Goal: Task Accomplishment & Management: Manage account settings

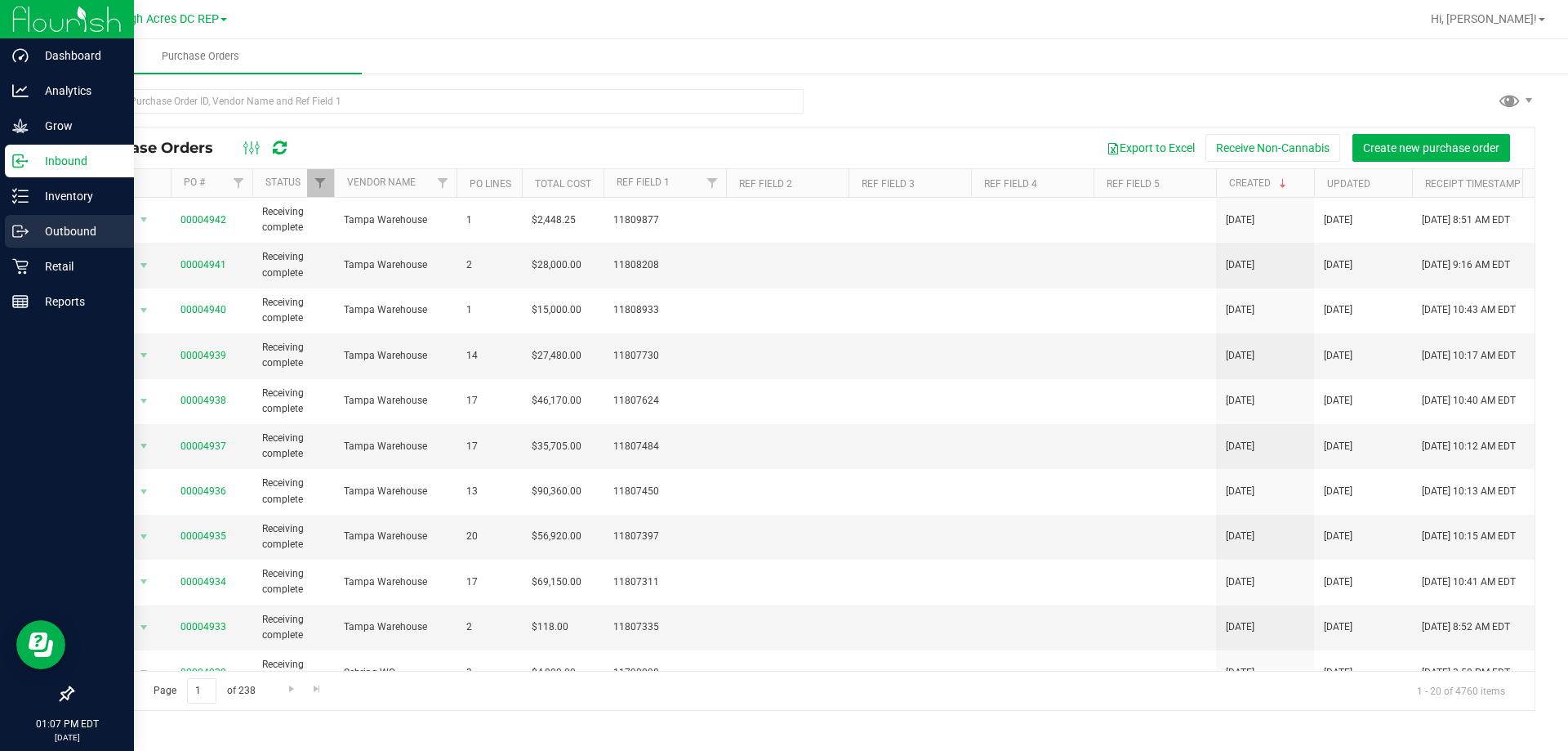
click at [68, 236] on p "Outbound" at bounding box center [78, 232] width 98 height 20
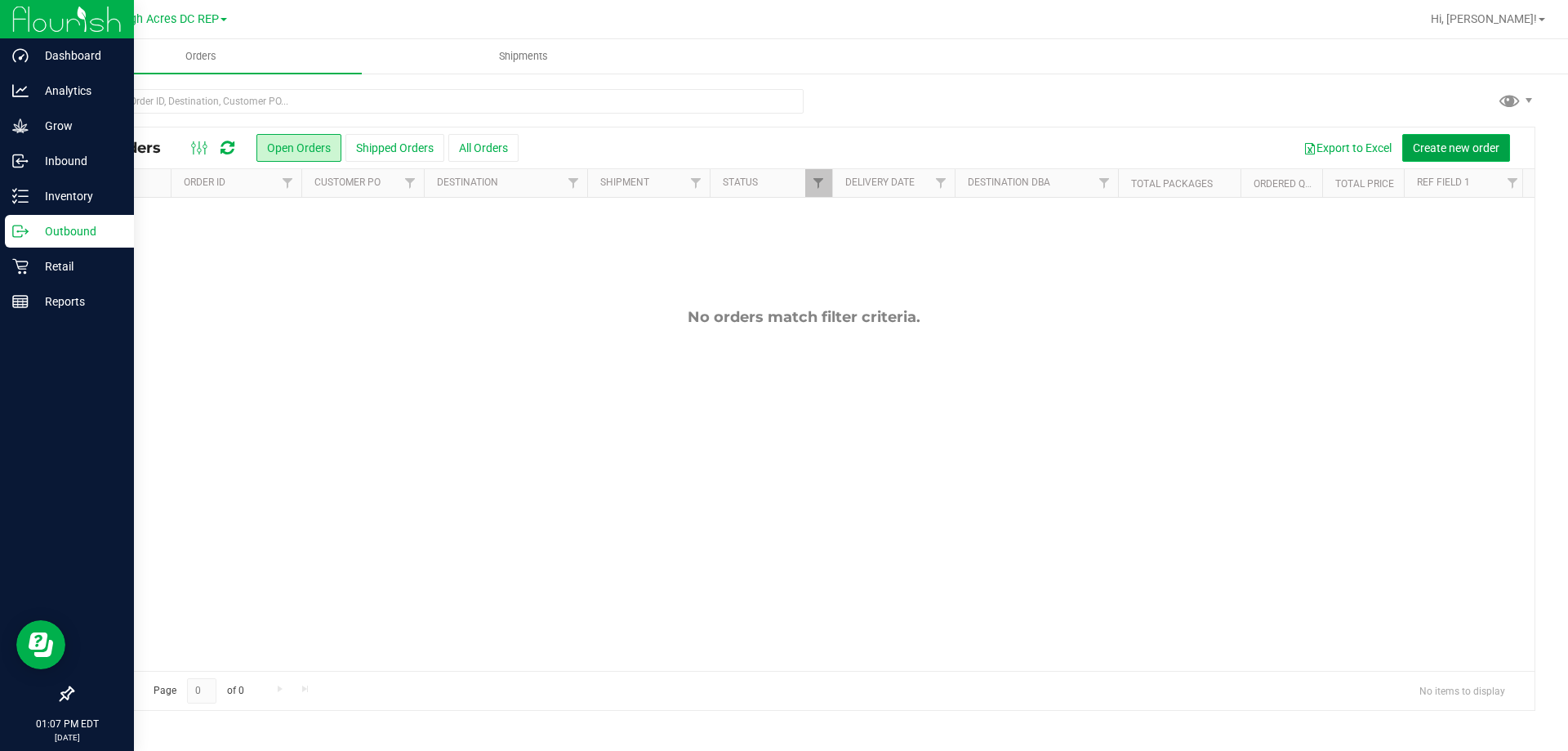
click at [1444, 158] on button "Create new order" at bounding box center [1456, 148] width 108 height 28
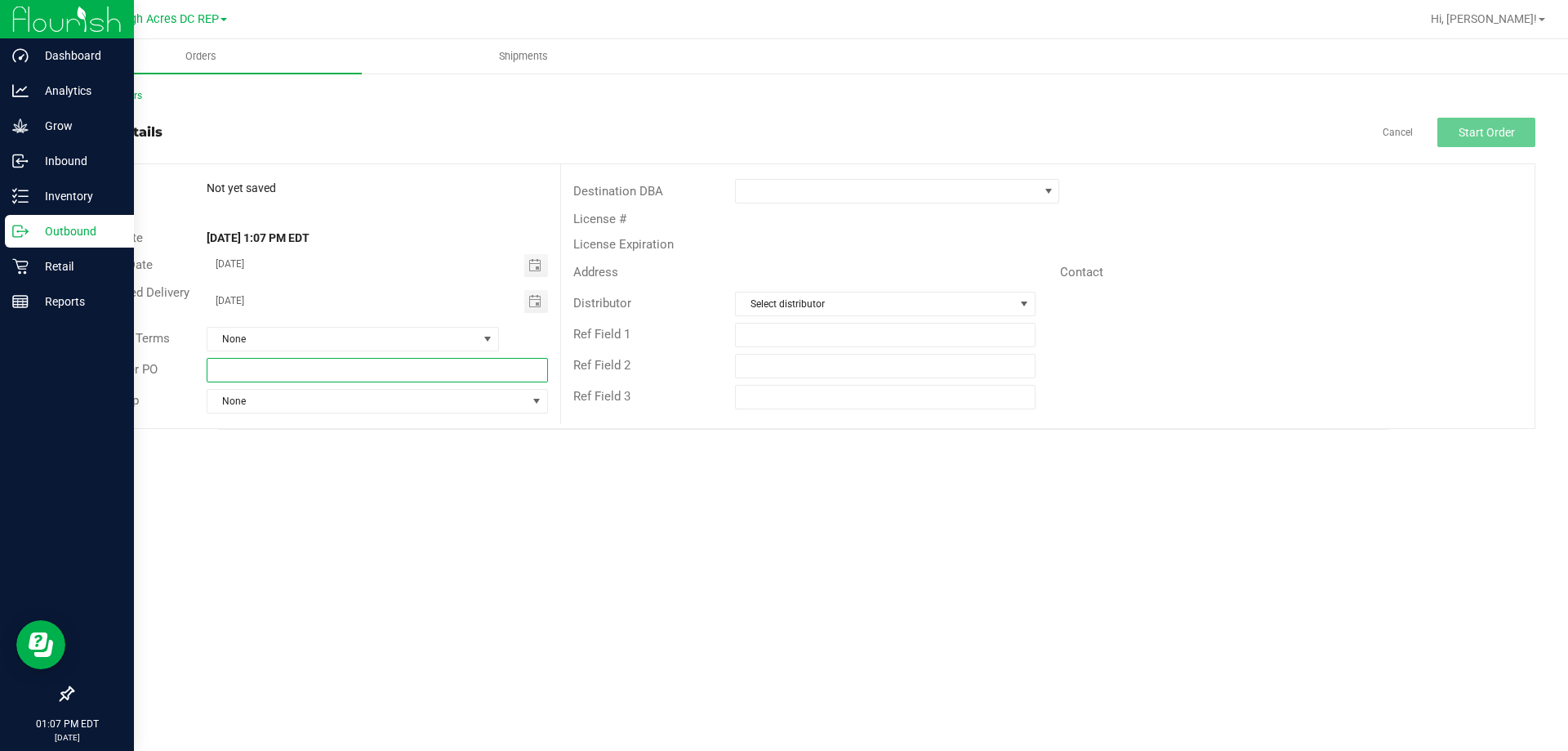
click at [266, 366] on input "text" at bounding box center [376, 370] width 340 height 25
click at [542, 271] on span "Toggle calendar" at bounding box center [536, 265] width 24 height 23
type input "LHA DC -->> Bonita Springs WC"
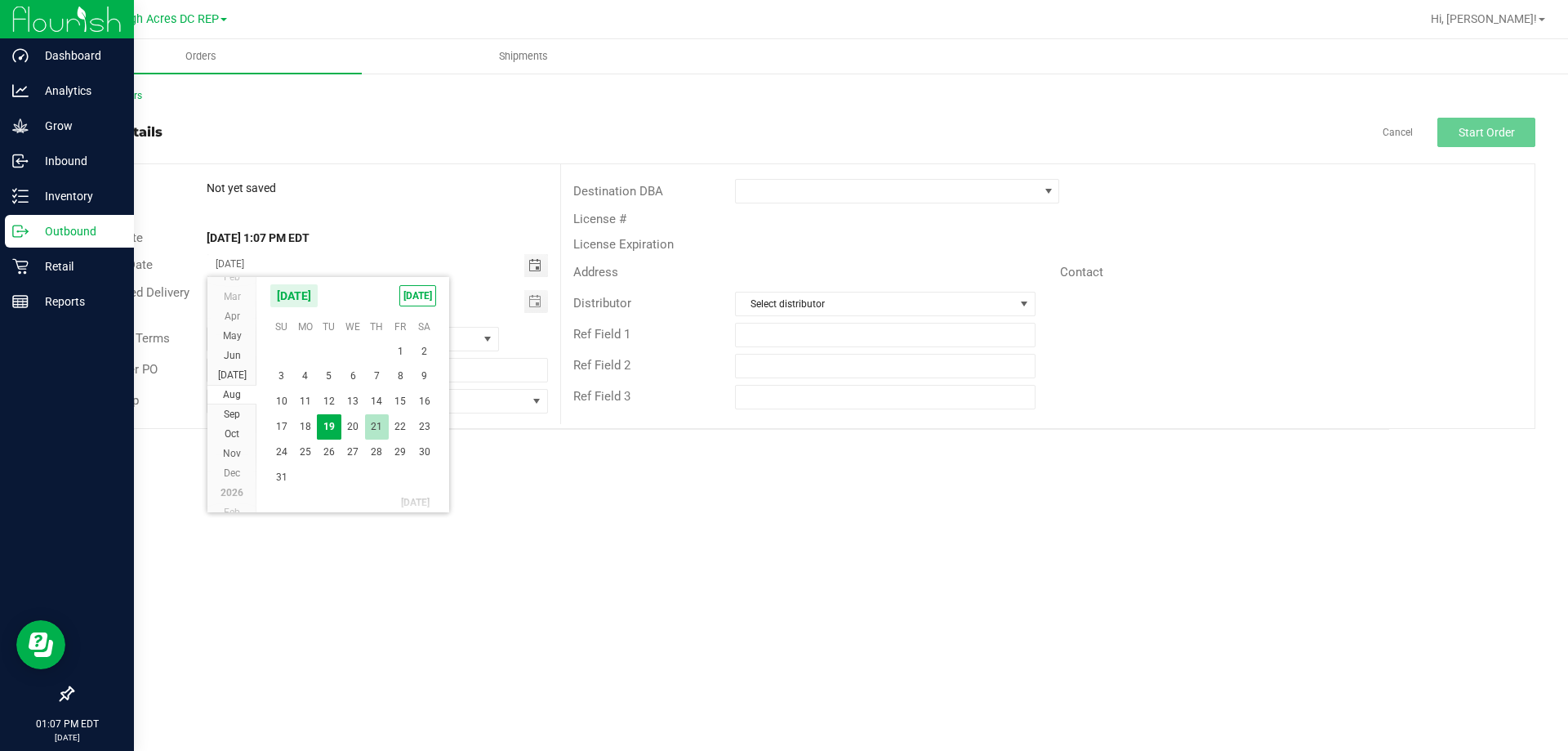
click at [378, 430] on span "21" at bounding box center [377, 426] width 24 height 25
type input "08/21/2025"
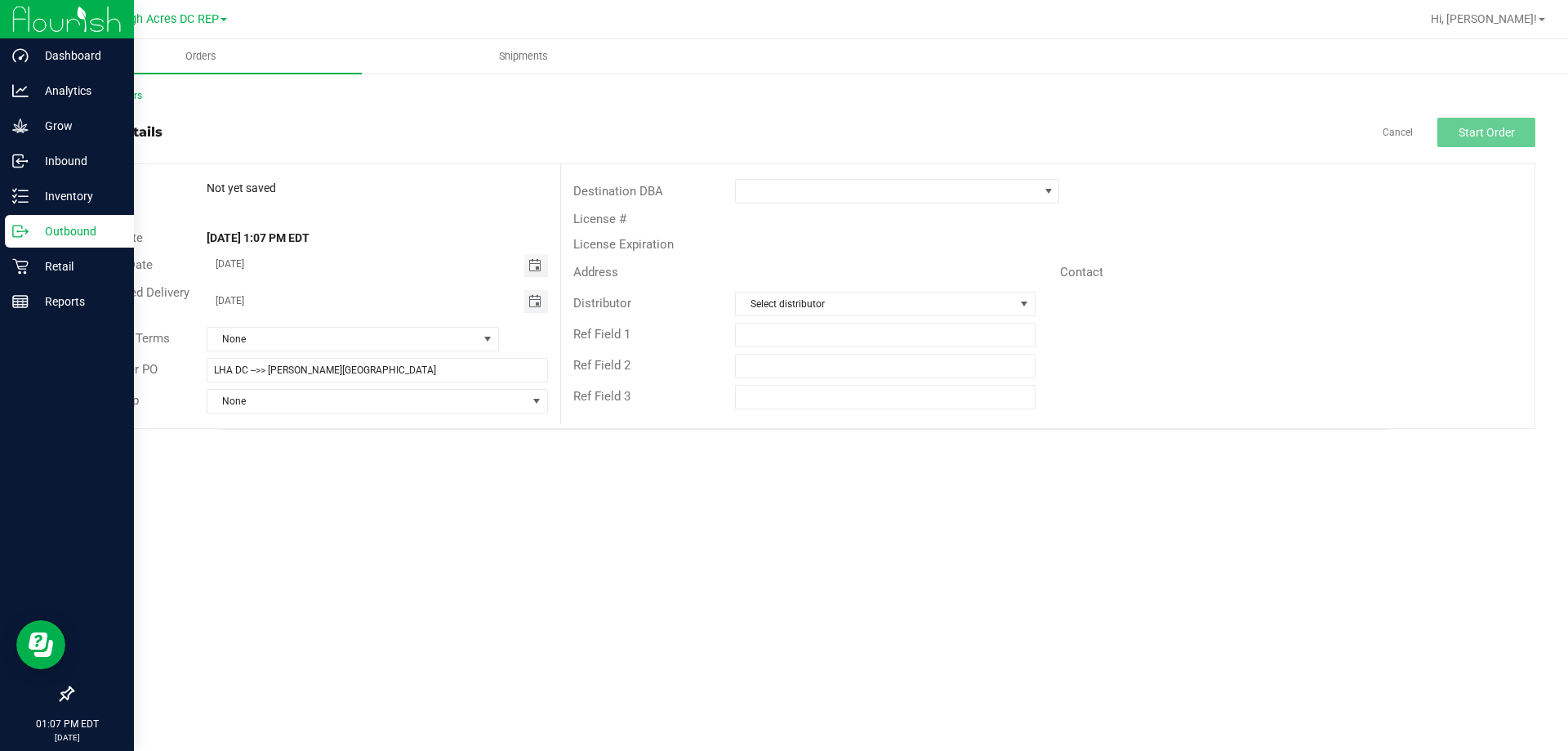
click at [540, 301] on span "Toggle calendar" at bounding box center [534, 301] width 13 height 13
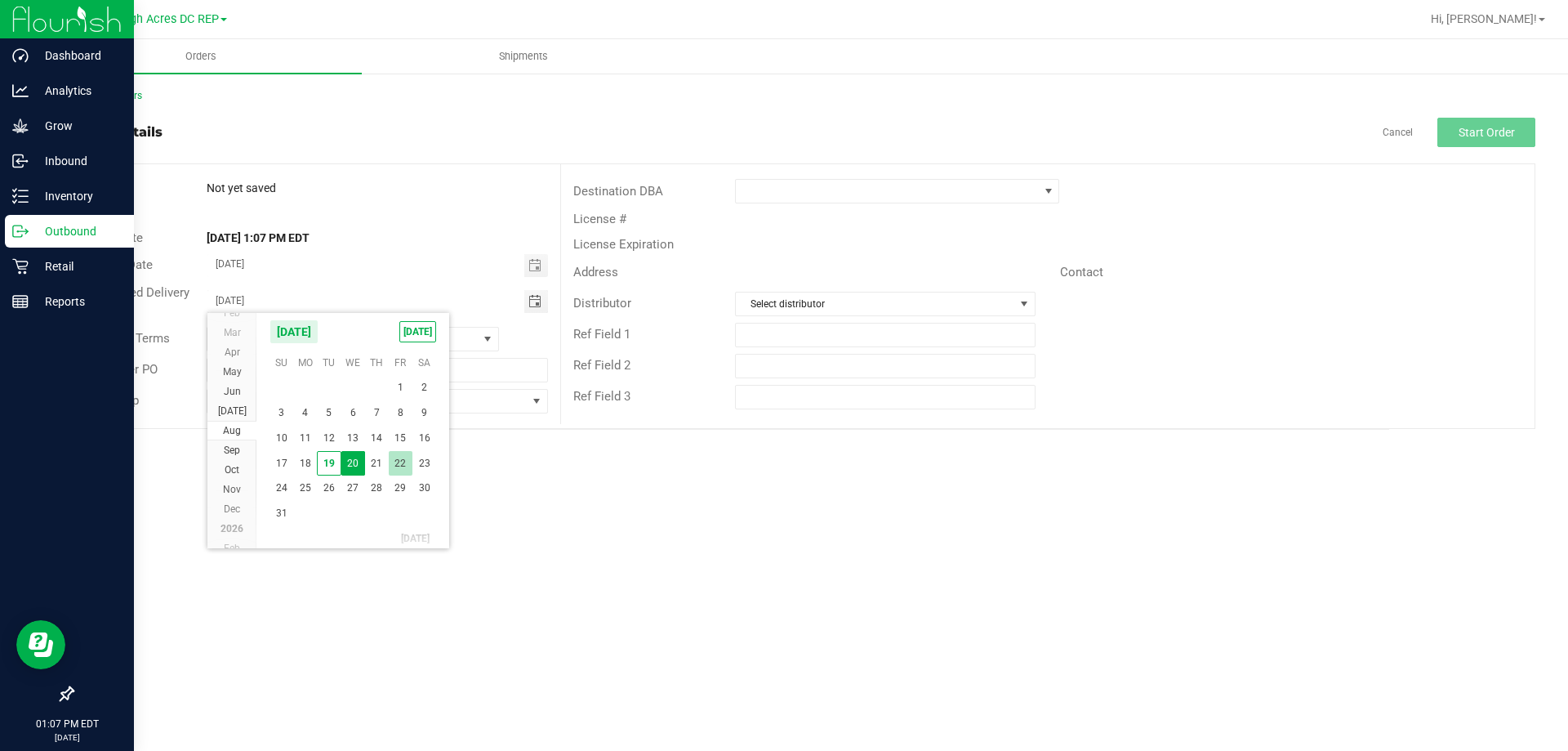
click at [407, 459] on span "22" at bounding box center [400, 463] width 24 height 25
type input "08/22/2025"
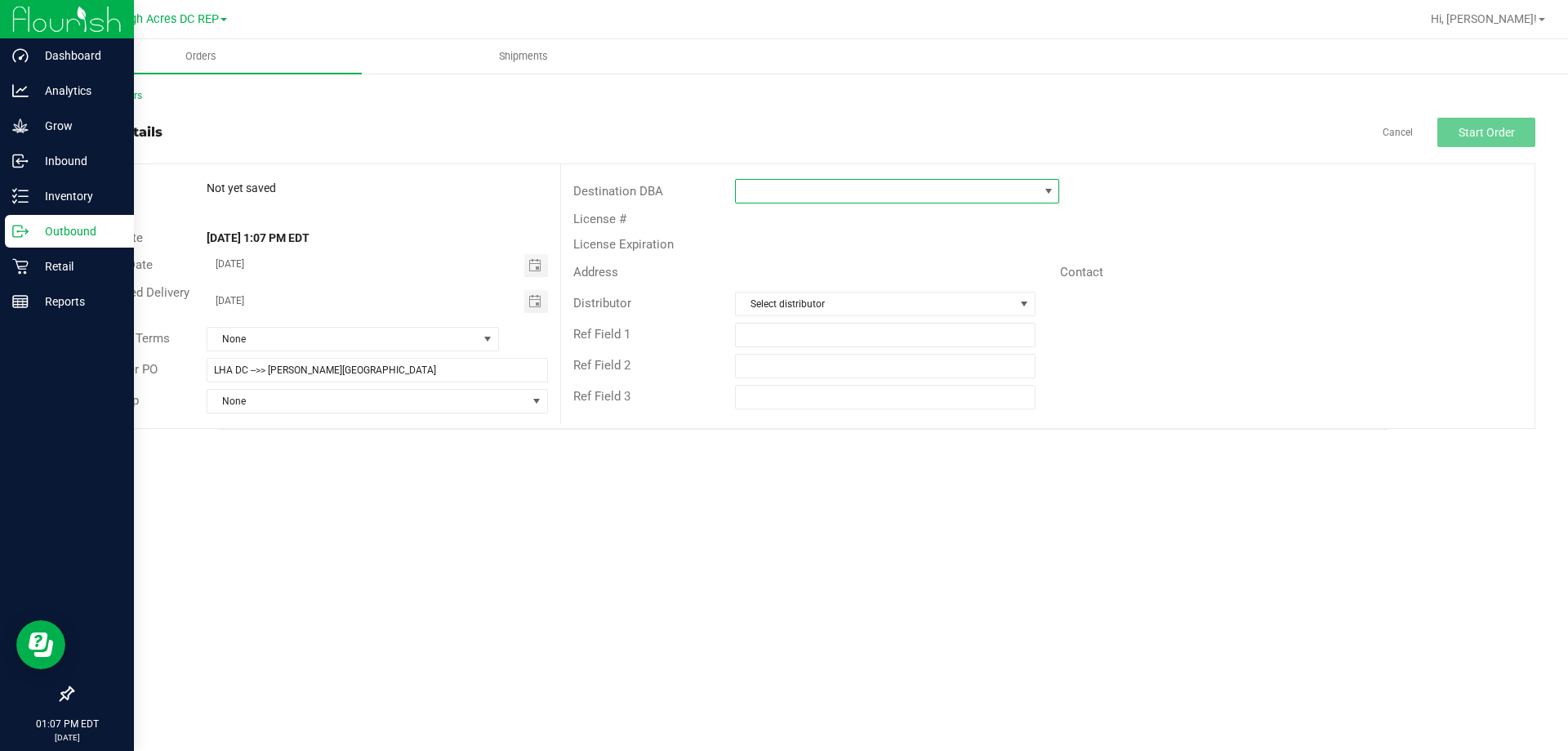
click at [759, 184] on span at bounding box center [886, 191] width 302 height 23
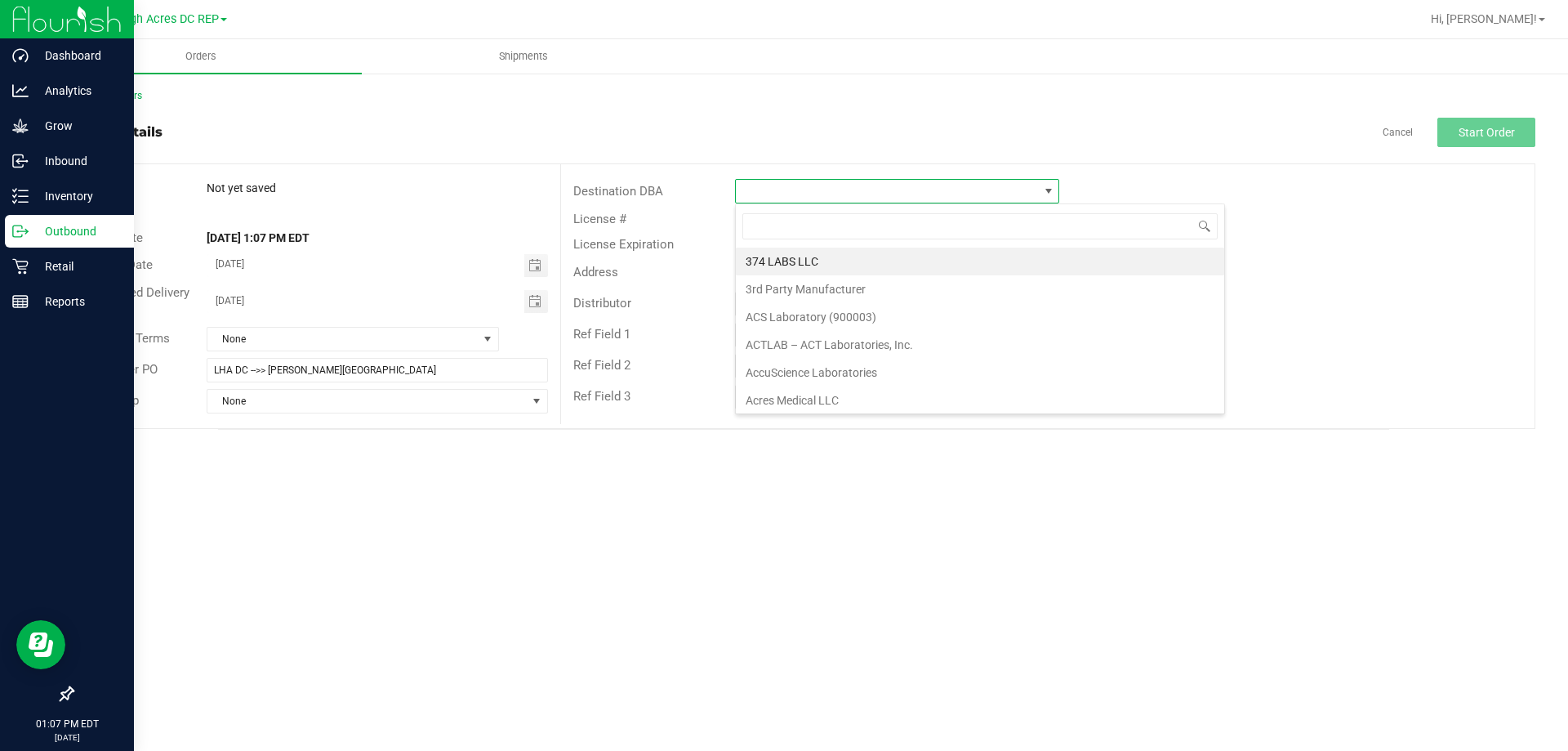
scroll to position [25, 324]
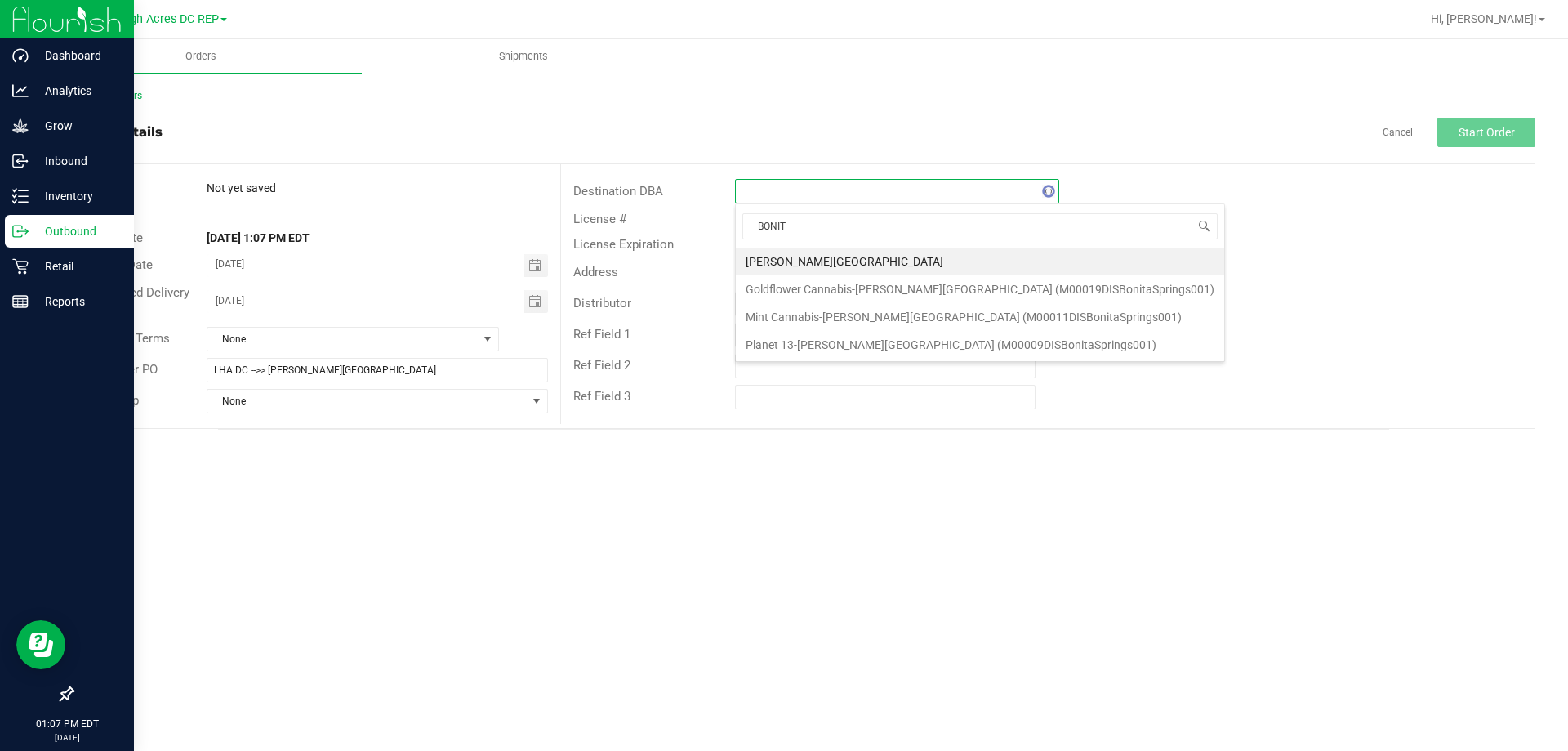
type input "BONITA"
click at [840, 258] on li "[PERSON_NAME][GEOGRAPHIC_DATA]" at bounding box center [979, 262] width 488 height 28
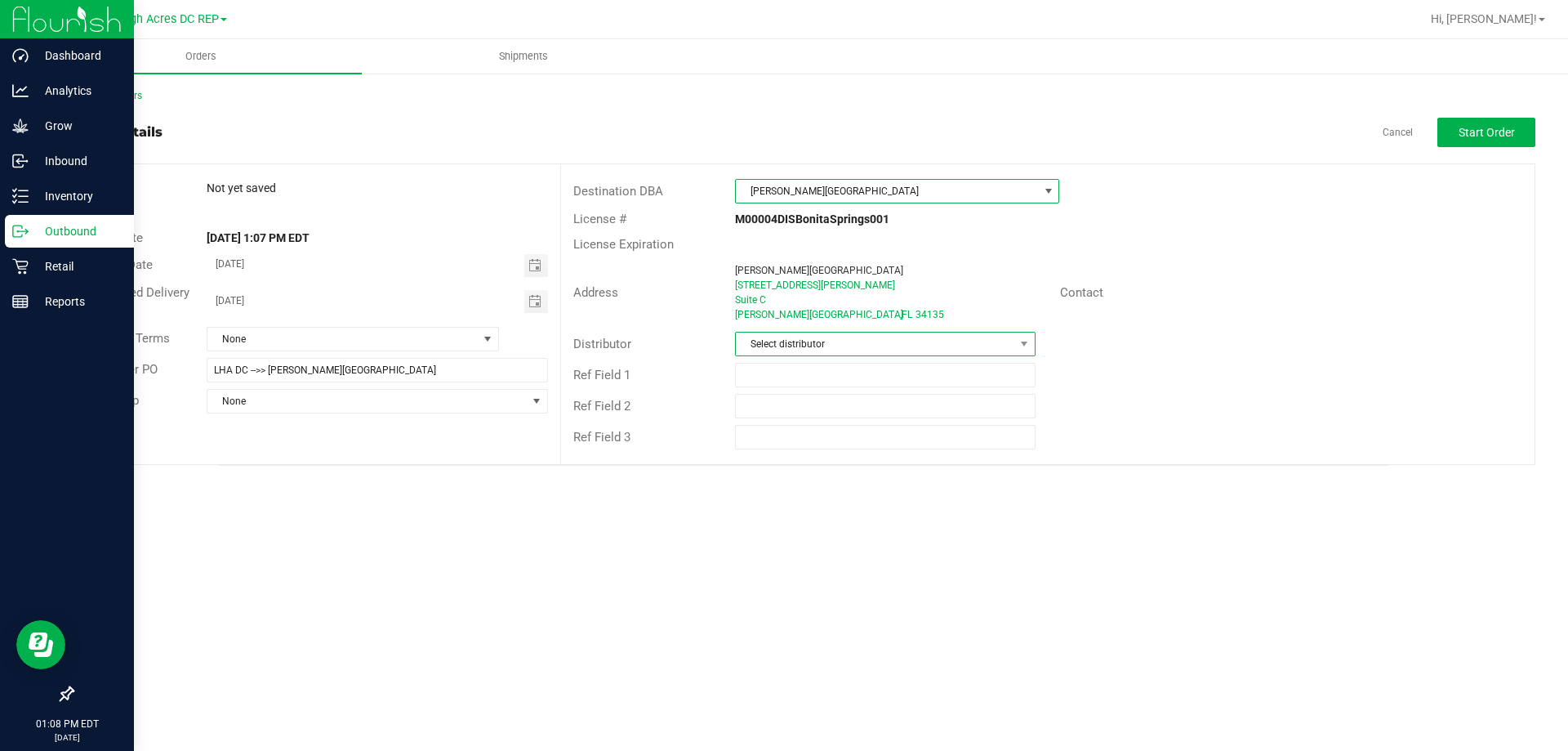
click at [806, 338] on span "Select distributor" at bounding box center [874, 344] width 277 height 23
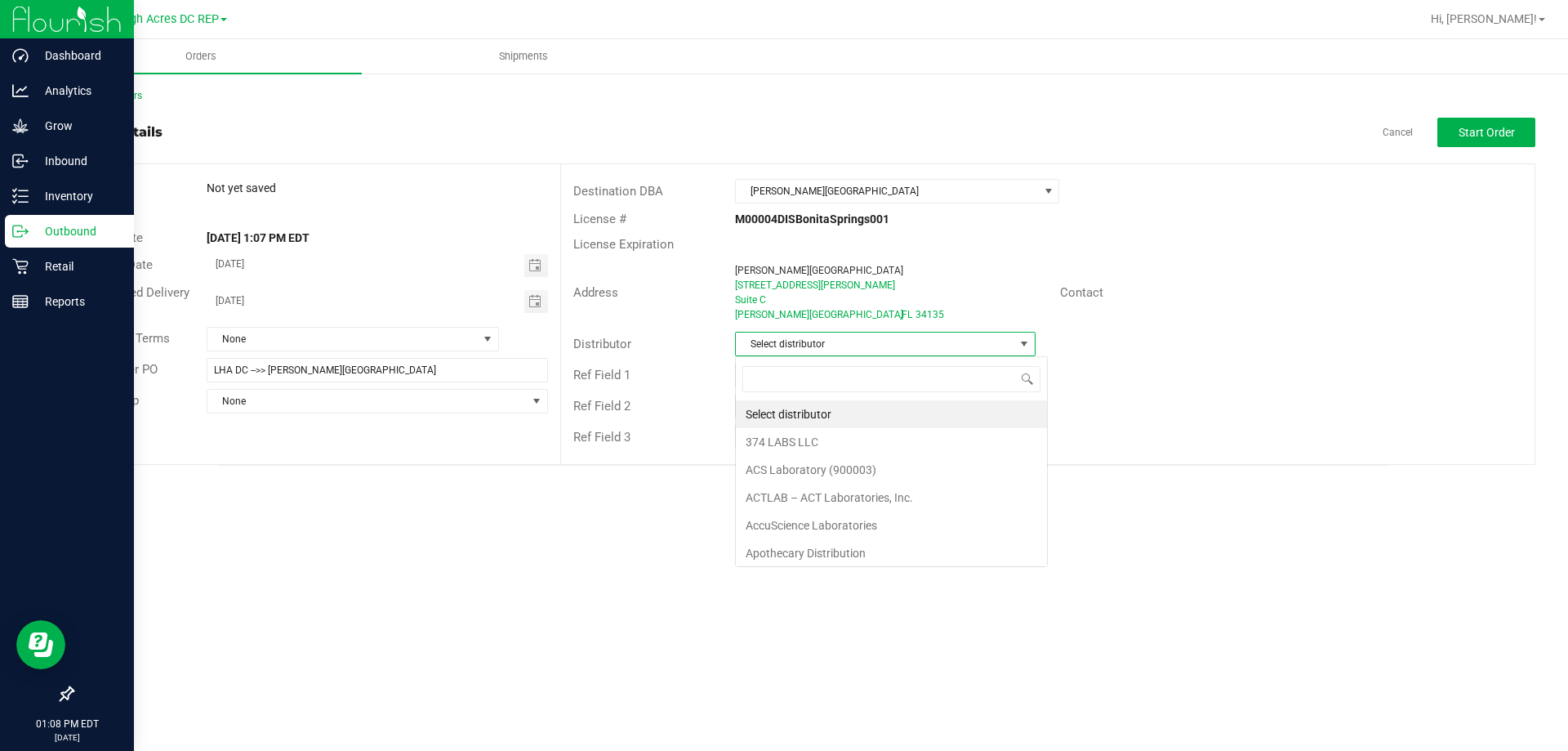
scroll to position [25, 300]
type input "LEH"
click at [796, 414] on li "Lehigh Acres DC REP" at bounding box center [884, 414] width 298 height 28
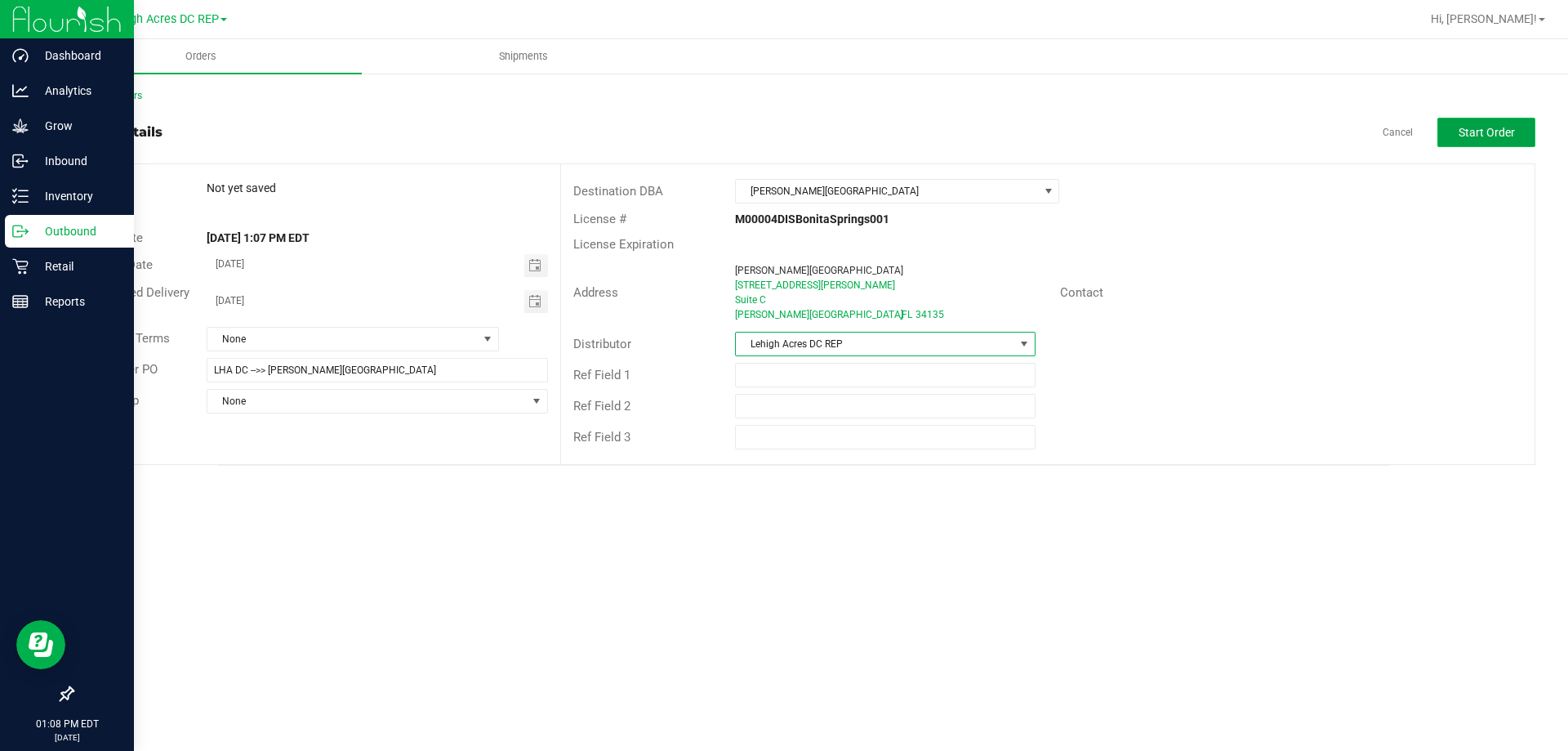
click at [1486, 139] on span "Start Order" at bounding box center [1486, 132] width 56 height 13
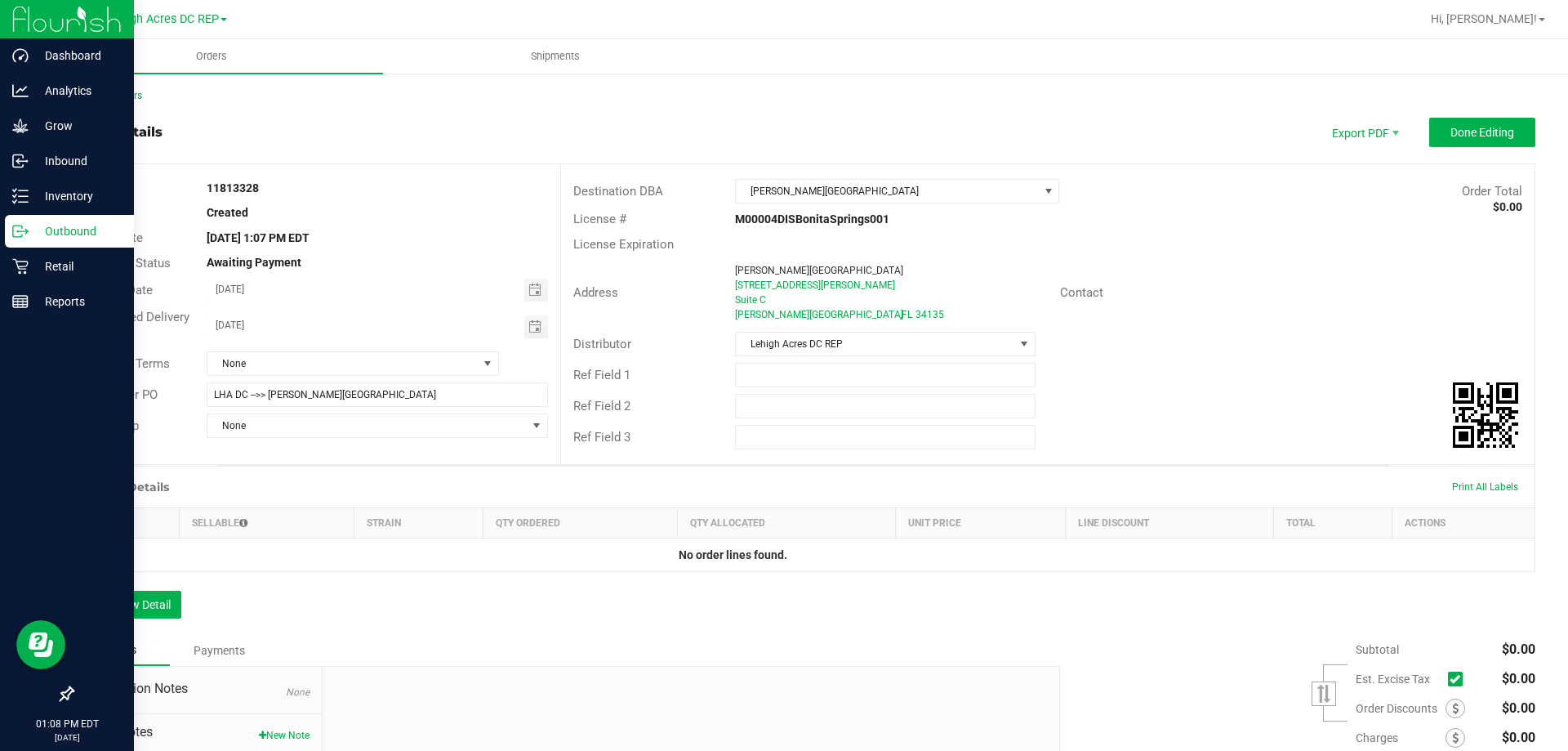
drag, startPoint x: 262, startPoint y: 186, endPoint x: 209, endPoint y: 183, distance: 53.1
click at [209, 183] on div "11813328" at bounding box center [377, 188] width 365 height 17
copy strong "11813328"
click at [790, 380] on input "text" at bounding box center [884, 375] width 299 height 25
paste input "11813328"
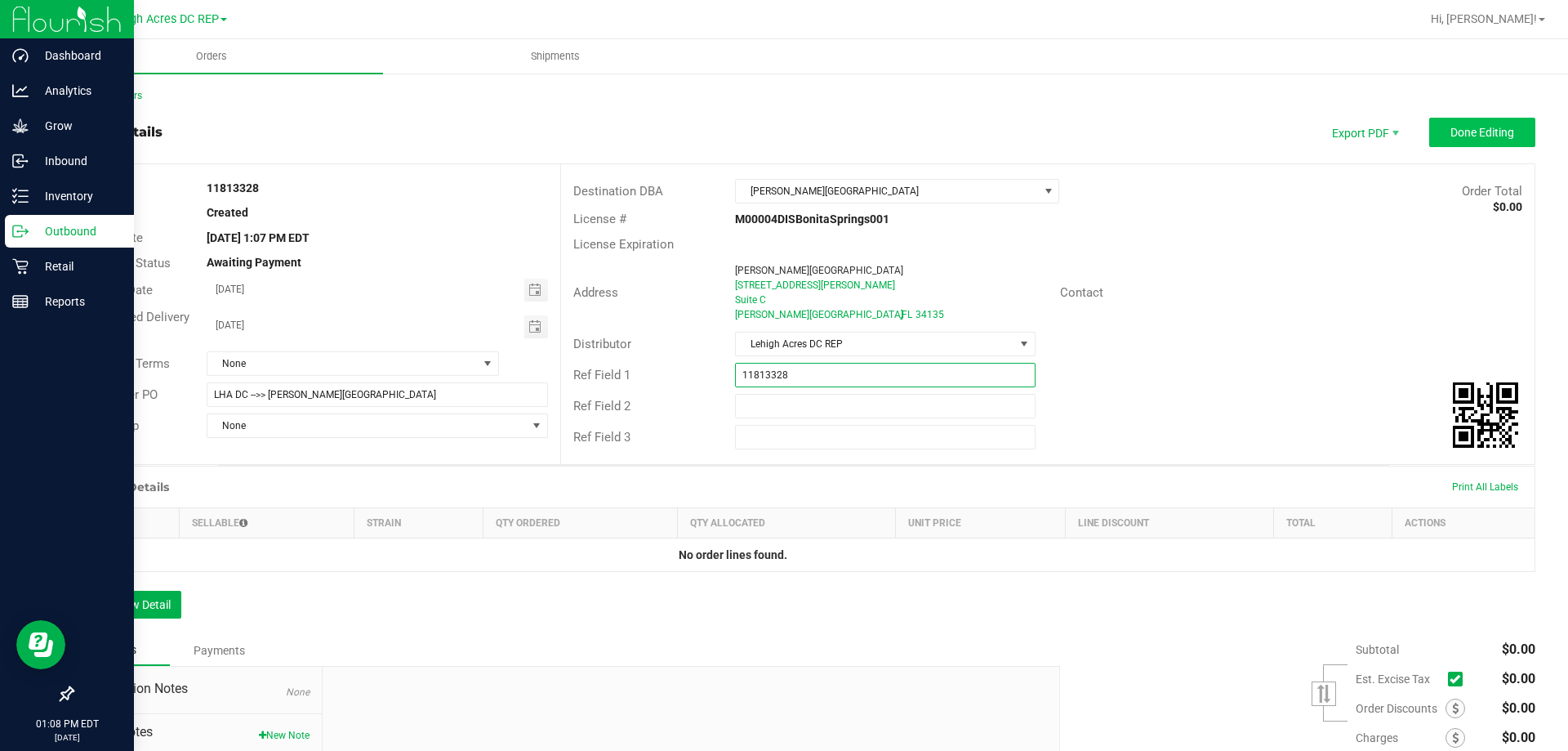
type input "11813328"
click at [1476, 140] on button "Done Editing" at bounding box center [1482, 132] width 106 height 29
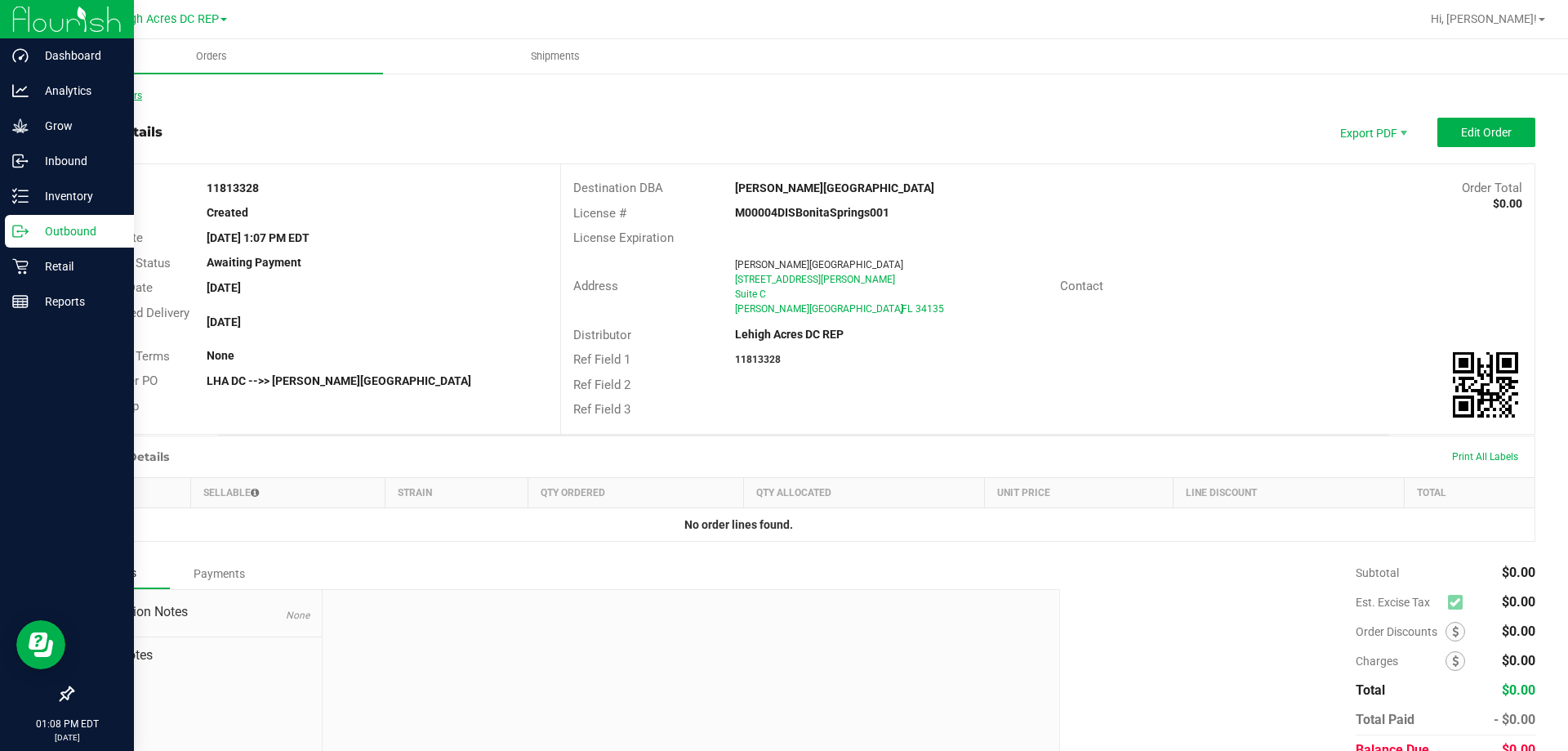
click at [113, 94] on link "Back to Orders" at bounding box center [107, 95] width 70 height 11
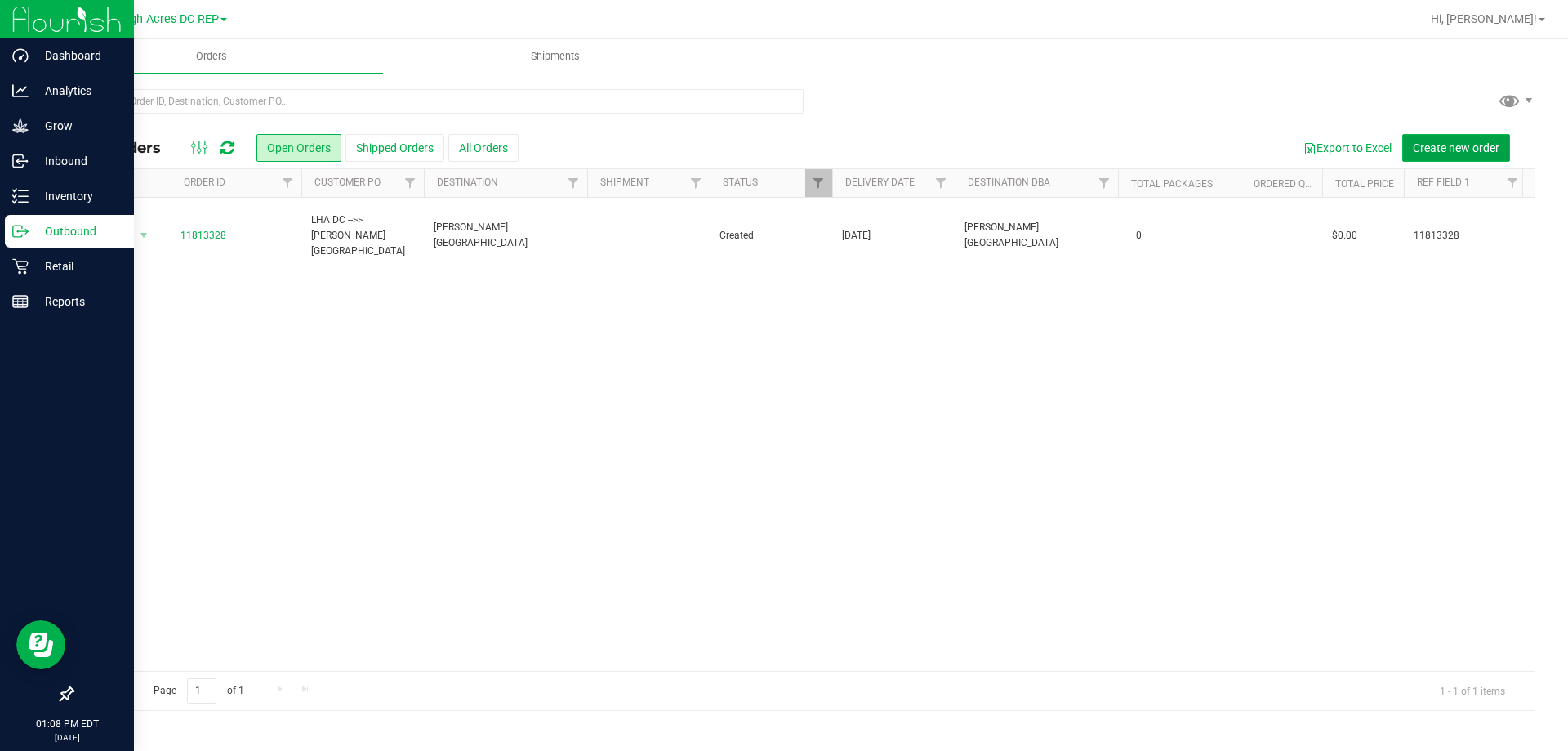
click at [1480, 142] on span "Create new order" at bounding box center [1455, 148] width 87 height 13
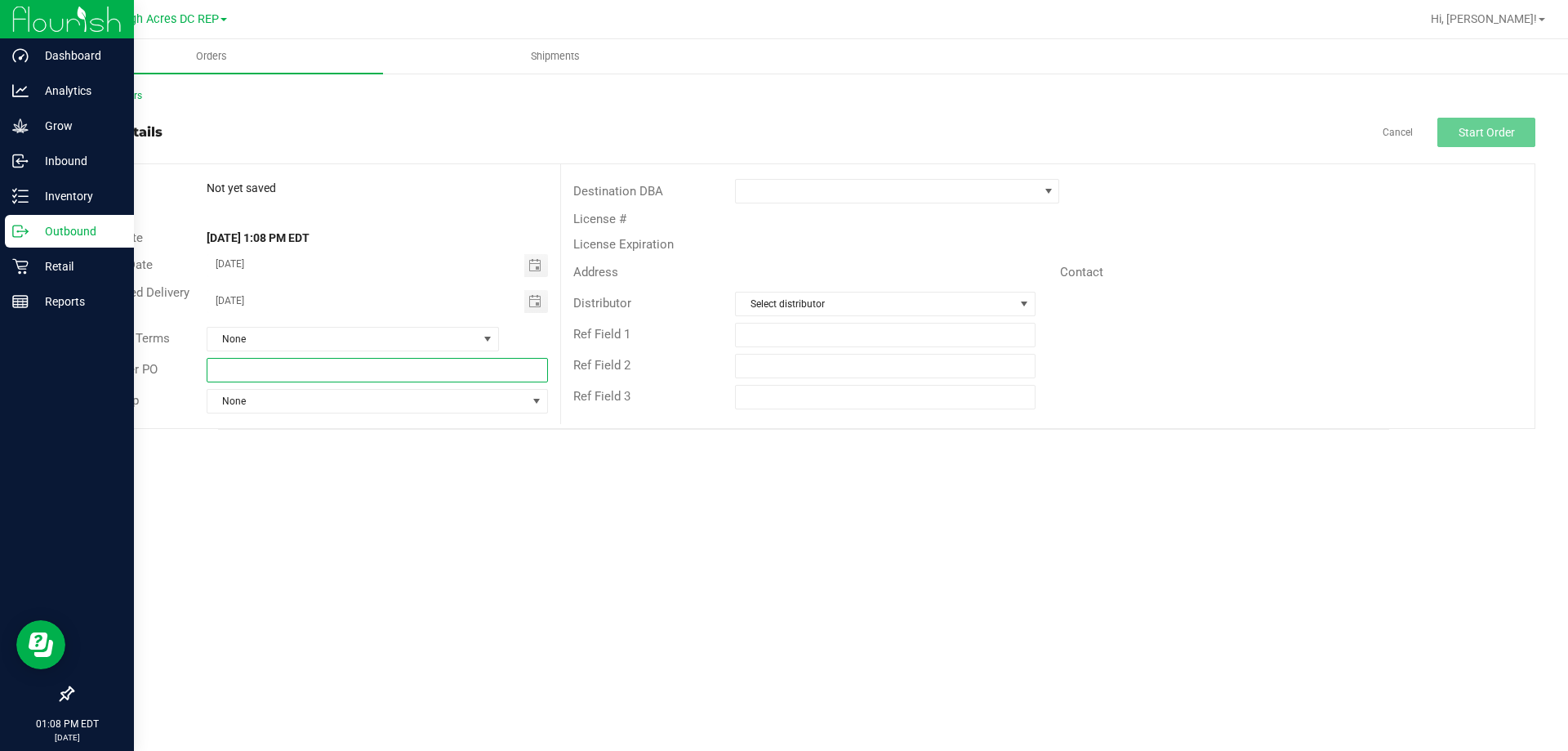
click at [250, 379] on input "text" at bounding box center [376, 370] width 340 height 25
click at [530, 263] on span "Toggle calendar" at bounding box center [534, 265] width 13 height 13
type input "LHA DC -->> Fort Myers WC"
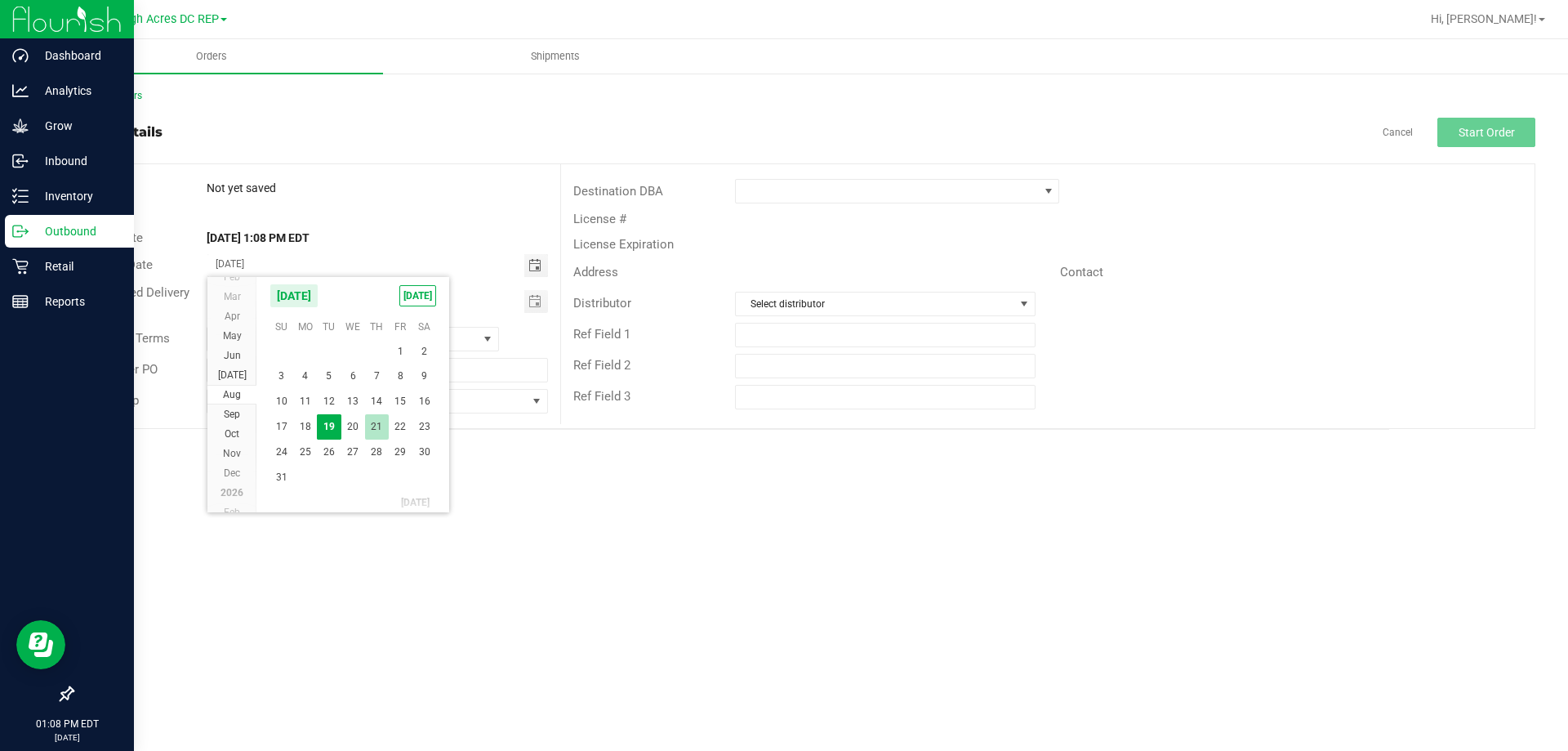
click at [382, 426] on span "21" at bounding box center [377, 426] width 24 height 25
type input "08/21/2025"
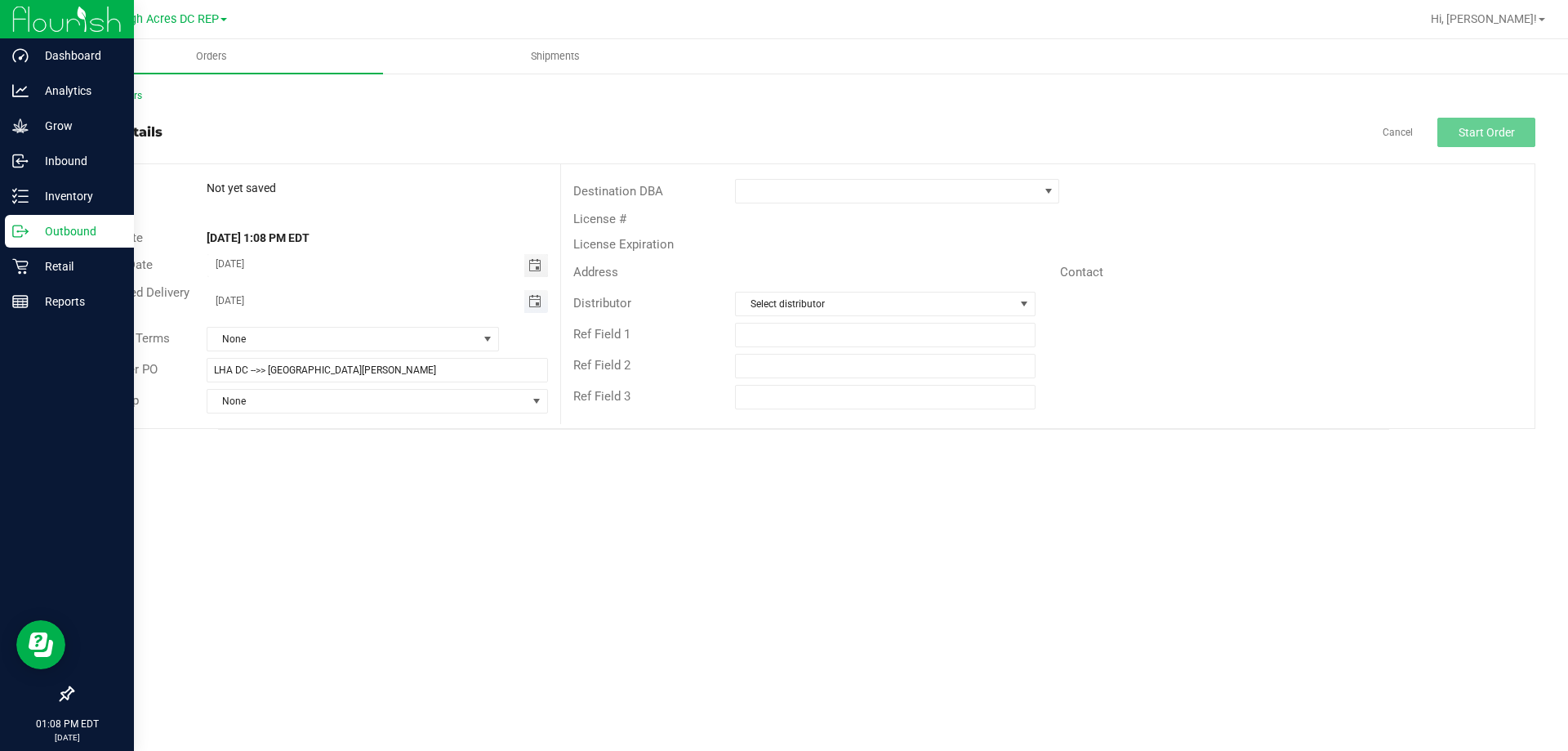
click at [529, 300] on span "Toggle calendar" at bounding box center [534, 301] width 13 height 13
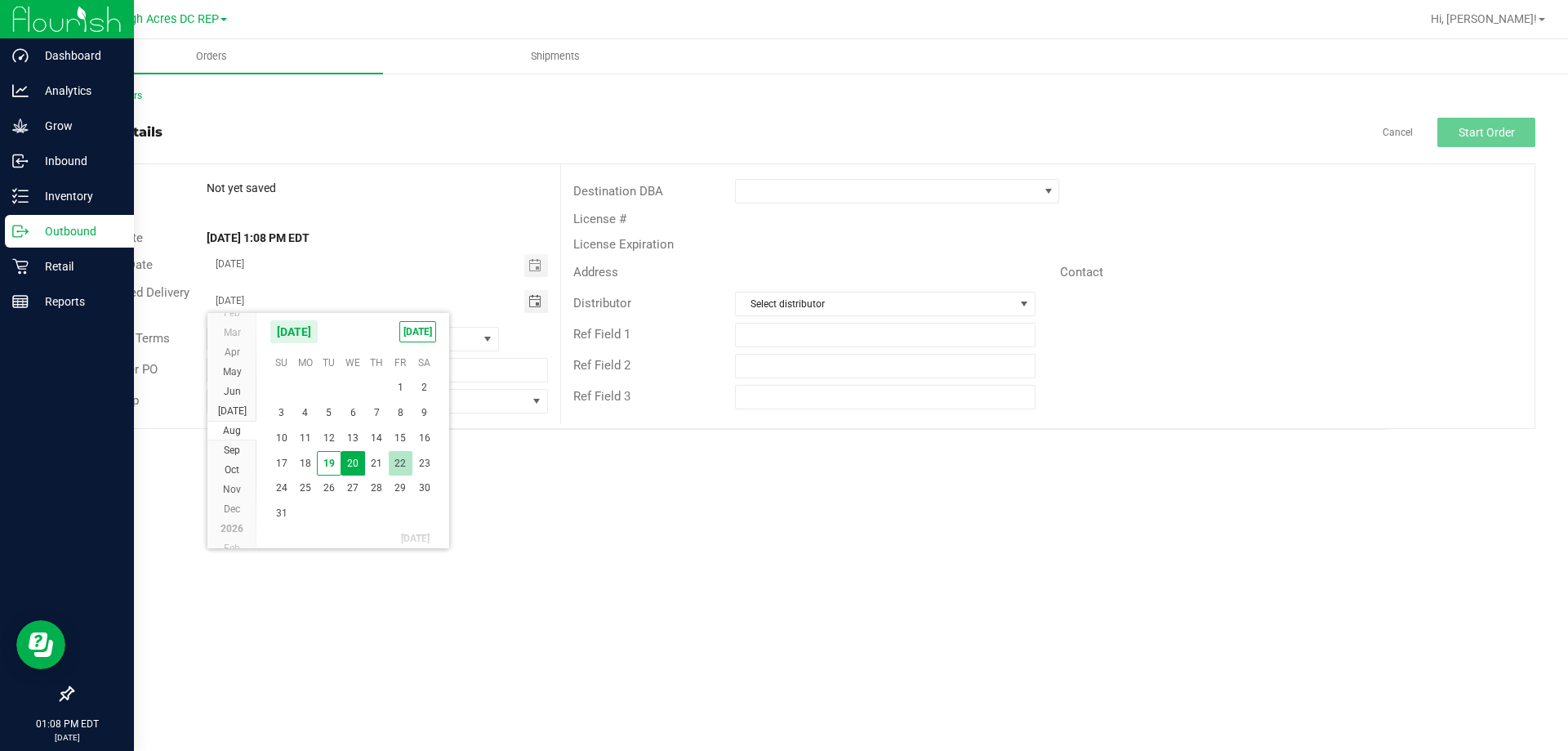
click at [399, 467] on span "22" at bounding box center [400, 463] width 24 height 25
type input "08/22/2025"
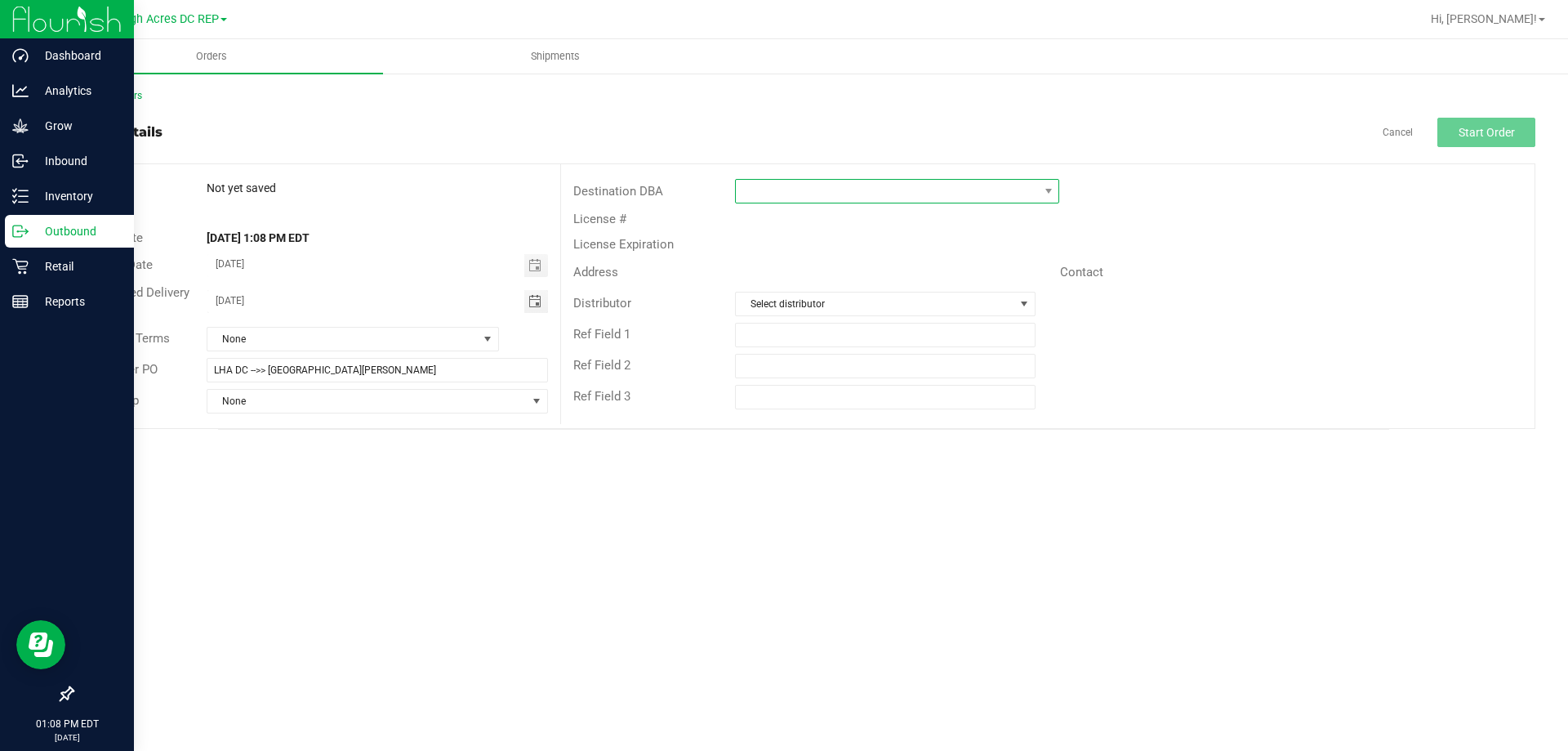
click at [744, 191] on span at bounding box center [886, 191] width 302 height 23
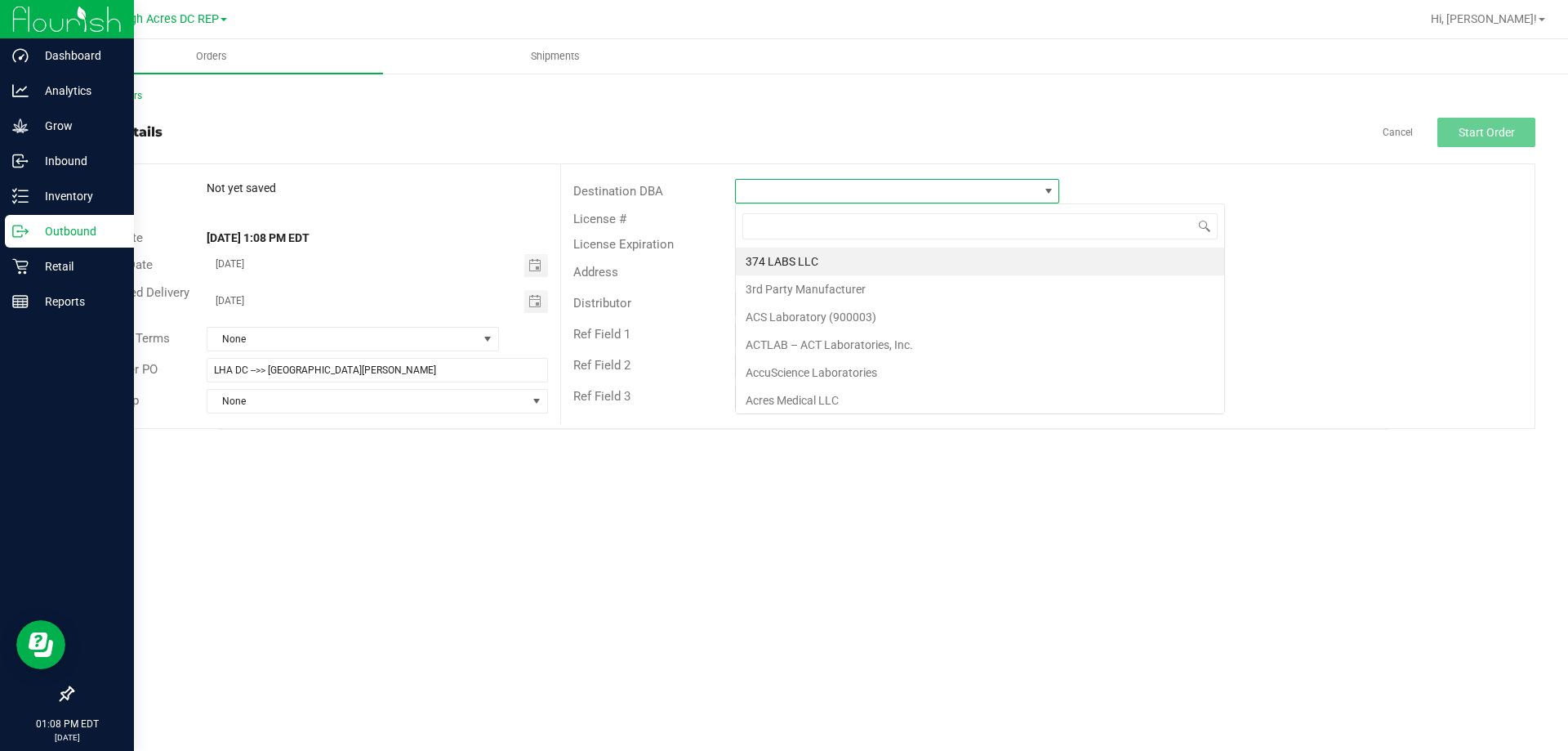
scroll to position [25, 324]
type input "FT"
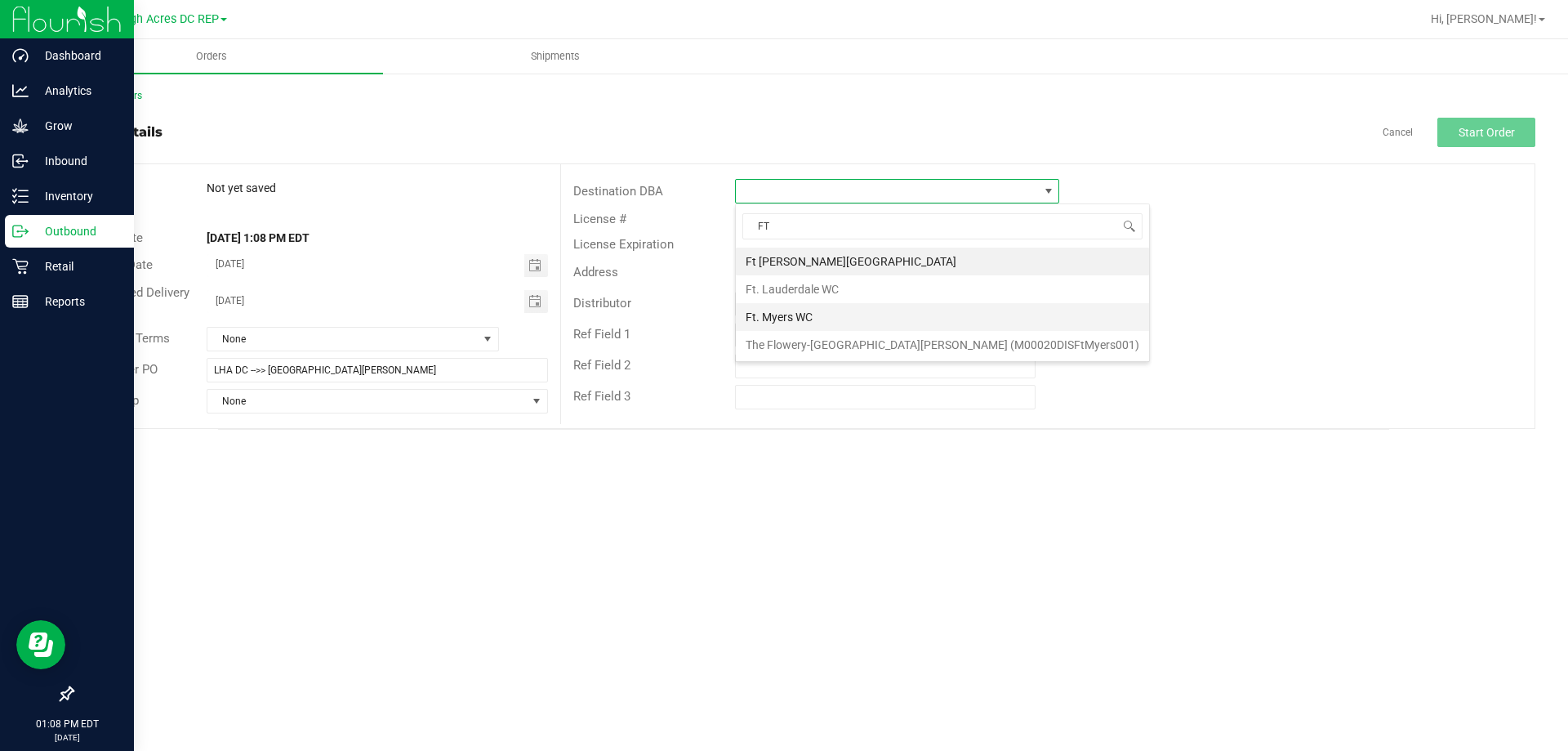
click at [815, 321] on li "Ft. Myers WC" at bounding box center [942, 318] width 413 height 28
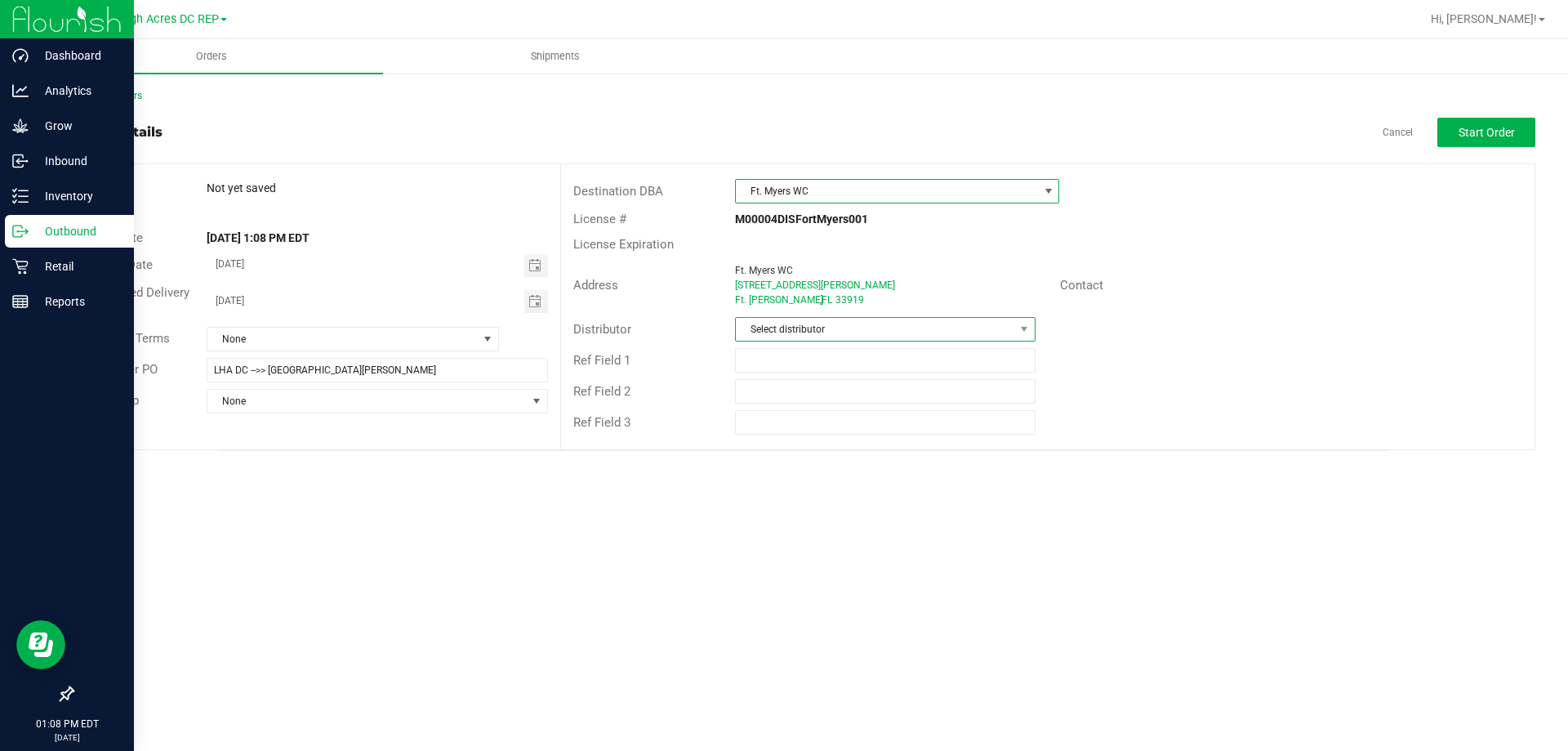
click at [811, 331] on span "Select distributor" at bounding box center [874, 329] width 277 height 23
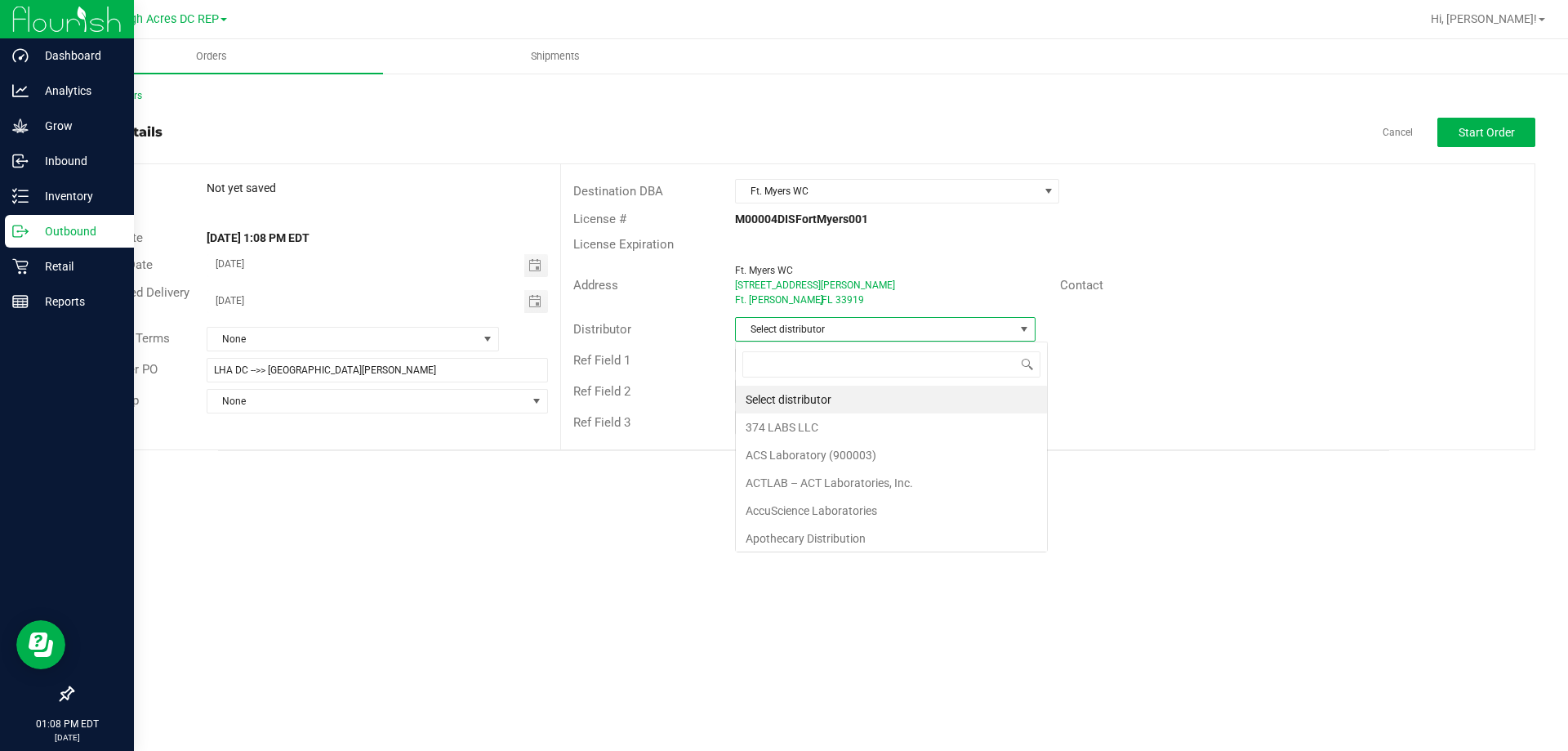
scroll to position [25, 300]
type input "LEH"
click at [833, 393] on li "Lehigh Acres DC REP" at bounding box center [884, 399] width 298 height 28
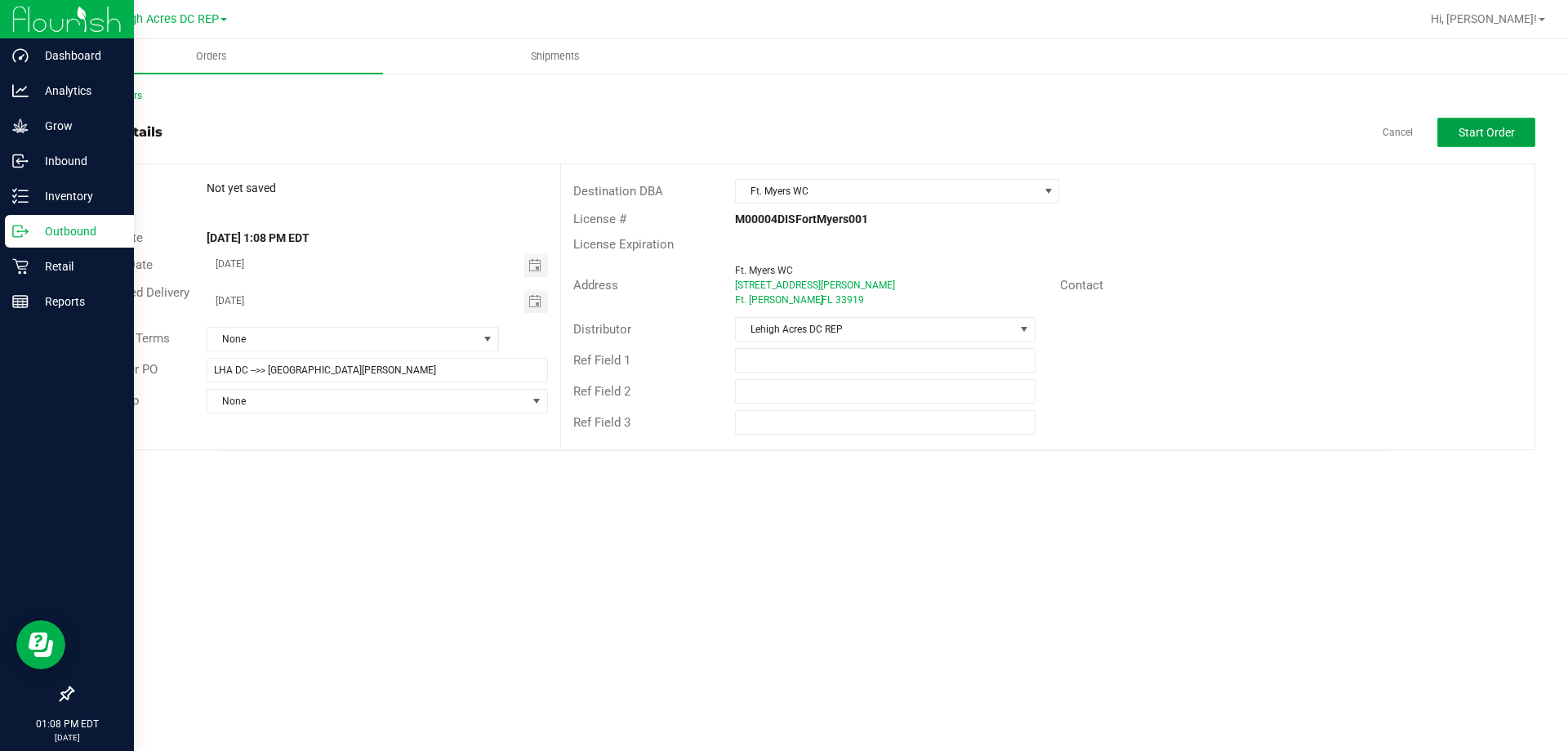
click at [1470, 133] on span "Start Order" at bounding box center [1486, 132] width 56 height 13
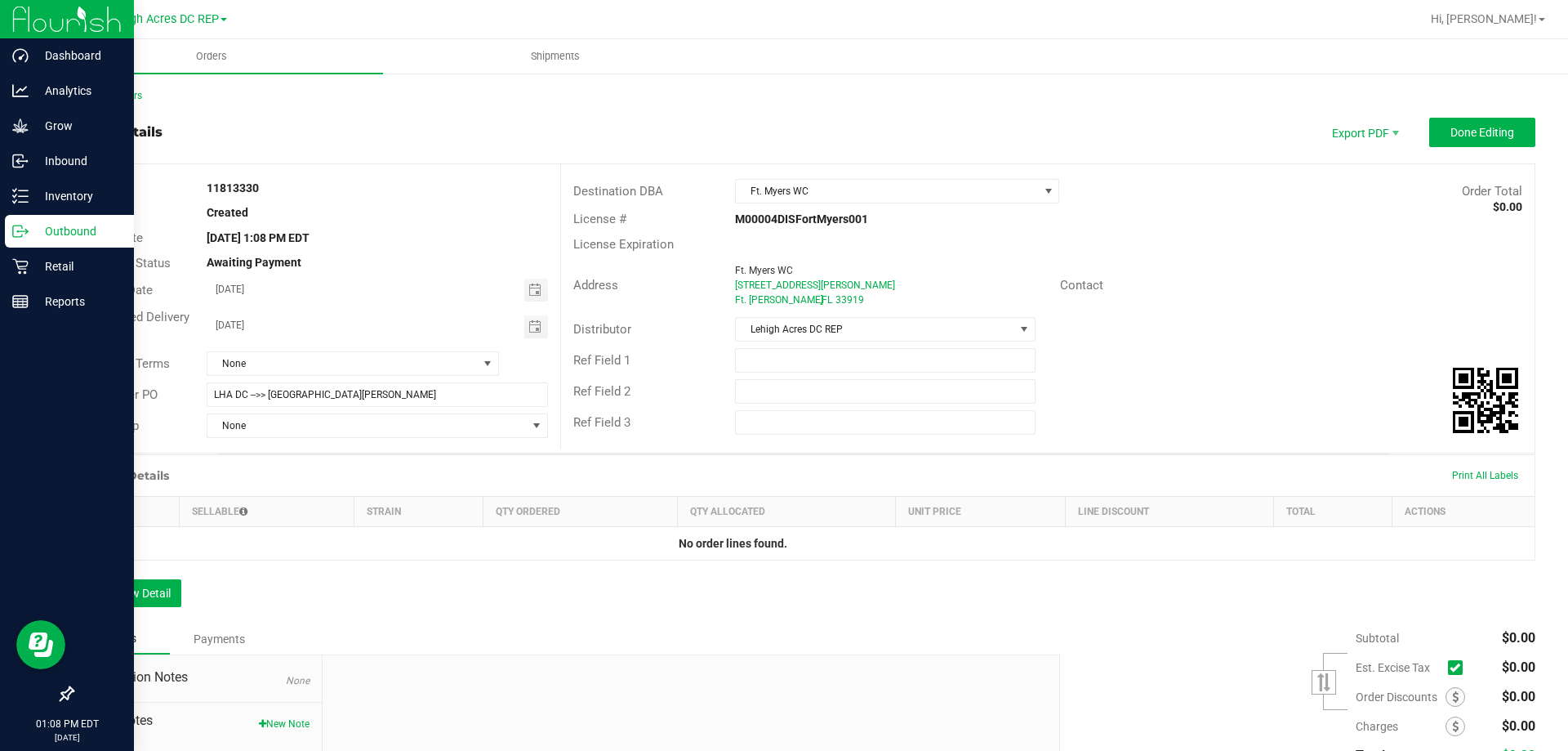
drag, startPoint x: 274, startPoint y: 191, endPoint x: 211, endPoint y: 187, distance: 63.1
click at [205, 187] on div "11813330" at bounding box center [377, 188] width 365 height 17
copy strong "11813330"
click at [820, 371] on input "text" at bounding box center [884, 361] width 299 height 25
paste input "11813330"
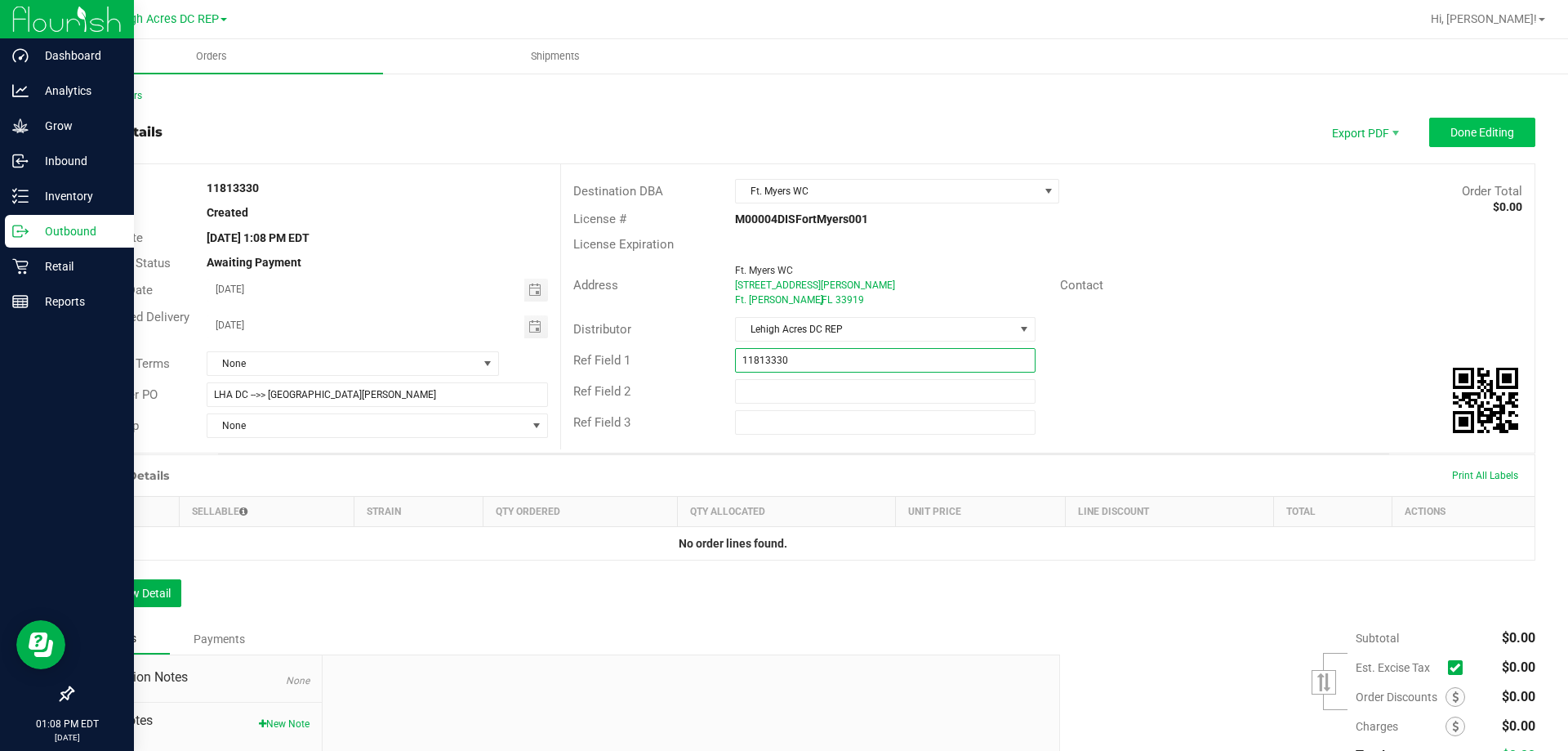
type input "11813330"
click at [1488, 128] on span "Done Editing" at bounding box center [1482, 132] width 64 height 13
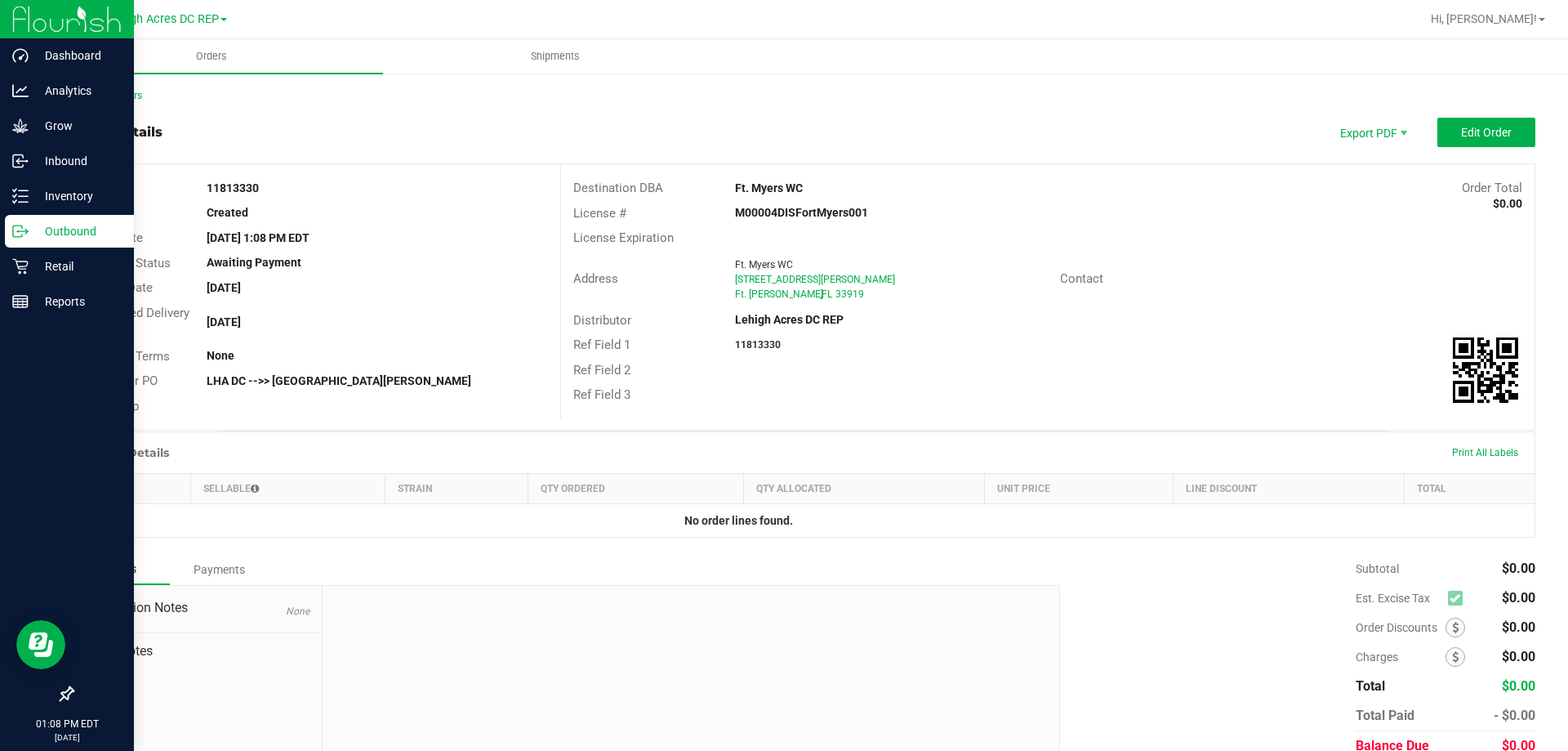
click at [43, 236] on p "Outbound" at bounding box center [78, 232] width 98 height 20
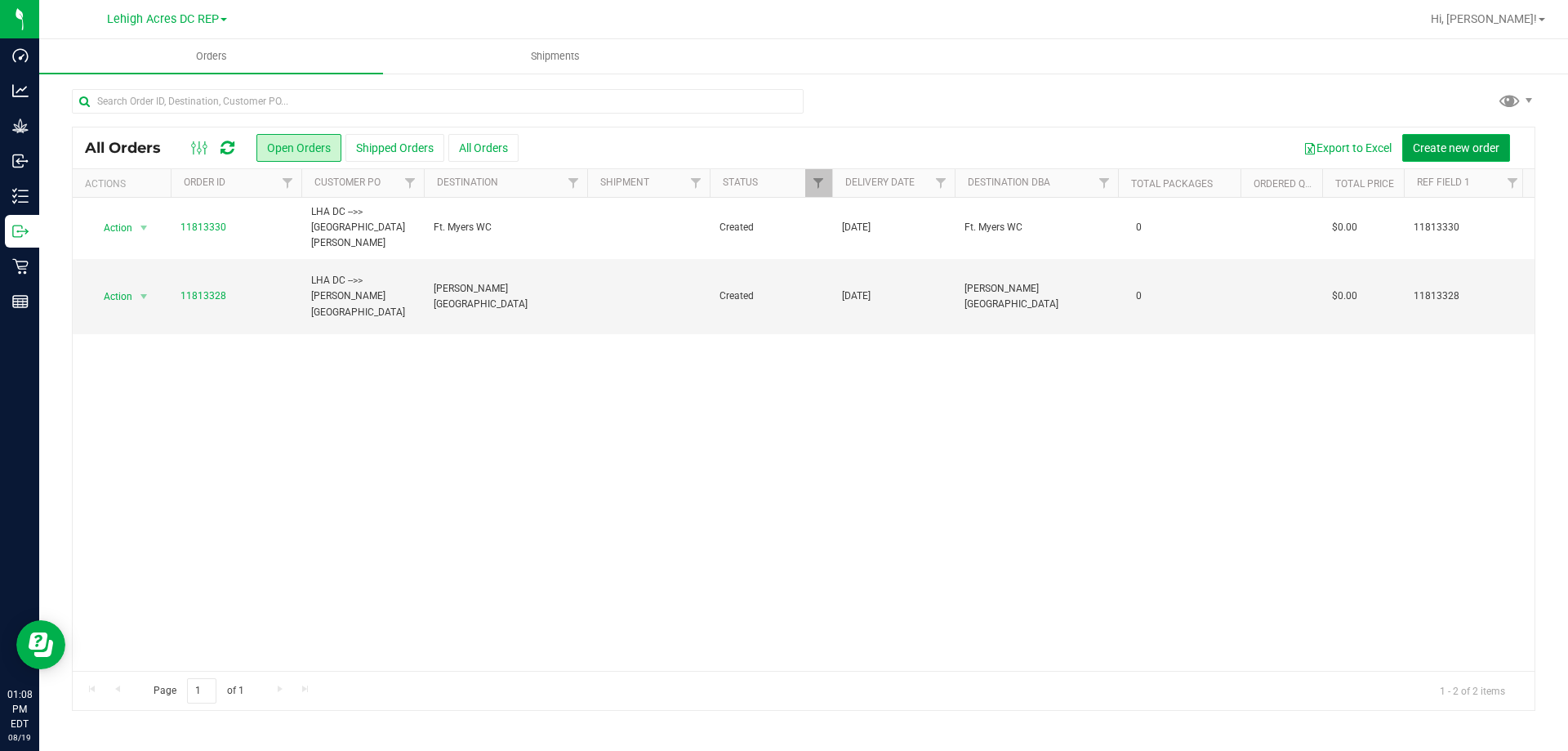
click at [1455, 151] on span "Create new order" at bounding box center [1455, 148] width 87 height 13
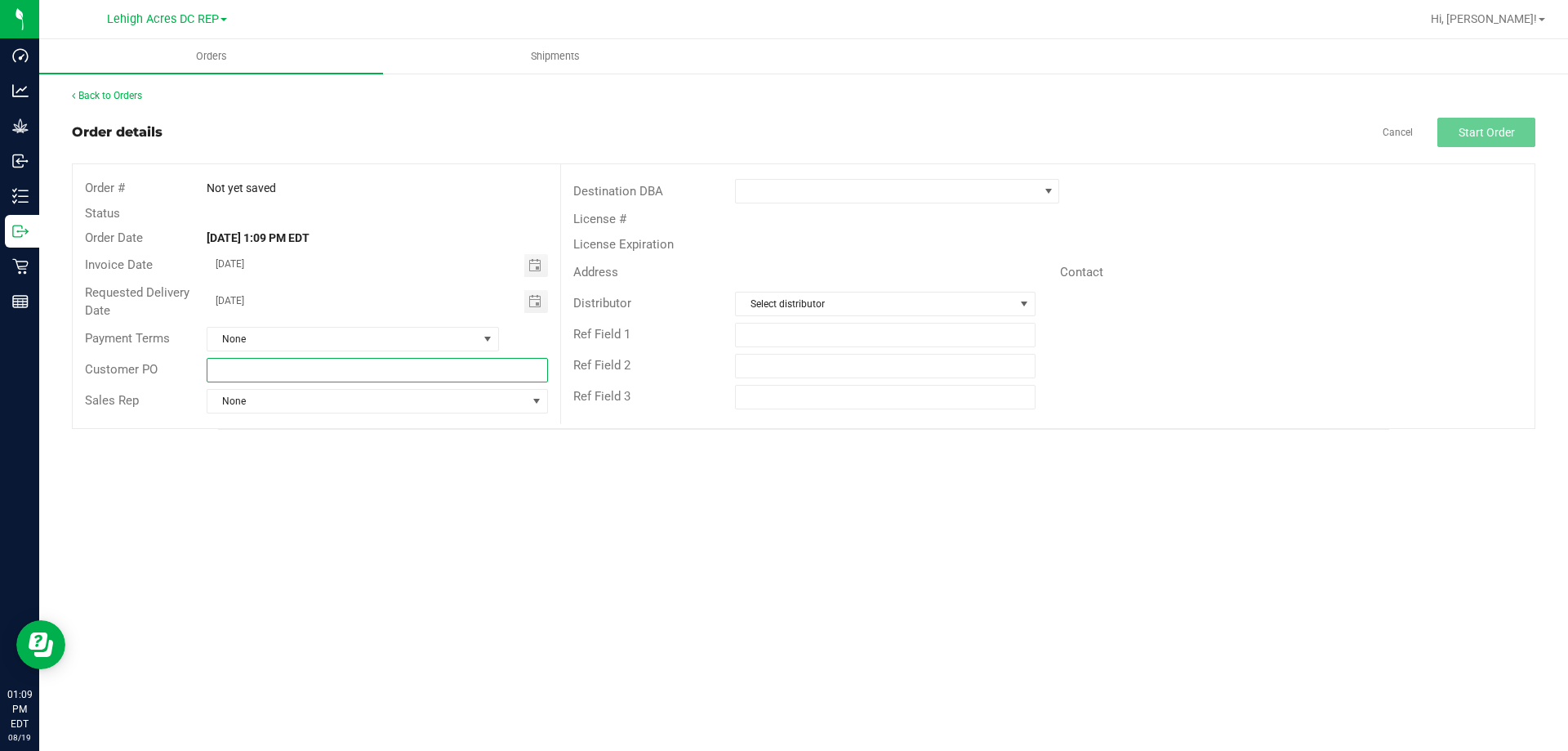
click at [253, 376] on input "text" at bounding box center [376, 370] width 340 height 25
click at [541, 270] on span "Toggle calendar" at bounding box center [534, 265] width 13 height 13
type input "LHA DC -->> North Port WC"
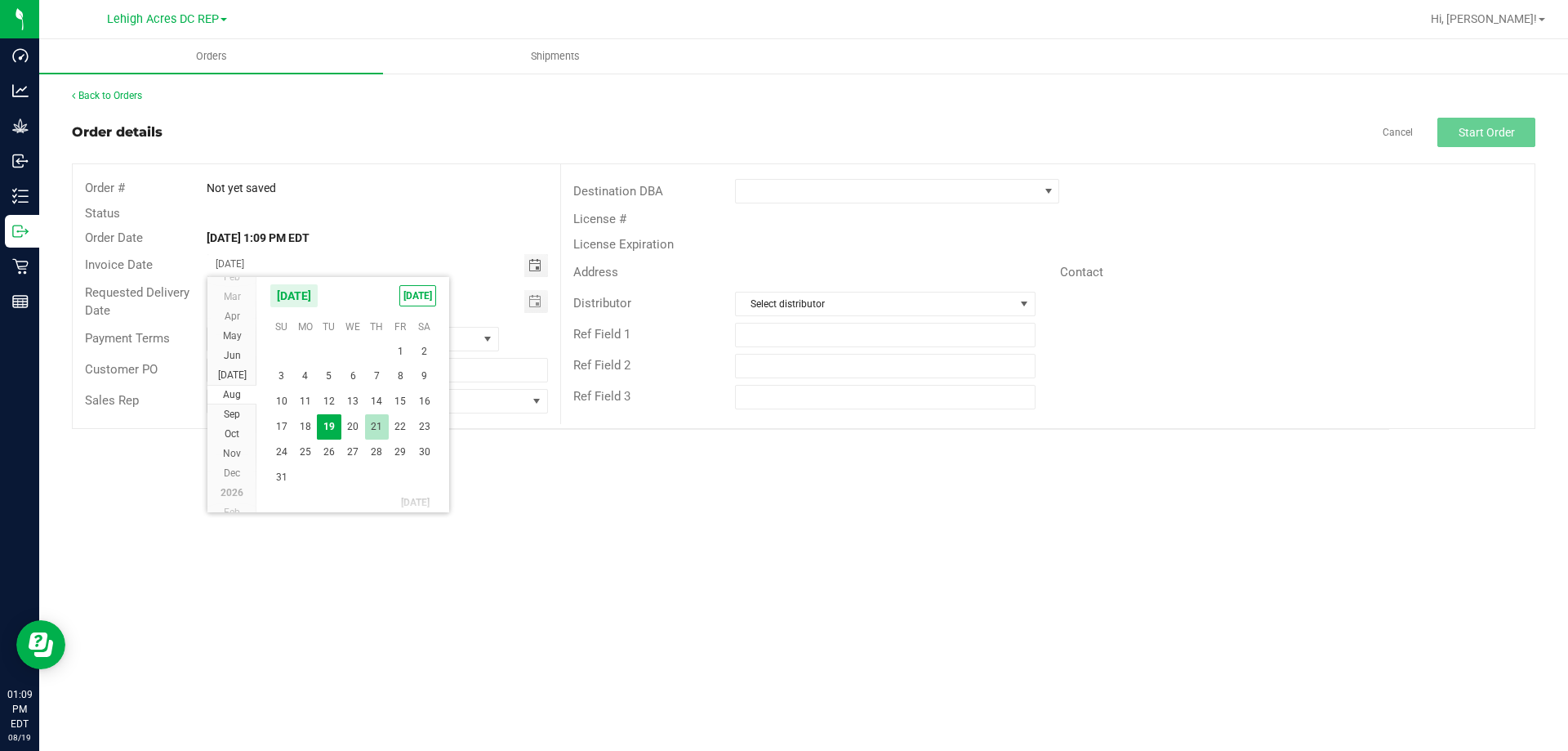
click at [382, 424] on span "21" at bounding box center [377, 426] width 24 height 25
type input "08/21/2025"
click at [531, 304] on span "Toggle calendar" at bounding box center [534, 301] width 13 height 13
click at [393, 459] on span "22" at bounding box center [400, 463] width 24 height 25
type input "08/22/2025"
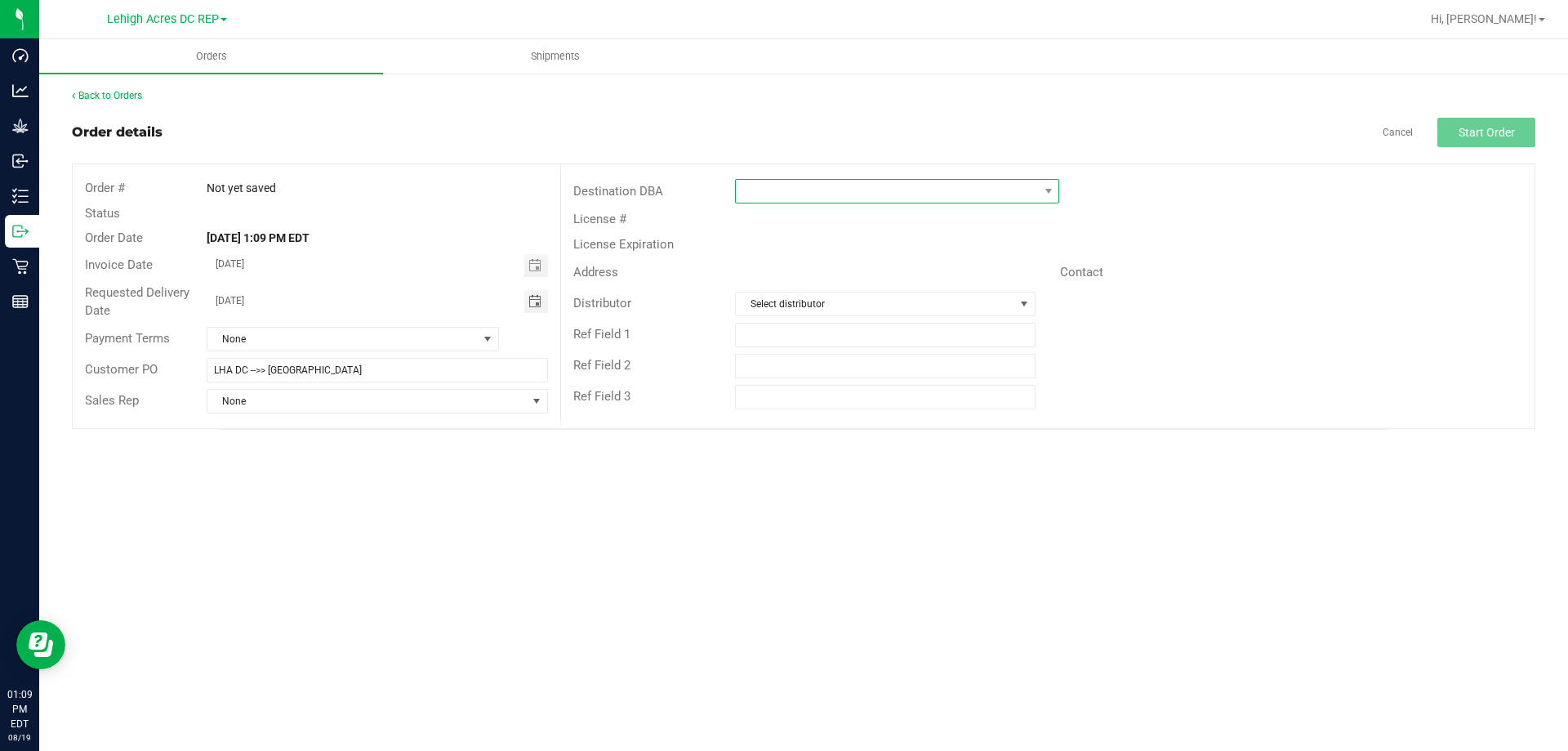
click at [786, 196] on span at bounding box center [886, 191] width 302 height 23
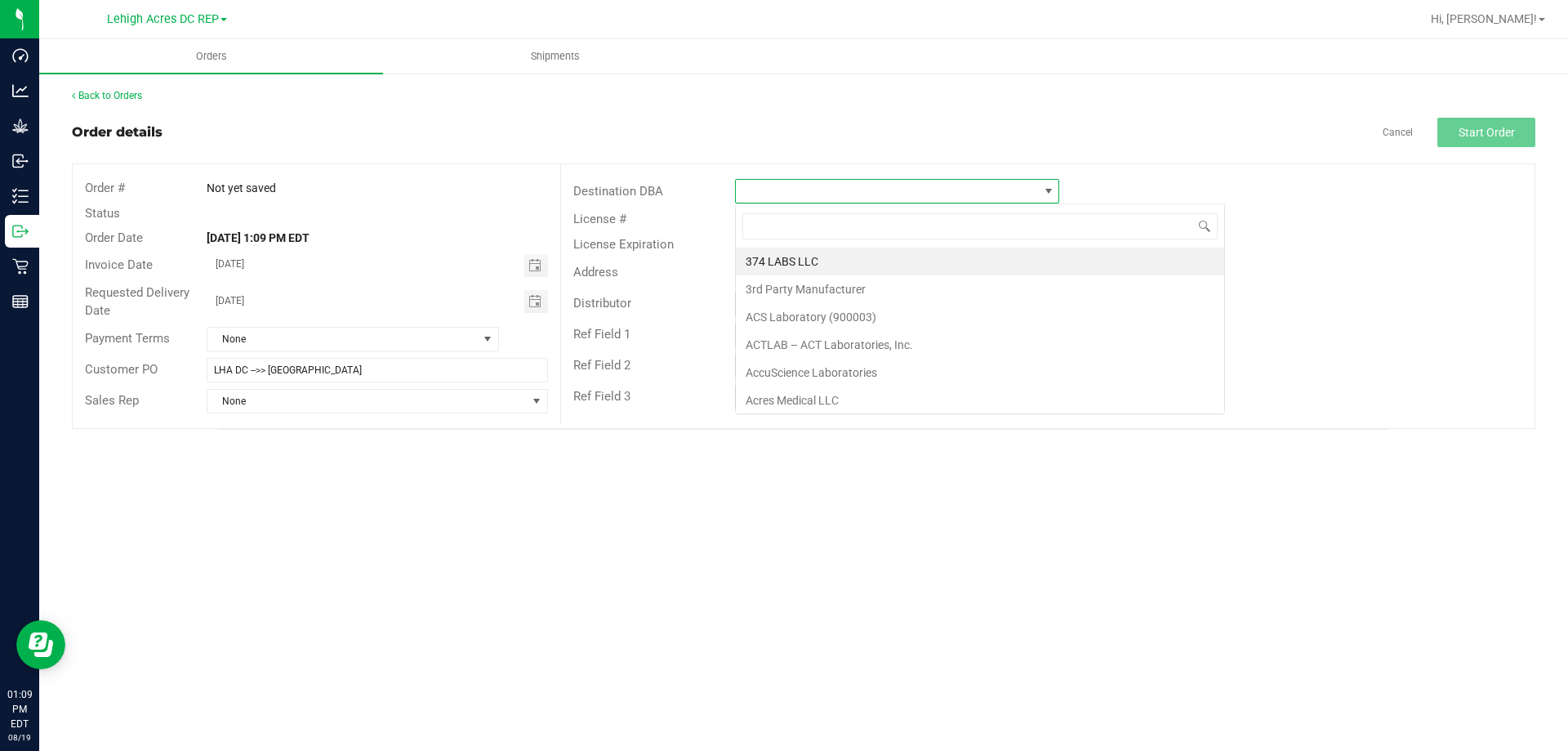
scroll to position [25, 324]
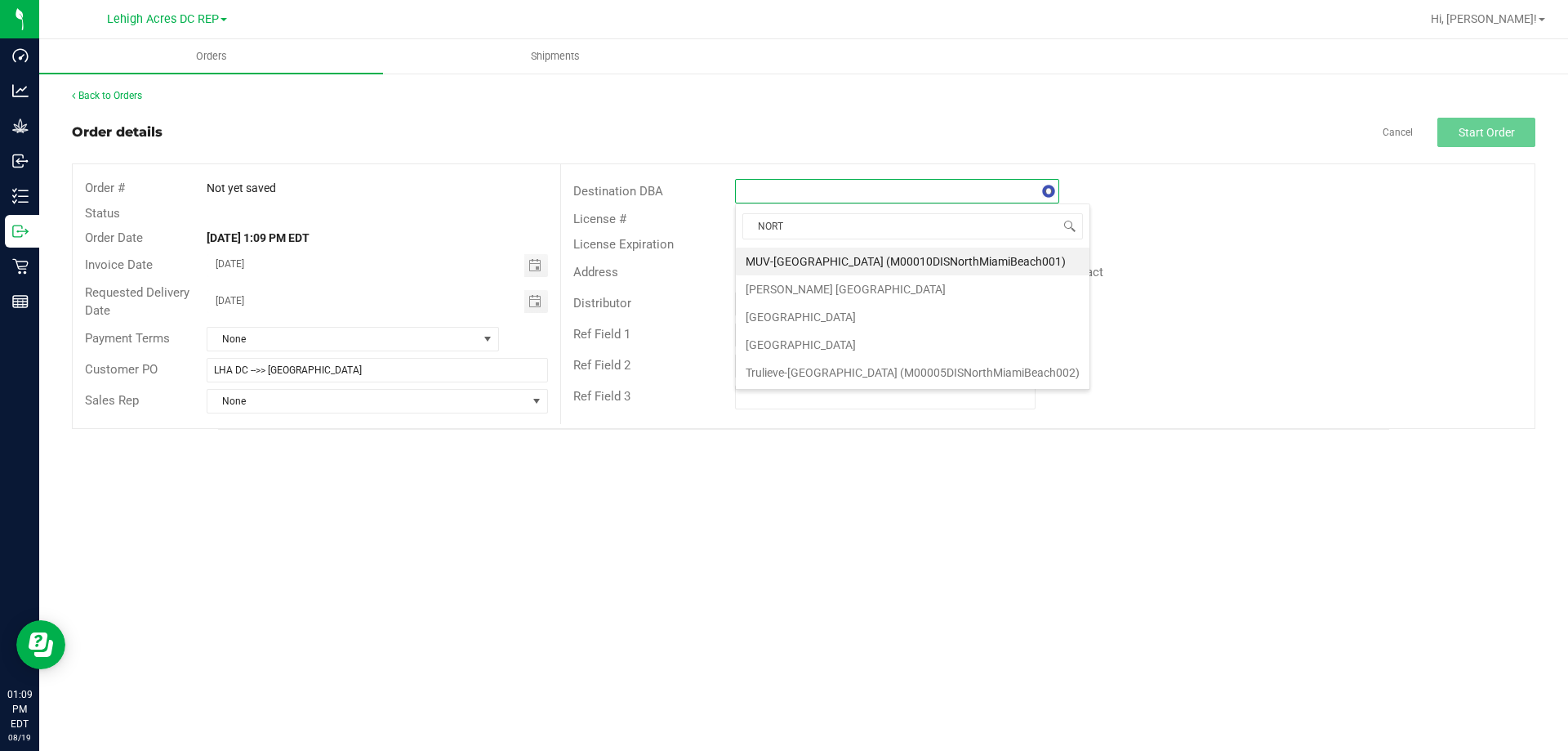
type input "NORTH"
click at [827, 350] on li "[GEOGRAPHIC_DATA]" at bounding box center [912, 345] width 353 height 28
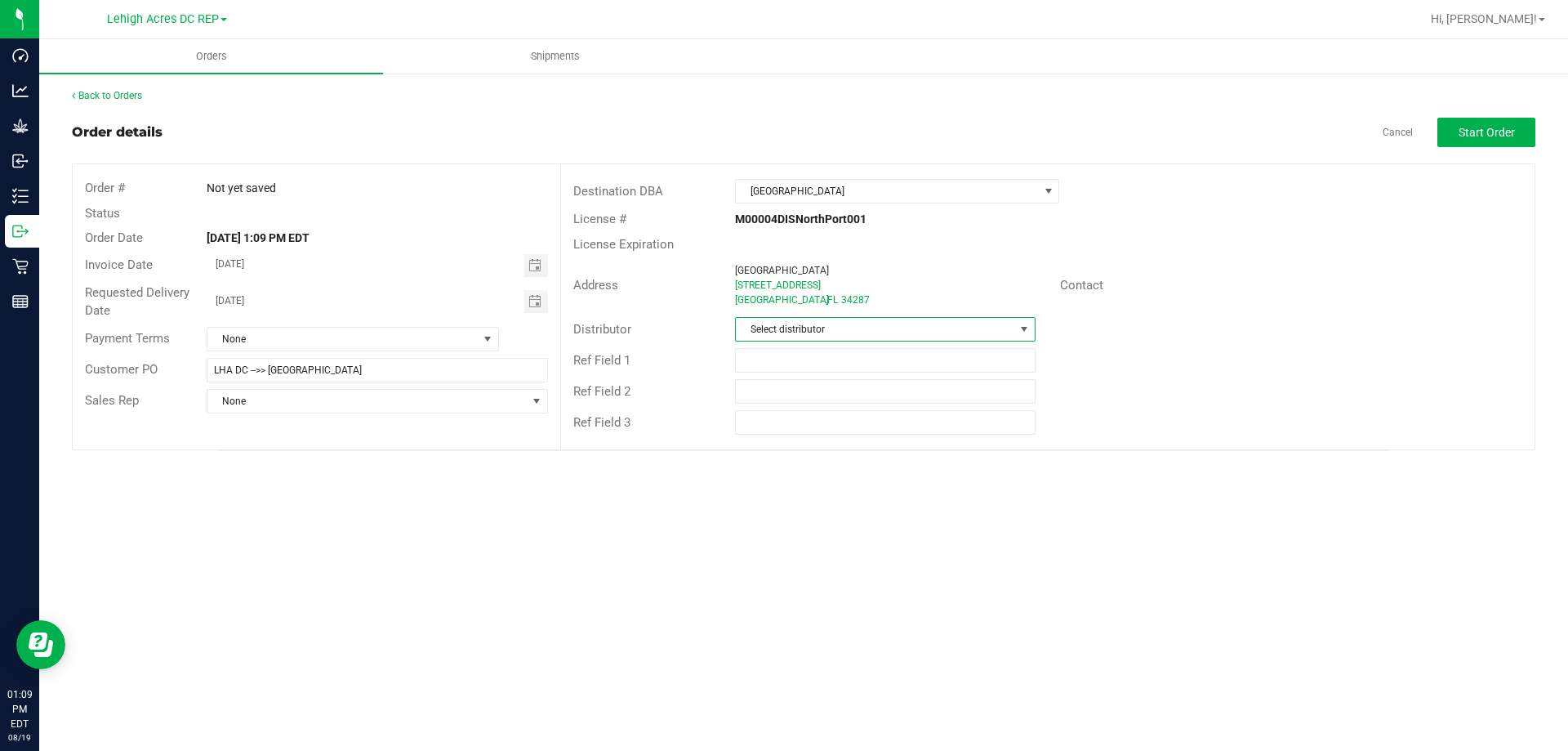
click at [810, 335] on span "Select distributor" at bounding box center [874, 329] width 277 height 23
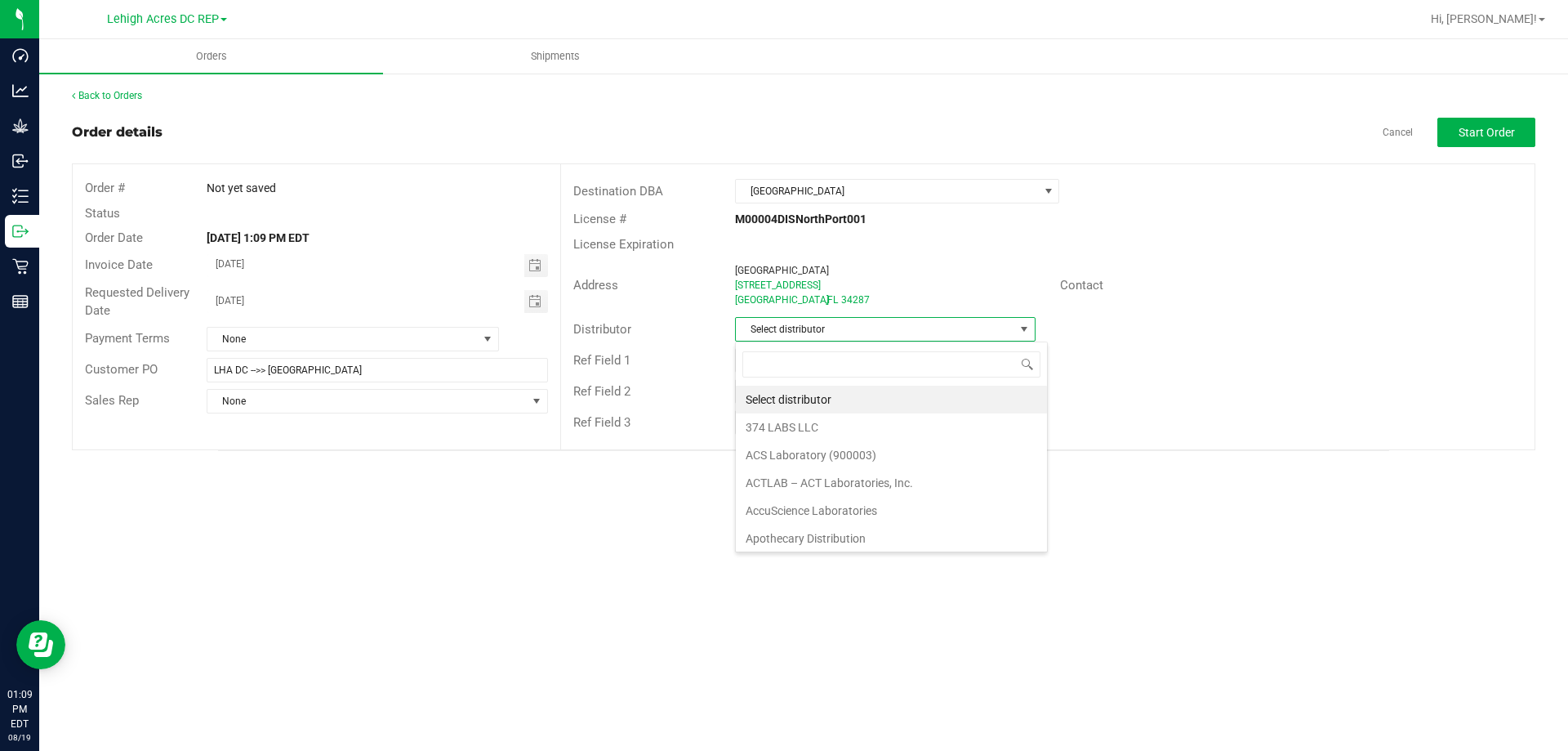
scroll to position [25, 300]
type input "LEH"
click at [811, 398] on li "Lehigh Acres DC REP" at bounding box center [884, 399] width 298 height 28
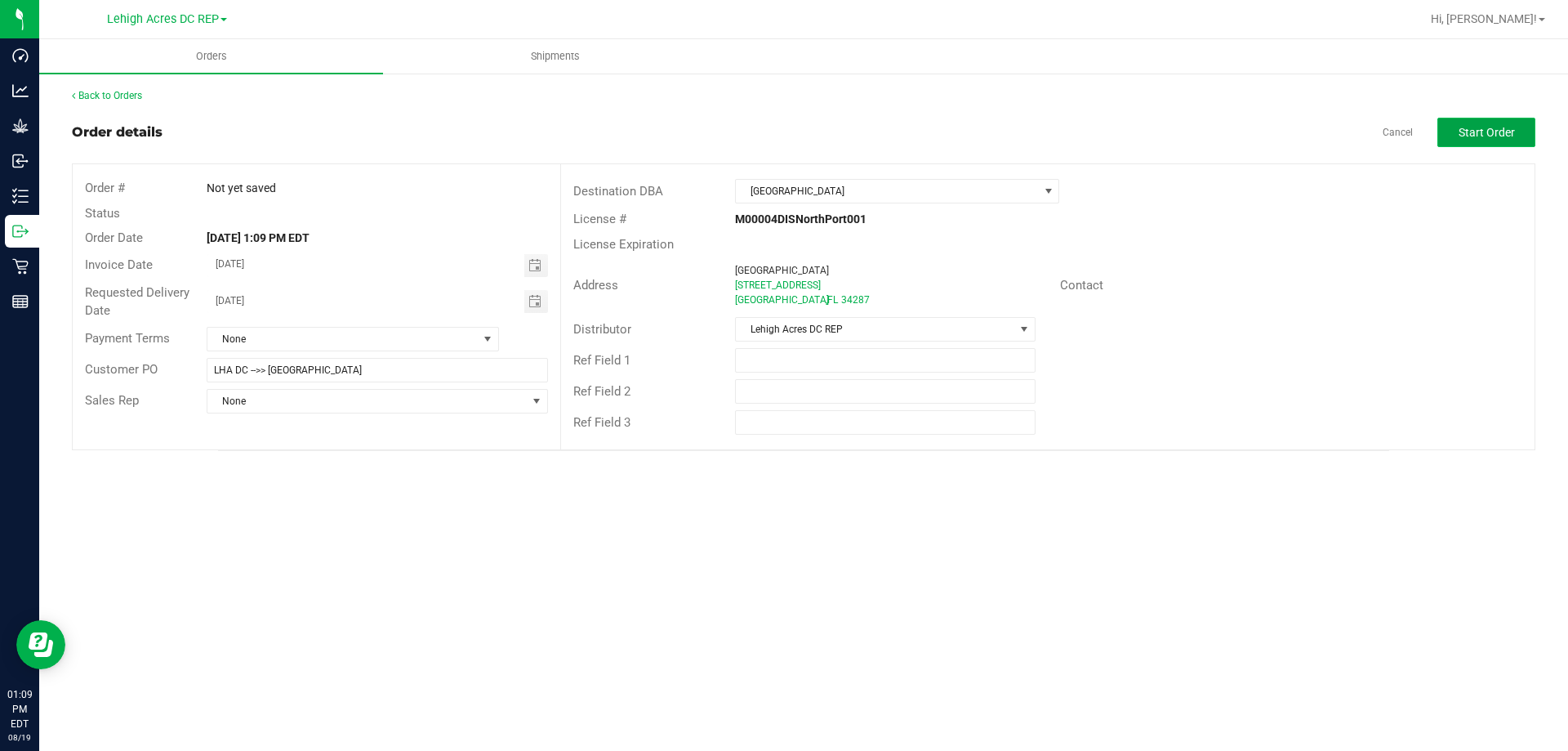
click at [1500, 139] on button "Start Order" at bounding box center [1486, 132] width 98 height 29
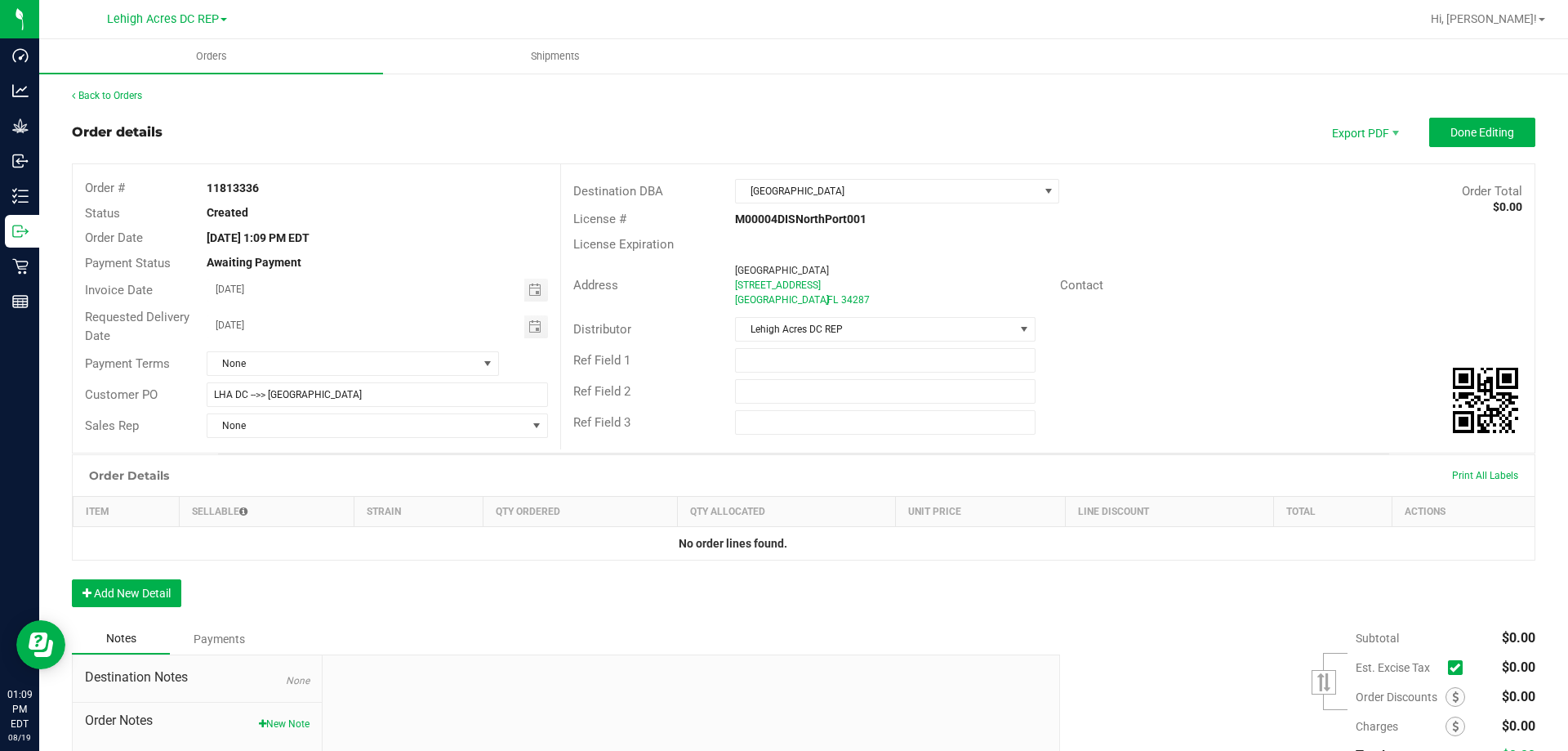
drag, startPoint x: 271, startPoint y: 187, endPoint x: 207, endPoint y: 187, distance: 64.0
click at [207, 187] on div "11813336" at bounding box center [377, 188] width 365 height 17
copy strong "11813336"
click at [735, 364] on input "text" at bounding box center [884, 361] width 299 height 25
paste input "11813336"
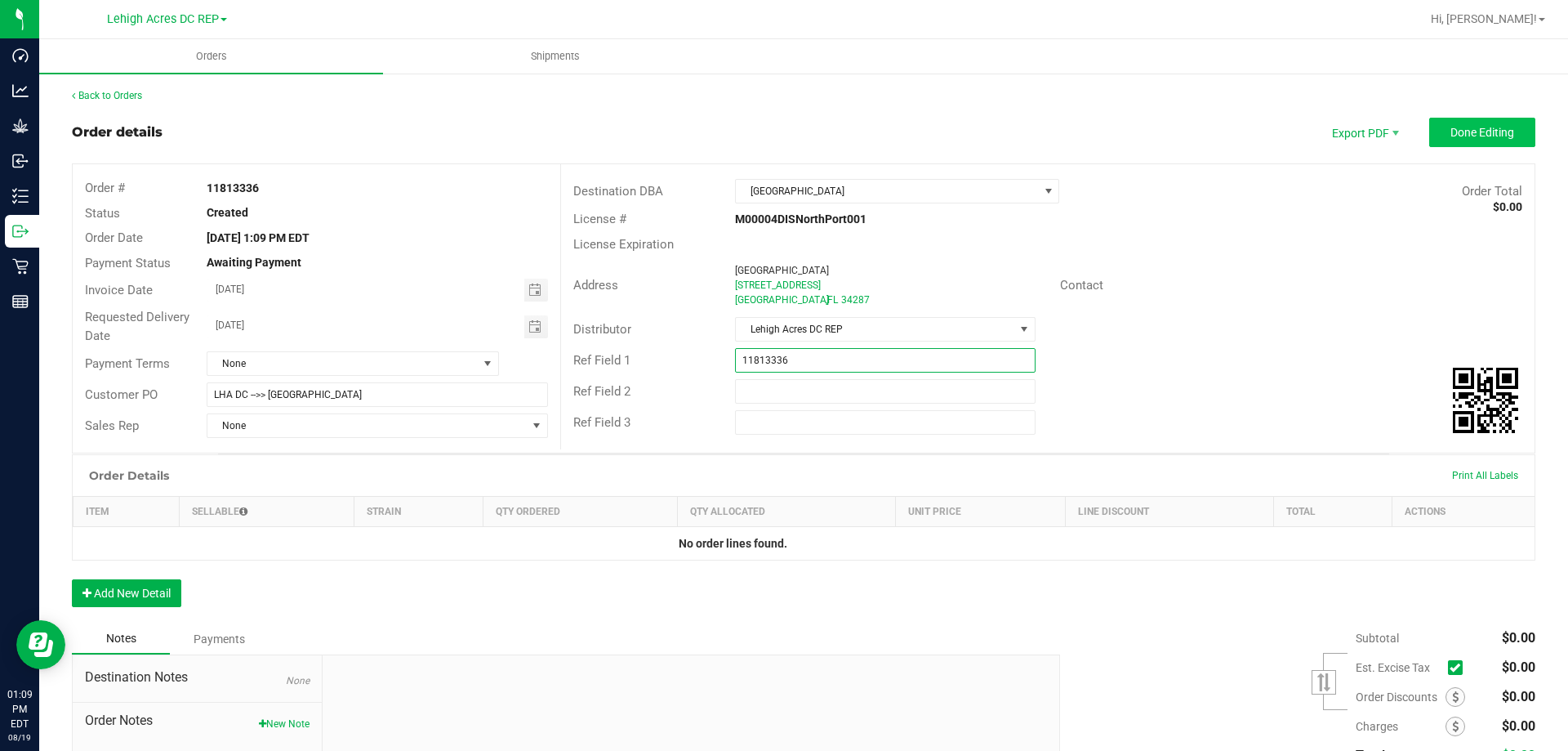
type input "11813336"
click at [1490, 128] on span "Done Editing" at bounding box center [1482, 132] width 64 height 13
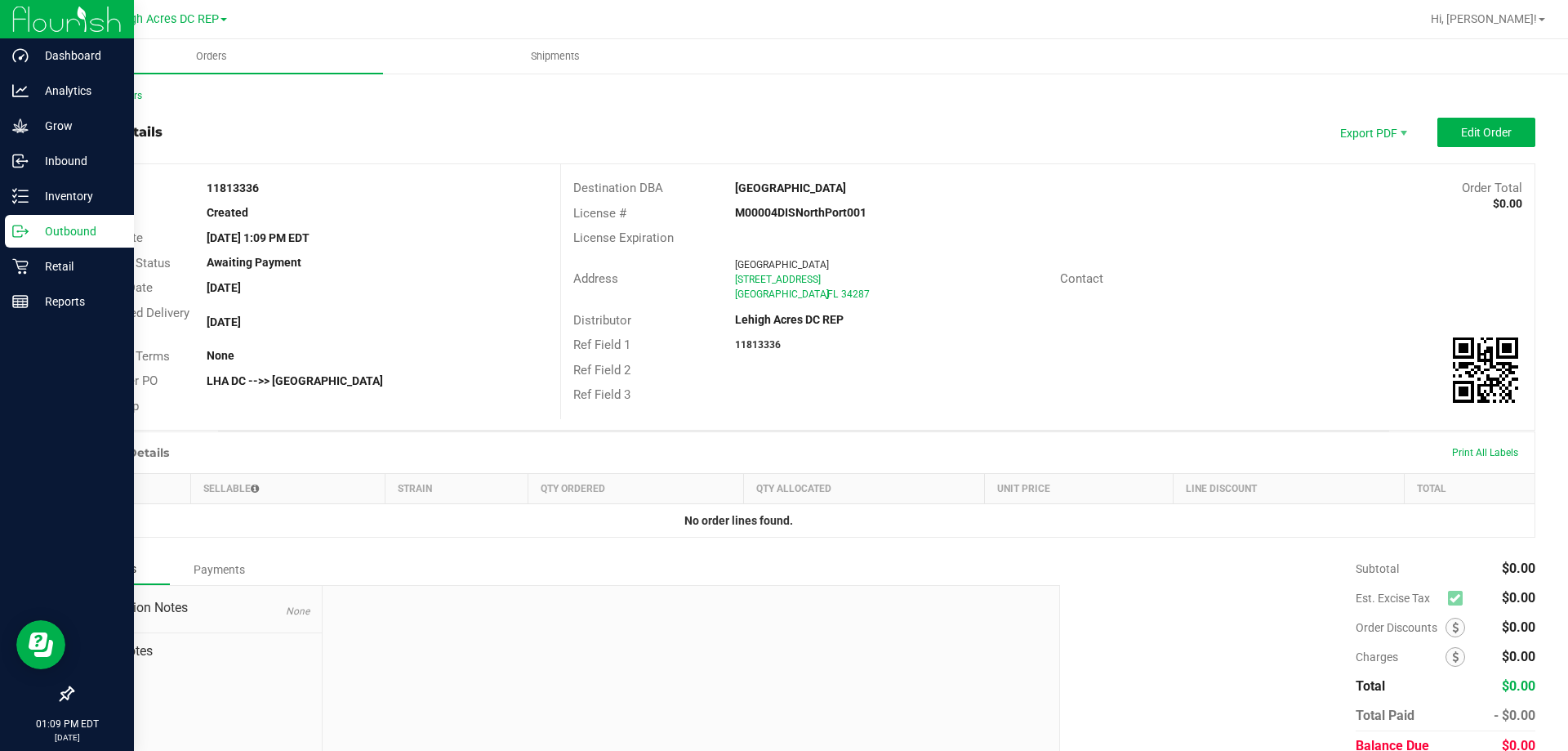
click at [53, 227] on p "Outbound" at bounding box center [78, 232] width 98 height 20
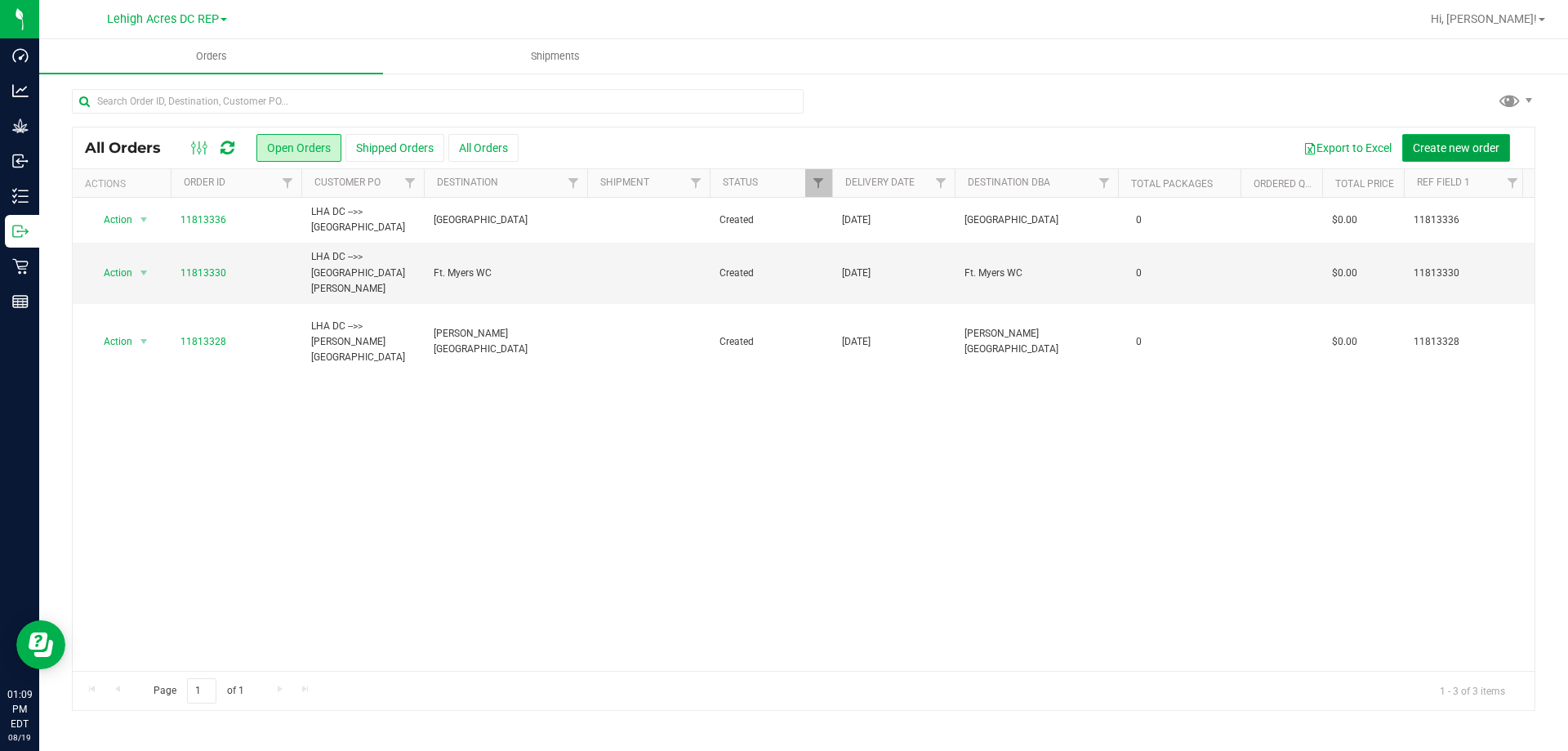
click at [1452, 147] on span "Create new order" at bounding box center [1455, 148] width 87 height 13
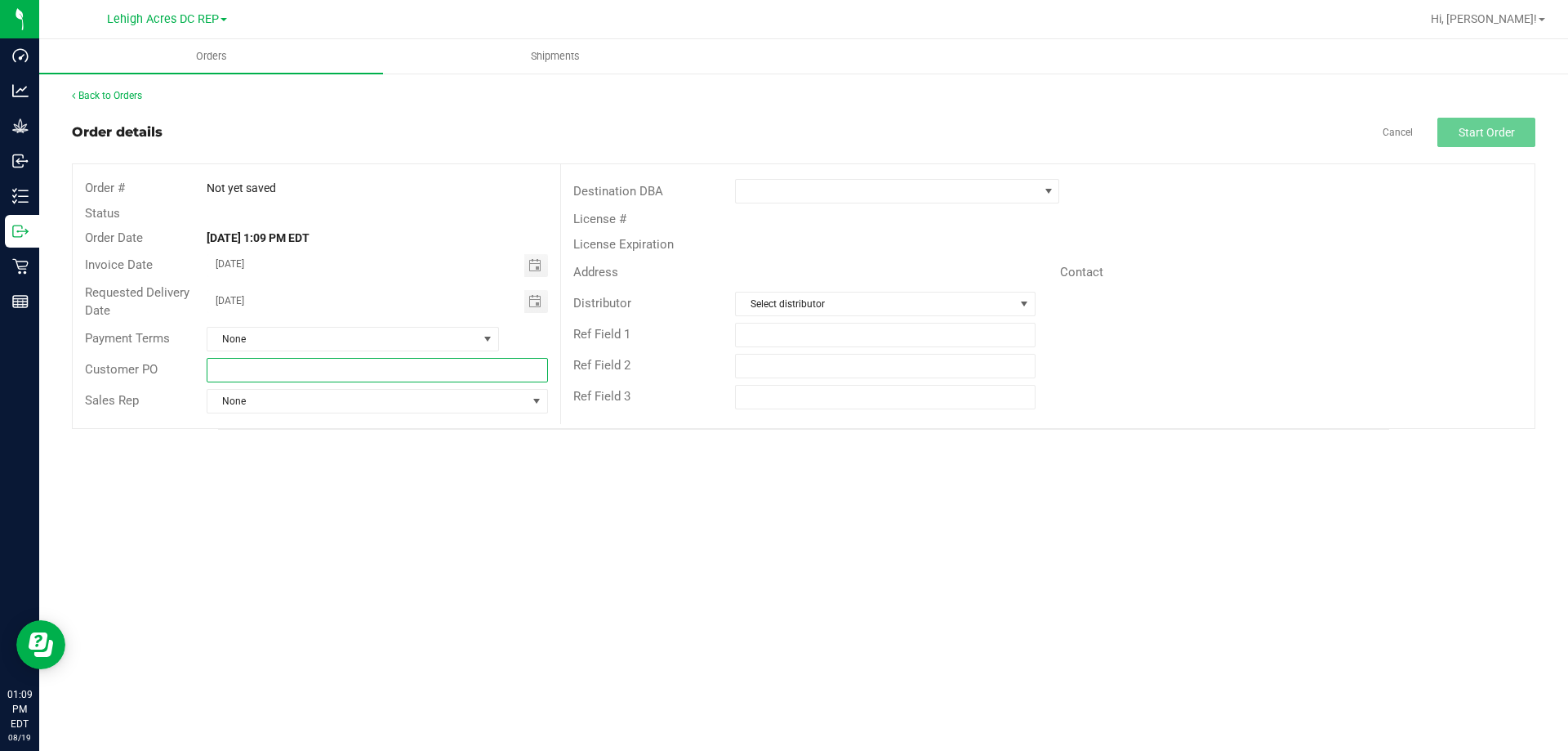
click at [280, 372] on input "text" at bounding box center [376, 370] width 340 height 25
click at [537, 263] on span "Toggle calendar" at bounding box center [534, 265] width 13 height 13
type input "LHA DC -->> Bradenton WC"
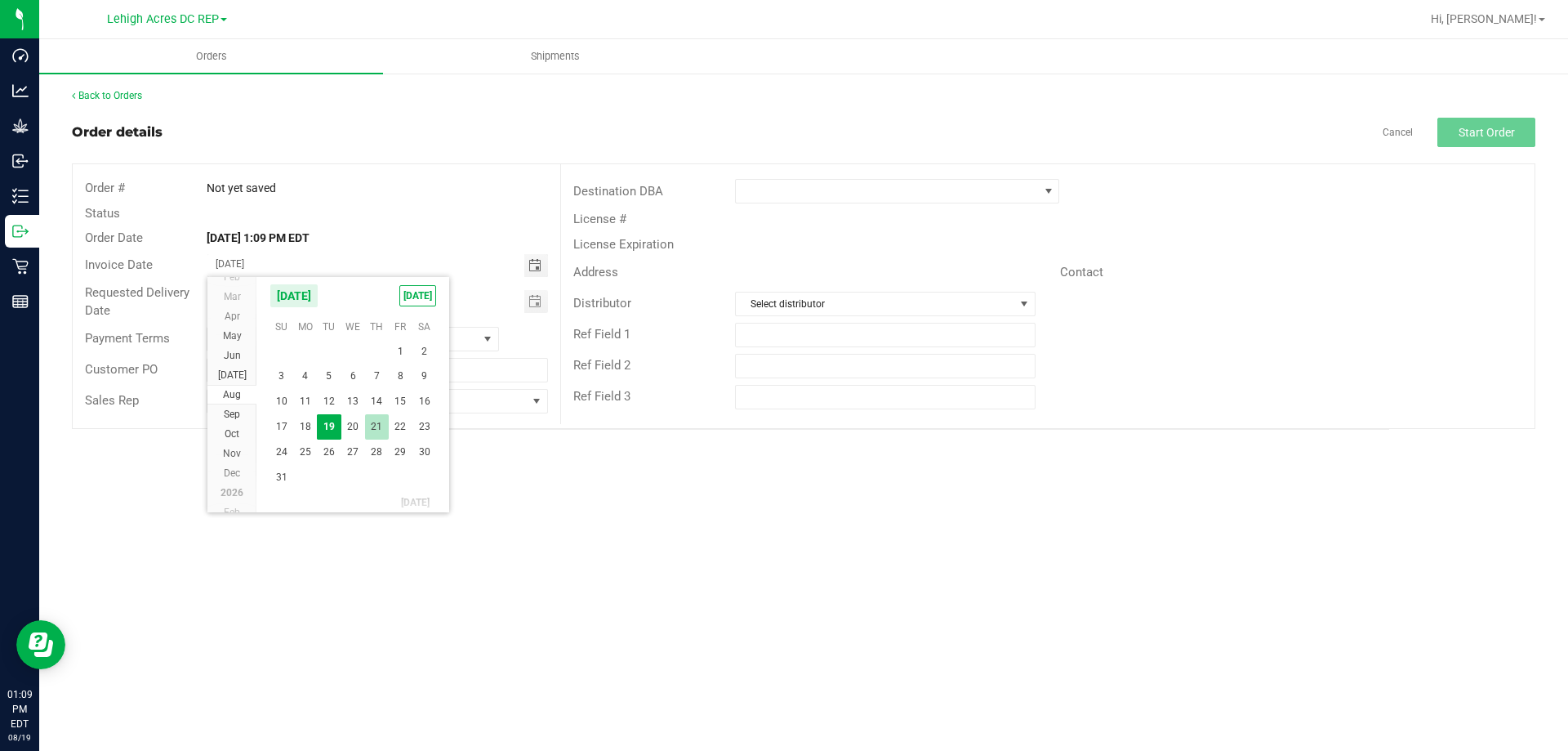
click at [372, 422] on span "21" at bounding box center [377, 426] width 24 height 25
type input "08/21/2025"
click at [536, 305] on span "Toggle calendar" at bounding box center [534, 301] width 13 height 13
click at [404, 465] on span "22" at bounding box center [400, 463] width 24 height 25
type input "08/22/2025"
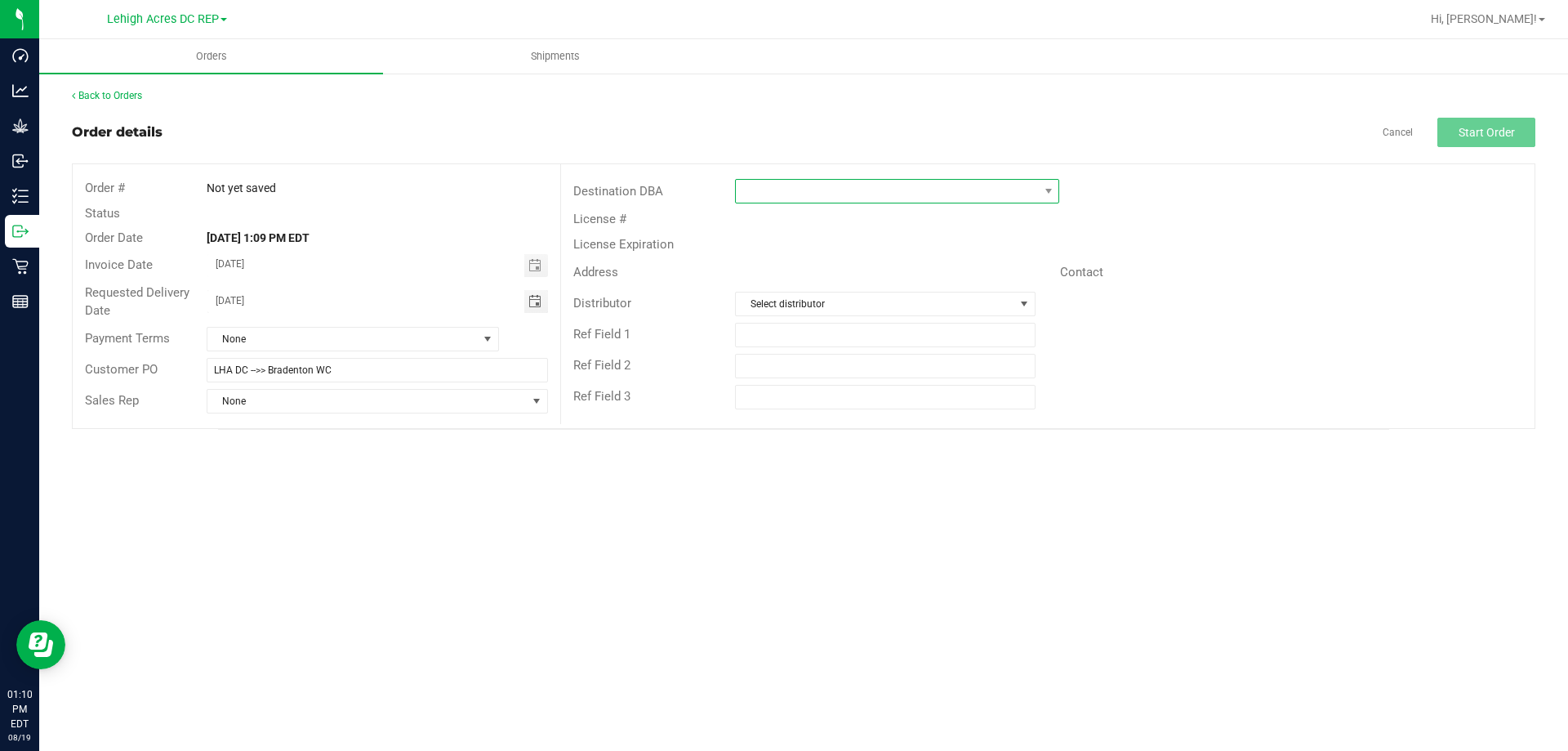
click at [824, 196] on span at bounding box center [886, 191] width 302 height 23
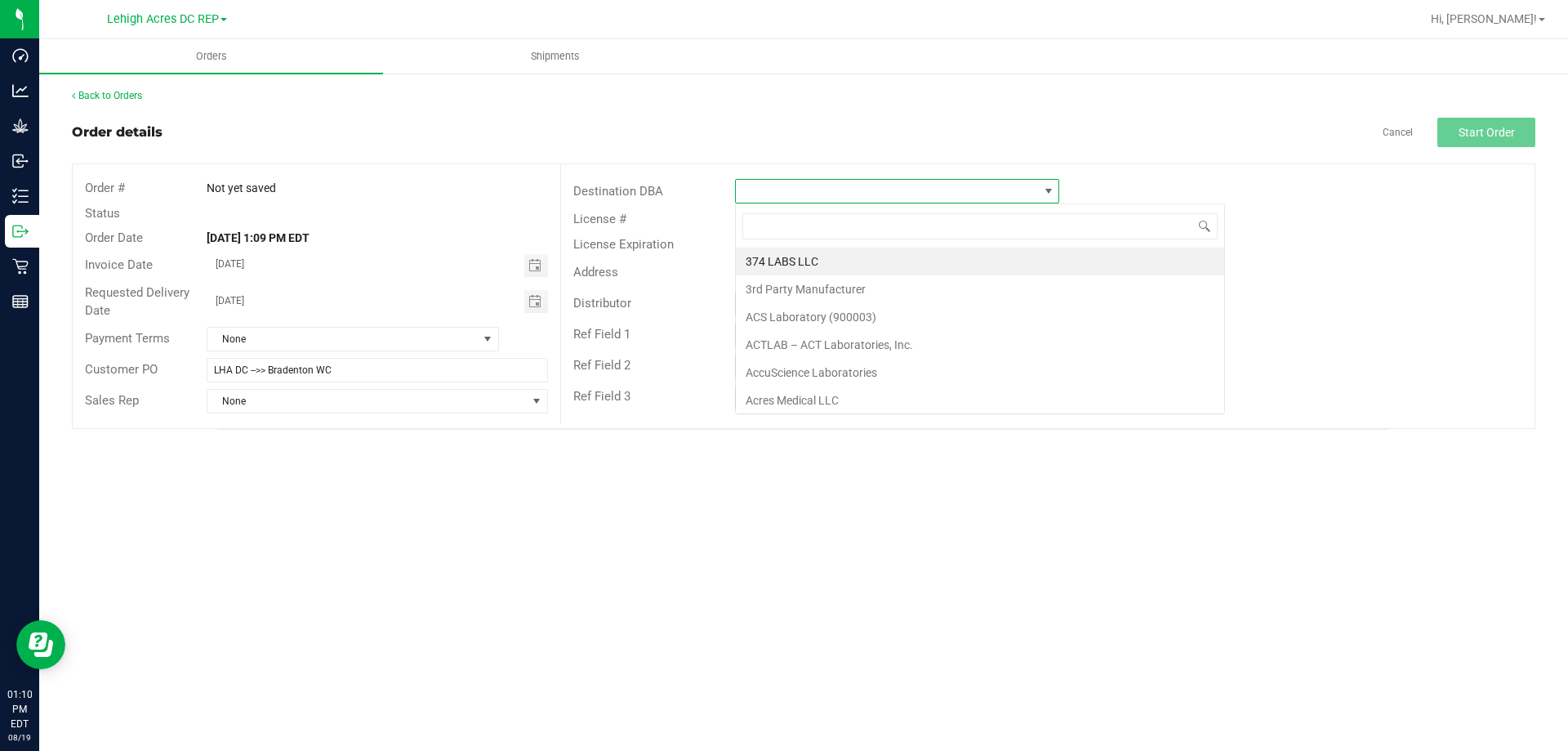
scroll to position [25, 324]
type input "BRAD"
click at [788, 268] on li "Bradenton WC" at bounding box center [896, 262] width 322 height 28
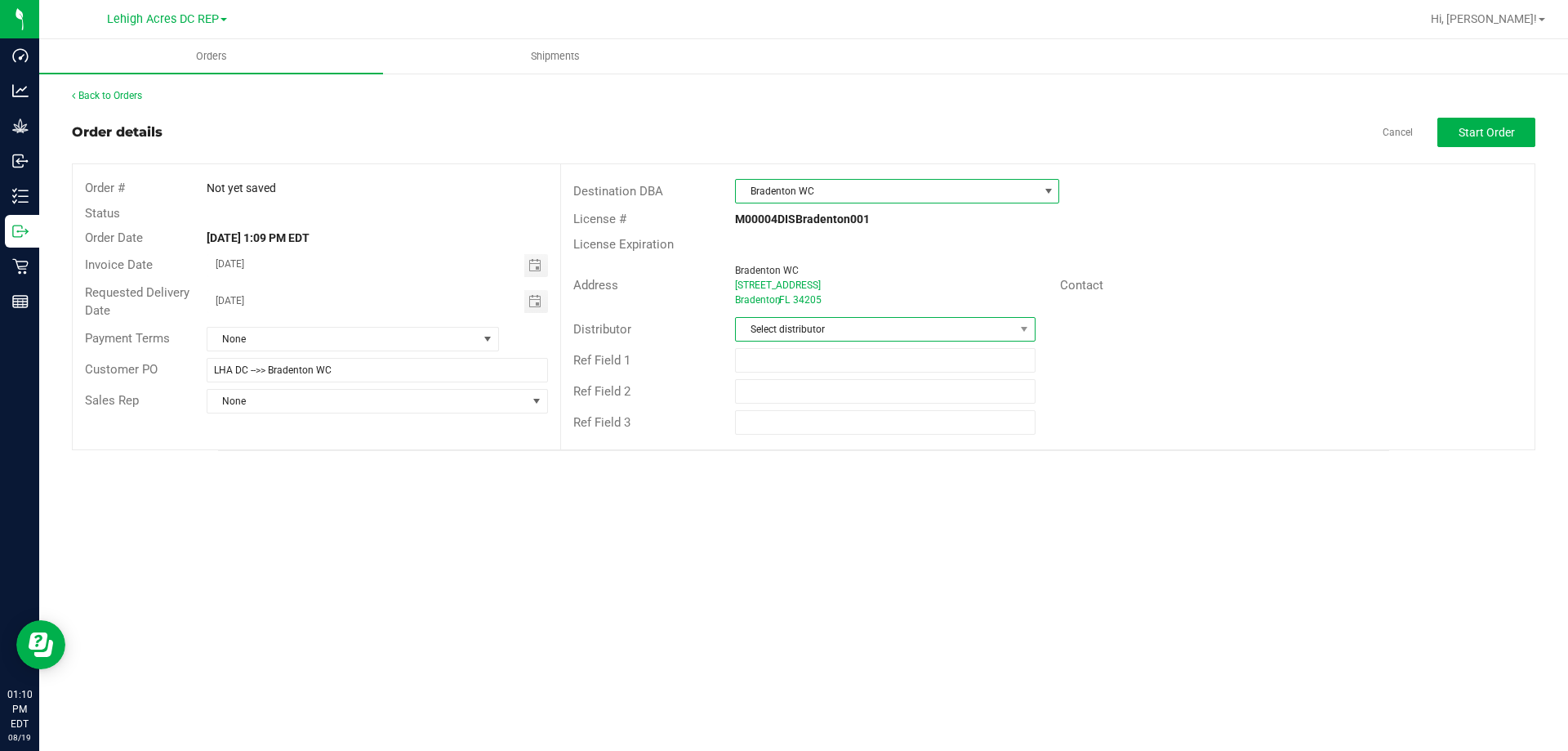
click at [800, 333] on span "Select distributor" at bounding box center [874, 329] width 277 height 23
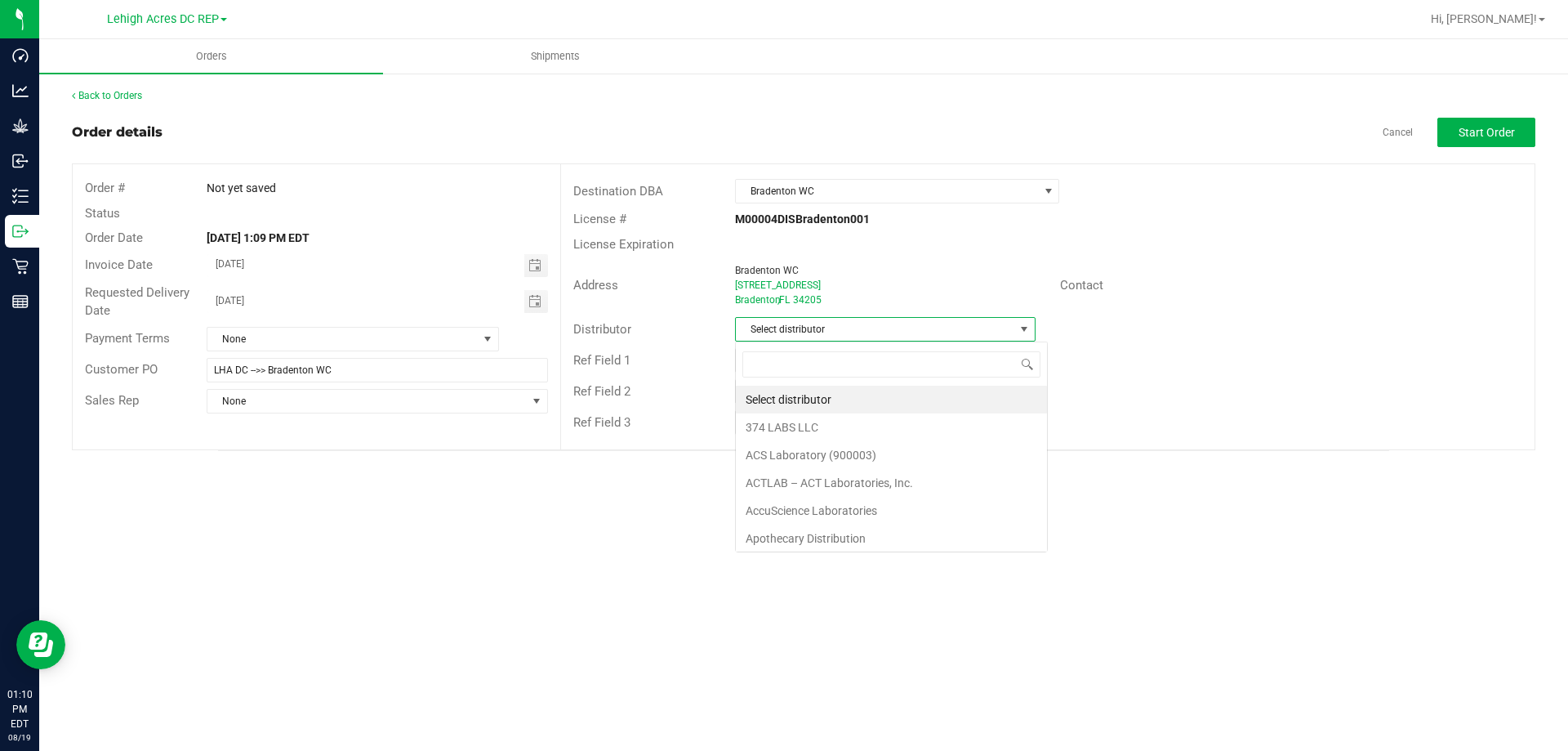
scroll to position [25, 300]
type input "LEH"
click at [787, 397] on li "Lehigh Acres DC REP" at bounding box center [884, 399] width 298 height 28
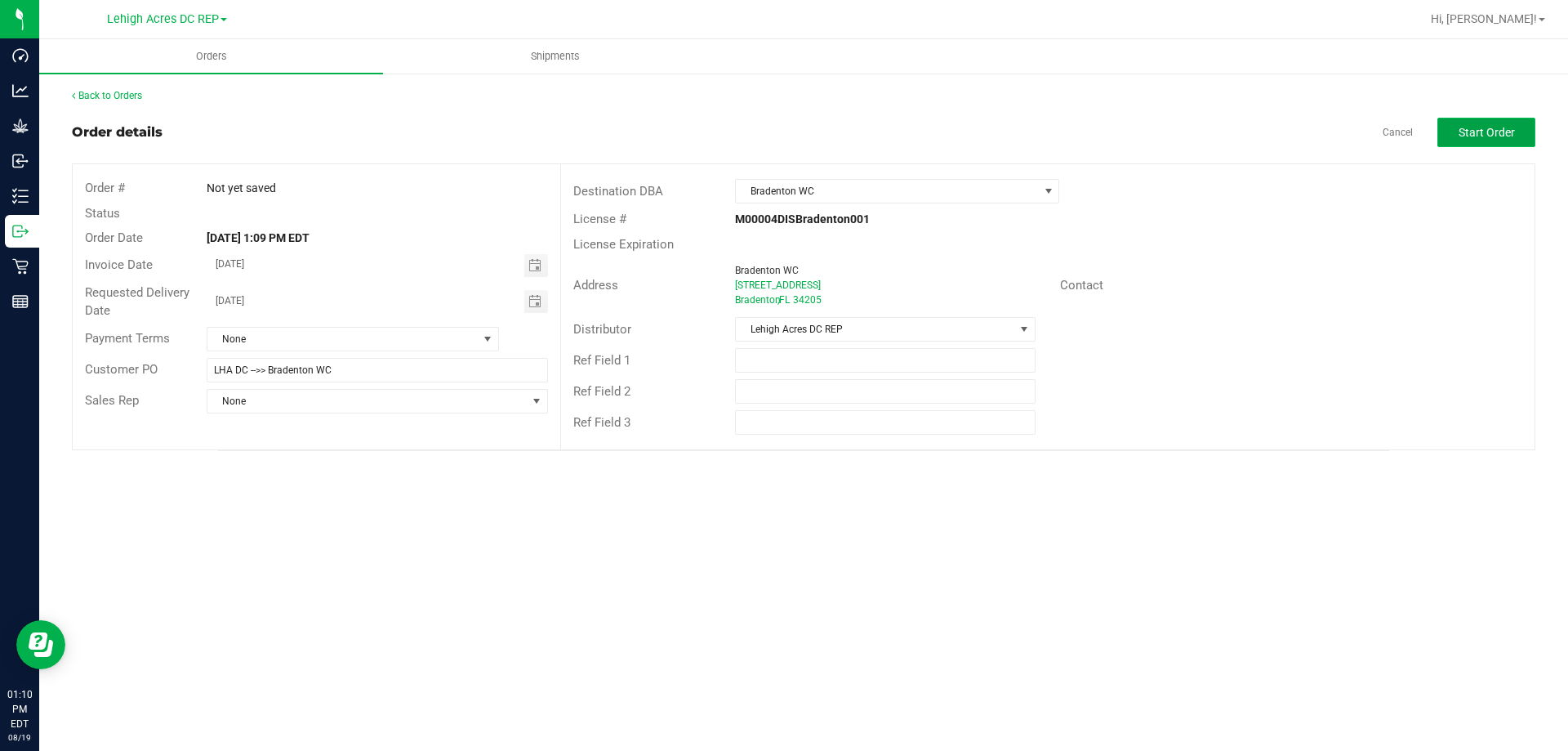
click at [1461, 134] on span "Start Order" at bounding box center [1486, 132] width 56 height 13
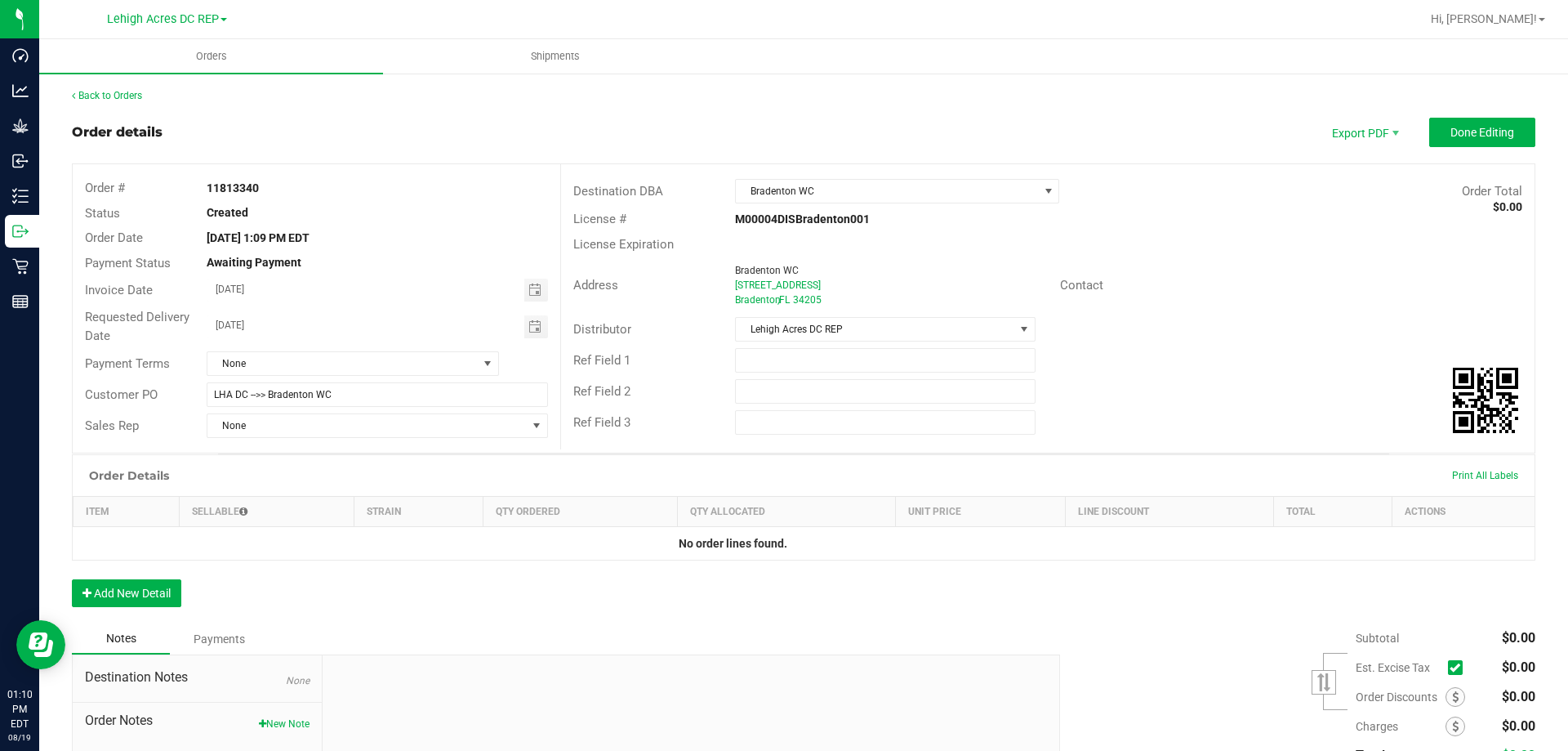
drag, startPoint x: 271, startPoint y: 191, endPoint x: 213, endPoint y: 190, distance: 58.0
click at [206, 190] on div "11813340" at bounding box center [377, 188] width 365 height 17
copy strong "11813340"
click at [775, 373] on div "Ref Field 1" at bounding box center [1047, 360] width 973 height 31
click at [775, 358] on input "text" at bounding box center [884, 361] width 299 height 25
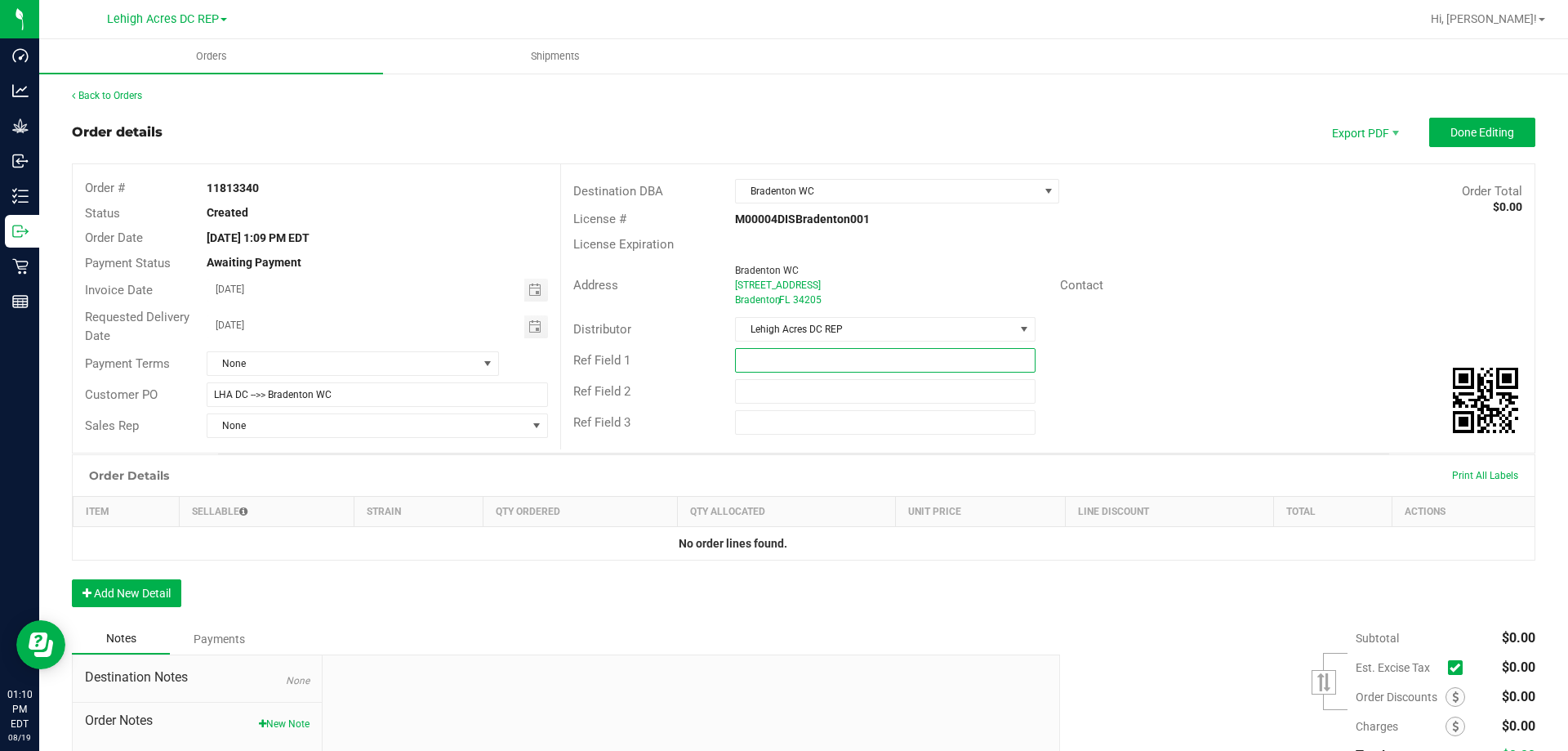
paste input "11813340"
type input "11813340"
click at [1474, 128] on span "Done Editing" at bounding box center [1482, 132] width 64 height 13
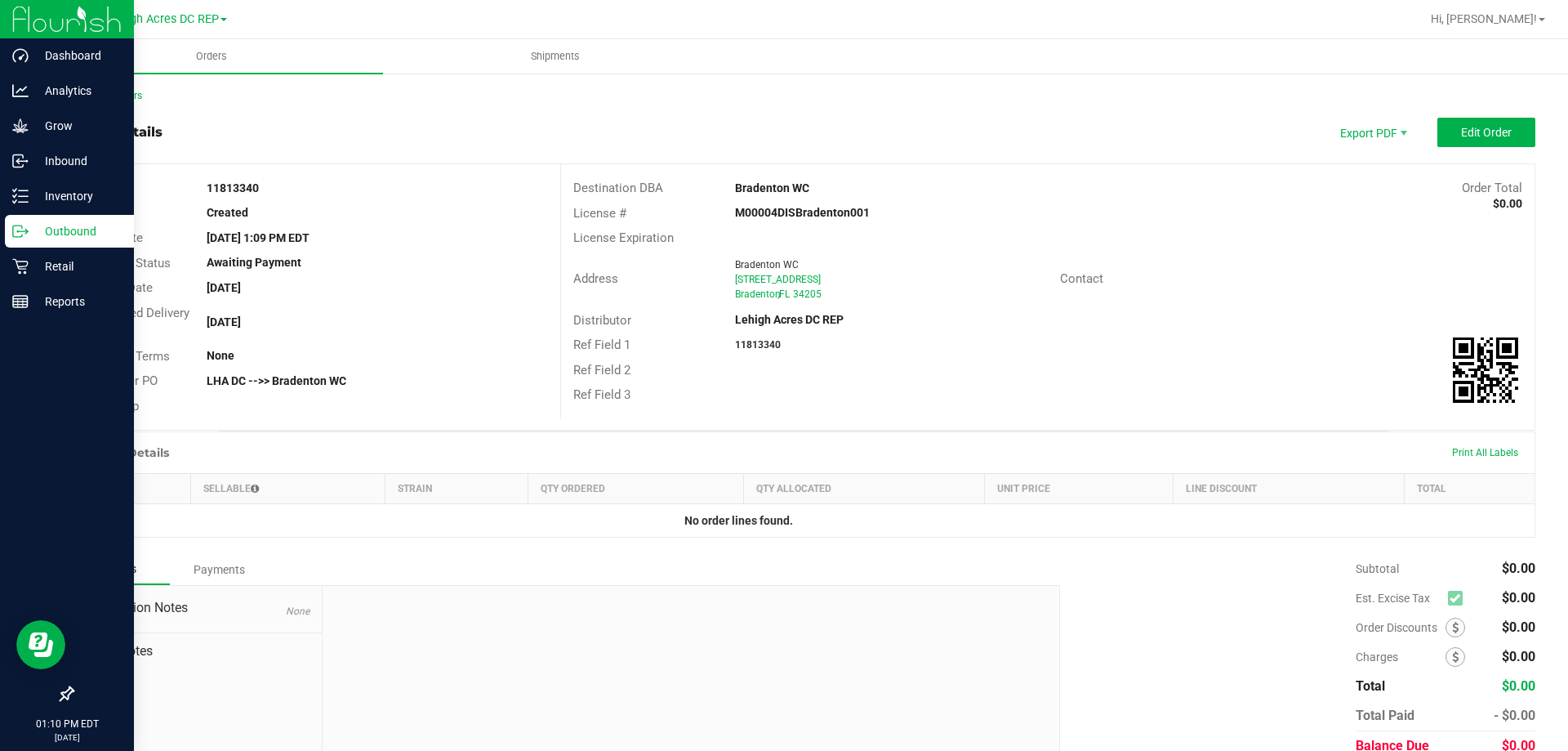
click at [87, 231] on p "Outbound" at bounding box center [78, 232] width 98 height 20
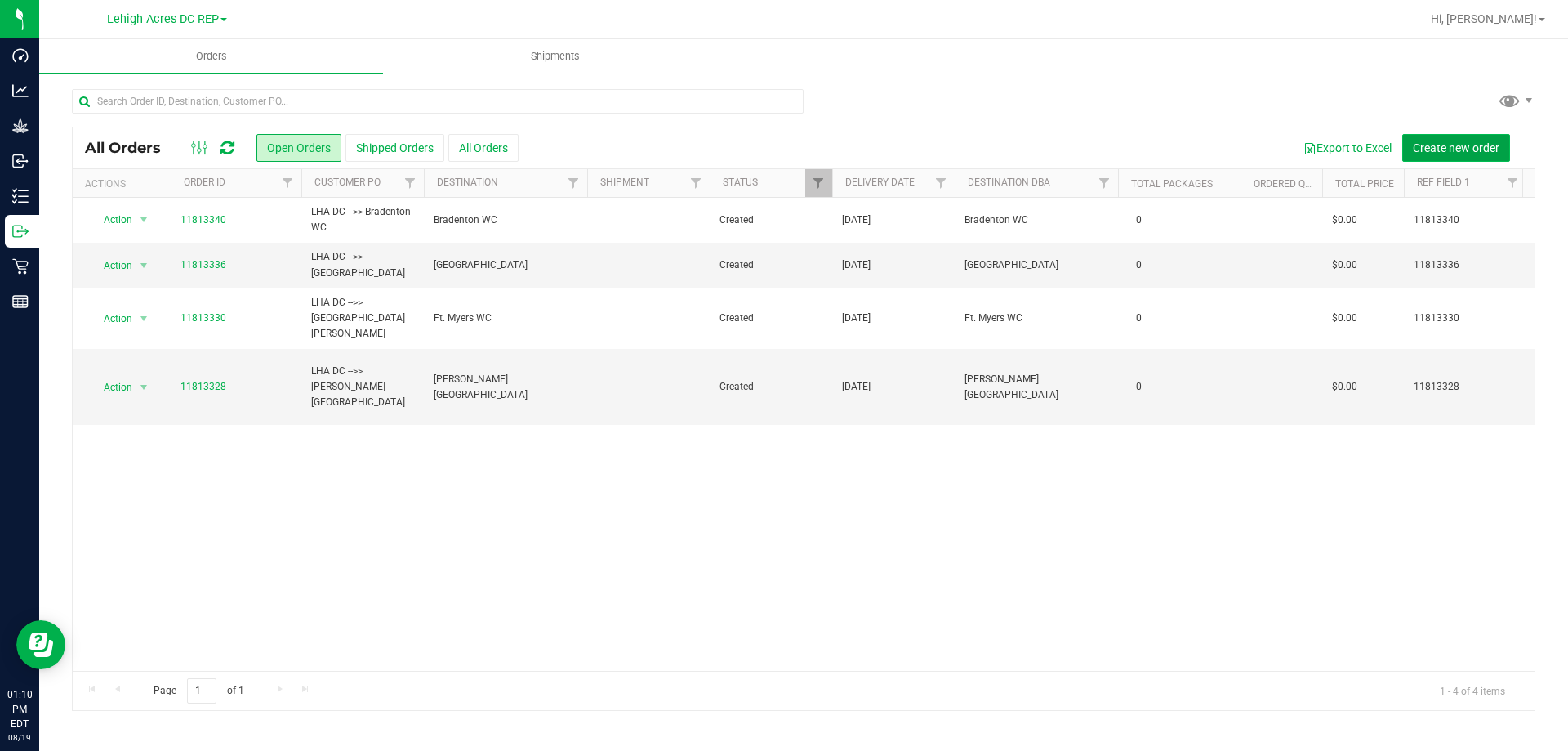
click at [1440, 156] on button "Create new order" at bounding box center [1456, 148] width 108 height 28
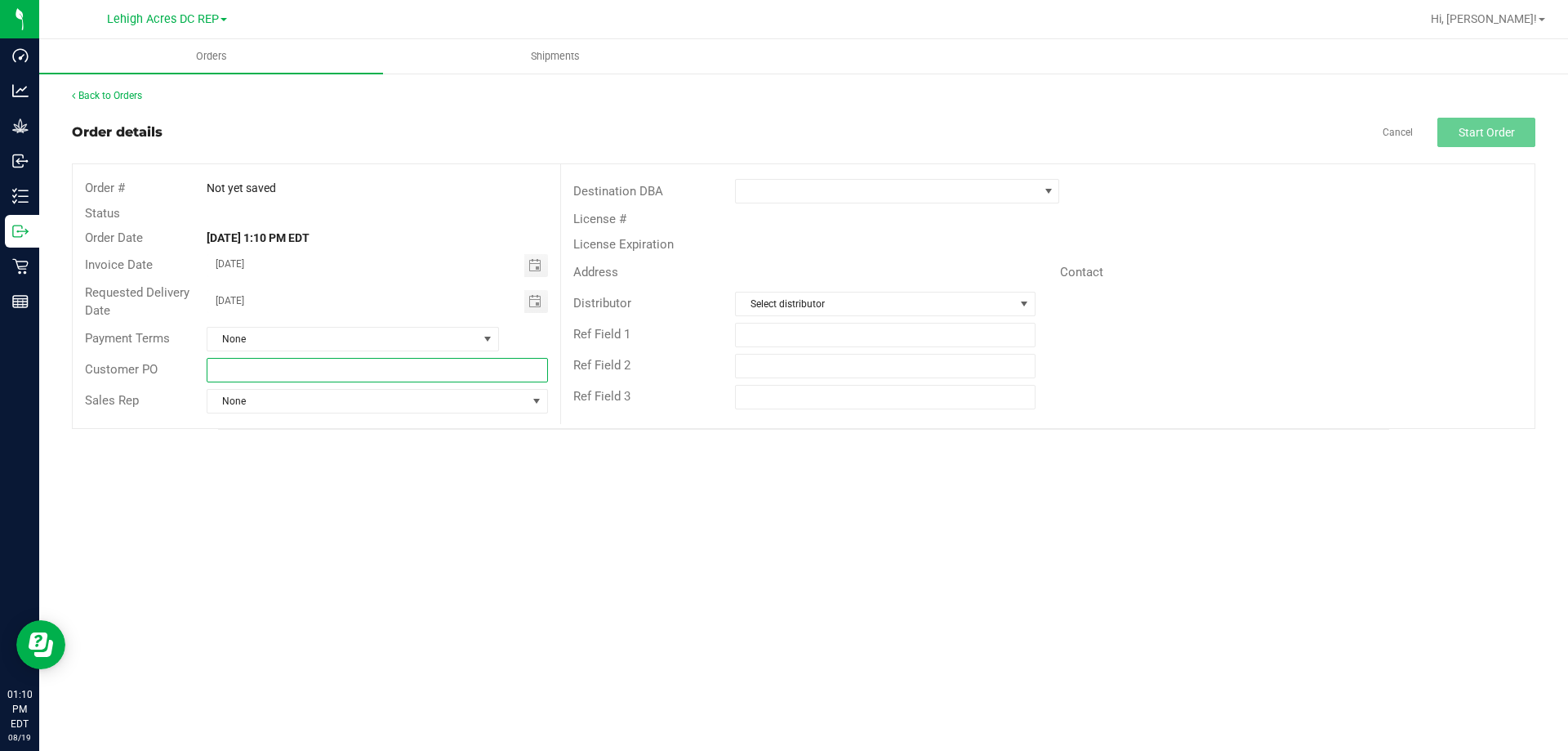
click at [252, 362] on input "text" at bounding box center [376, 370] width 340 height 25
click at [531, 268] on span "Toggle calendar" at bounding box center [534, 265] width 13 height 13
type input "LHA DC -->> Sebring WC"
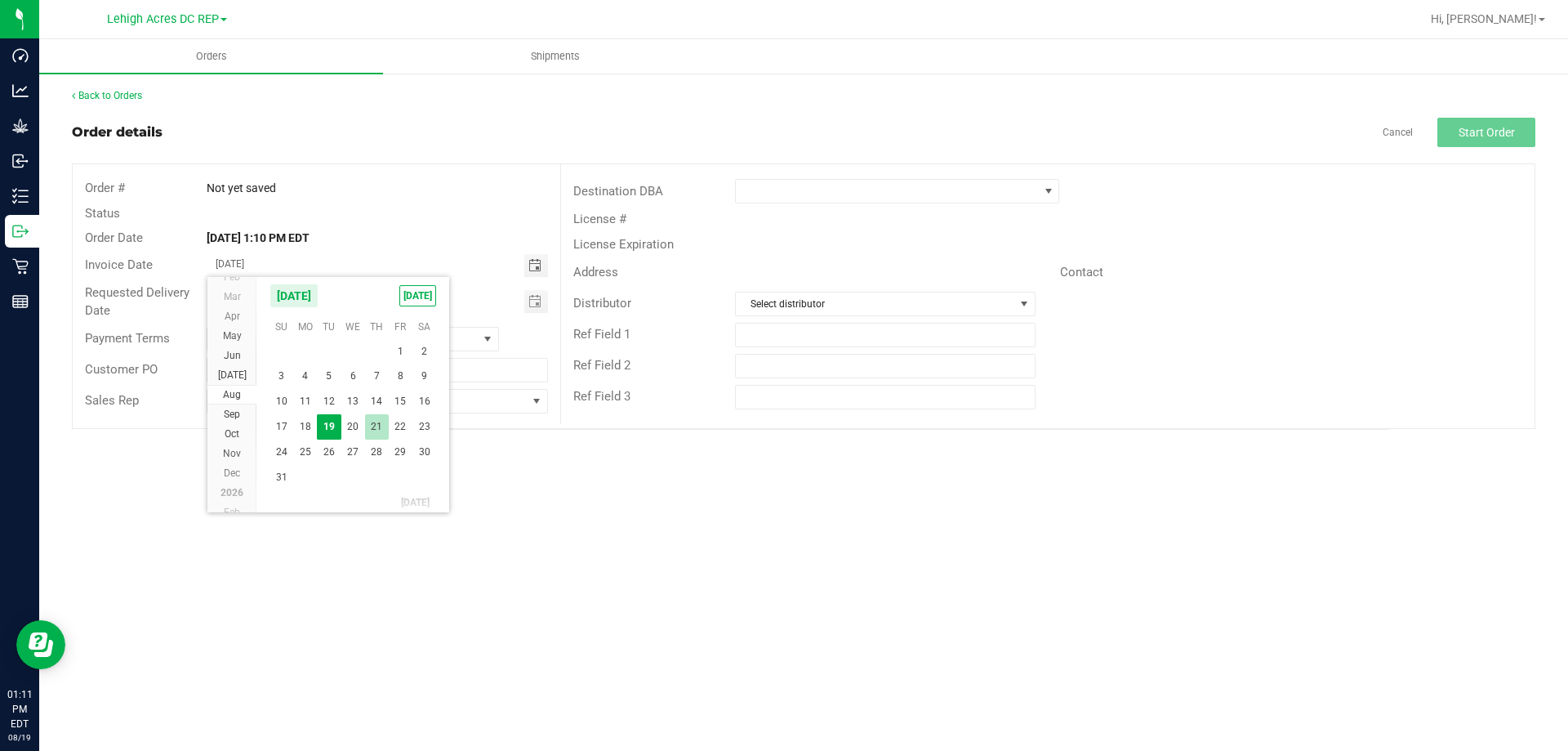
click at [377, 427] on span "21" at bounding box center [377, 426] width 24 height 25
type input "08/21/2025"
click at [536, 301] on span "Toggle calendar" at bounding box center [534, 301] width 13 height 13
click at [397, 454] on span "22" at bounding box center [400, 463] width 24 height 25
type input "08/22/2025"
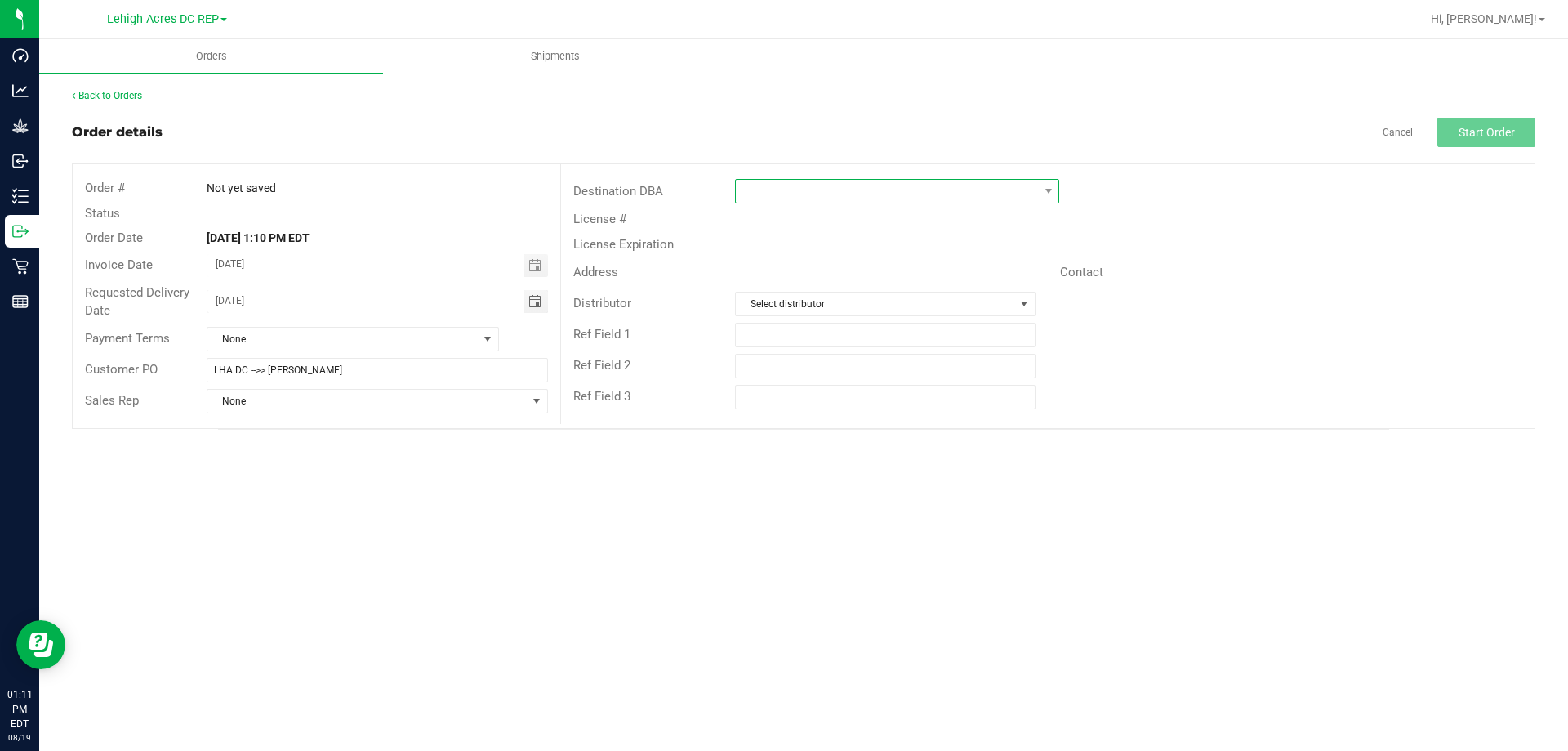
click at [787, 190] on span at bounding box center [886, 191] width 302 height 23
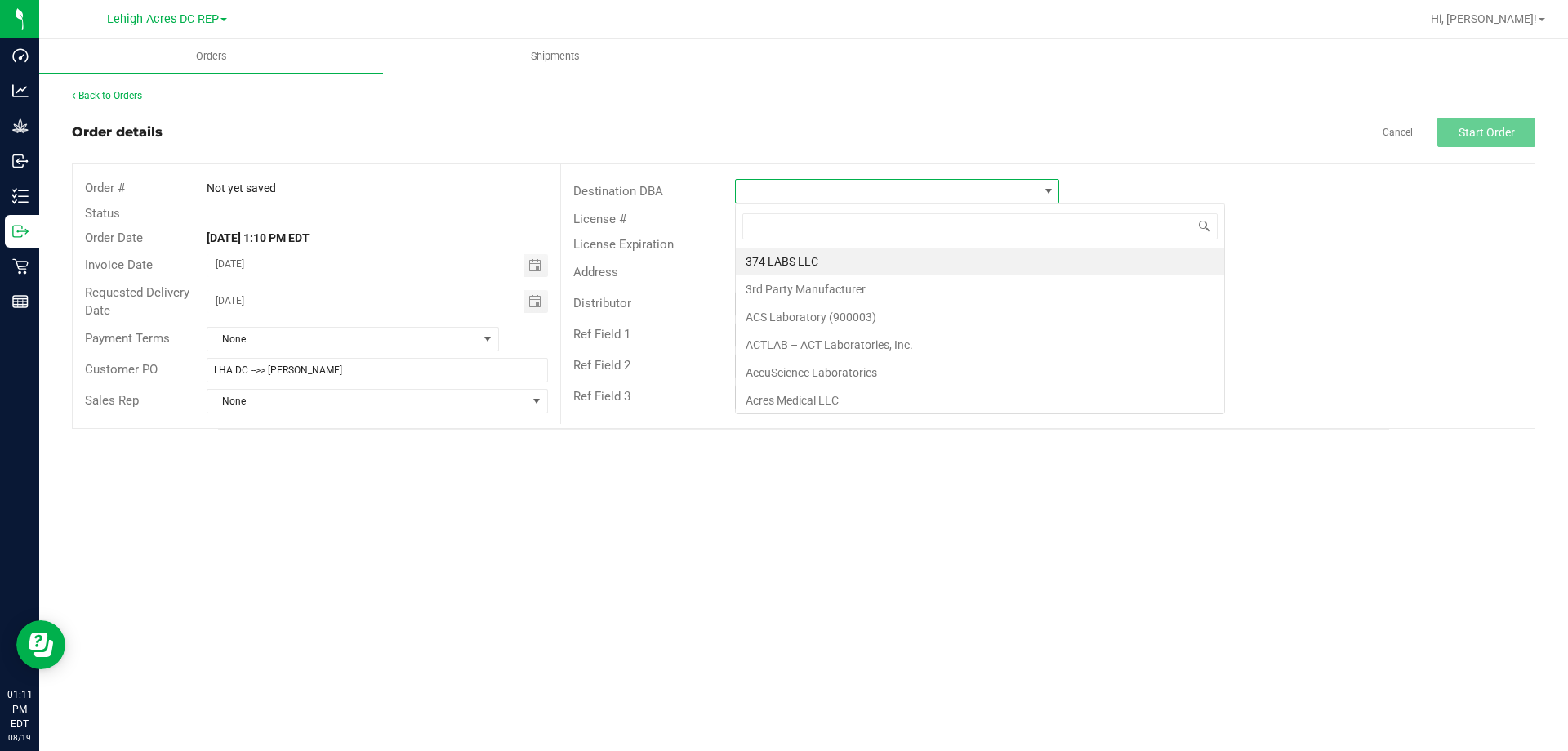
scroll to position [25, 324]
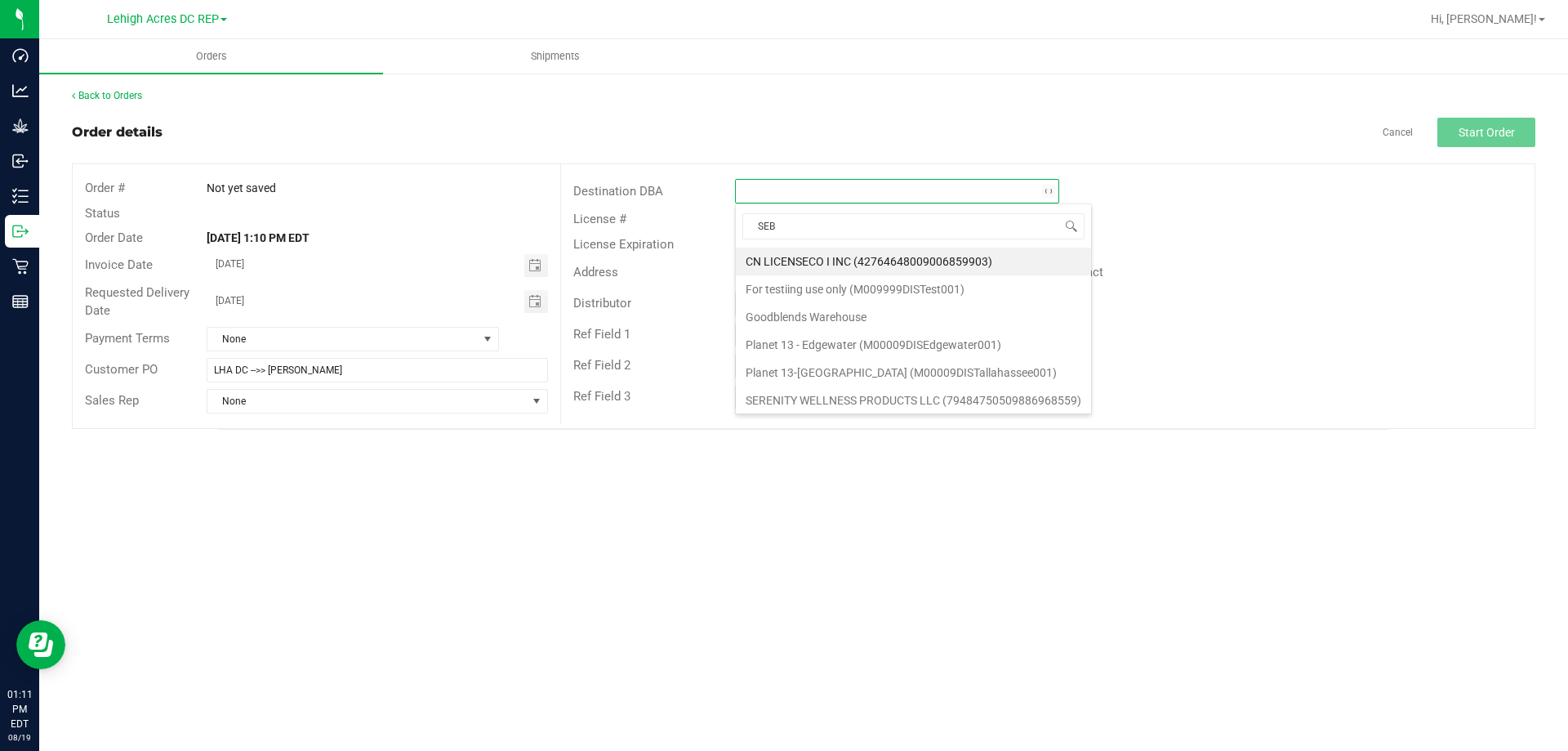
type input "SEBR"
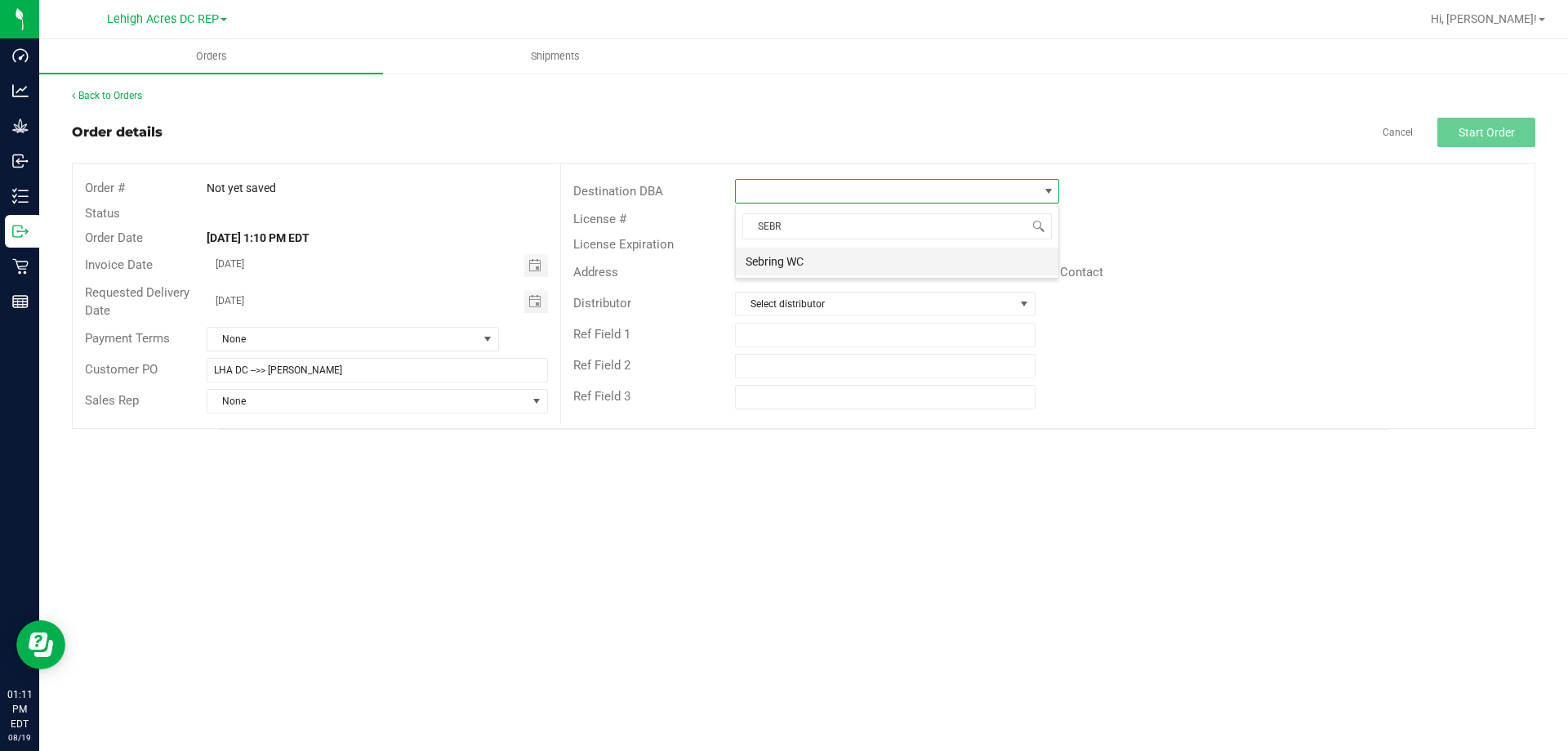
click at [779, 271] on li "Sebring WC" at bounding box center [896, 262] width 322 height 28
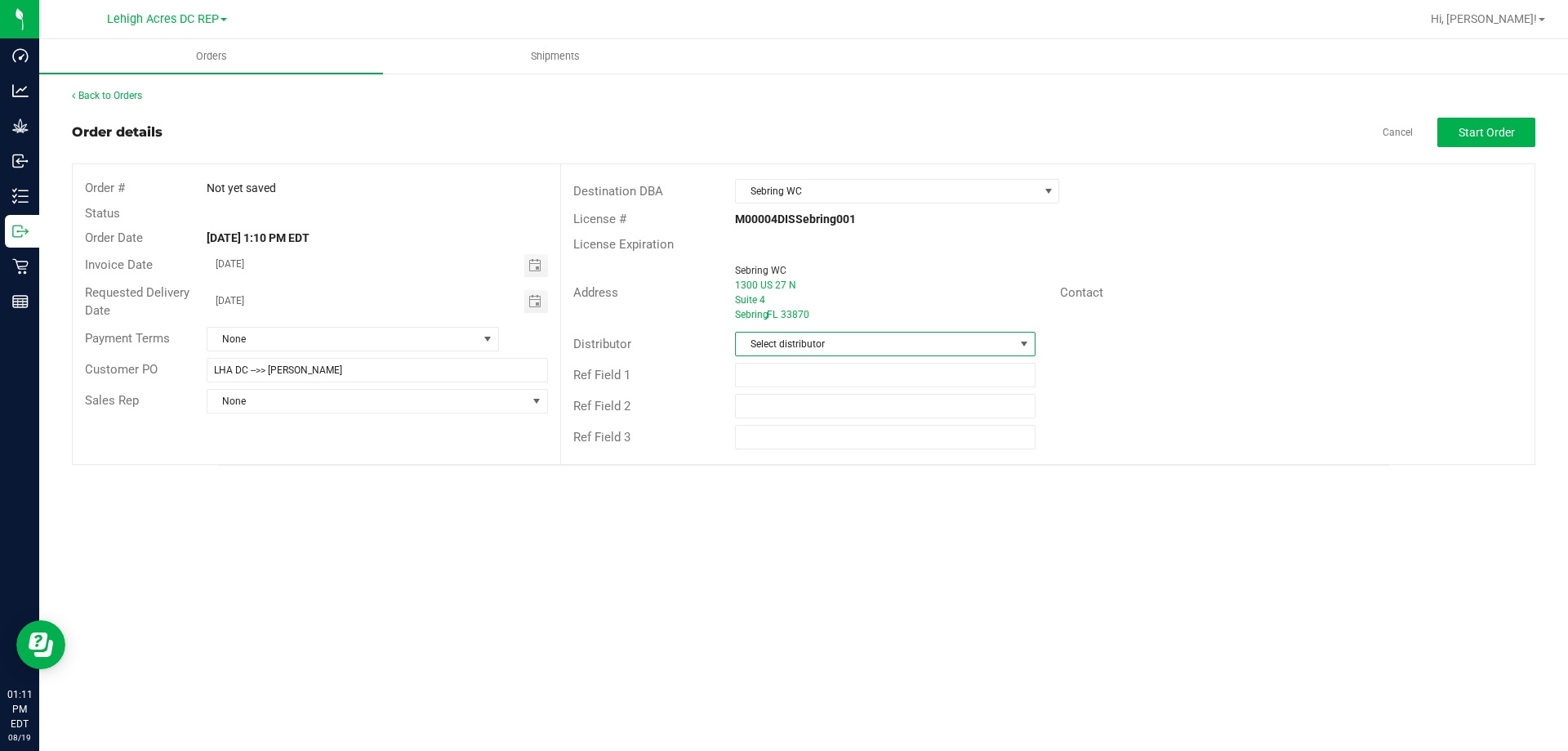
click at [796, 336] on span "Select distributor" at bounding box center [874, 344] width 277 height 23
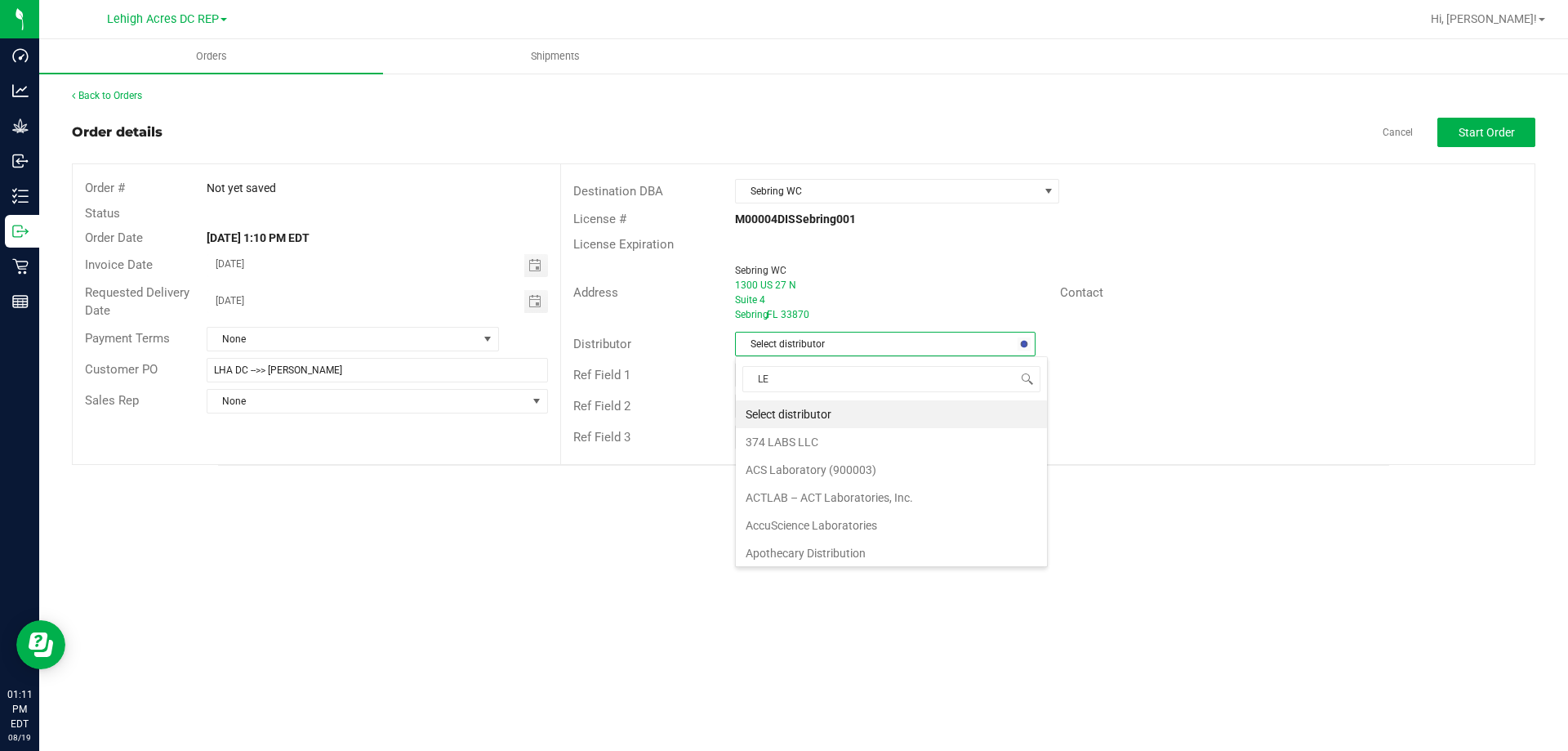
type input "LEH"
click at [799, 415] on li "Lehigh Acres DC REP" at bounding box center [884, 414] width 298 height 28
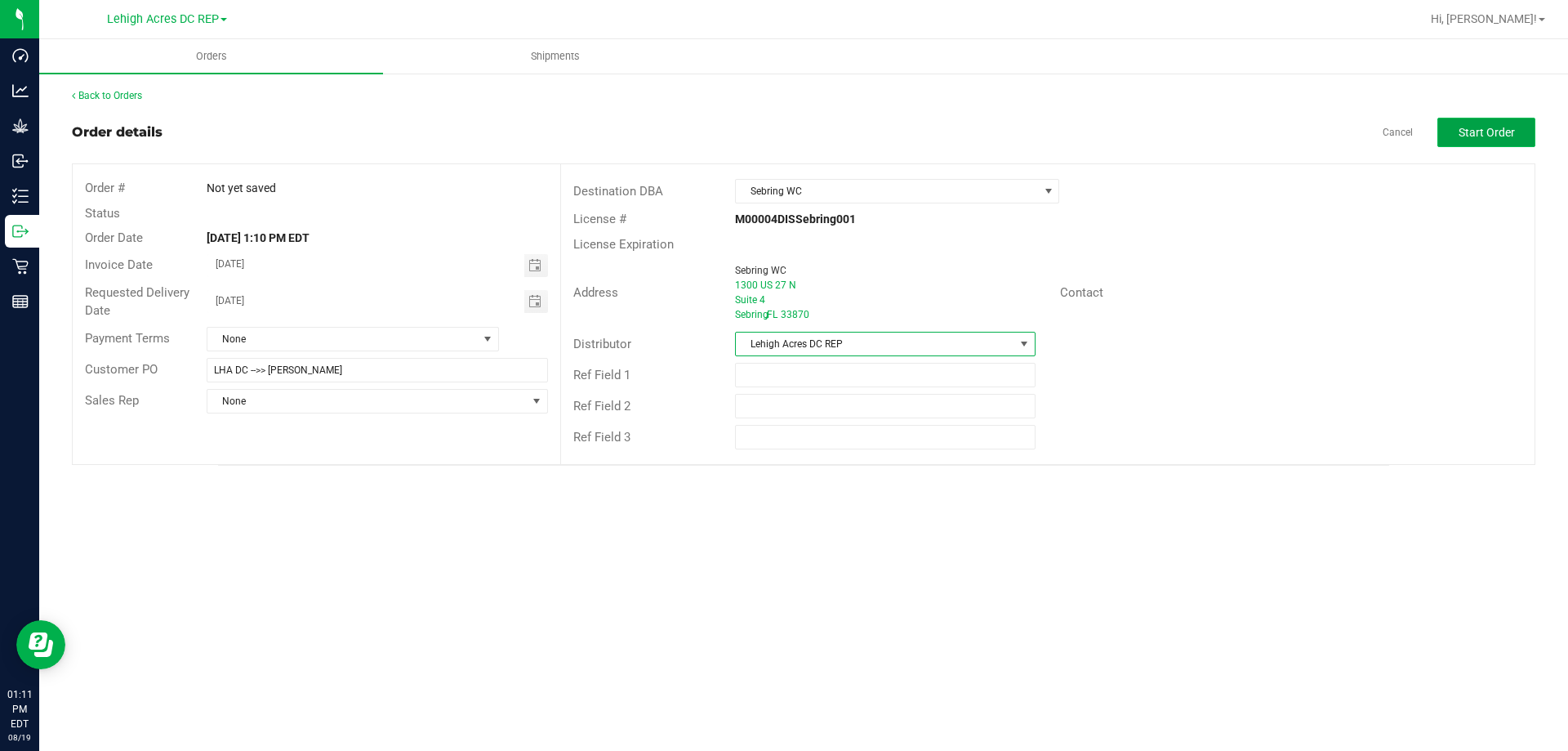
click at [1456, 145] on button "Start Order" at bounding box center [1486, 132] width 98 height 29
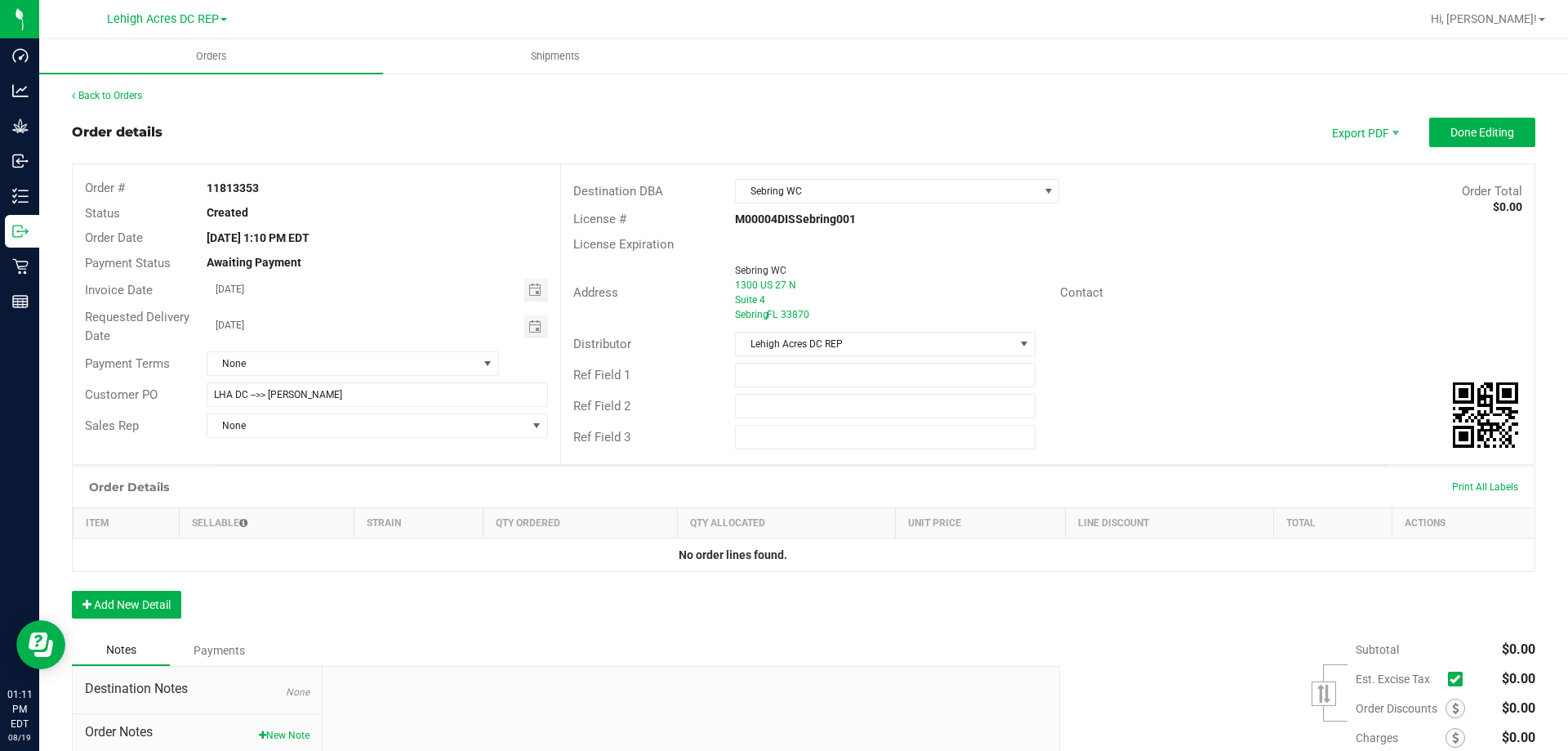
drag, startPoint x: 259, startPoint y: 185, endPoint x: 223, endPoint y: 183, distance: 36.1
click at [196, 186] on div "11813353" at bounding box center [377, 188] width 365 height 17
copy strong "11813353"
click at [775, 376] on input "text" at bounding box center [884, 375] width 299 height 25
paste input "11813353"
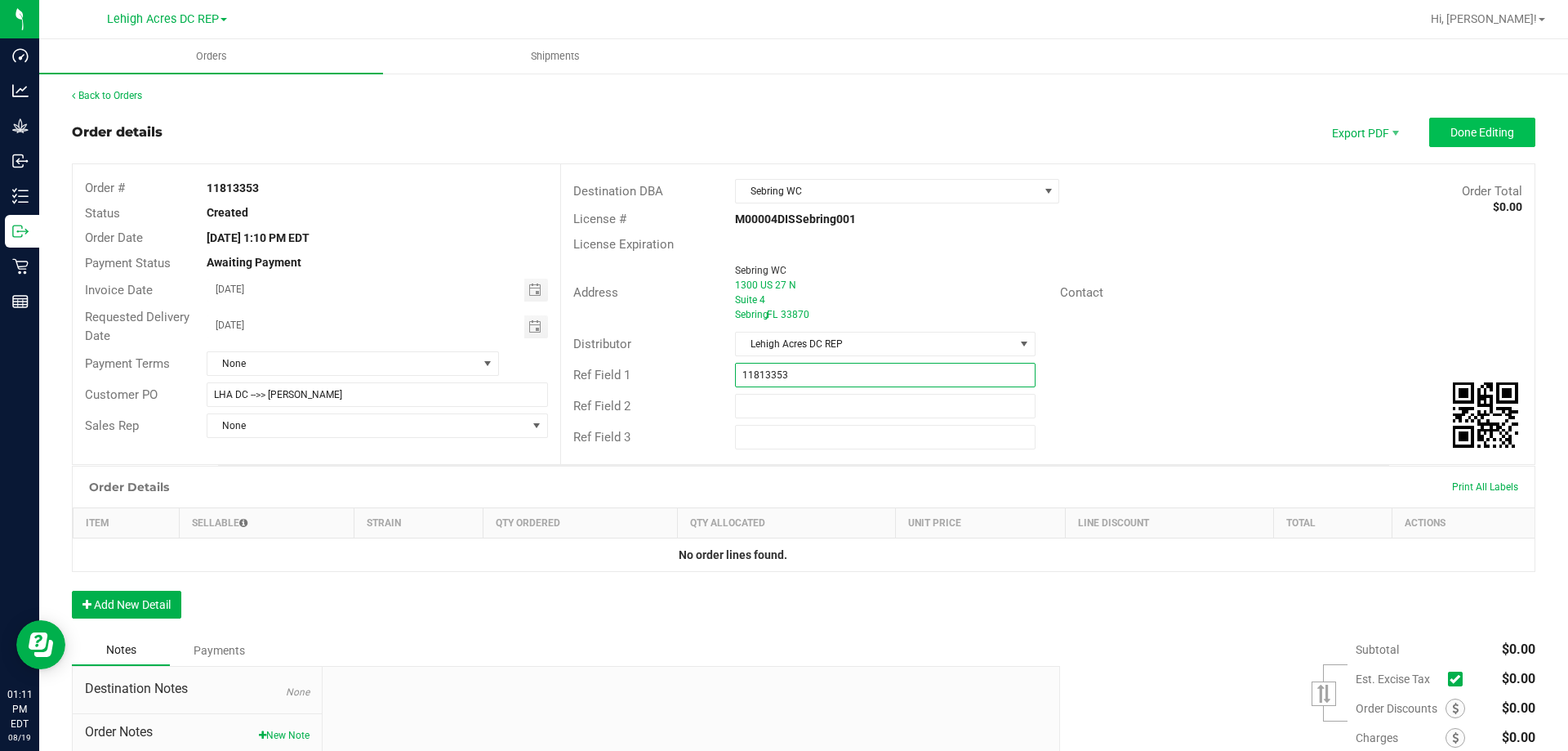
type input "11813353"
click at [1496, 131] on span "Done Editing" at bounding box center [1482, 132] width 64 height 13
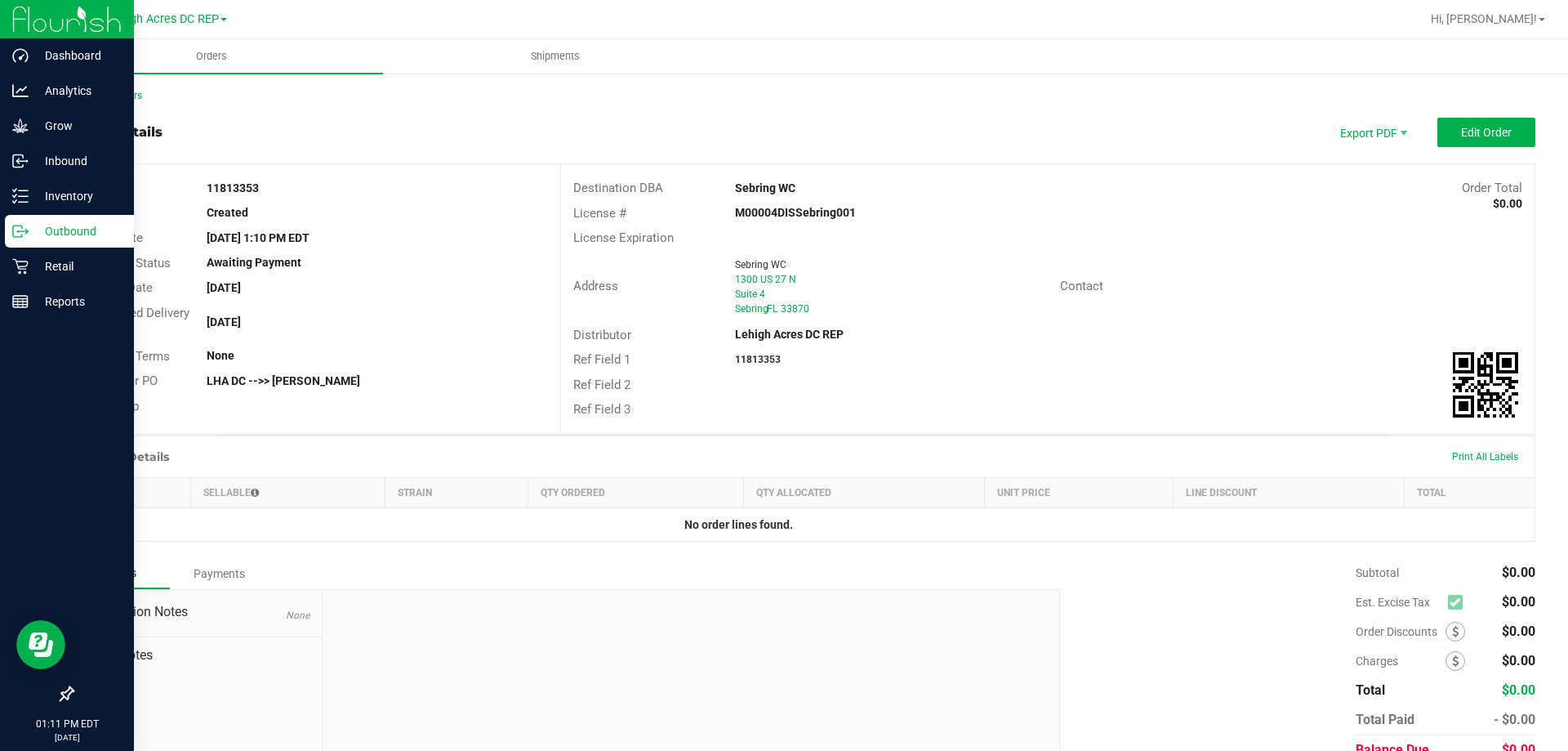
click at [83, 226] on p "Outbound" at bounding box center [78, 232] width 98 height 20
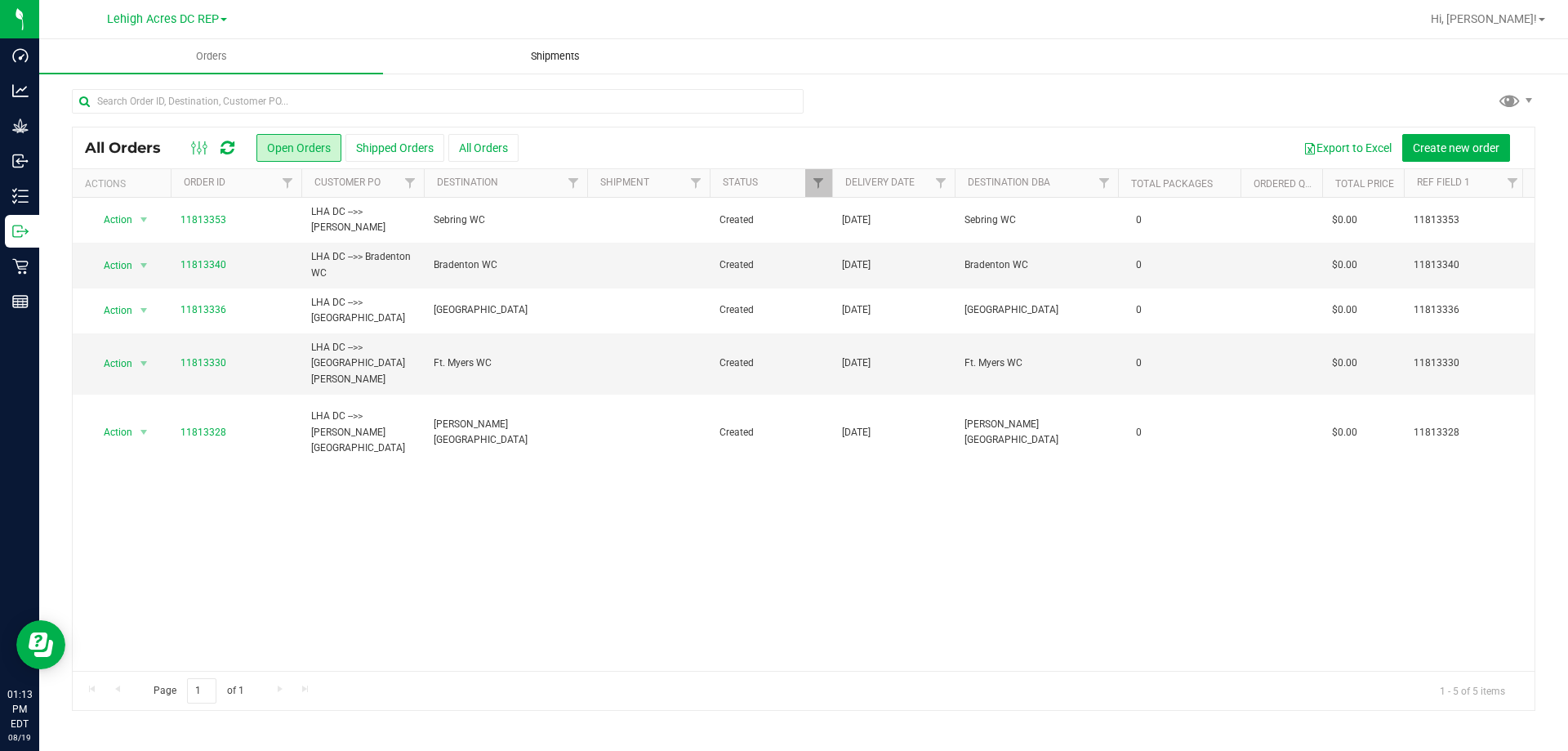
click at [534, 60] on span "Shipments" at bounding box center [555, 56] width 93 height 15
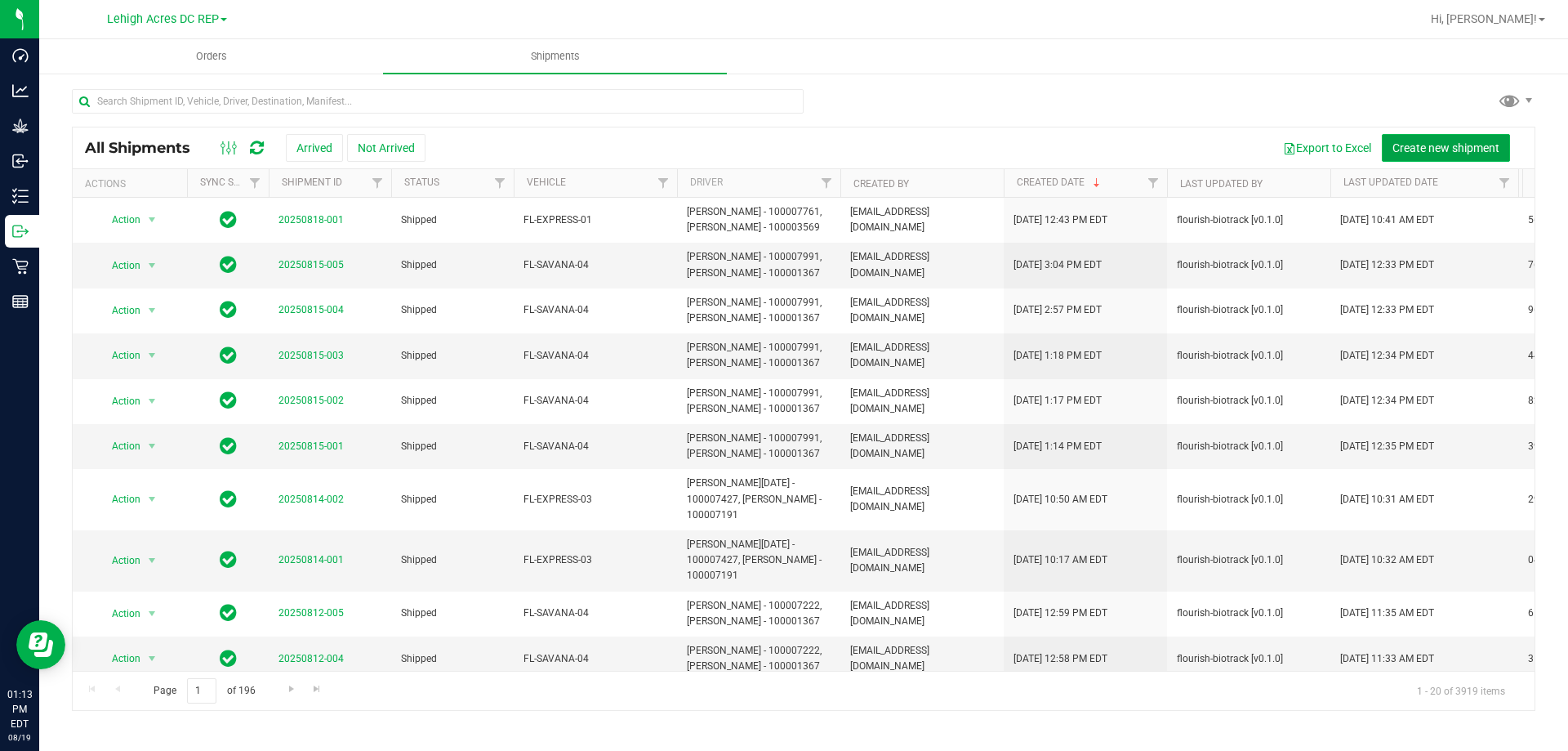
click at [1434, 144] on span "Create new shipment" at bounding box center [1445, 148] width 107 height 13
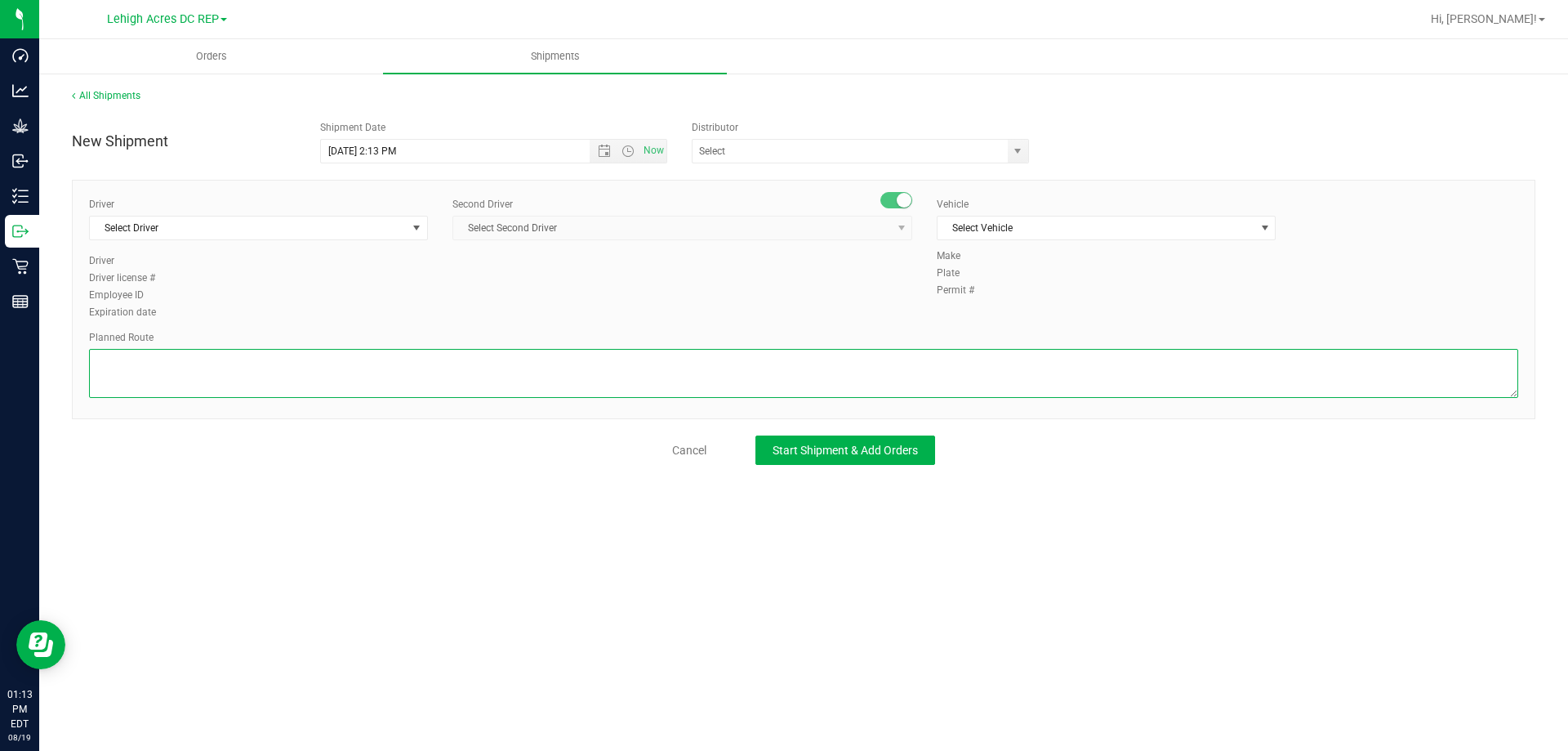
click at [153, 366] on textarea at bounding box center [803, 373] width 1429 height 49
type textarea "L"
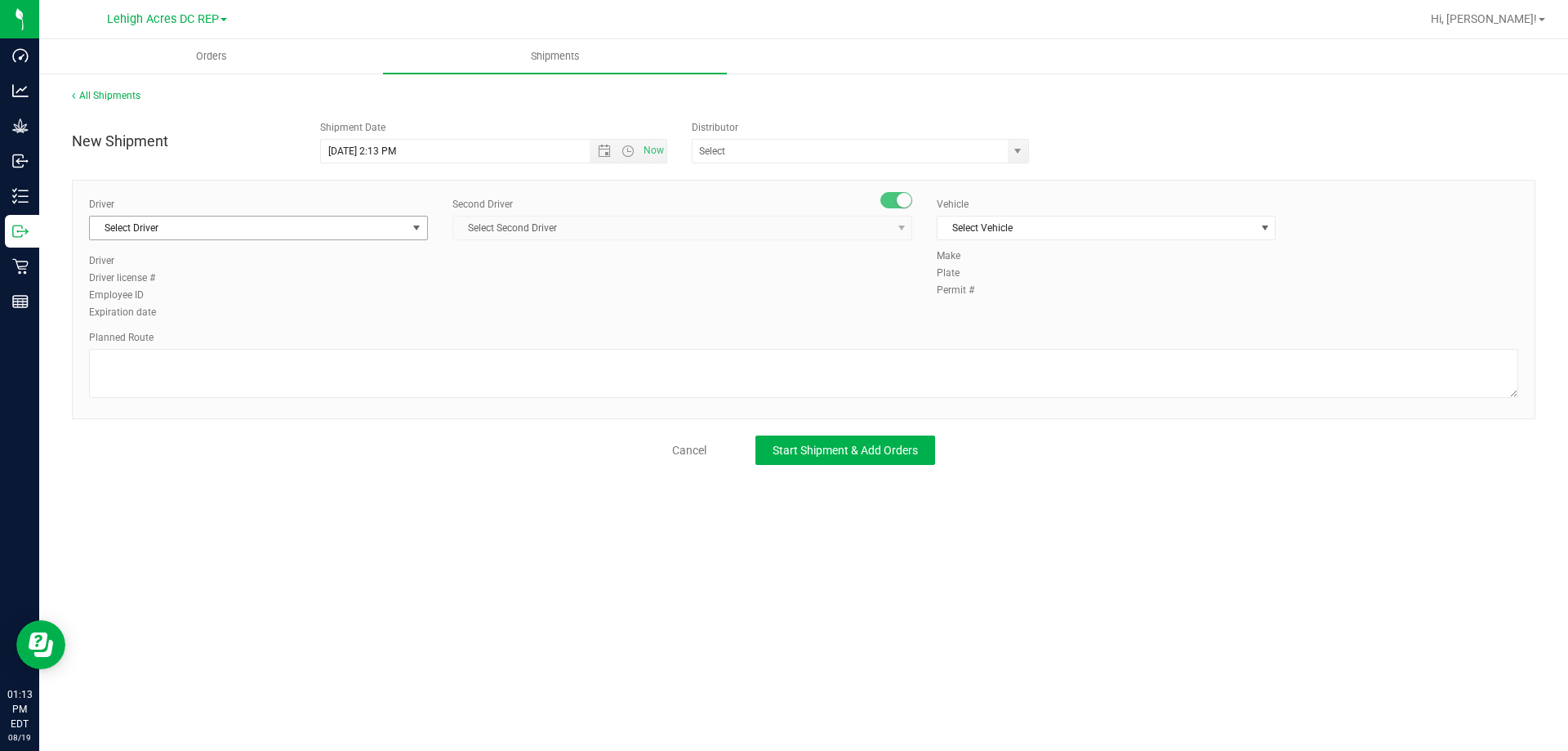
click at [142, 225] on span "Select Driver" at bounding box center [248, 228] width 316 height 23
click at [164, 294] on span "Matthew Waite - 100007222" at bounding box center [166, 296] width 133 height 21
type input "WAITE"
click at [541, 231] on span "Select Second Driver" at bounding box center [672, 228] width 438 height 23
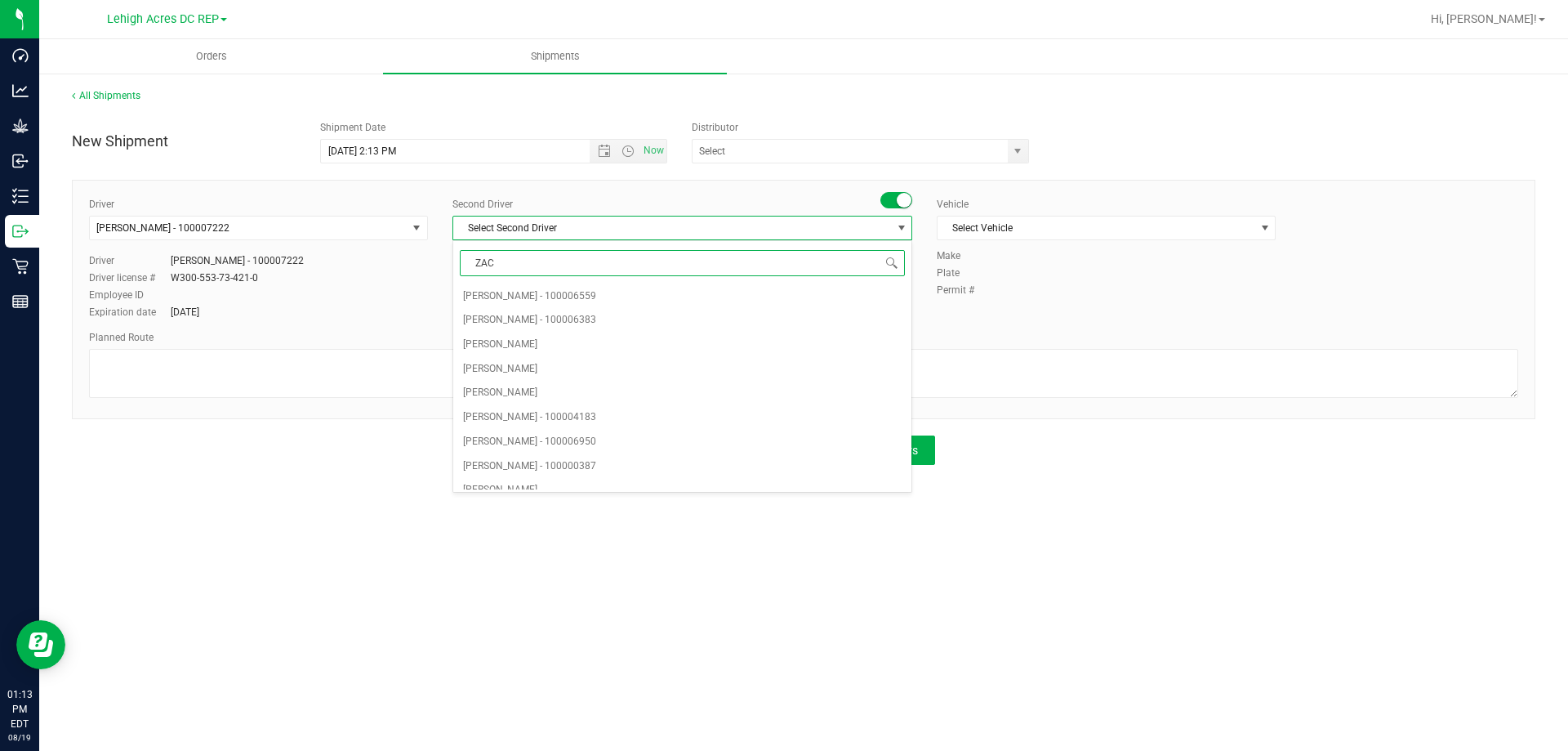
type input "ZACH"
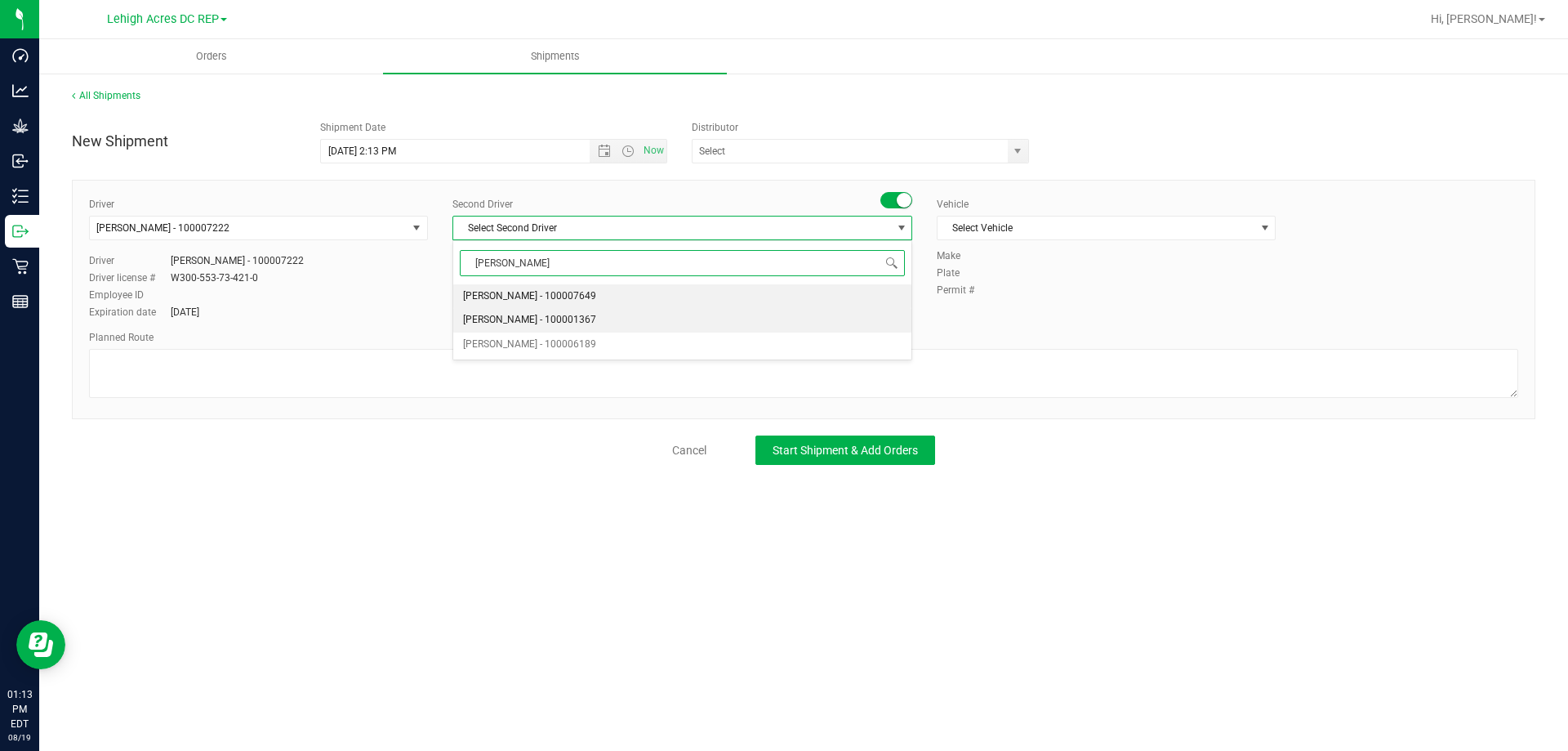
click at [532, 321] on span "Zachary Bradshaw - 100001367" at bounding box center [529, 320] width 133 height 21
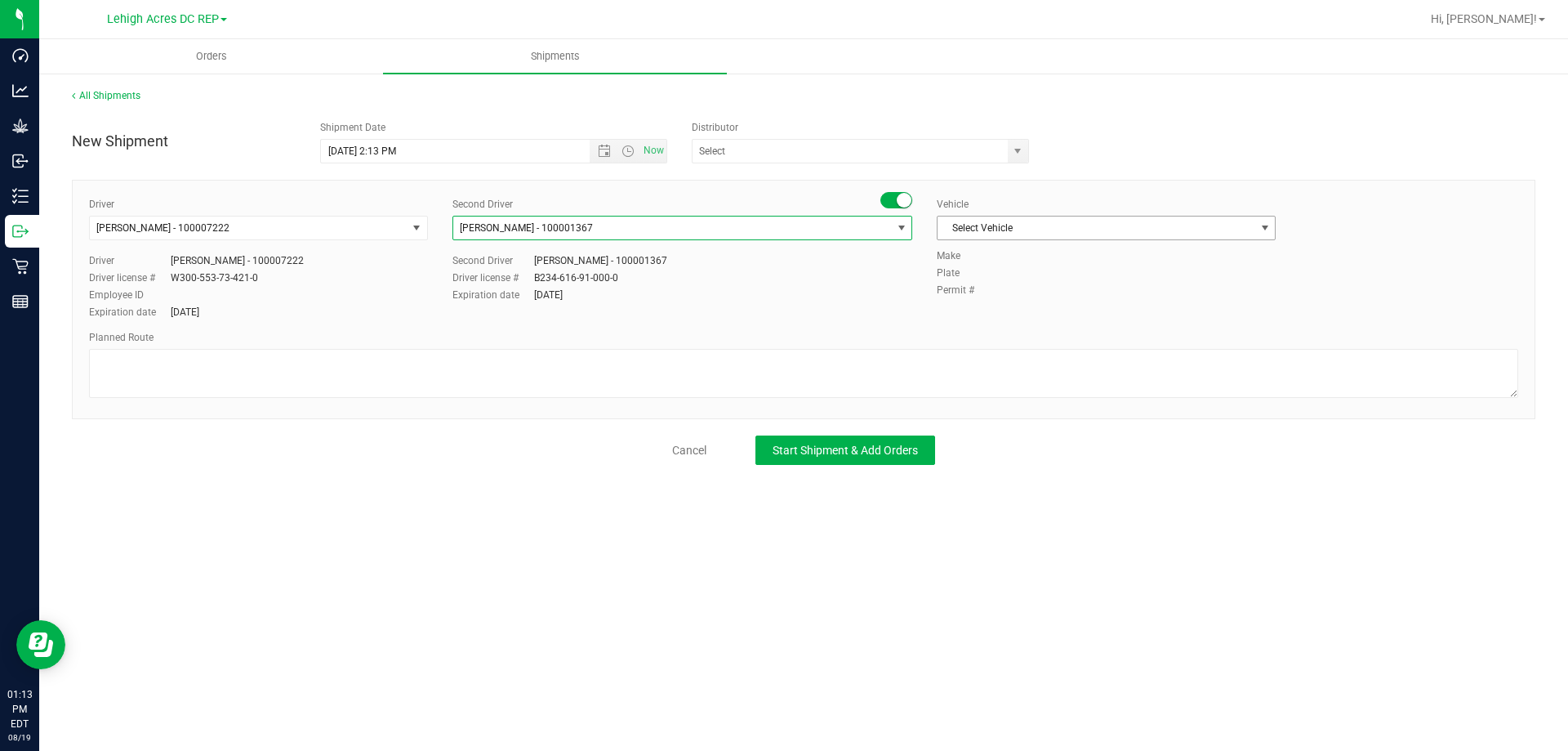
click at [964, 225] on span "Select Vehicle" at bounding box center [1095, 228] width 316 height 23
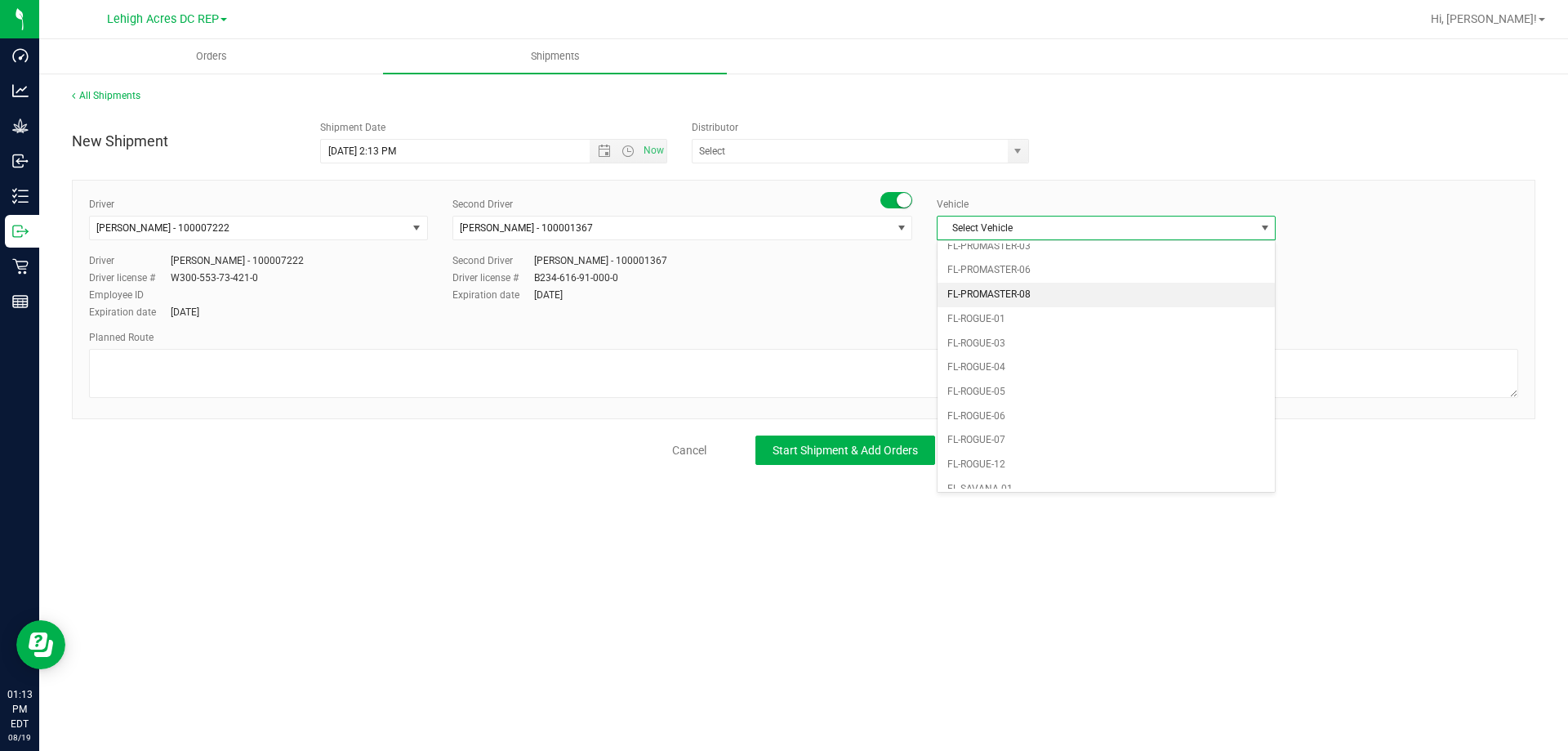
scroll to position [691, 0]
click at [1025, 454] on li "FL-SAVANA-04" at bounding box center [1106, 463] width 337 height 25
click at [730, 153] on input "text" at bounding box center [845, 151] width 305 height 23
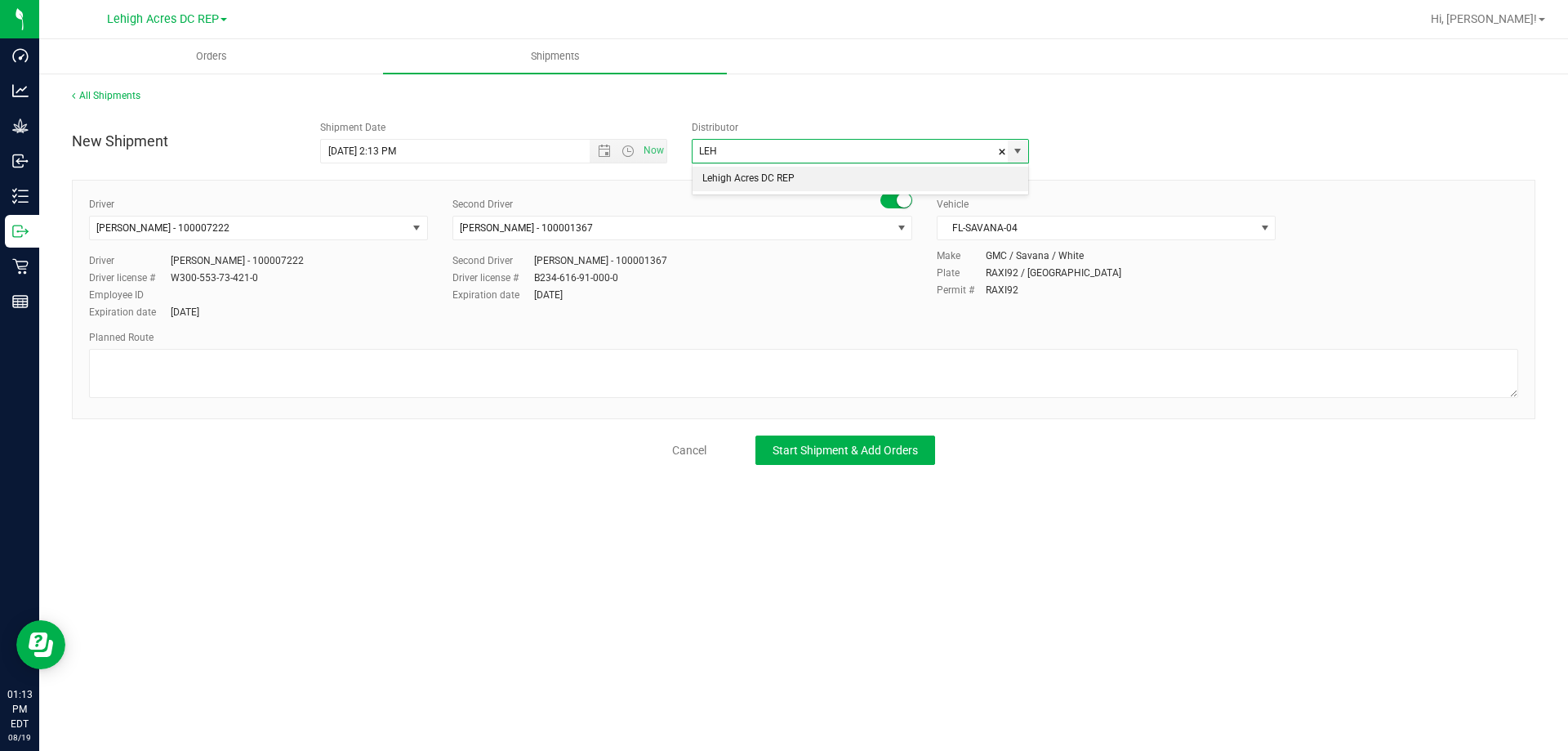
click at [735, 183] on li "Lehigh Acres DC REP" at bounding box center [860, 179] width 335 height 25
click at [608, 150] on span "Open the date view" at bounding box center [604, 151] width 13 height 13
type input "Lehigh Acres DC REP"
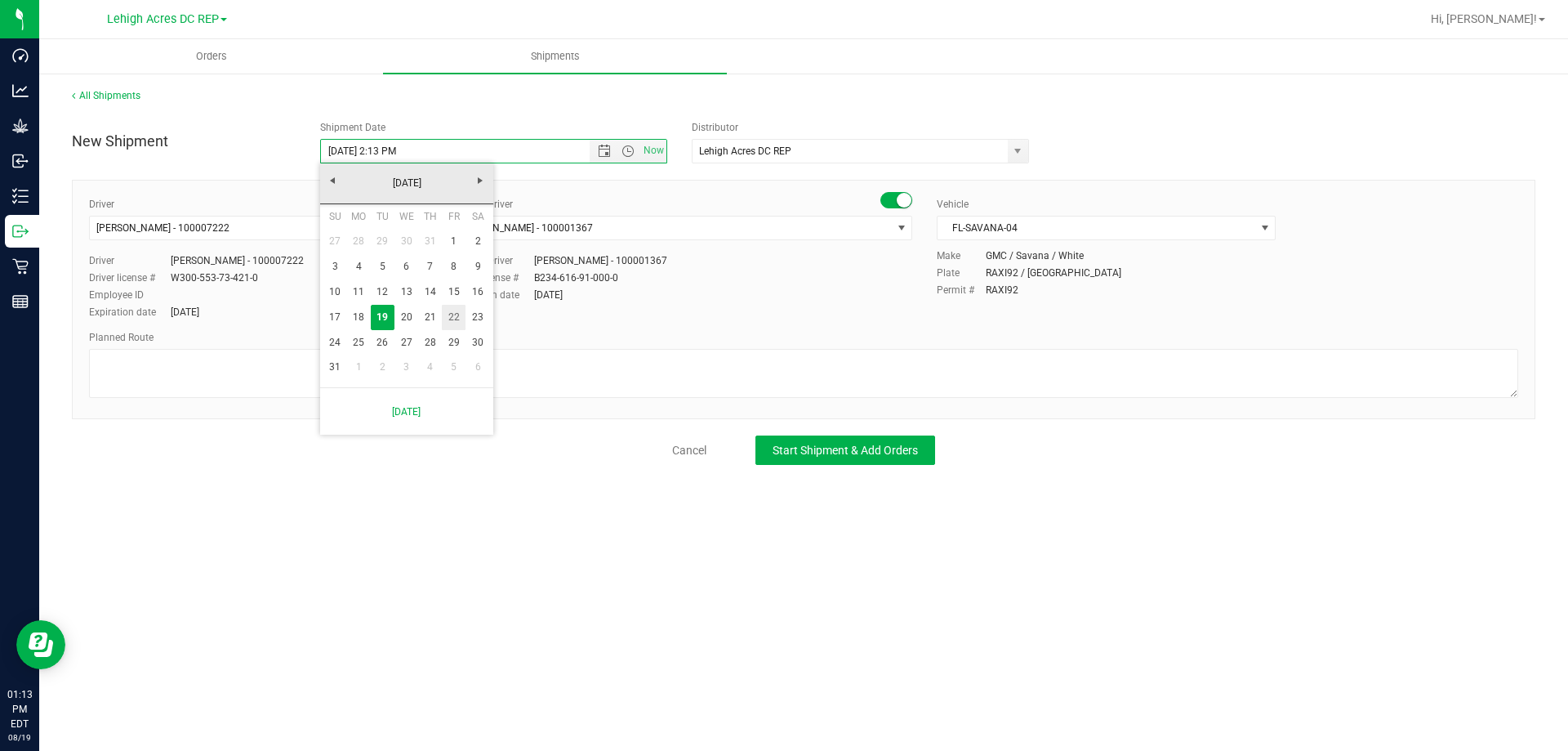
click at [453, 319] on link "22" at bounding box center [454, 317] width 24 height 25
click at [625, 151] on span "Open the time view" at bounding box center [628, 151] width 13 height 13
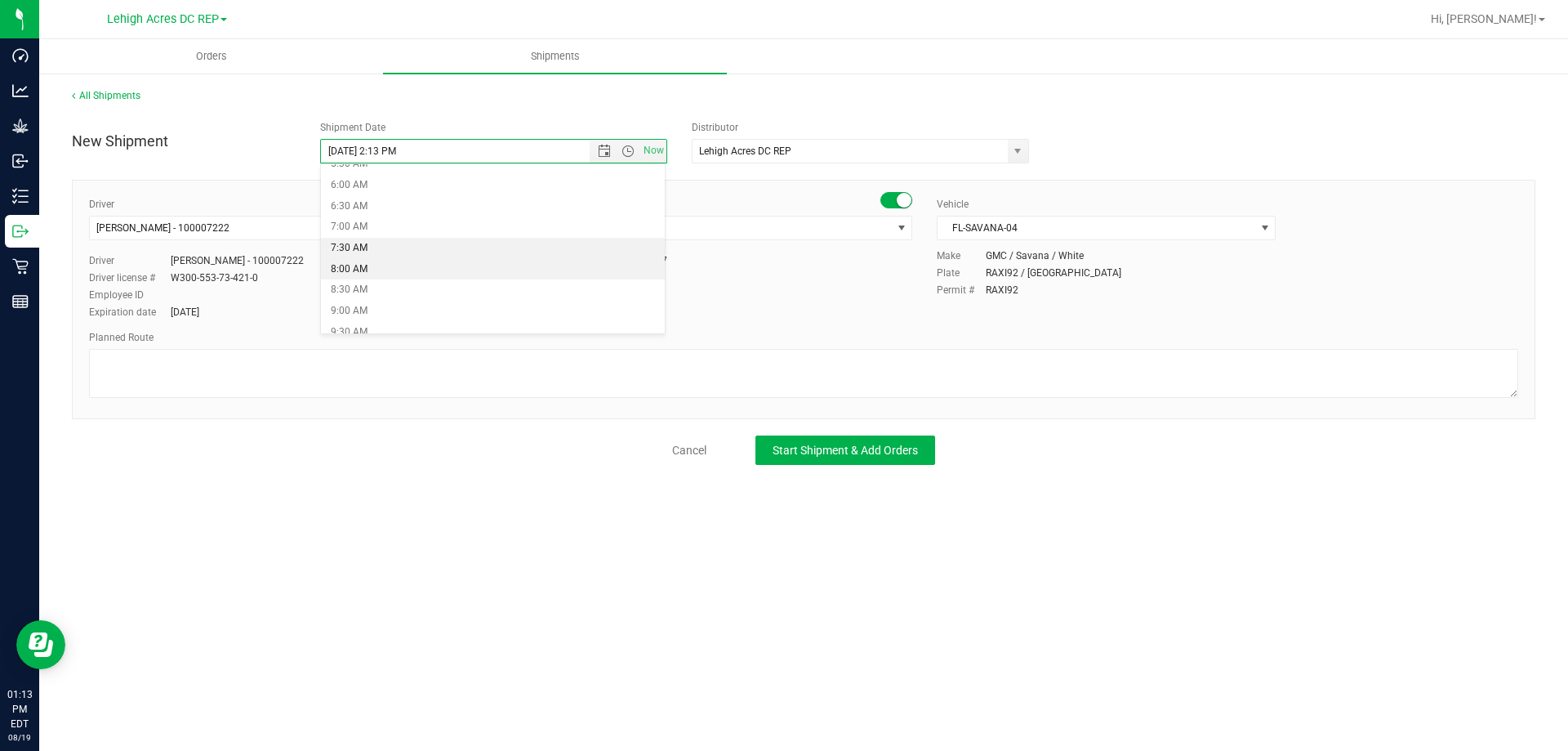
scroll to position [245, 0]
click at [365, 288] on li "8:30 AM" at bounding box center [493, 289] width 344 height 21
click at [393, 151] on input "8/22/2025 8:30 AM" at bounding box center [470, 151] width 297 height 23
click at [395, 147] on input "8/22/2025 8:30 AM" at bounding box center [470, 151] width 297 height 23
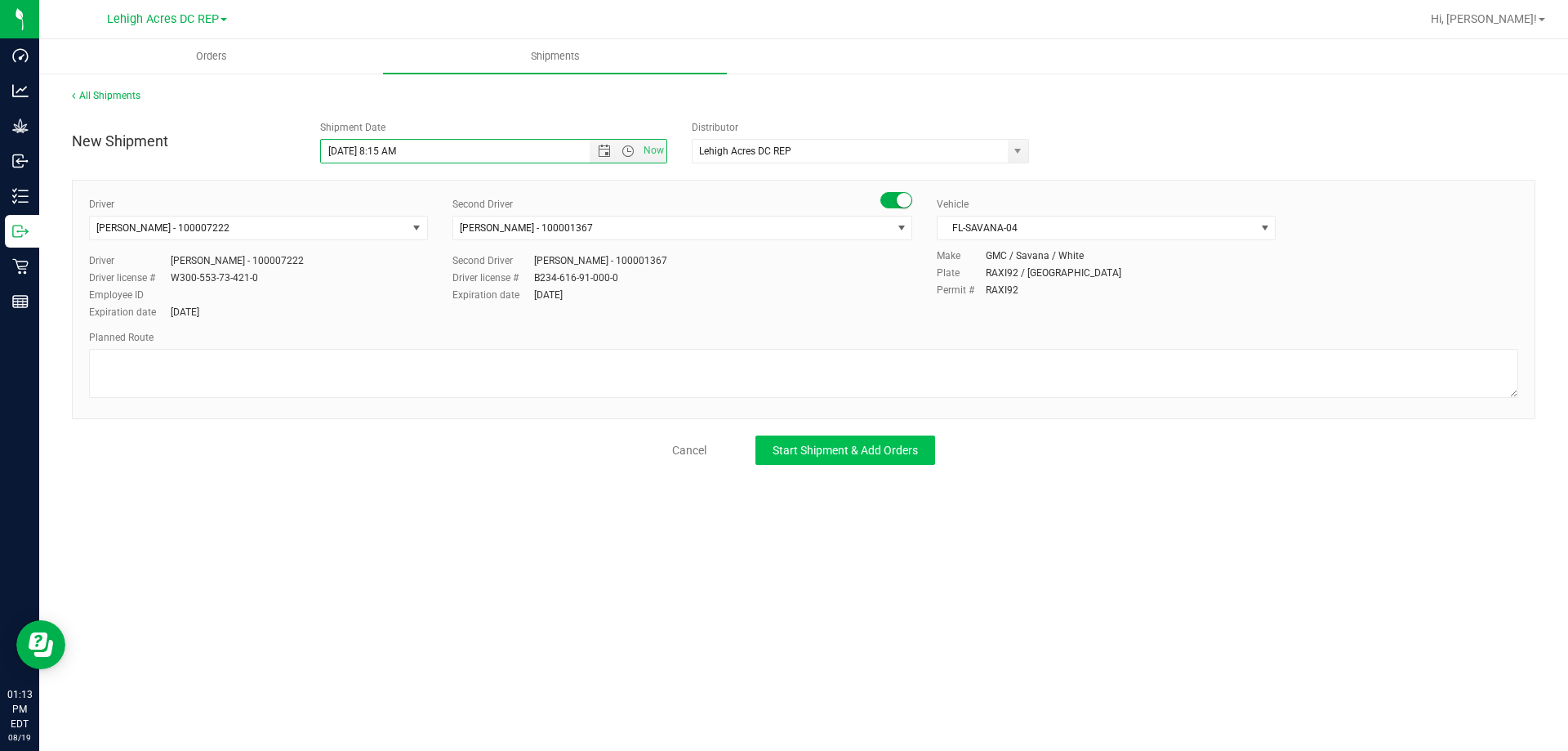
type input "8/22/2025 8:15 AM"
click at [830, 461] on button "Start Shipment & Add Orders" at bounding box center [845, 449] width 180 height 29
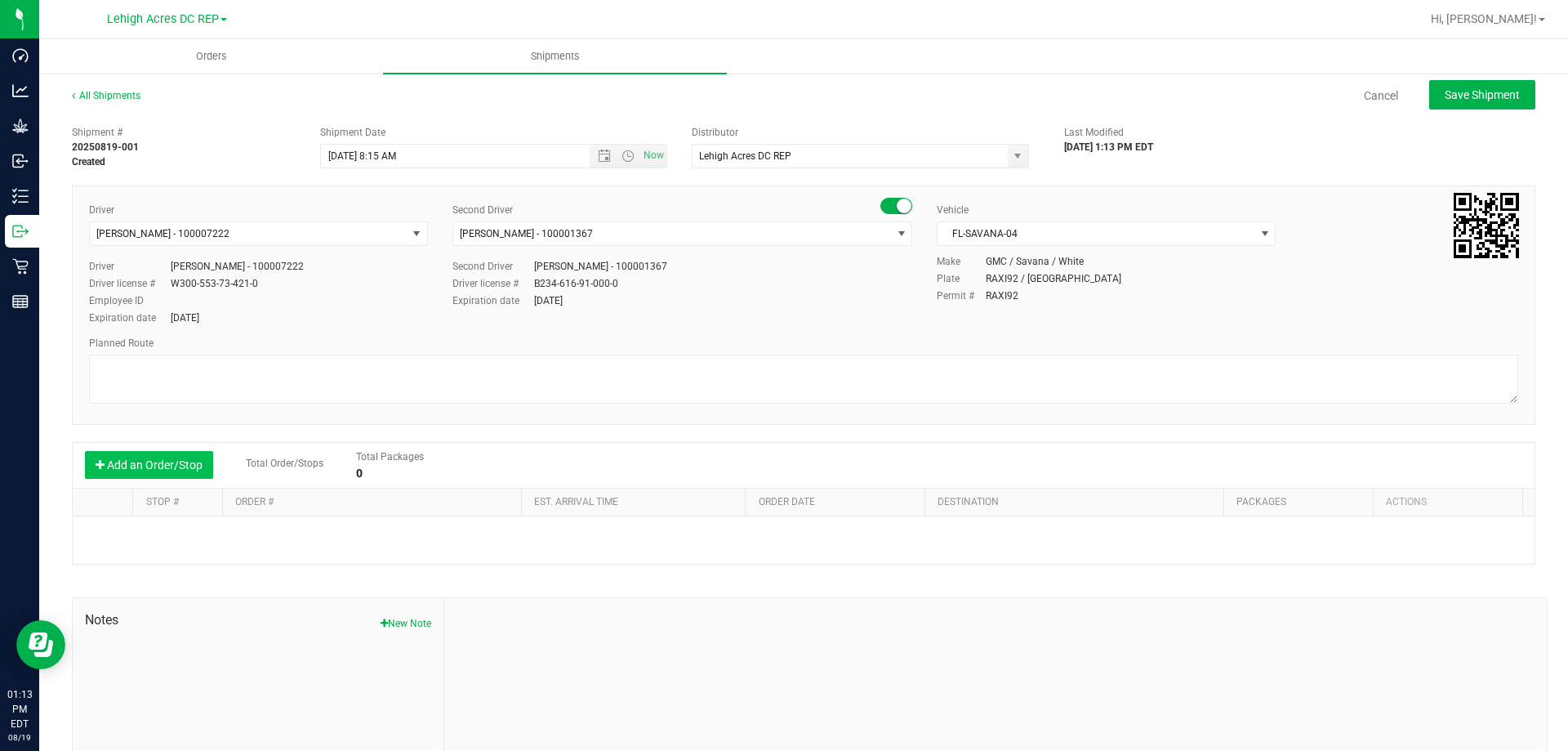
click at [178, 462] on button "Add an Order/Stop" at bounding box center [149, 465] width 128 height 28
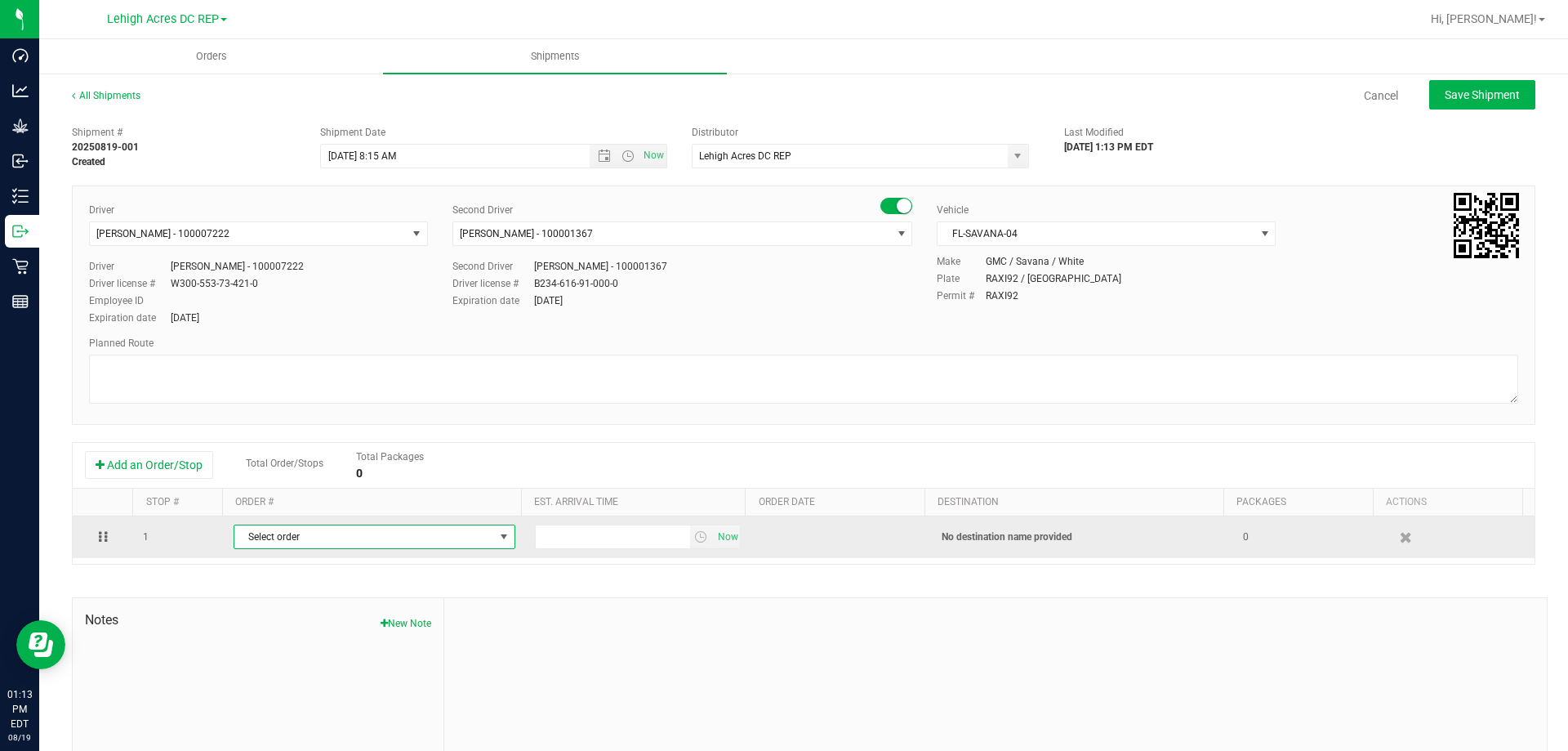
click at [319, 533] on span "Select order" at bounding box center [364, 536] width 260 height 23
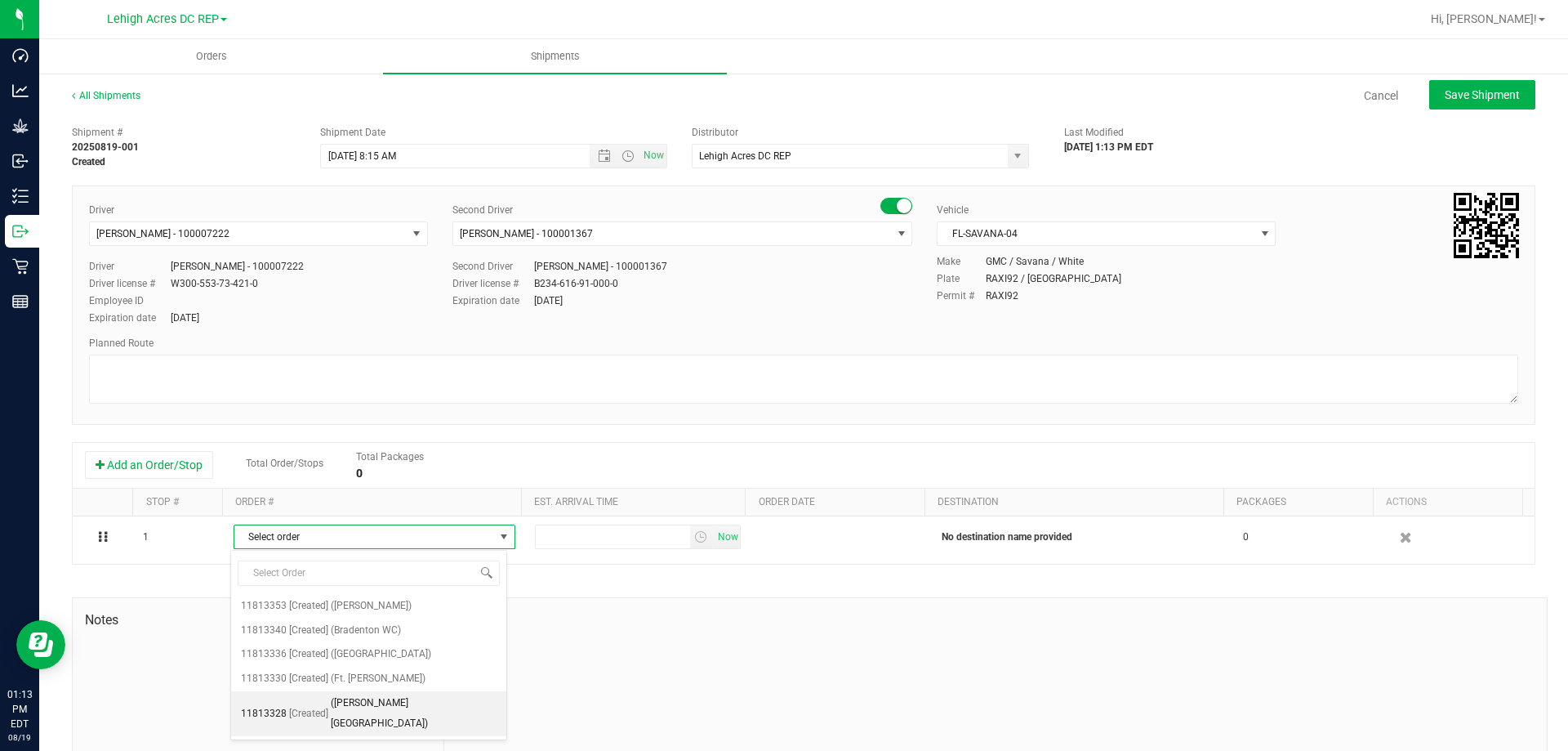
click at [354, 704] on span "(Bonita Springs WC)" at bounding box center [413, 714] width 166 height 42
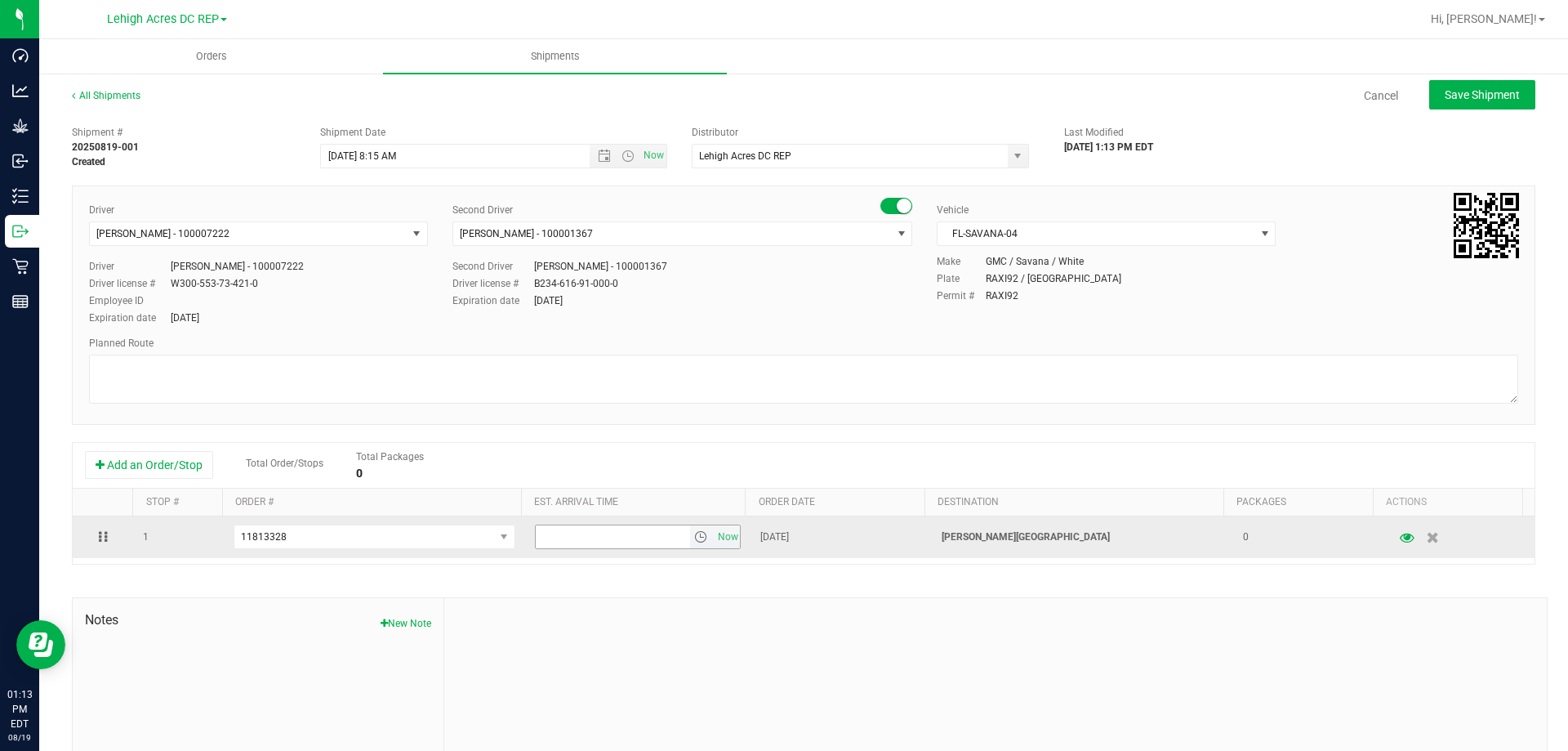
click at [694, 533] on span "select" at bounding box center [700, 536] width 13 height 13
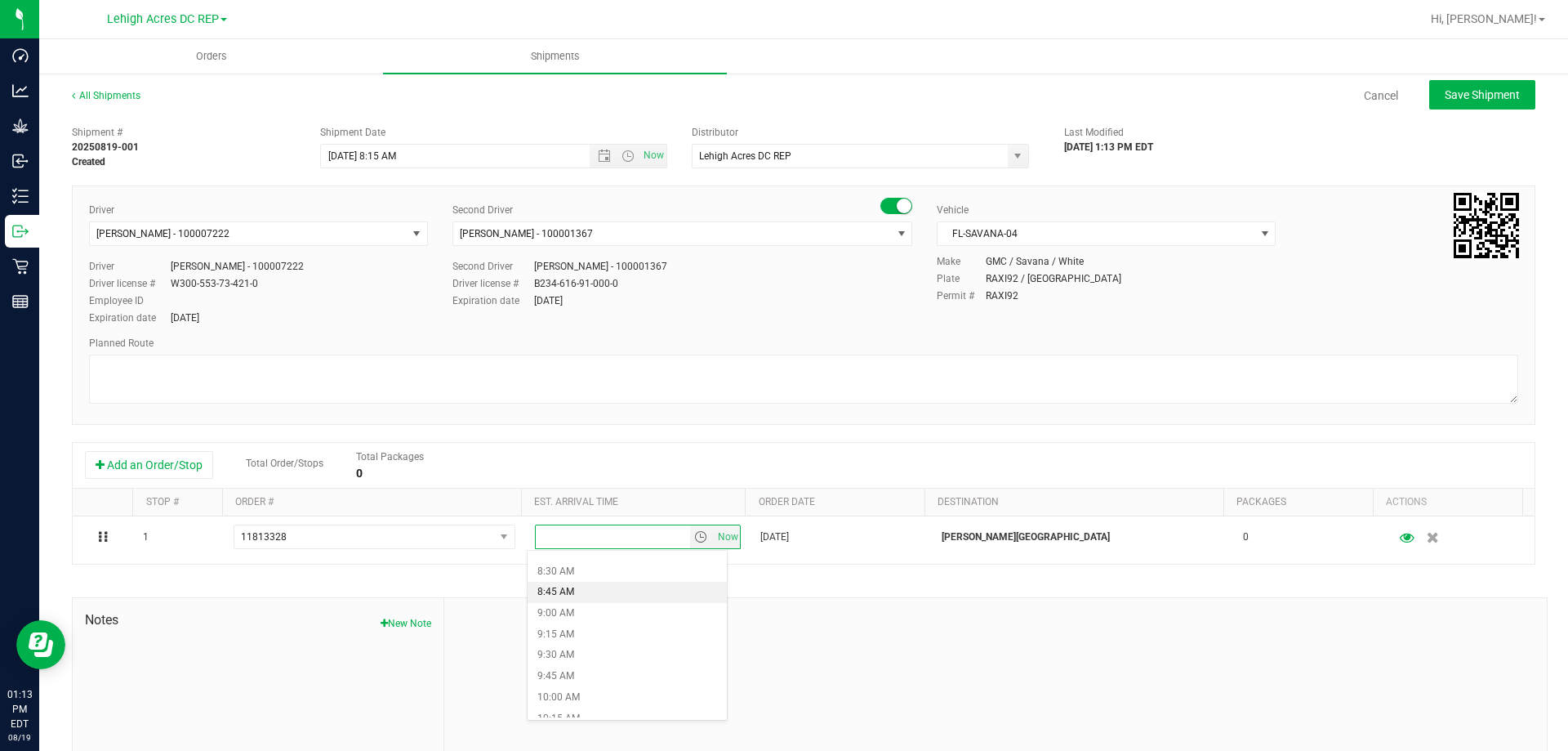
scroll to position [735, 0]
click at [565, 587] on li "9:00 AM" at bounding box center [628, 584] width 200 height 21
click at [1456, 92] on span "Save Shipment" at bounding box center [1481, 94] width 75 height 13
type input "8/22/2025 12:15 PM"
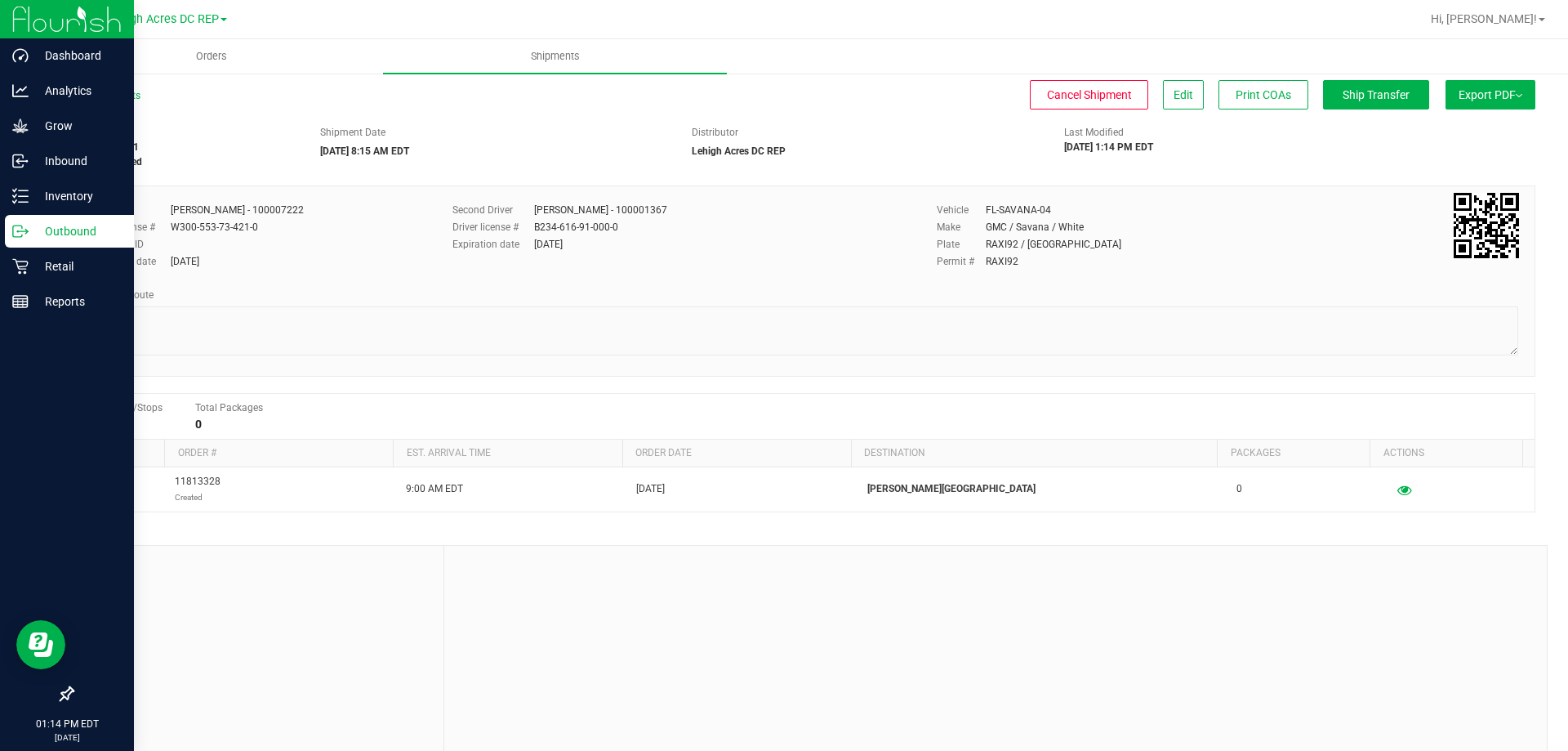
click at [48, 227] on p "Outbound" at bounding box center [78, 232] width 98 height 20
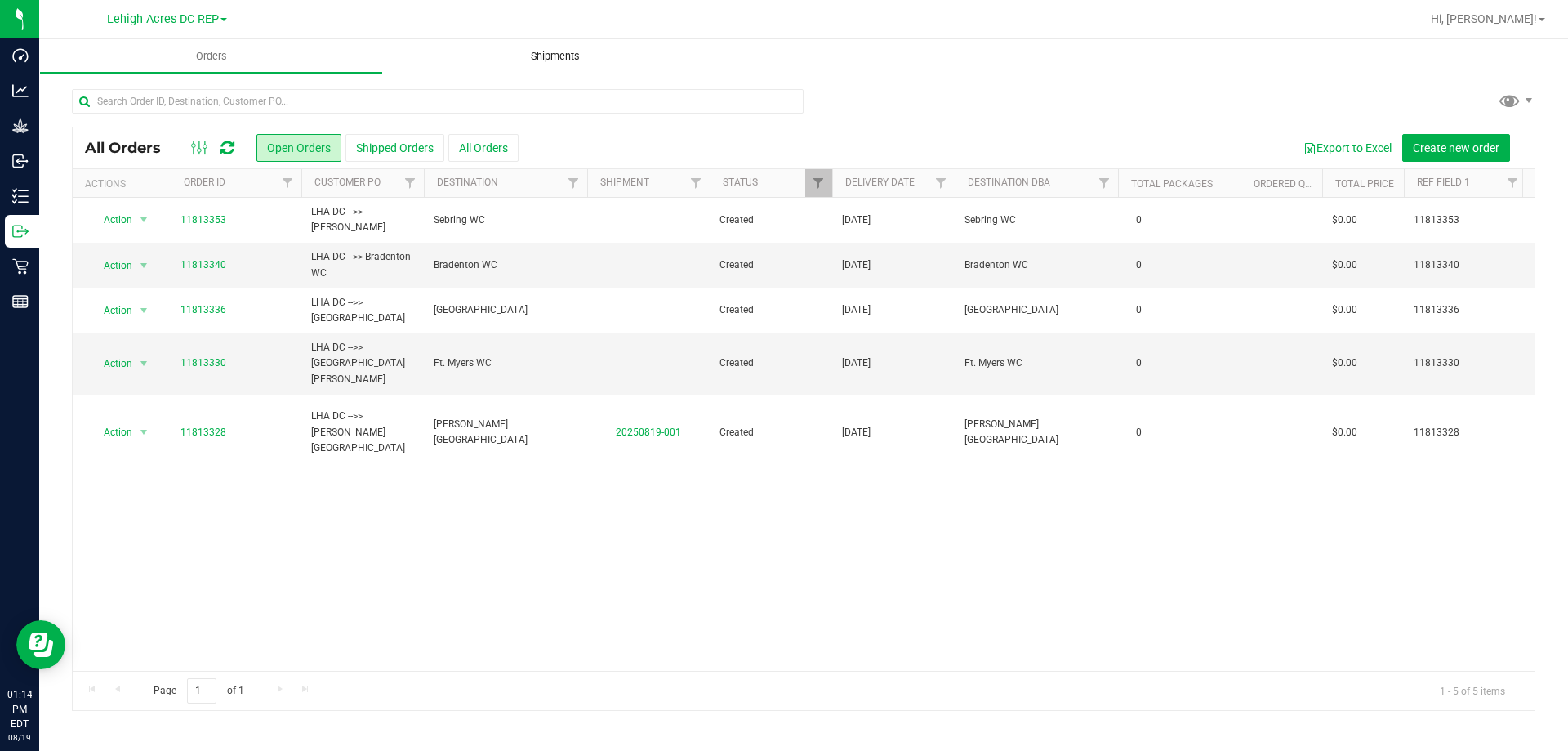
click at [555, 57] on span "Shipments" at bounding box center [555, 56] width 93 height 15
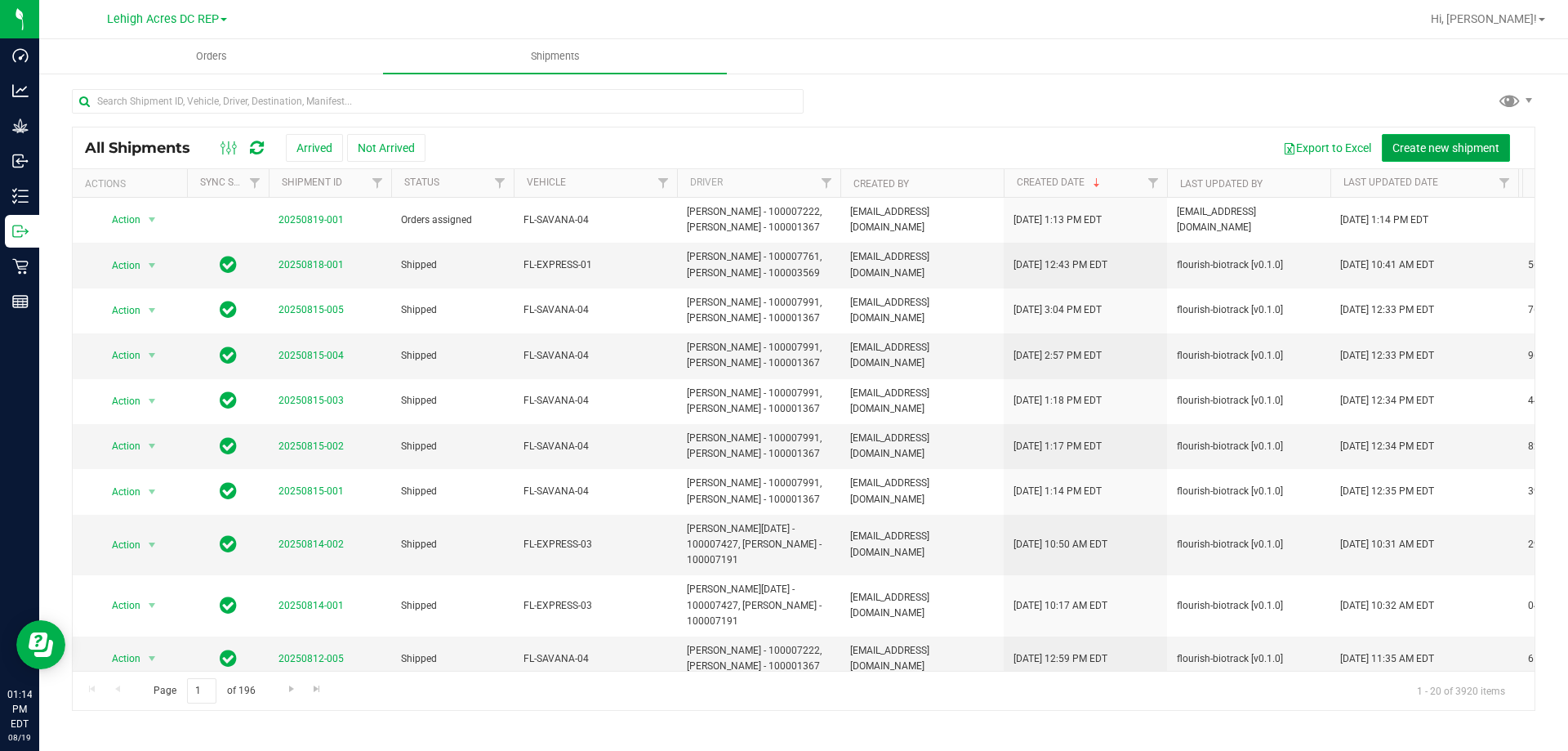
click at [1430, 150] on span "Create new shipment" at bounding box center [1445, 148] width 107 height 13
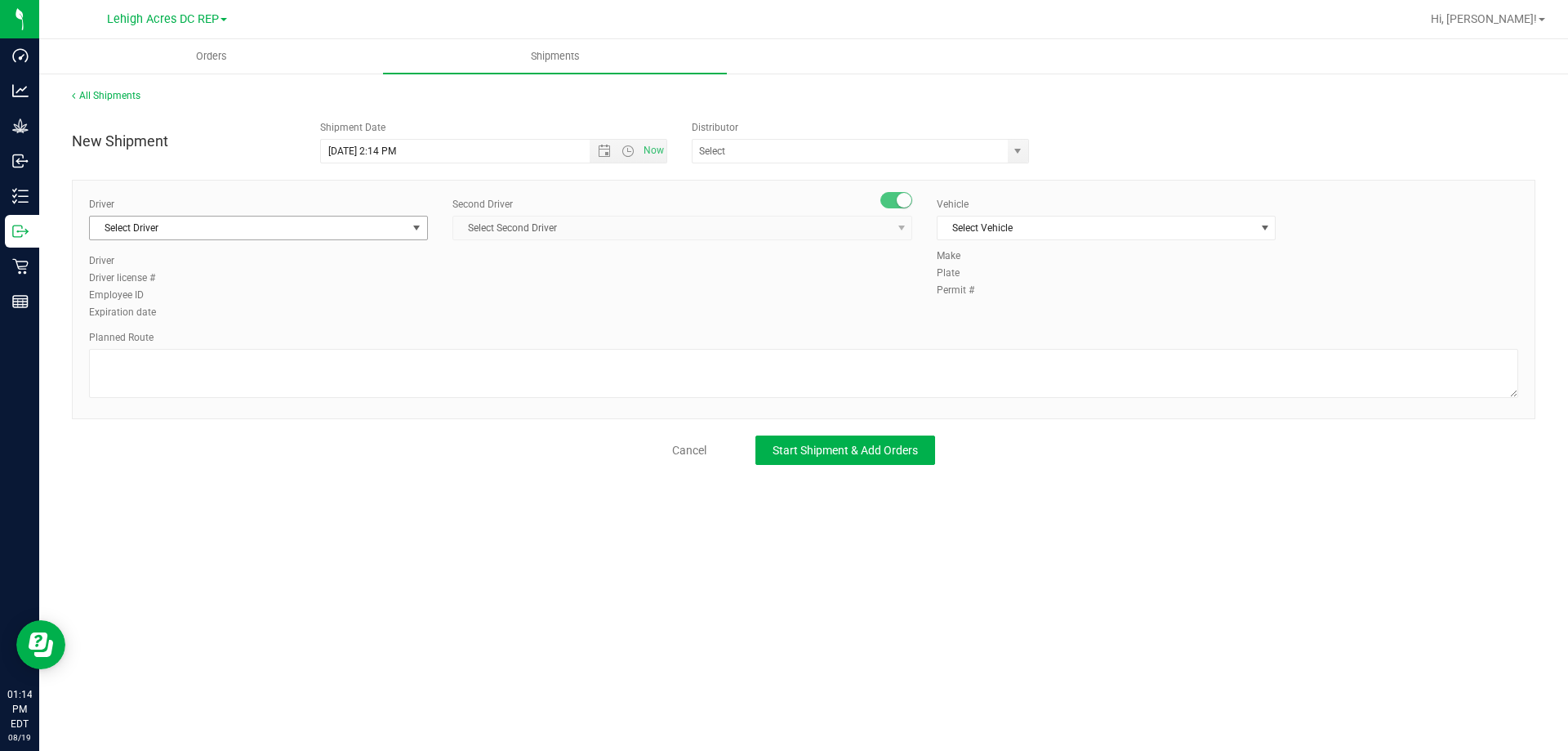
click at [128, 222] on span "Select Driver" at bounding box center [248, 228] width 316 height 23
click at [155, 292] on span "Matthew Waite - 100007222" at bounding box center [166, 296] width 133 height 21
type input "WAITE"
click at [483, 225] on span "Select Second Driver" at bounding box center [672, 228] width 438 height 23
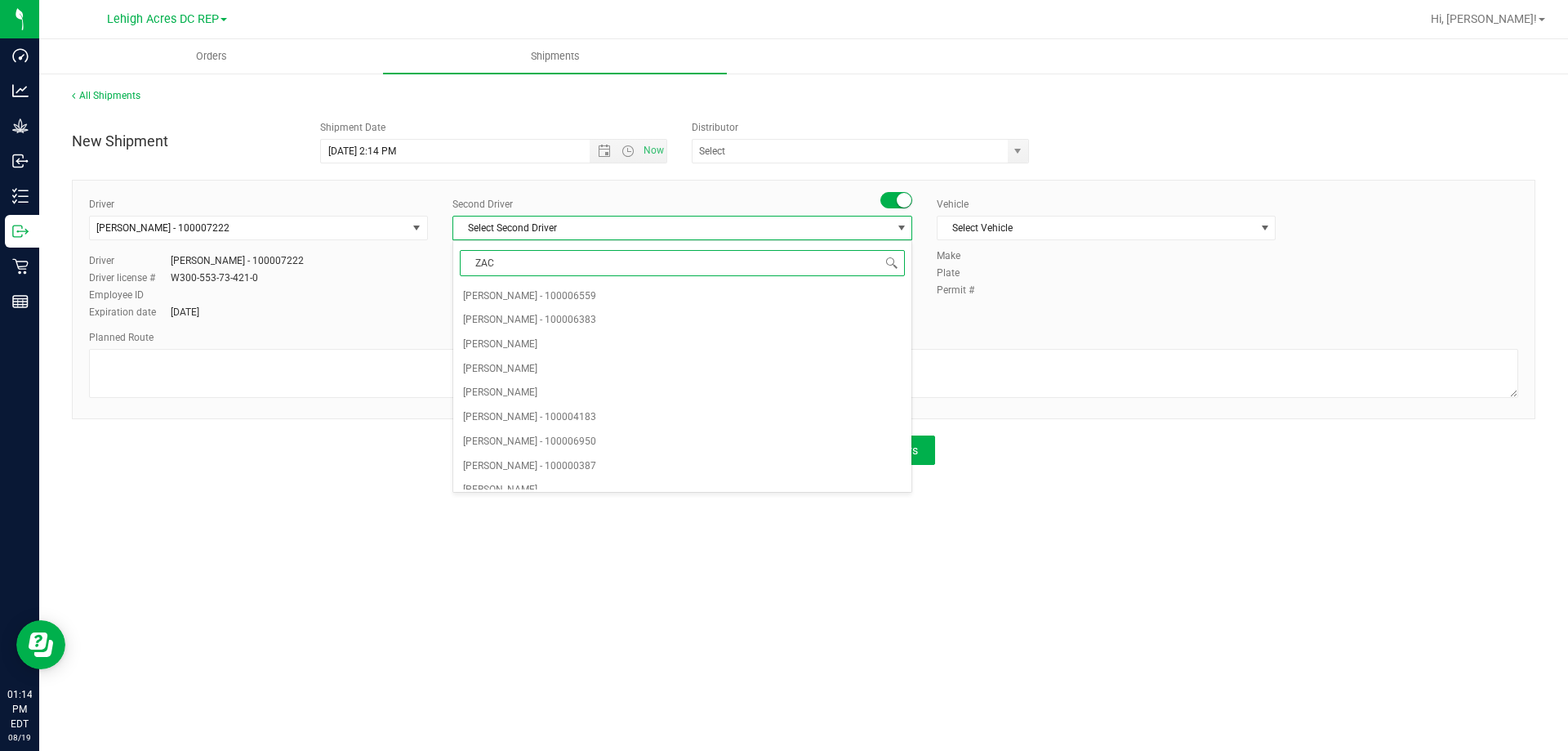
type input "ZACH"
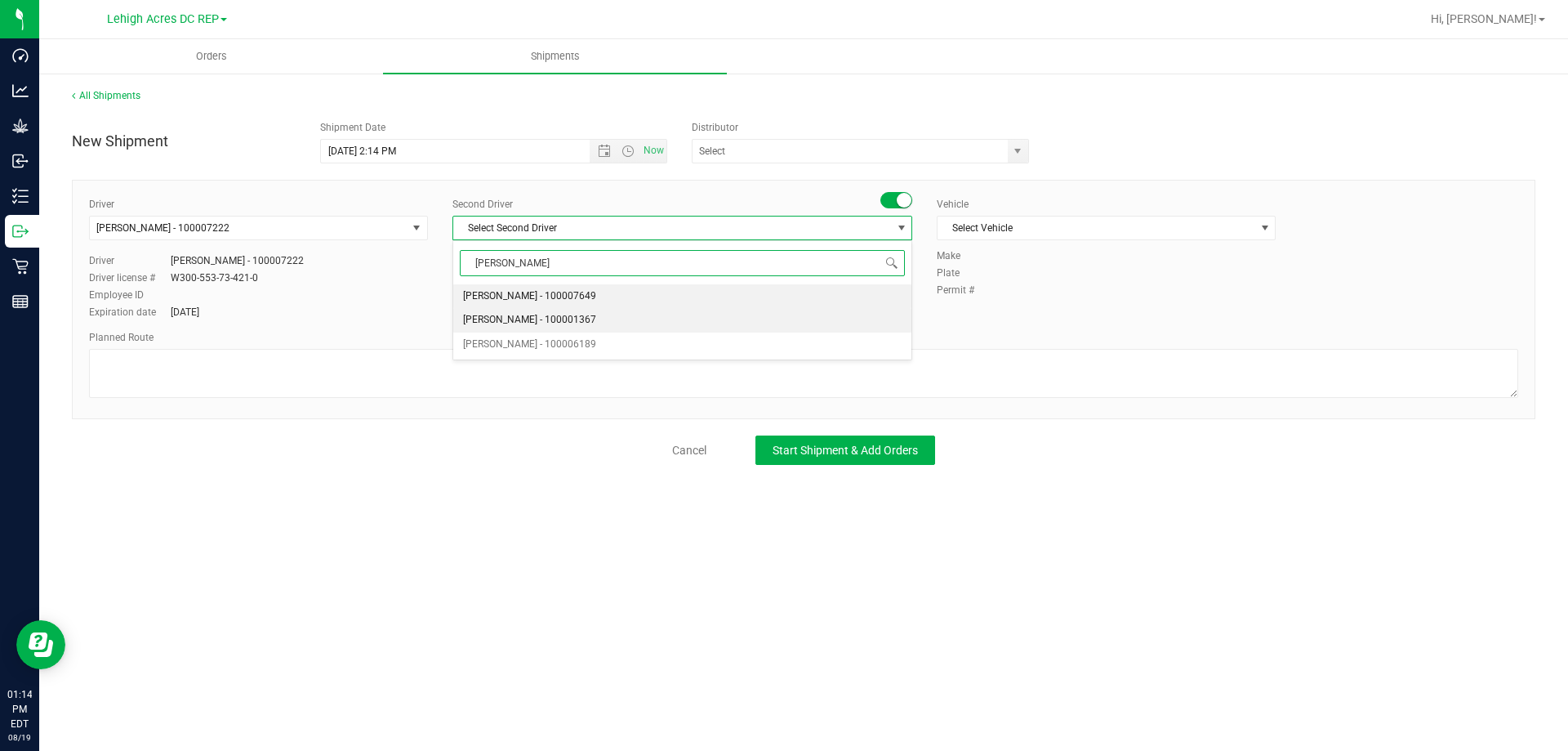
click at [530, 322] on span "Zachary Bradshaw - 100001367" at bounding box center [529, 320] width 133 height 21
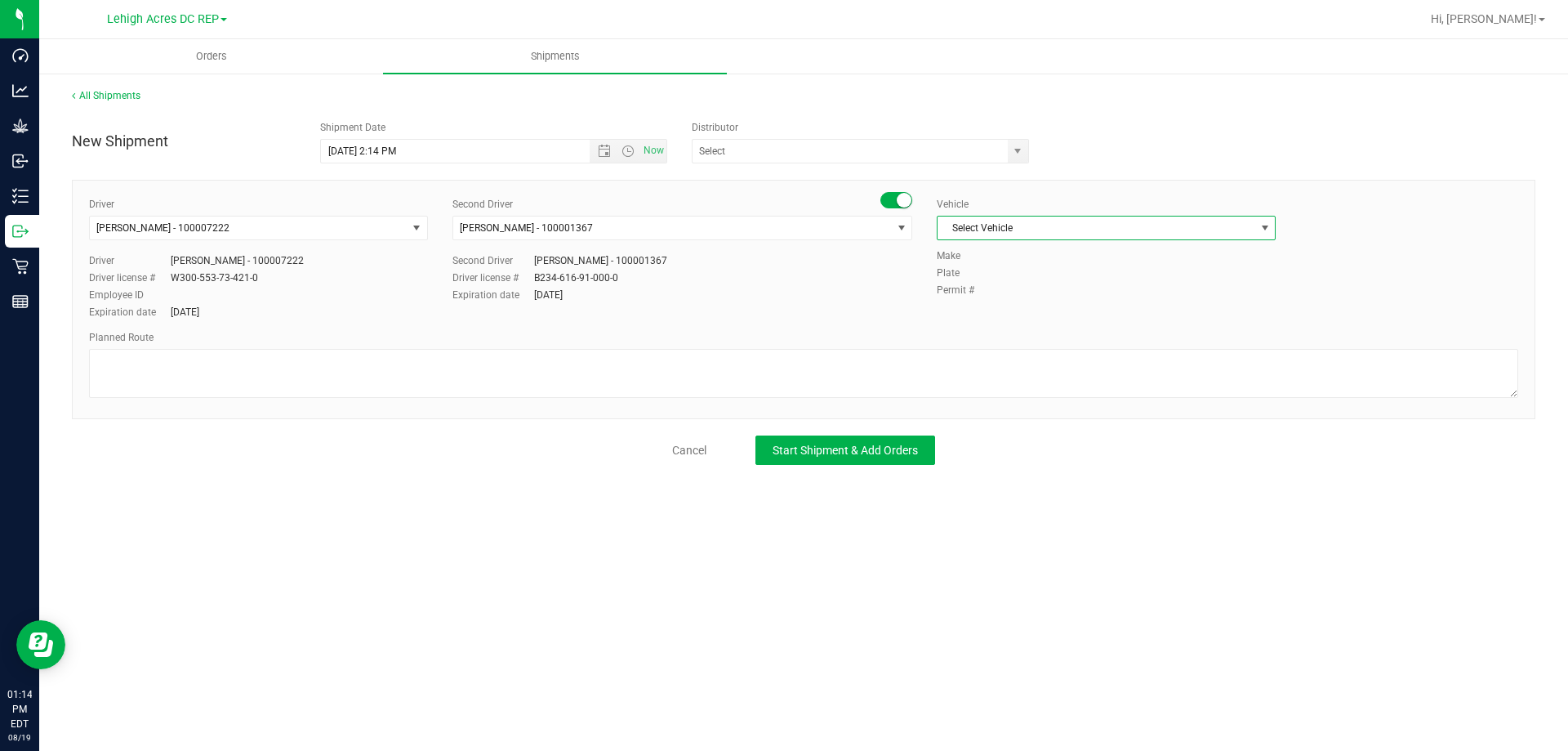
click at [961, 227] on span "Select Vehicle" at bounding box center [1095, 228] width 316 height 23
click at [1035, 318] on li "FL-SAVANA-04" at bounding box center [1106, 320] width 337 height 25
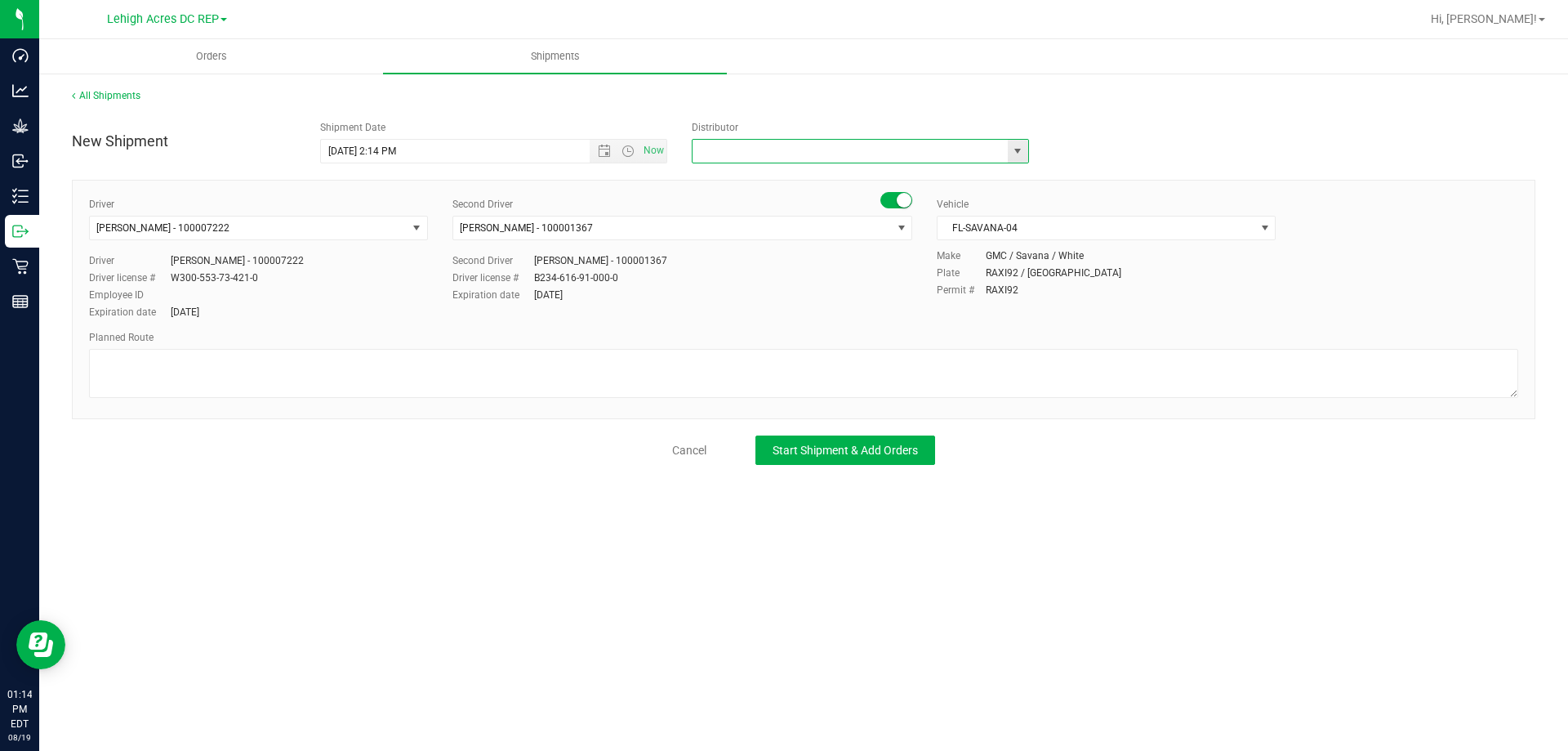
click at [757, 152] on input "text" at bounding box center [845, 151] width 305 height 23
click at [757, 176] on li "Lehigh Acres DC REP" at bounding box center [860, 179] width 335 height 25
click at [610, 146] on span "Open the date view" at bounding box center [604, 151] width 13 height 13
type input "Lehigh Acres DC REP"
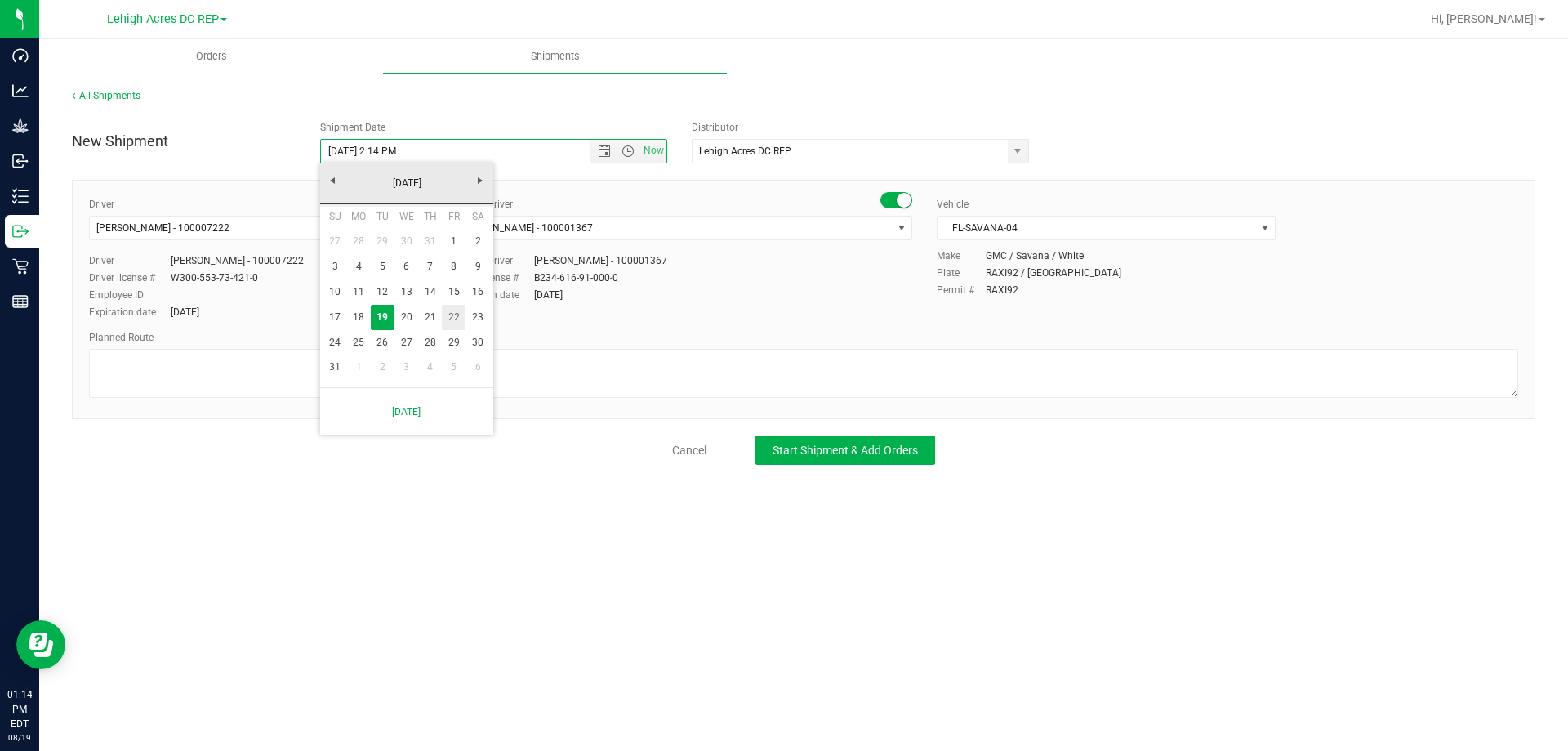
click at [461, 306] on link "22" at bounding box center [454, 317] width 24 height 25
click at [625, 151] on span "Open the time view" at bounding box center [628, 151] width 13 height 13
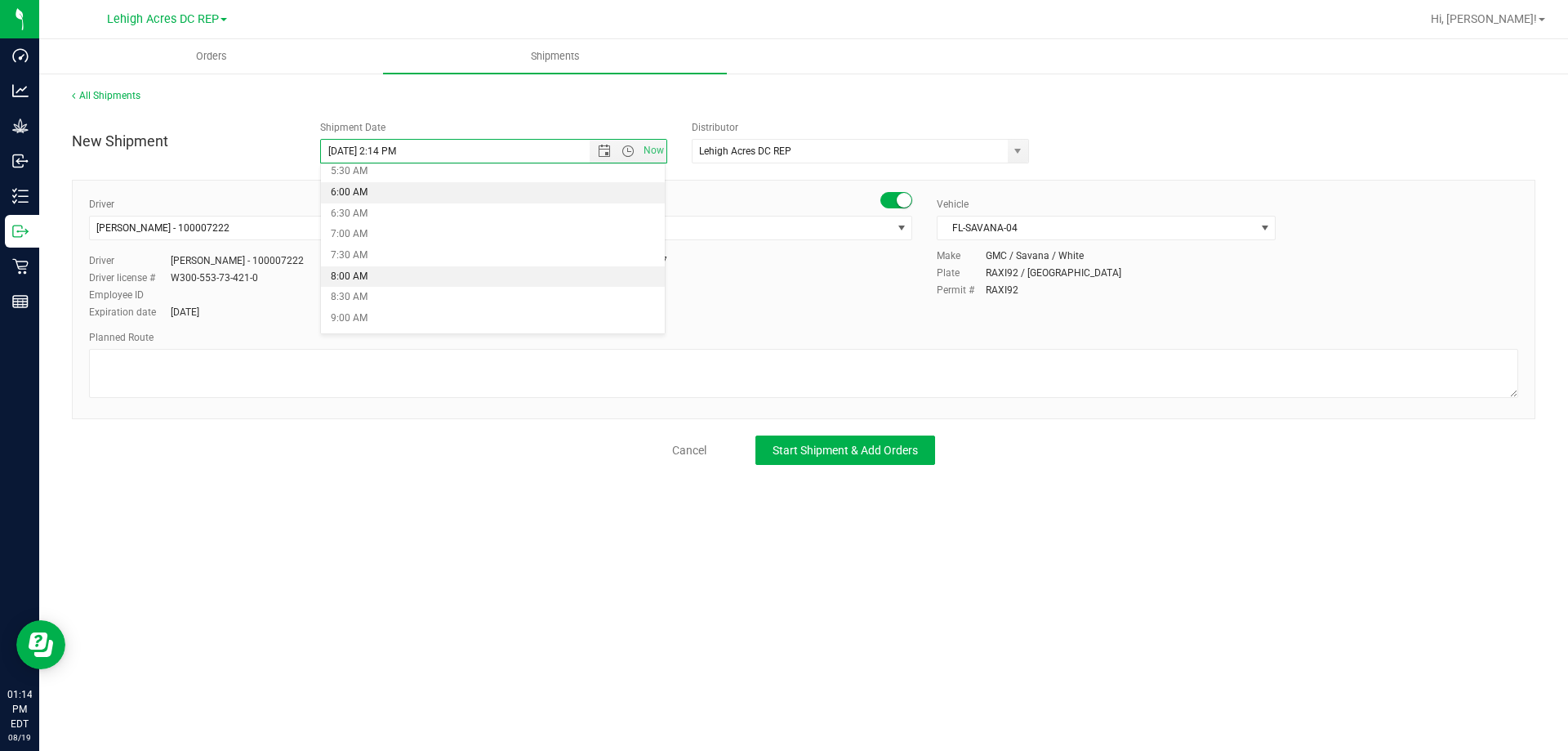
scroll to position [245, 0]
click at [359, 264] on li "8:00 AM" at bounding box center [493, 269] width 344 height 21
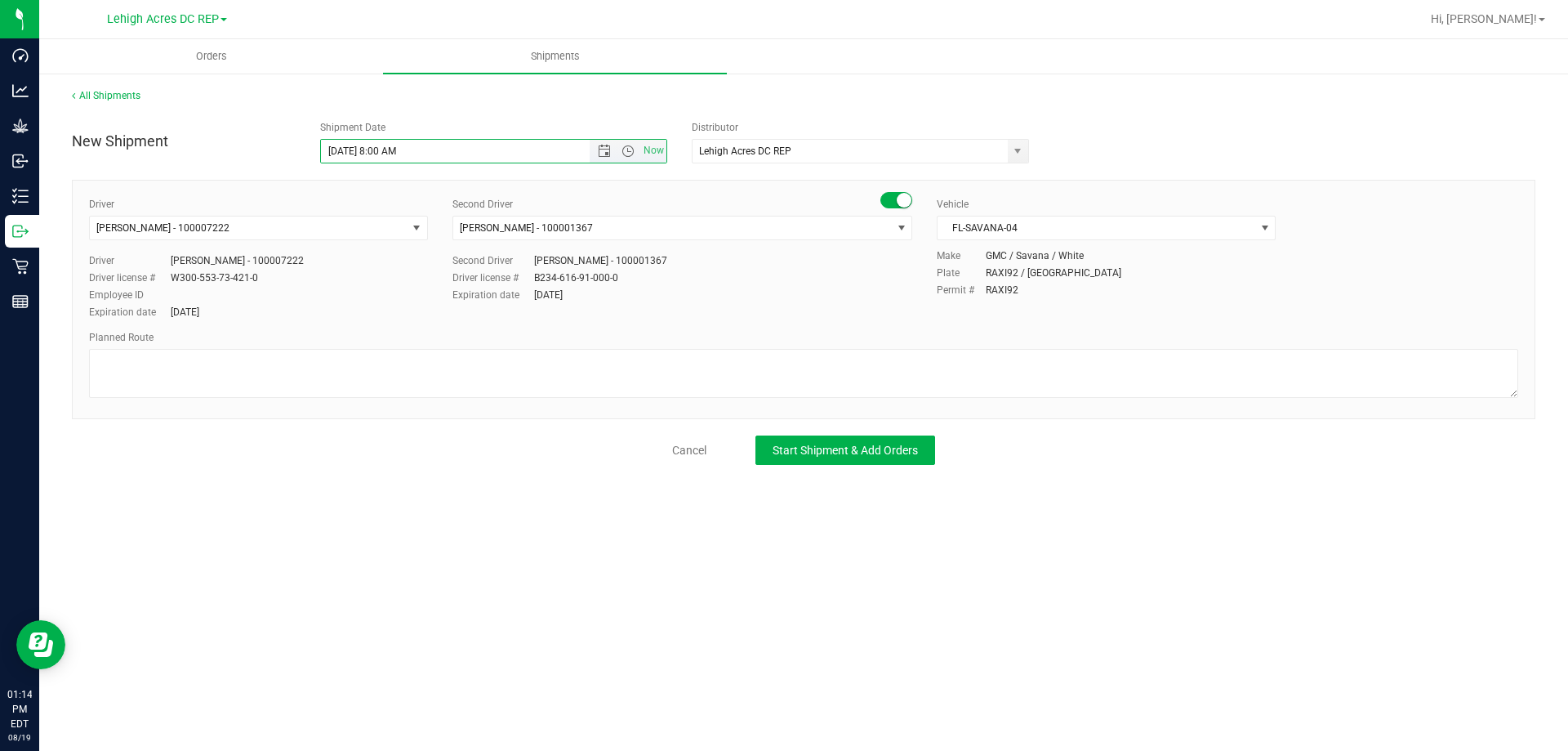
click at [397, 147] on input "8/22/2025 8:00 AM" at bounding box center [470, 151] width 297 height 23
type input "8/22/2025 8:15 AM"
click at [846, 447] on span "Start Shipment & Add Orders" at bounding box center [845, 449] width 146 height 13
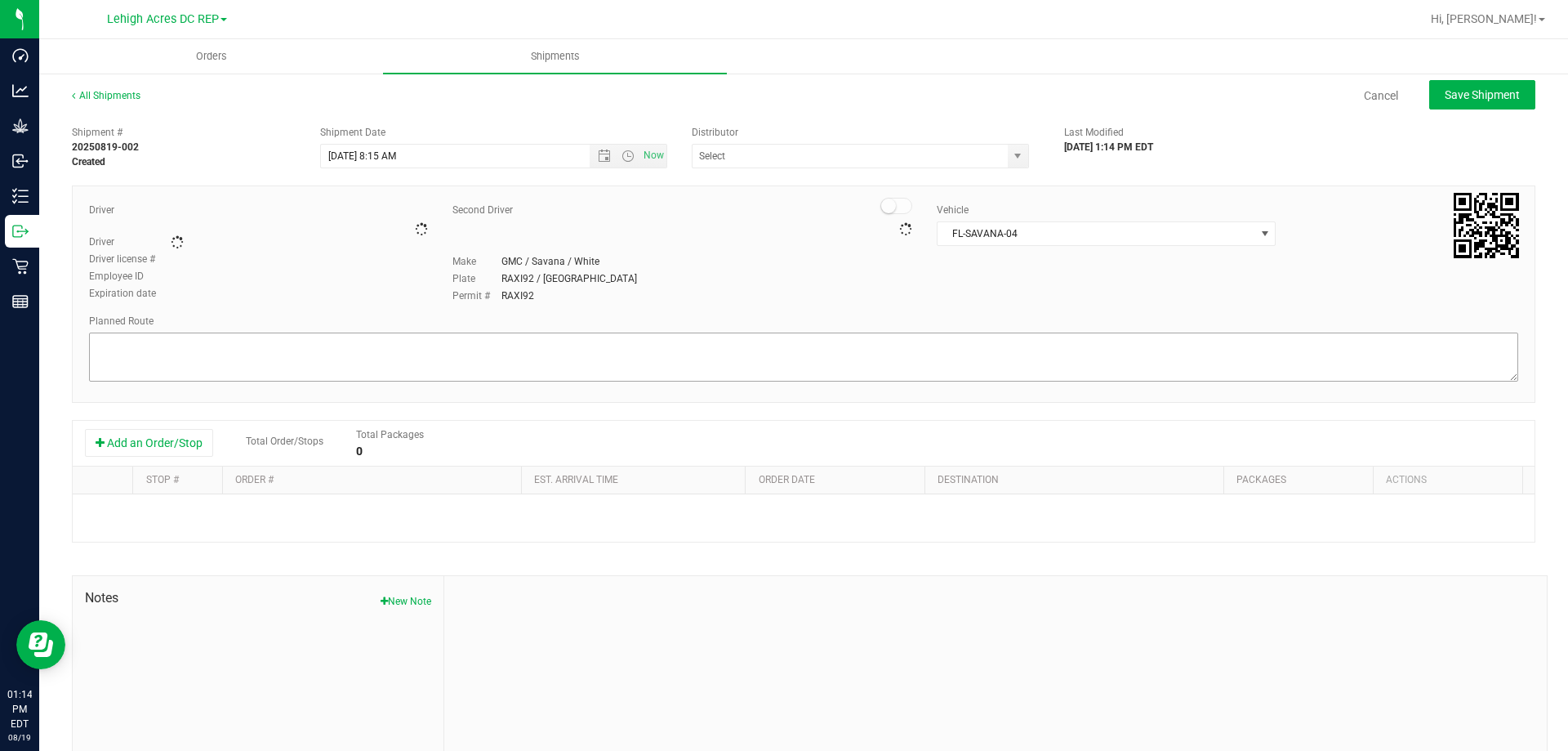
type input "Lehigh Acres DC REP"
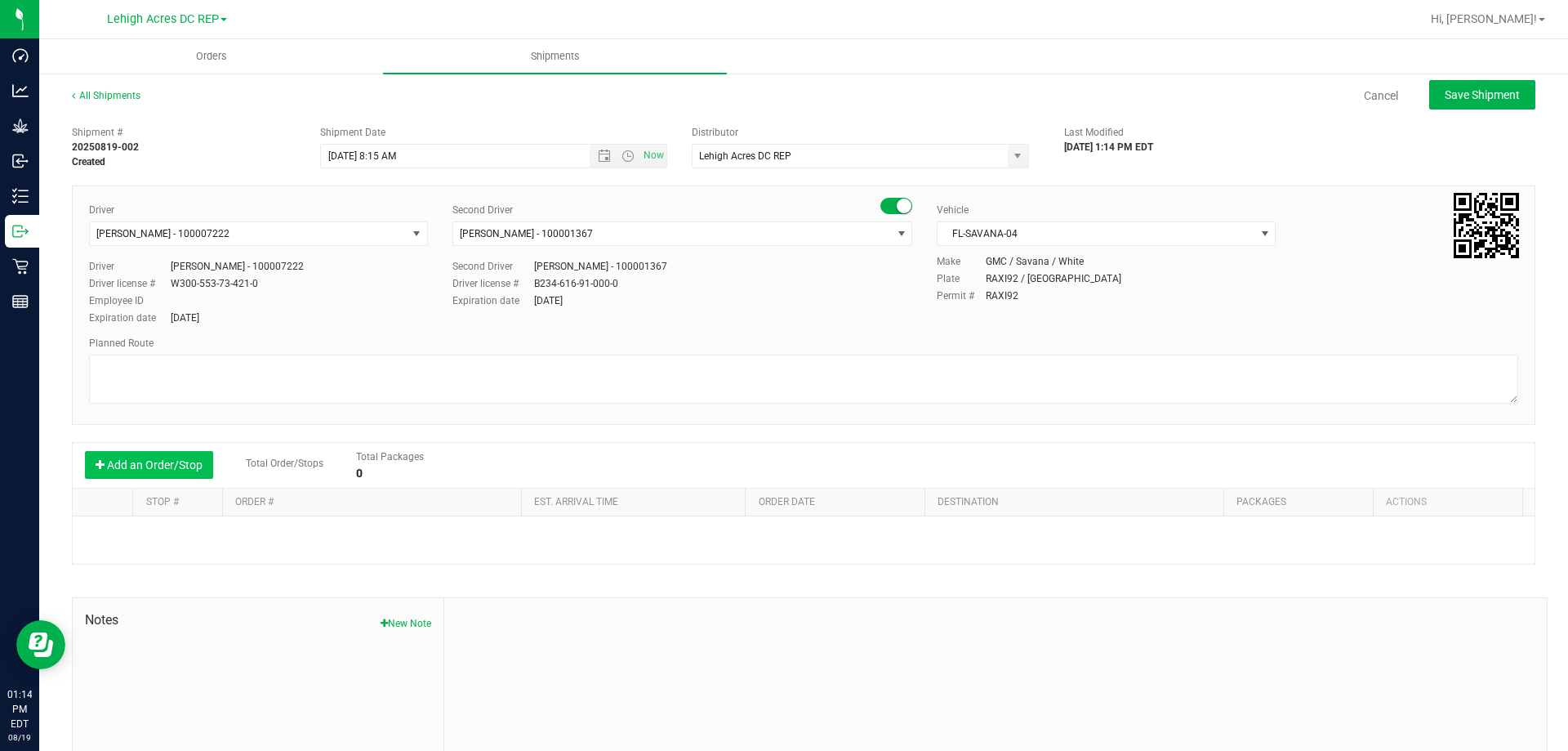
click at [167, 473] on button "Add an Order/Stop" at bounding box center [149, 465] width 128 height 28
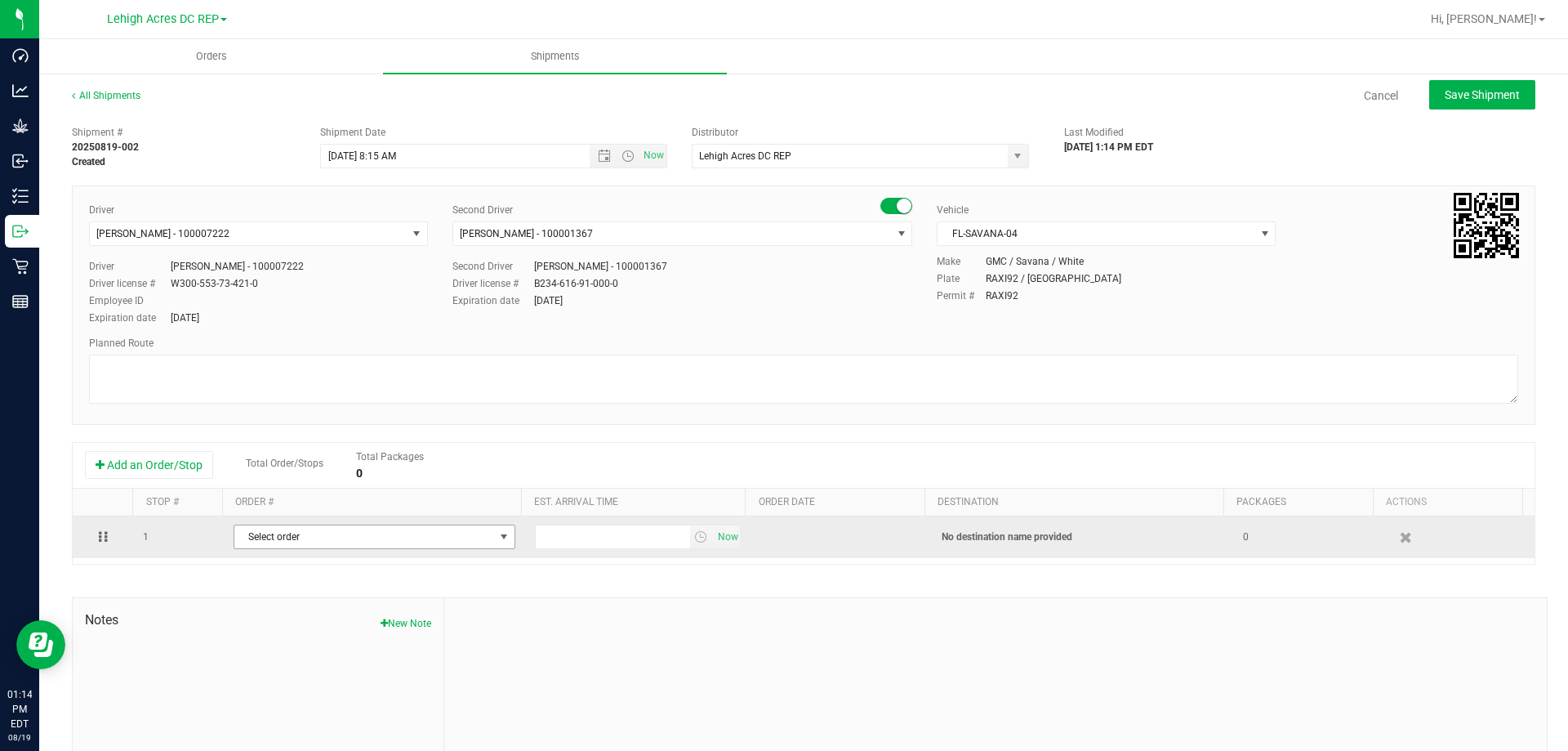
click at [261, 532] on span "Select order" at bounding box center [364, 536] width 260 height 23
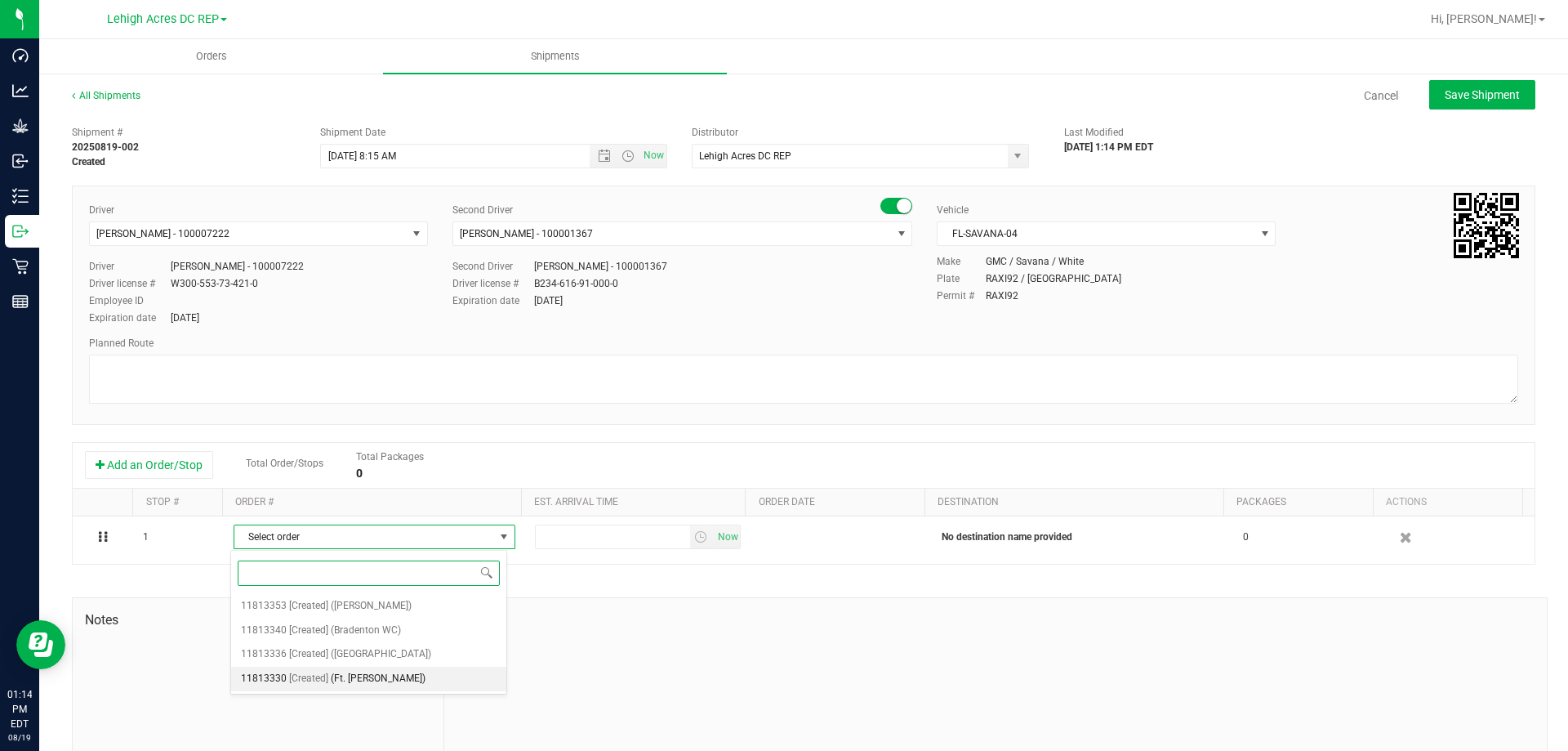
click at [352, 668] on span "(Ft. Myers WC)" at bounding box center [377, 678] width 95 height 21
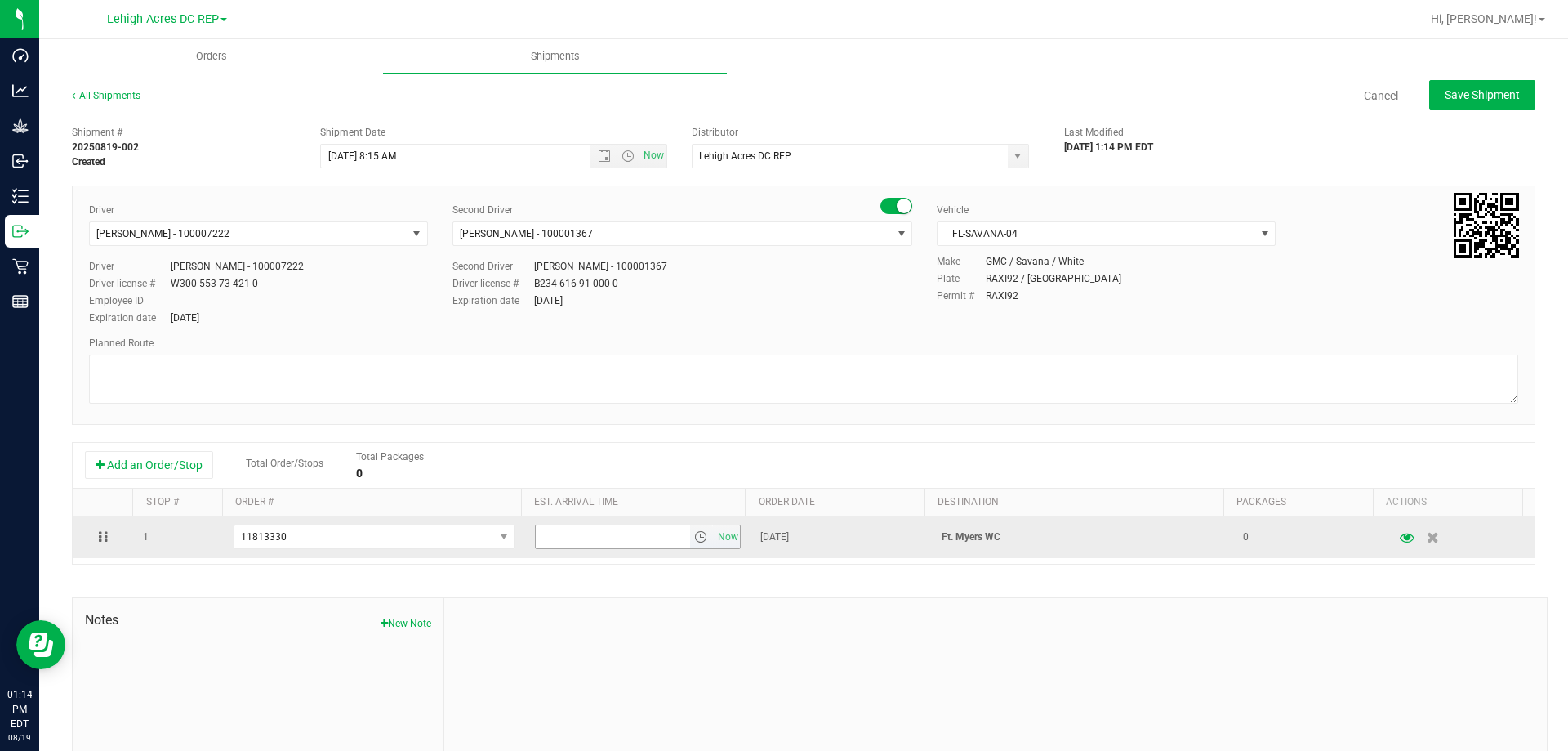
click at [696, 532] on span "select" at bounding box center [700, 536] width 13 height 13
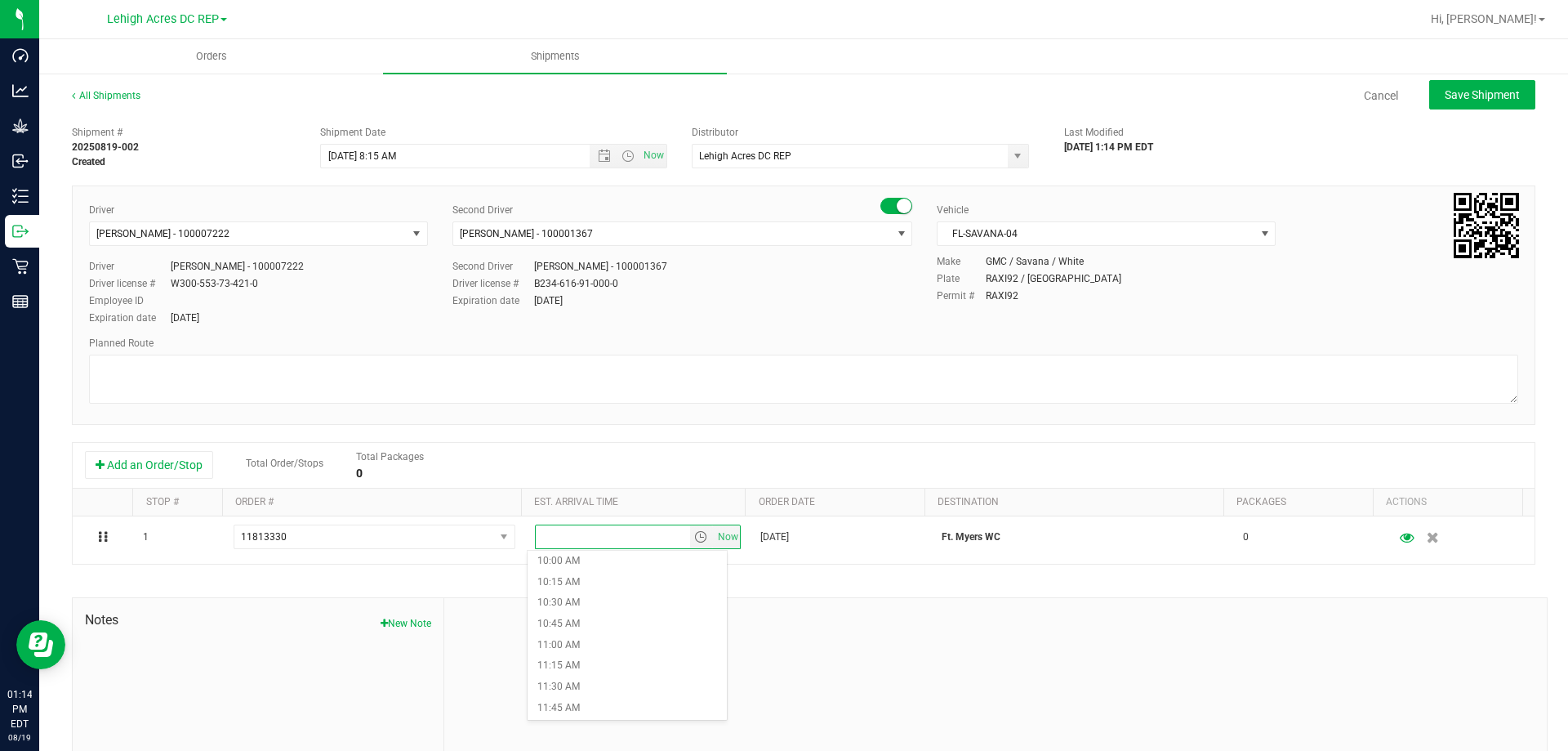
scroll to position [817, 0]
click at [570, 591] on li "10:00 AM" at bounding box center [628, 587] width 200 height 21
click at [1468, 90] on span "Save Shipment" at bounding box center [1481, 94] width 75 height 13
type input "8/22/2025 12:15 PM"
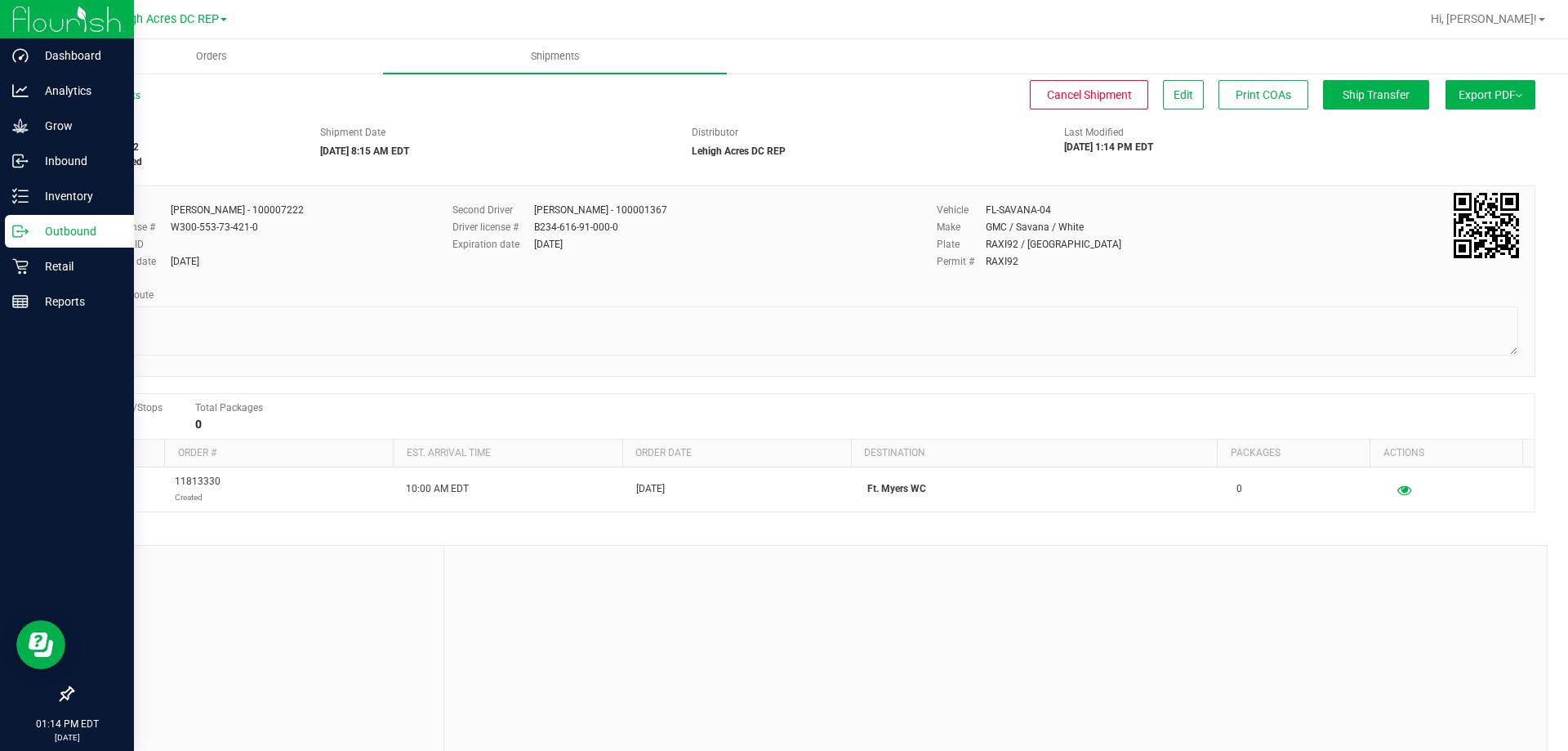
click at [19, 231] on icon at bounding box center [20, 231] width 16 height 16
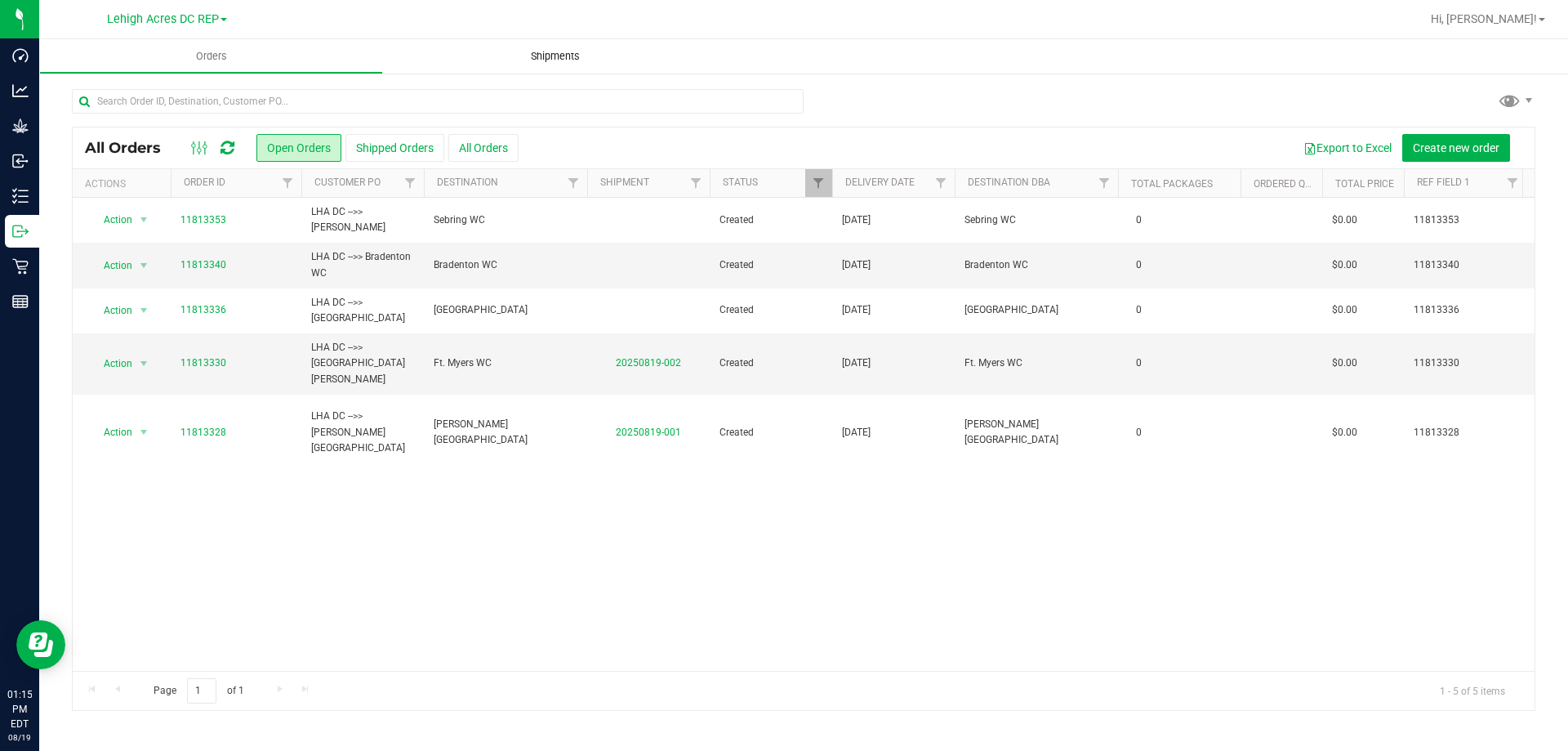
click at [542, 62] on span "Shipments" at bounding box center [555, 56] width 93 height 15
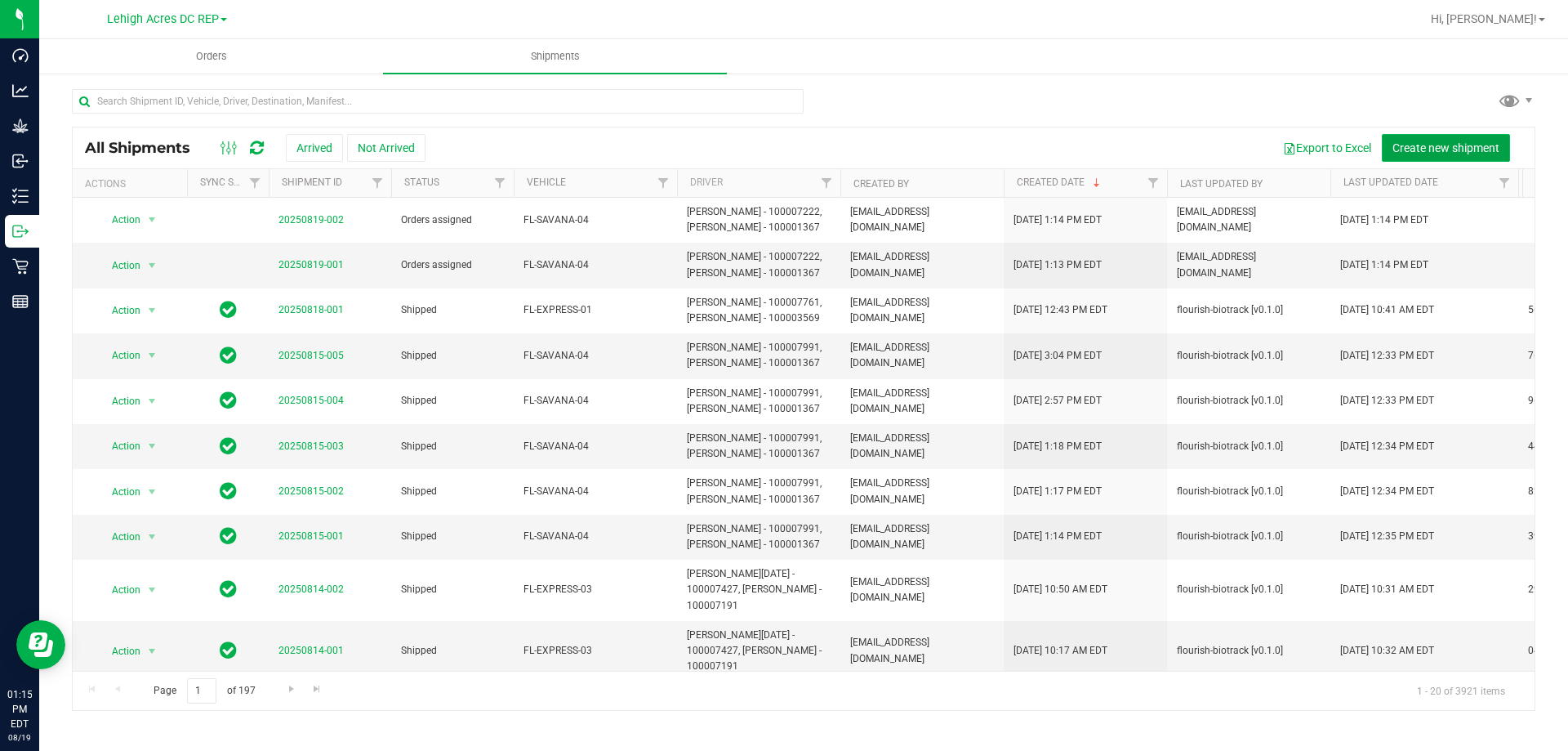
click at [1421, 150] on span "Create new shipment" at bounding box center [1445, 148] width 107 height 13
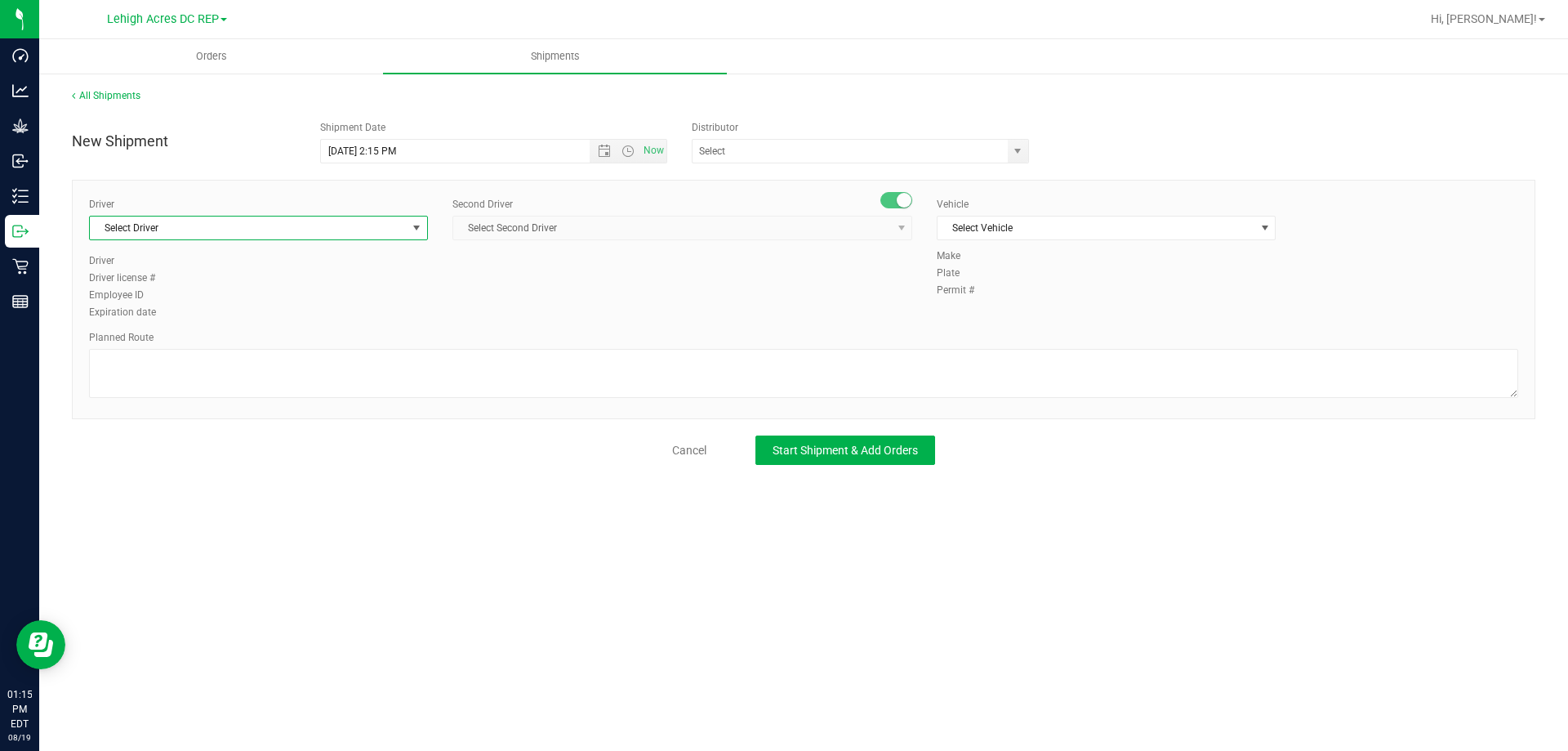
click at [168, 233] on span "Select Driver" at bounding box center [248, 228] width 316 height 23
click at [195, 290] on span "Matthew Waite - 100007222" at bounding box center [166, 296] width 133 height 21
type input "WAITE"
click at [519, 219] on span "Select Second Driver" at bounding box center [672, 228] width 438 height 23
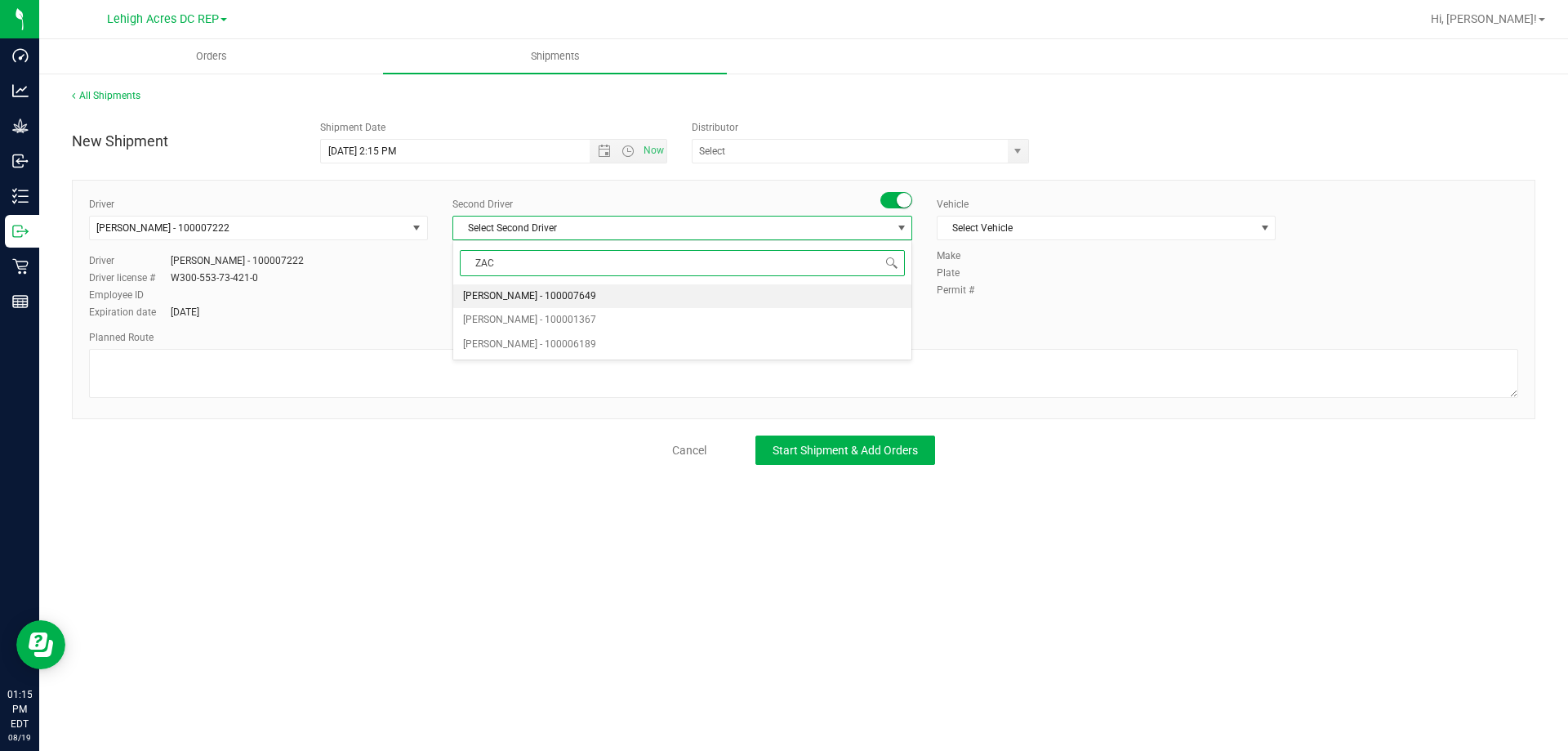
type input "ZACH"
click at [556, 317] on span "Zachary Bradshaw - 100001367" at bounding box center [529, 320] width 133 height 21
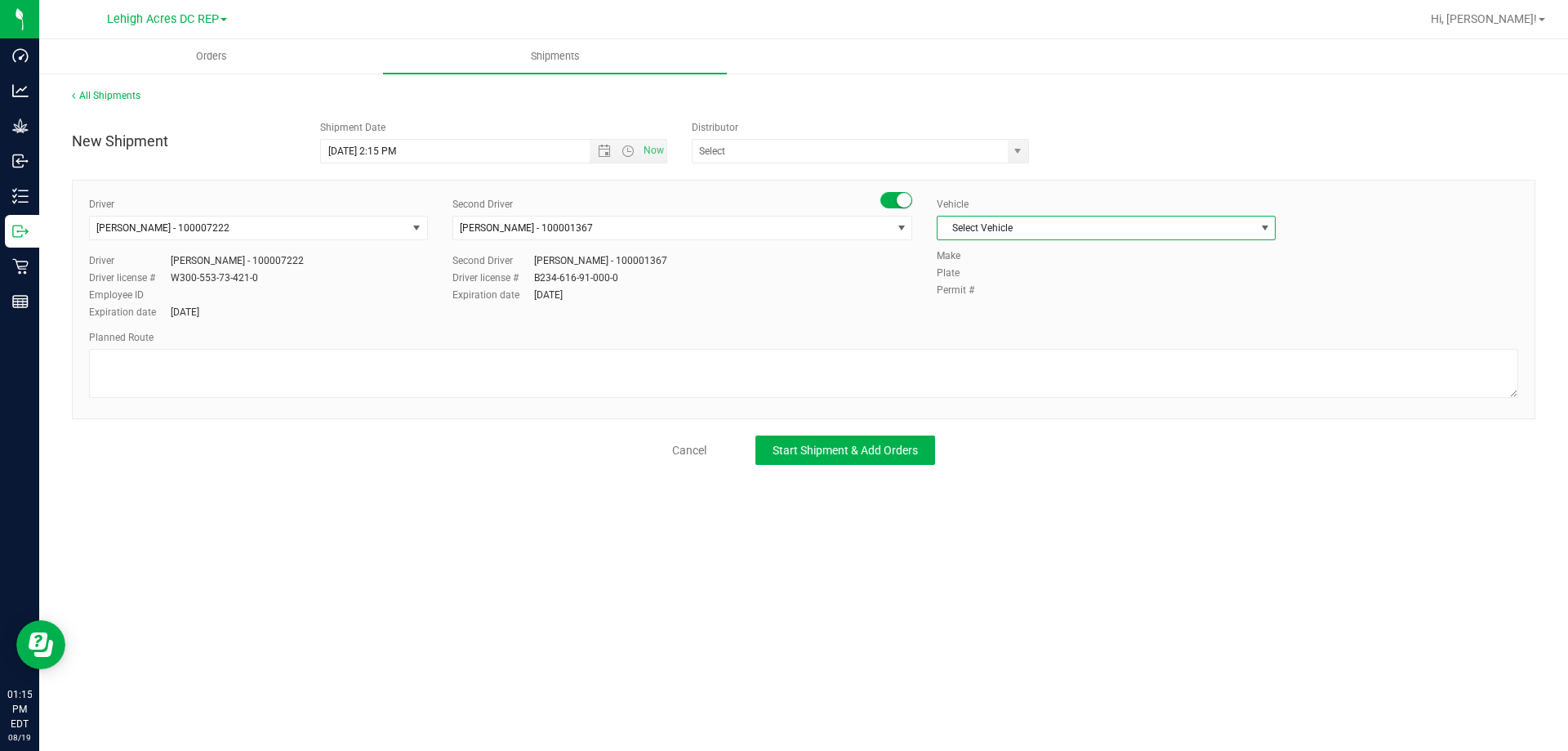
click at [959, 229] on span "Select Vehicle" at bounding box center [1095, 228] width 316 height 23
click at [1038, 300] on li "FL-SAVANA-04" at bounding box center [1106, 302] width 337 height 25
click at [746, 137] on div "Distributor 374 LABS LLC AccuScience Laboratories ACS Laboratory (900003) ACTLA…" at bounding box center [865, 141] width 372 height 43
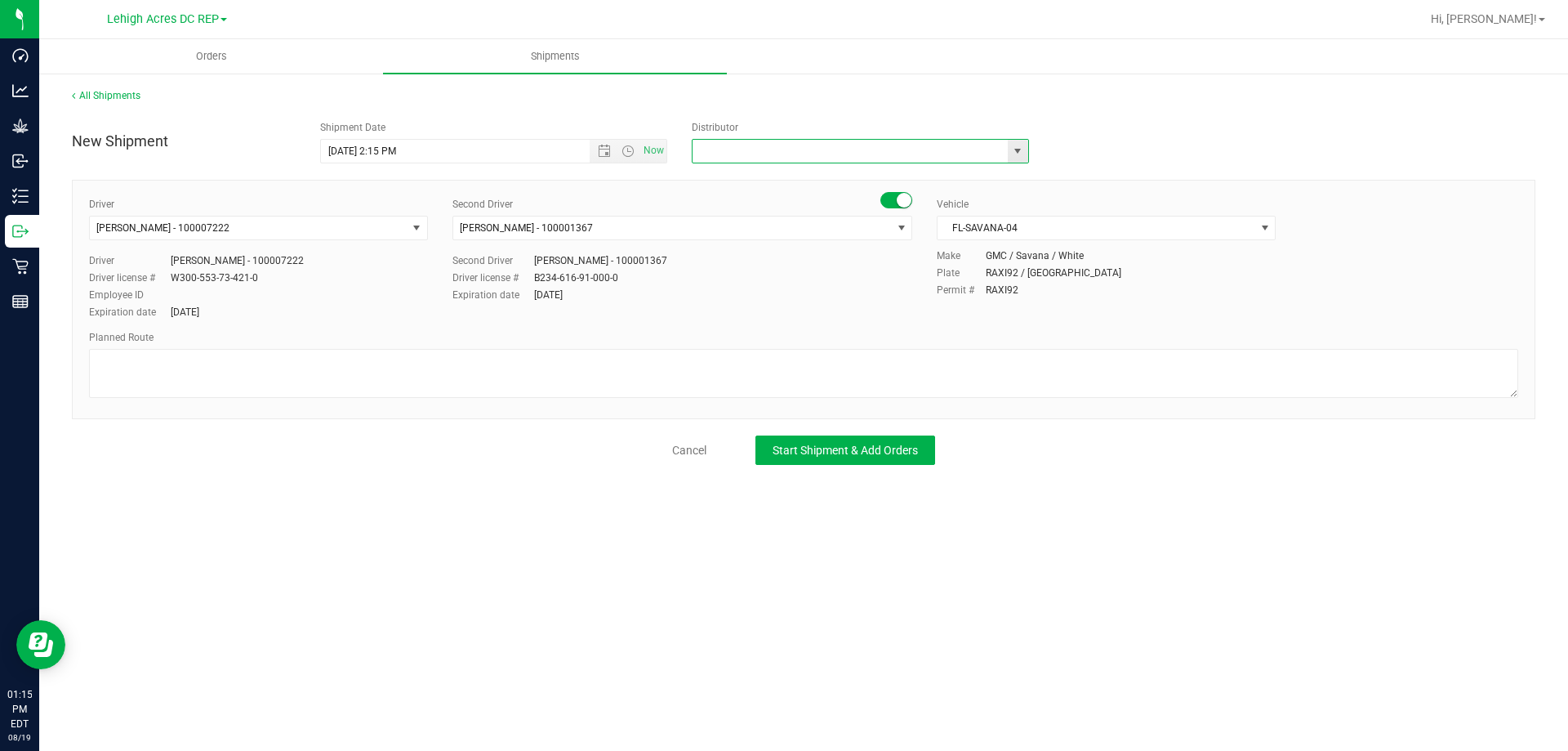
click at [733, 156] on input "text" at bounding box center [845, 151] width 305 height 23
click at [735, 178] on li "Lehigh Acres DC REP" at bounding box center [860, 179] width 335 height 25
click at [605, 151] on span "Open the date view" at bounding box center [604, 151] width 13 height 13
type input "Lehigh Acres DC REP"
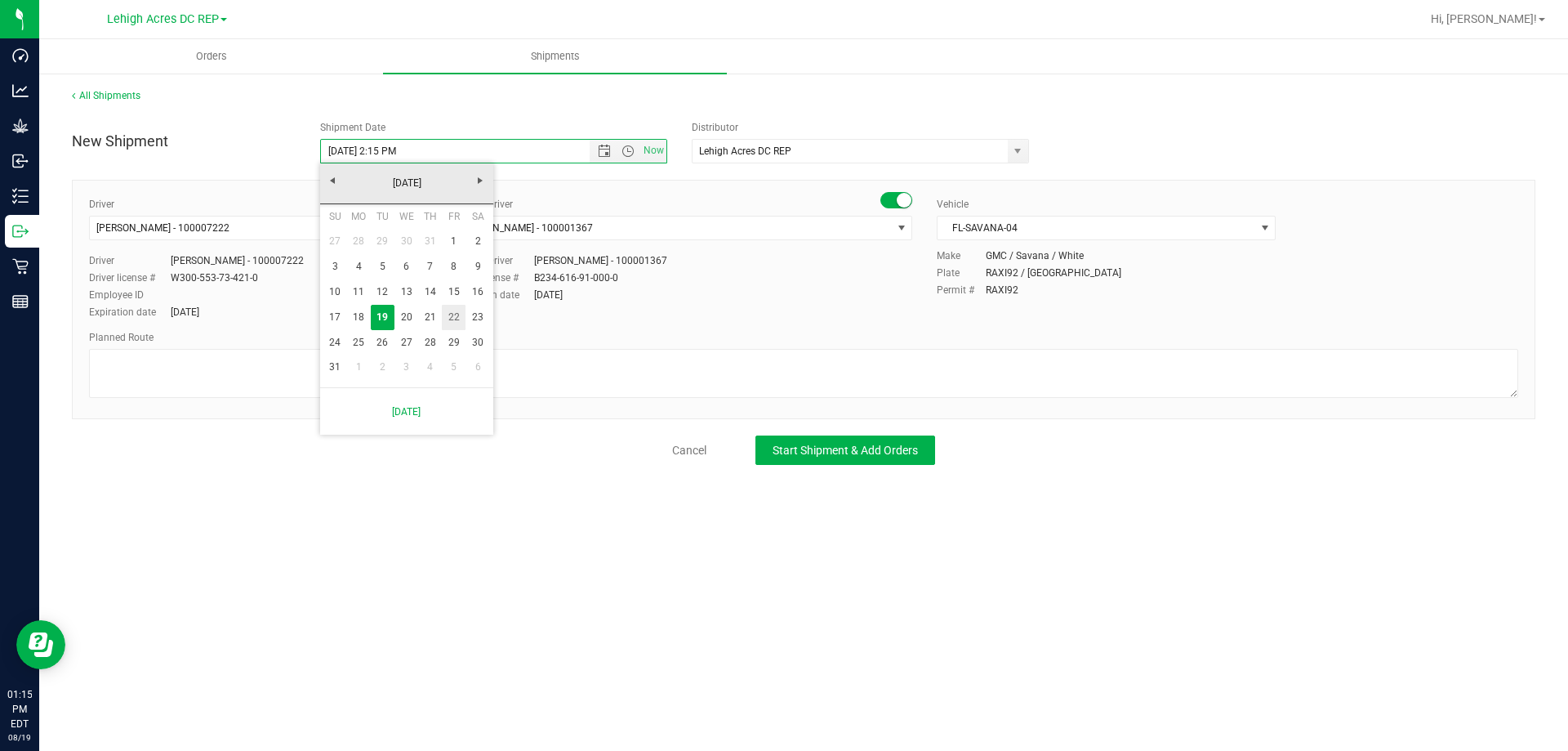
click at [459, 317] on link "22" at bounding box center [454, 317] width 24 height 25
click at [629, 152] on span "Open the time view" at bounding box center [628, 151] width 13 height 13
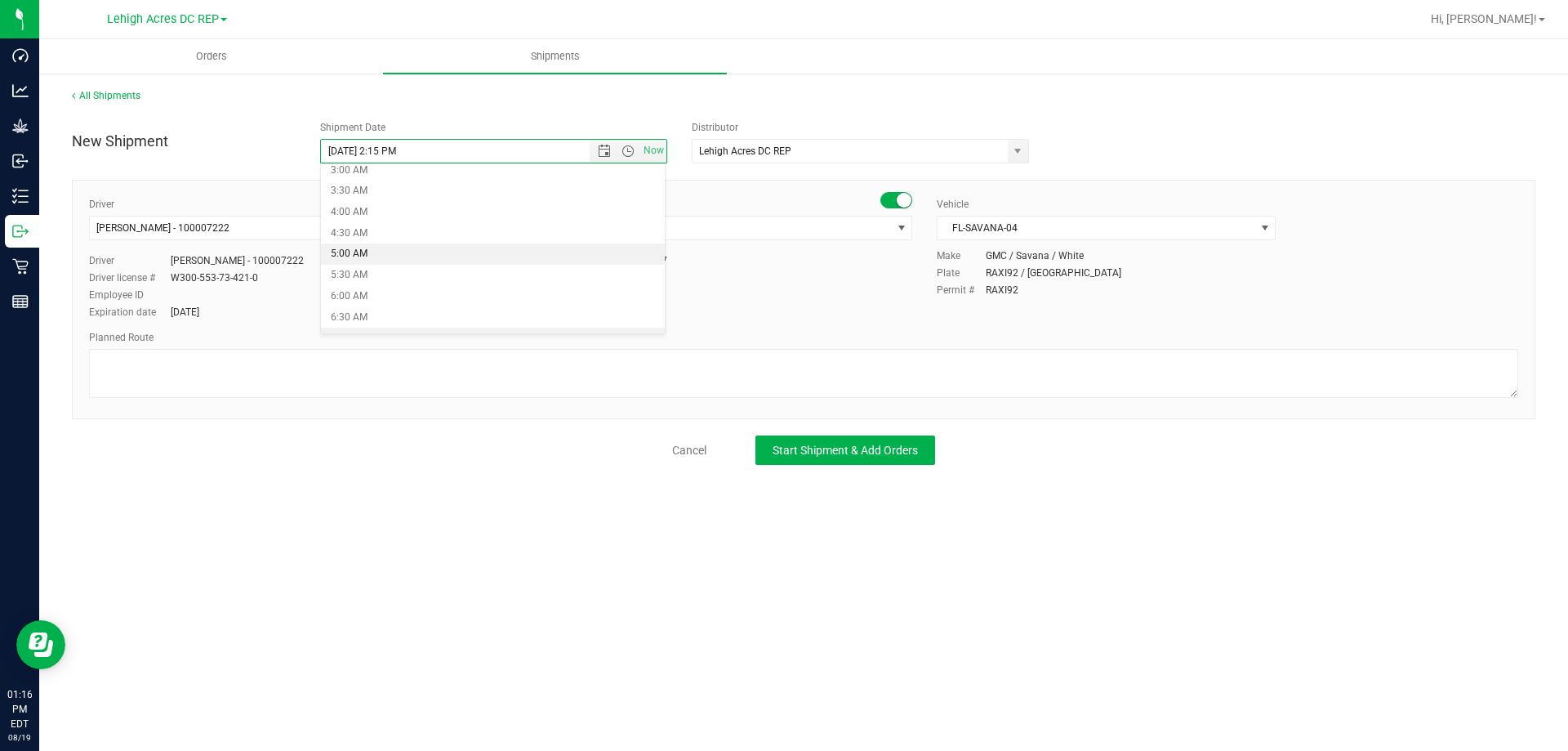
scroll to position [245, 0]
click at [366, 260] on li "8:00 AM" at bounding box center [493, 269] width 344 height 21
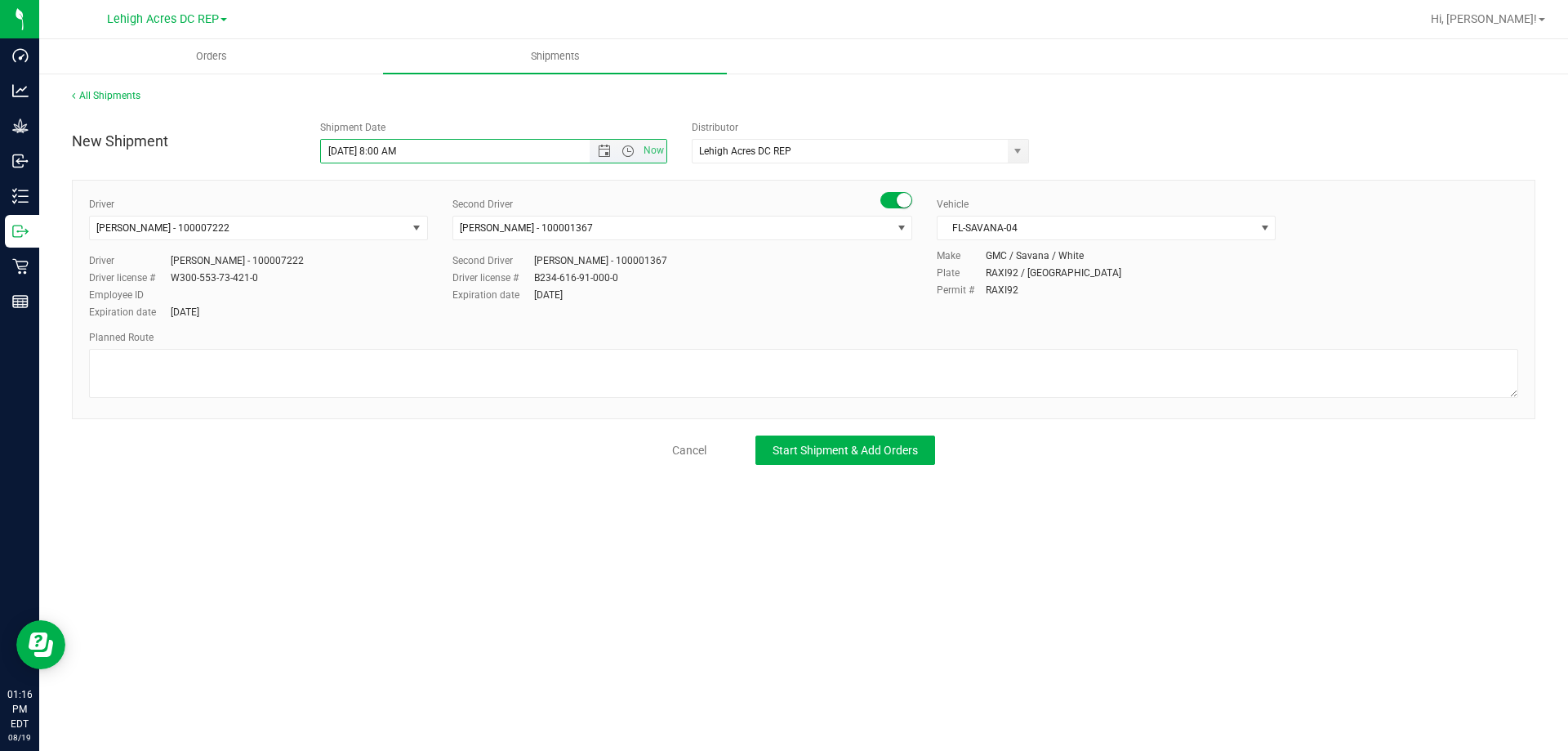
click at [393, 151] on input "8/22/2025 8:00 AM" at bounding box center [470, 151] width 297 height 23
click at [394, 152] on input "8/22/2025 8:00 AM" at bounding box center [470, 151] width 297 height 23
type input "8/22/2025 8:15 AM"
click at [880, 449] on span "Start Shipment & Add Orders" at bounding box center [845, 449] width 146 height 13
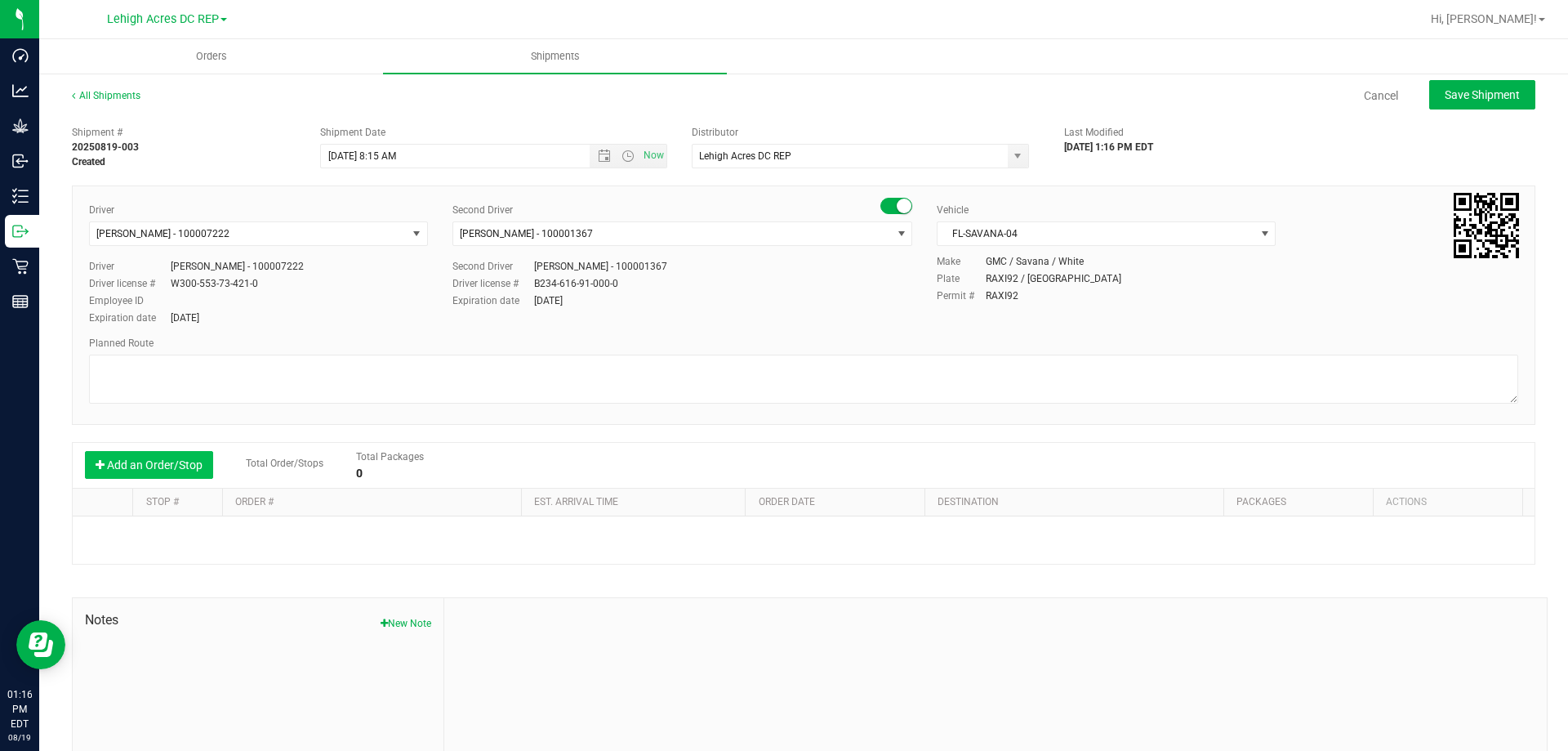
click at [165, 454] on button "Add an Order/Stop" at bounding box center [149, 465] width 128 height 28
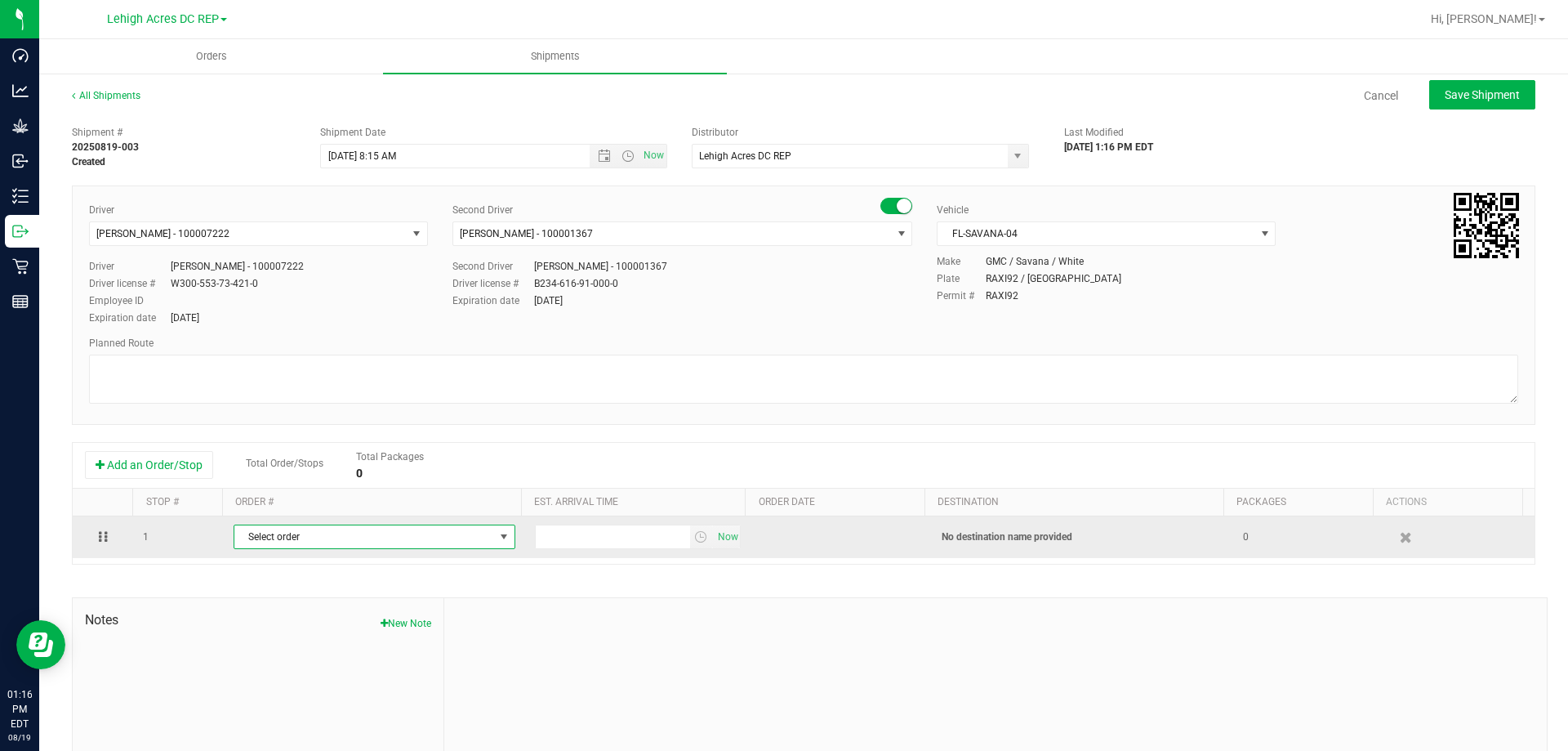
click at [270, 535] on span "Select order" at bounding box center [364, 536] width 260 height 23
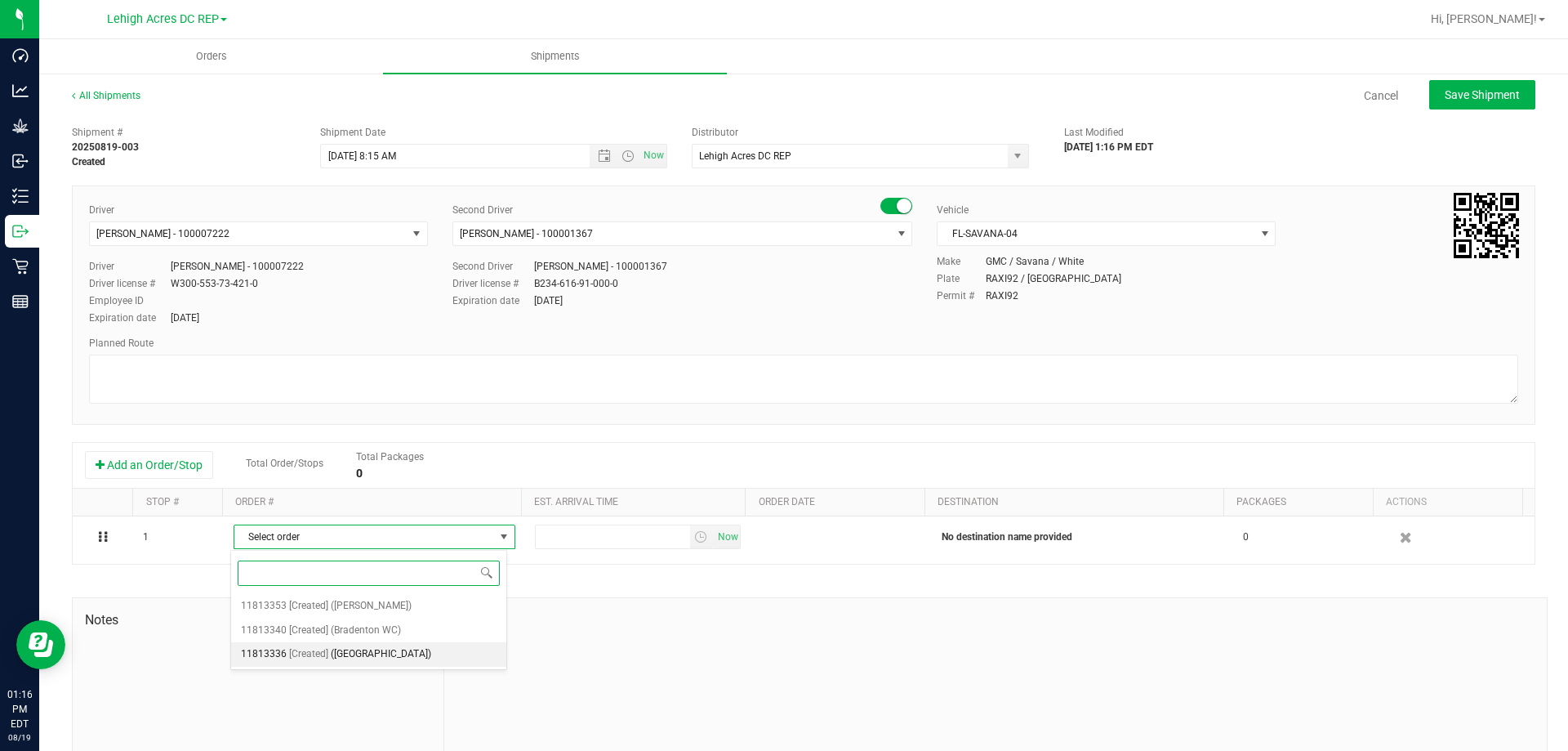
click at [334, 654] on span "(North Port WC)" at bounding box center [380, 654] width 101 height 21
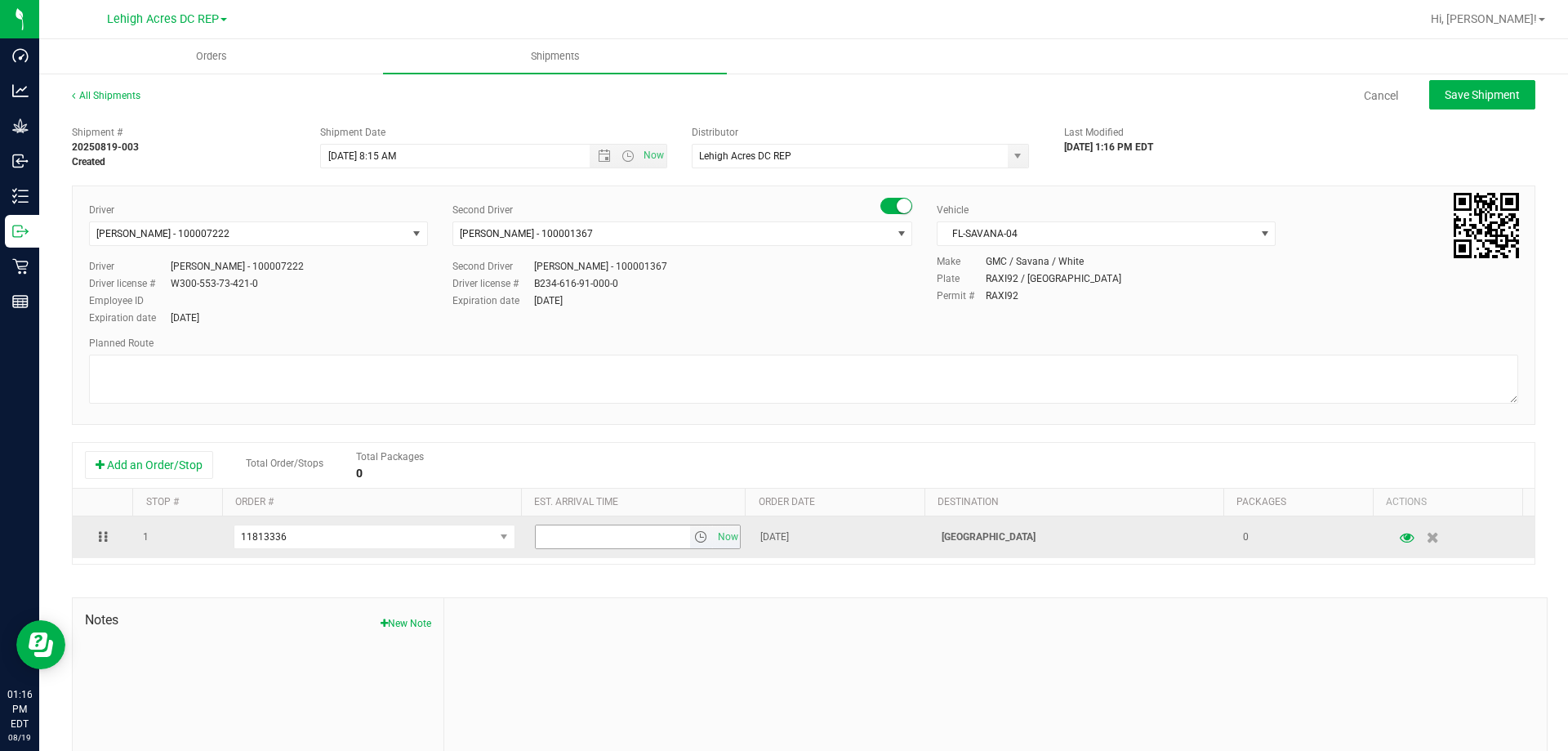
click at [694, 538] on span "select" at bounding box center [700, 536] width 13 height 13
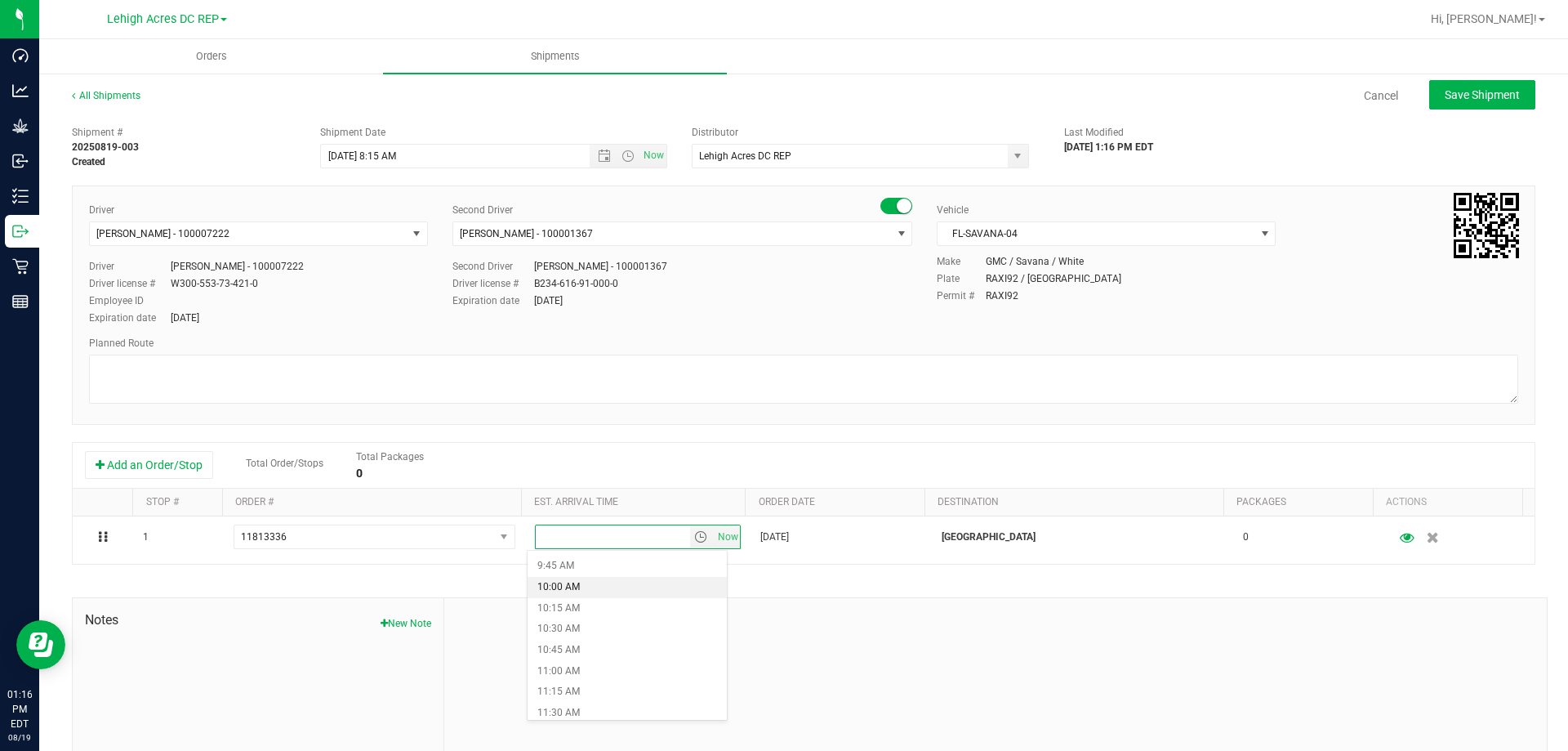
scroll to position [981, 0]
click at [576, 571] on li "11:45 AM" at bounding box center [628, 570] width 200 height 21
click at [1471, 90] on span "Save Shipment" at bounding box center [1481, 94] width 75 height 13
type input "8/22/2025 12:15 PM"
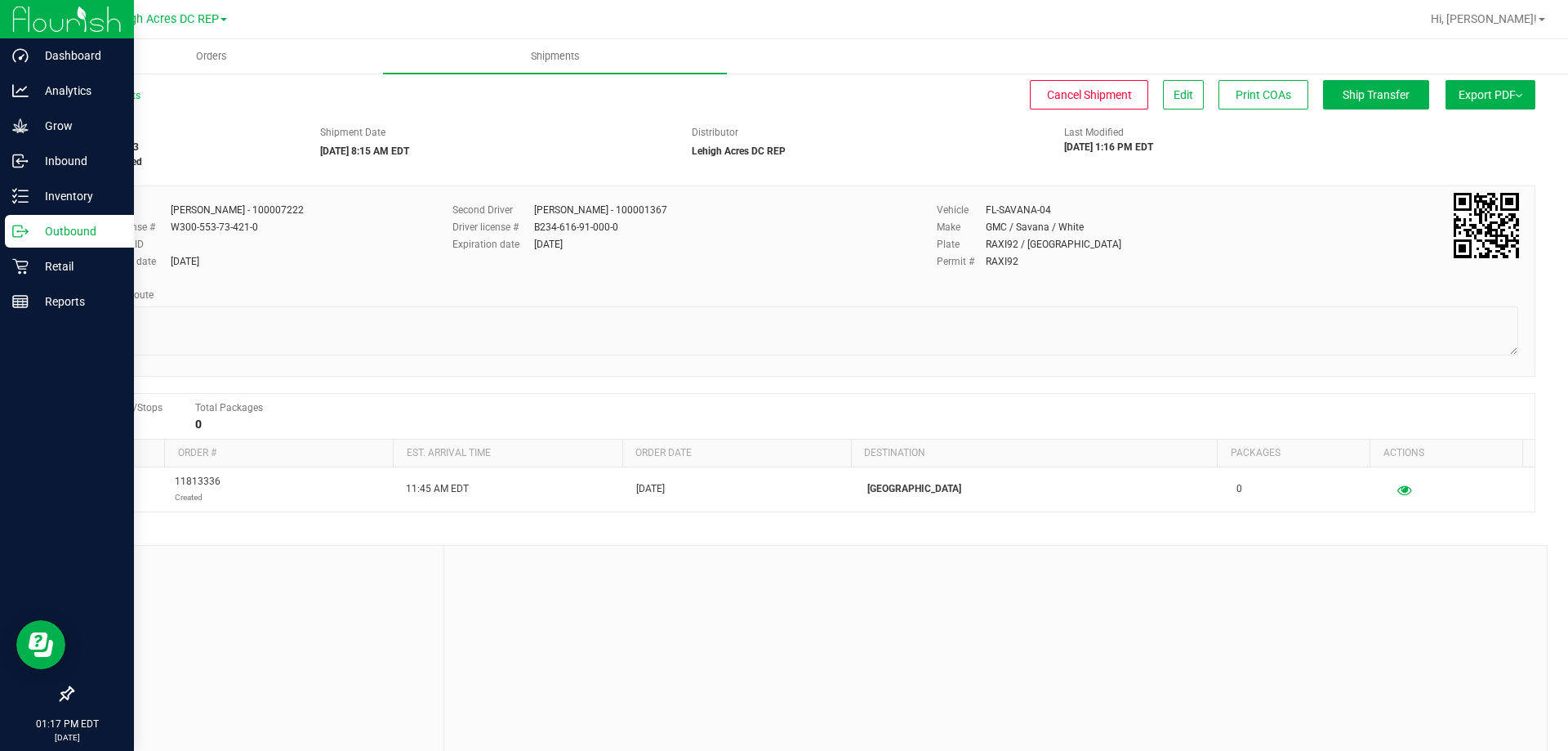
click at [68, 234] on p "Outbound" at bounding box center [78, 232] width 98 height 20
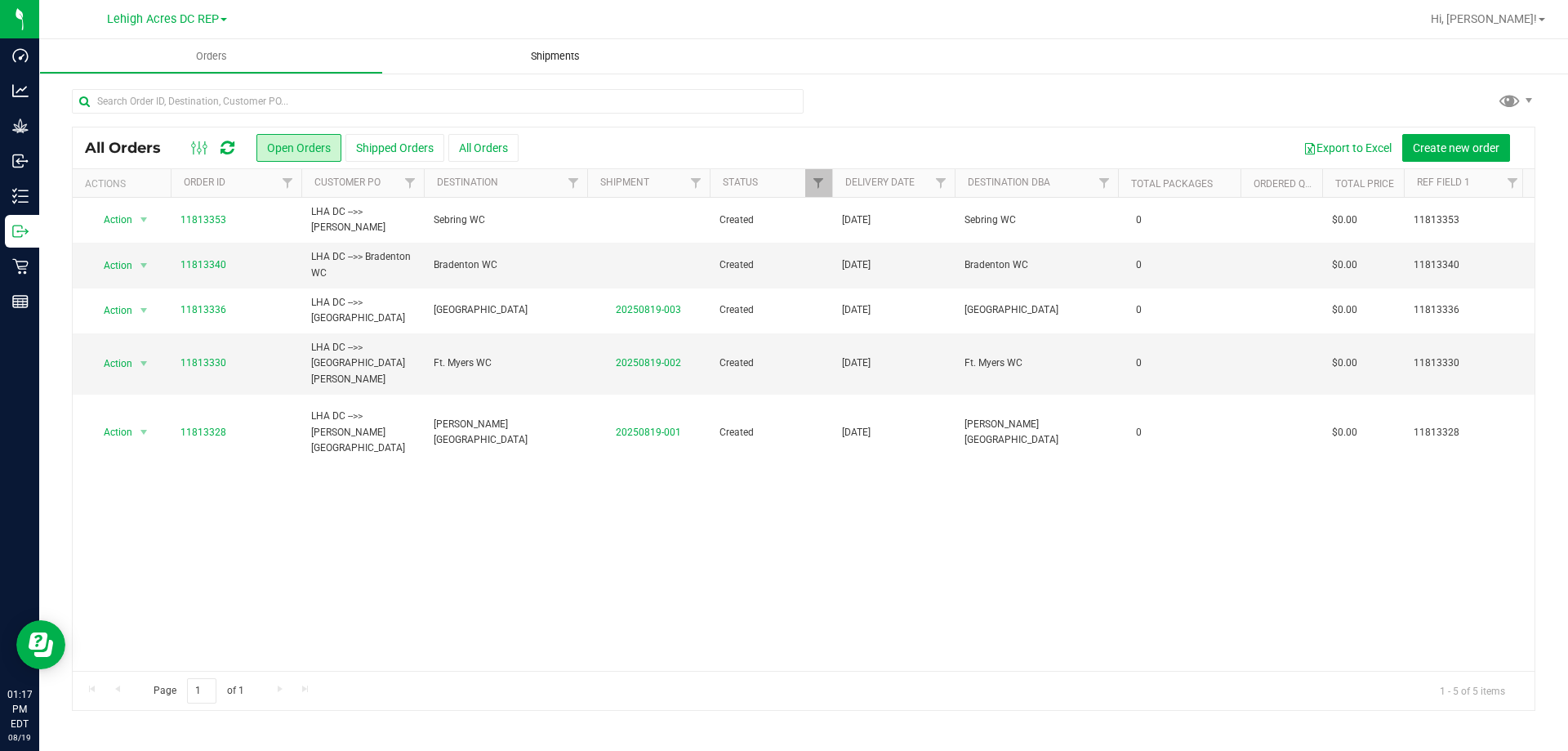
click at [566, 53] on span "Shipments" at bounding box center [555, 56] width 93 height 15
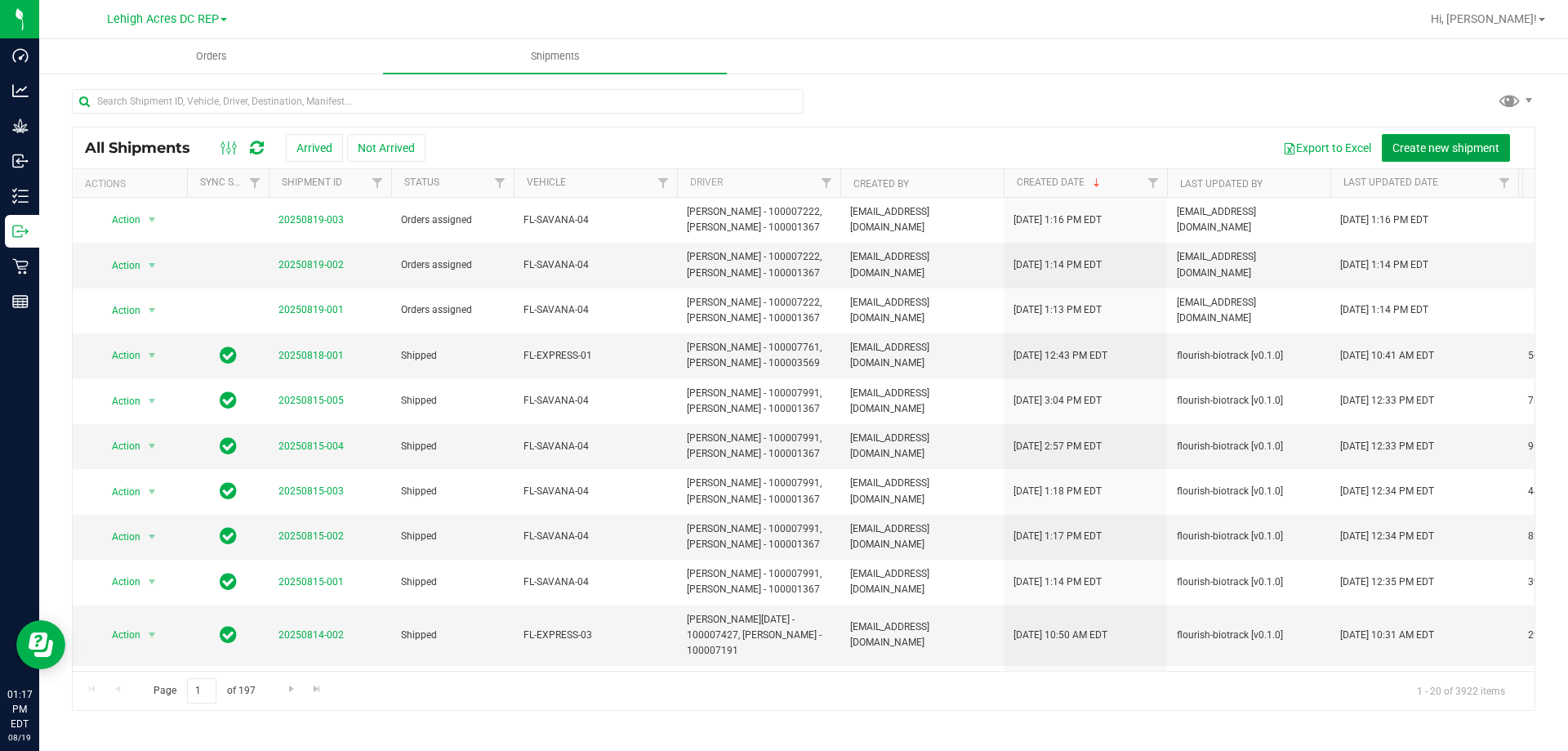
click at [1439, 149] on span "Create new shipment" at bounding box center [1445, 148] width 107 height 13
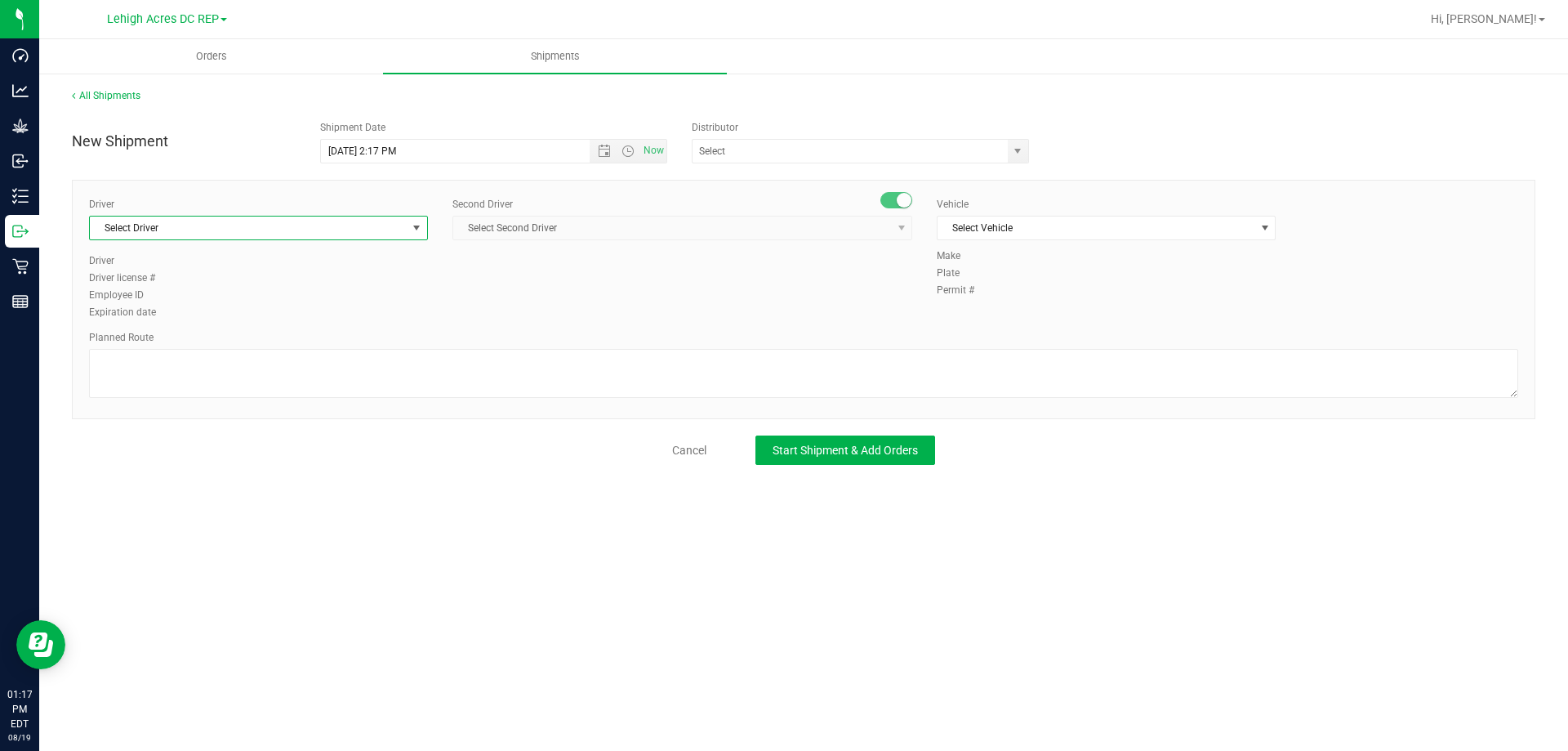
click at [197, 225] on span "Select Driver" at bounding box center [248, 228] width 316 height 23
click at [179, 301] on span "Matthew Waite - 100007222" at bounding box center [166, 296] width 133 height 21
type input "AITE"
click at [589, 229] on span "Select Second Driver" at bounding box center [672, 228] width 438 height 23
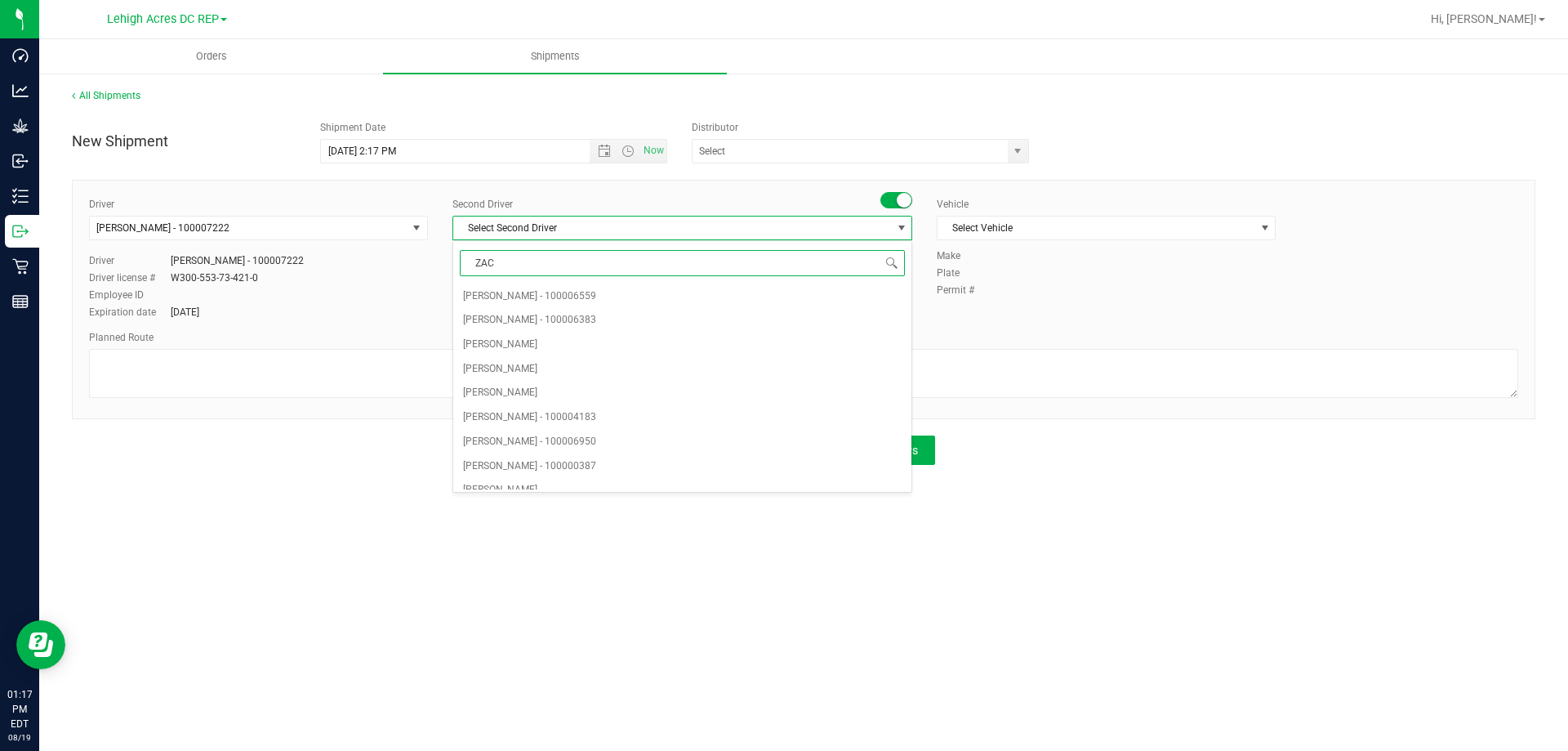
type input "ZACH"
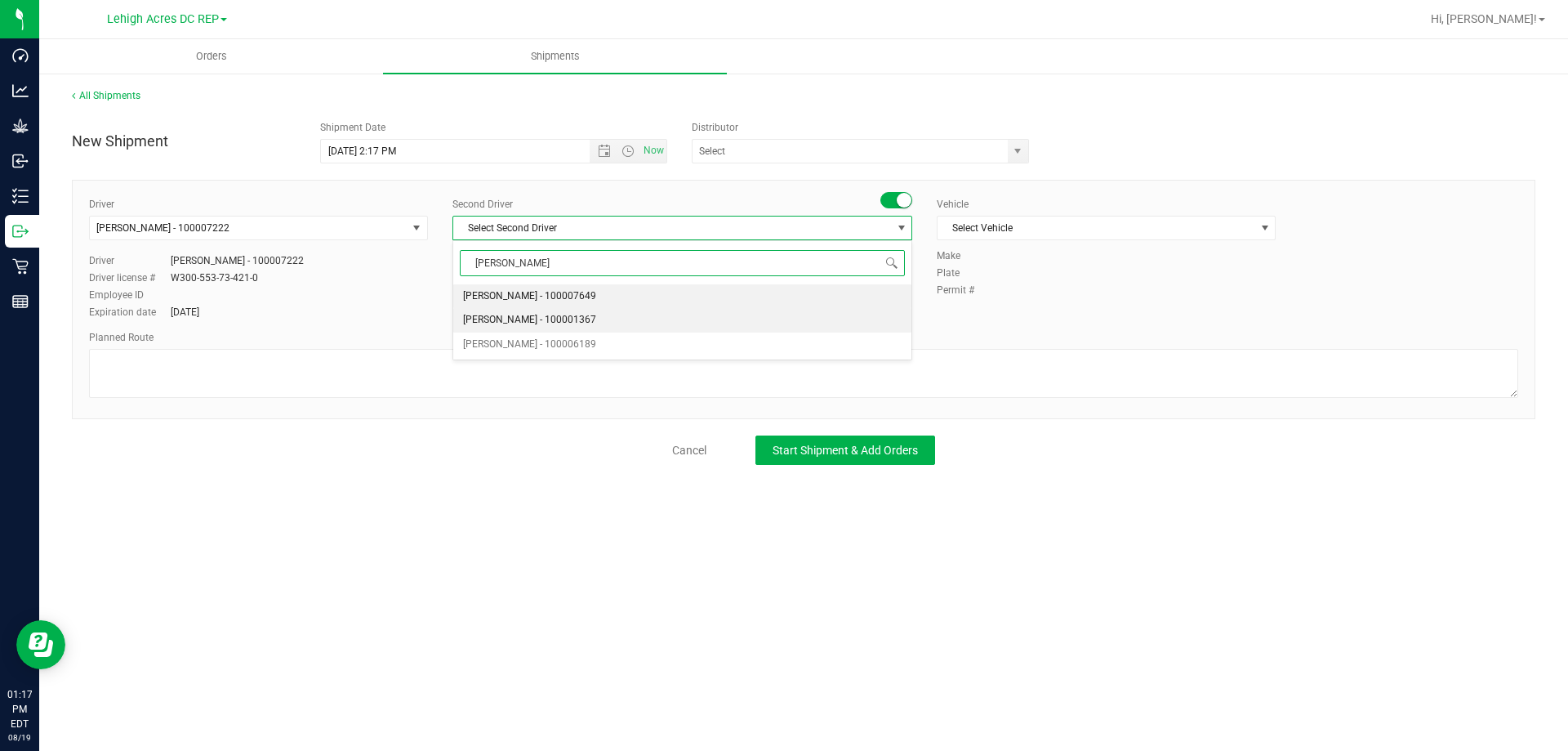
click at [528, 319] on span "Zachary Bradshaw - 100001367" at bounding box center [529, 320] width 133 height 21
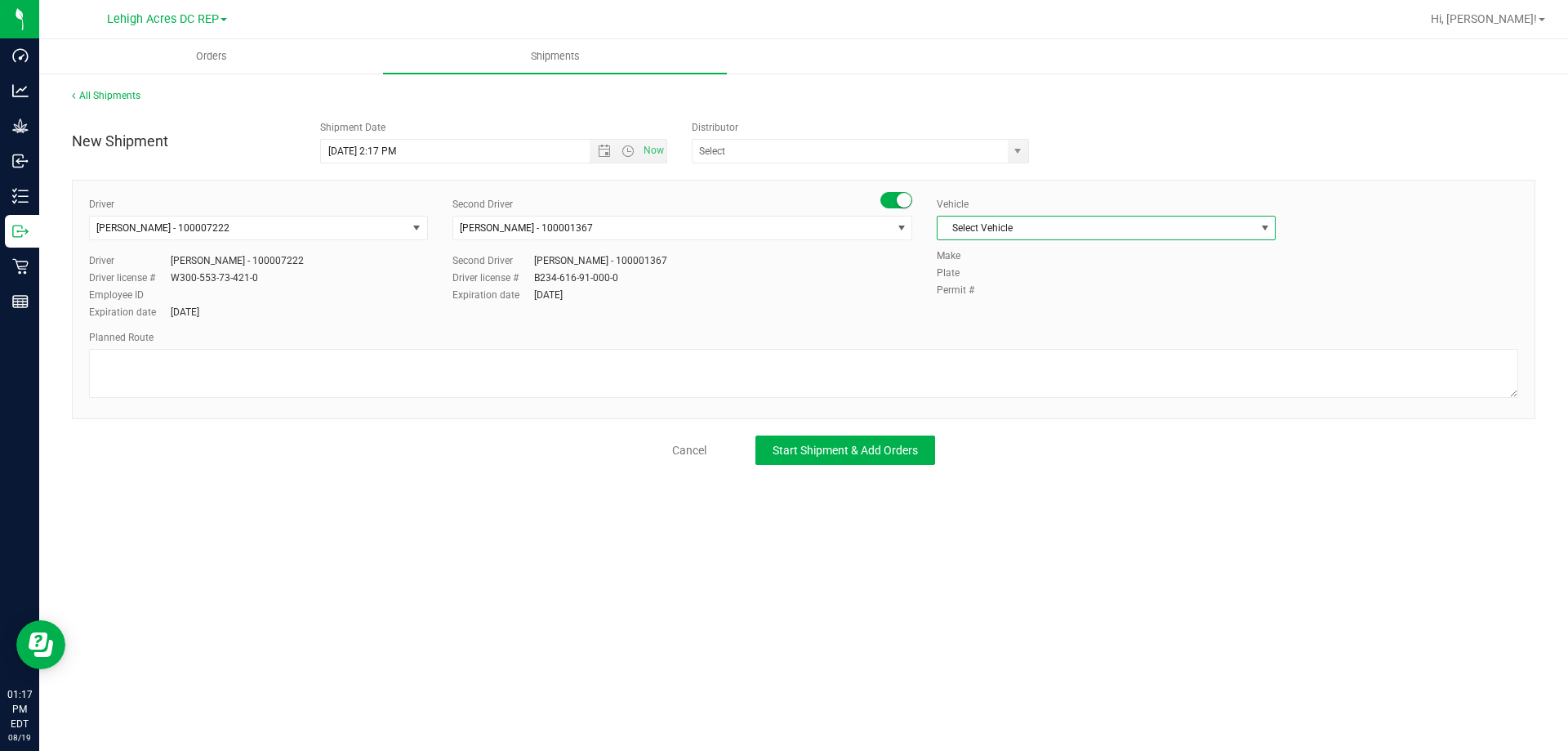
click at [969, 231] on span "Select Vehicle" at bounding box center [1095, 228] width 316 height 23
click at [1019, 353] on li "FL-SAVANA-04" at bounding box center [1106, 354] width 337 height 25
click at [749, 151] on input "text" at bounding box center [845, 151] width 305 height 23
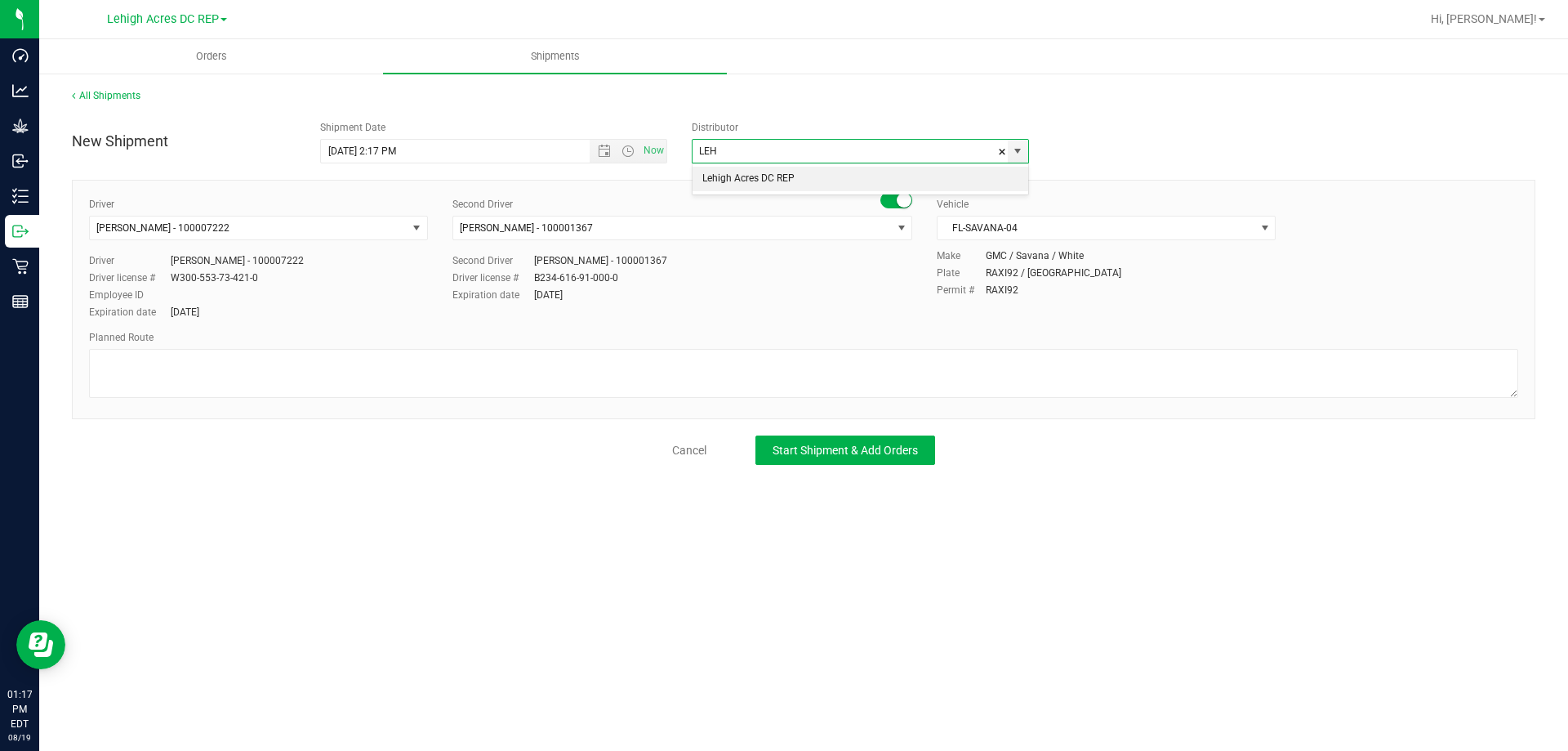
click at [802, 172] on li "Lehigh Acres DC REP" at bounding box center [860, 179] width 335 height 25
click at [604, 146] on span "Open the date view" at bounding box center [604, 151] width 13 height 13
type input "Lehigh Acres DC REP"
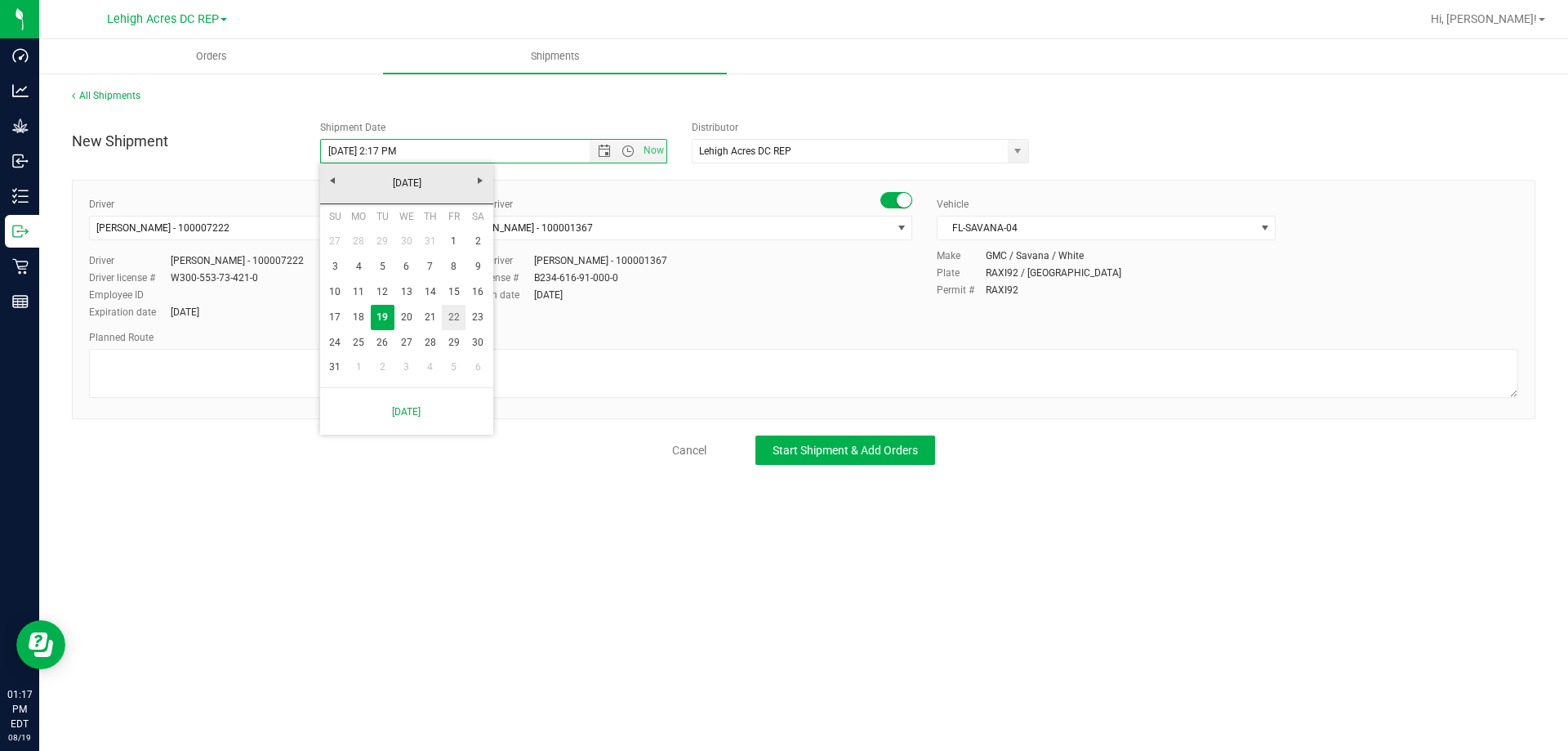
click at [457, 322] on link "22" at bounding box center [454, 317] width 24 height 25
click at [624, 151] on span "Open the time view" at bounding box center [628, 151] width 13 height 13
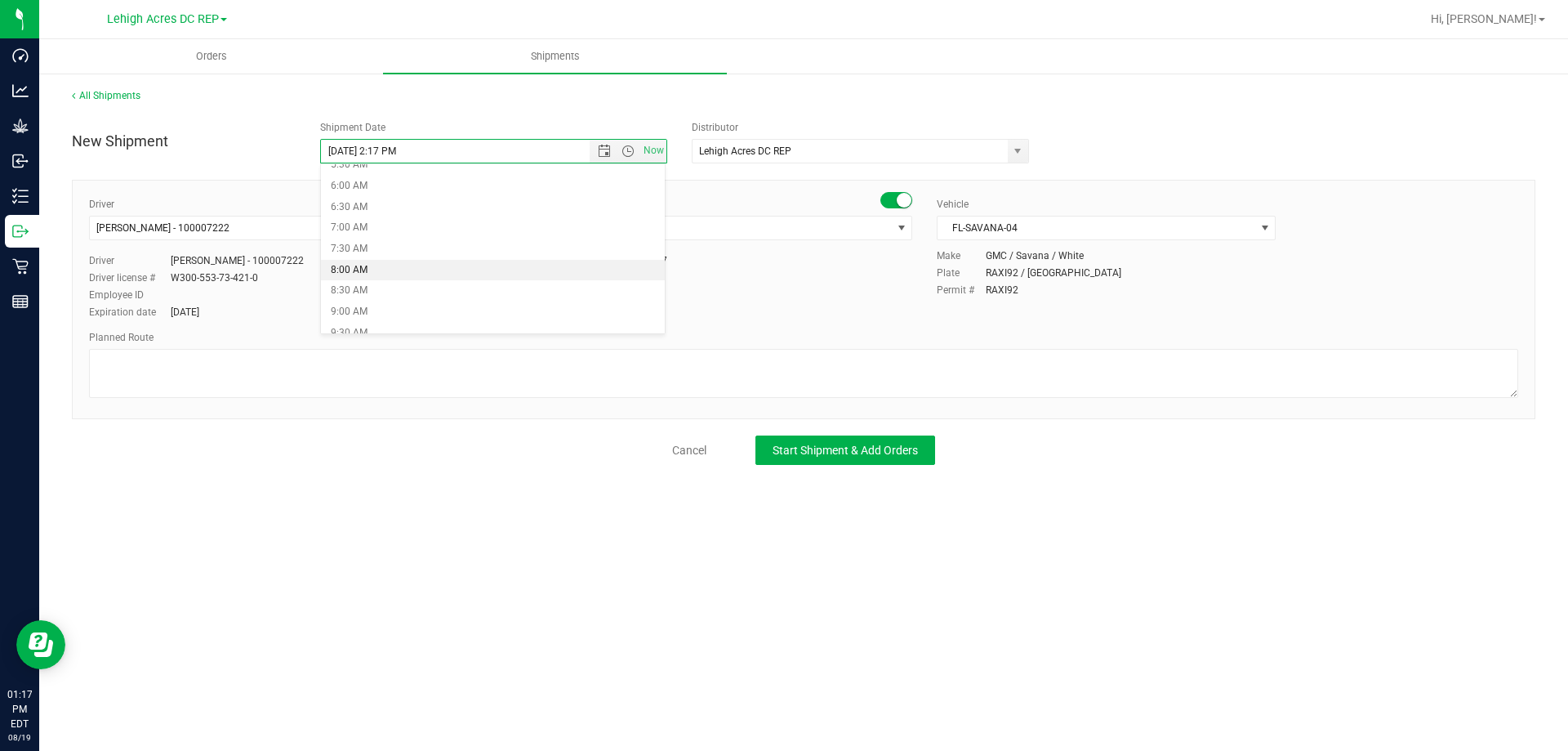
scroll to position [245, 0]
click at [385, 268] on li "8:00 AM" at bounding box center [493, 269] width 344 height 21
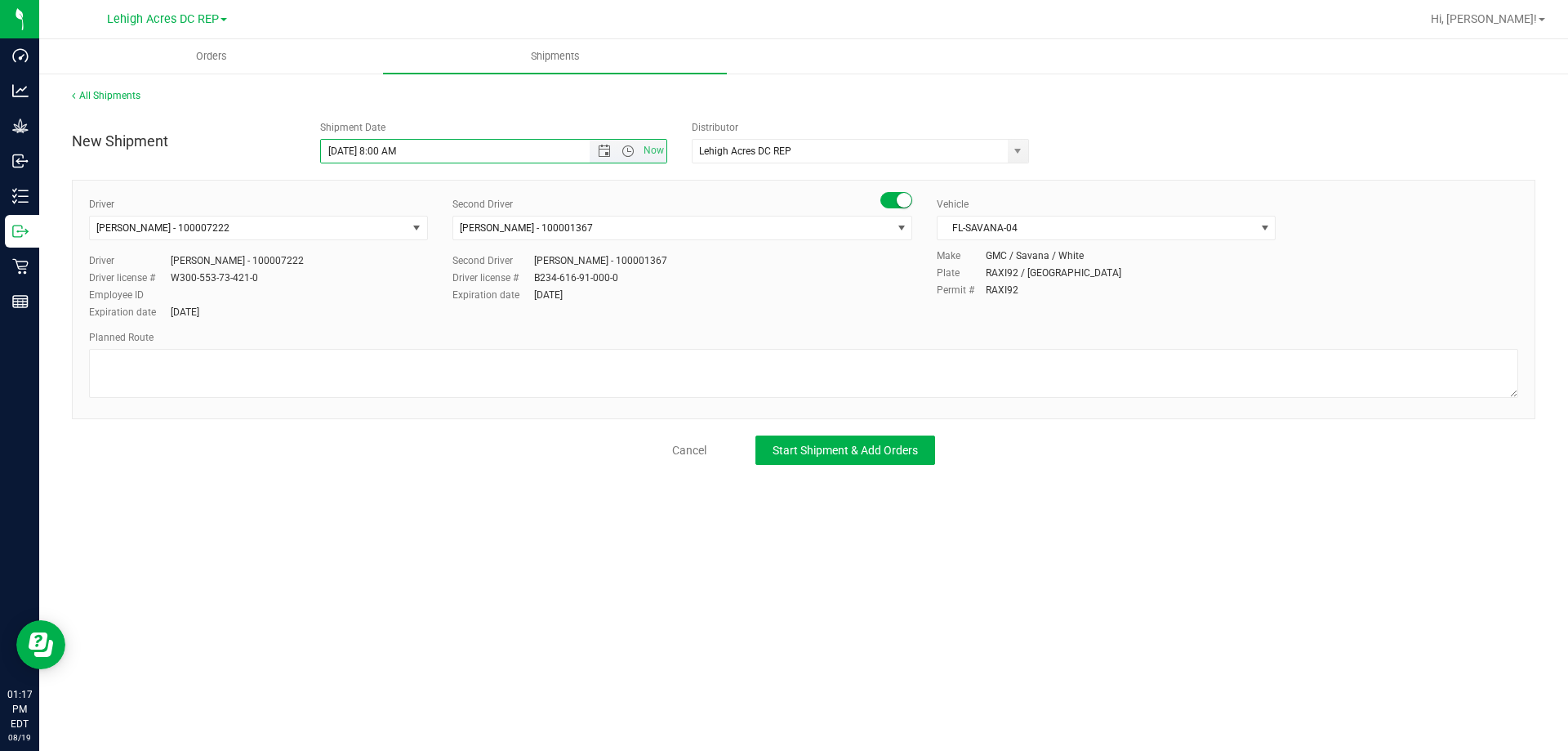
click at [395, 151] on input "8/22/2025 8:00 AM" at bounding box center [470, 151] width 297 height 23
type input "8/22/2025 8:15 AM"
click at [837, 456] on span "Start Shipment & Add Orders" at bounding box center [845, 449] width 146 height 13
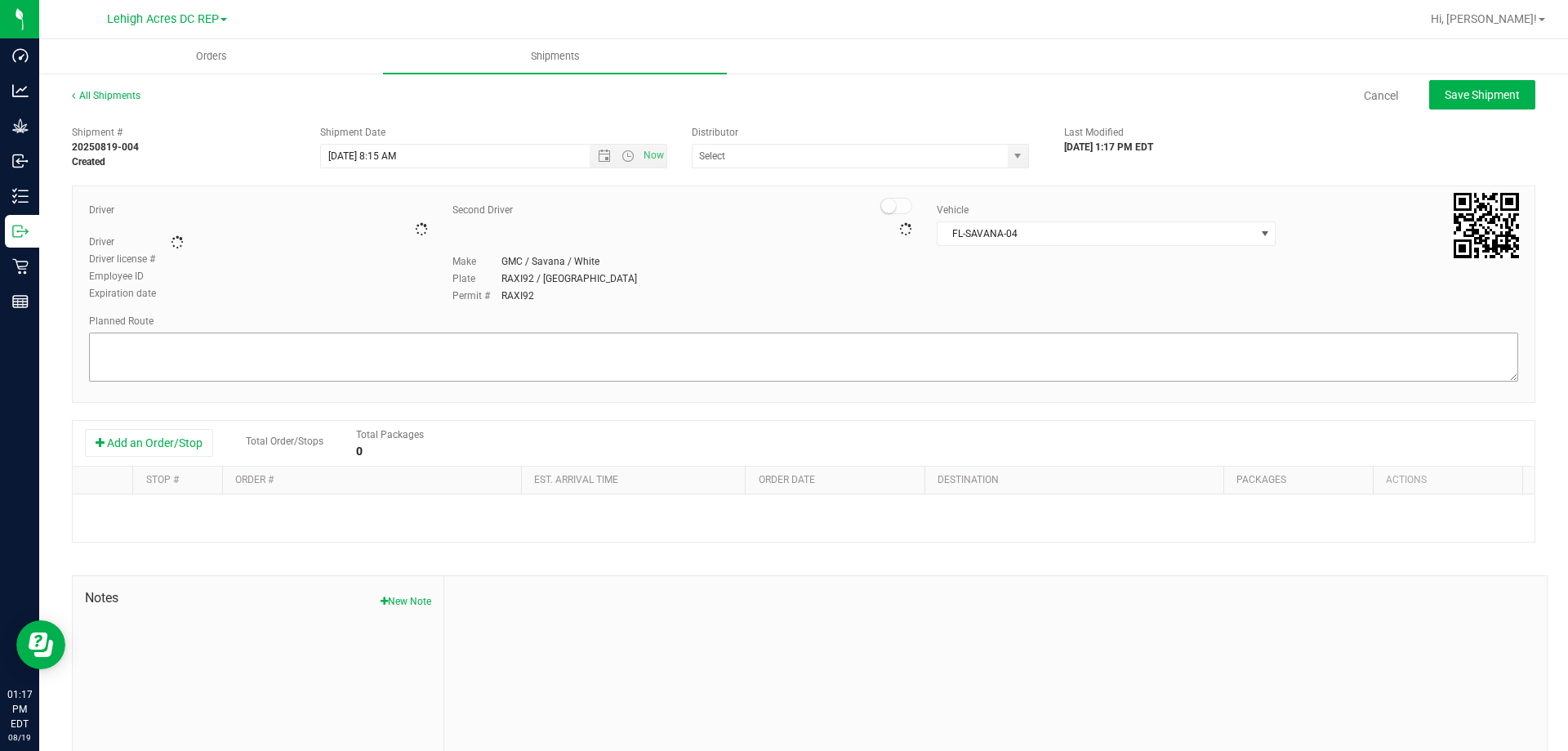
type input "Lehigh Acres DC REP"
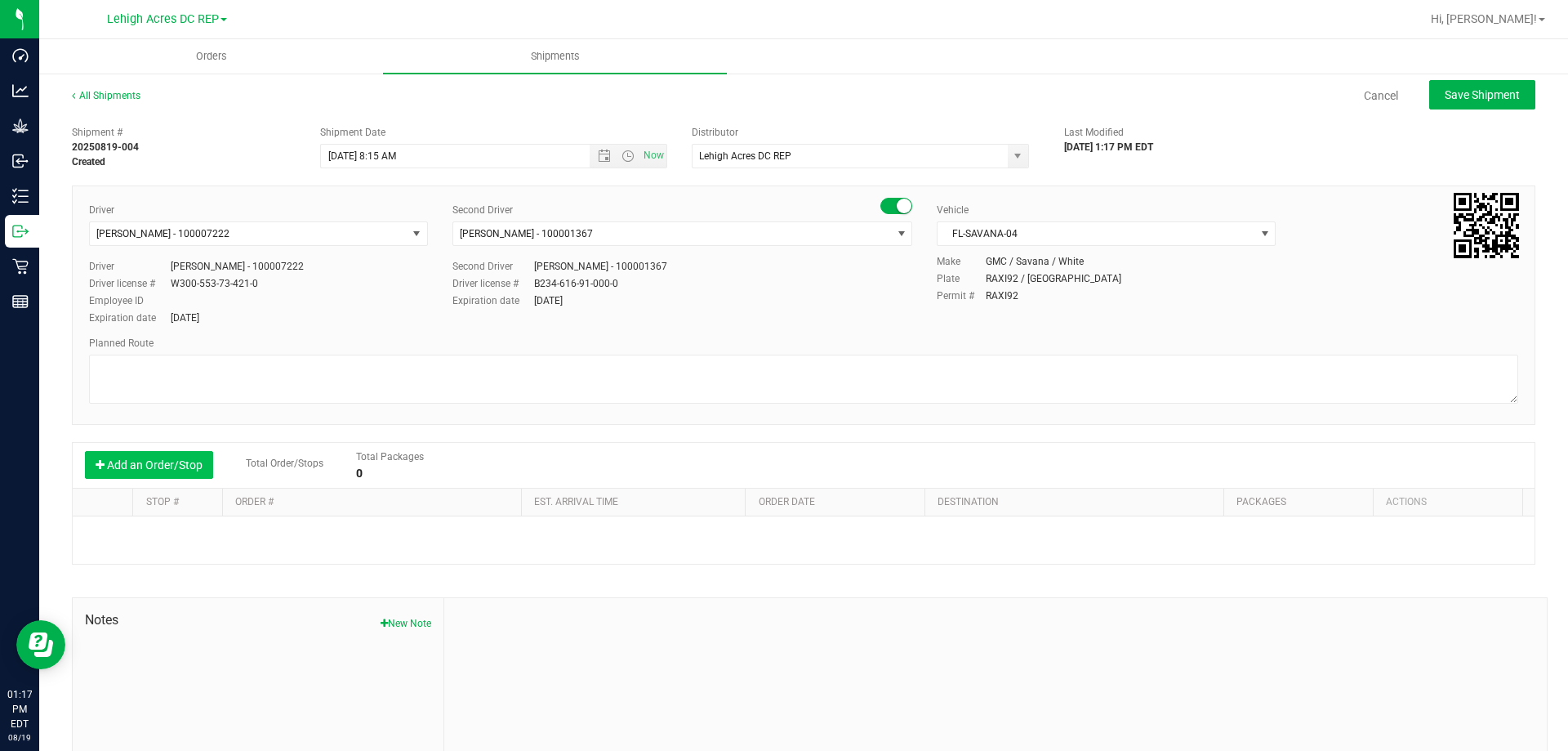
click at [158, 466] on button "Add an Order/Stop" at bounding box center [149, 465] width 128 height 28
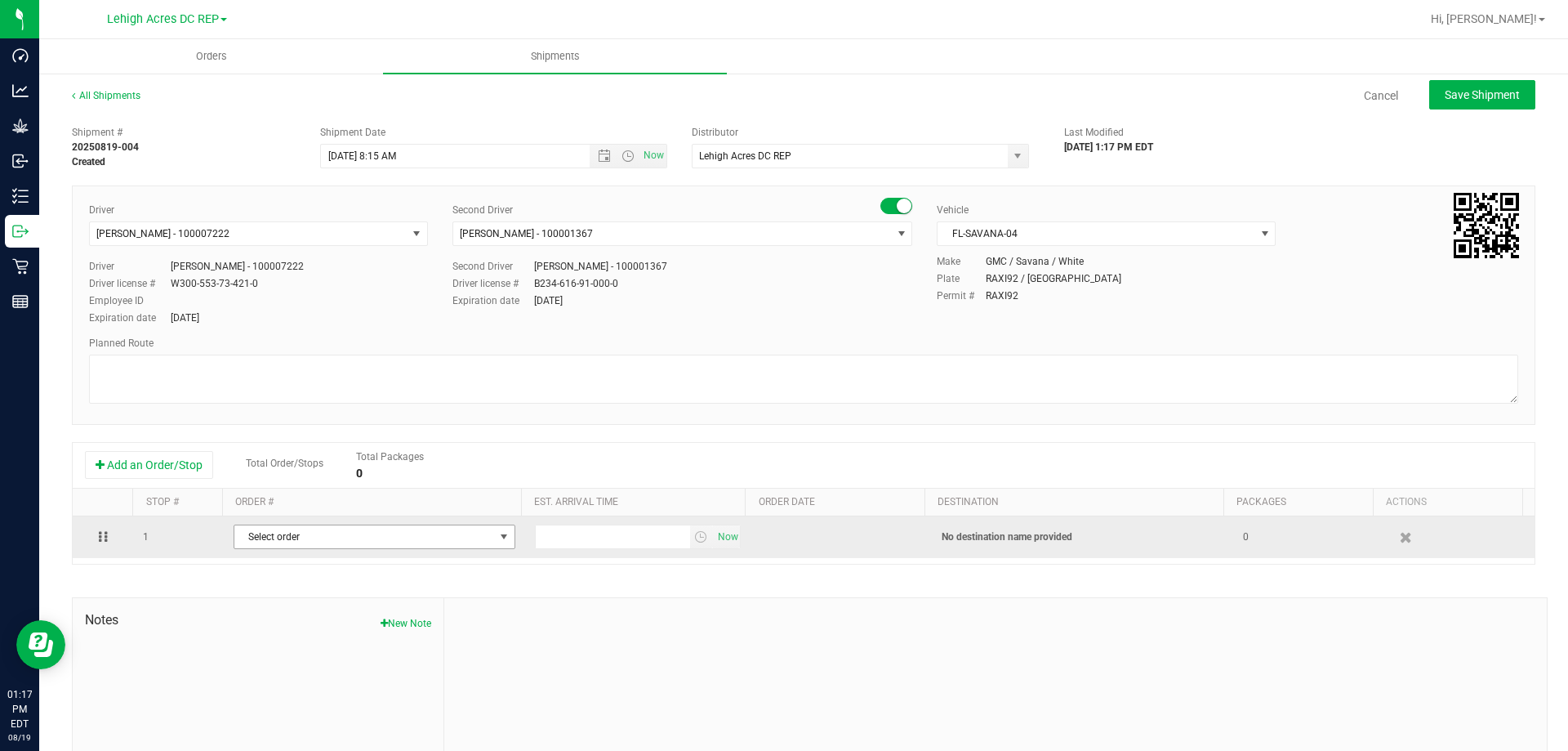
click at [276, 541] on span "Select order" at bounding box center [364, 536] width 260 height 23
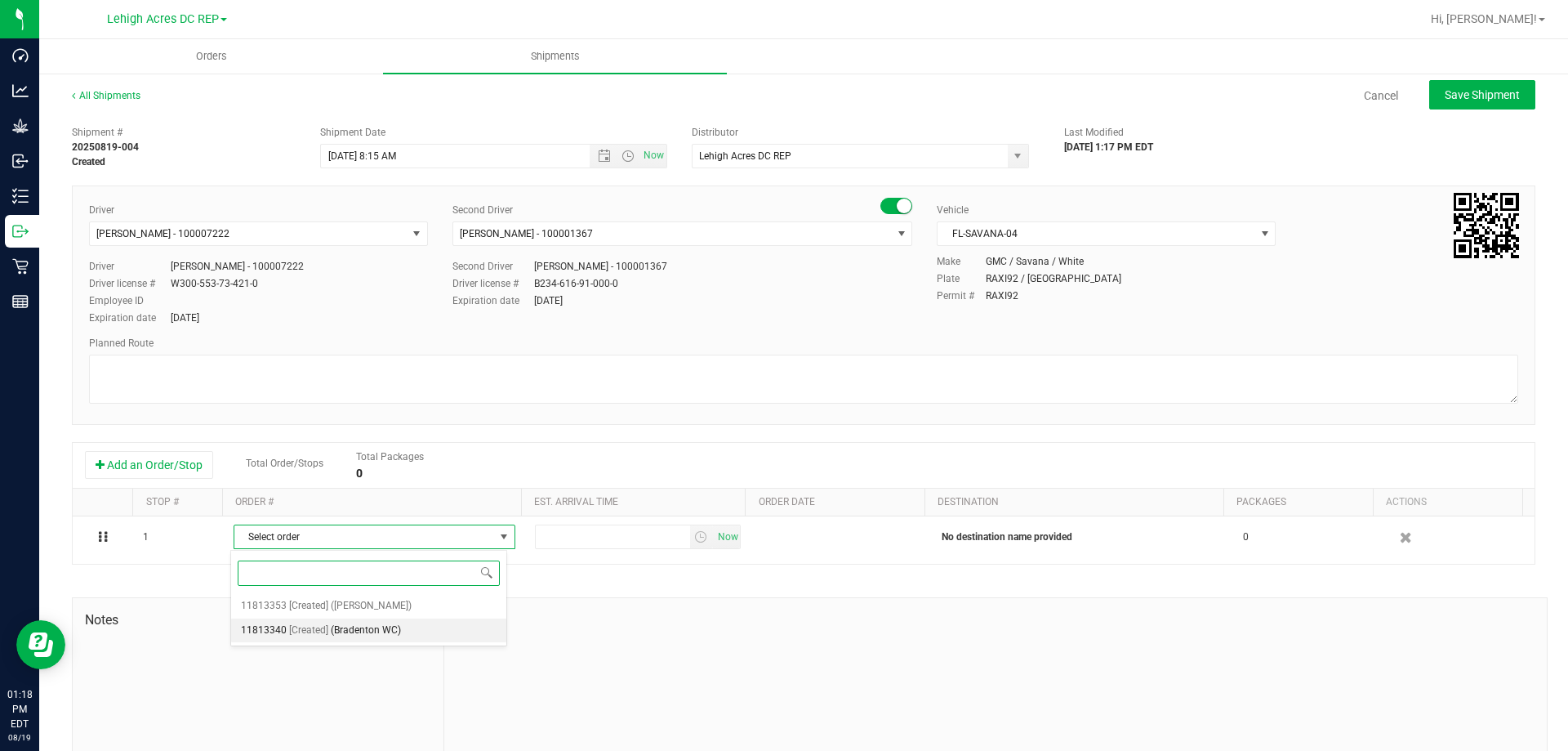
click at [393, 627] on span "(Bradenton WC)" at bounding box center [365, 630] width 70 height 21
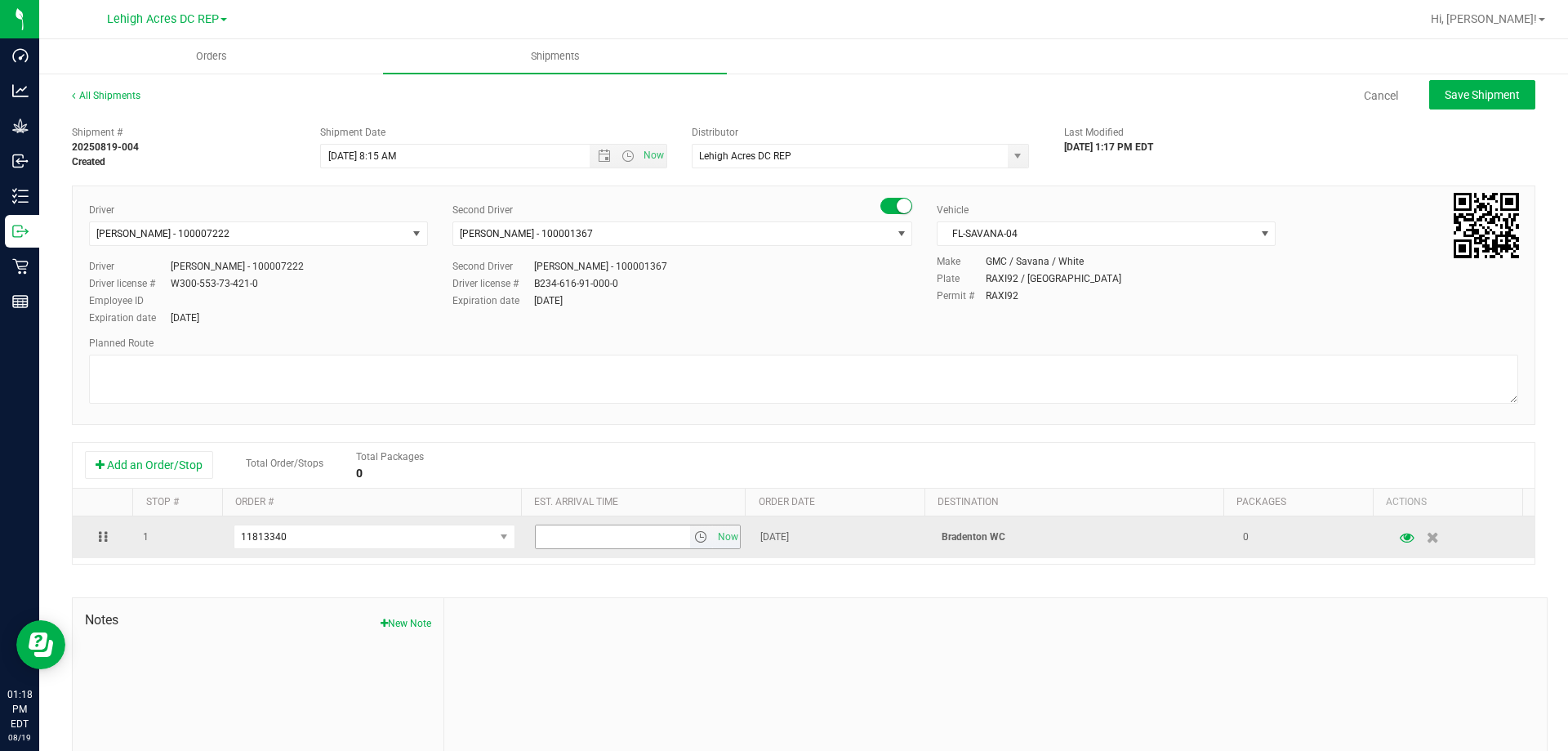
click at [694, 539] on span "select" at bounding box center [700, 536] width 13 height 13
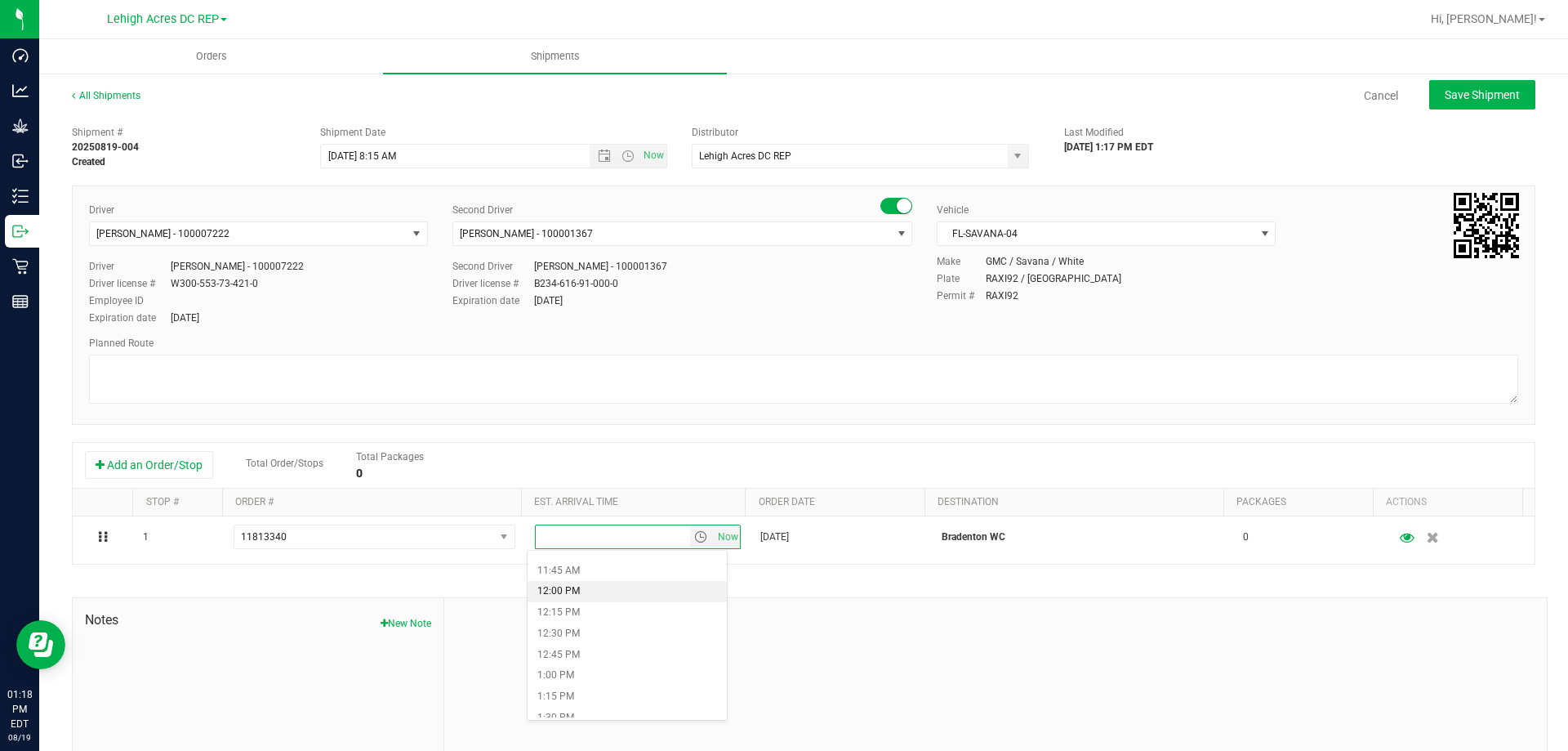
scroll to position [1063, 0]
click at [577, 573] on li "12:45 PM" at bounding box center [628, 573] width 200 height 21
click at [1484, 100] on span "Save Shipment" at bounding box center [1481, 94] width 75 height 13
type input "8/22/2025 12:15 PM"
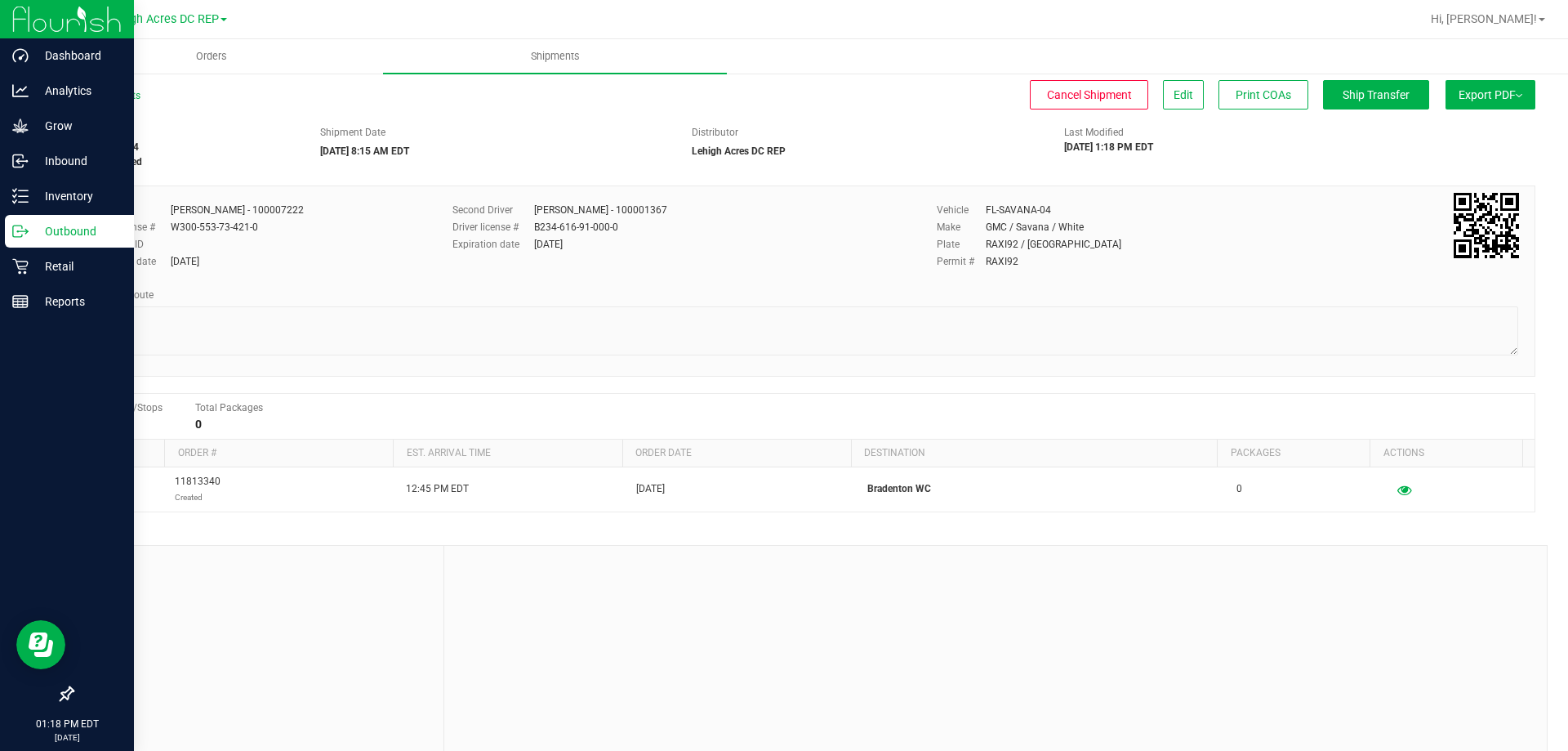
click at [70, 231] on p "Outbound" at bounding box center [78, 232] width 98 height 20
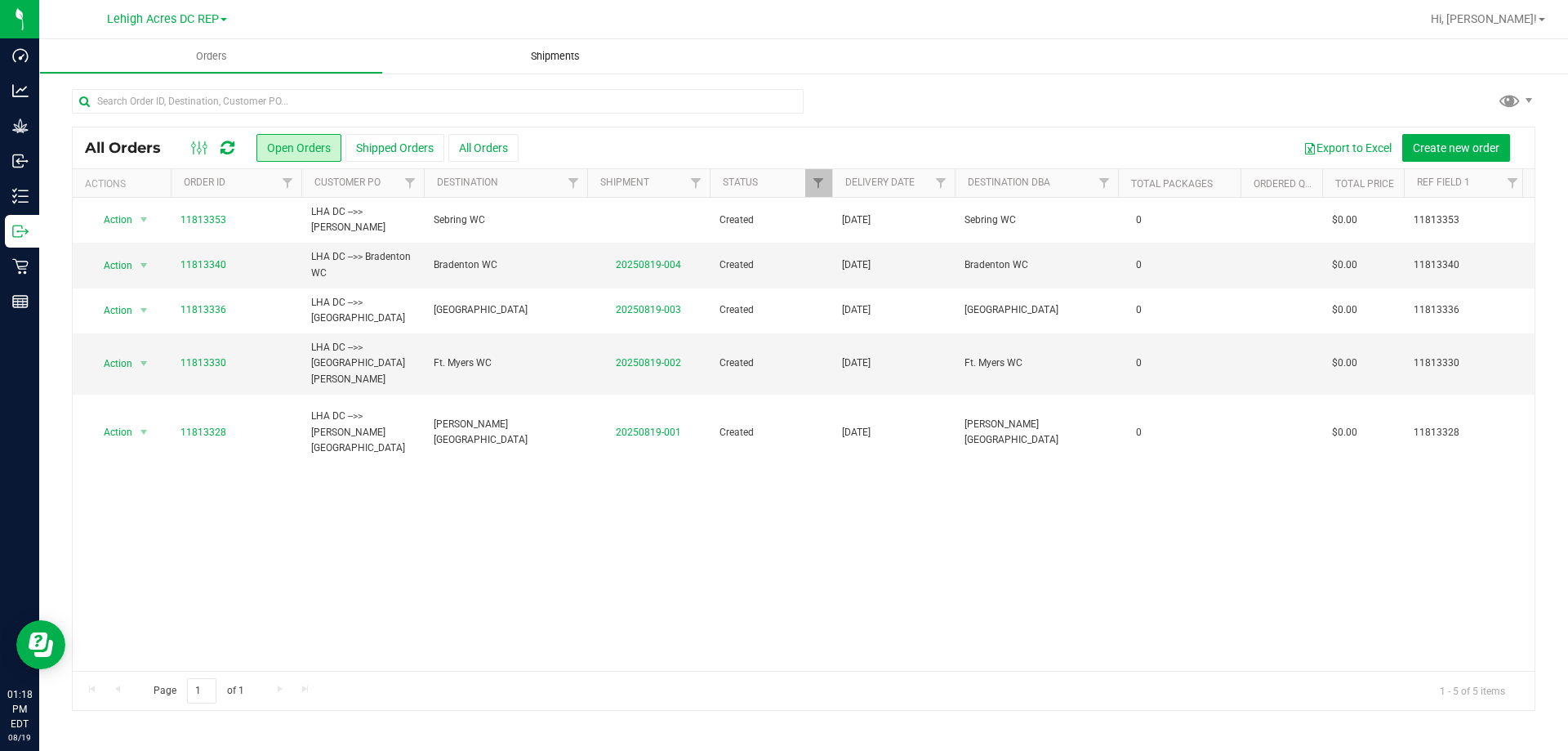
click at [537, 54] on span "Shipments" at bounding box center [555, 56] width 93 height 15
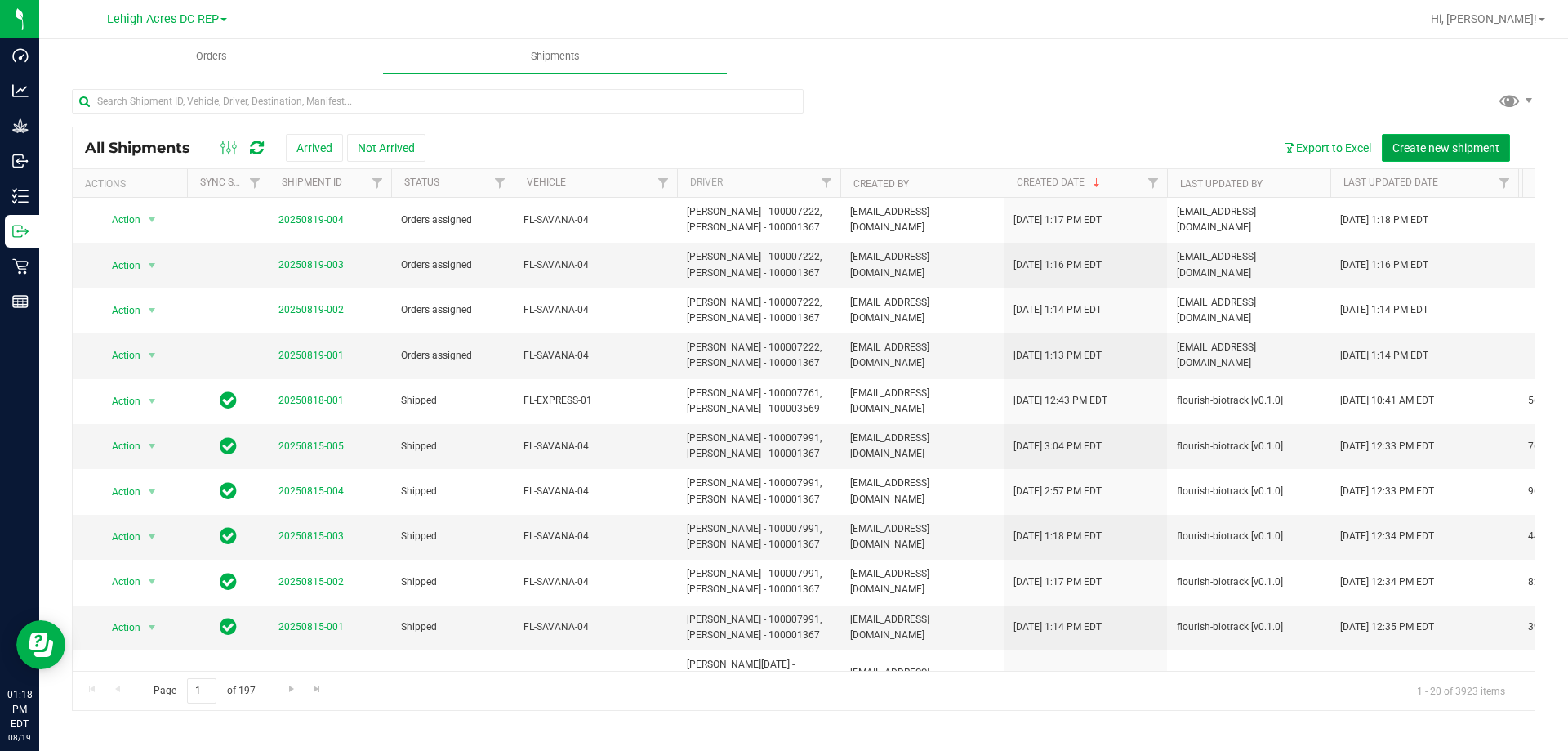
click at [1454, 146] on span "Create new shipment" at bounding box center [1445, 148] width 107 height 13
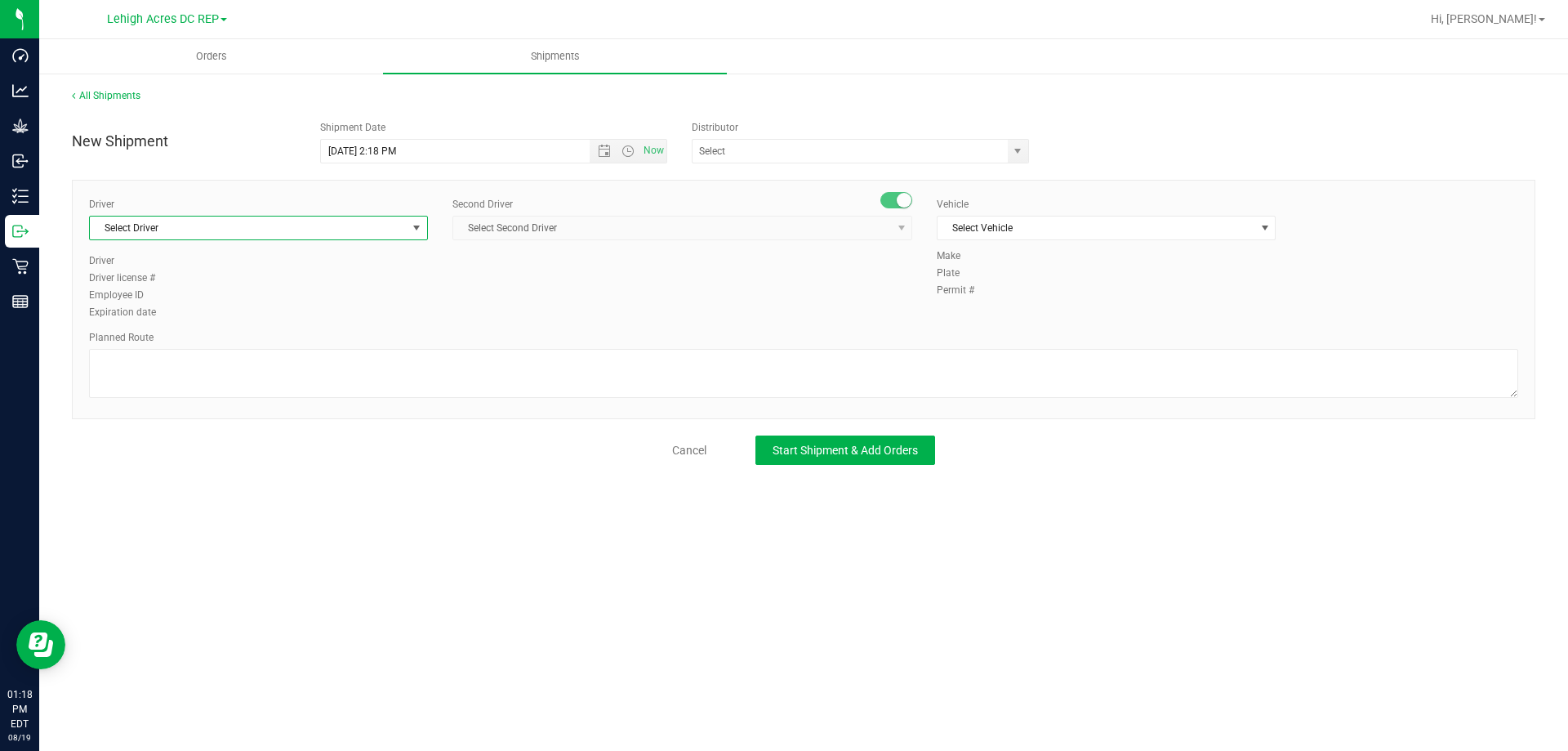
click at [224, 240] on span "Select Driver" at bounding box center [259, 228] width 339 height 25
click at [173, 297] on span "Matthew Waite - 100007222" at bounding box center [166, 296] width 133 height 21
type input "WAITE"
click at [566, 232] on span "Select Second Driver" at bounding box center [672, 228] width 438 height 23
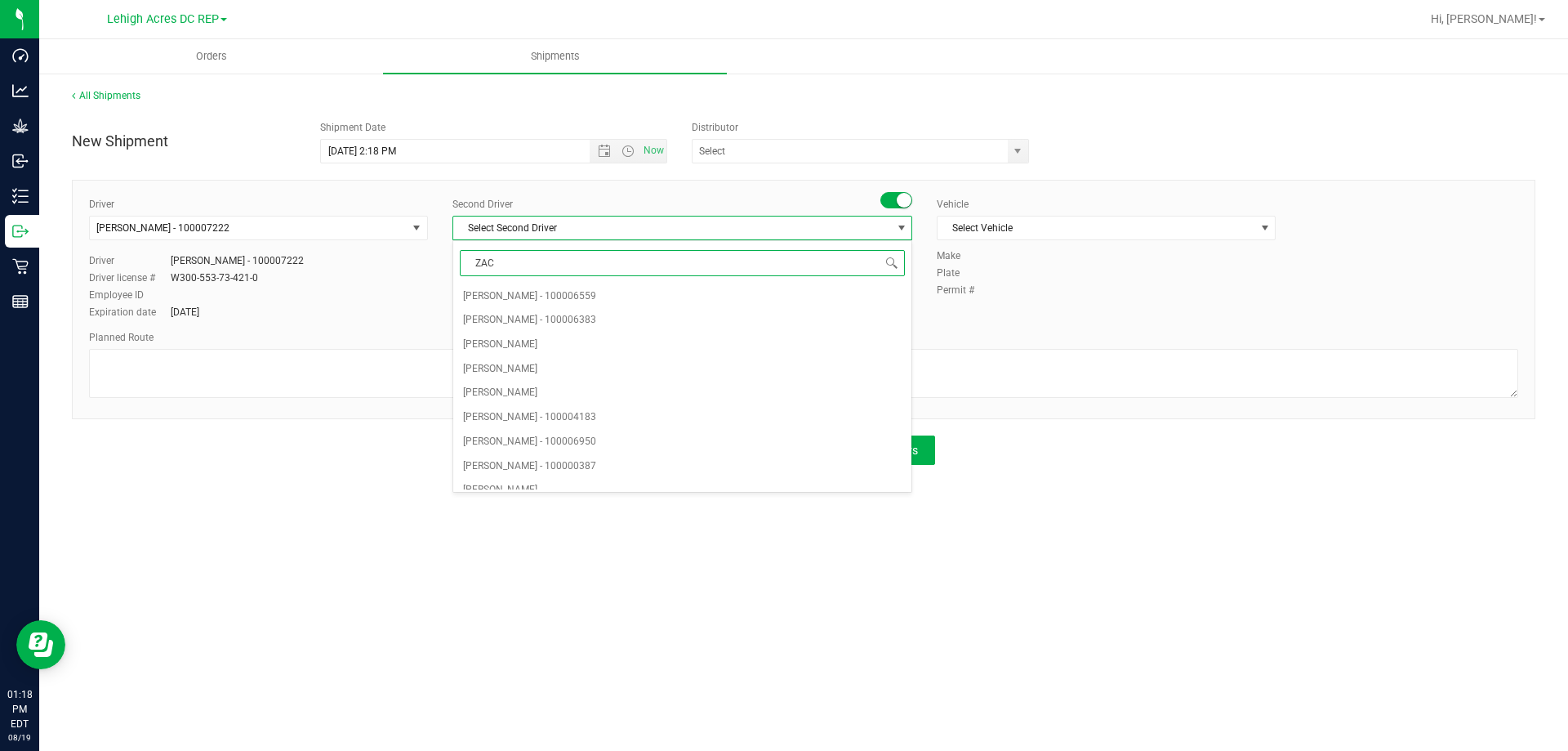
type input "ZACH"
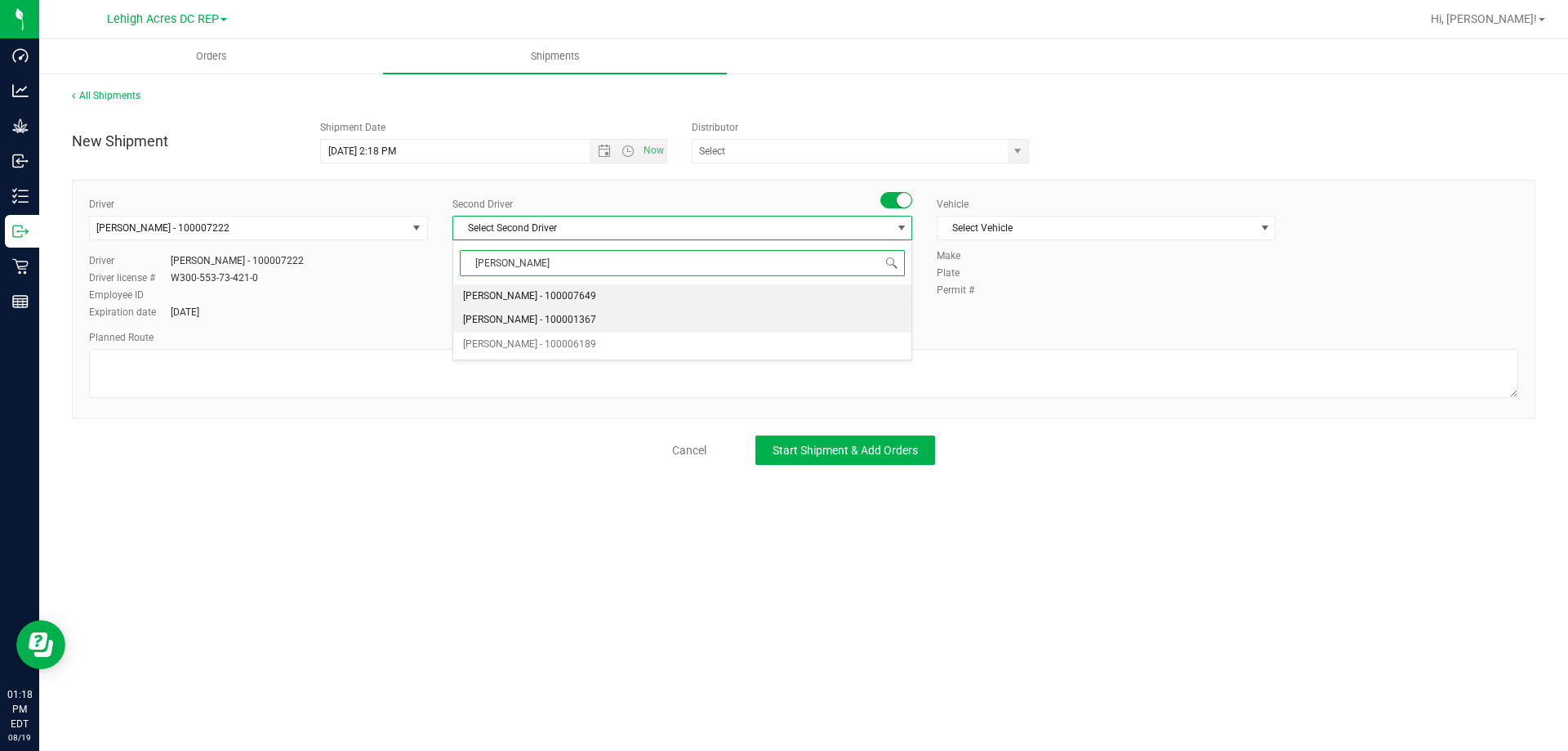
click at [526, 317] on span "Zachary Bradshaw - 100001367" at bounding box center [529, 320] width 133 height 21
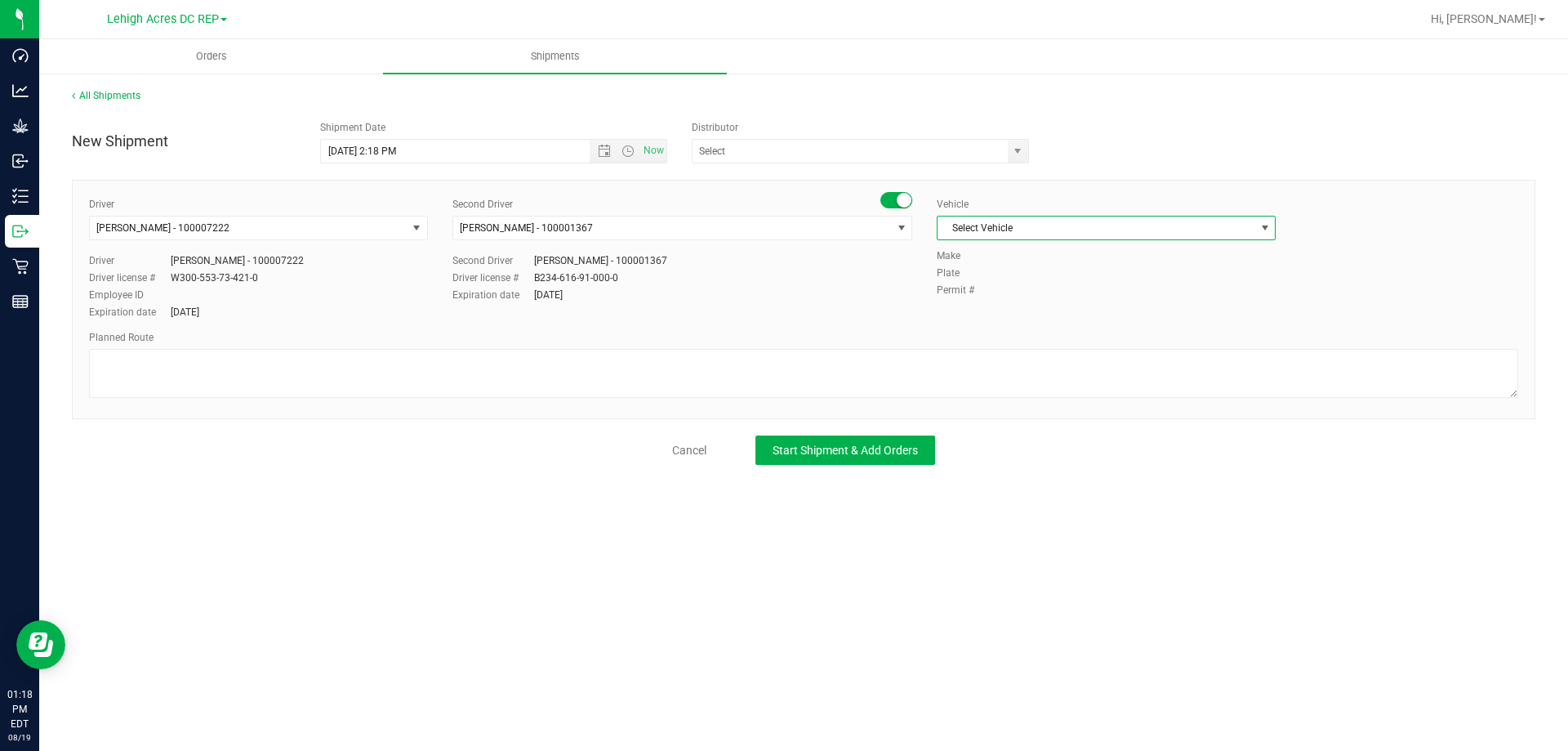
click at [971, 222] on span "Select Vehicle" at bounding box center [1095, 228] width 316 height 23
click at [997, 474] on li "FL-SAVANA-04" at bounding box center [1106, 481] width 337 height 25
click at [729, 151] on input "text" at bounding box center [845, 151] width 305 height 23
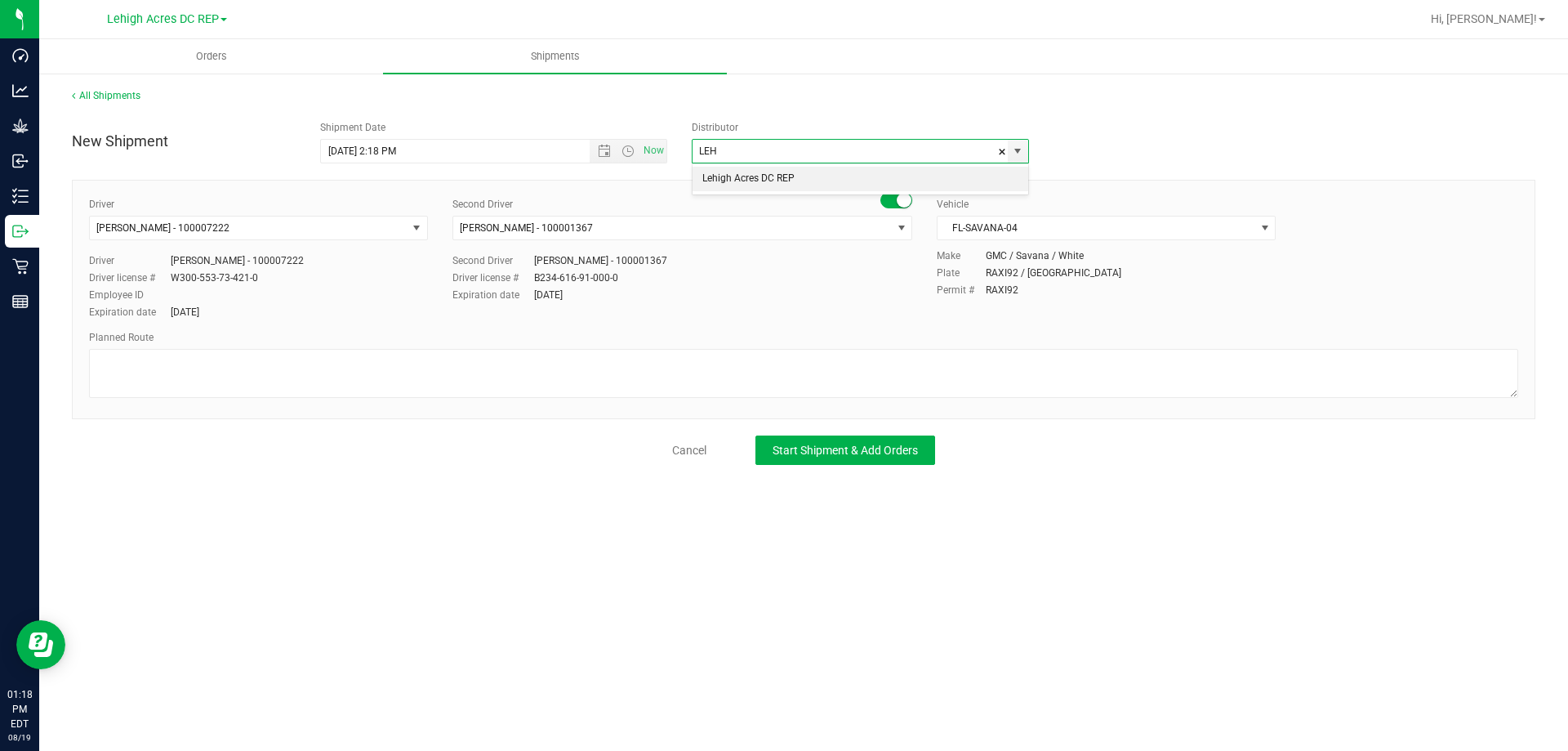
click at [744, 176] on li "Lehigh Acres DC REP" at bounding box center [860, 179] width 335 height 25
click at [602, 146] on span "Open the date view" at bounding box center [604, 151] width 13 height 13
type input "Lehigh Acres DC REP"
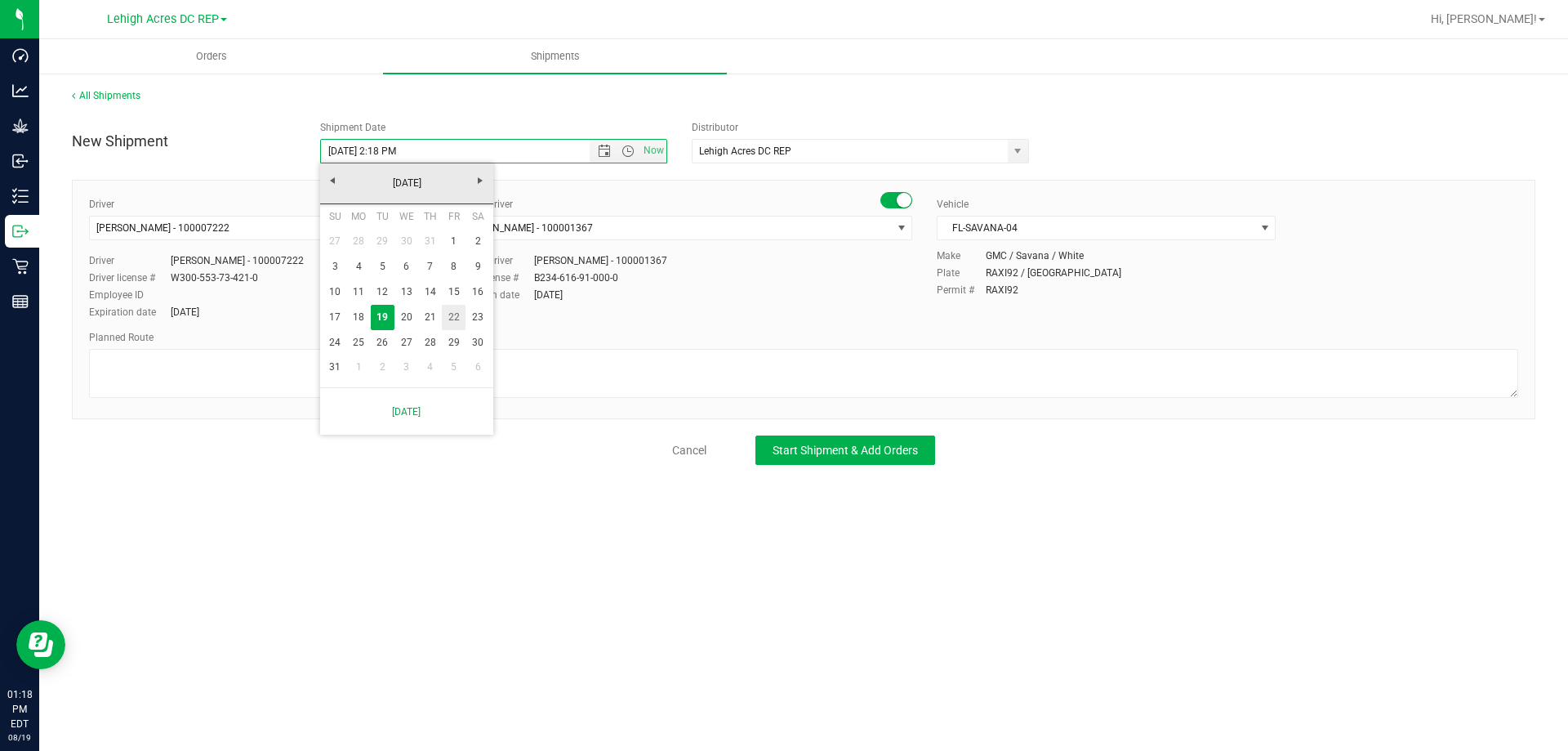
click at [454, 318] on link "22" at bounding box center [454, 317] width 24 height 25
click at [627, 147] on span "Open the time view" at bounding box center [628, 151] width 13 height 13
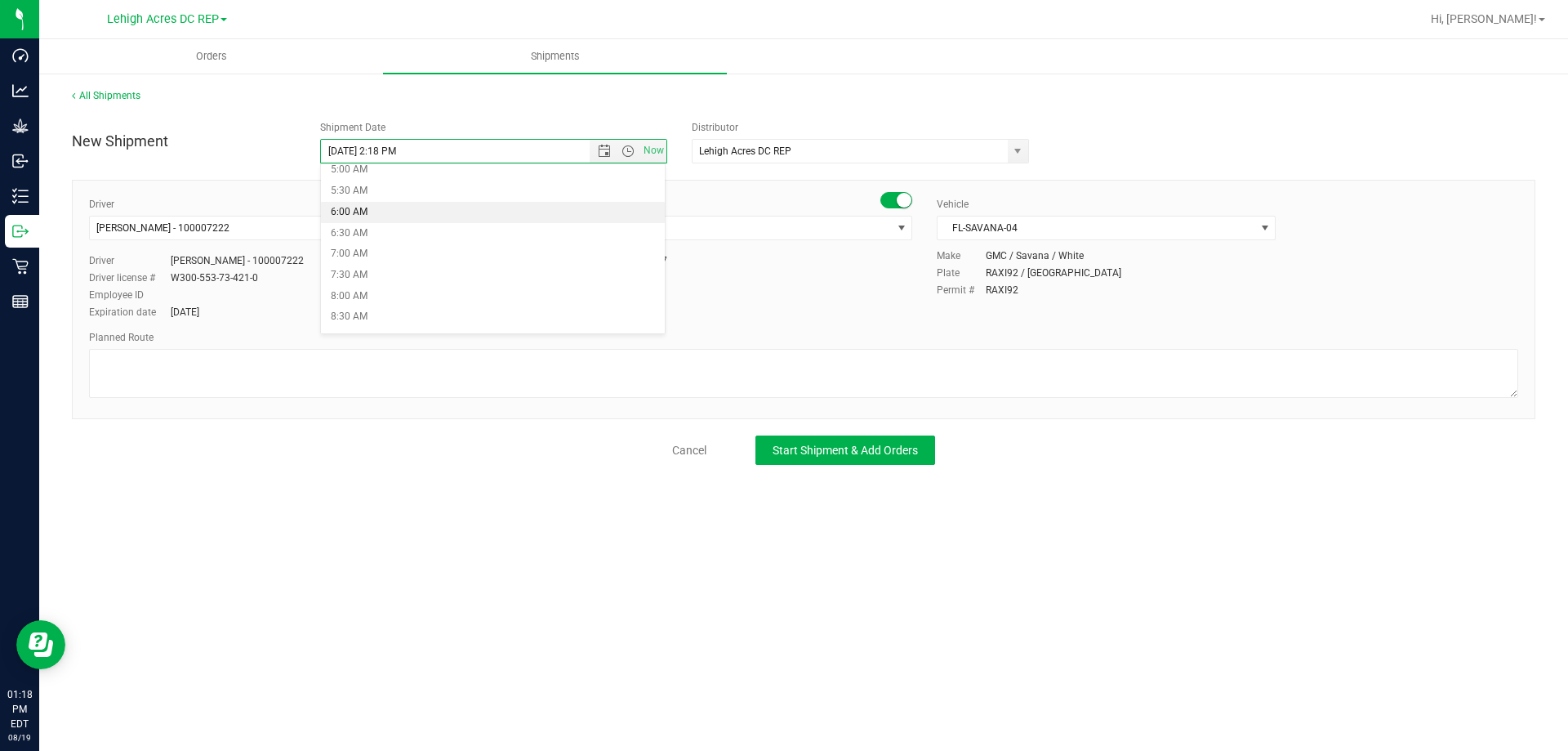
scroll to position [245, 0]
click at [362, 272] on li "8:00 AM" at bounding box center [493, 269] width 344 height 21
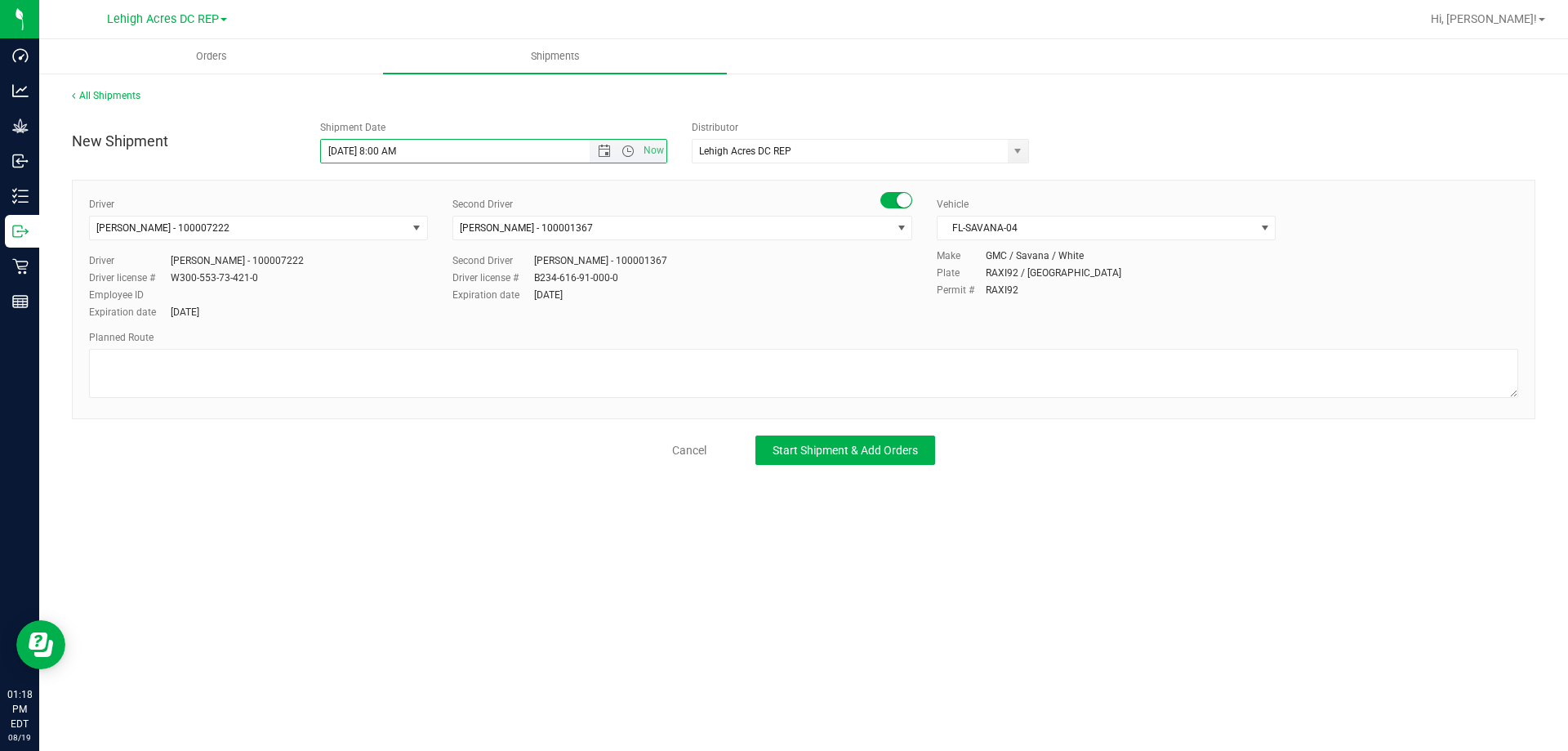
click at [396, 152] on input "8/22/2025 8:00 AM" at bounding box center [470, 151] width 297 height 23
type input "8/22/2025 8:15 AM"
click at [845, 449] on span "Start Shipment & Add Orders" at bounding box center [845, 449] width 146 height 13
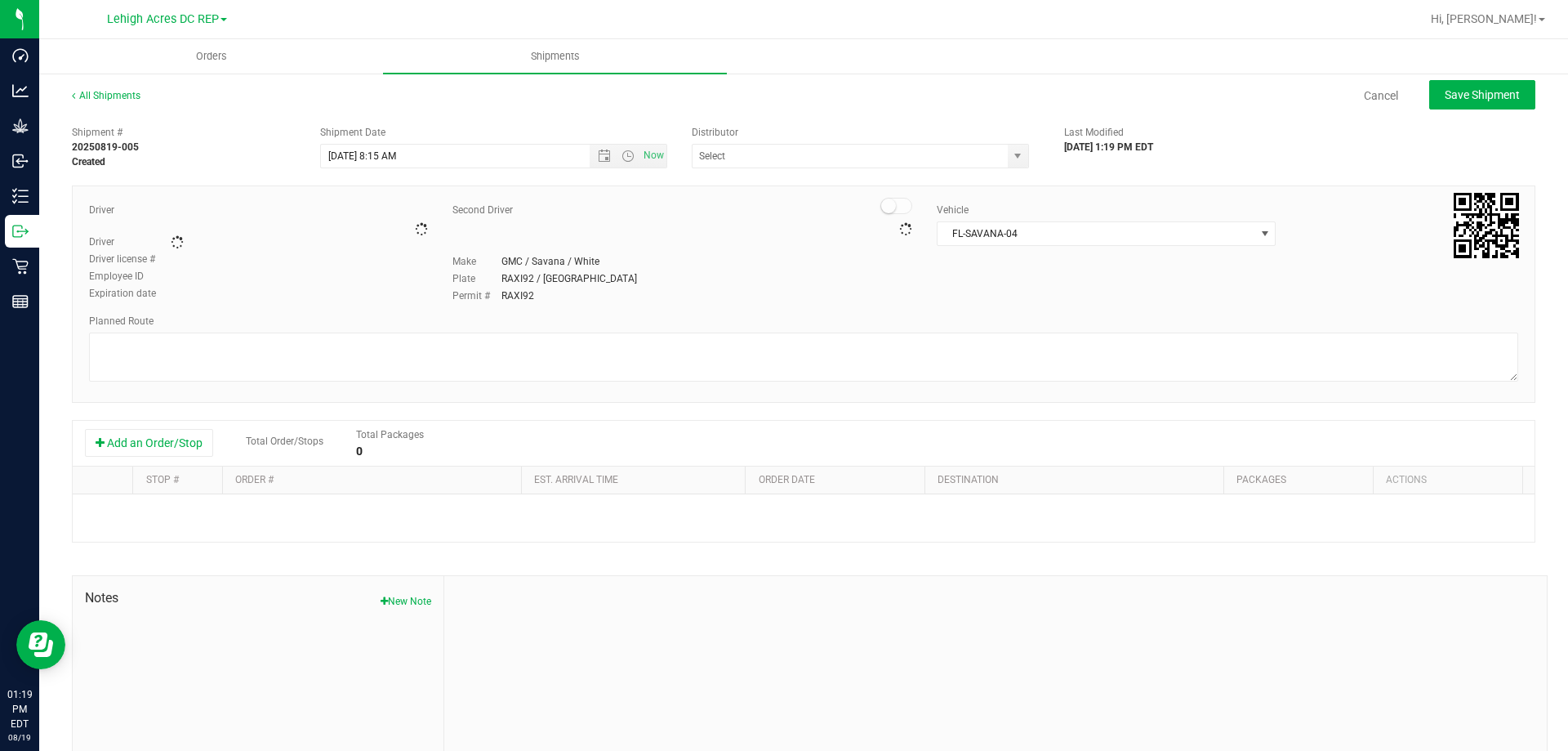
type input "Lehigh Acres DC REP"
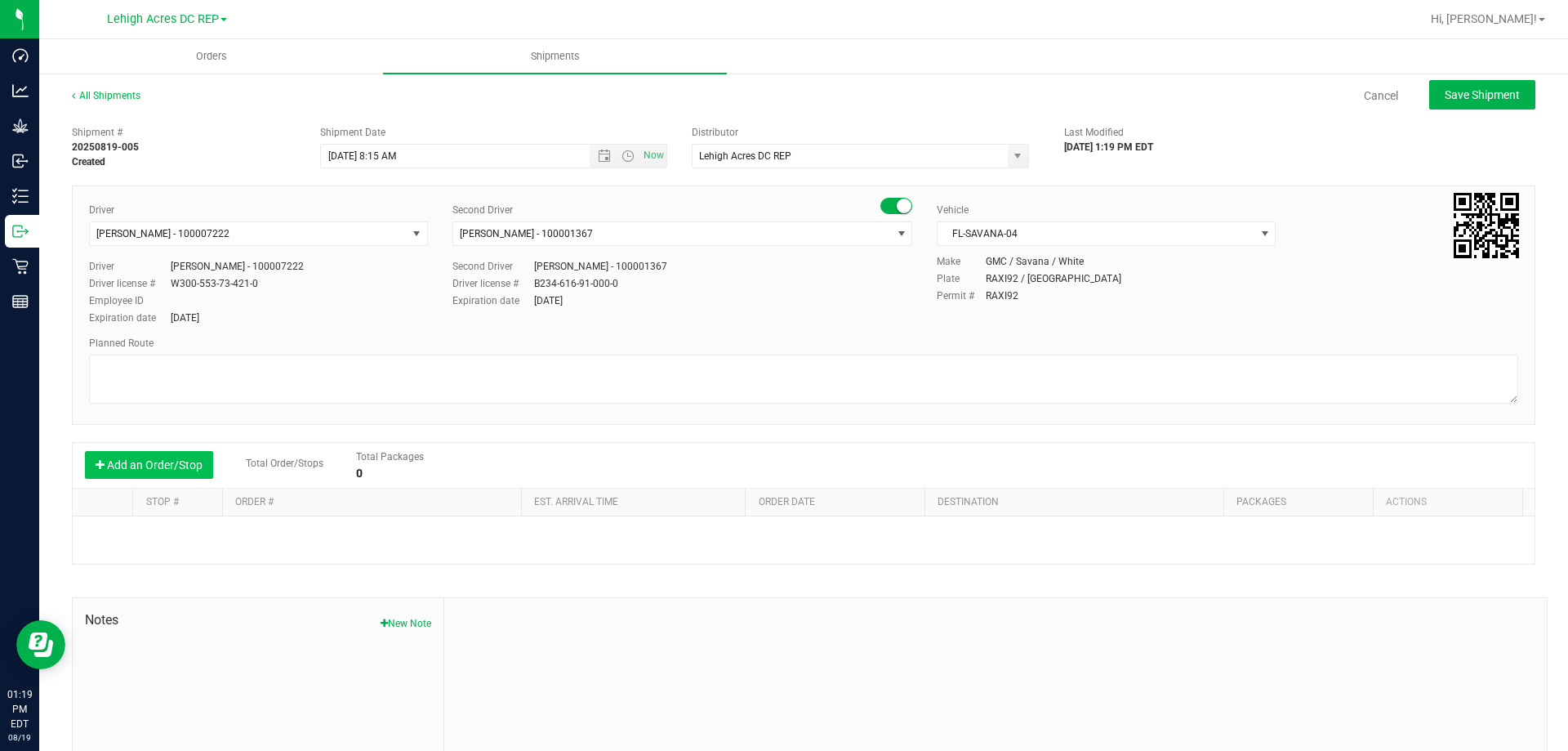
click at [139, 463] on button "Add an Order/Stop" at bounding box center [149, 465] width 128 height 28
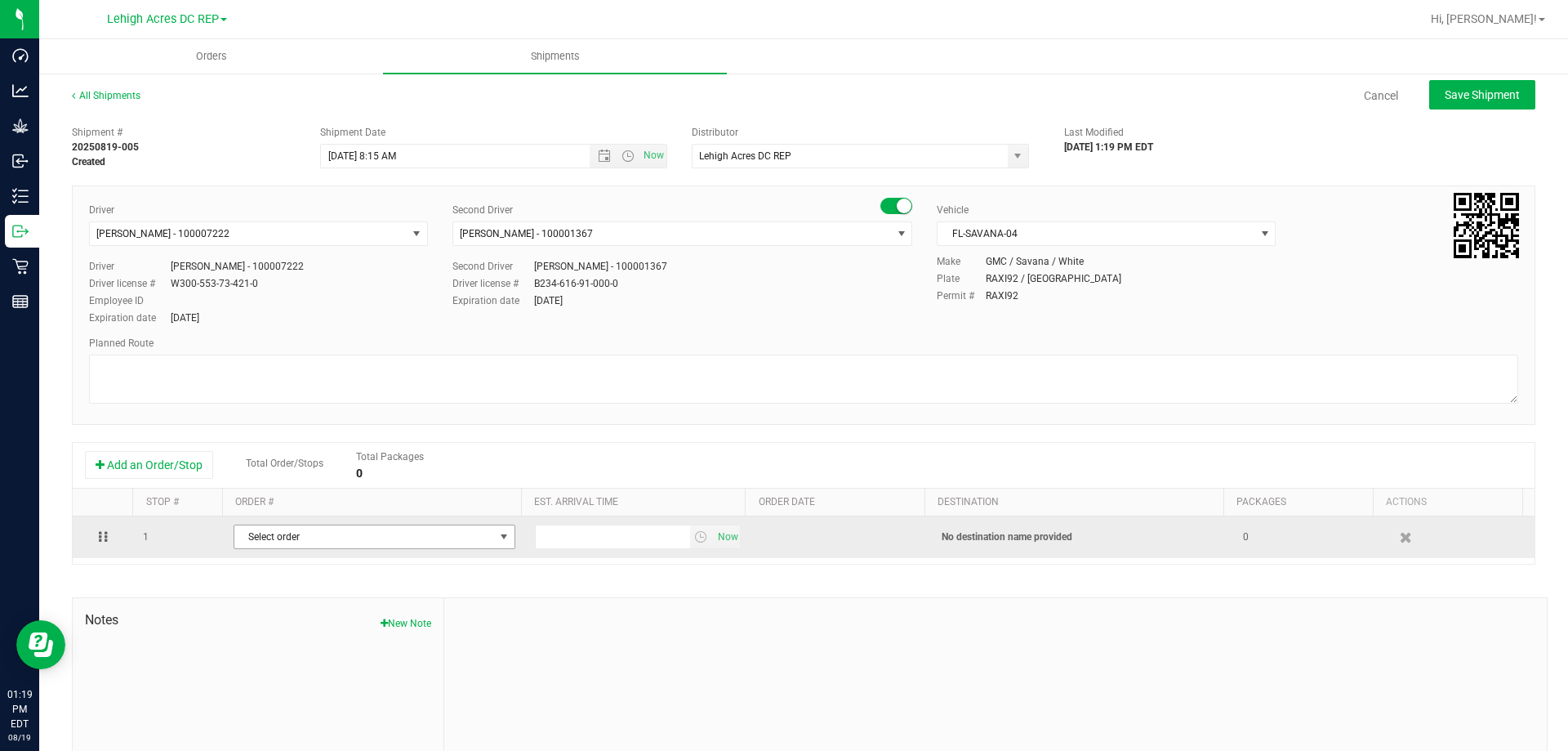
click at [278, 527] on span "Select order" at bounding box center [364, 536] width 260 height 23
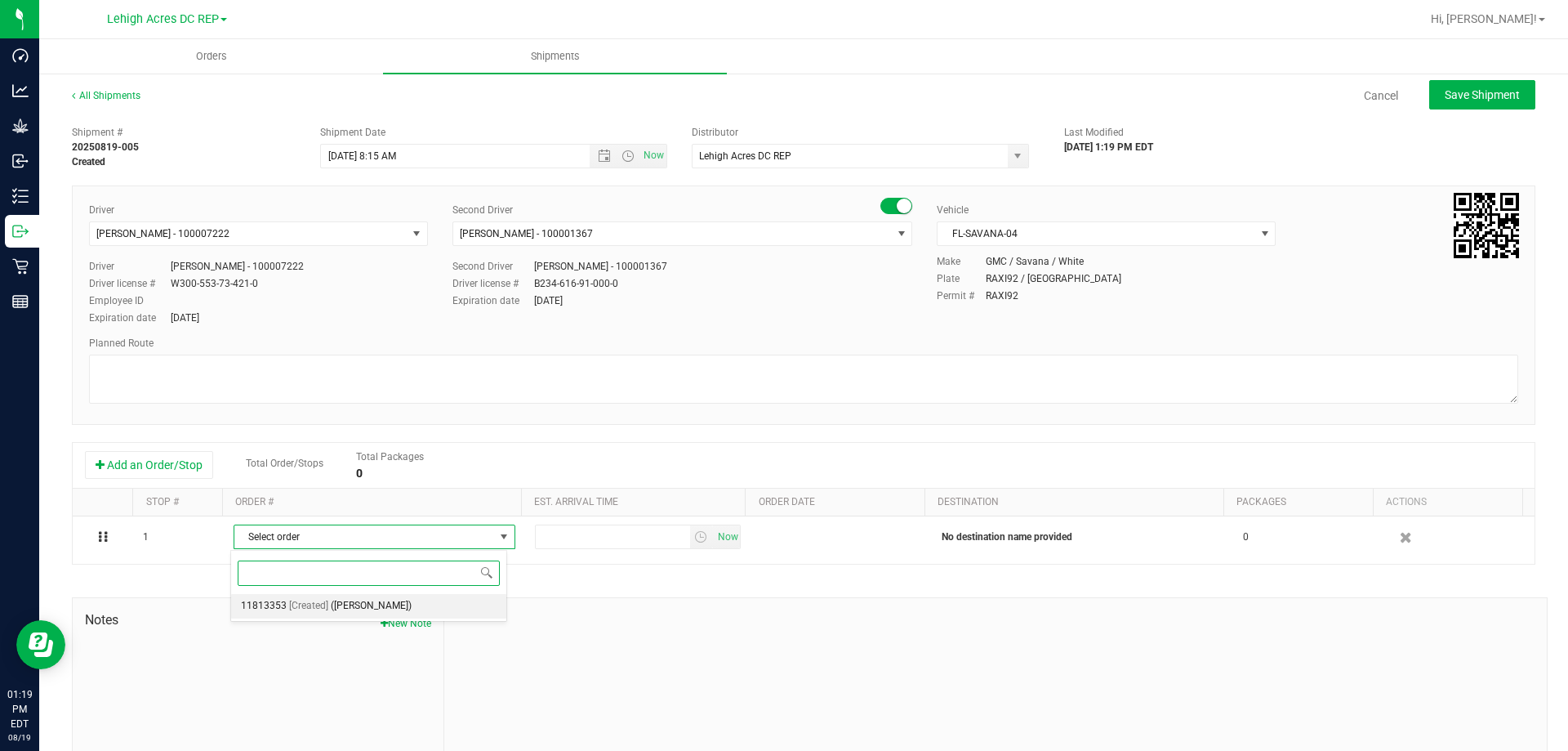
click at [334, 611] on span "(Sebring WC)" at bounding box center [370, 605] width 81 height 21
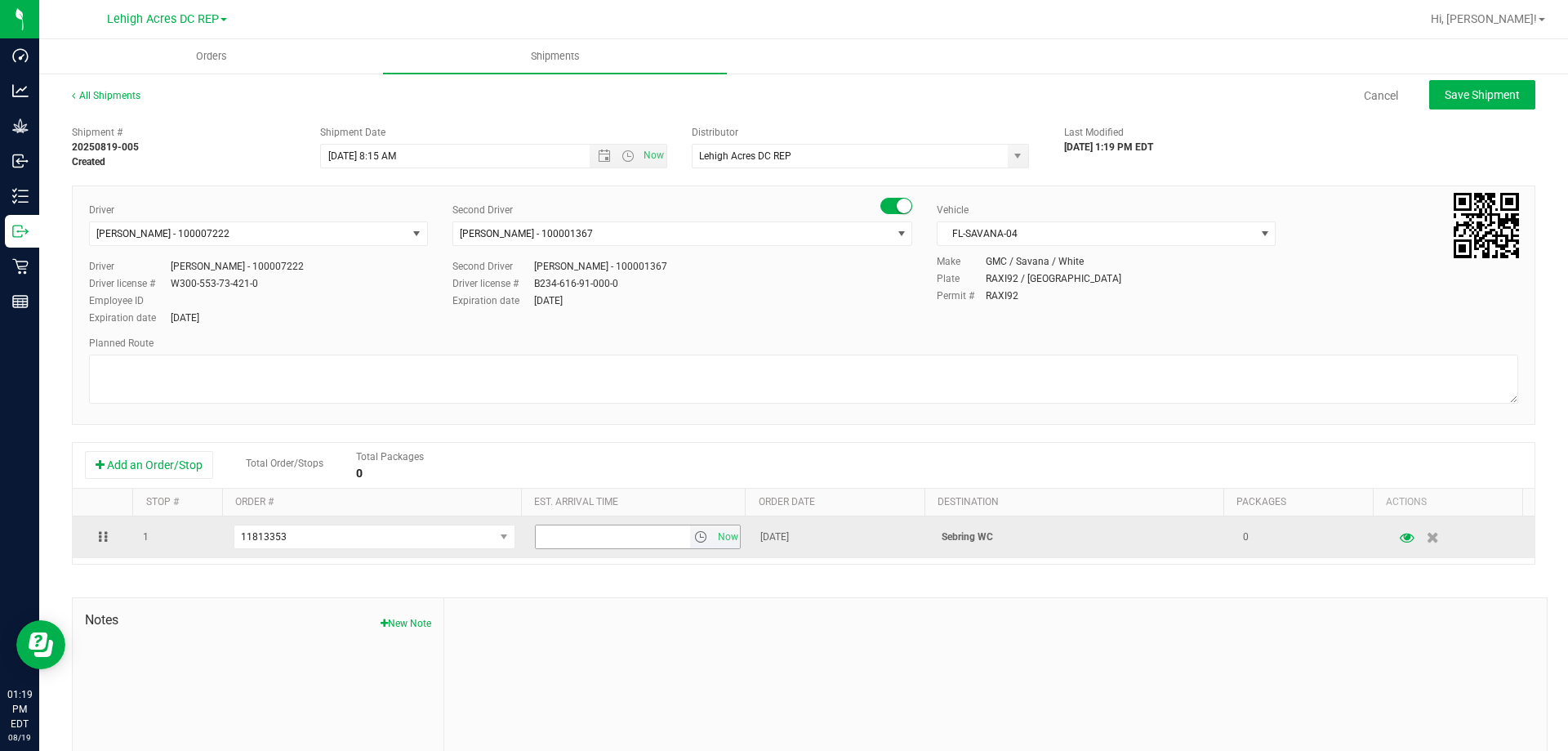
click at [694, 536] on span "select" at bounding box center [700, 536] width 13 height 13
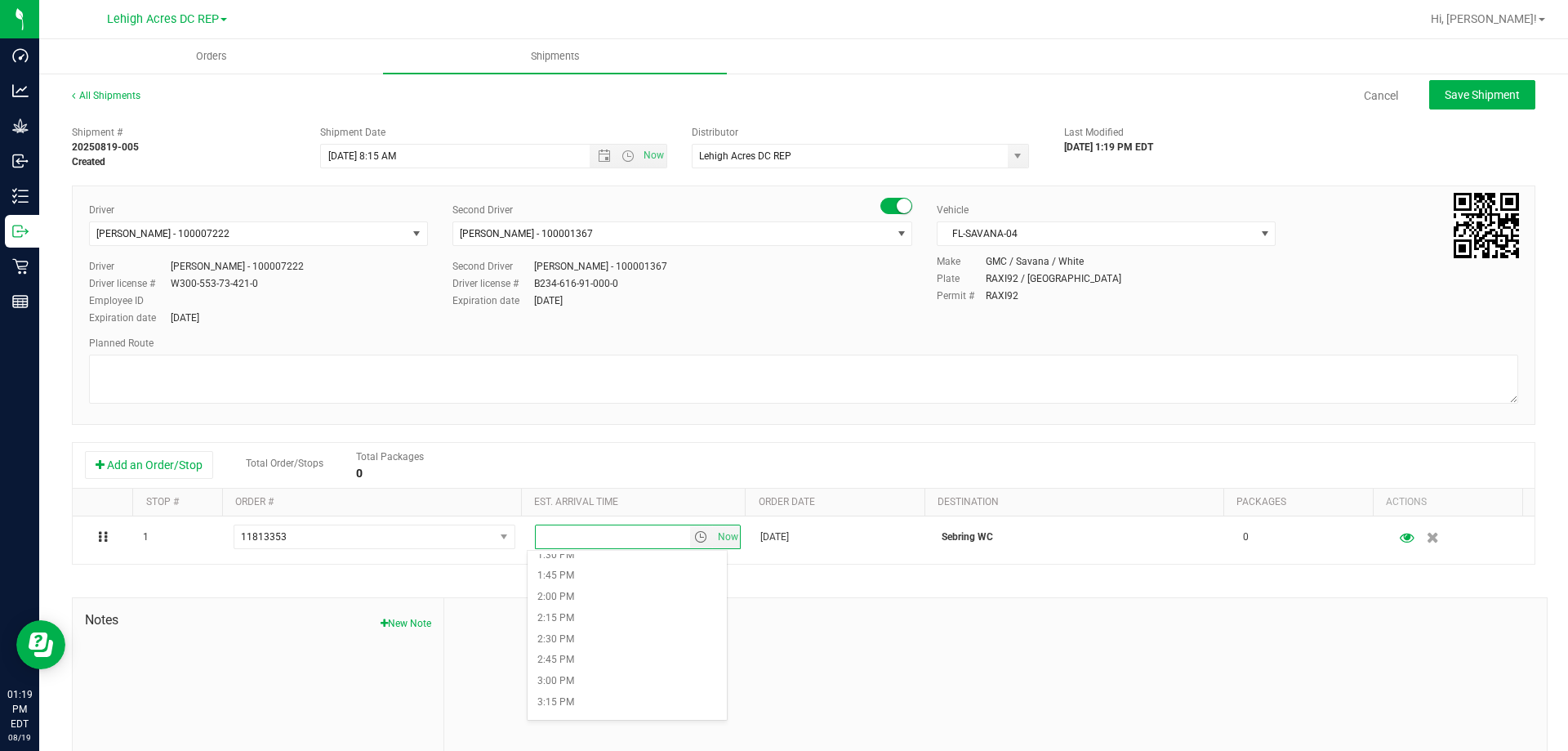
scroll to position [1143, 0]
click at [589, 631] on li "2:30 PM" at bounding box center [628, 638] width 200 height 21
click at [1461, 103] on button "Save Shipment" at bounding box center [1482, 94] width 106 height 29
type input "8/22/2025 12:15 PM"
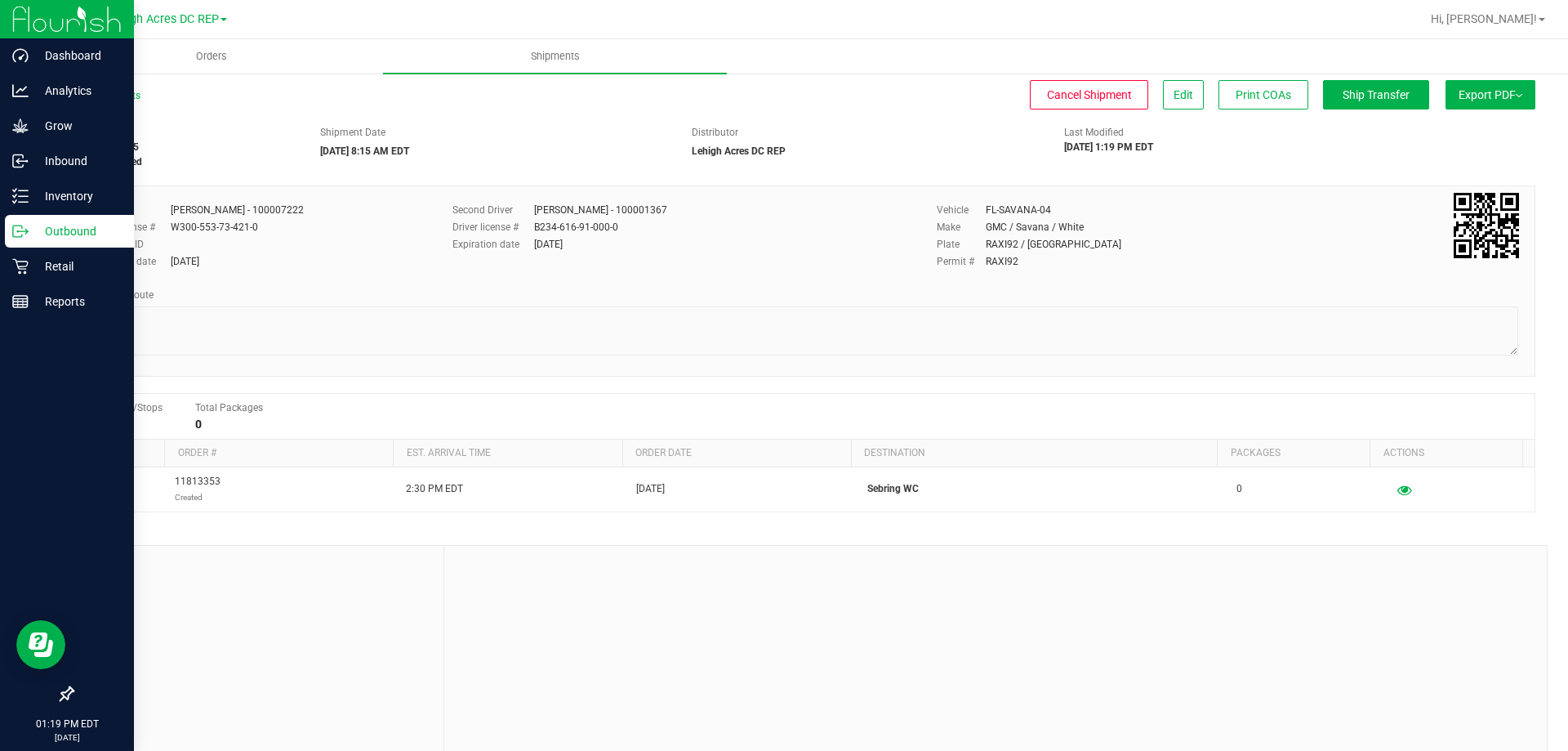
click at [57, 233] on p "Outbound" at bounding box center [78, 232] width 98 height 20
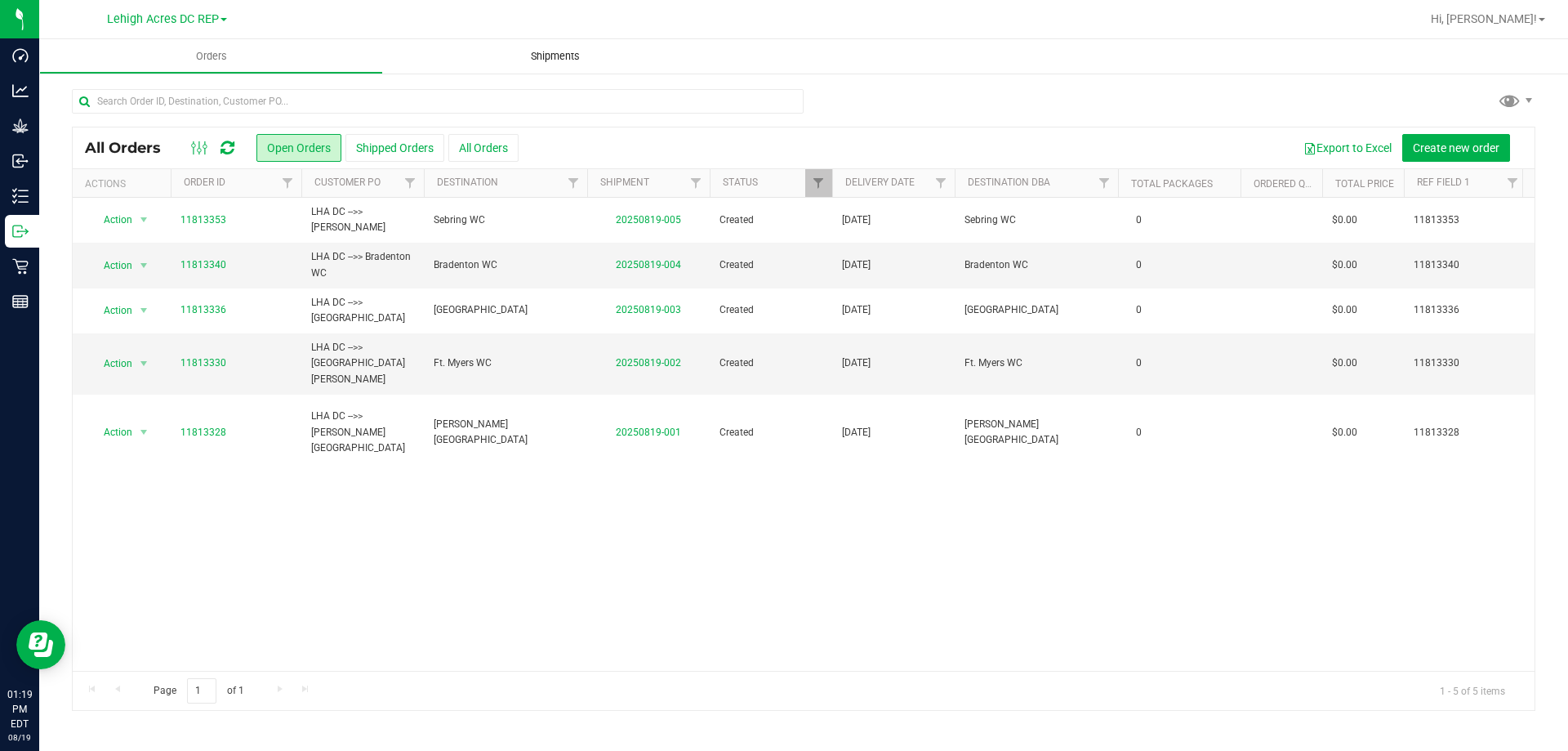
click at [559, 46] on uib-tab-heading "Shipments" at bounding box center [555, 56] width 343 height 34
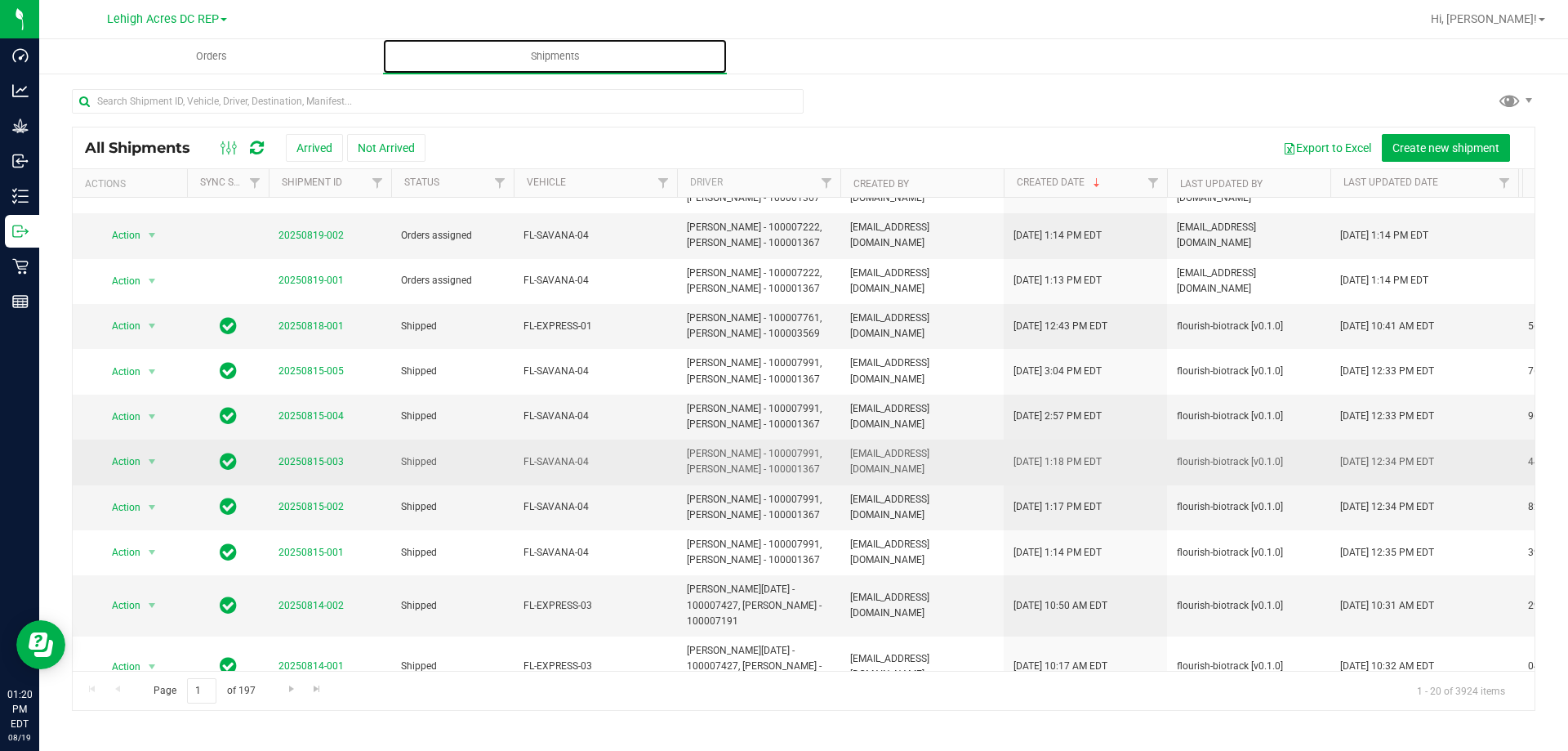
scroll to position [164, 0]
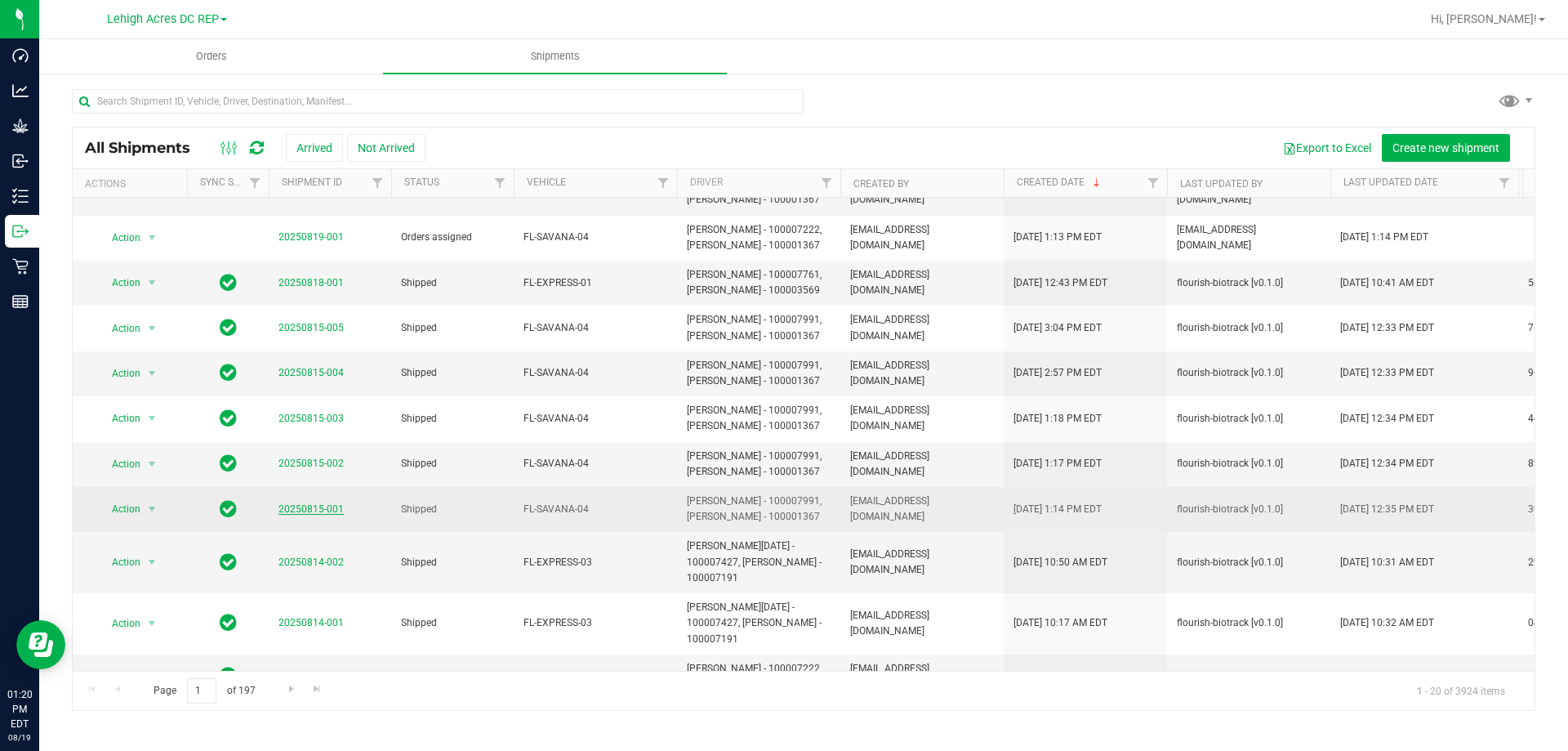
click at [305, 503] on link "20250815-001" at bounding box center [310, 508] width 65 height 11
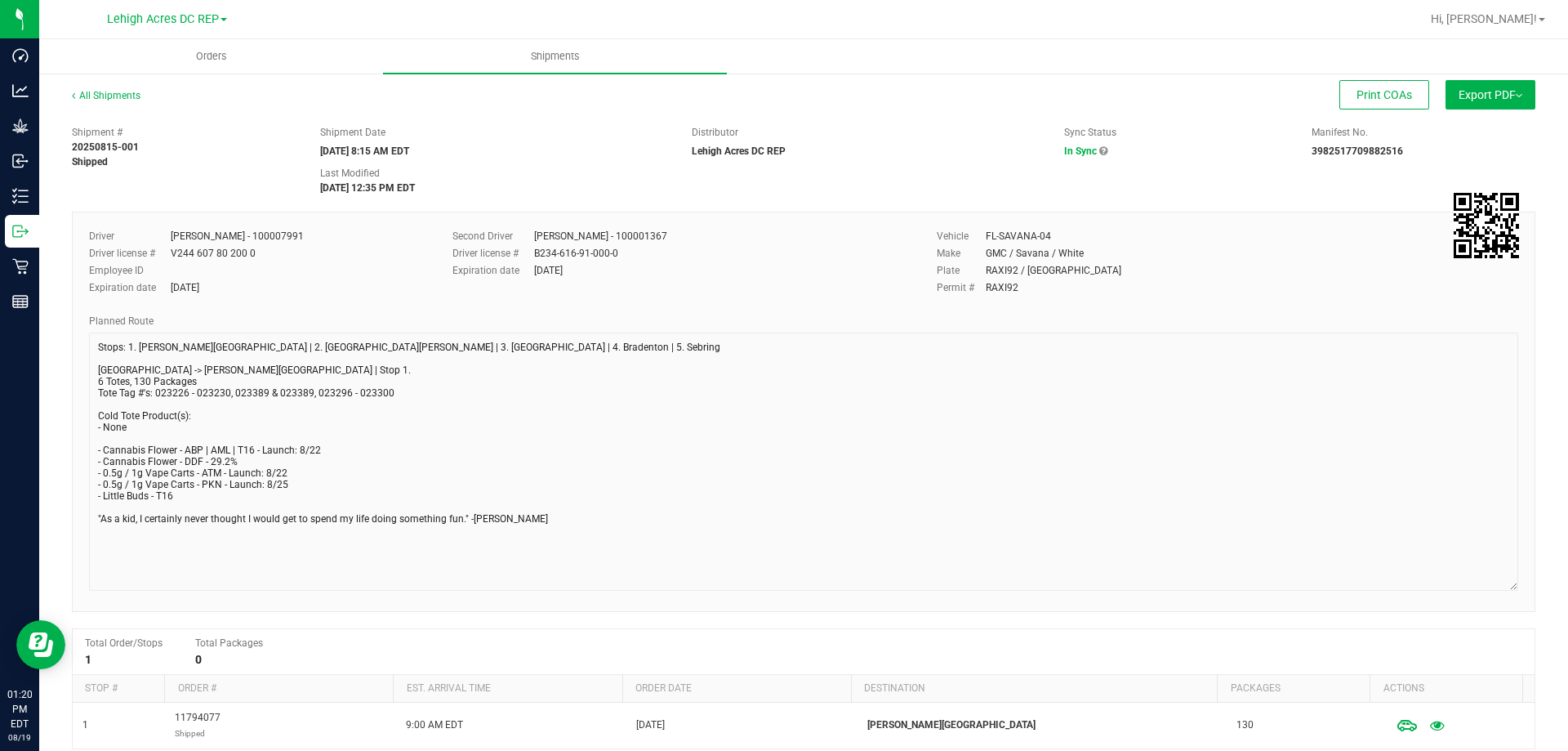
click at [1545, 610] on div "All Shipments Print COAs Export PDF Manifest by Package ID Manifest by Lot NY M…" at bounding box center [803, 545] width 1529 height 947
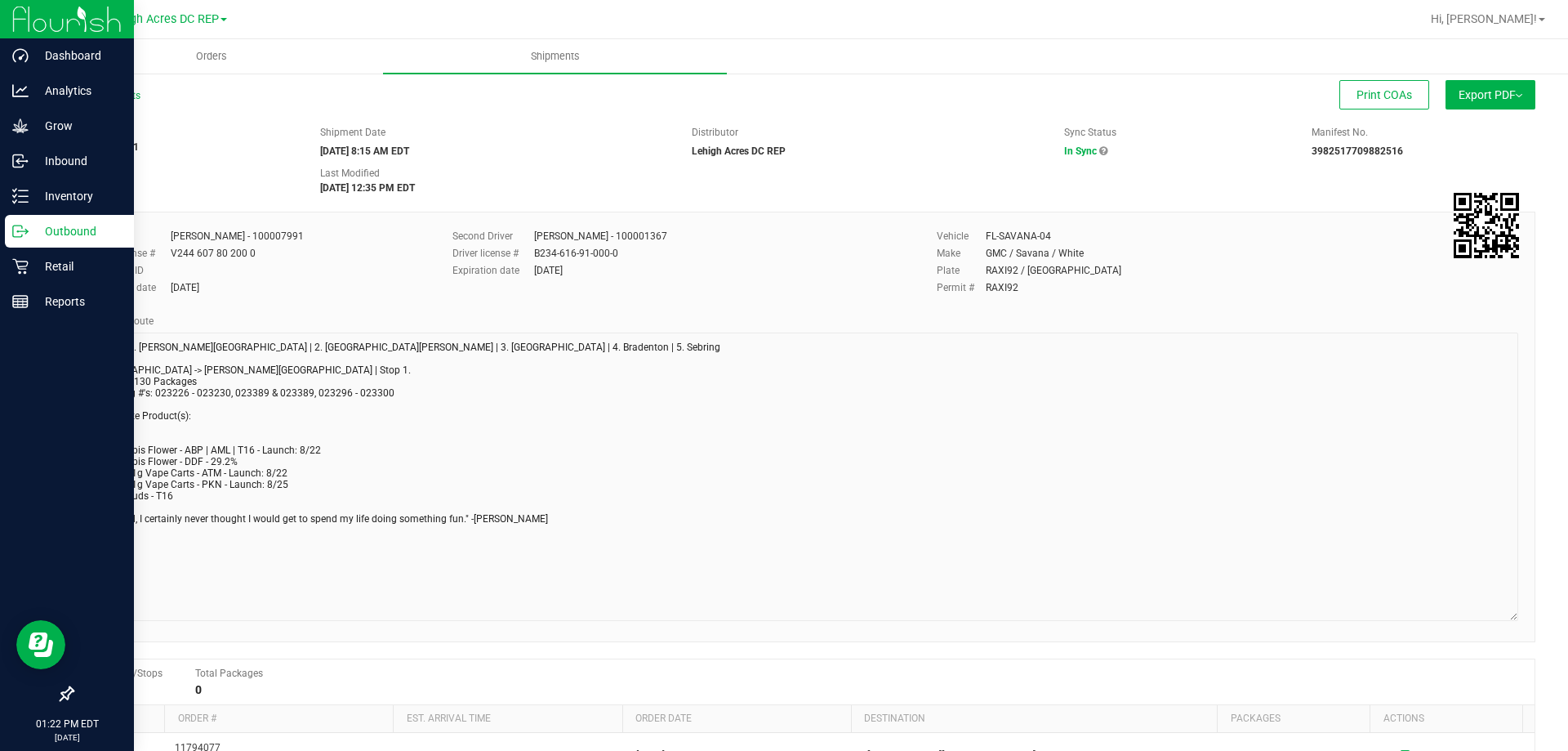
click at [52, 232] on p "Outbound" at bounding box center [78, 232] width 98 height 20
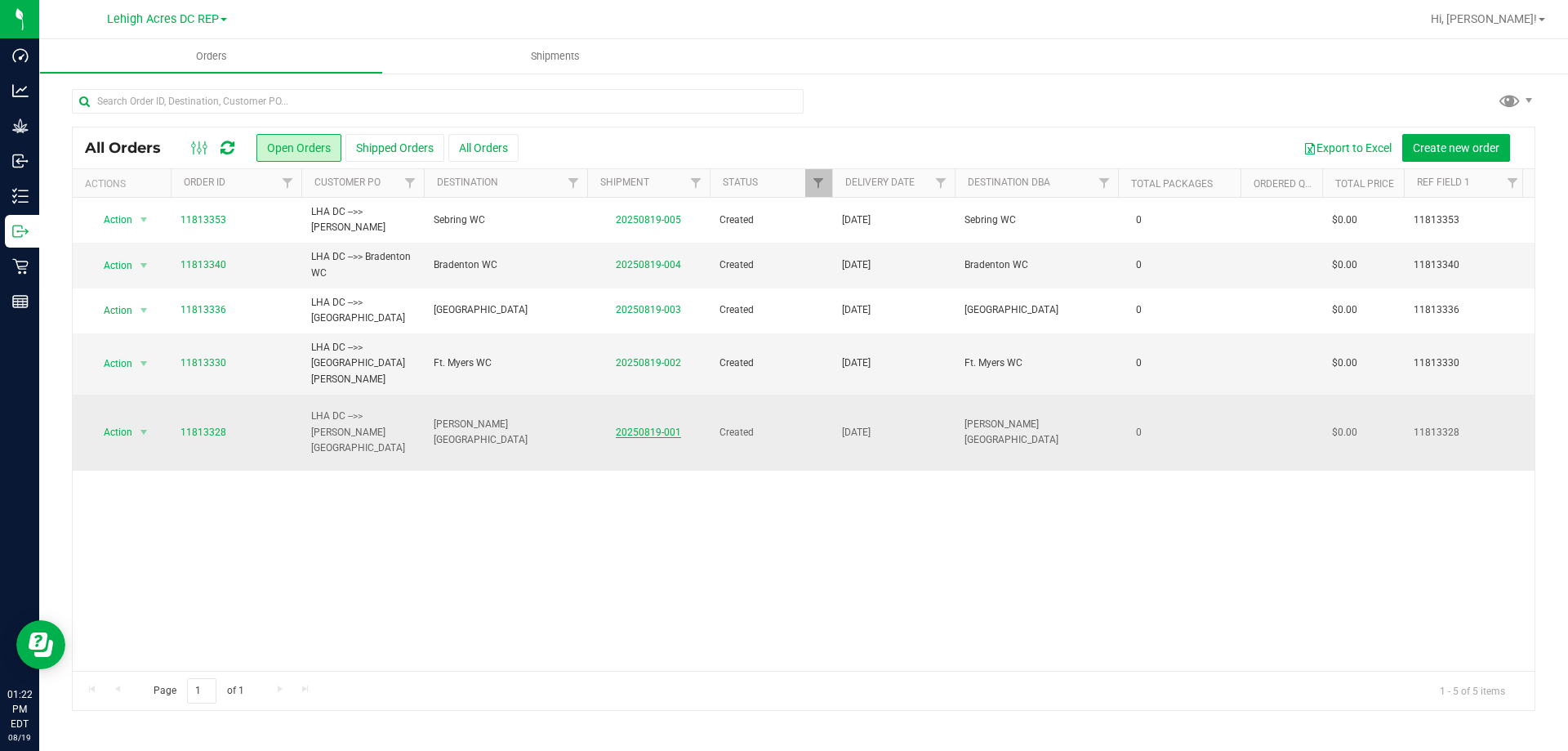
click at [656, 426] on link "20250819-001" at bounding box center [648, 431] width 65 height 11
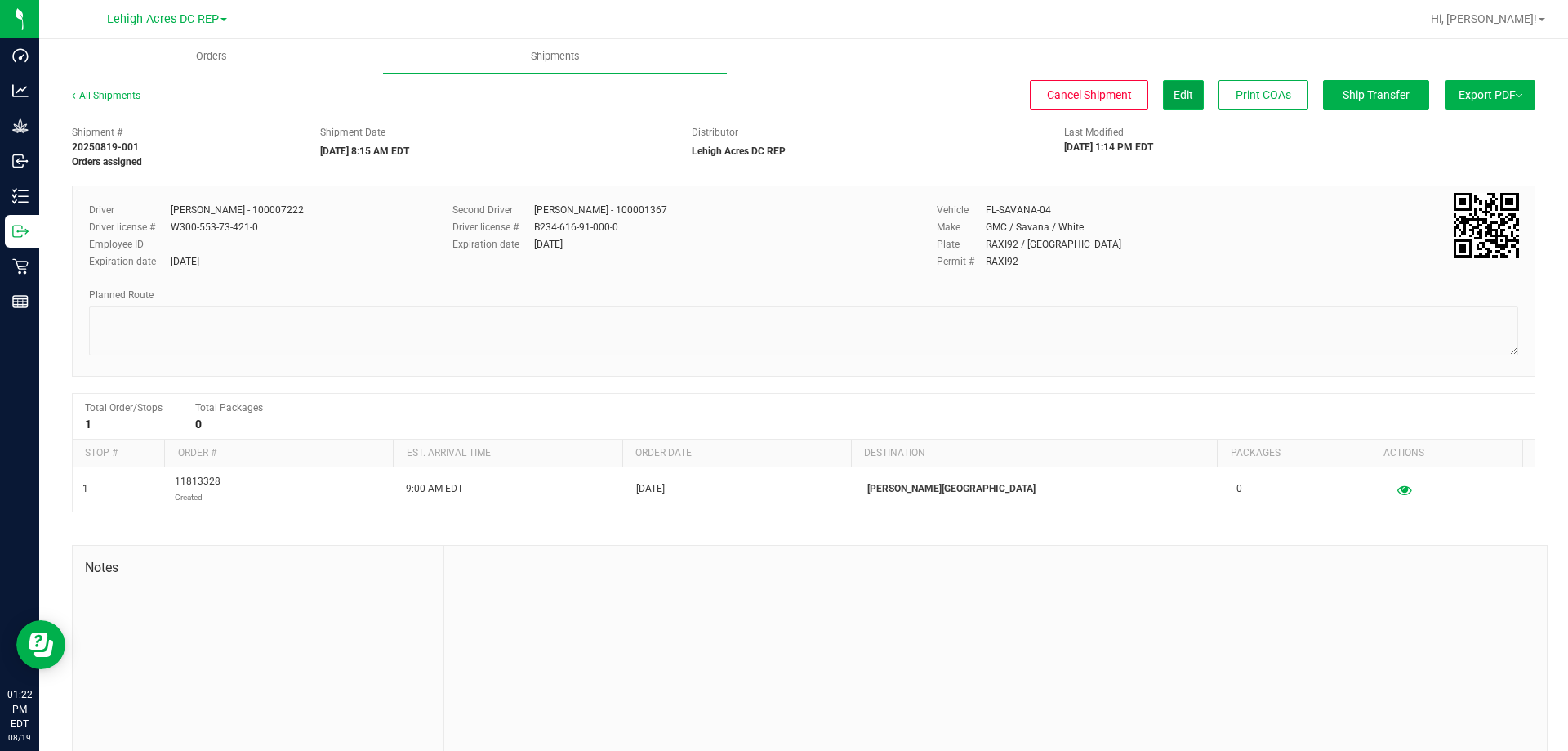
click at [1180, 101] on button "Edit" at bounding box center [1183, 94] width 41 height 29
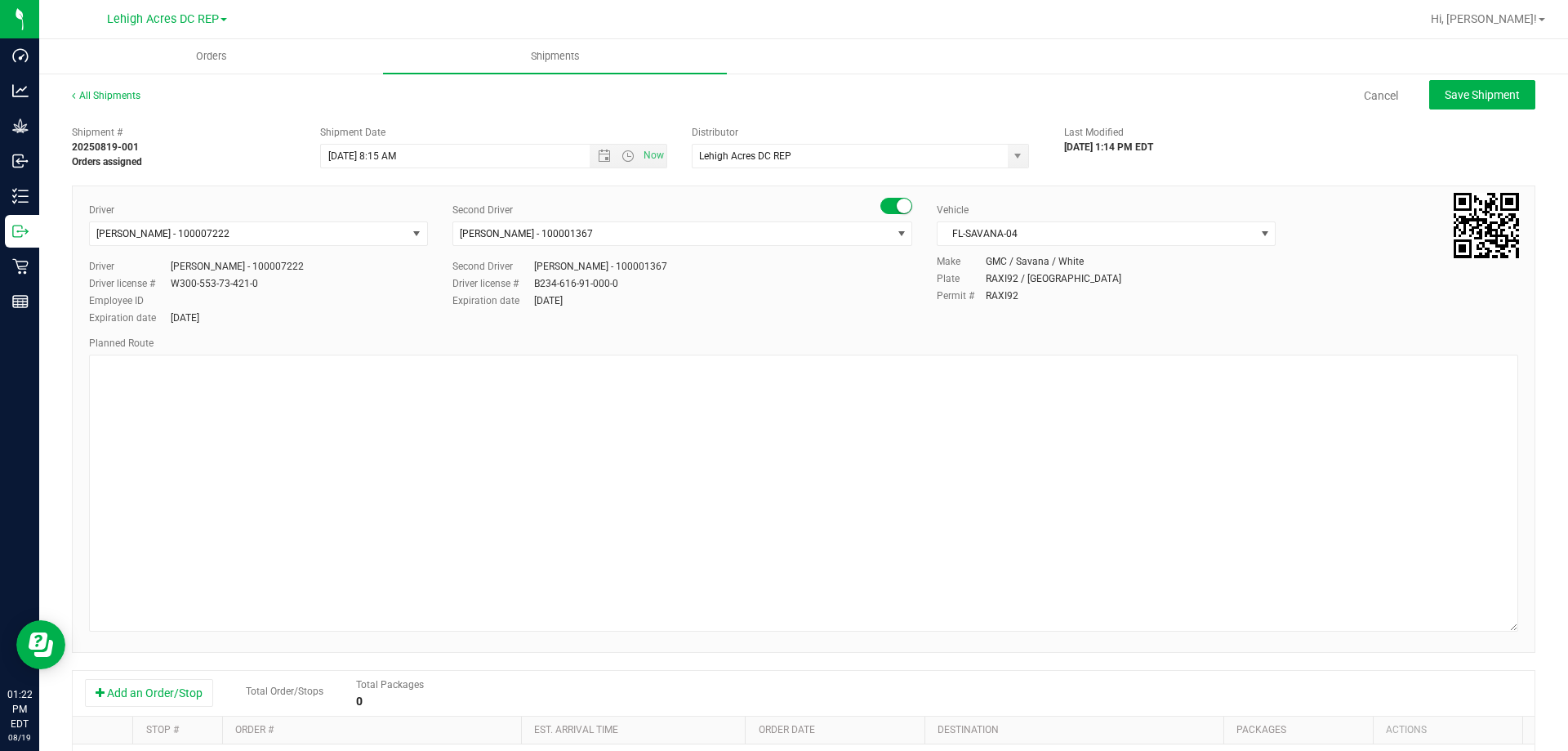
drag, startPoint x: 1502, startPoint y: 397, endPoint x: 1552, endPoint y: 632, distance: 240.3
click at [1566, 640] on div "Orders Shipments All Shipments Cancel Save Shipment Shipment # 20250819-001 Ord…" at bounding box center [803, 394] width 1529 height 712
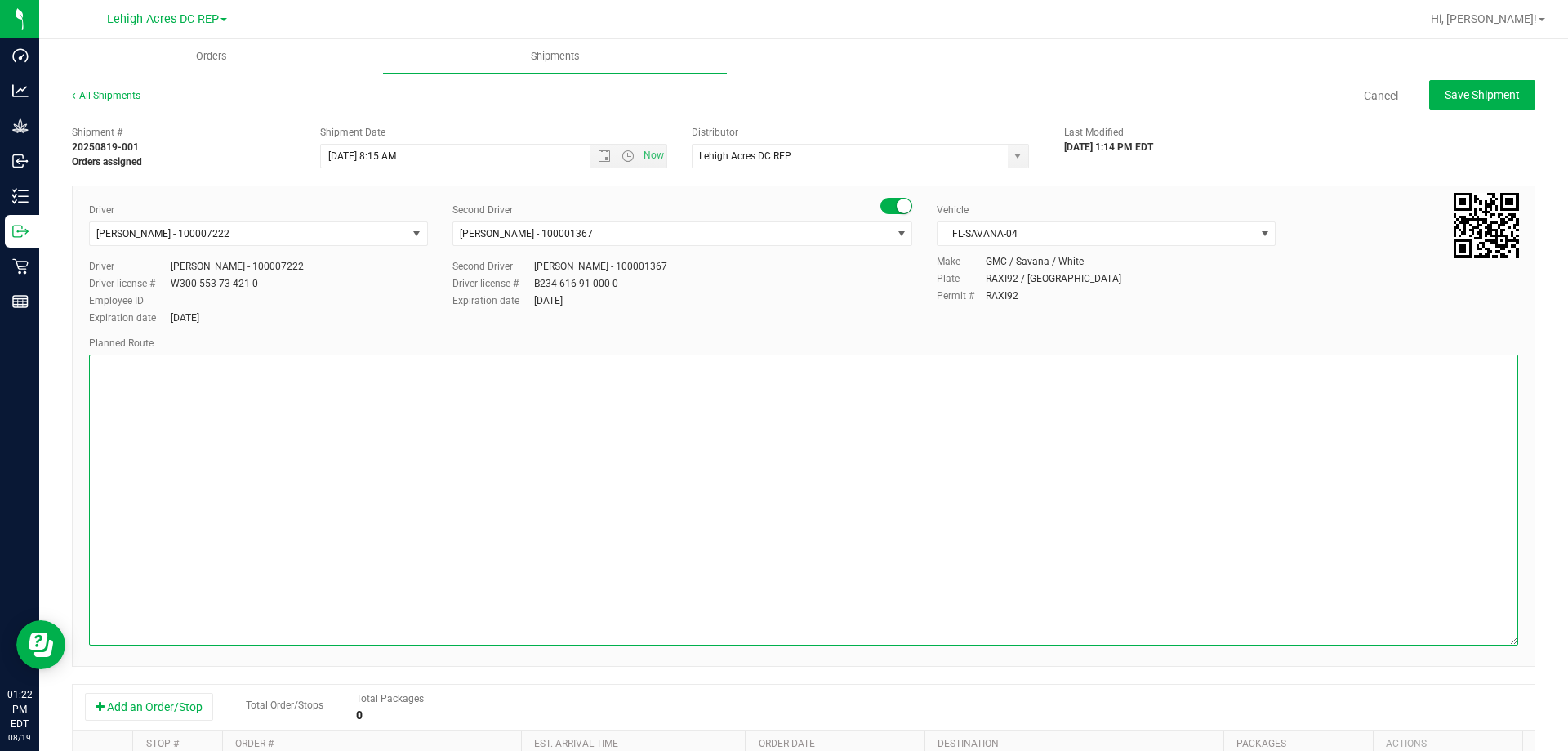
click at [123, 360] on textarea at bounding box center [803, 499] width 1429 height 291
paste textarea "Stops: 1. Bonita Springs | 2. Fort Myers | 3. North Port | 4. Bradenton | 5. Se…"
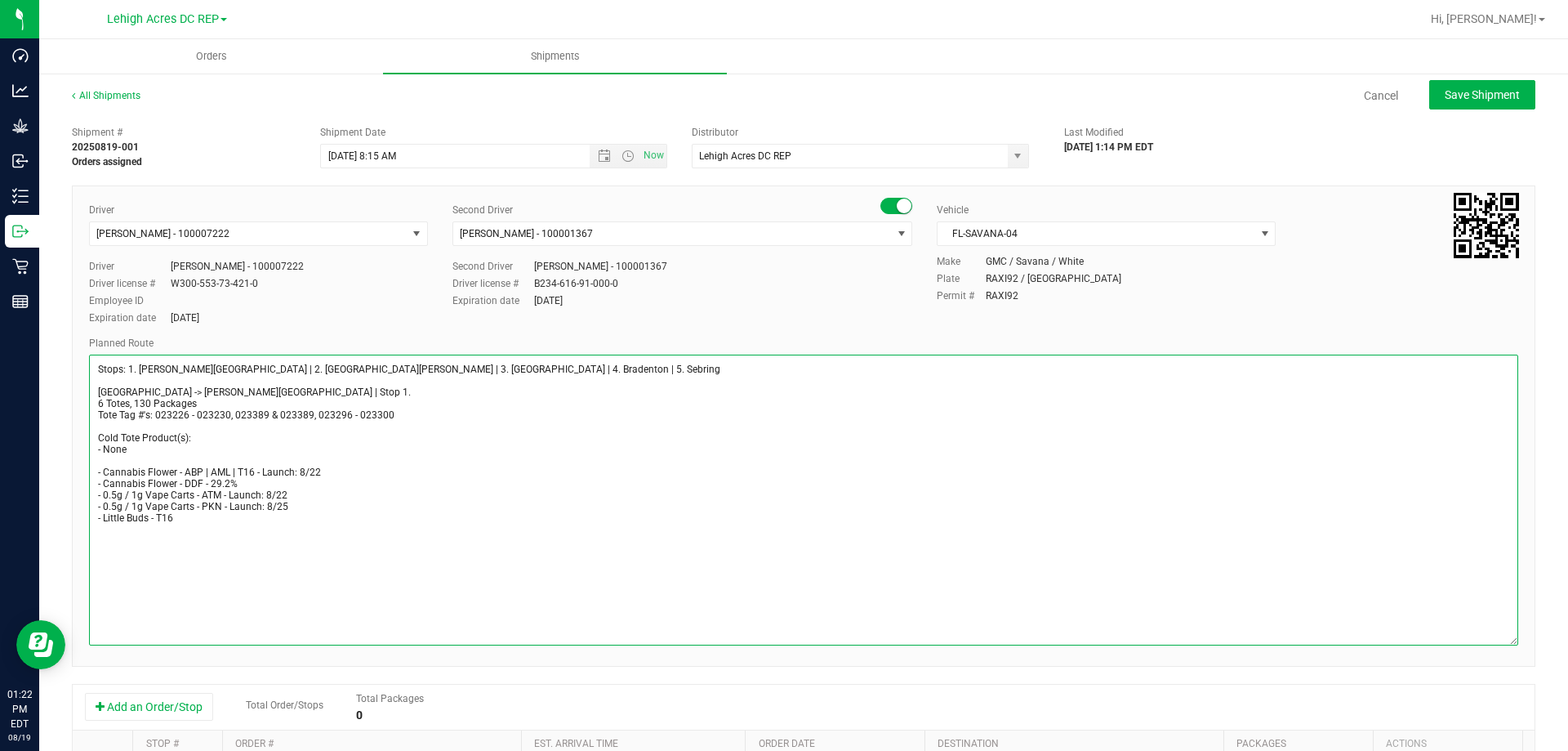
click at [97, 402] on textarea at bounding box center [803, 499] width 1429 height 291
click at [129, 402] on textarea at bounding box center [803, 499] width 1429 height 291
drag, startPoint x: 156, startPoint y: 410, endPoint x: 420, endPoint y: 408, distance: 264.0
click at [420, 408] on textarea at bounding box center [803, 499] width 1429 height 291
drag, startPoint x: 157, startPoint y: 414, endPoint x: 387, endPoint y: 411, distance: 230.0
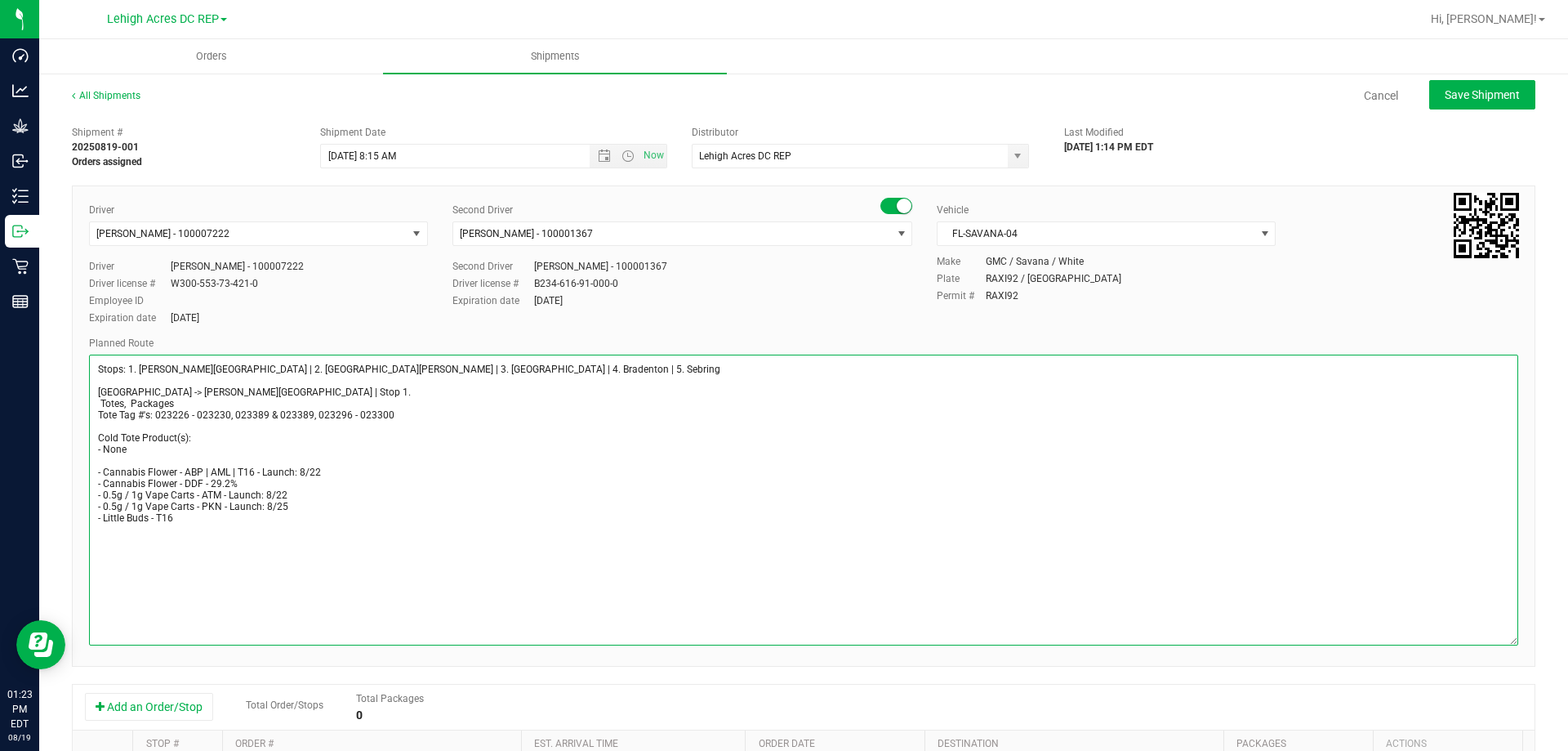
click at [387, 411] on textarea at bounding box center [803, 499] width 1429 height 291
drag, startPoint x: 105, startPoint y: 474, endPoint x: 191, endPoint y: 526, distance: 100.5
click at [191, 526] on textarea at bounding box center [803, 499] width 1429 height 291
drag, startPoint x: 114, startPoint y: 472, endPoint x: 93, endPoint y: 470, distance: 21.1
click at [93, 470] on textarea at bounding box center [803, 499] width 1429 height 291
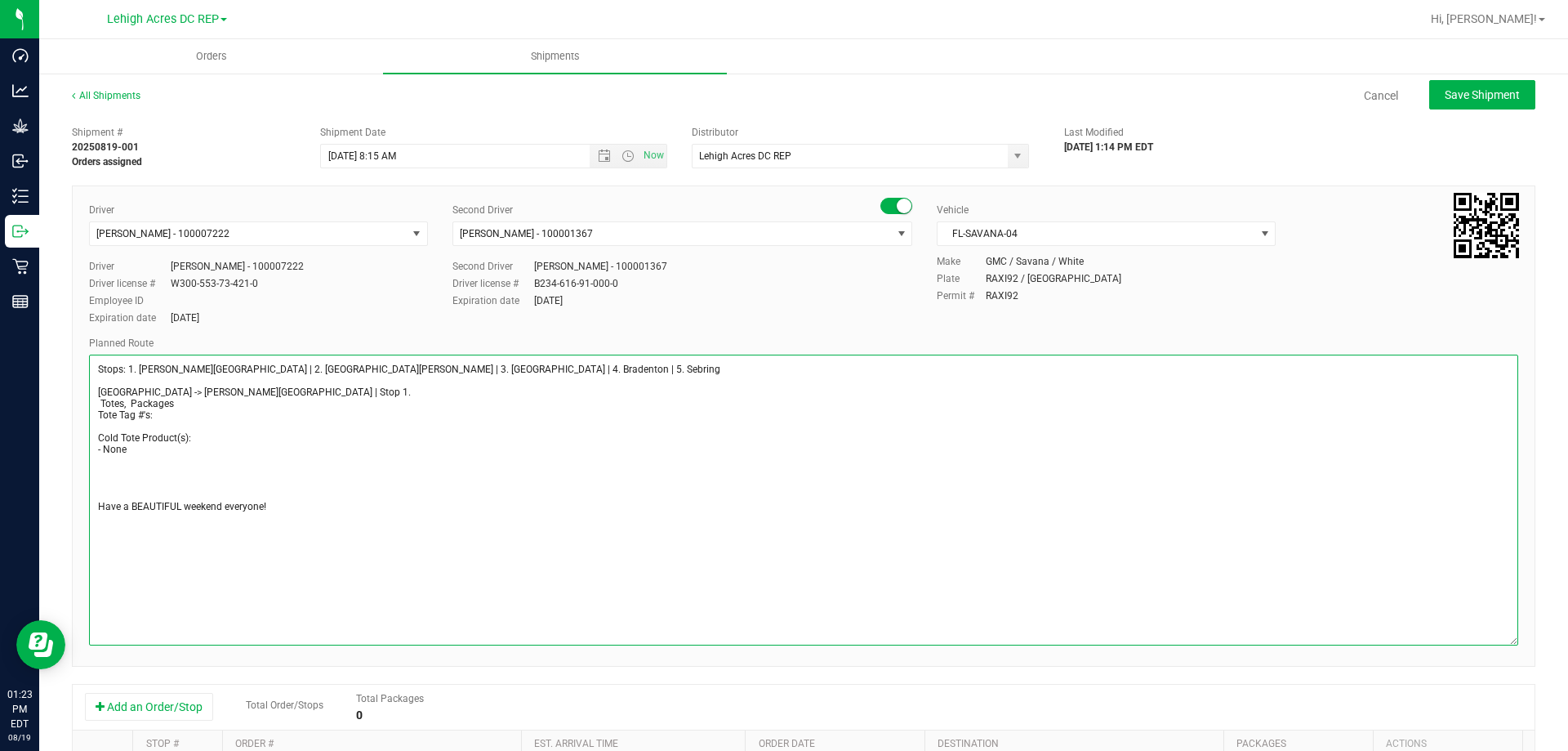
drag, startPoint x: 274, startPoint y: 505, endPoint x: 55, endPoint y: 369, distance: 257.8
click at [55, 369] on div "All Shipments Cancel Save Shipment Shipment # 20250819-001 Orders assigned Ship…" at bounding box center [803, 574] width 1529 height 1005
type textarea "Stops: 1. Bonita Springs | 2. Fort Myers | 3. North Port | 4. Bradenton | 5. Se…"
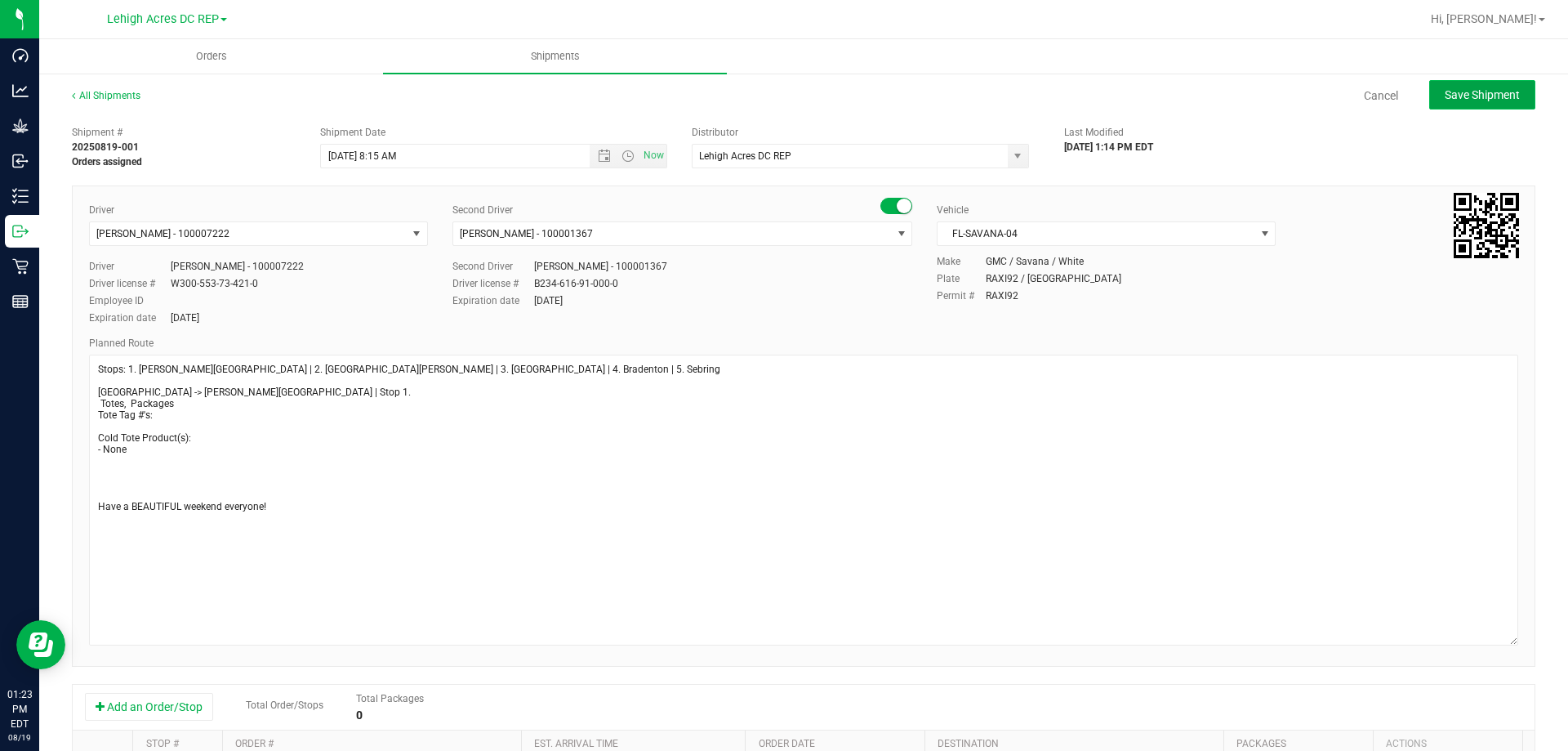
click at [1480, 94] on span "Save Shipment" at bounding box center [1481, 94] width 75 height 13
type input "8/22/2025 12:15 PM"
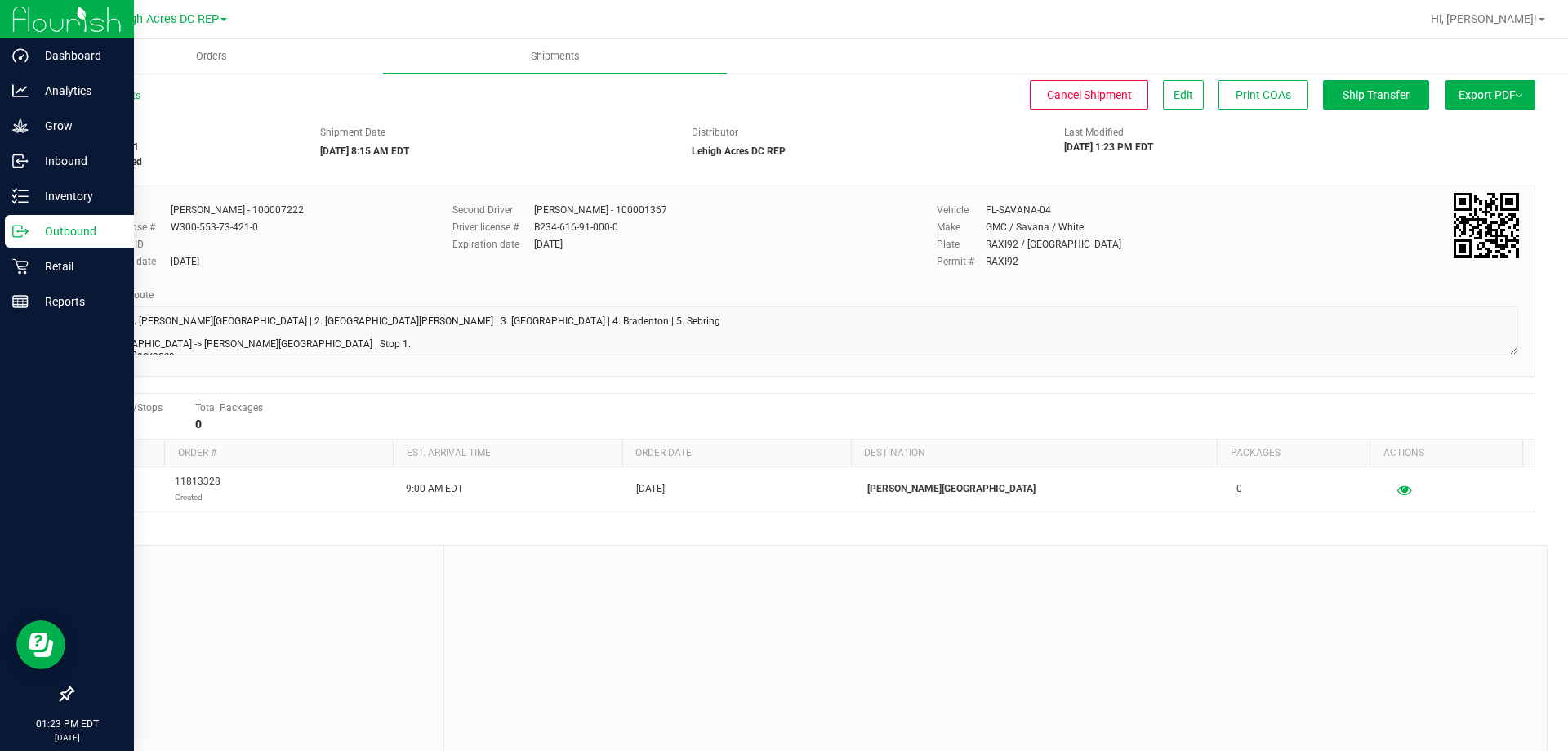
click at [41, 231] on p "Outbound" at bounding box center [78, 232] width 98 height 20
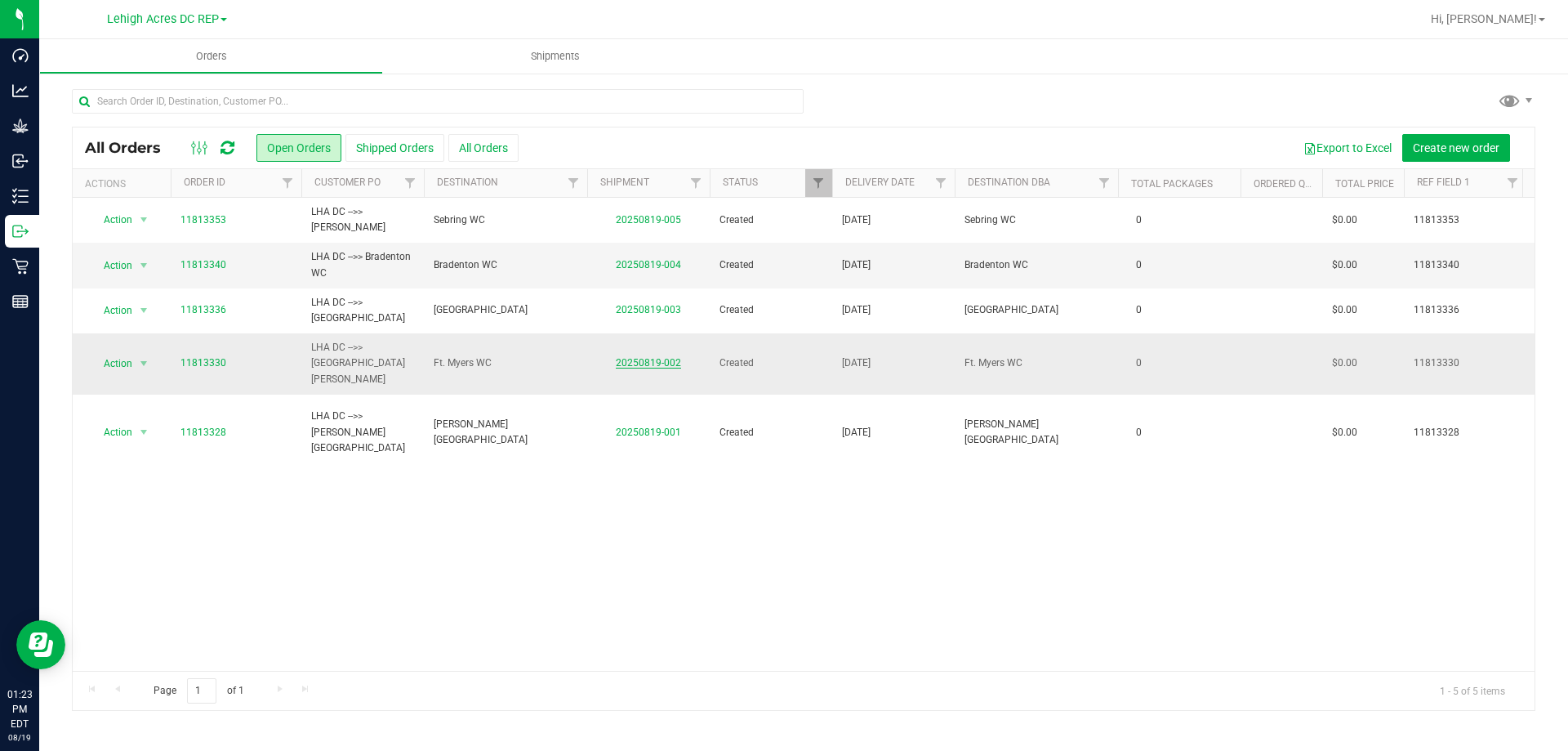
click at [642, 358] on link "20250819-002" at bounding box center [648, 363] width 65 height 11
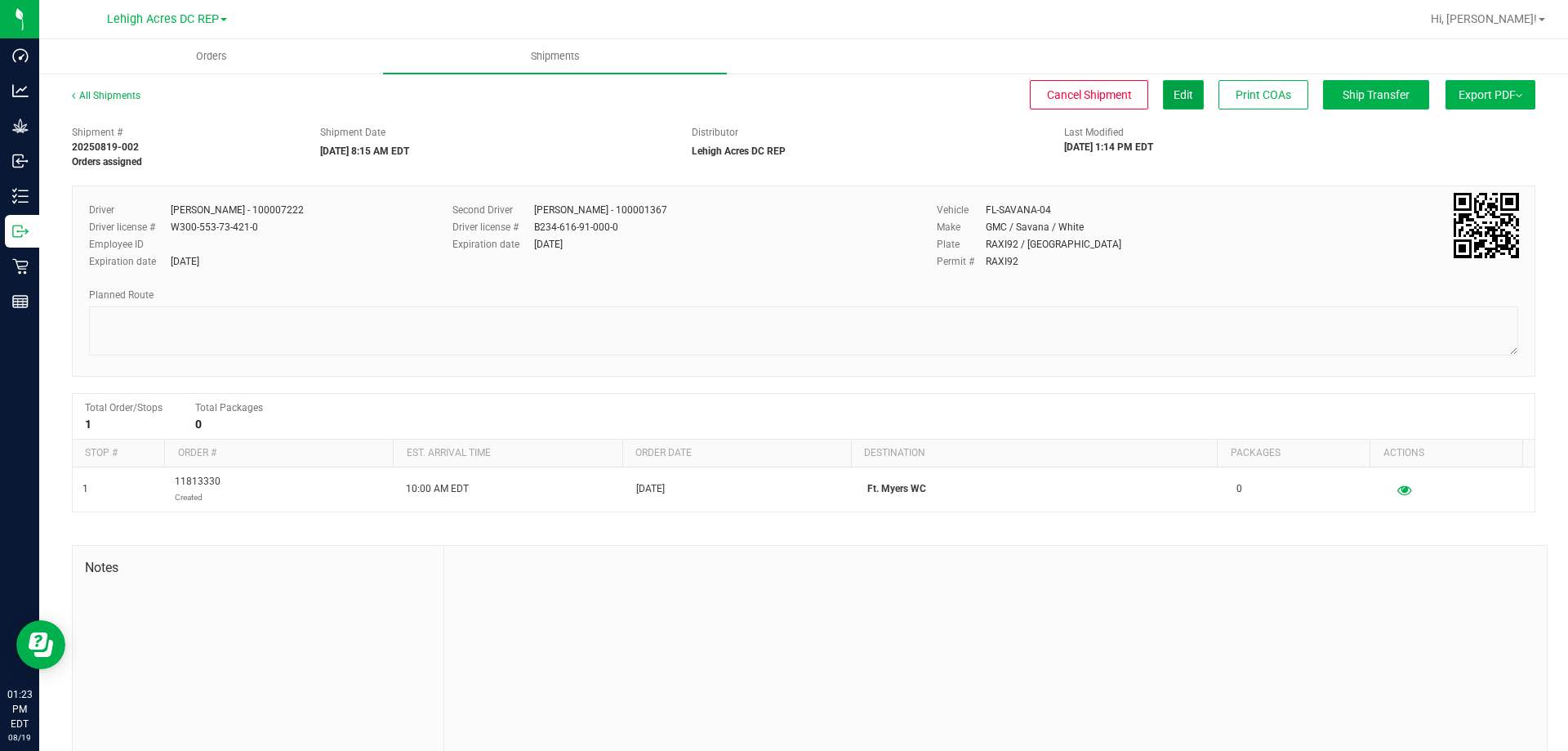
click at [1178, 88] on span "Edit" at bounding box center [1184, 94] width 20 height 13
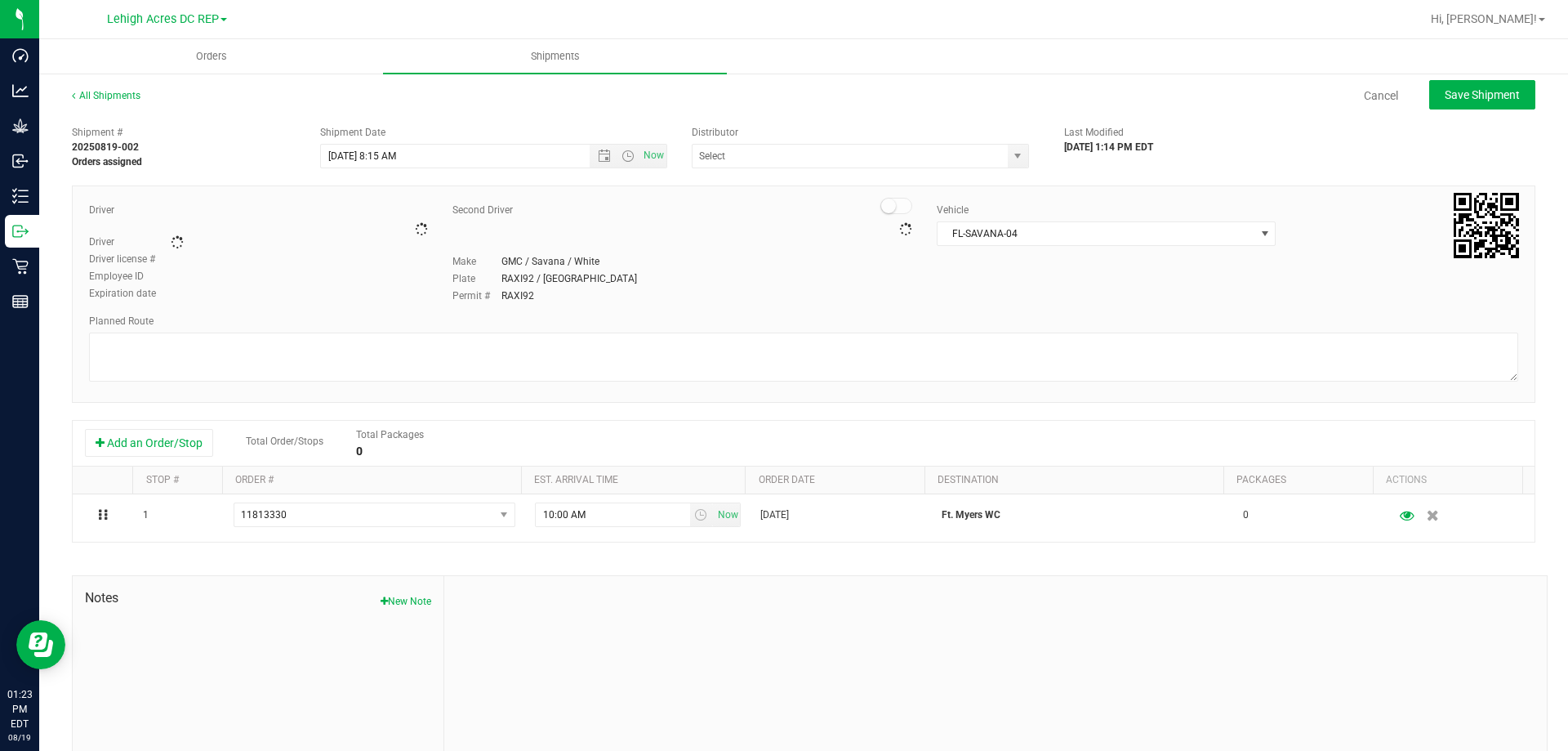
type input "Lehigh Acres DC REP"
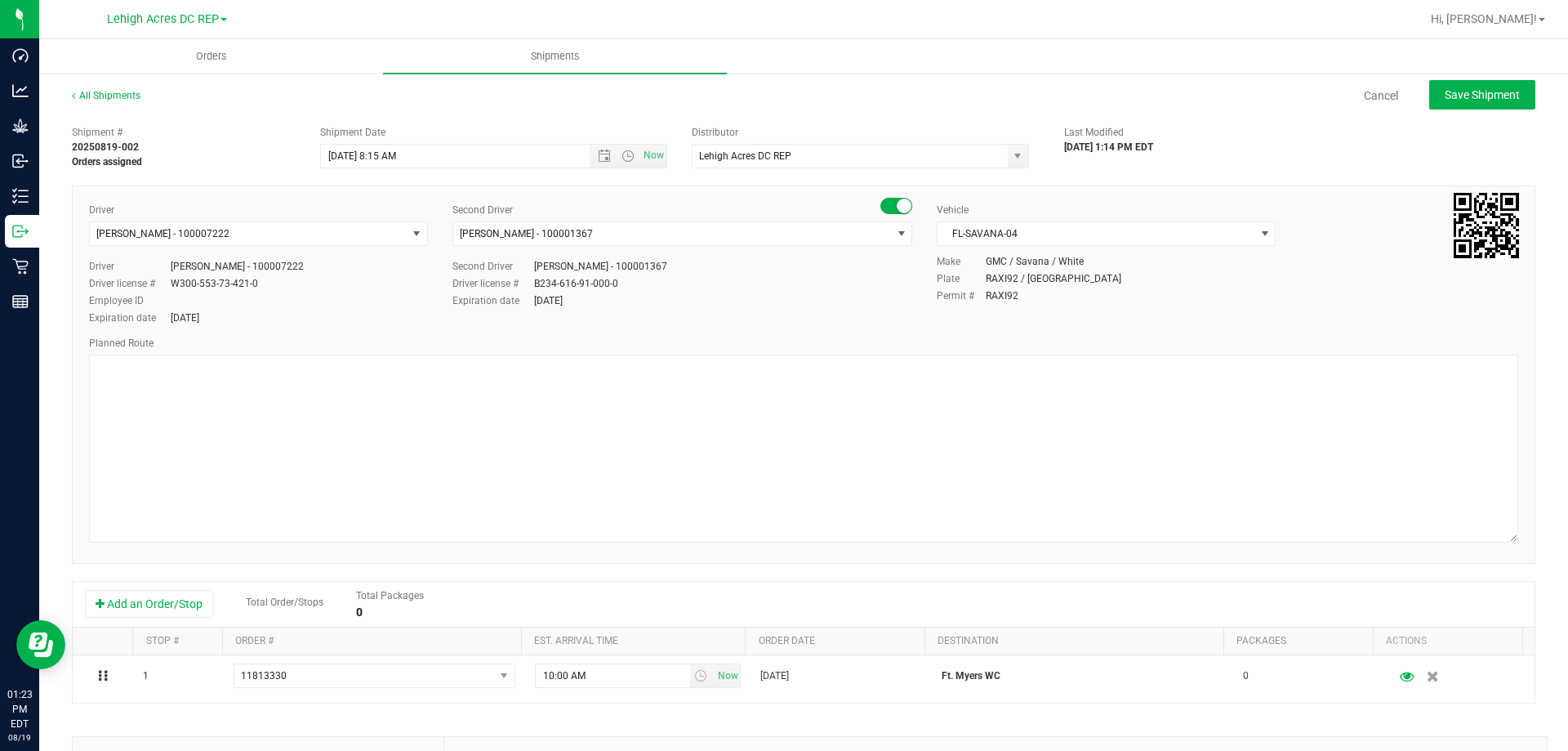
drag, startPoint x: 1500, startPoint y: 398, endPoint x: 1543, endPoint y: 645, distance: 250.7
click at [1543, 645] on div "All Shipments Cancel Save Shipment Shipment # 20250819-002 Orders assigned Ship…" at bounding box center [803, 522] width 1529 height 901
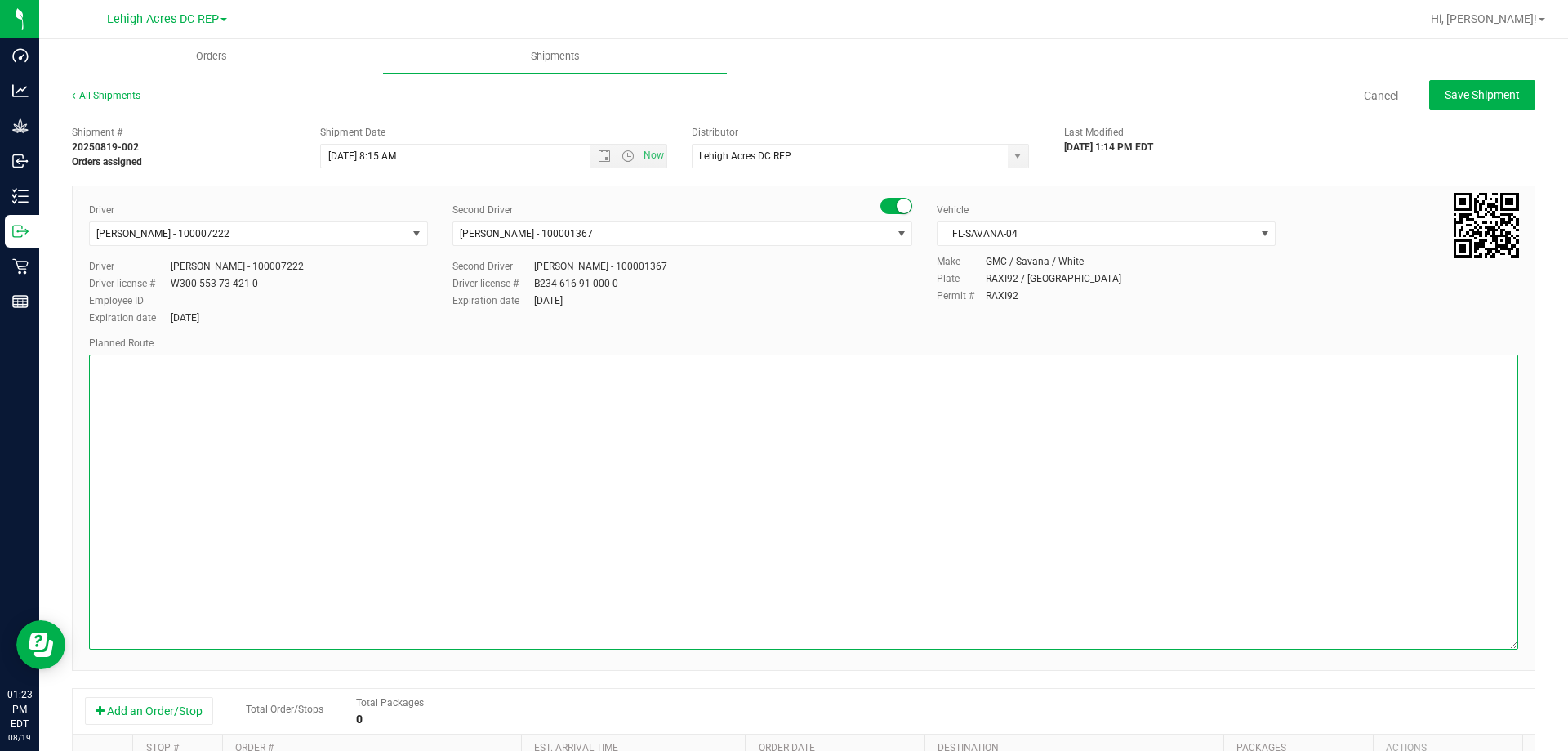
click at [182, 384] on textarea at bounding box center [803, 501] width 1429 height 295
paste textarea "Stops: 1. Bonita Springs | 2. Fort Myers | 3. North Port | 4. Bradenton | 5. Se…"
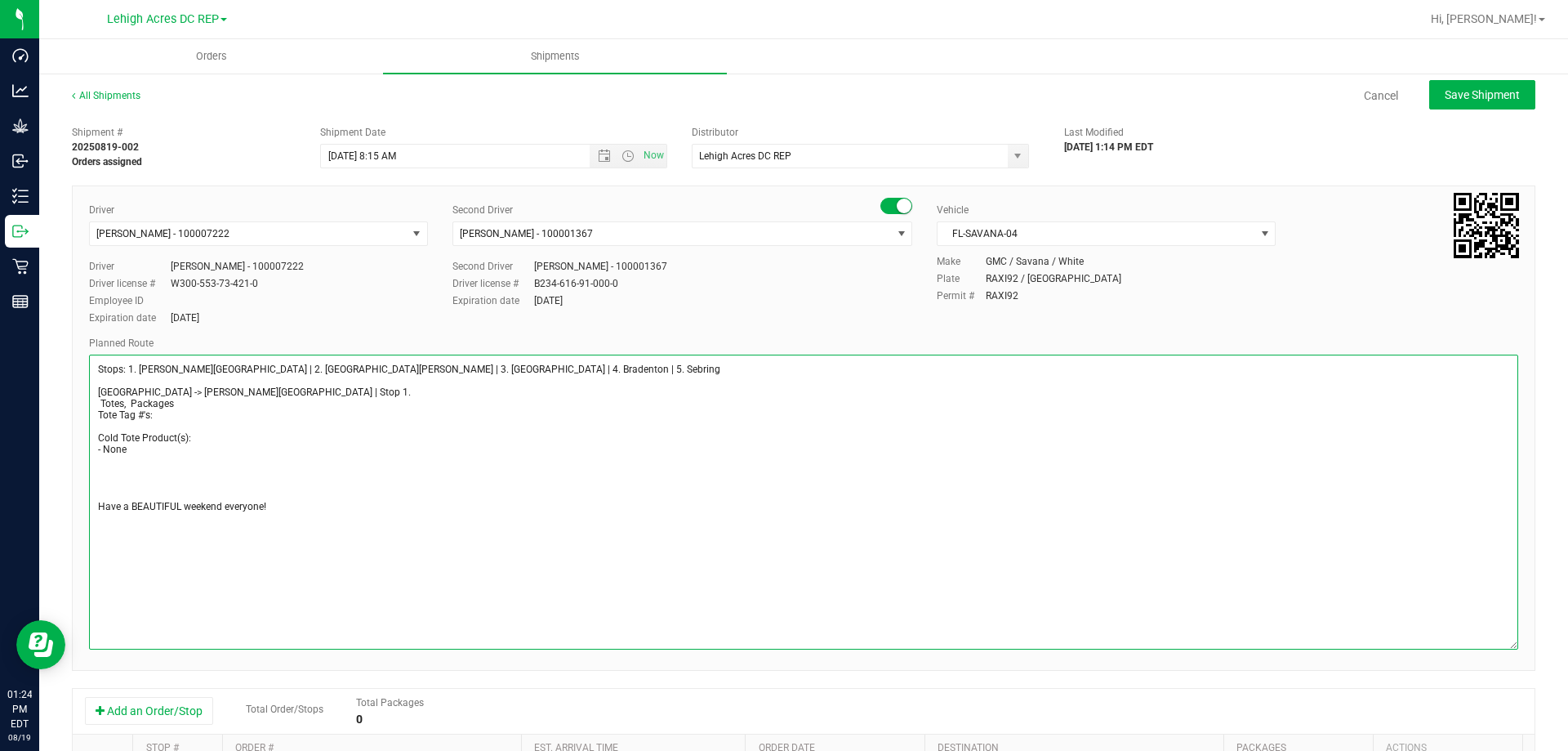
drag, startPoint x: 146, startPoint y: 388, endPoint x: 207, endPoint y: 393, distance: 61.2
click at [207, 393] on textarea at bounding box center [803, 501] width 1429 height 295
click at [238, 393] on textarea at bounding box center [803, 501] width 1429 height 295
type textarea "Stops: 1. Bonita Springs | 2. Fort Myers | 3. North Port | 4. Bradenton | 5. Se…"
click at [1439, 105] on button "Save Shipment" at bounding box center [1482, 94] width 106 height 29
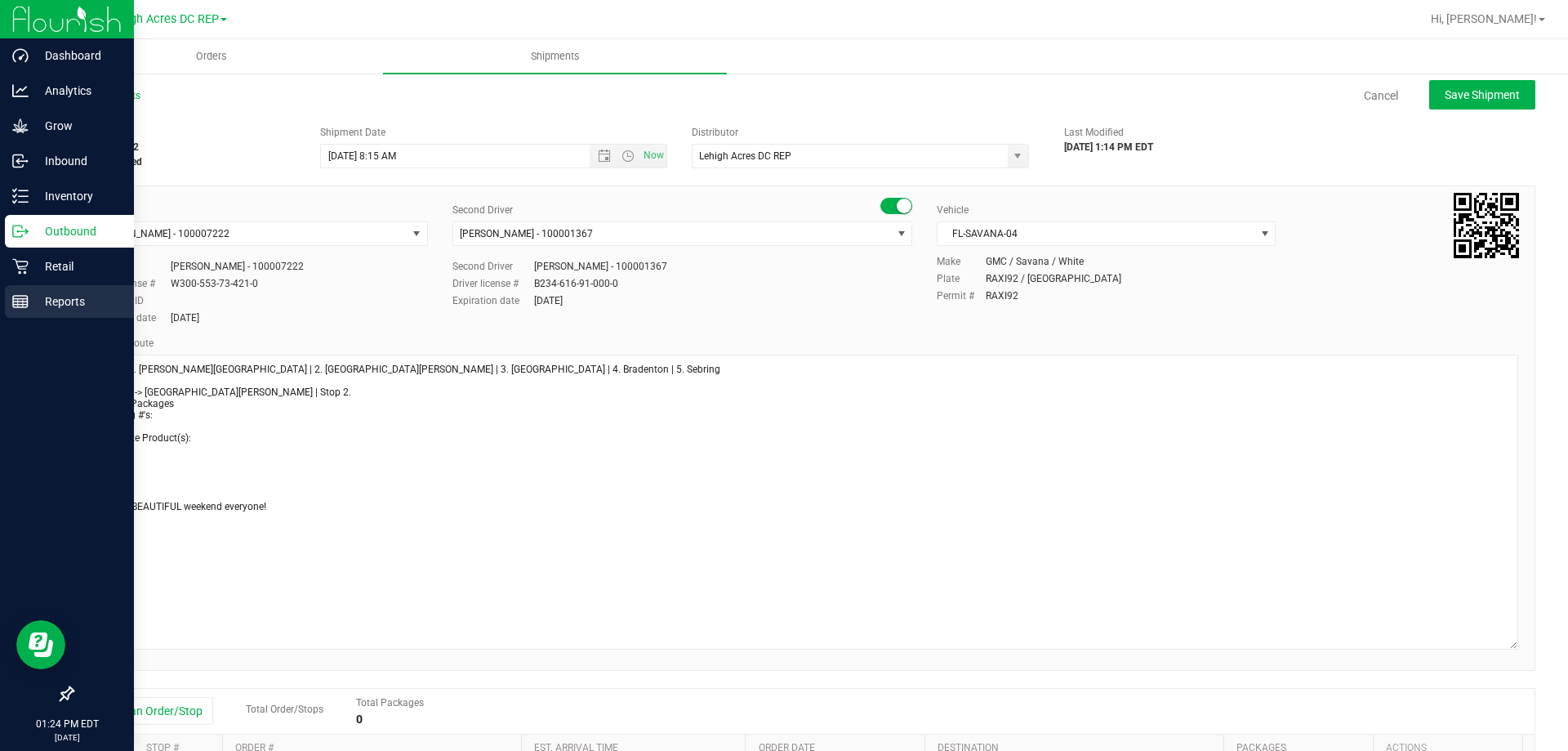
type input "8/22/2025 12:15 PM"
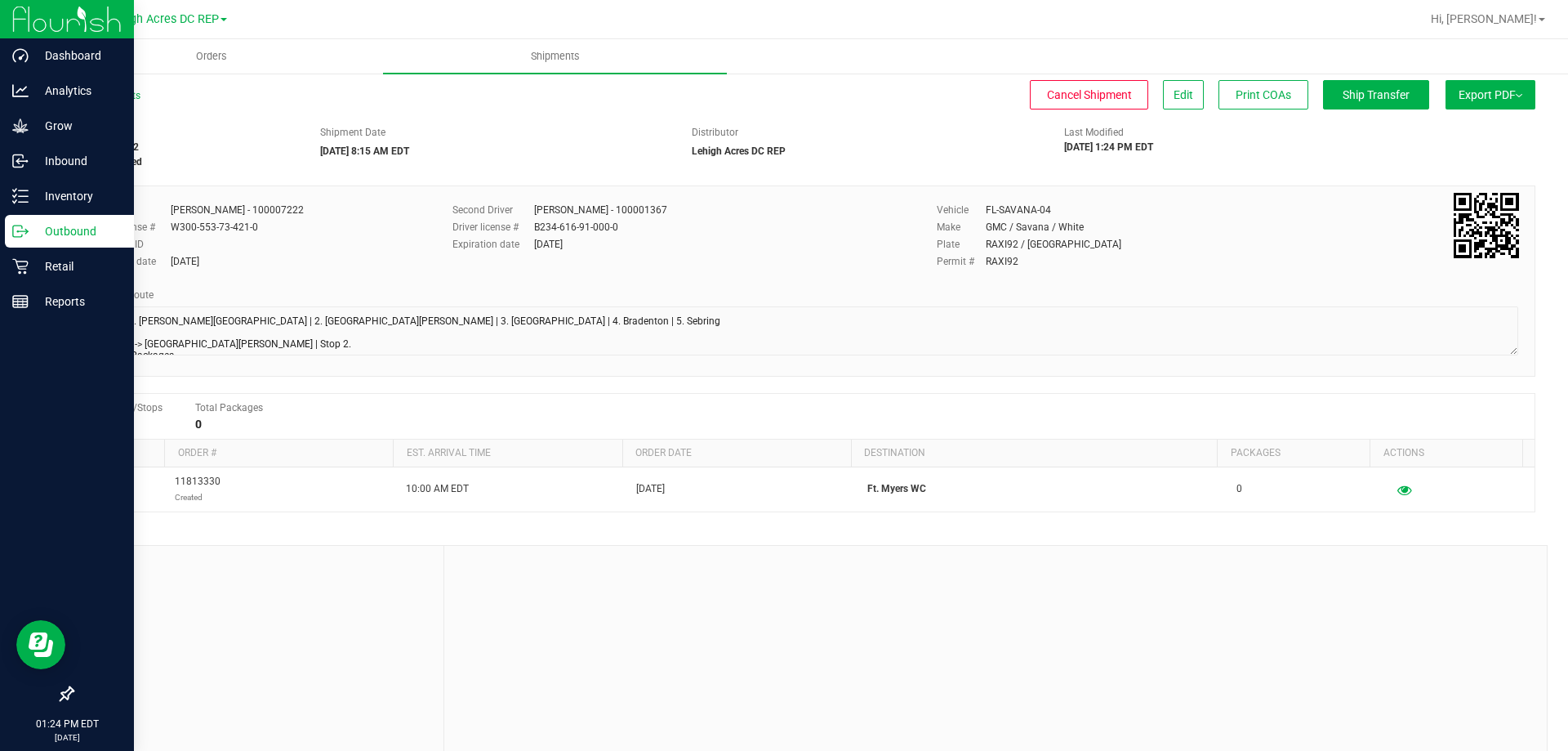
click at [73, 232] on p "Outbound" at bounding box center [78, 232] width 98 height 20
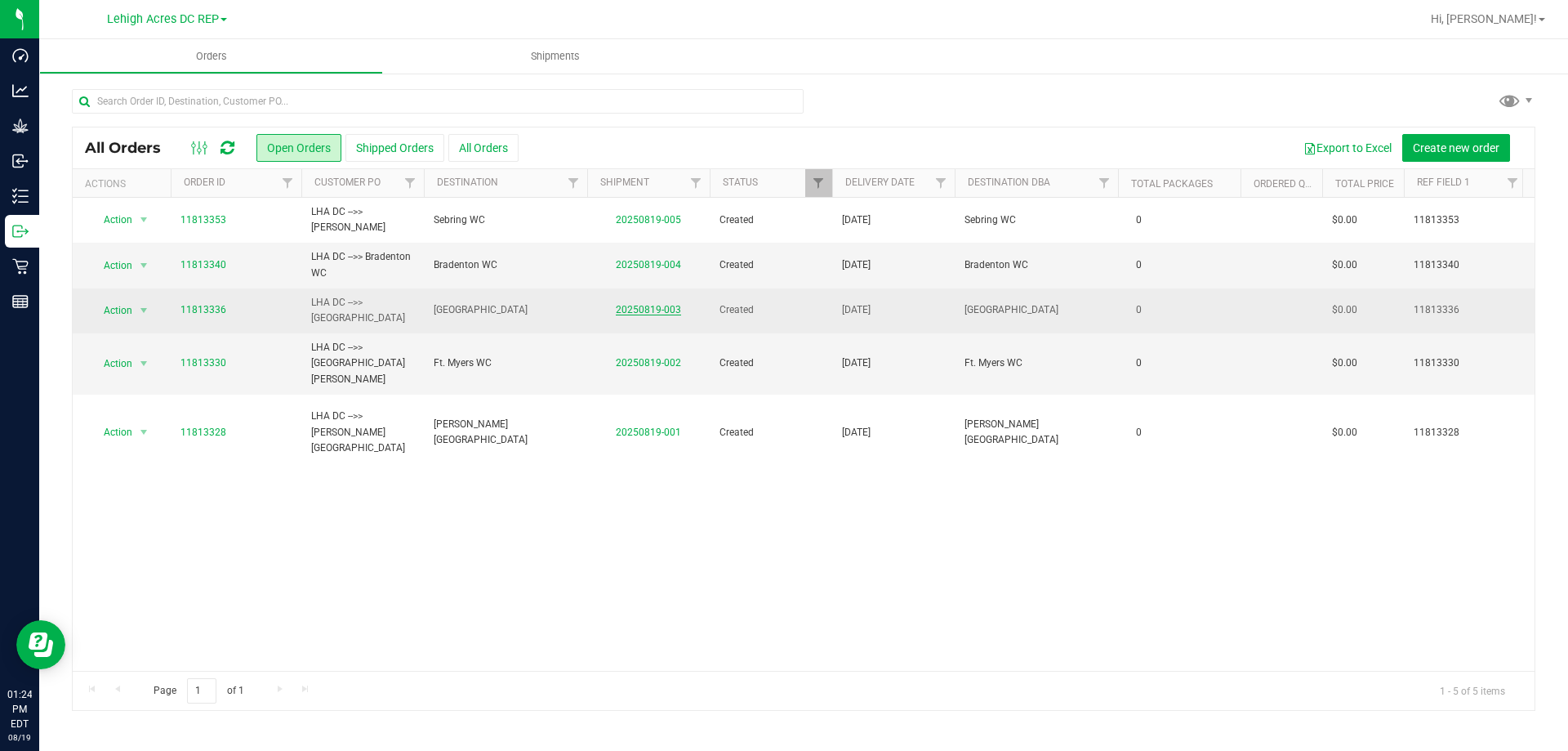
click at [646, 309] on link "20250819-003" at bounding box center [648, 309] width 65 height 11
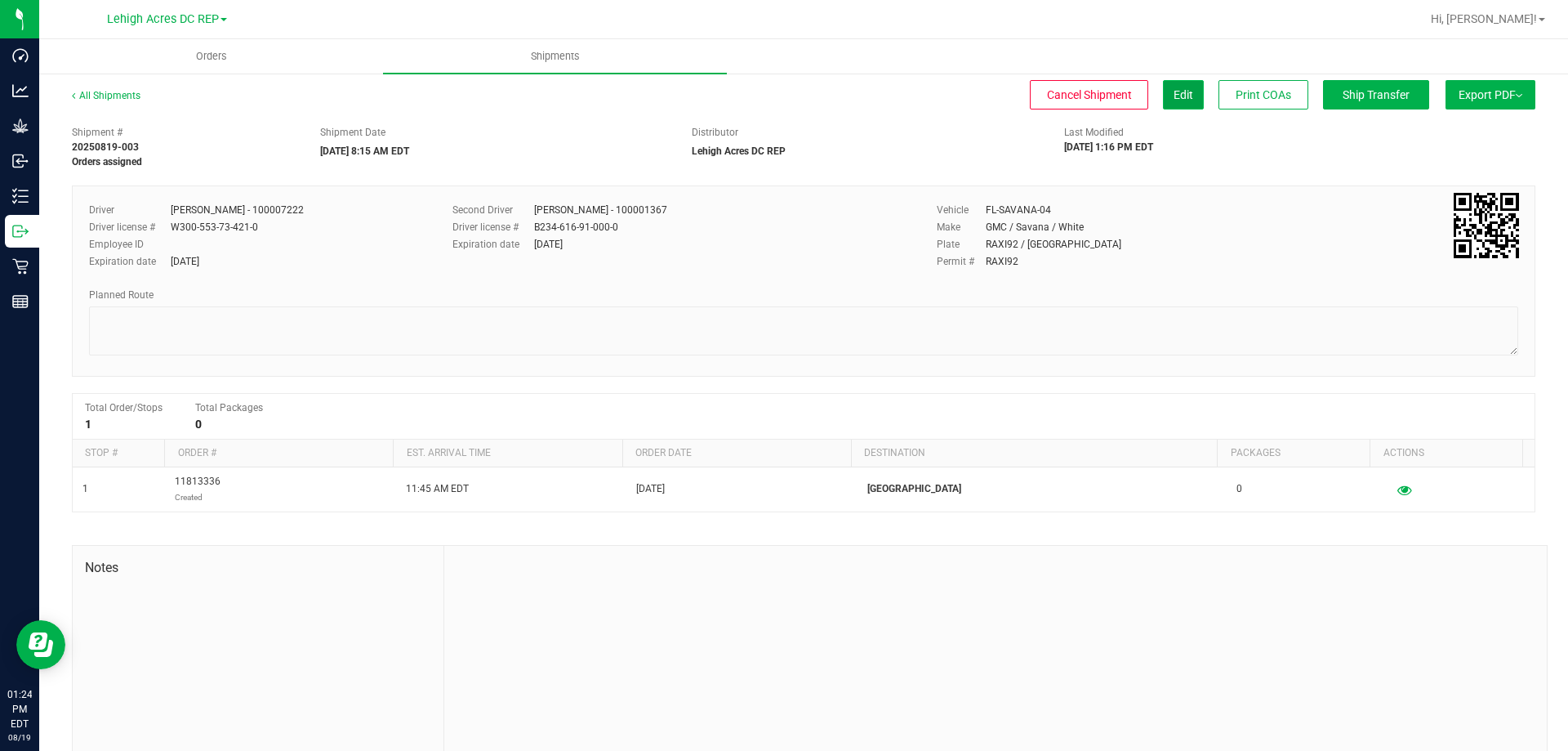
click at [1164, 105] on button "Edit" at bounding box center [1183, 94] width 41 height 29
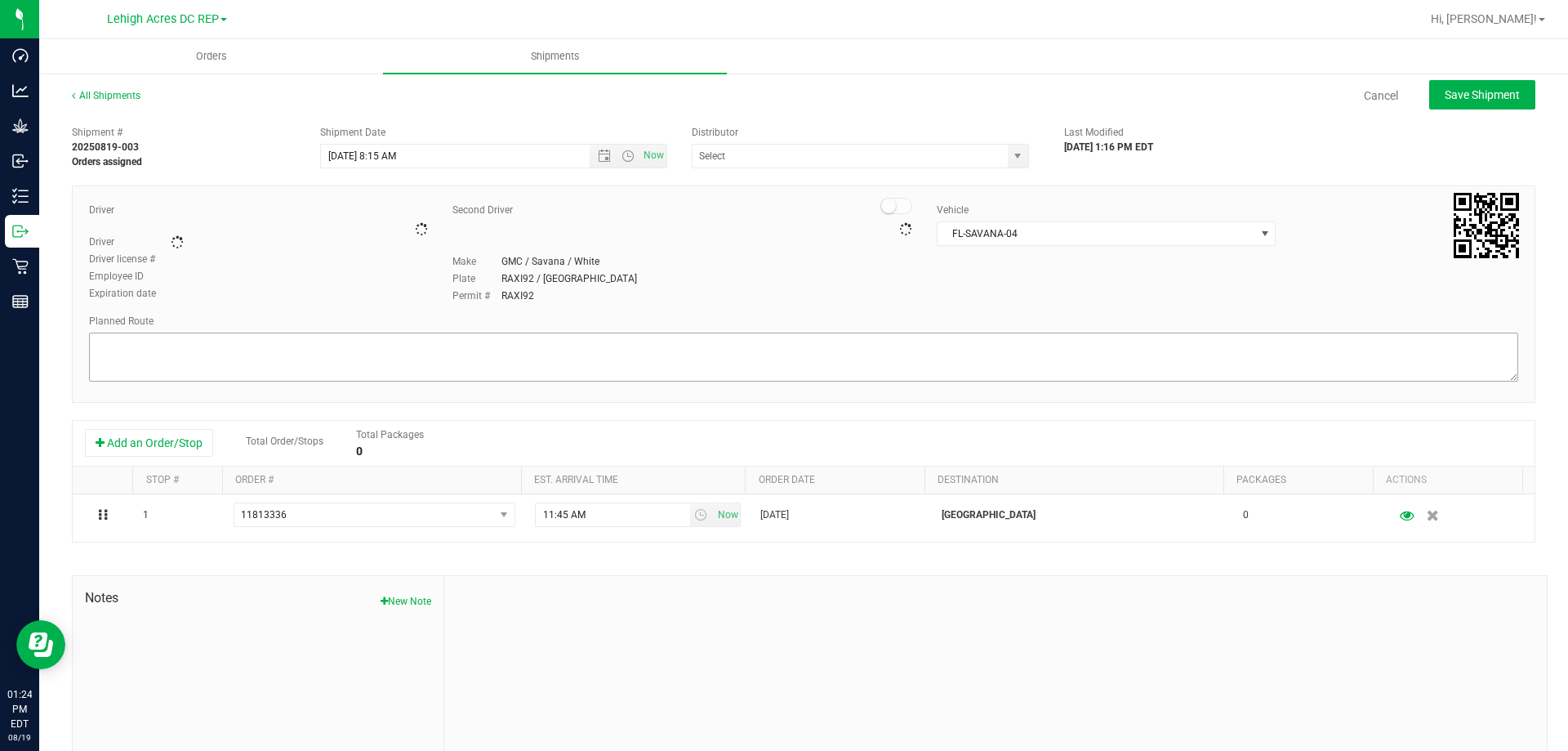
type input "Lehigh Acres DC REP"
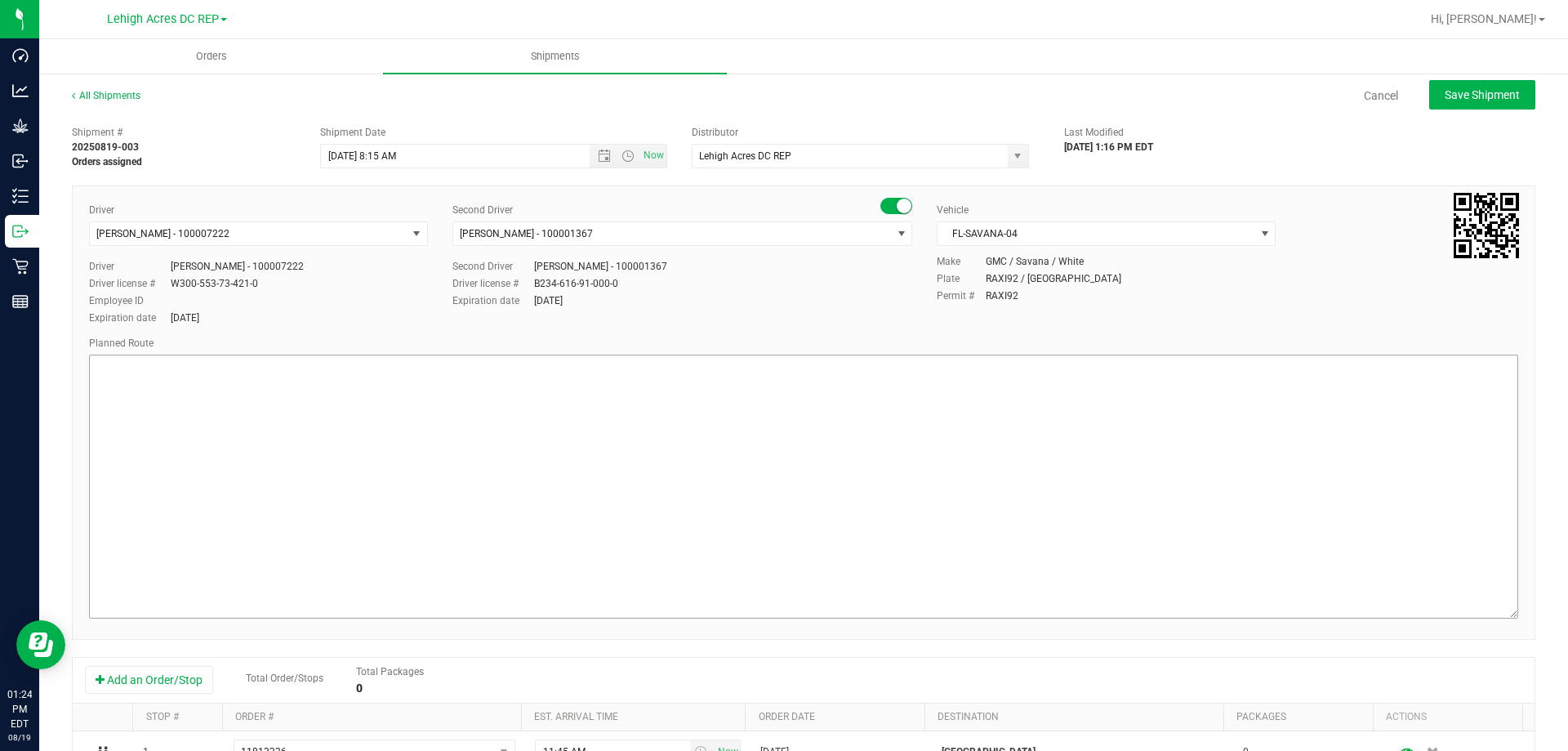
drag, startPoint x: 1503, startPoint y: 393, endPoint x: 557, endPoint y: 398, distance: 946.0
click at [1546, 614] on div "All Shipments Cancel Save Shipment Shipment # 20250819-003 Orders assigned Ship…" at bounding box center [803, 560] width 1529 height 978
click at [159, 367] on textarea at bounding box center [803, 489] width 1429 height 271
paste textarea "Stops: 1. Bonita Springs | 2. Fort Myers | 3. North Port | 4. Bradenton | 5. Se…"
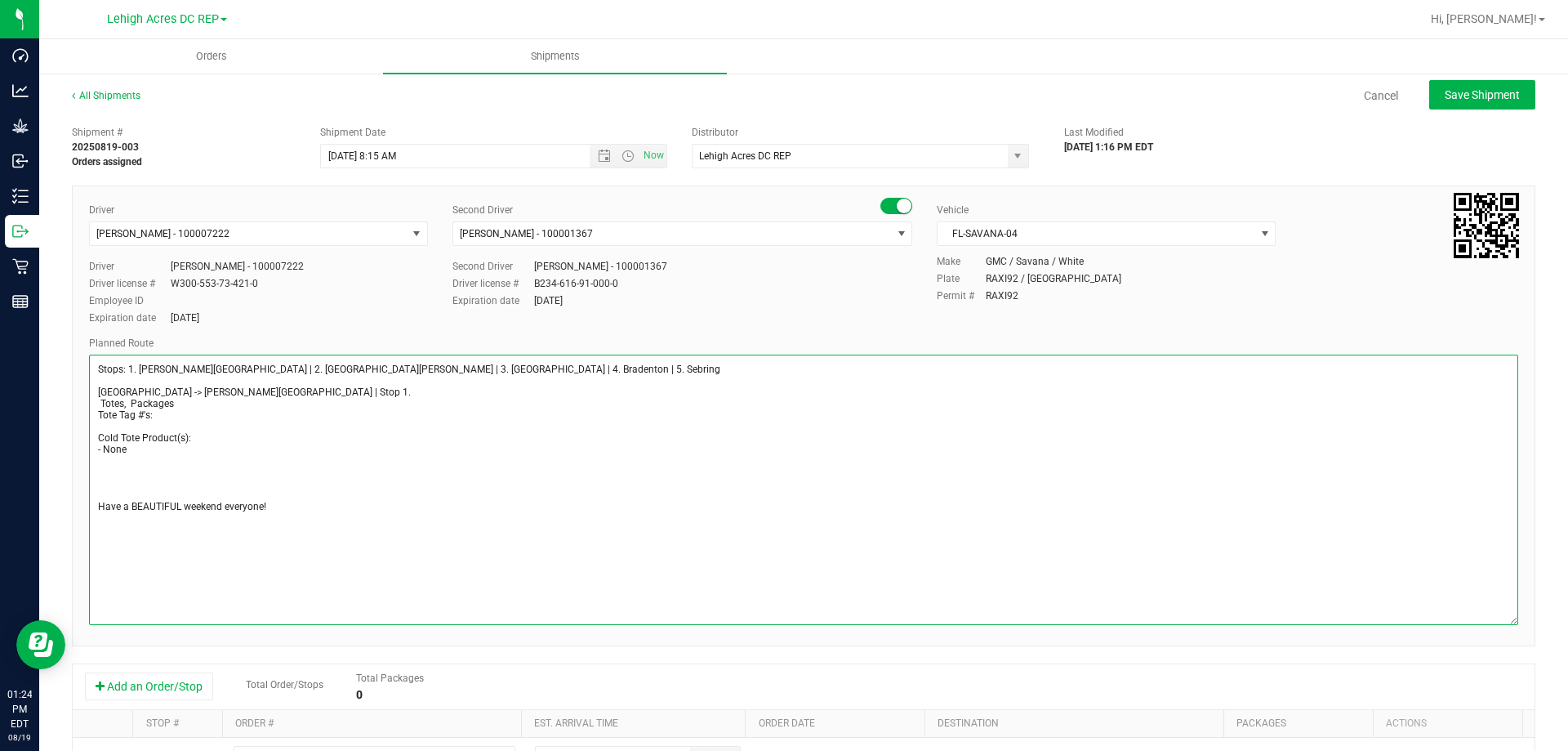
drag, startPoint x: 145, startPoint y: 390, endPoint x: 209, endPoint y: 393, distance: 64.1
click at [209, 393] on textarea at bounding box center [803, 489] width 1429 height 271
click at [241, 393] on textarea at bounding box center [803, 489] width 1429 height 271
type textarea "Stops: 1. Bonita Springs | 2. Fort Myers | 3. North Port | 4. Bradenton | 5. Se…"
click at [1460, 93] on span "Save Shipment" at bounding box center [1481, 94] width 75 height 13
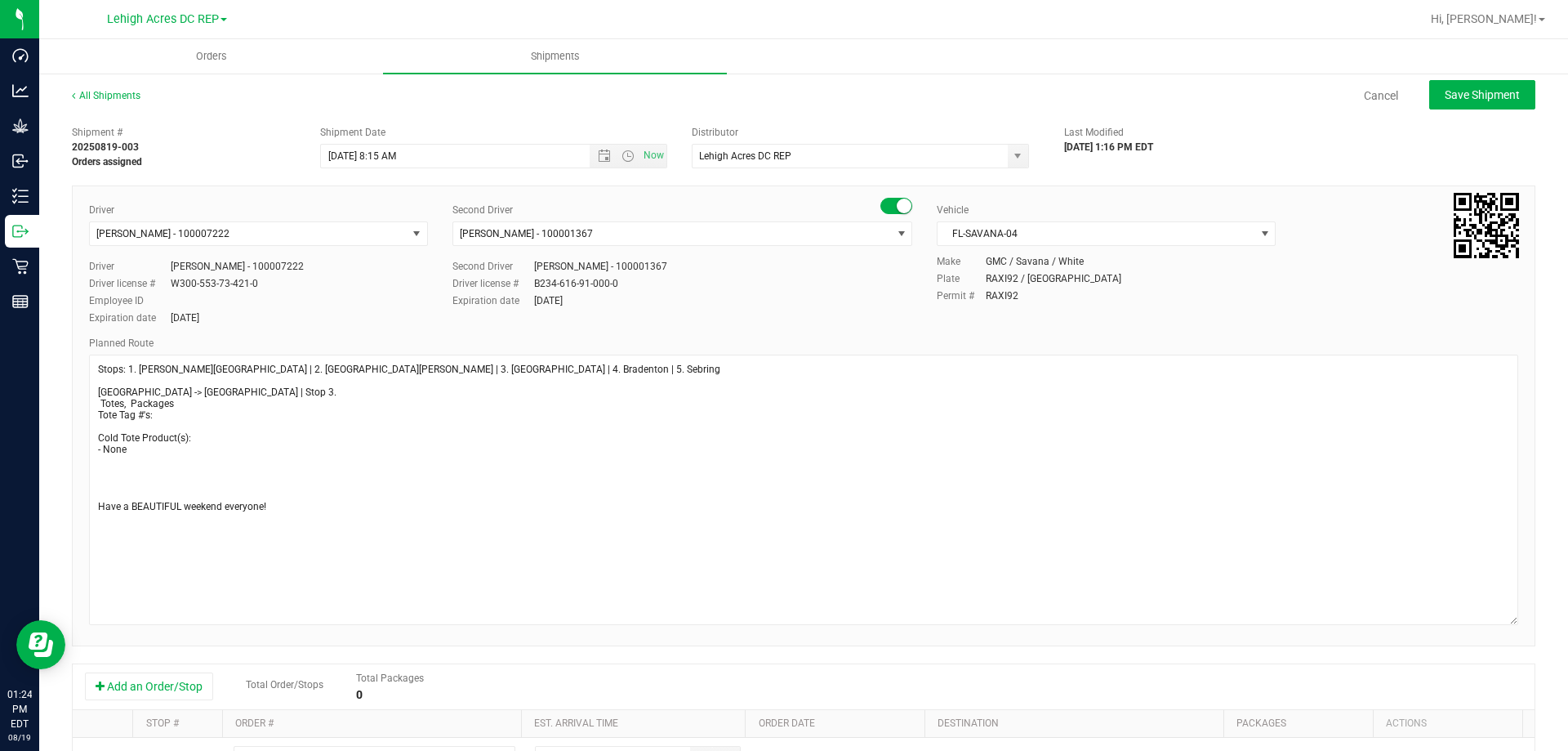
type input "8/22/2025 12:15 PM"
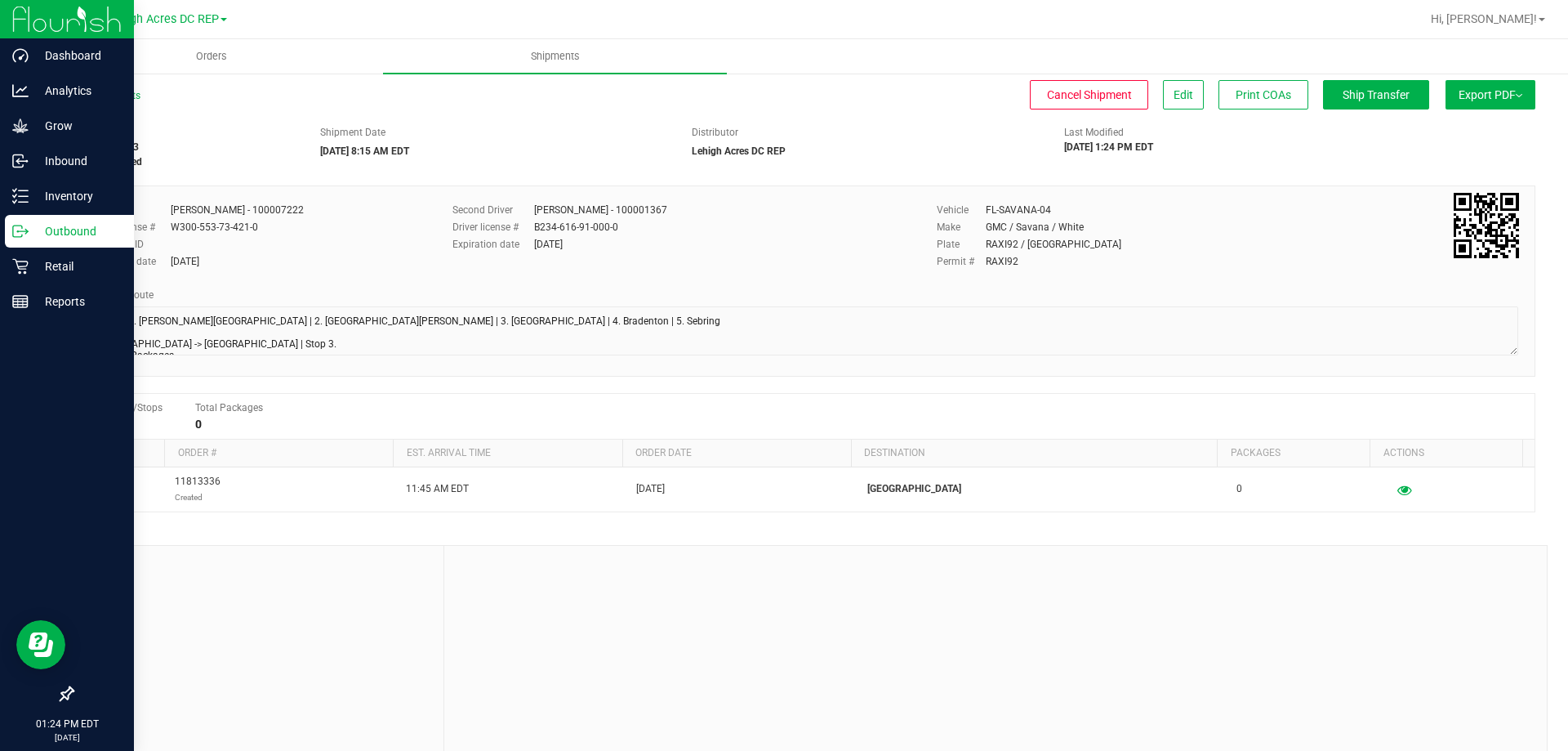
click at [54, 239] on p "Outbound" at bounding box center [78, 232] width 98 height 20
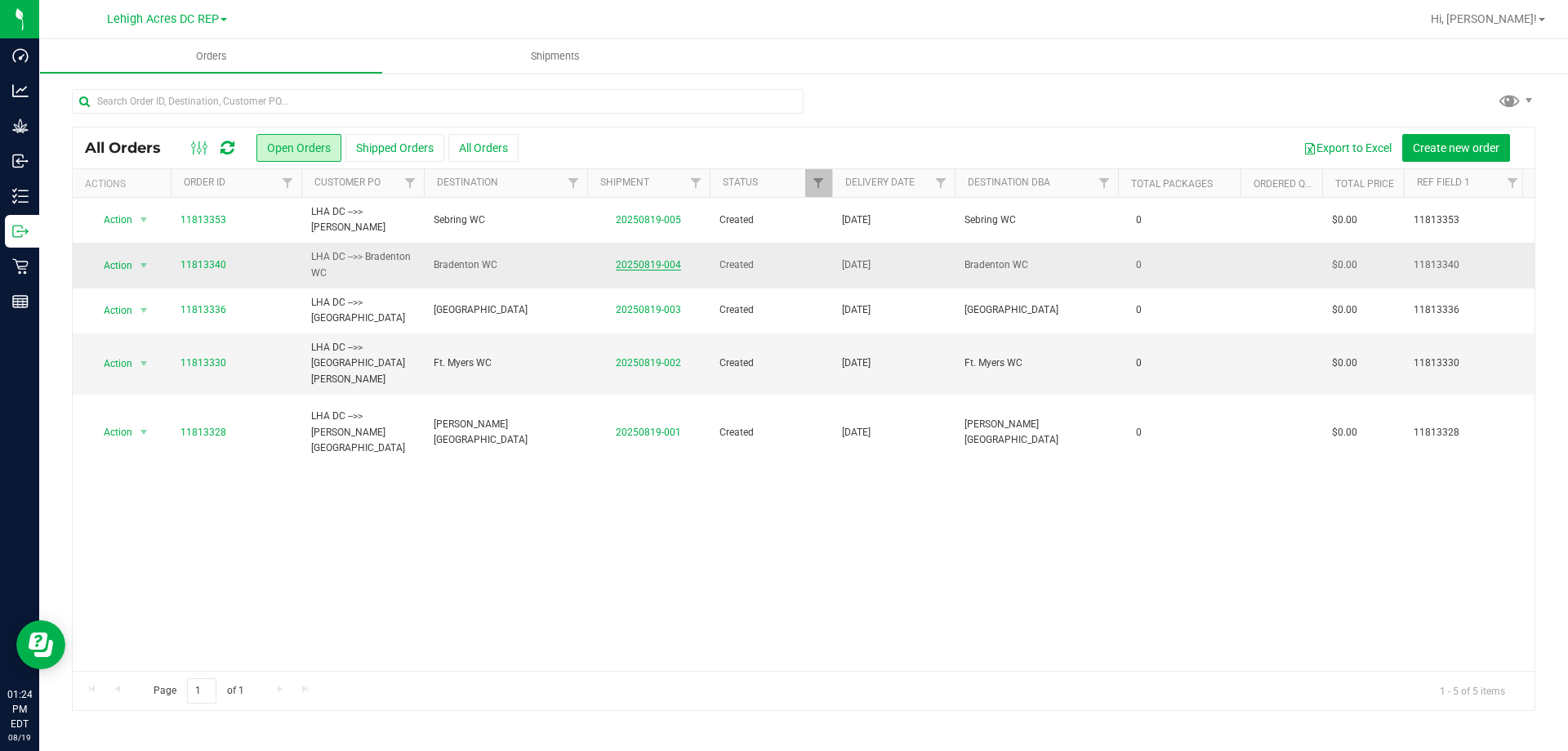
click at [653, 266] on link "20250819-004" at bounding box center [648, 264] width 65 height 11
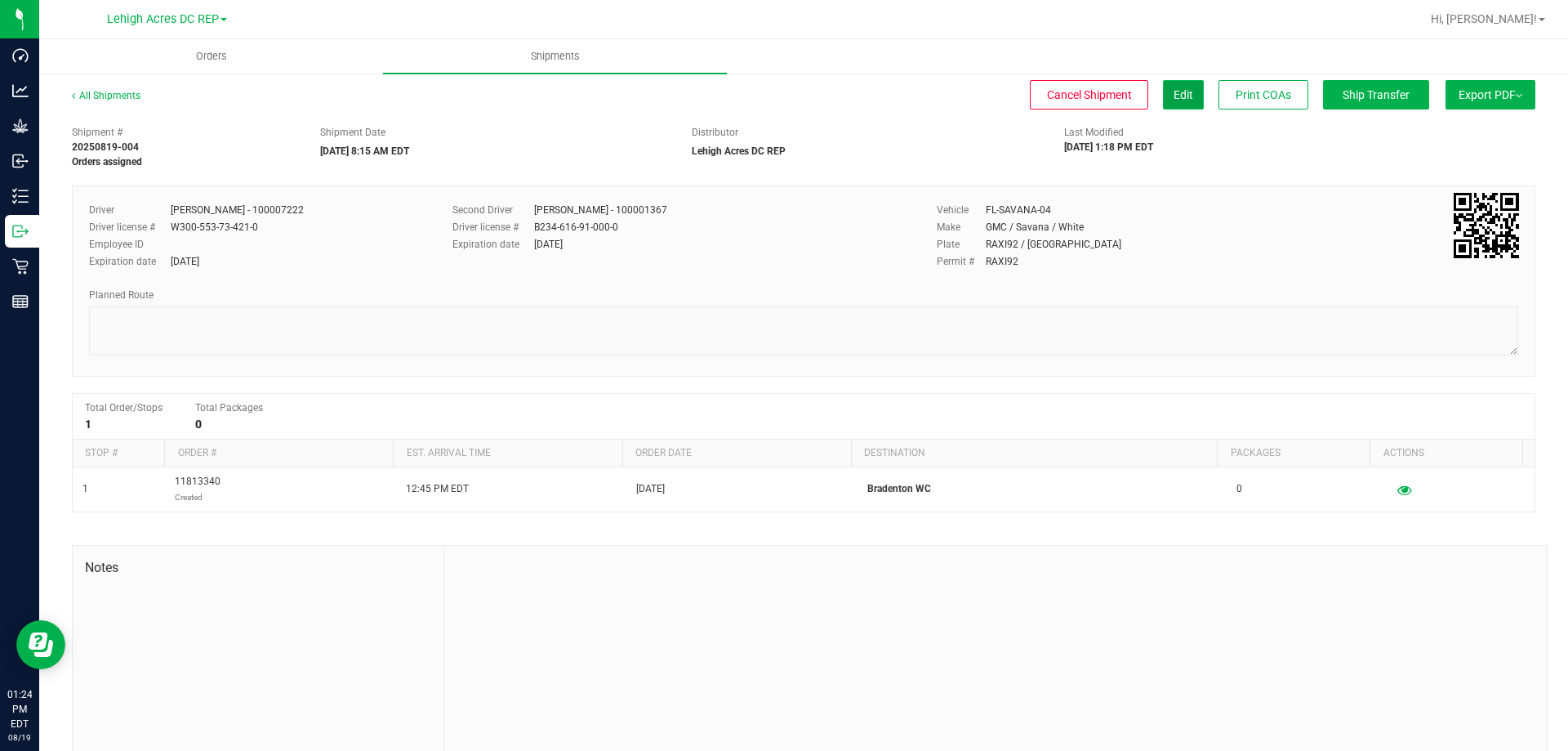
click at [1174, 101] on span "Edit" at bounding box center [1184, 94] width 20 height 13
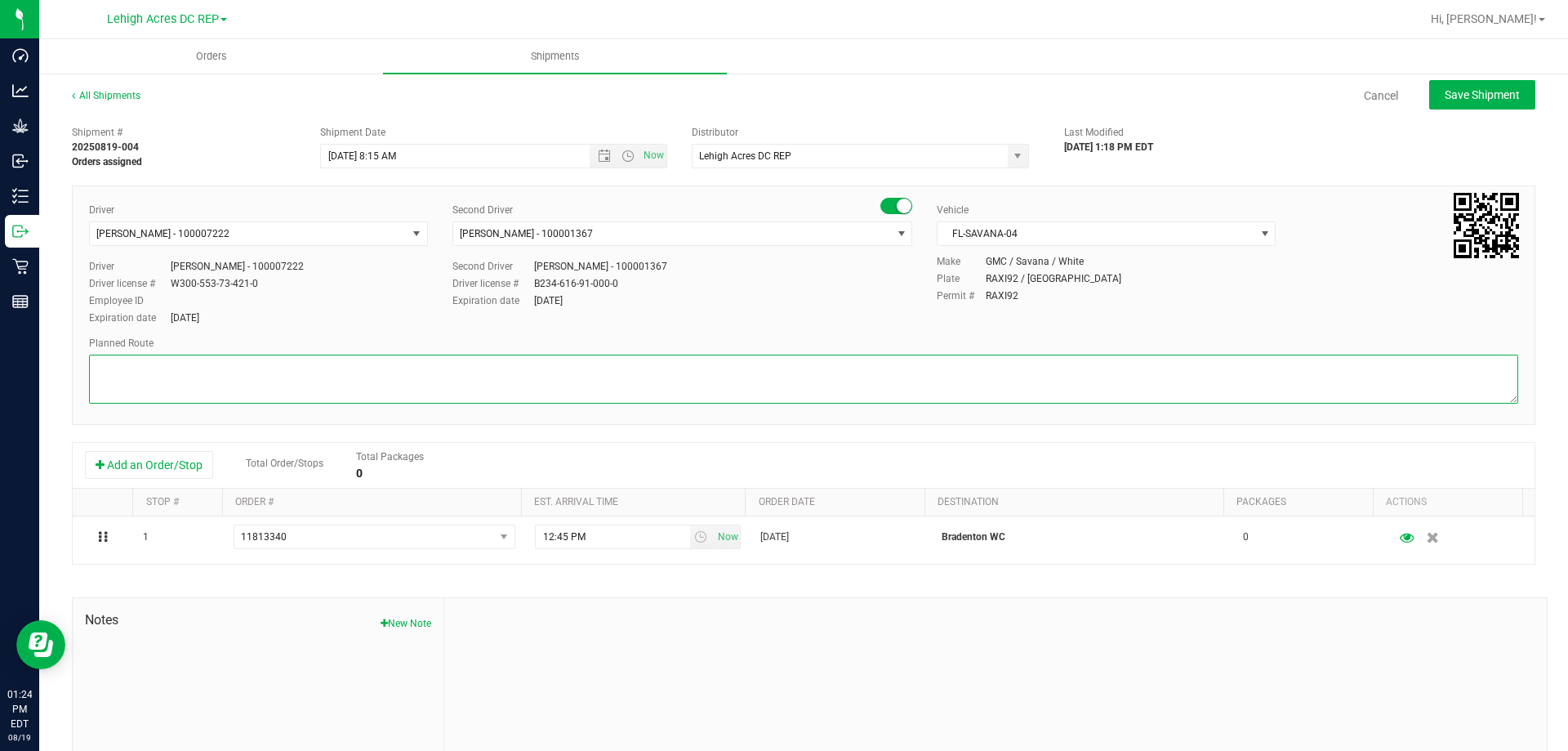
drag, startPoint x: 1501, startPoint y: 389, endPoint x: 1508, endPoint y: 442, distance: 53.5
click at [1508, 442] on div "Shipment # 20250819-004 Orders assigned Shipment Date 8/22/2025 8:15 AM Now Dis…" at bounding box center [803, 467] width 1463 height 700
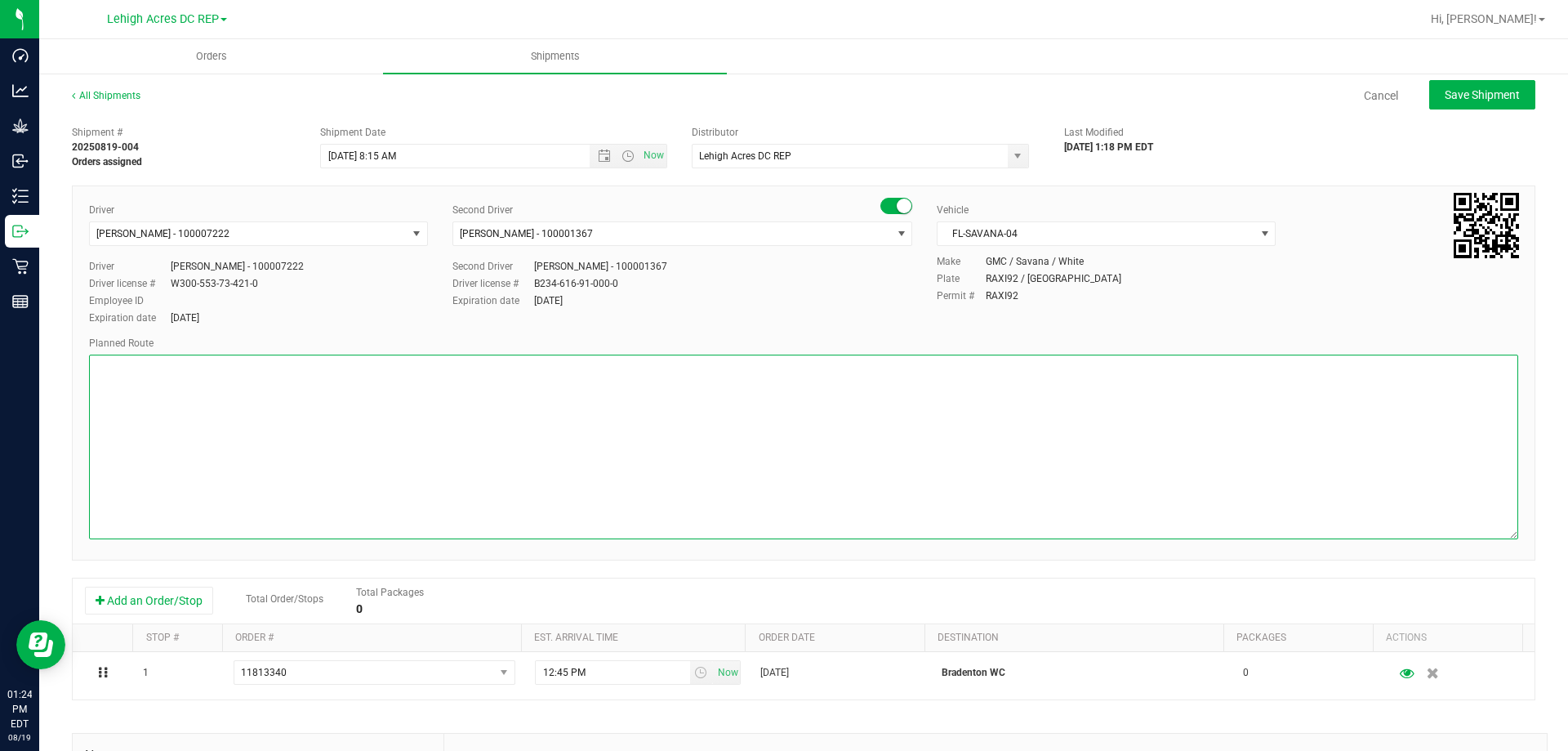
drag, startPoint x: 1498, startPoint y: 392, endPoint x: 1525, endPoint y: 528, distance: 138.7
click at [1525, 528] on div "All Shipments Cancel Save Shipment Shipment # 20250819-004 Orders assigned Ship…" at bounding box center [803, 520] width 1529 height 898
click at [118, 358] on textarea at bounding box center [803, 446] width 1429 height 185
paste textarea "Stops: 1. Bonita Springs | 2. Fort Myers | 3. North Port | 4. Bradenton | 5. Se…"
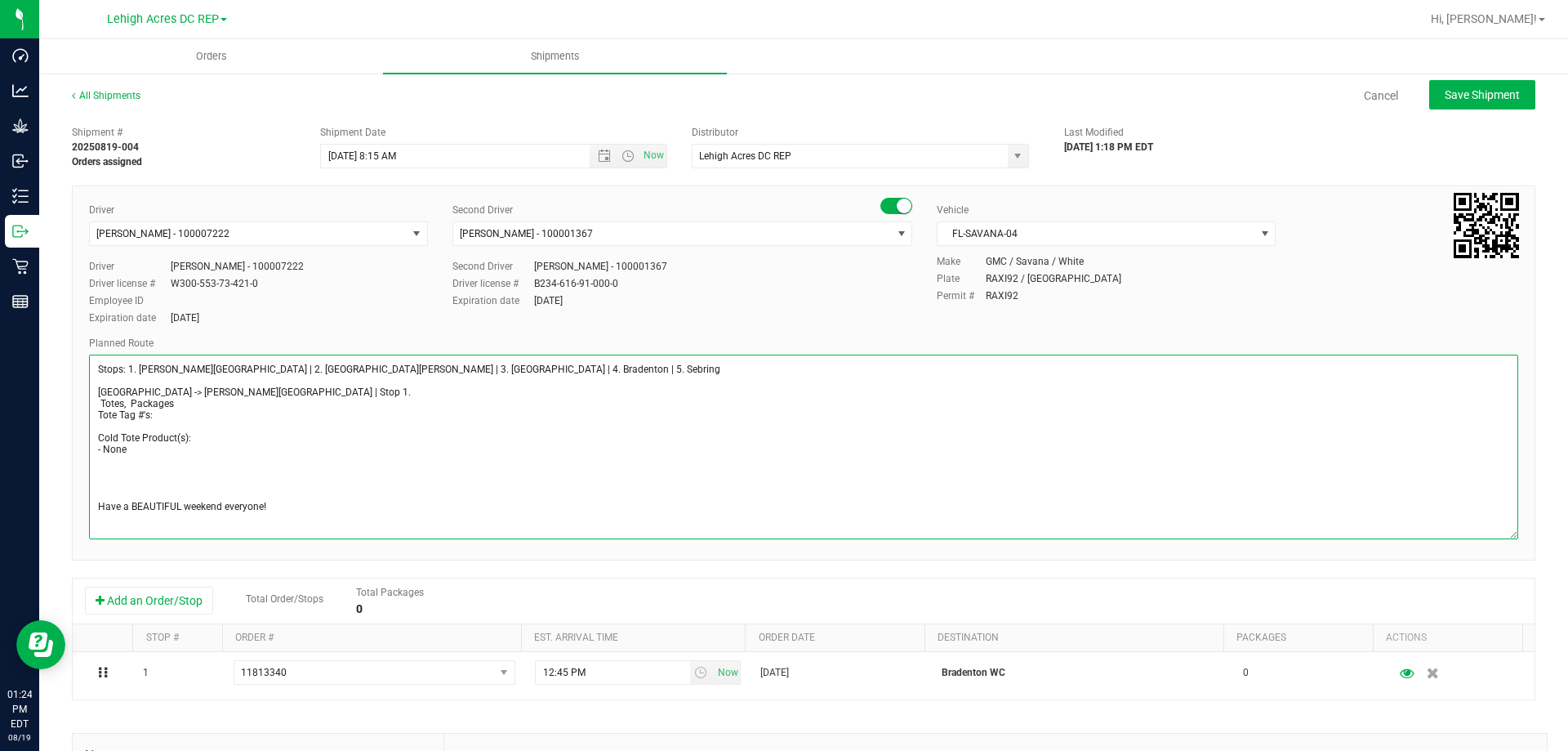
drag, startPoint x: 144, startPoint y: 391, endPoint x: 208, endPoint y: 392, distance: 64.0
click at [208, 392] on textarea at bounding box center [803, 446] width 1429 height 185
click at [240, 394] on textarea at bounding box center [803, 446] width 1429 height 185
type textarea "Stops: 1. Bonita Springs | 2. Fort Myers | 3. North Port | 4. Bradenton | 5. Se…"
click at [1471, 101] on span "Save Shipment" at bounding box center [1481, 94] width 75 height 13
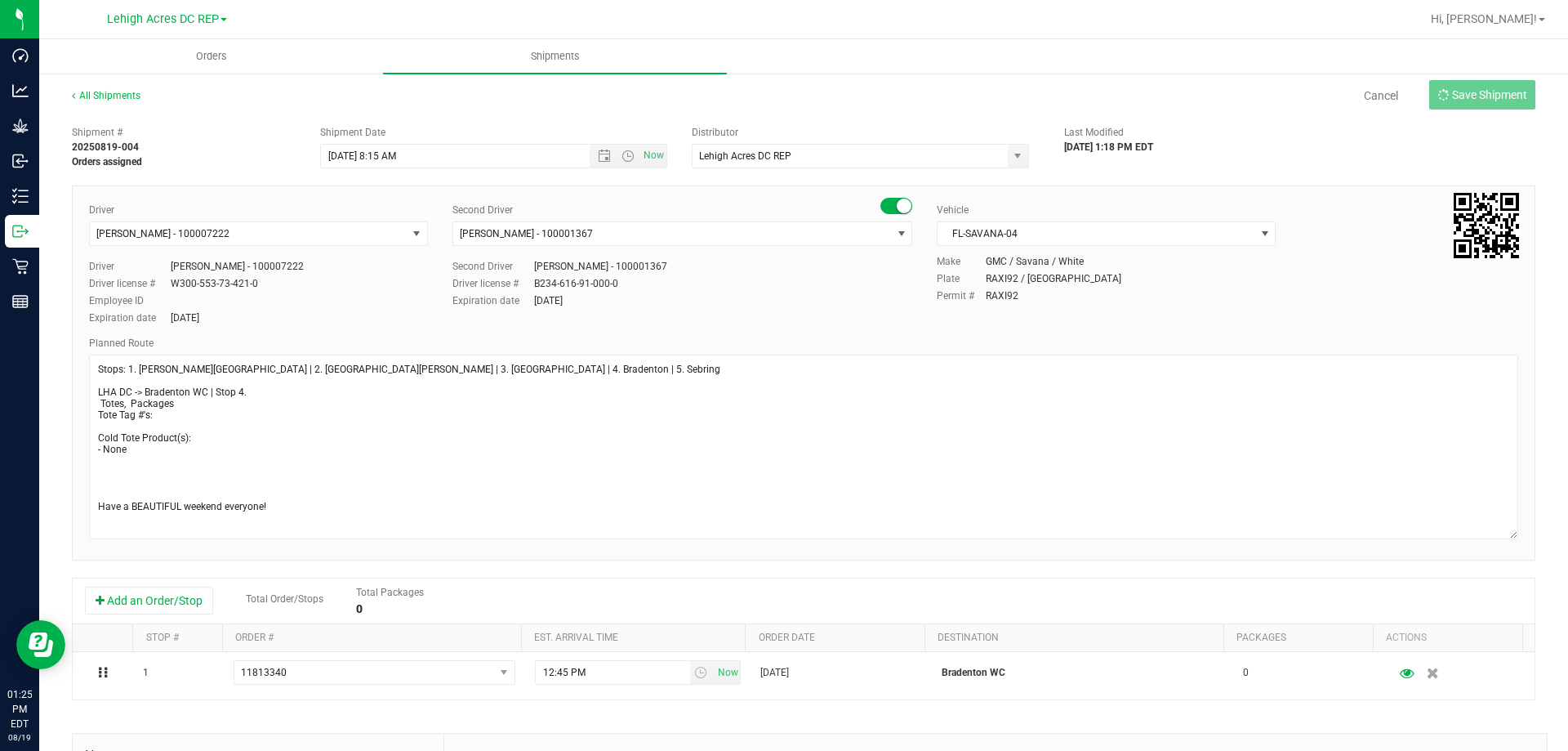
type input "8/22/2025 12:15 PM"
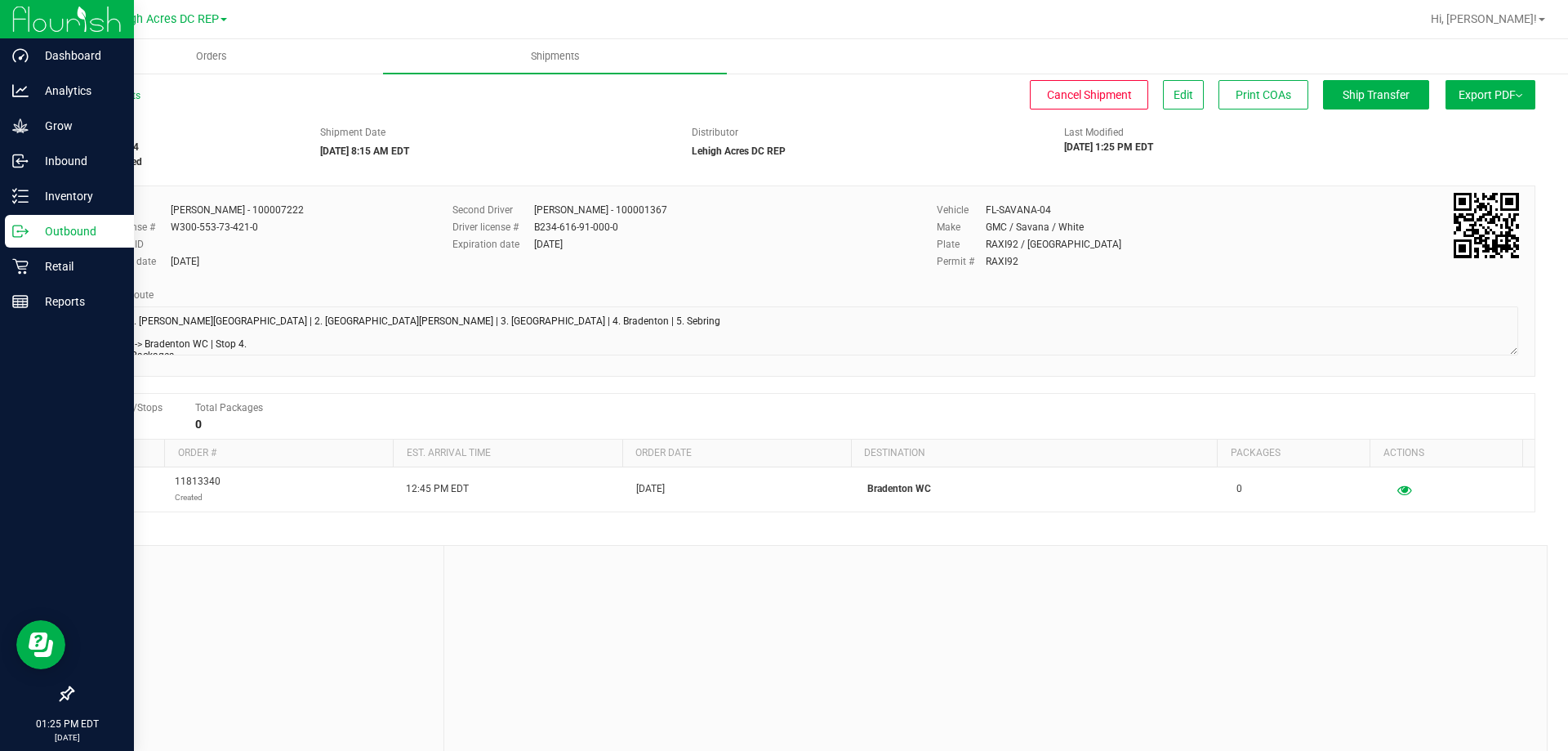
click at [59, 233] on p "Outbound" at bounding box center [78, 232] width 98 height 20
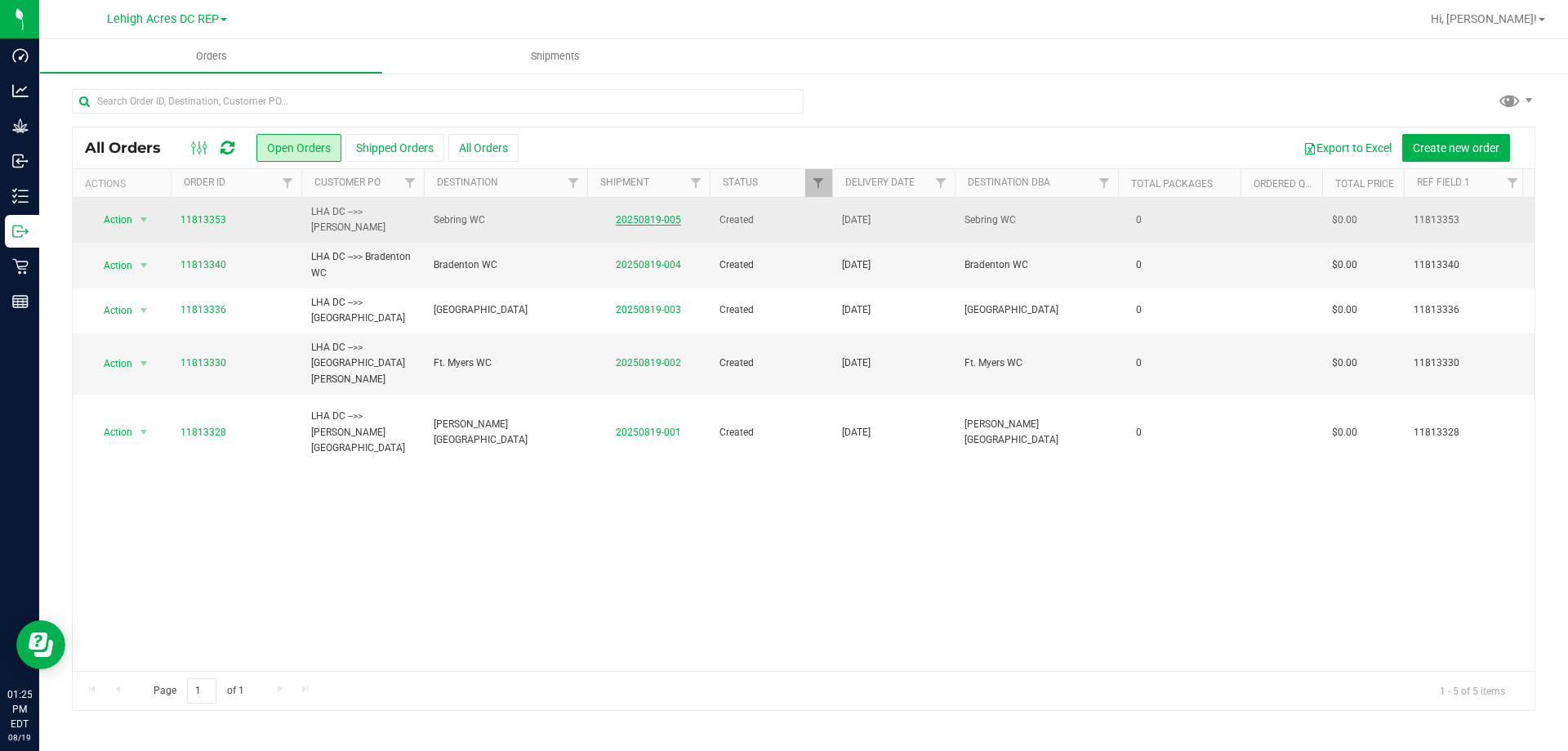
click at [649, 224] on link "20250819-005" at bounding box center [648, 219] width 65 height 11
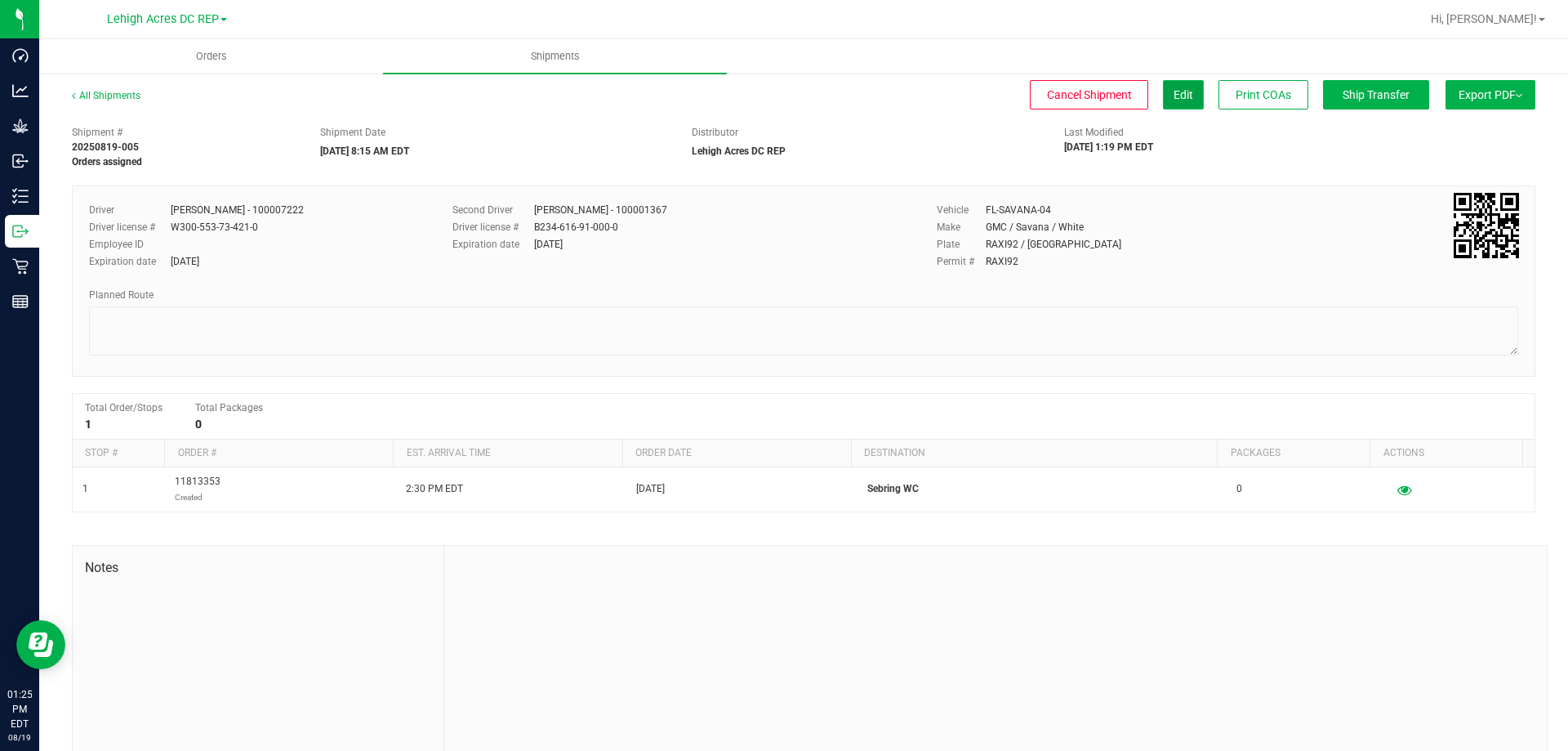
click at [1174, 98] on span "Edit" at bounding box center [1184, 94] width 20 height 13
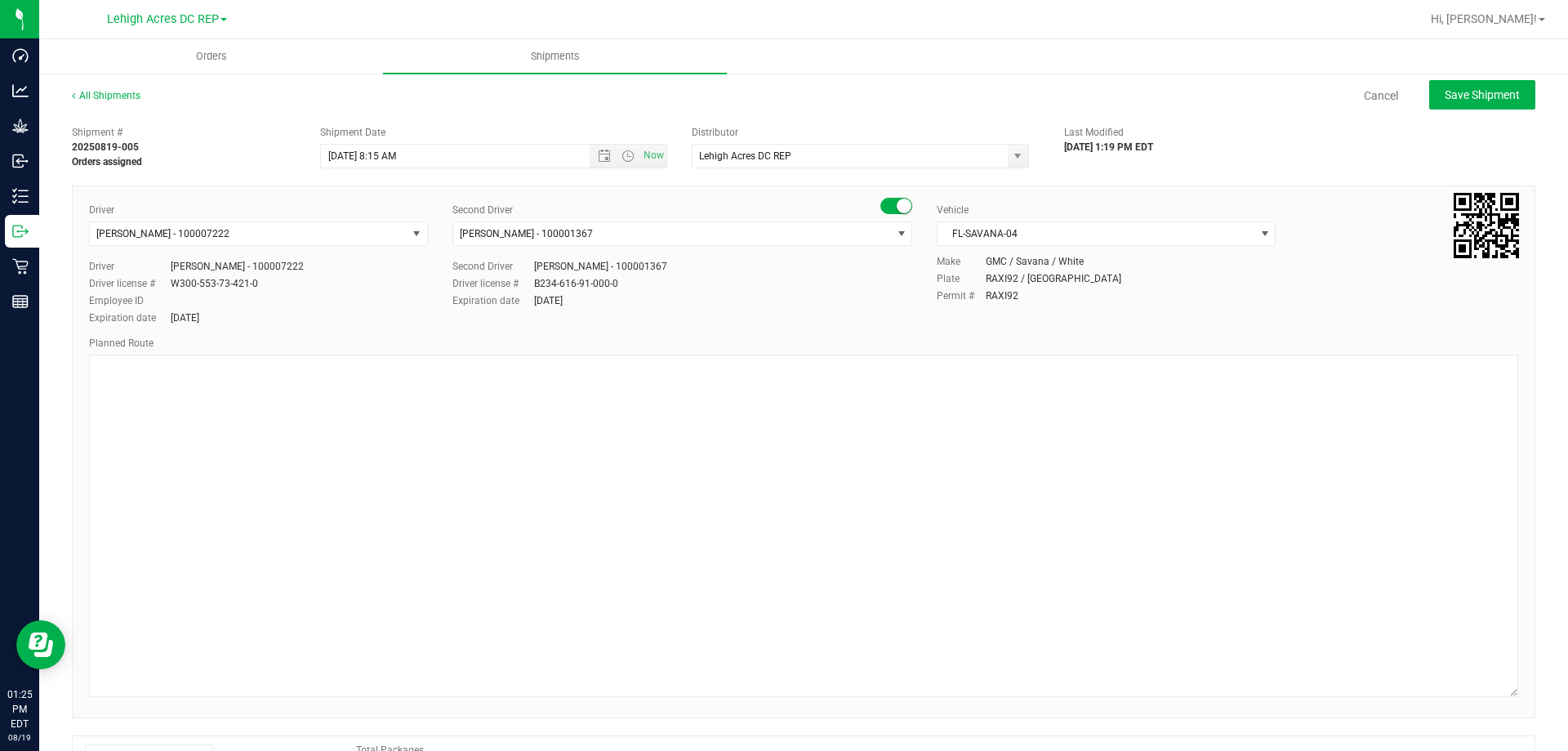
drag, startPoint x: 1502, startPoint y: 399, endPoint x: 1567, endPoint y: 693, distance: 301.1
click at [1567, 693] on div "Orders Shipments All Shipments Cancel Save Shipment Shipment # 20250819-005 Ord…" at bounding box center [803, 394] width 1529 height 712
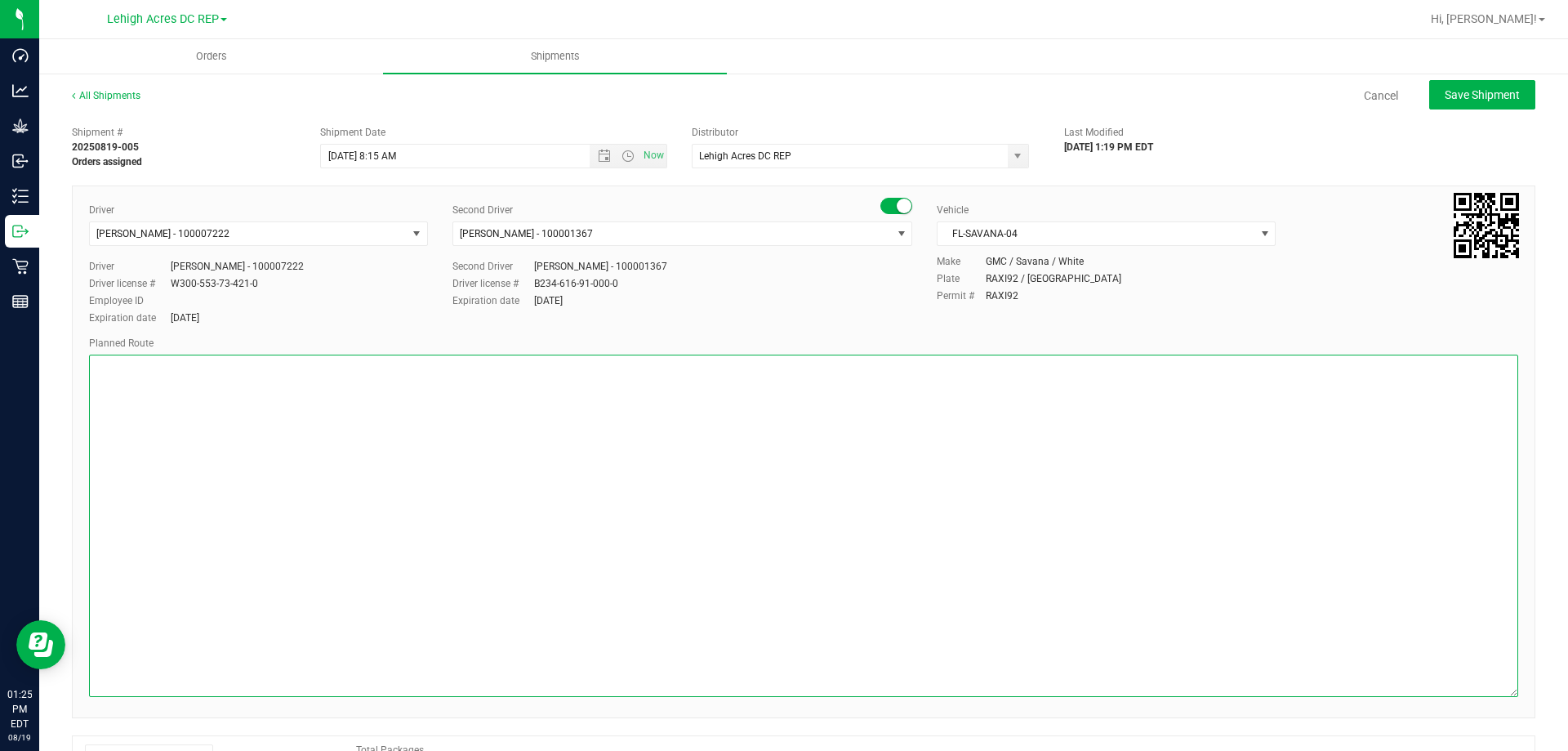
click at [137, 394] on textarea at bounding box center [803, 525] width 1429 height 343
paste textarea "Stops: 1. Bonita Springs | 2. Fort Myers | 3. North Port | 4. Bradenton | 5. Se…"
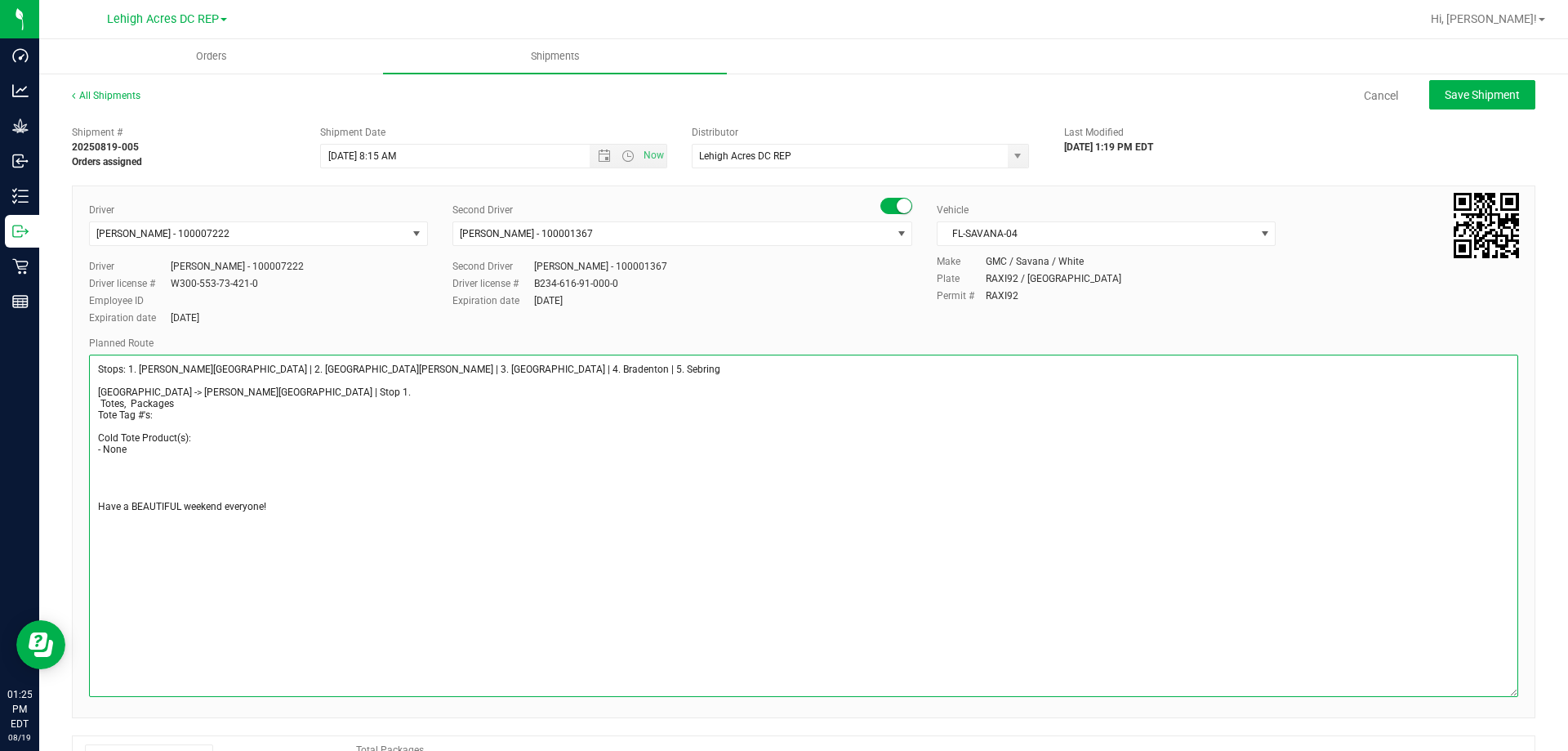
drag, startPoint x: 147, startPoint y: 392, endPoint x: 207, endPoint y: 391, distance: 60.0
click at [207, 391] on textarea at bounding box center [803, 525] width 1429 height 343
click at [232, 393] on textarea at bounding box center [803, 525] width 1429 height 343
type textarea "Stops: 1. Bonita Springs | 2. Fort Myers | 3. North Port | 4. Bradenton | 5. Se…"
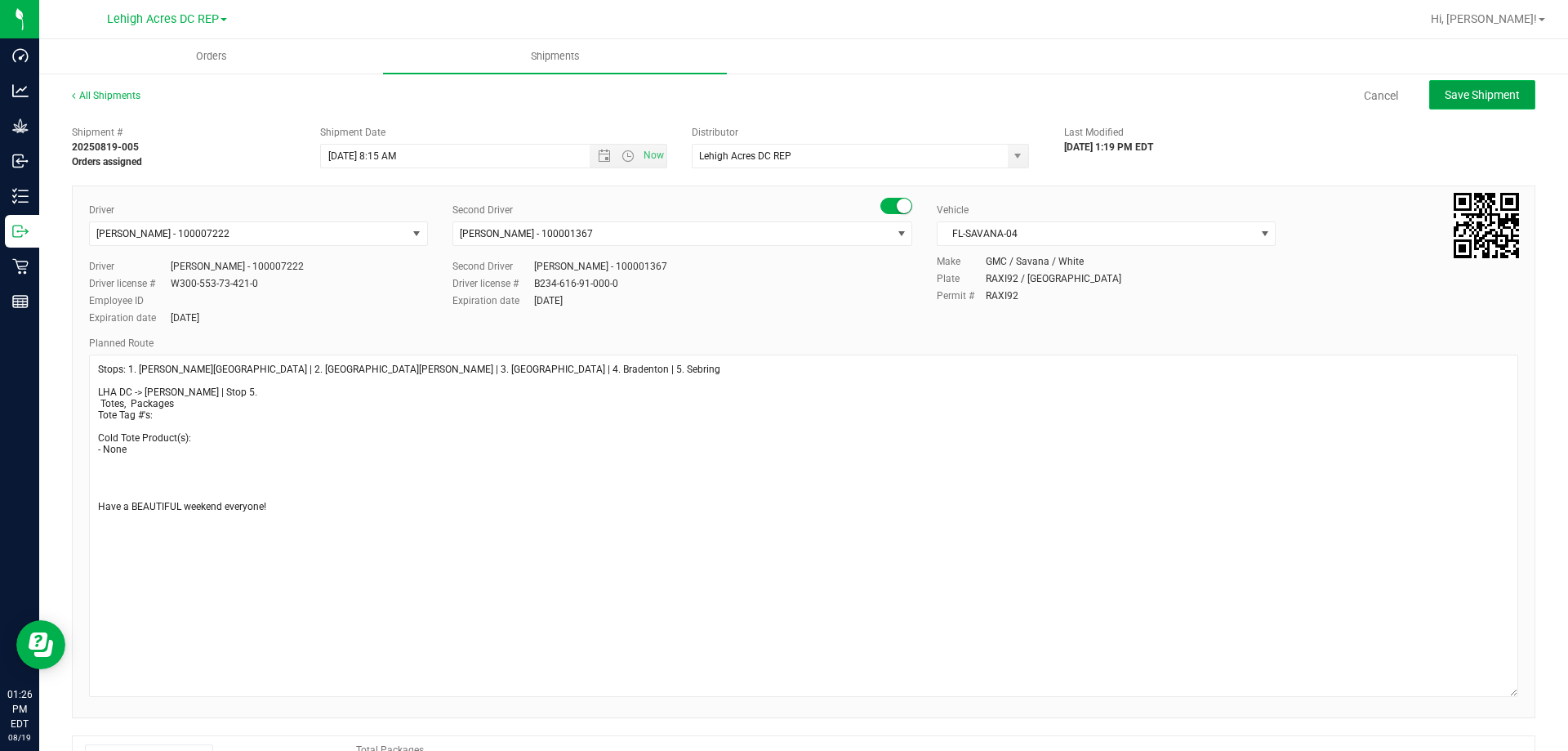
click at [1469, 93] on span "Save Shipment" at bounding box center [1481, 94] width 75 height 13
type input "8/22/2025 12:15 PM"
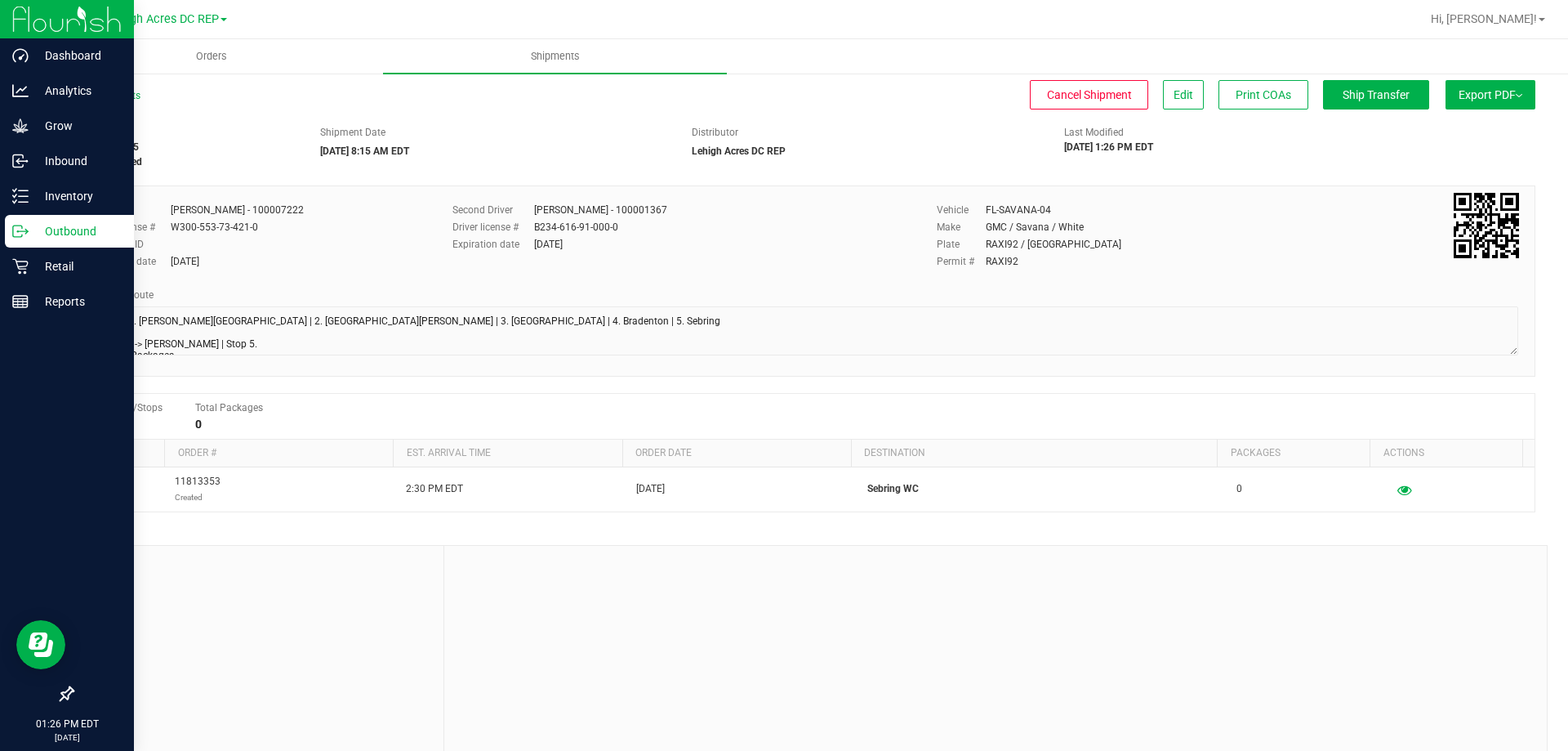
click at [59, 233] on p "Outbound" at bounding box center [78, 232] width 98 height 20
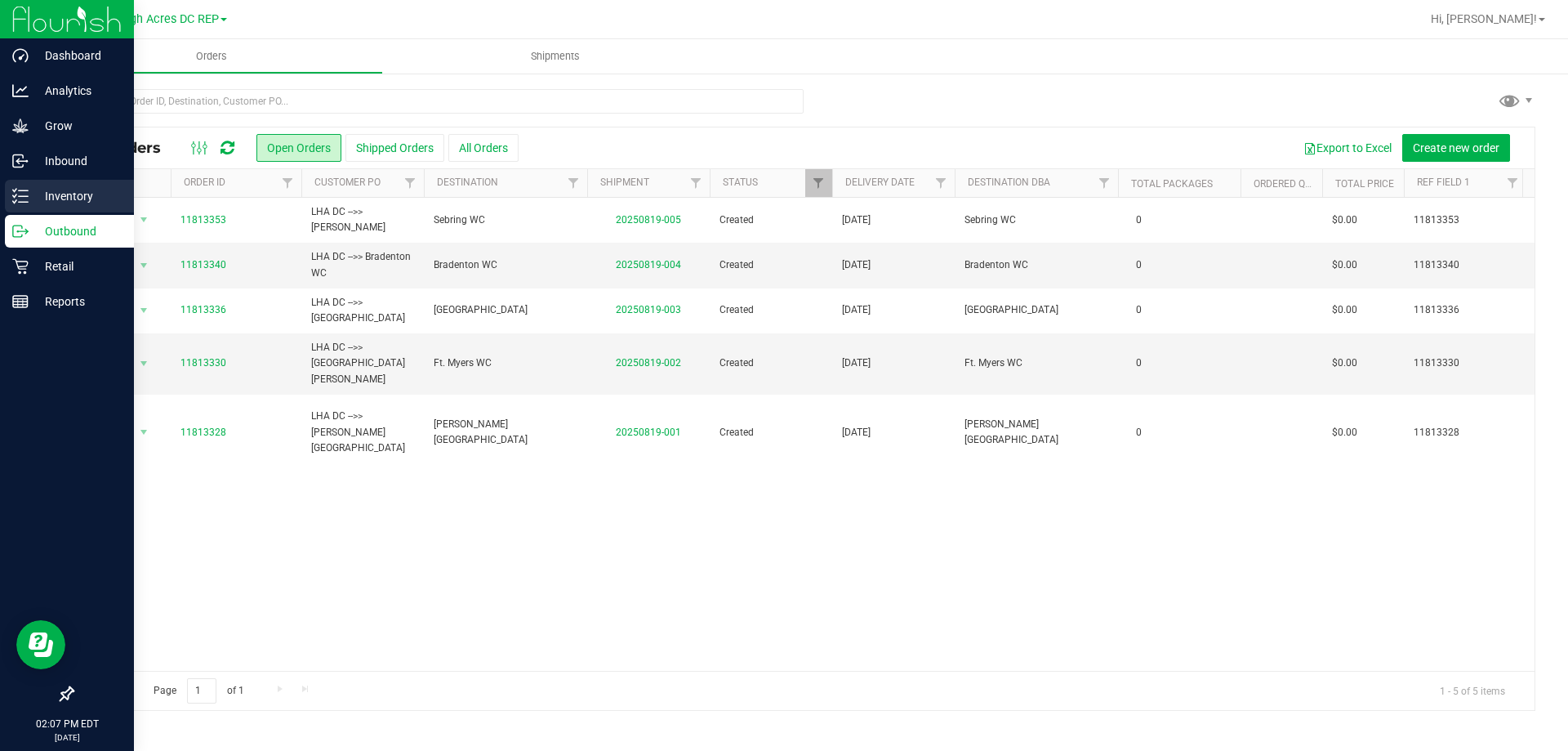
click at [65, 188] on p "Inventory" at bounding box center [78, 197] width 98 height 20
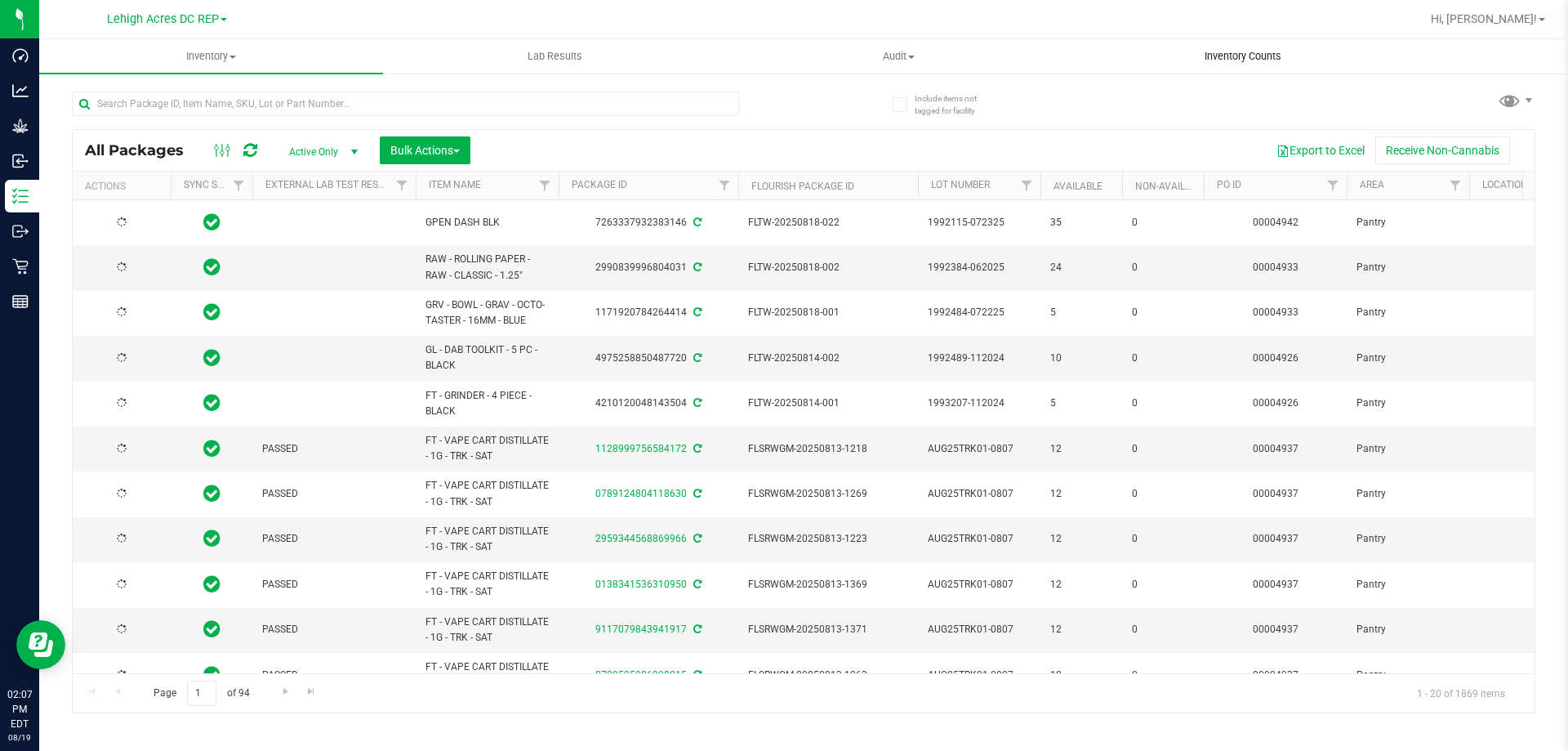
click at [1243, 52] on span "Inventory Counts" at bounding box center [1243, 56] width 121 height 15
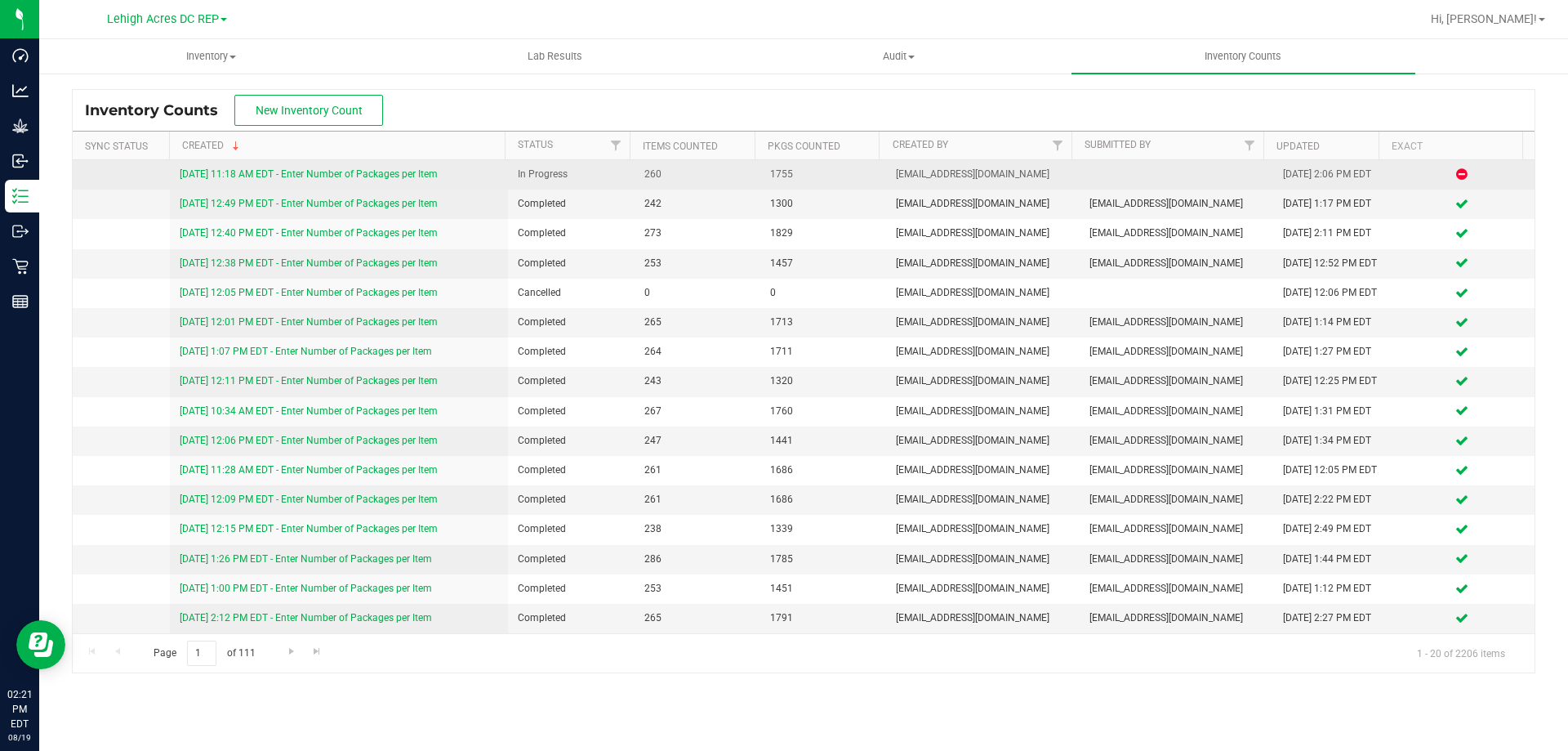
click at [404, 178] on link "8/19/25 11:18 AM EDT - Enter Number of Packages per Item" at bounding box center [308, 174] width 259 height 11
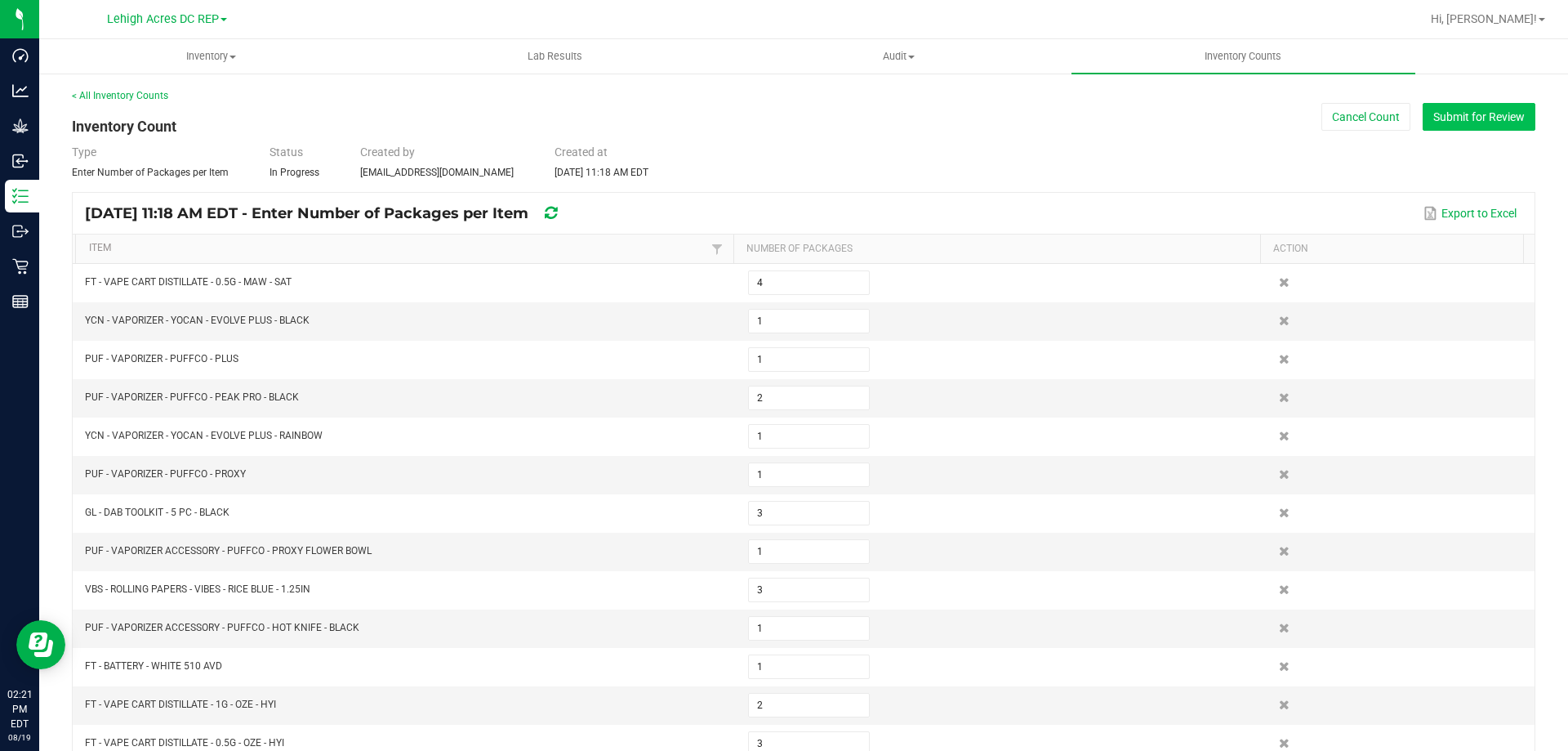
click at [1455, 122] on button "Submit for Review" at bounding box center [1478, 117] width 113 height 28
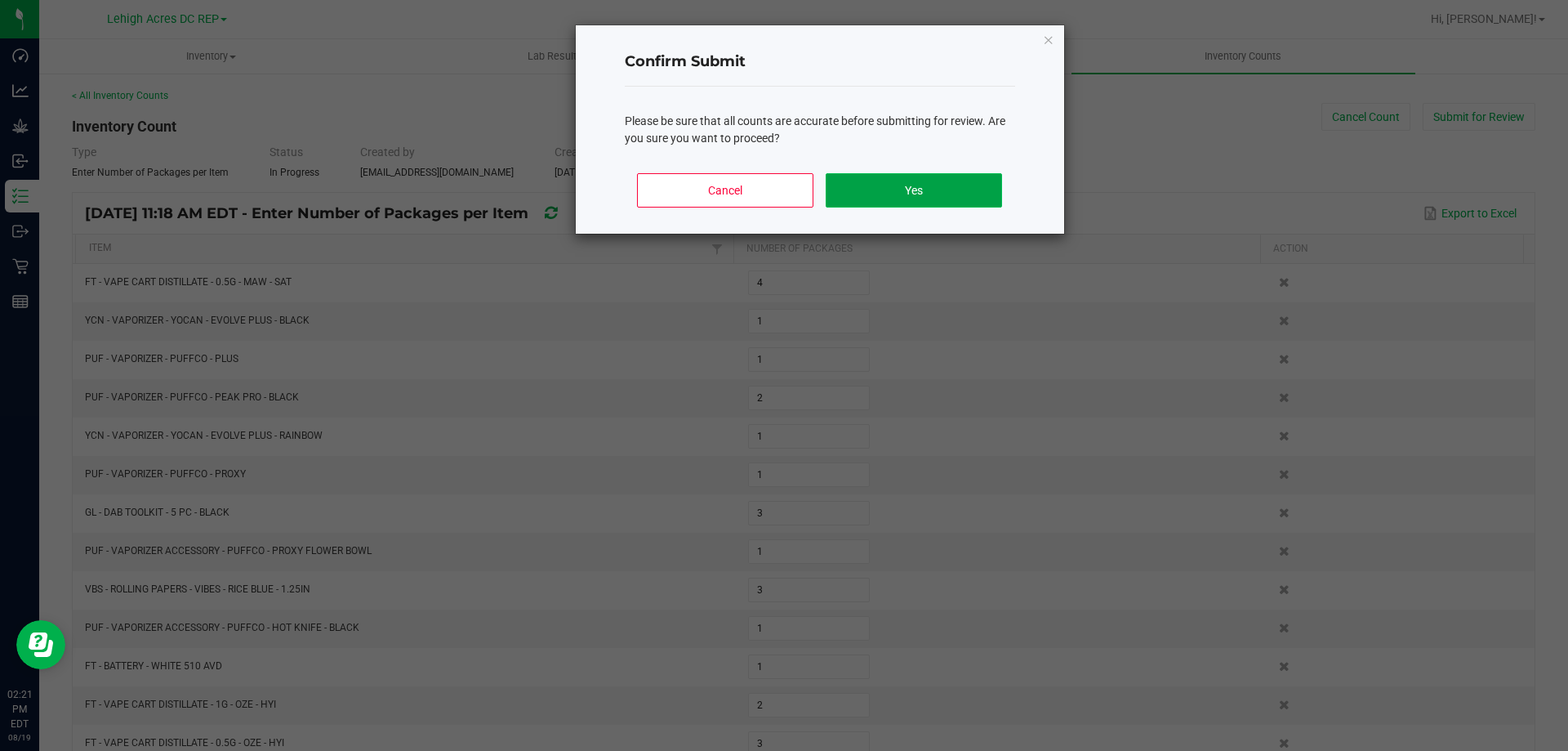
click at [932, 197] on button "Yes" at bounding box center [913, 190] width 176 height 34
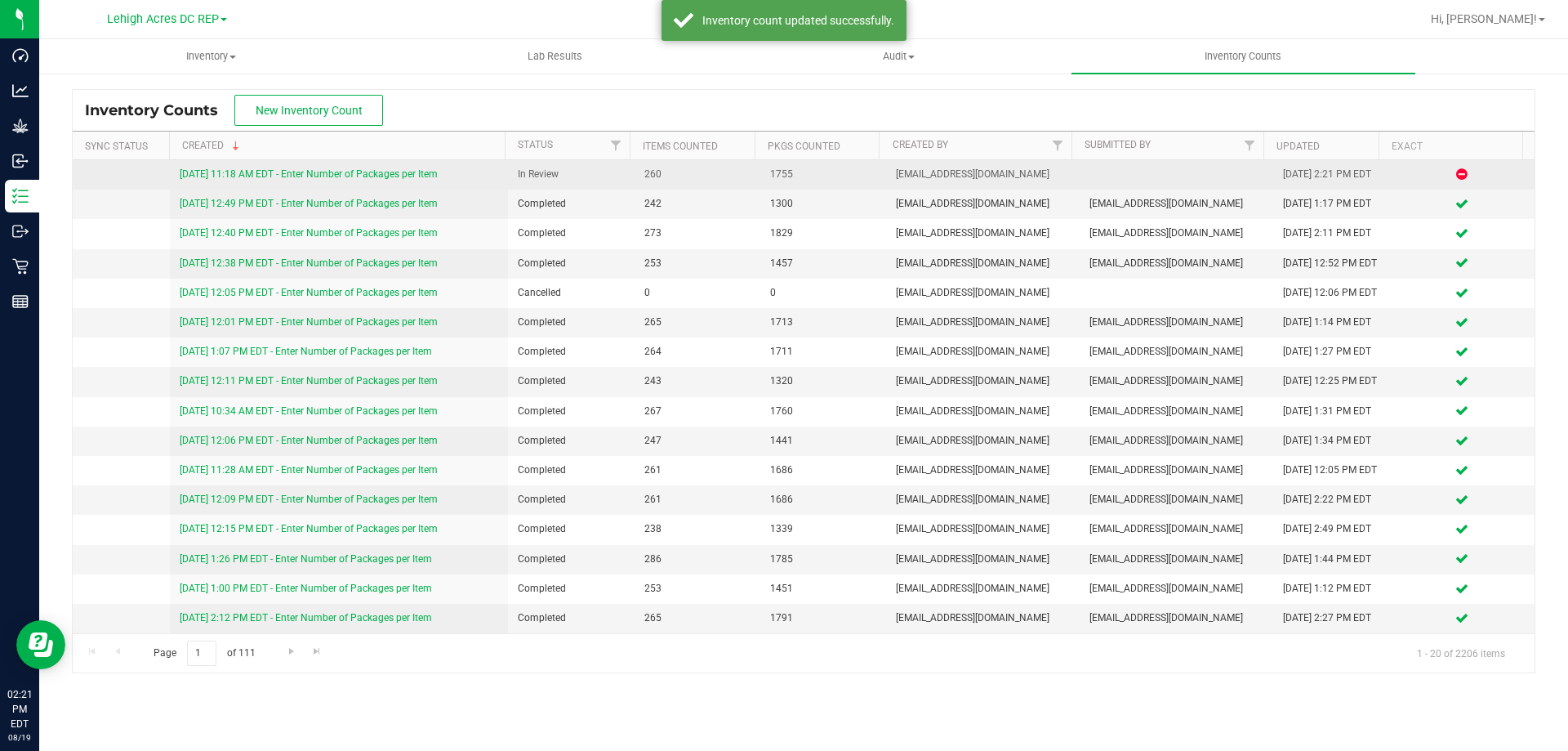
click at [364, 178] on link "8/19/25 11:18 AM EDT - Enter Number of Packages per Item" at bounding box center [308, 174] width 259 height 11
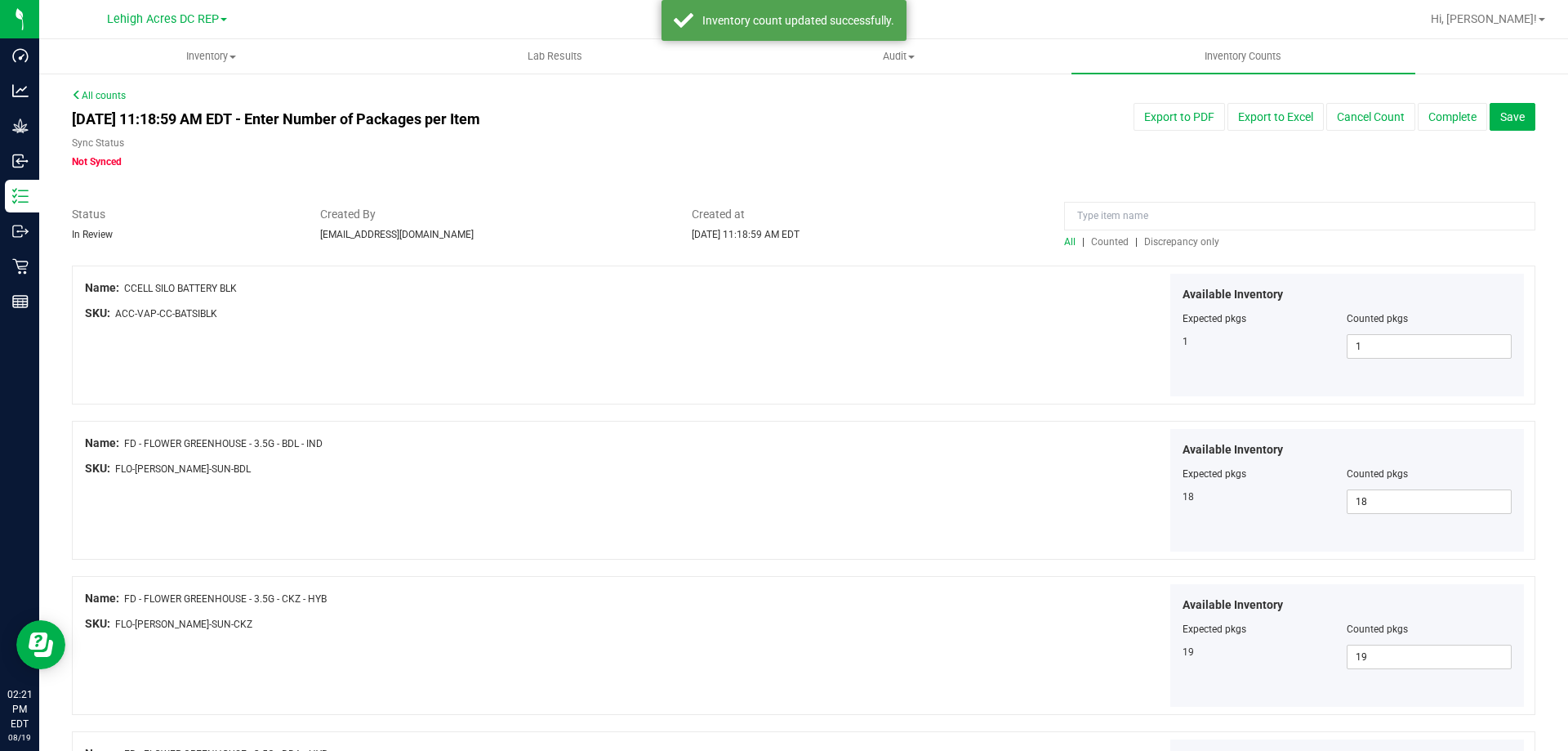
click at [1168, 241] on span "Discrepancy only" at bounding box center [1181, 241] width 75 height 11
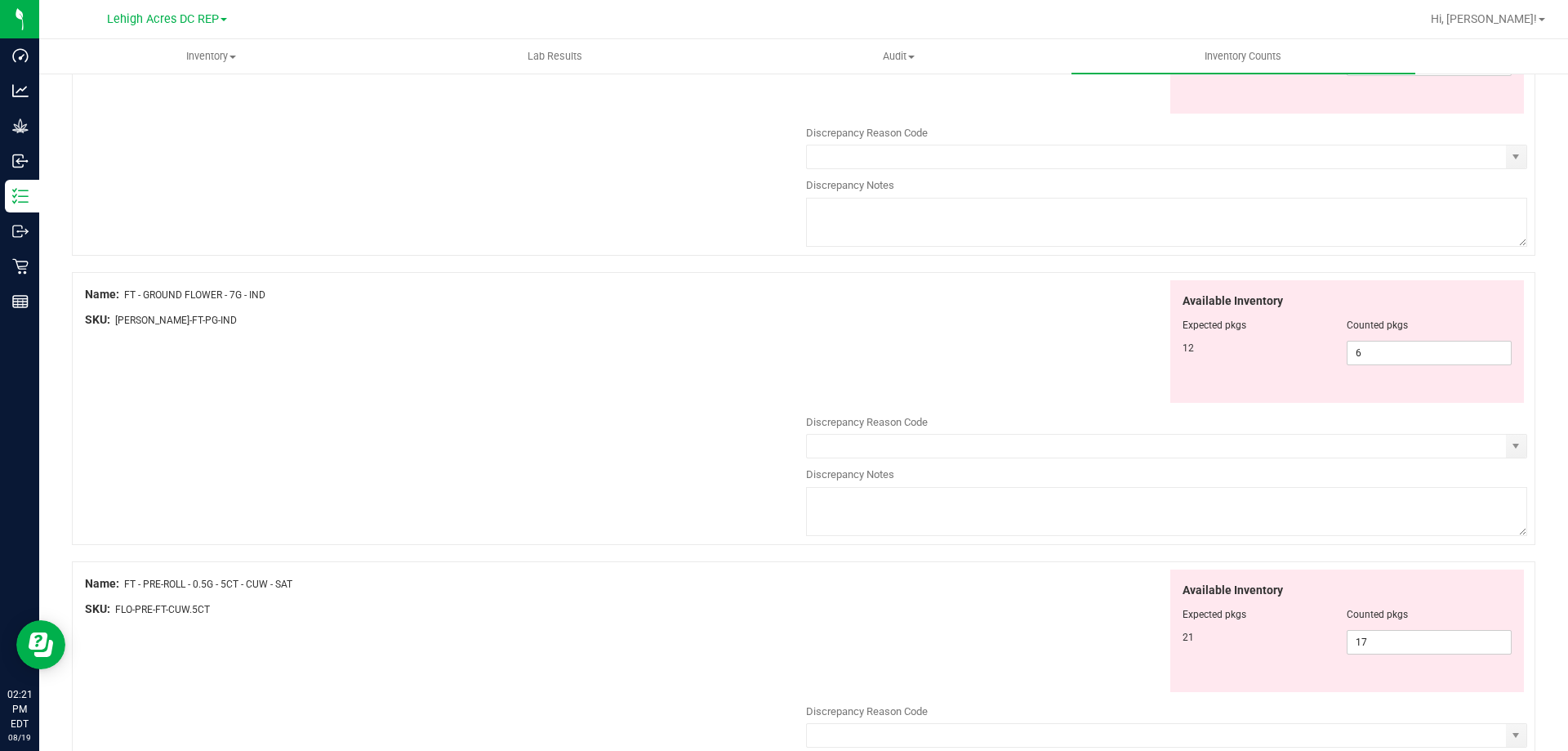
scroll to position [899, 0]
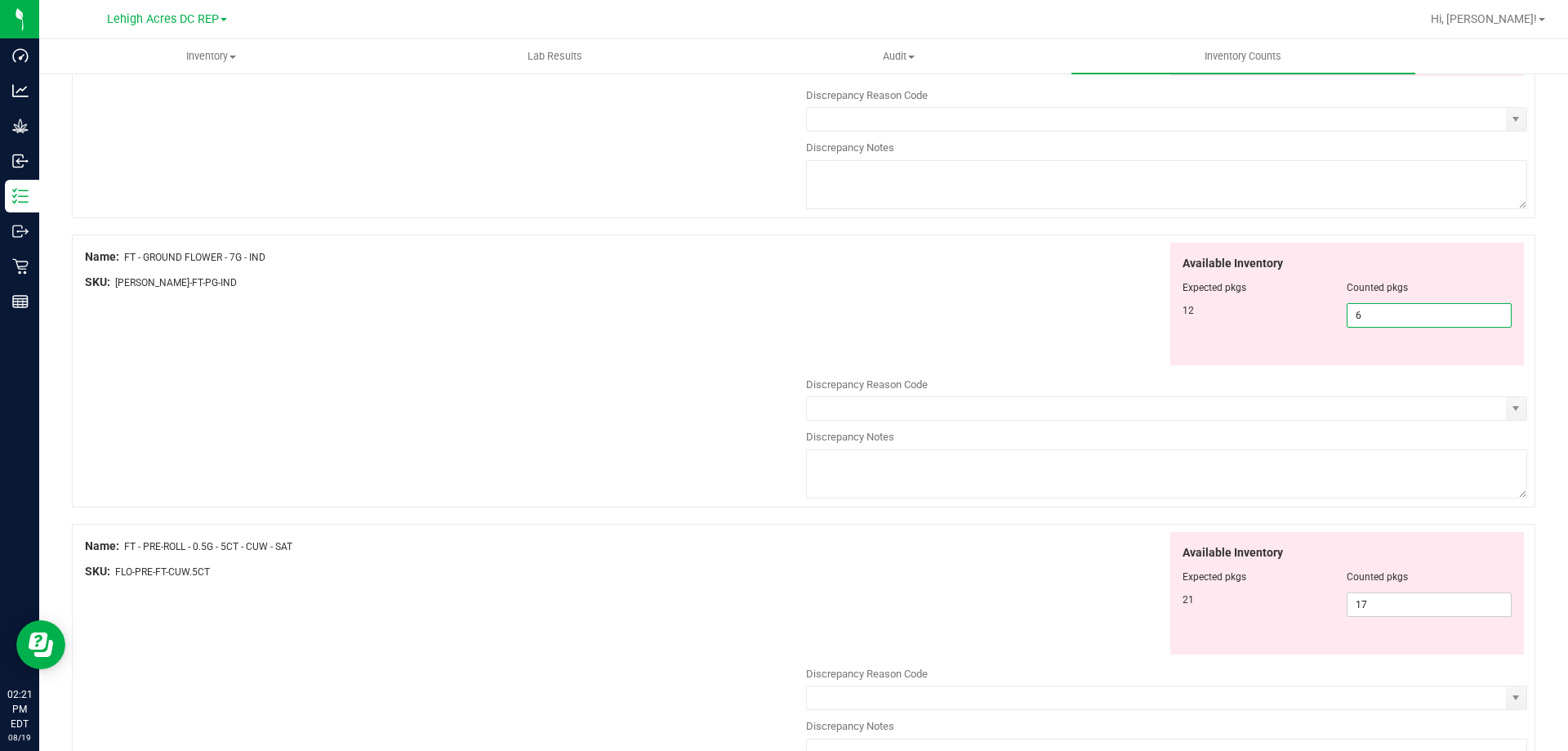
drag, startPoint x: 1360, startPoint y: 311, endPoint x: 1313, endPoint y: 317, distance: 47.4
click at [1313, 317] on div "12 6 6" at bounding box center [1347, 316] width 330 height 25
type input "12"
click at [1056, 299] on div "Available Inventory Expected pkgs Counted pkgs 12 12 12" at bounding box center [1167, 305] width 721 height 124
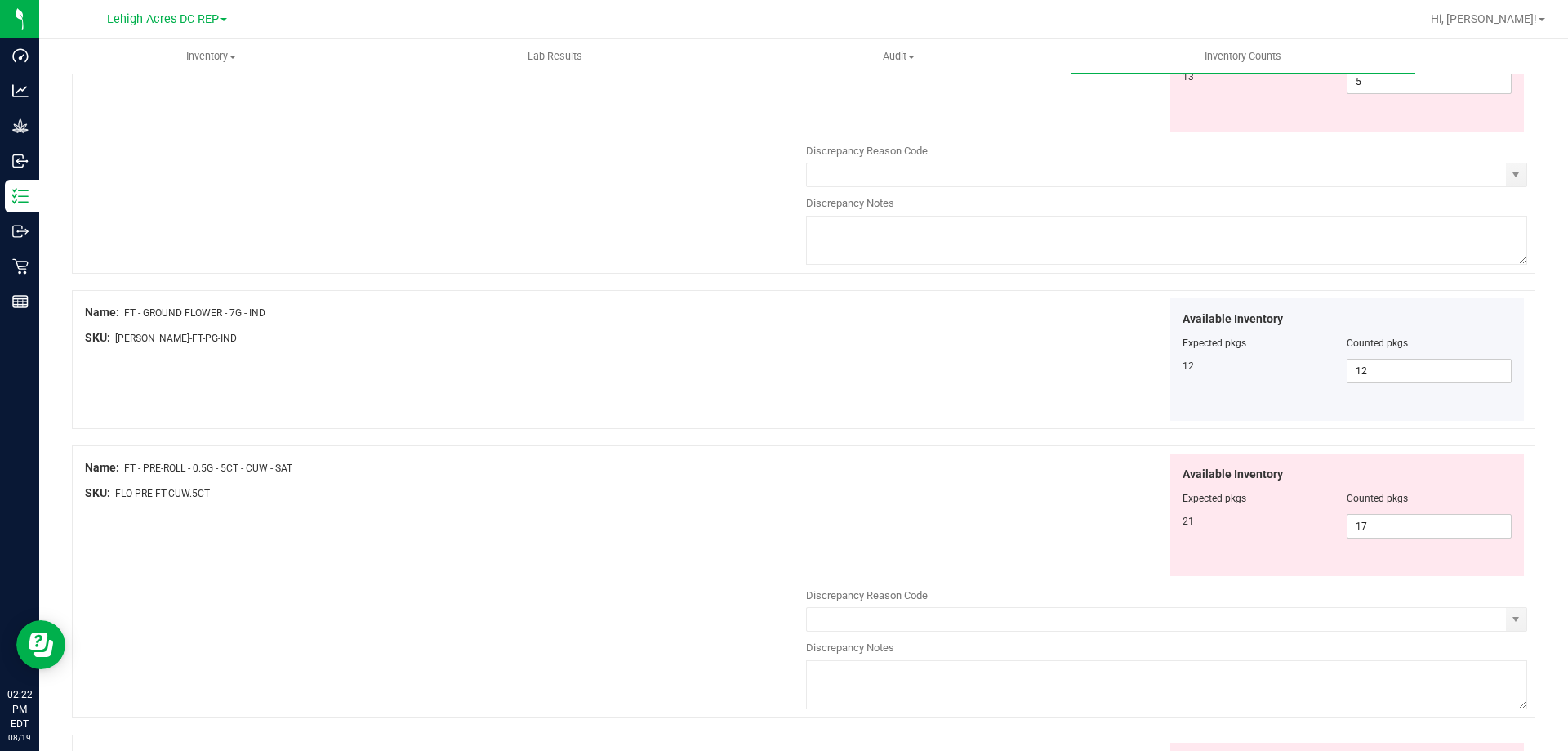
scroll to position [845, 0]
drag, startPoint x: 1384, startPoint y: 525, endPoint x: 1331, endPoint y: 524, distance: 53.0
click at [1331, 524] on div "21 17 17" at bounding box center [1347, 524] width 330 height 25
drag, startPoint x: 1387, startPoint y: 523, endPoint x: 1279, endPoint y: 523, distance: 108.0
click at [1279, 523] on div "21 17 12" at bounding box center [1347, 524] width 330 height 25
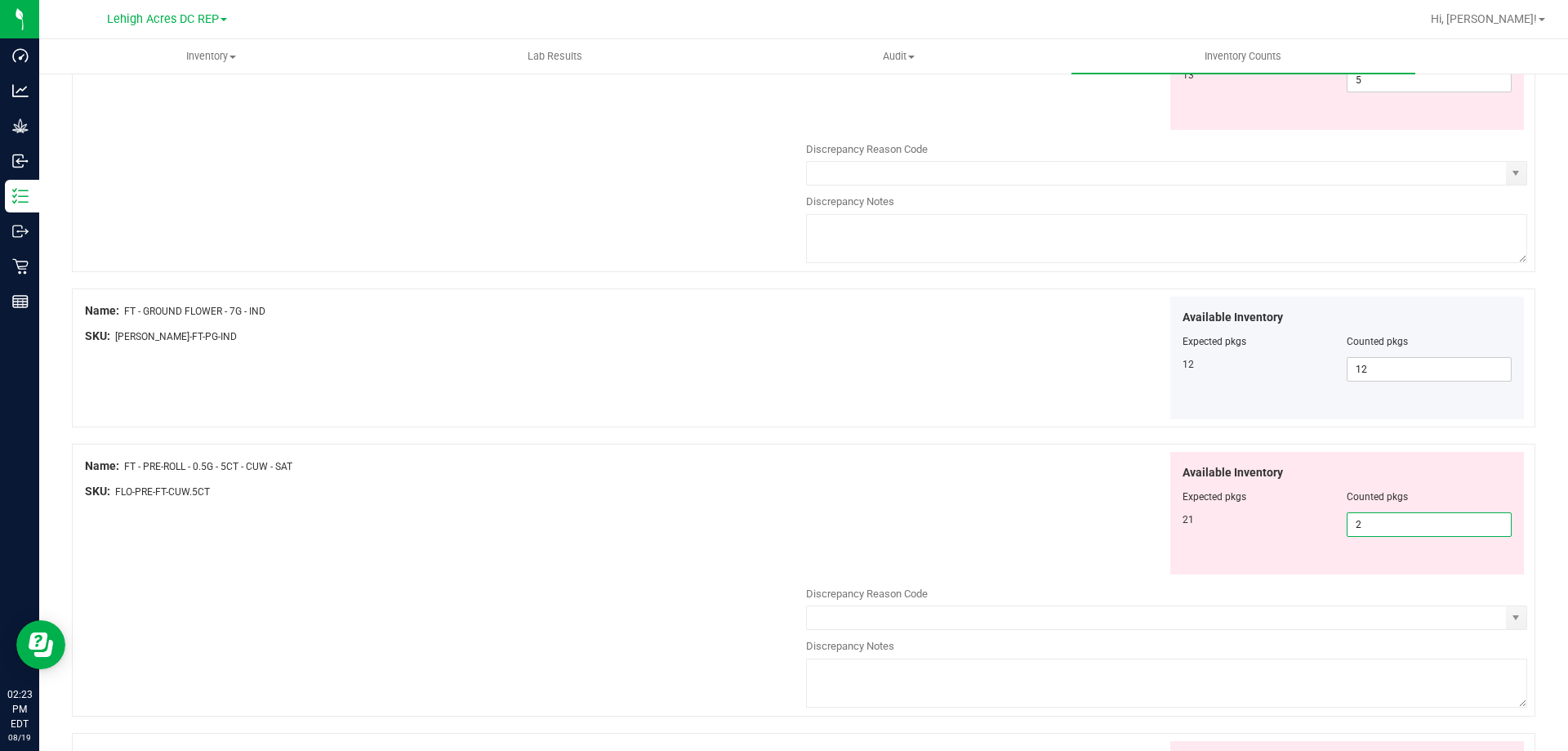
type input "21"
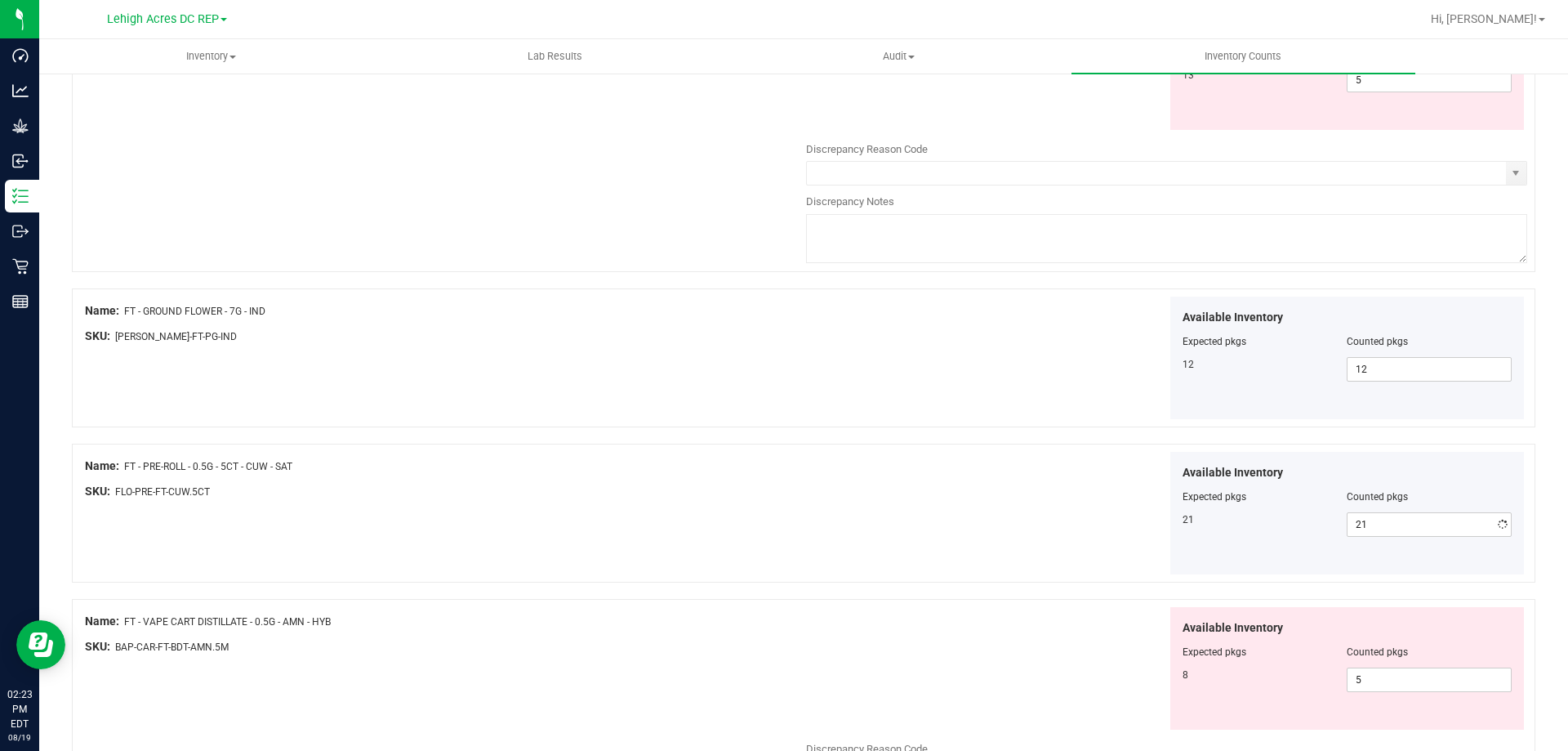
click at [939, 522] on div "Available Inventory Expected pkgs Counted pkgs 21 21 21" at bounding box center [1167, 513] width 721 height 124
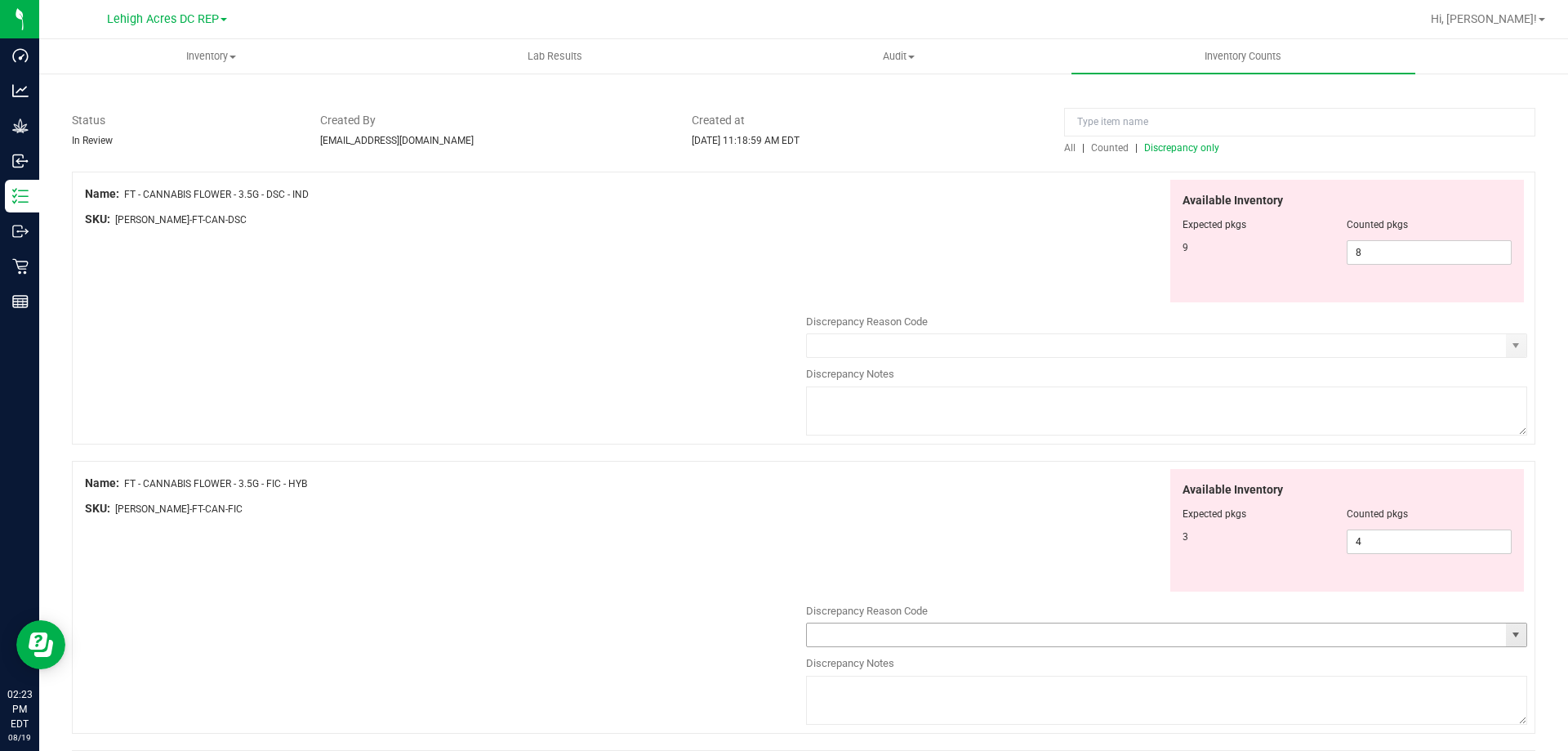
scroll to position [0, 0]
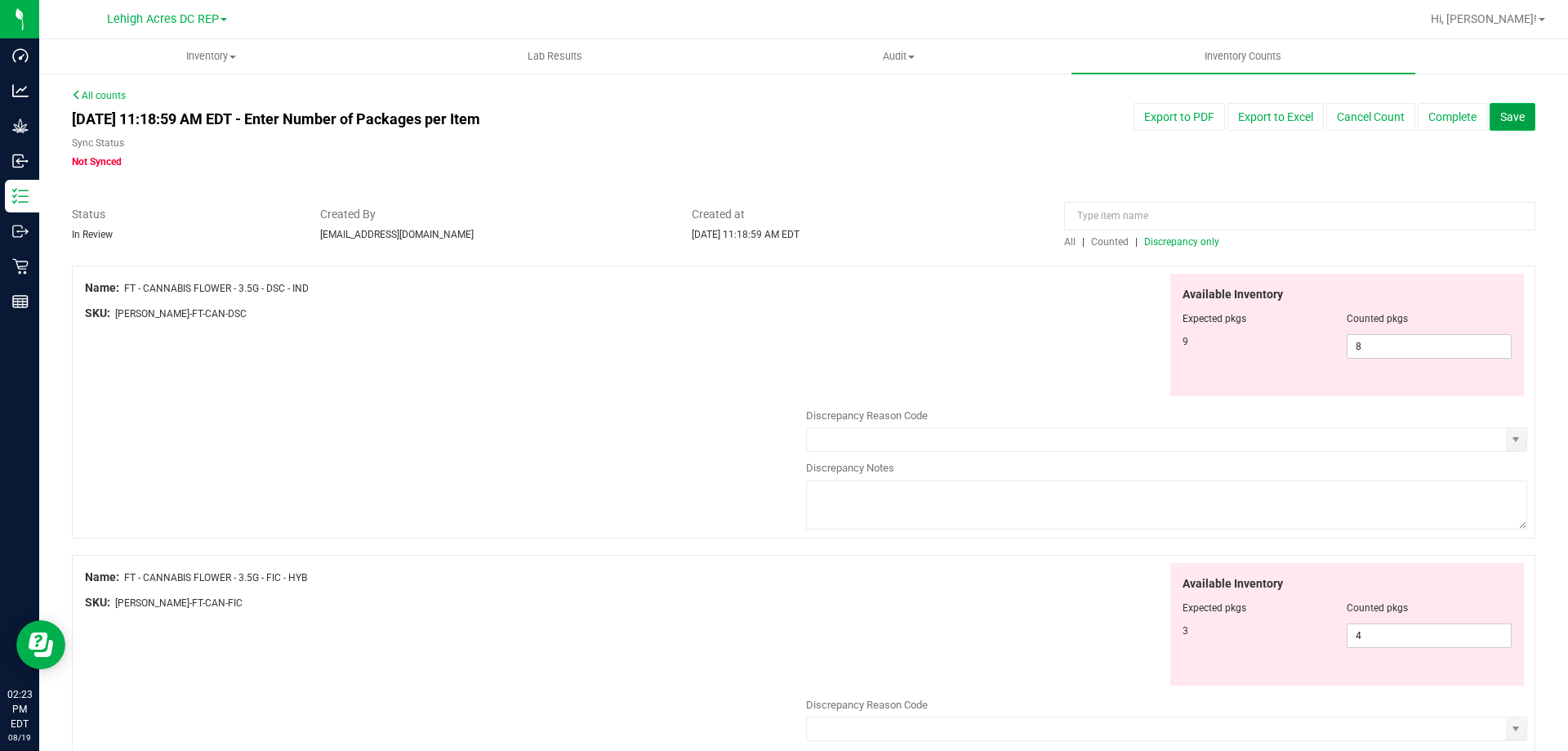
click at [1507, 120] on span "Save" at bounding box center [1512, 116] width 25 height 13
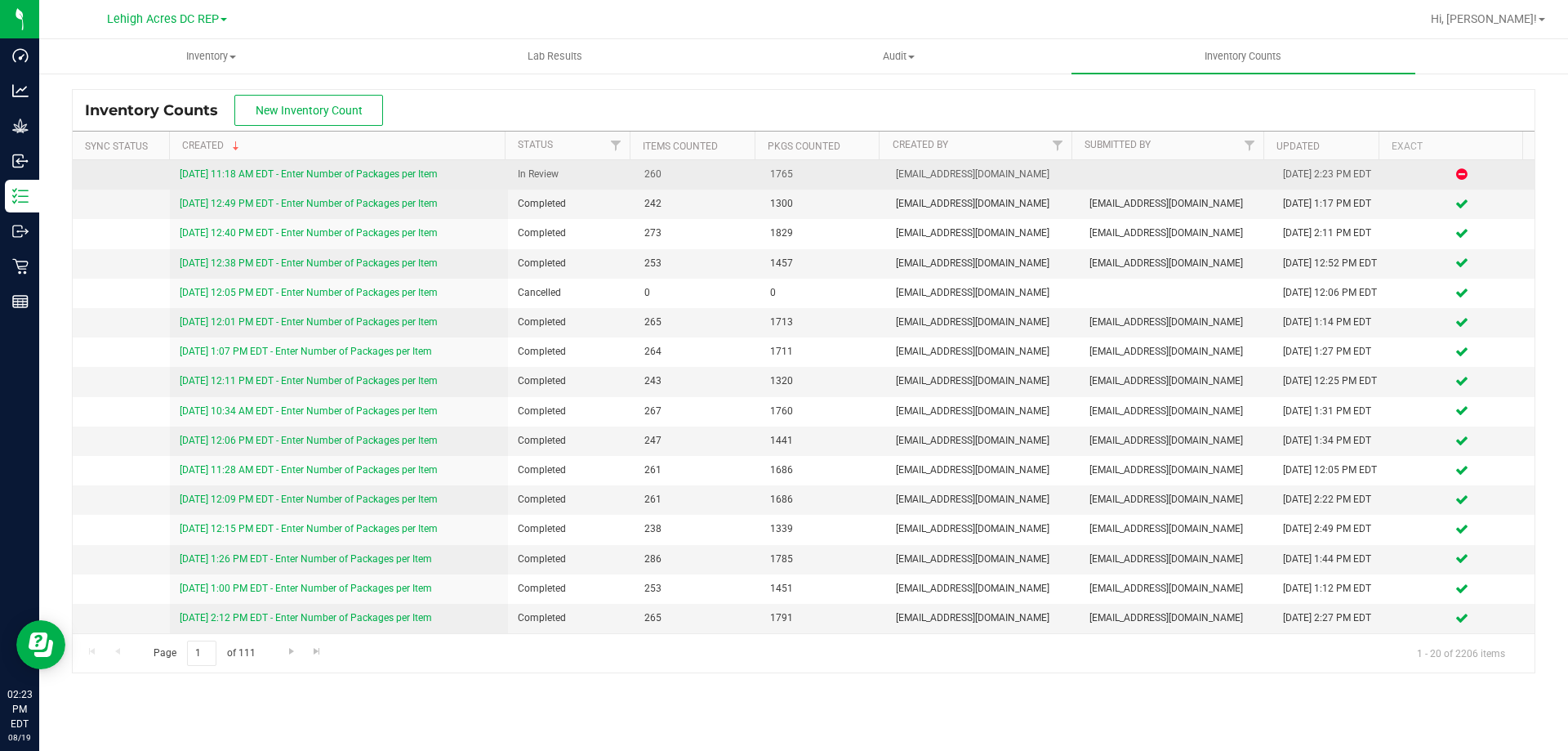
click at [357, 171] on link "8/19/25 11:18 AM EDT - Enter Number of Packages per Item" at bounding box center [308, 174] width 259 height 11
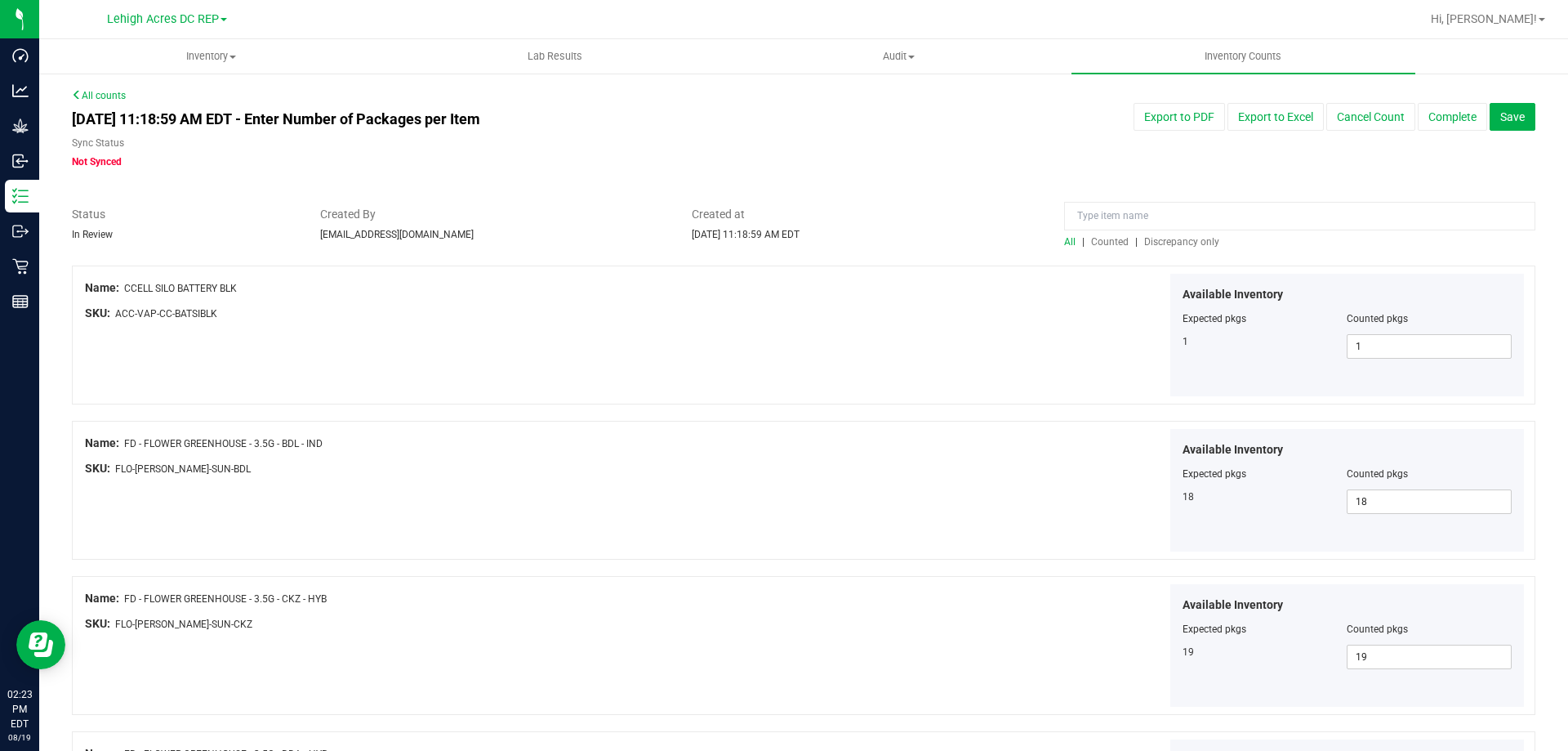
click at [1165, 241] on span "Discrepancy only" at bounding box center [1181, 241] width 75 height 11
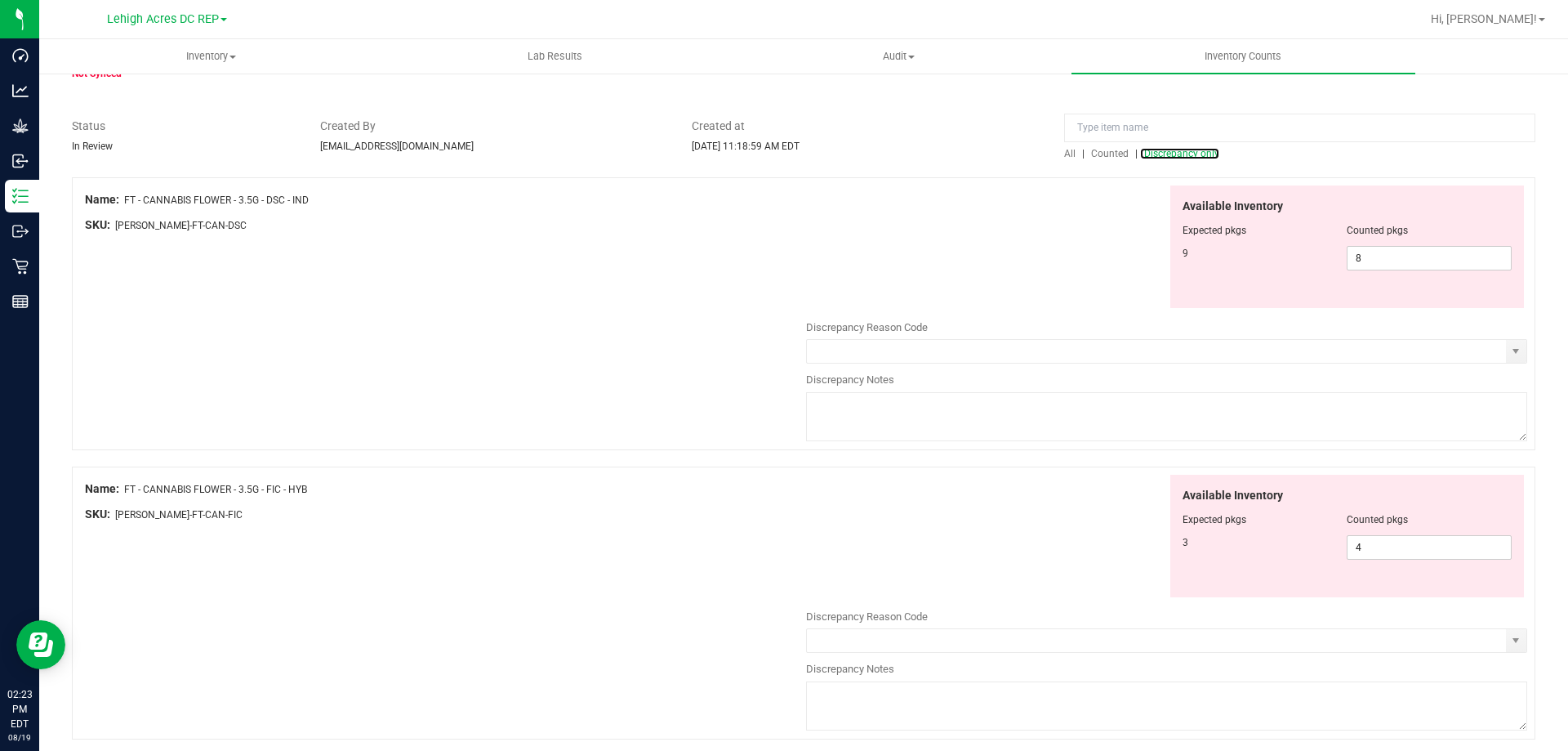
scroll to position [82, 0]
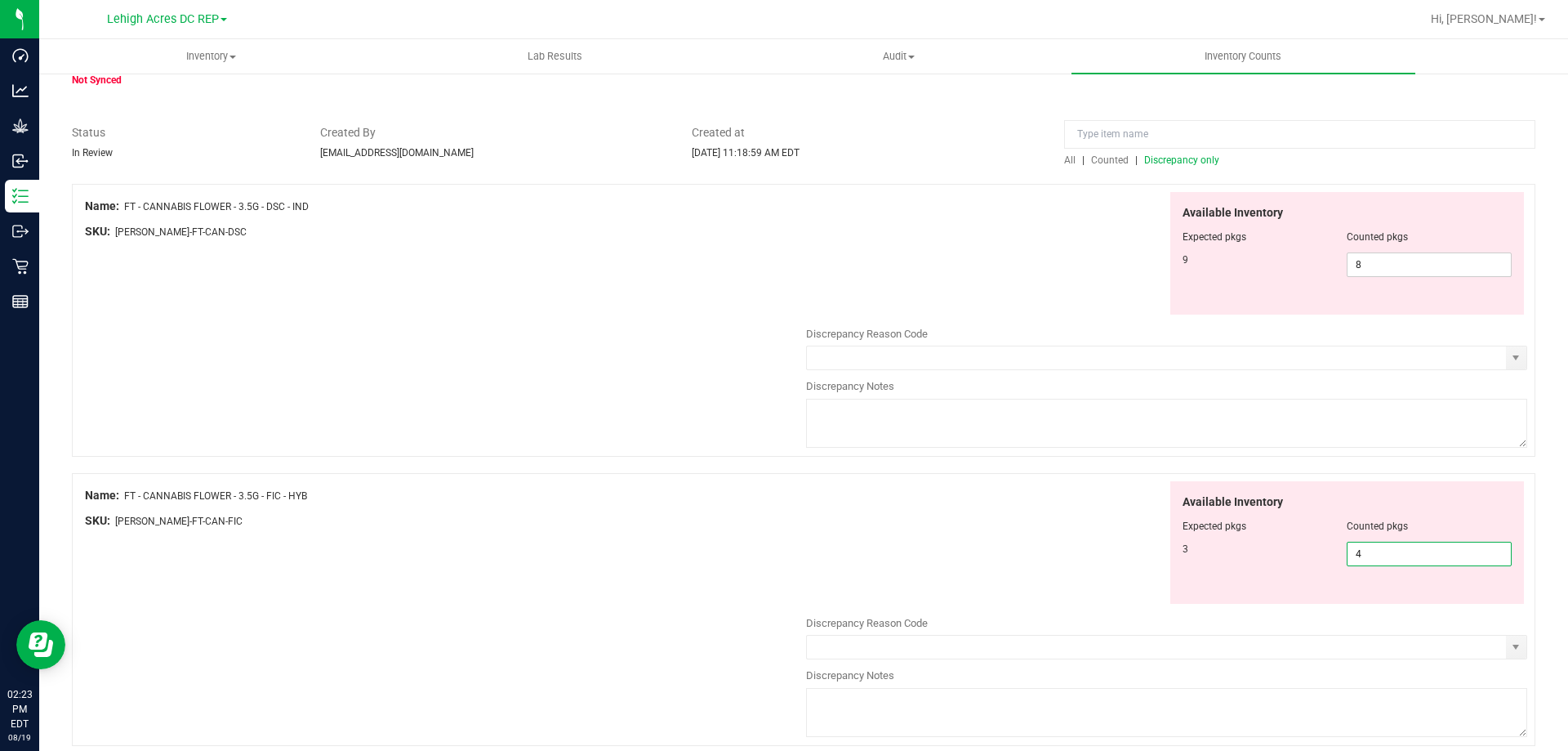
drag, startPoint x: 1365, startPoint y: 549, endPoint x: 1340, endPoint y: 551, distance: 25.1
click at [1346, 551] on span "4 4" at bounding box center [1428, 553] width 165 height 25
type input "3"
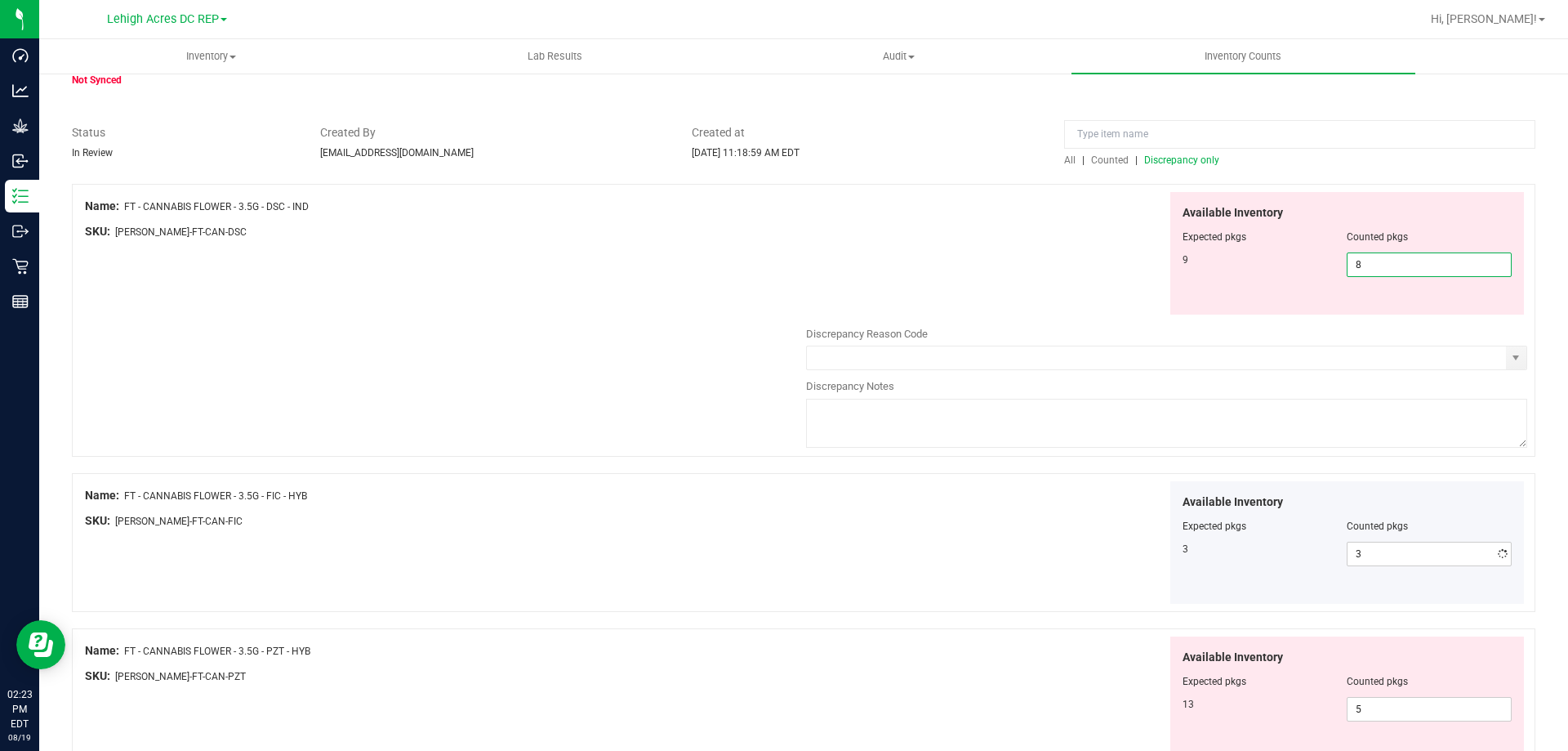
drag, startPoint x: 1381, startPoint y: 262, endPoint x: 1332, endPoint y: 259, distance: 49.1
click at [1332, 259] on div "9 8 8" at bounding box center [1347, 265] width 330 height 25
type input "9"
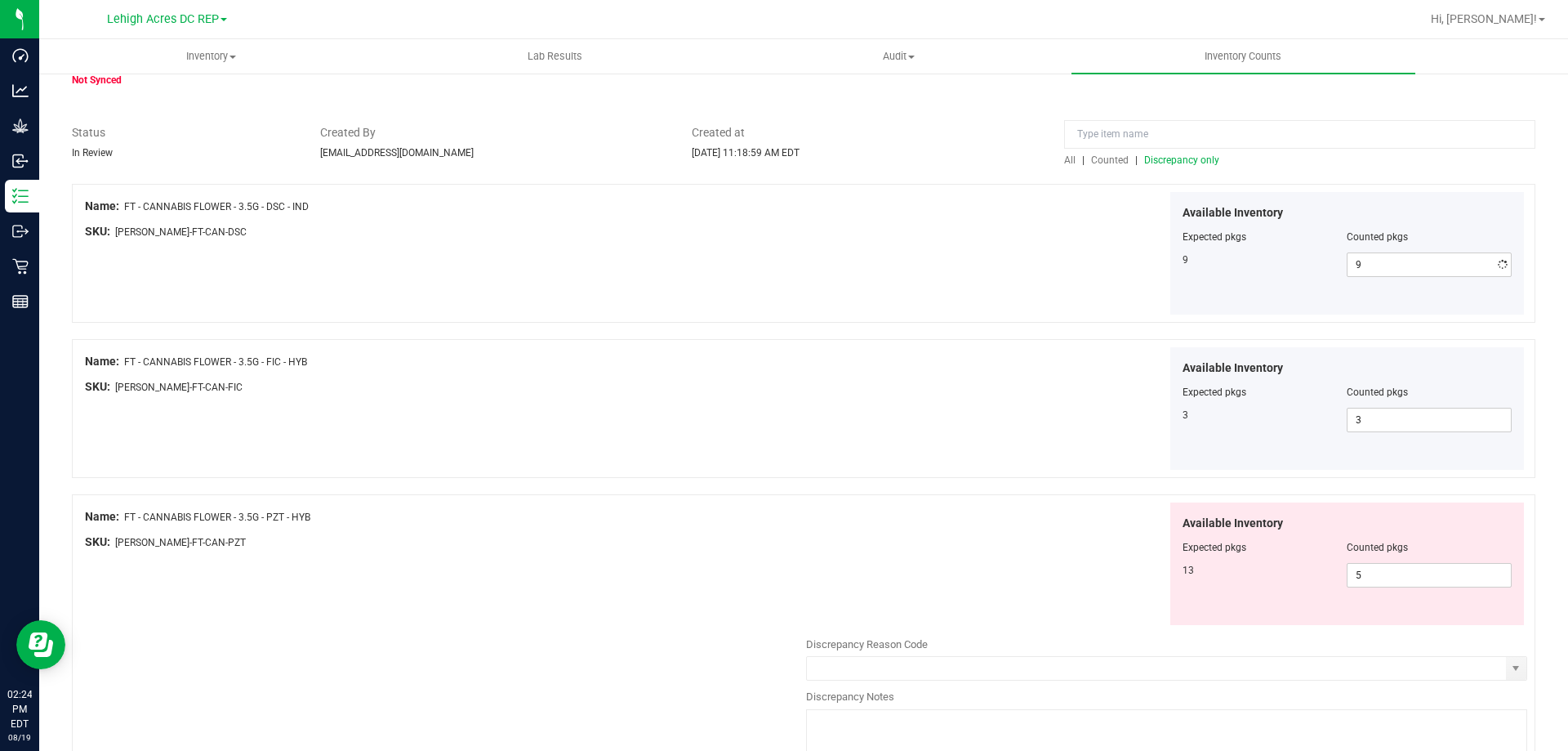
click at [964, 241] on div "Available Inventory Expected pkgs Counted pkgs 9 9 9" at bounding box center [1167, 254] width 721 height 124
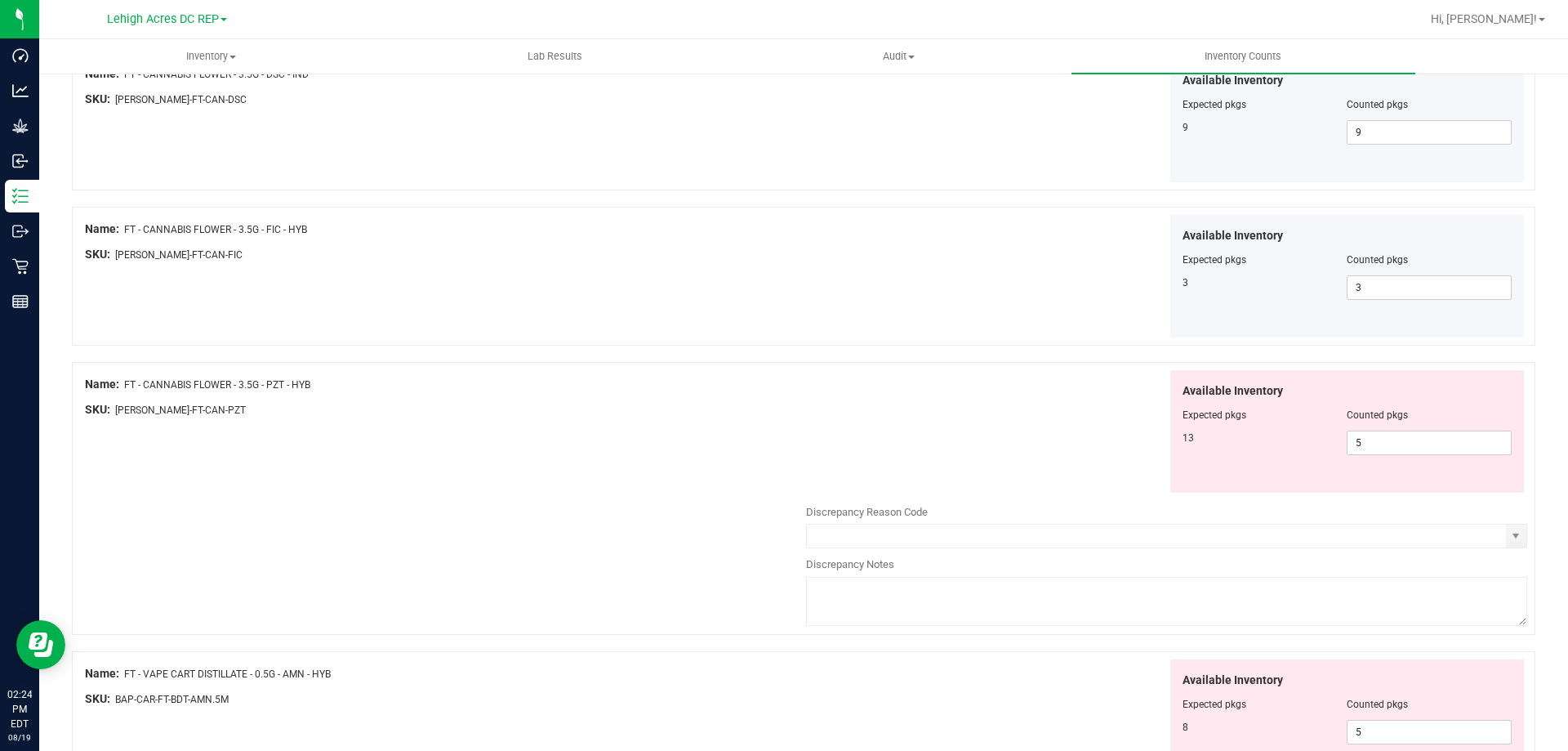
scroll to position [296, 0]
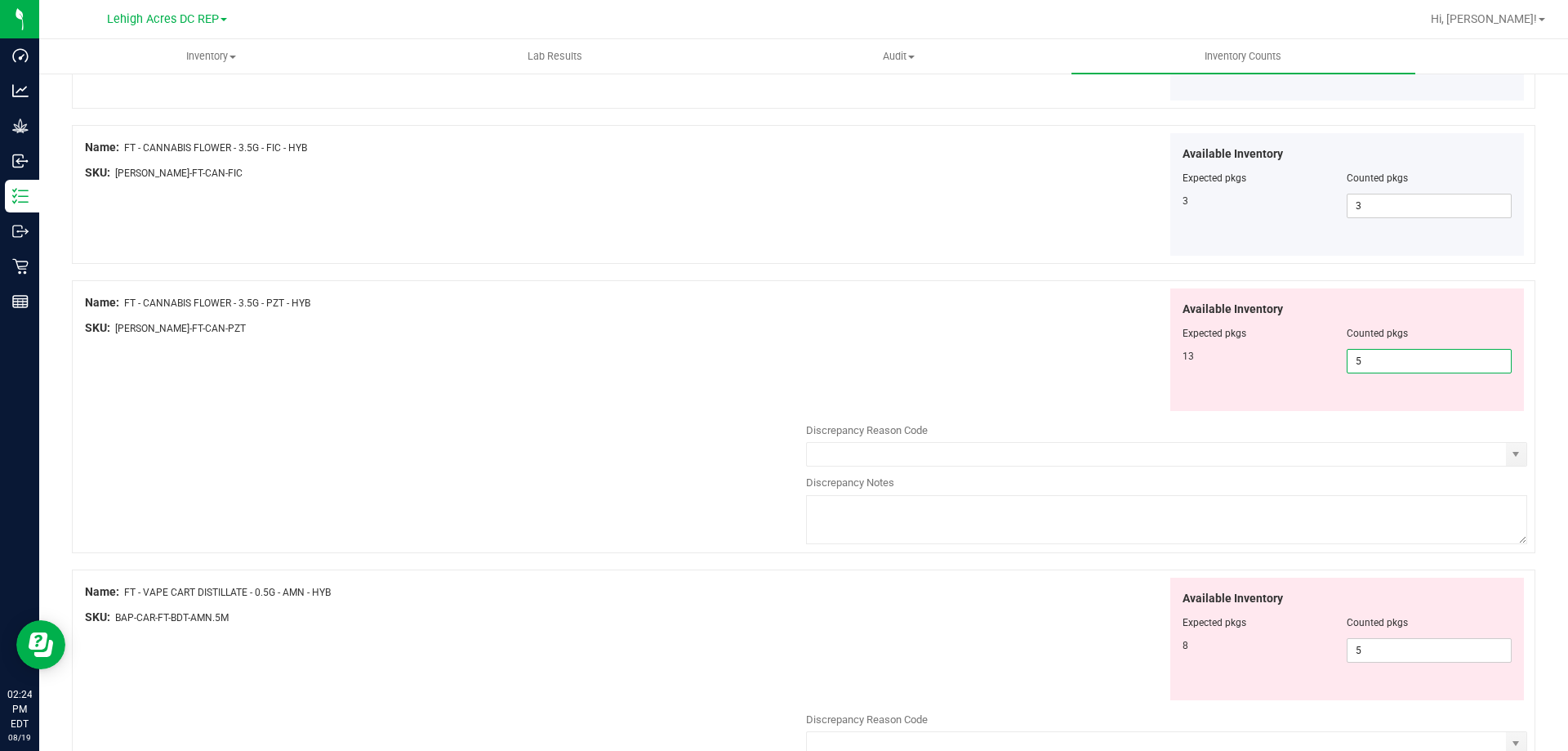
drag, startPoint x: 1377, startPoint y: 362, endPoint x: 1279, endPoint y: 362, distance: 98.0
click at [1279, 362] on div "13 5 5" at bounding box center [1347, 361] width 330 height 25
type input "13"
click at [829, 320] on div "Available Inventory Expected pkgs Counted pkgs 13 13 13" at bounding box center [1167, 351] width 721 height 124
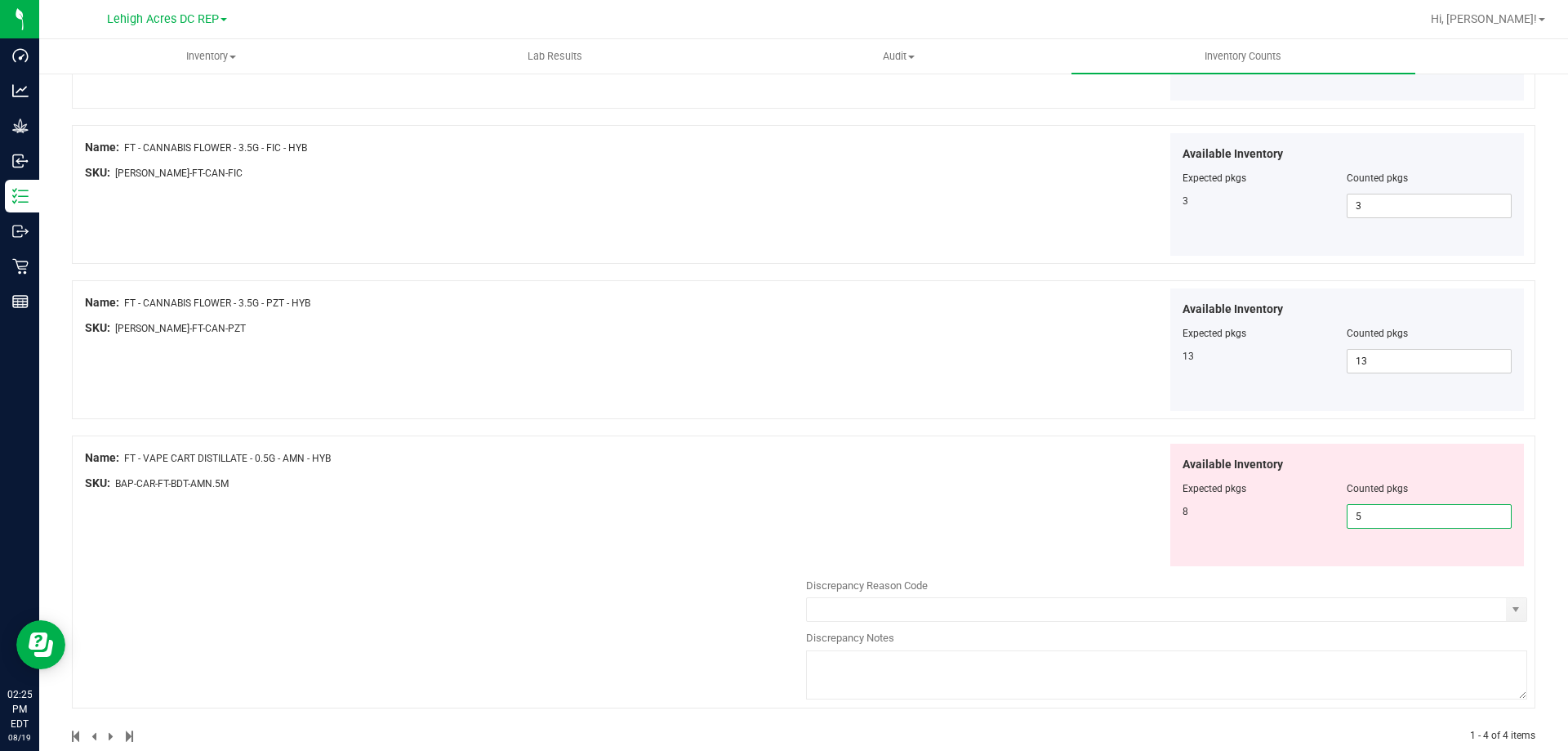
drag, startPoint x: 1376, startPoint y: 525, endPoint x: 1307, endPoint y: 525, distance: 69.0
click at [1307, 525] on div "8 5 5" at bounding box center [1347, 516] width 330 height 25
type input "8"
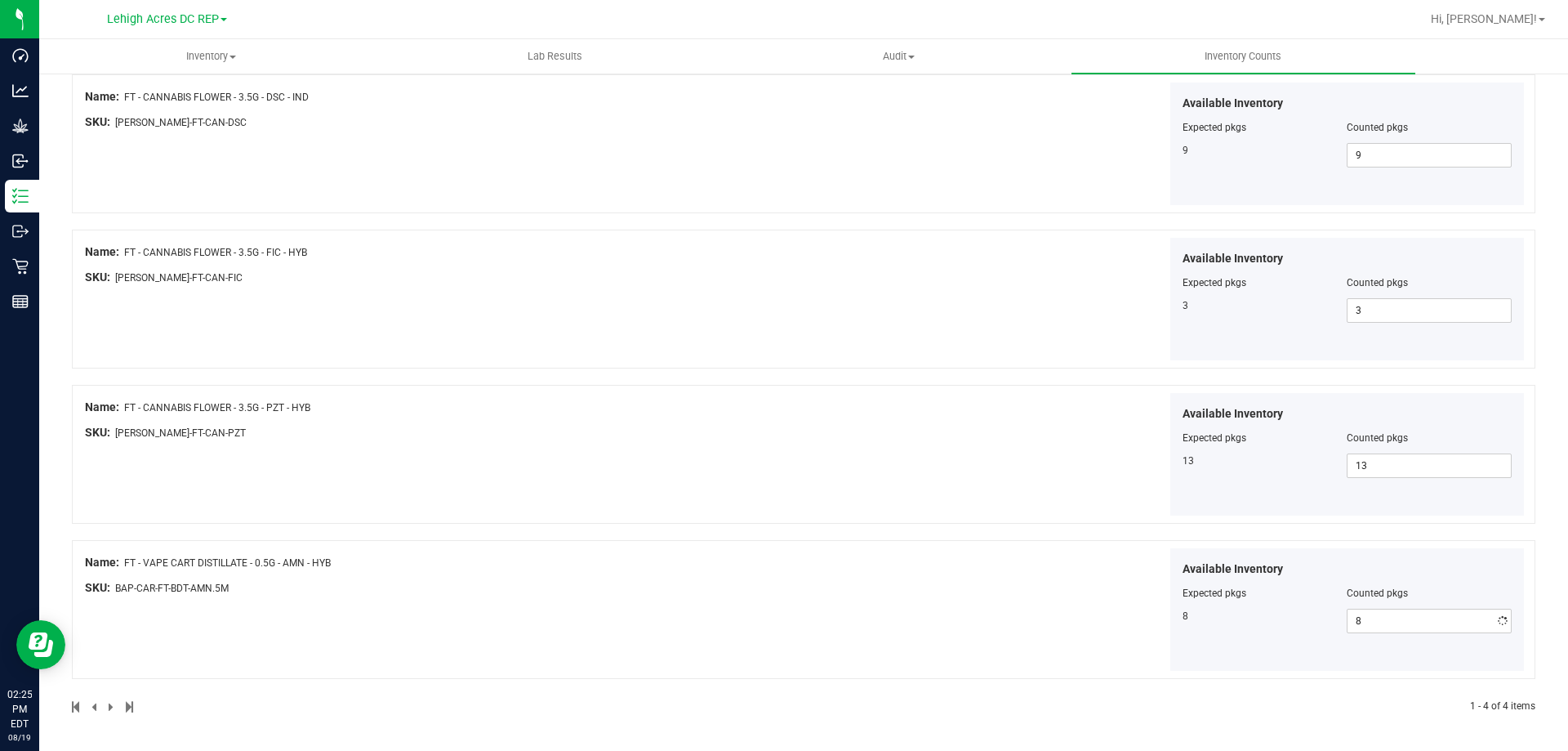
click at [963, 473] on div "Name: FT - CANNABIS FLOWER - 3.5G - DSC - IND SKU: FLO-BUD-FT-CAN-DSC Available…" at bounding box center [803, 393] width 1463 height 640
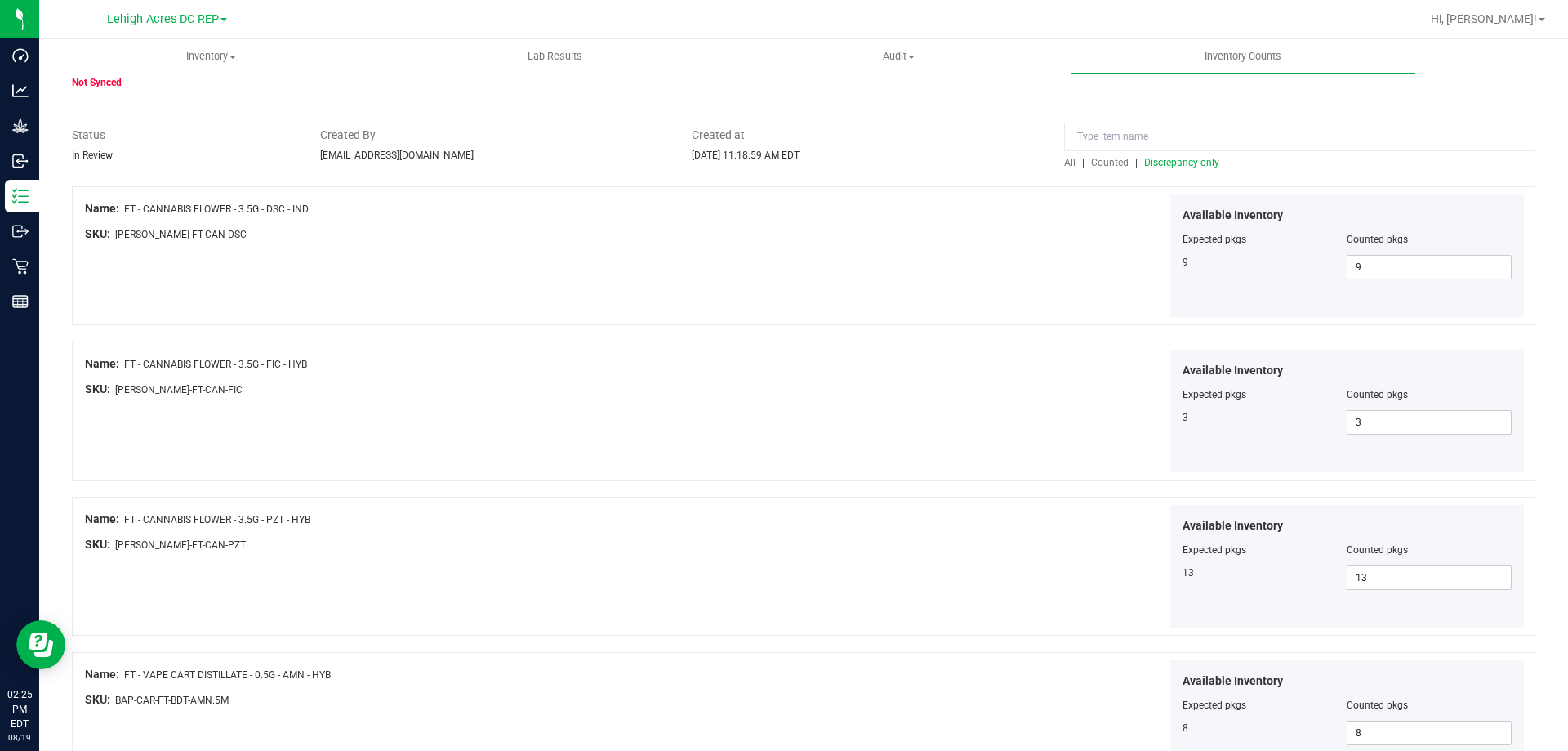
scroll to position [0, 0]
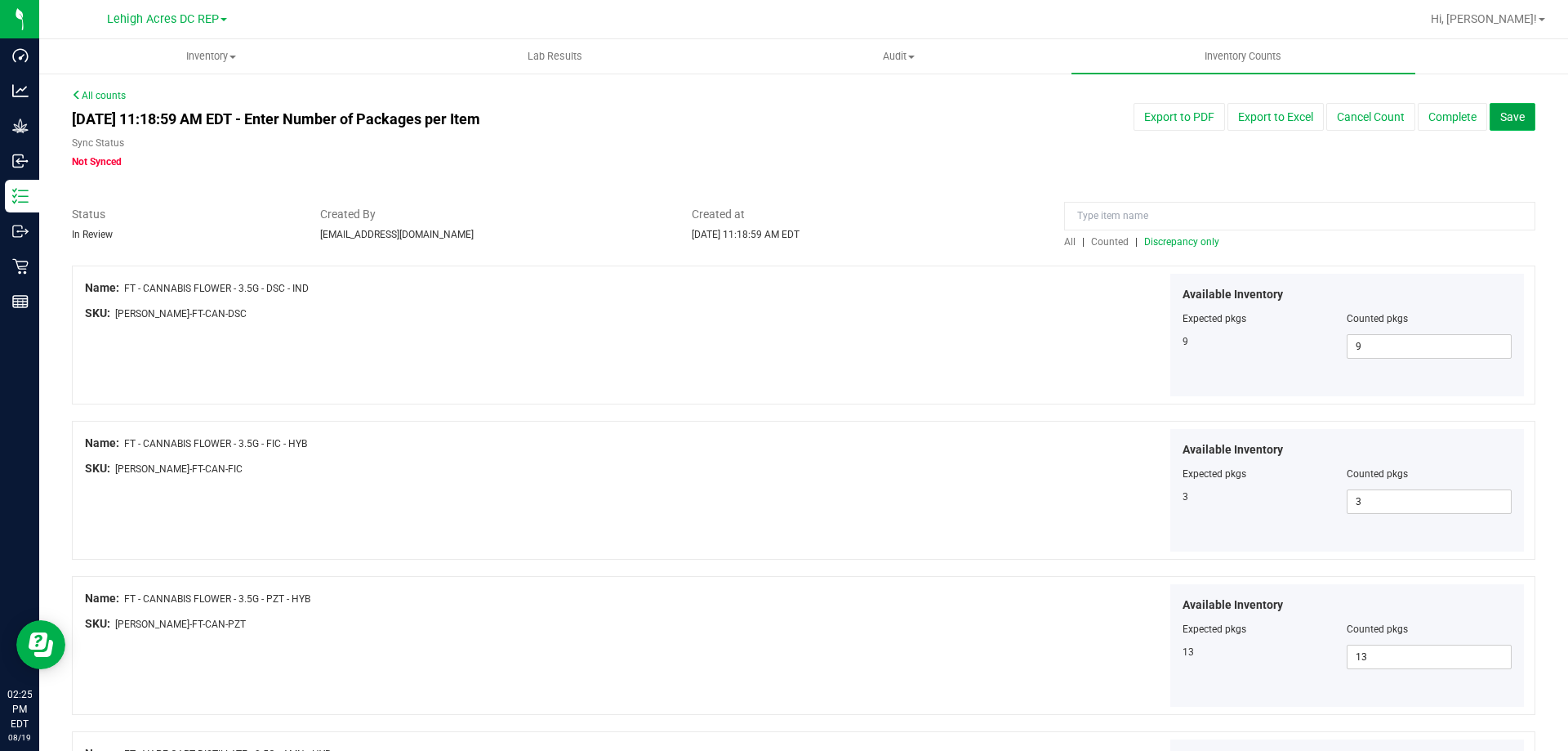
click at [1501, 124] on button "Save" at bounding box center [1512, 117] width 46 height 28
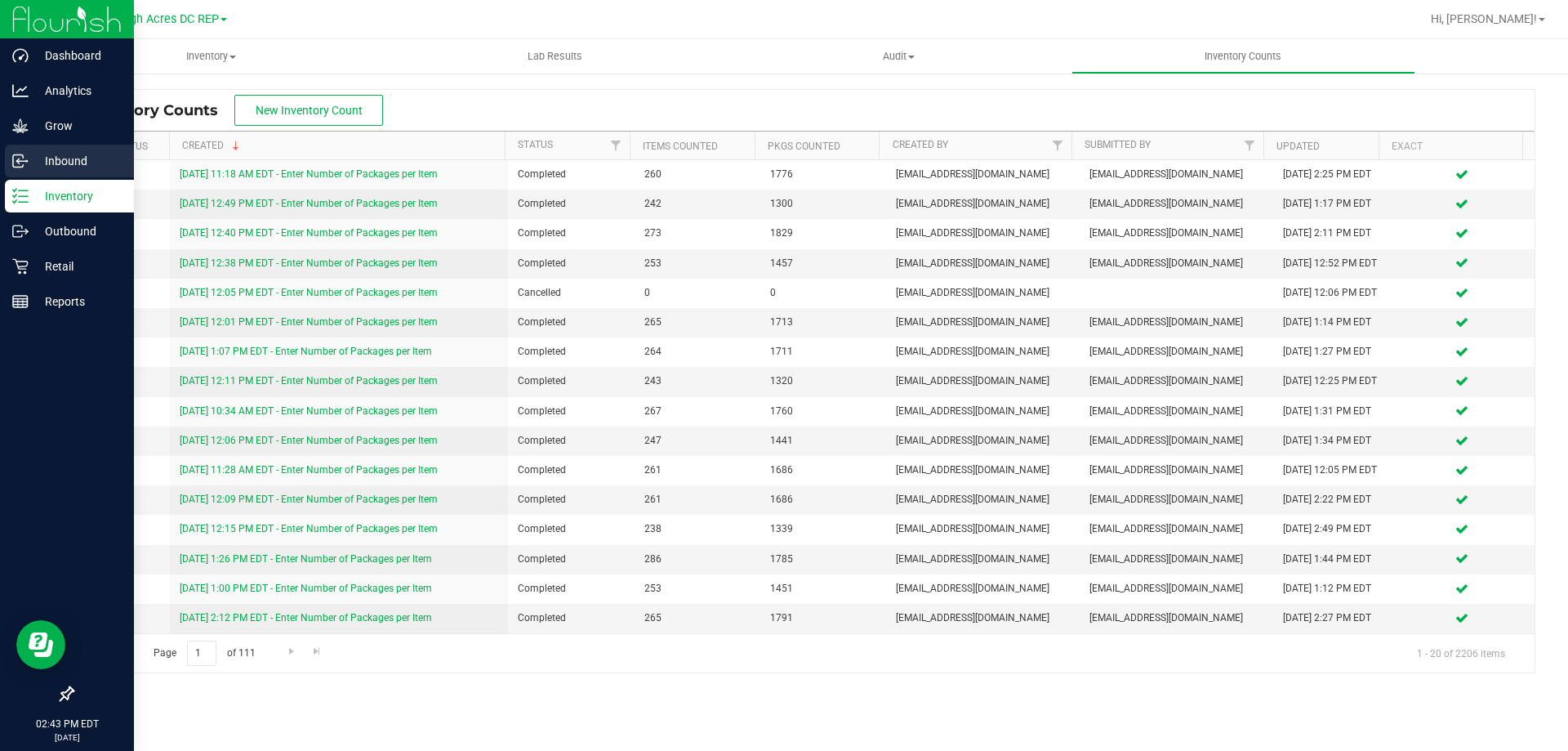
click at [43, 161] on p "Inbound" at bounding box center [78, 161] width 98 height 20
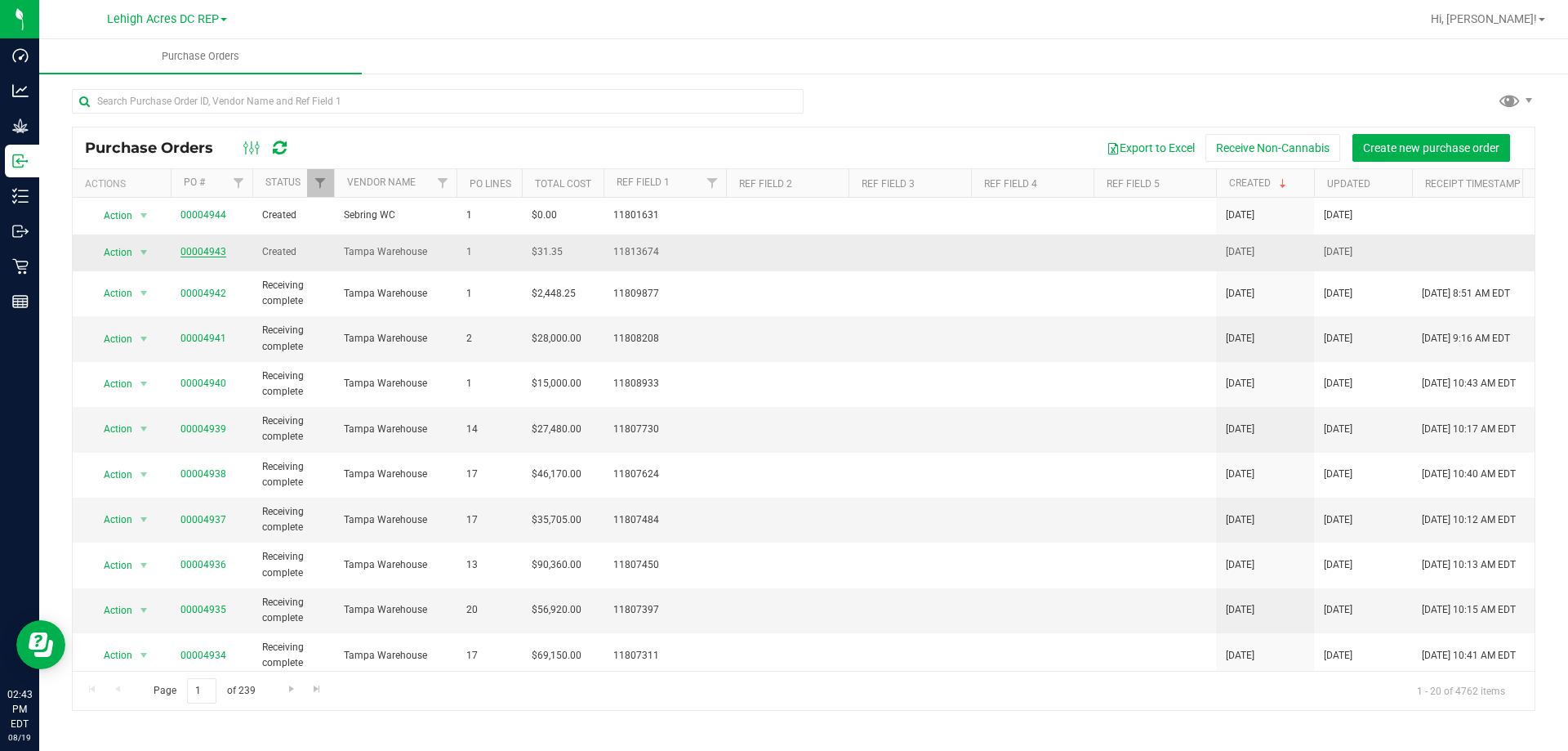
click at [204, 253] on link "00004943" at bounding box center [204, 251] width 46 height 11
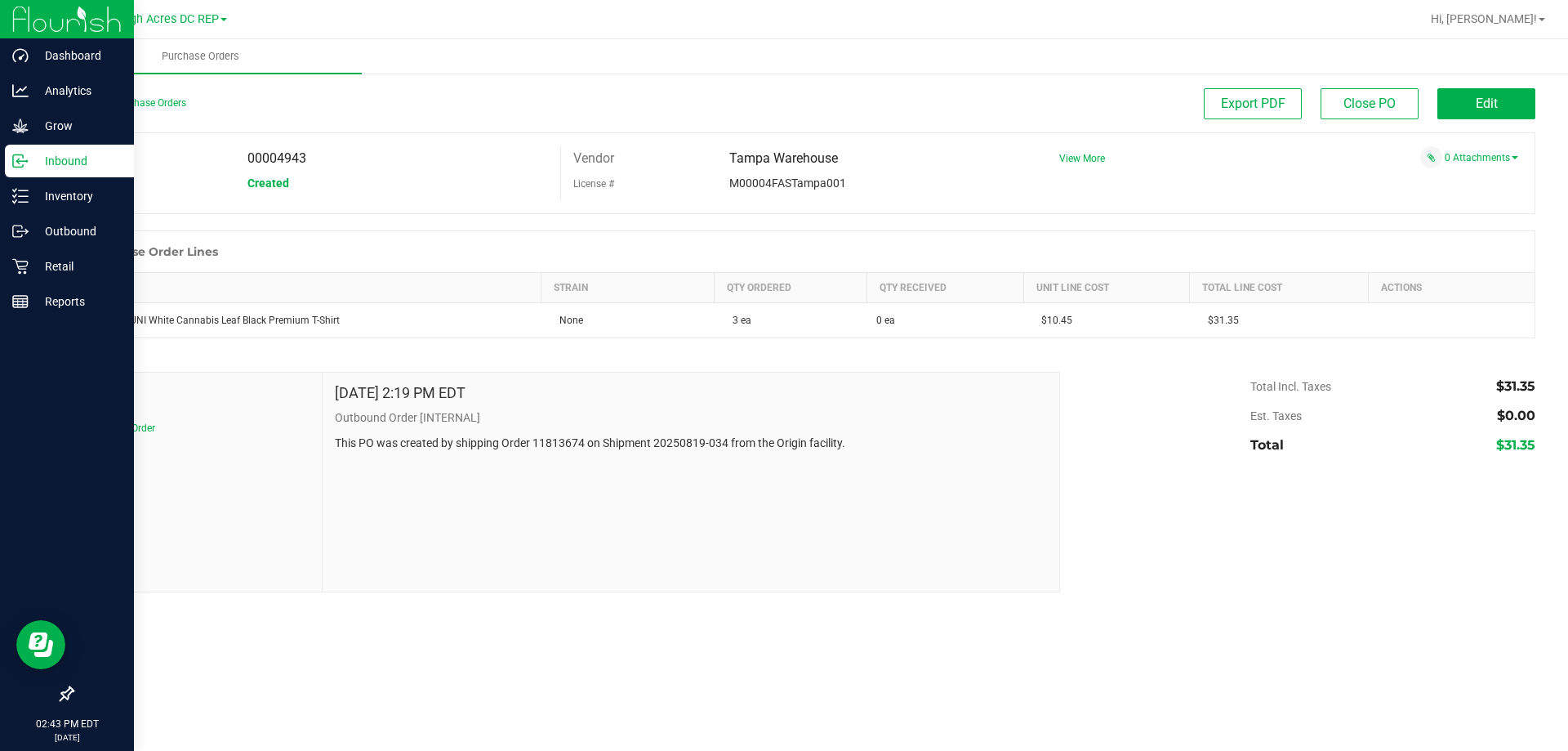
click at [64, 173] on div "Inbound" at bounding box center [69, 161] width 129 height 33
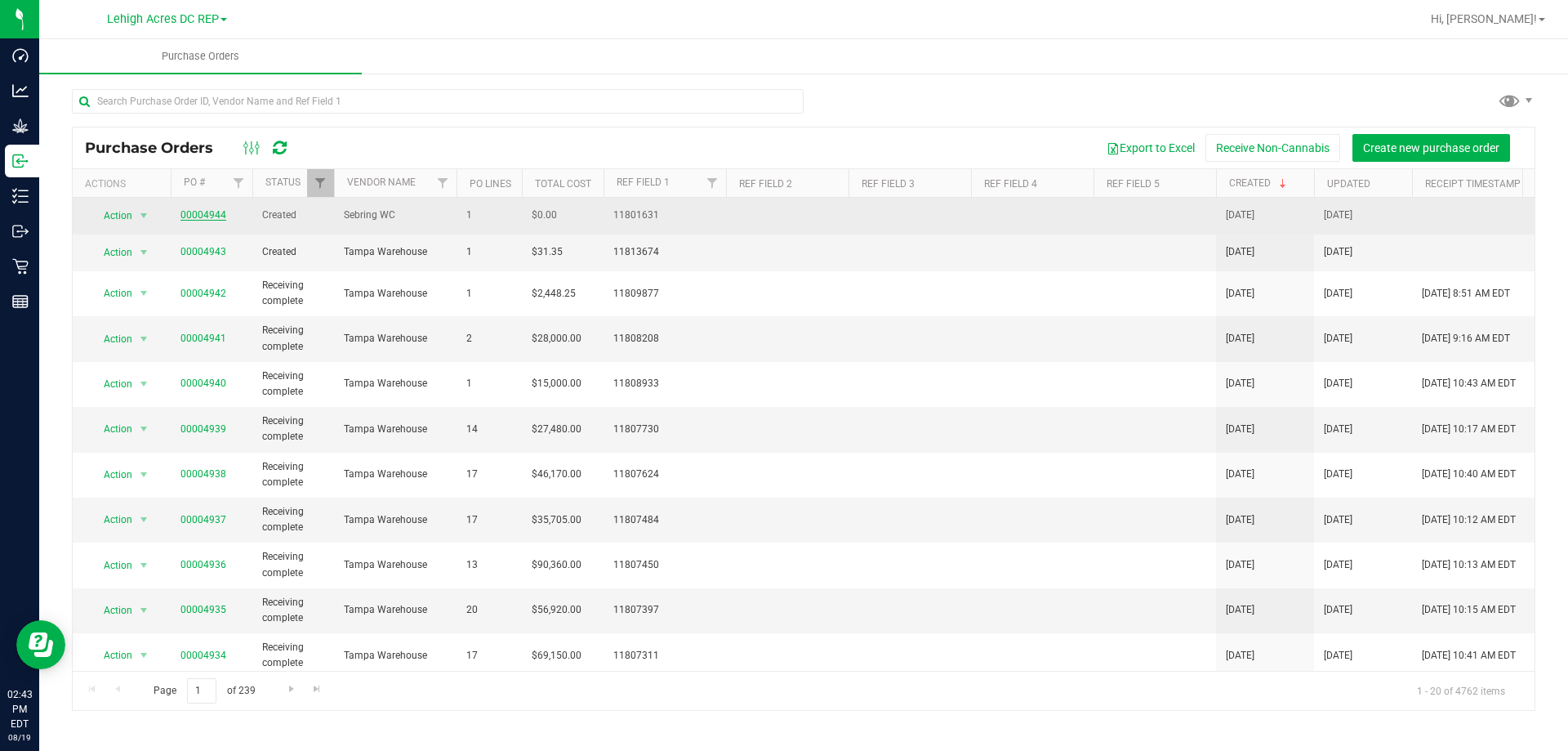
click at [205, 213] on link "00004944" at bounding box center [204, 214] width 46 height 11
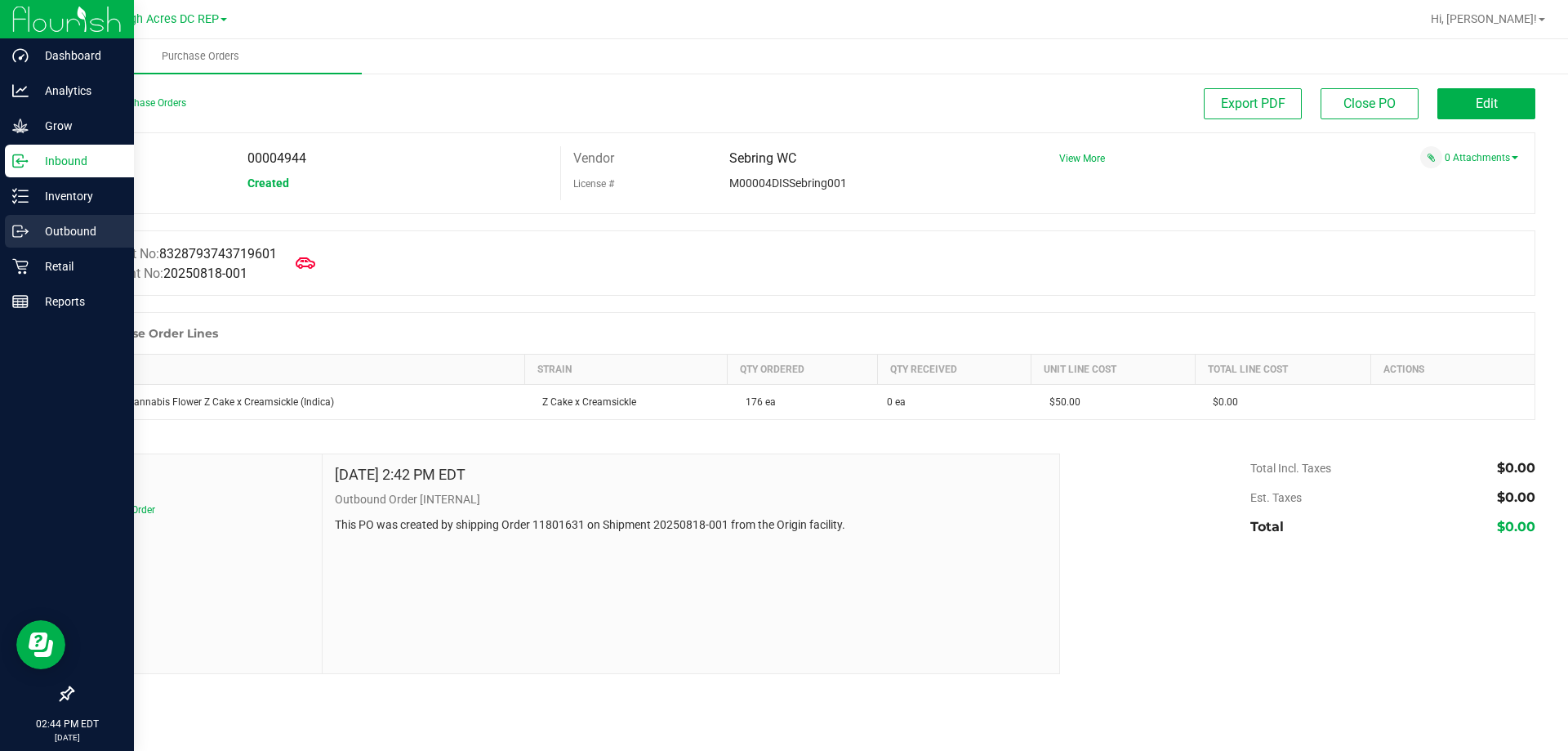
click at [55, 235] on p "Outbound" at bounding box center [78, 232] width 98 height 20
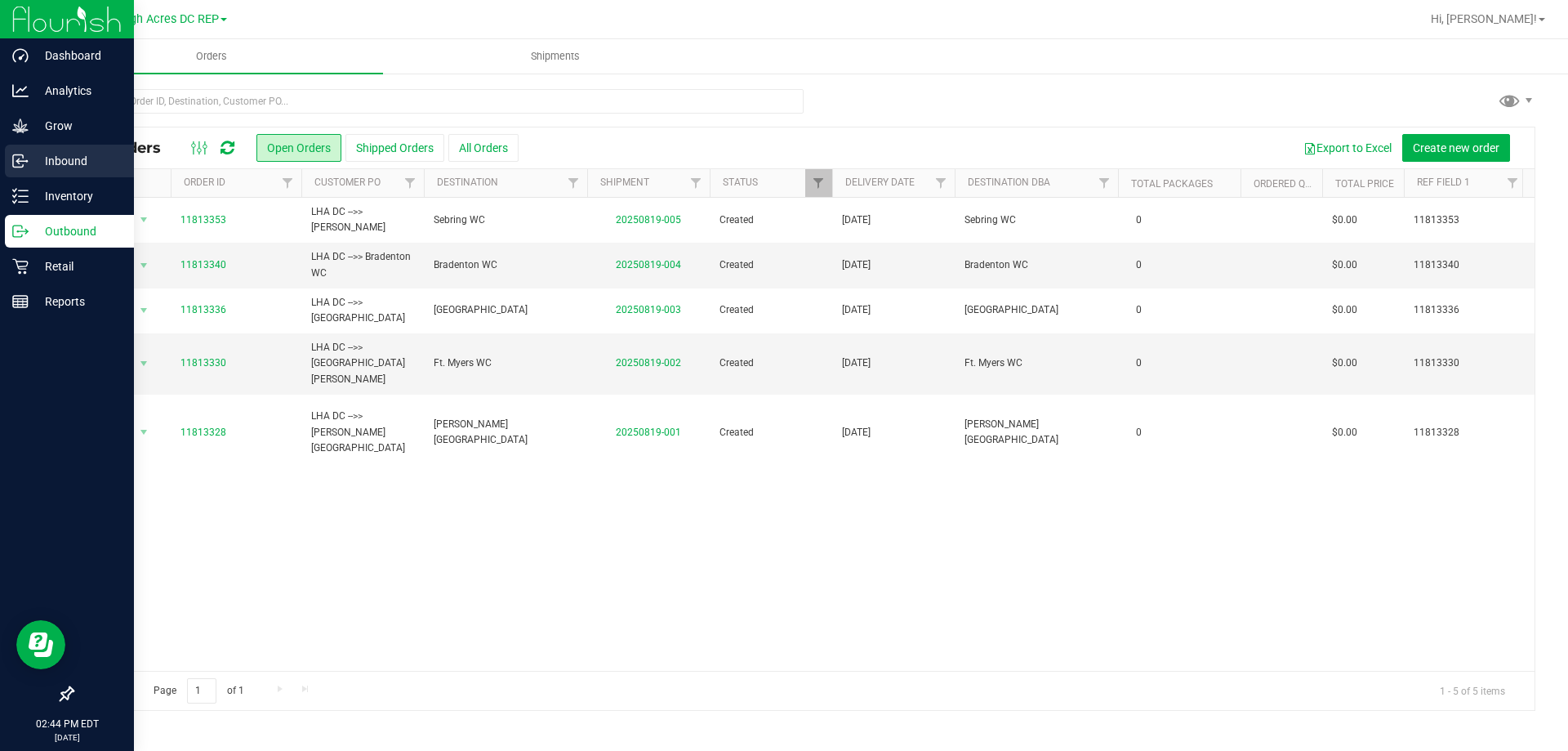
click at [70, 156] on p "Inbound" at bounding box center [78, 161] width 98 height 20
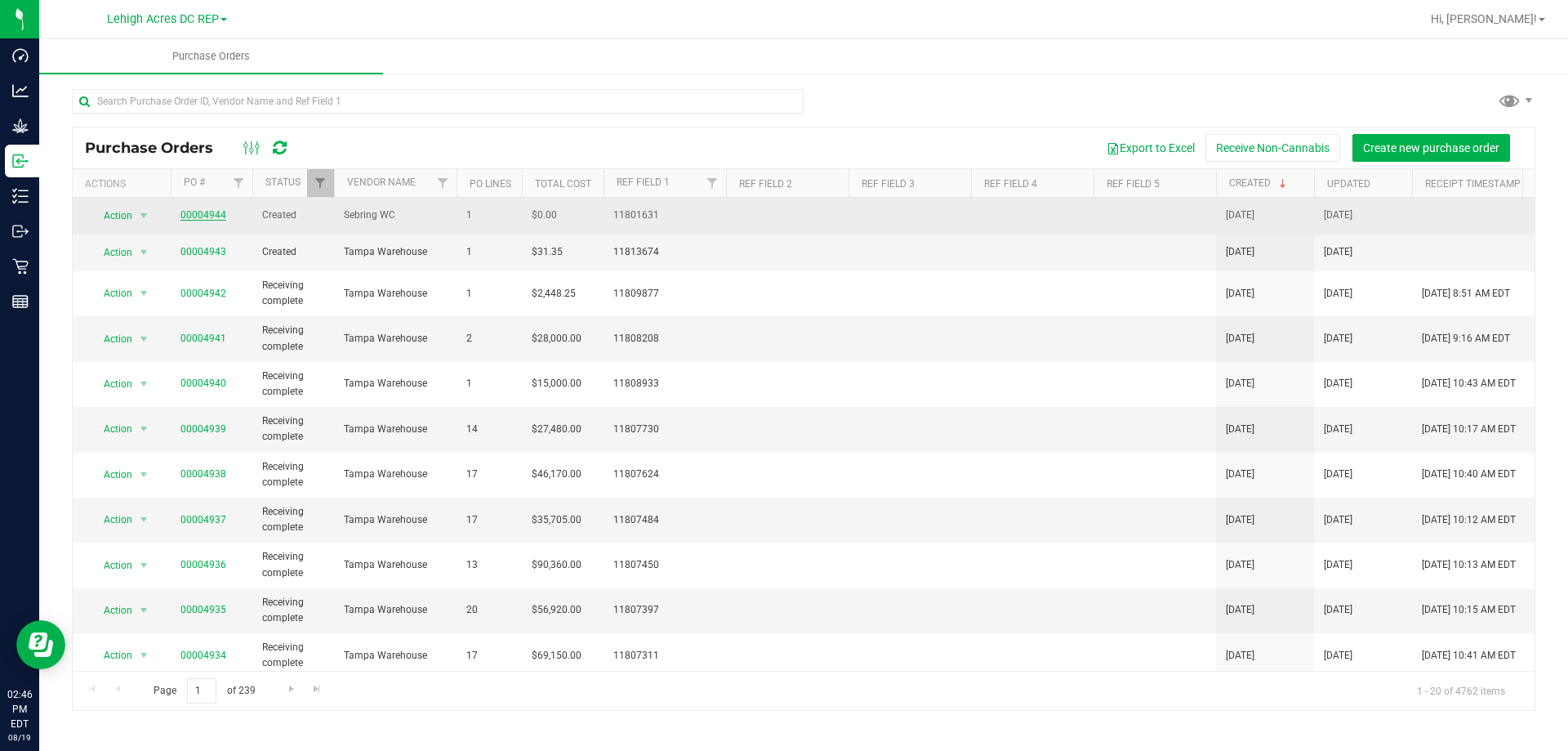
click at [216, 215] on link "00004944" at bounding box center [204, 214] width 46 height 11
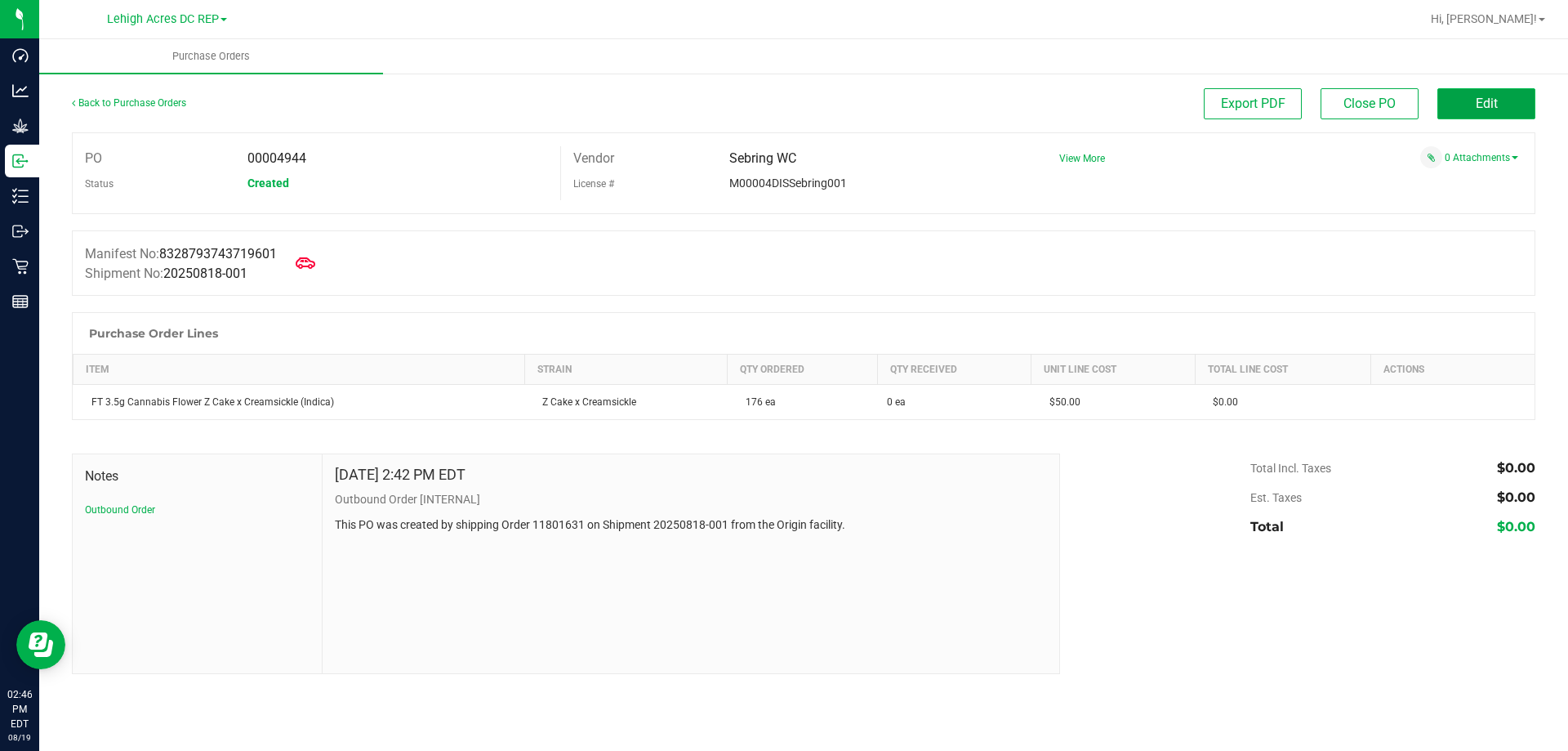
click at [1507, 103] on button "Edit" at bounding box center [1486, 103] width 98 height 31
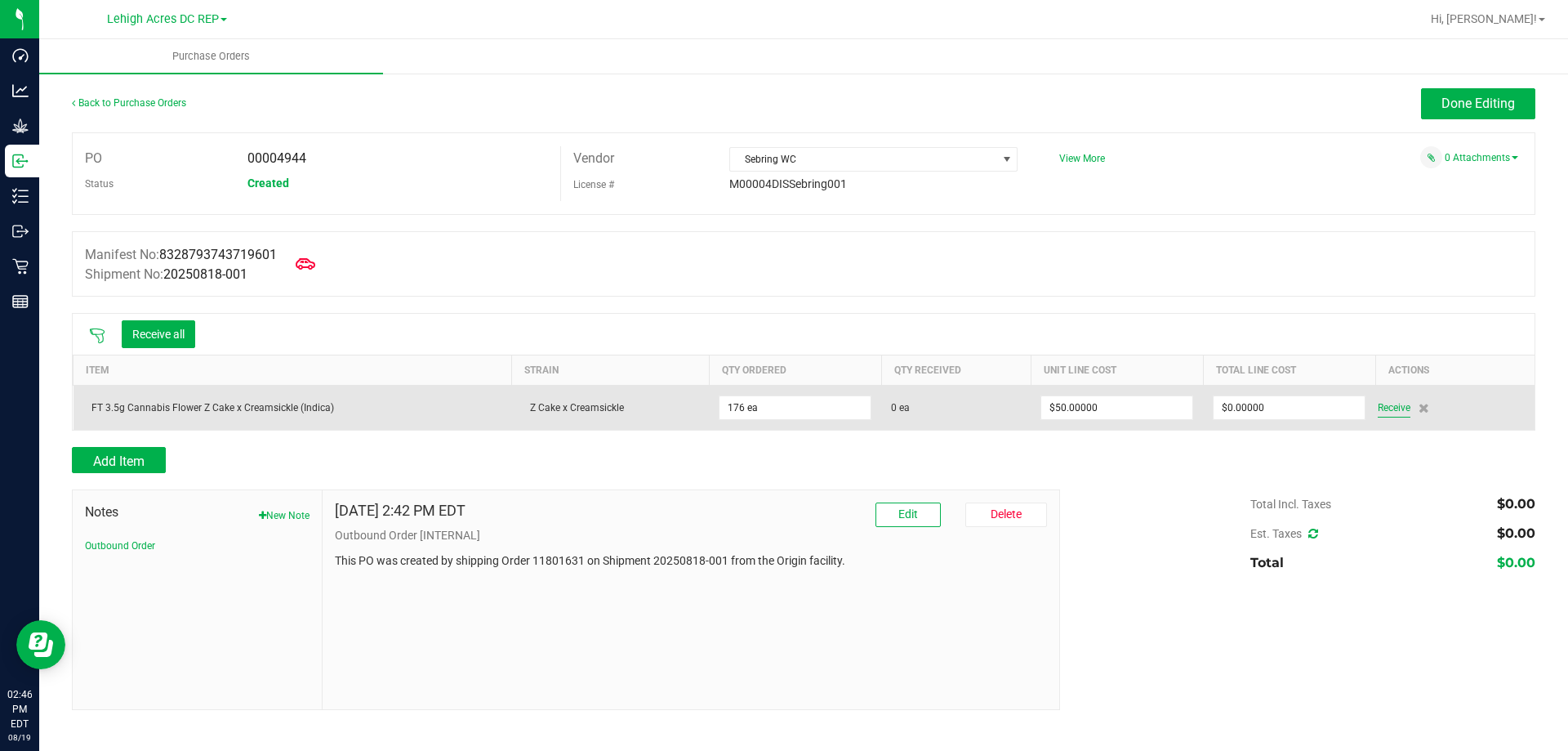
click at [1385, 412] on span "Receive" at bounding box center [1393, 407] width 33 height 20
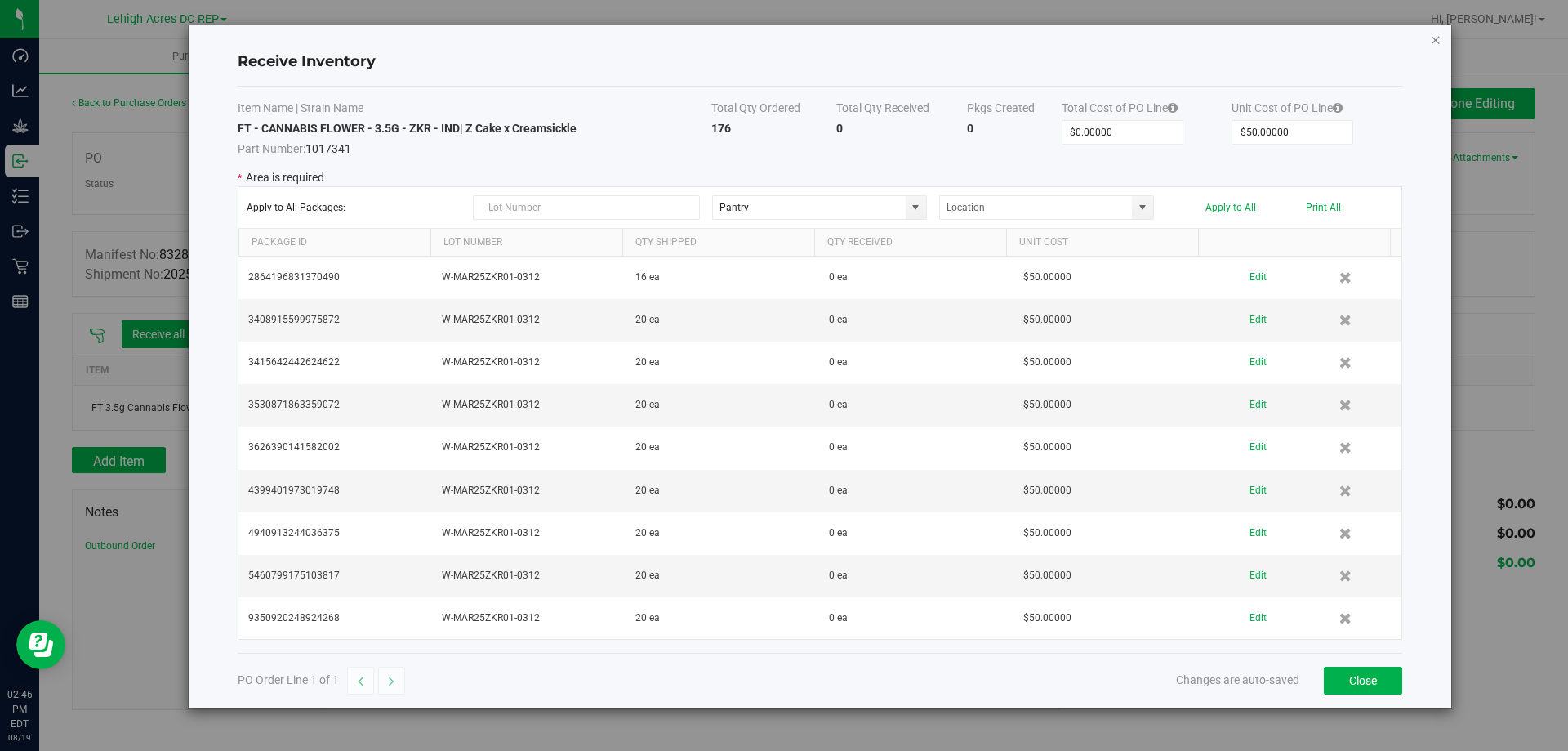
click at [1439, 40] on icon "Close modal" at bounding box center [1435, 39] width 11 height 20
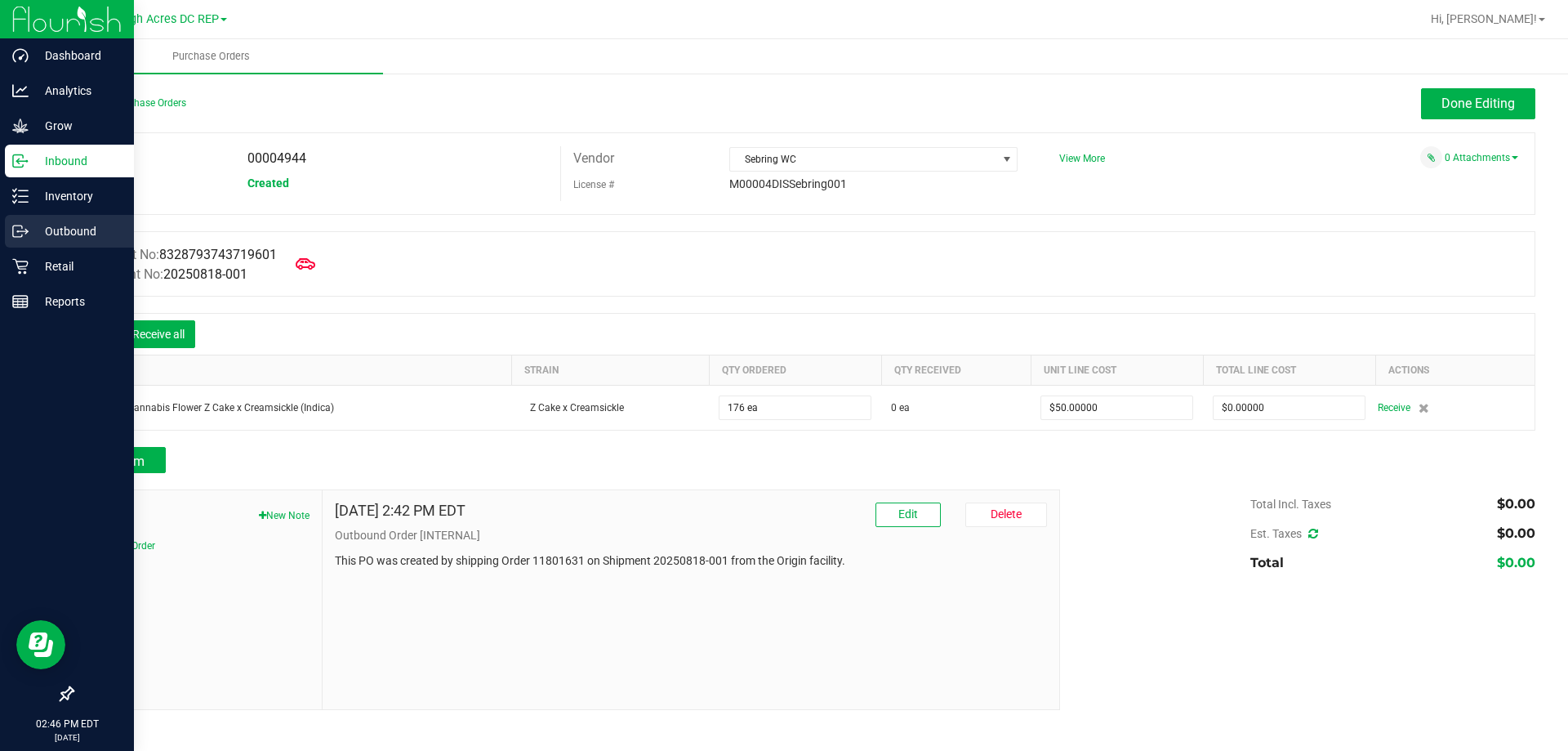
click at [60, 235] on p "Outbound" at bounding box center [78, 232] width 98 height 20
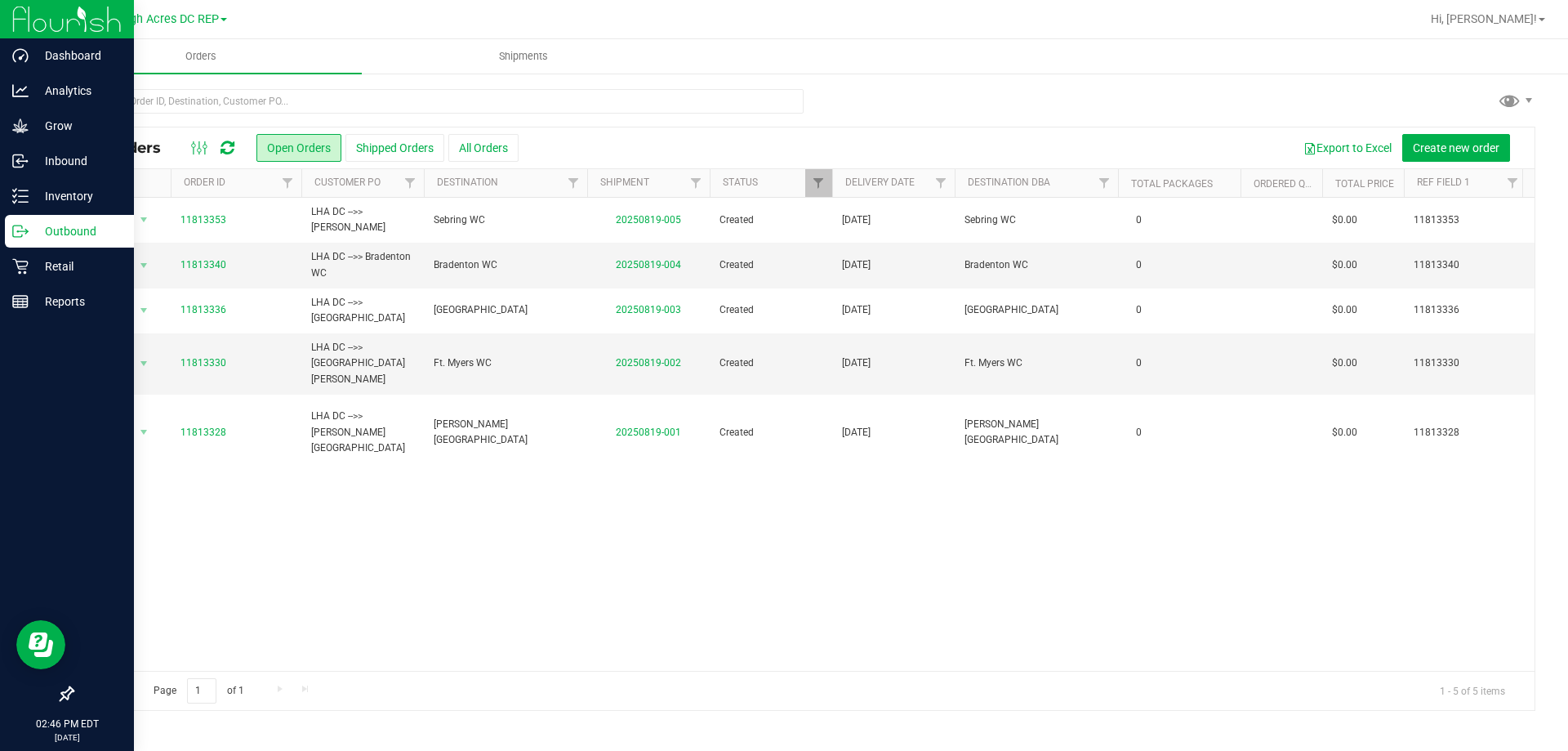
click at [62, 225] on p "Outbound" at bounding box center [78, 232] width 98 height 20
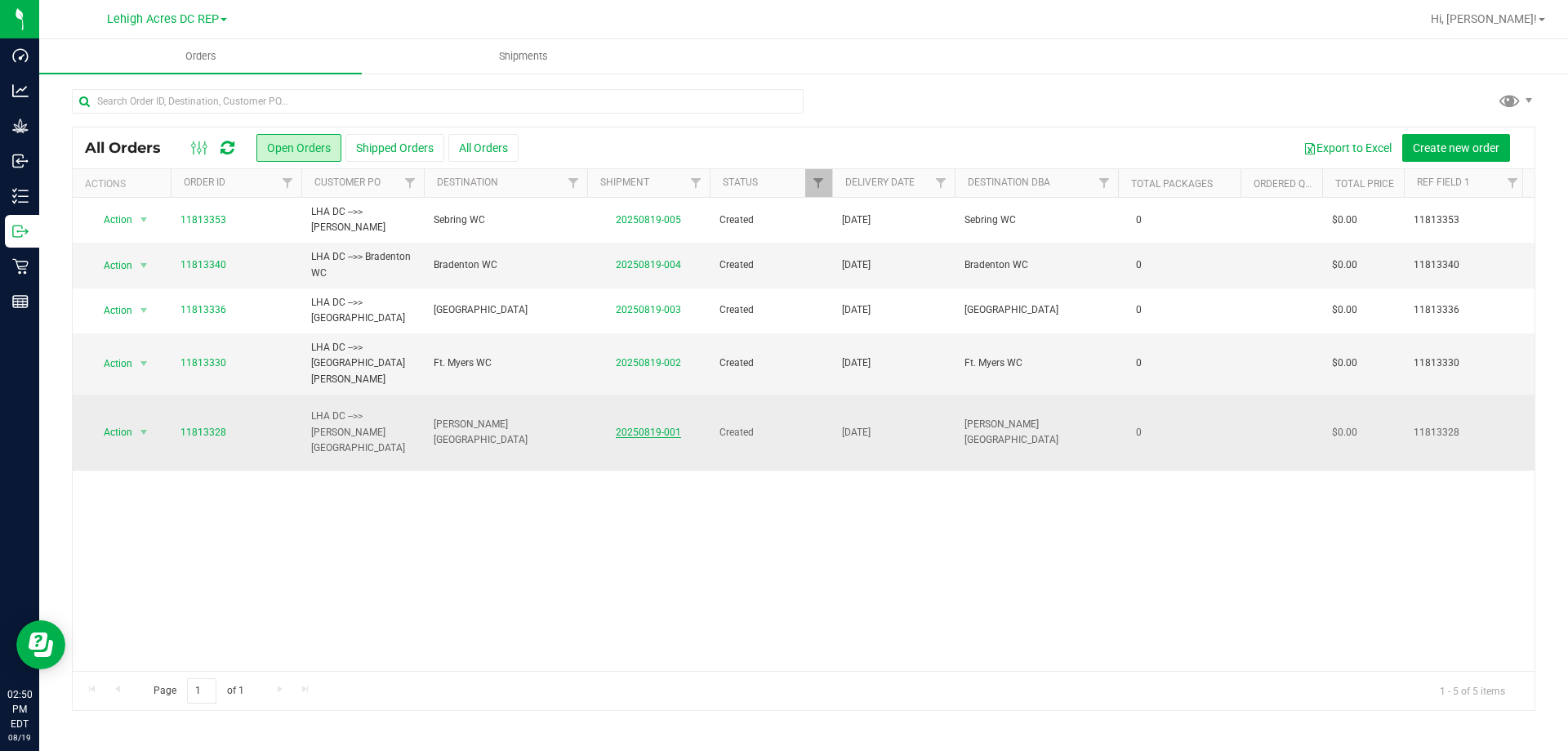
click at [643, 426] on link "20250819-001" at bounding box center [648, 431] width 65 height 11
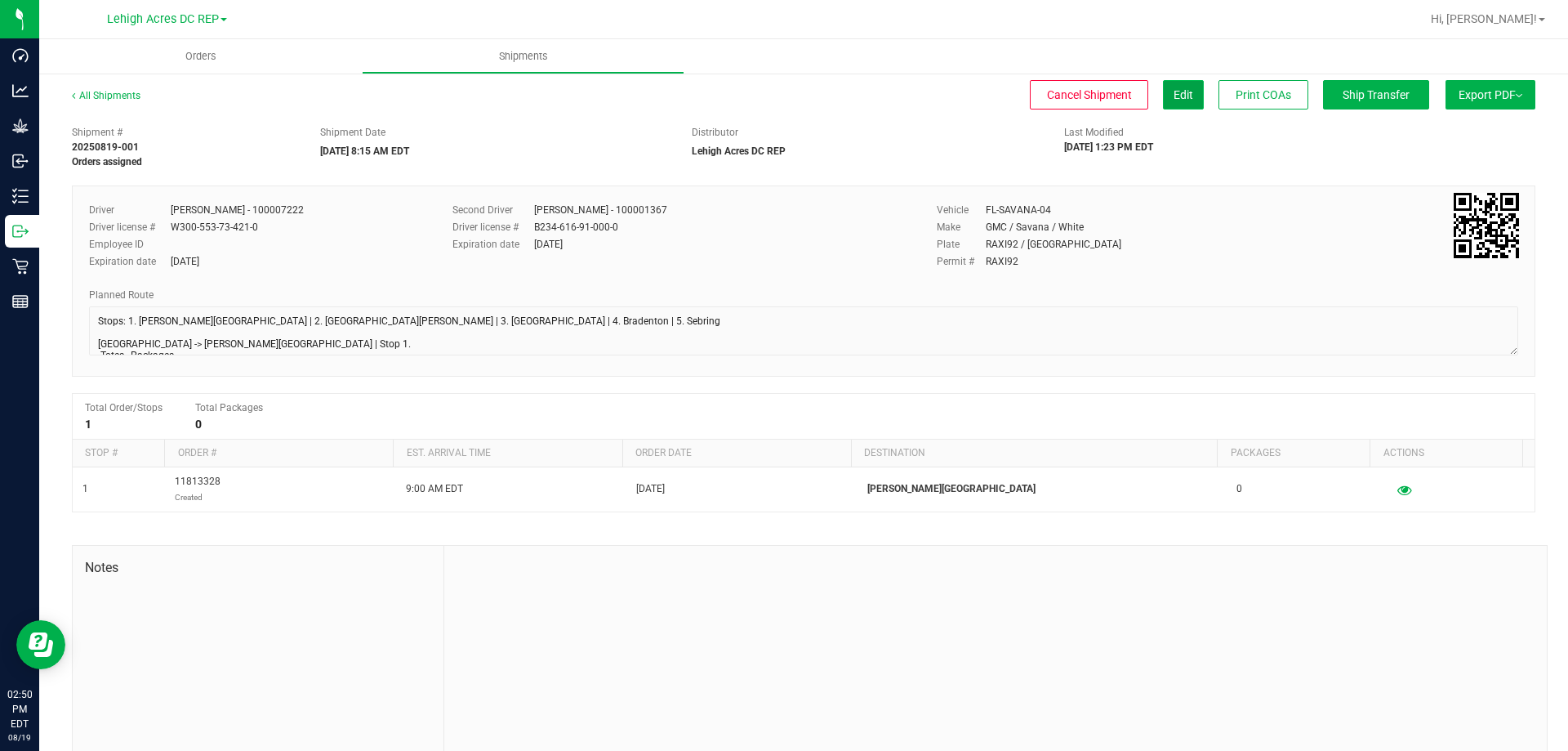
click at [1174, 92] on span "Edit" at bounding box center [1184, 94] width 20 height 13
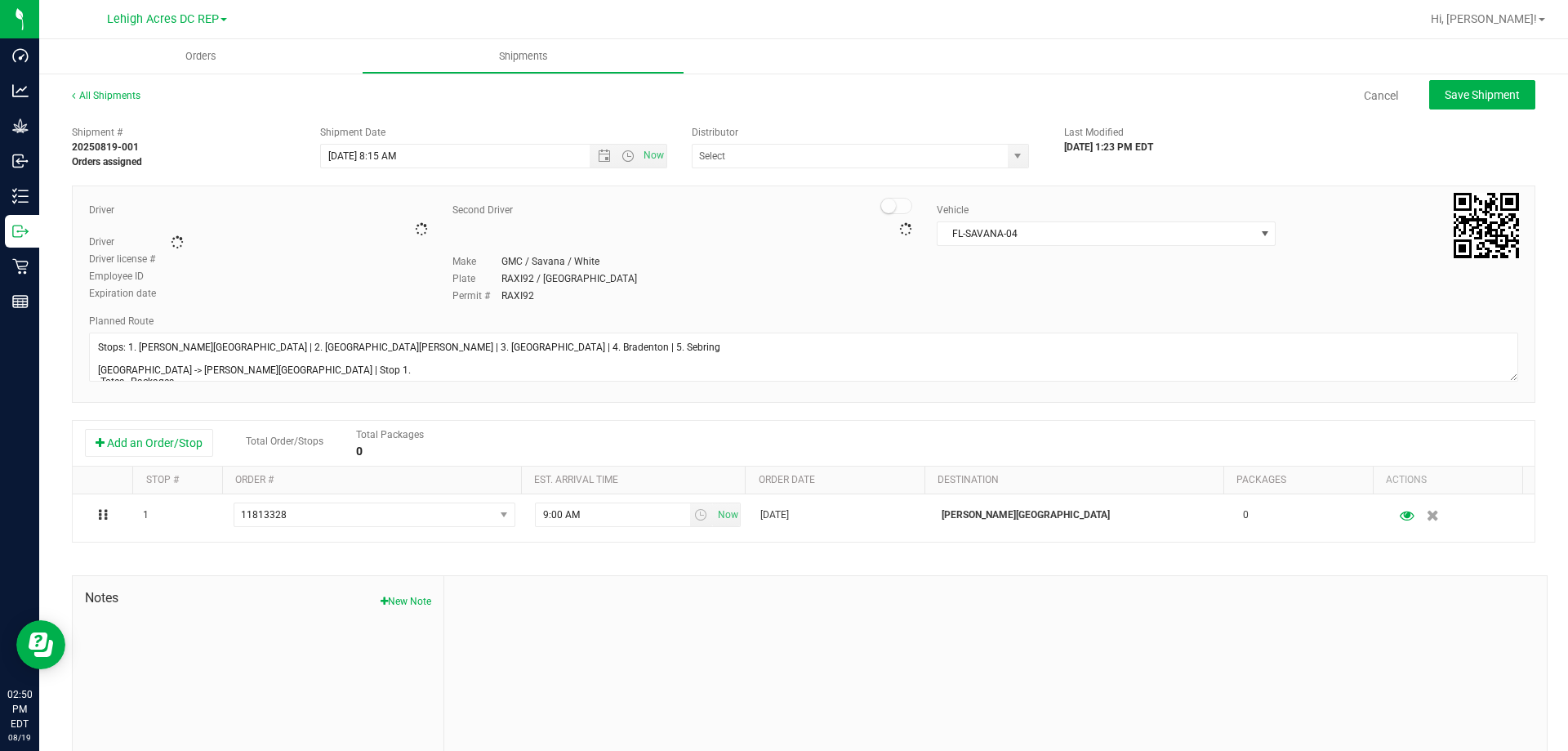
type input "Lehigh Acres DC REP"
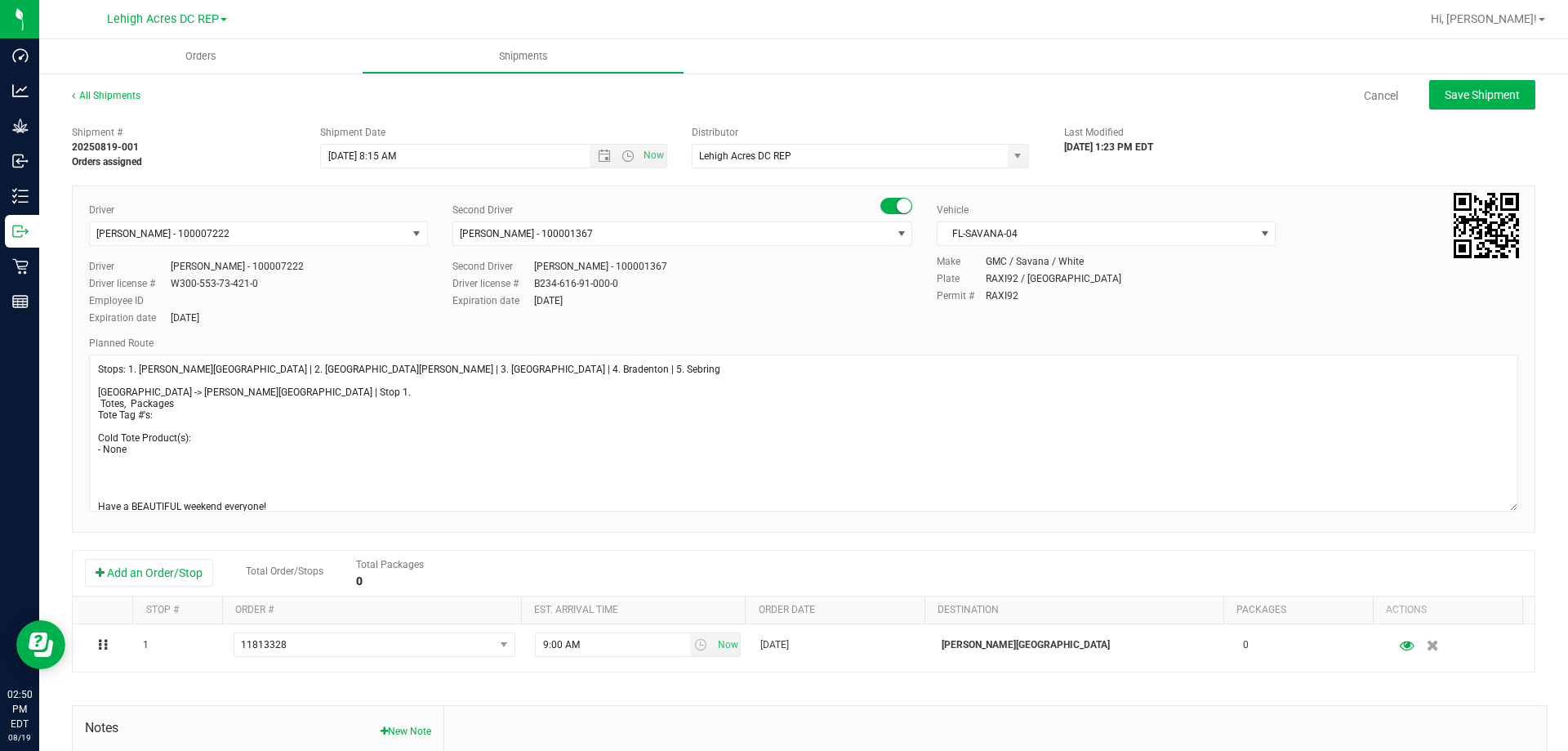
drag, startPoint x: 1500, startPoint y: 393, endPoint x: 1514, endPoint y: 631, distance: 238.4
click at [1527, 640] on div "All Shipments Cancel Save Shipment Shipment # 20250819-001 Orders assigned Ship…" at bounding box center [803, 506] width 1529 height 870
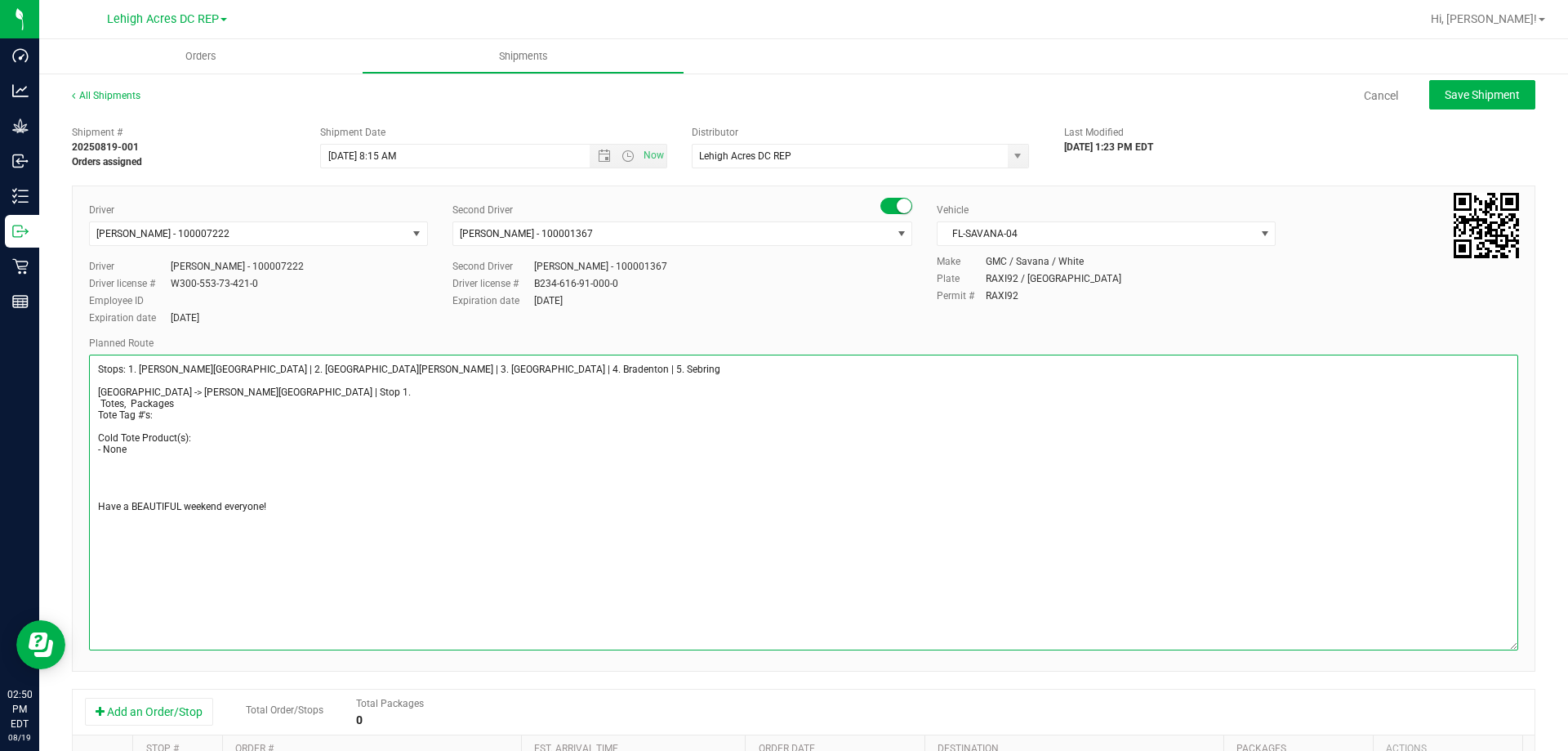
click at [103, 465] on textarea at bounding box center [803, 502] width 1429 height 296
click at [127, 446] on textarea at bounding box center [803, 502] width 1429 height 296
click at [106, 477] on textarea at bounding box center [803, 502] width 1429 height 296
click at [98, 471] on textarea at bounding box center [803, 502] width 1429 height 296
click at [241, 472] on textarea at bounding box center [803, 502] width 1429 height 296
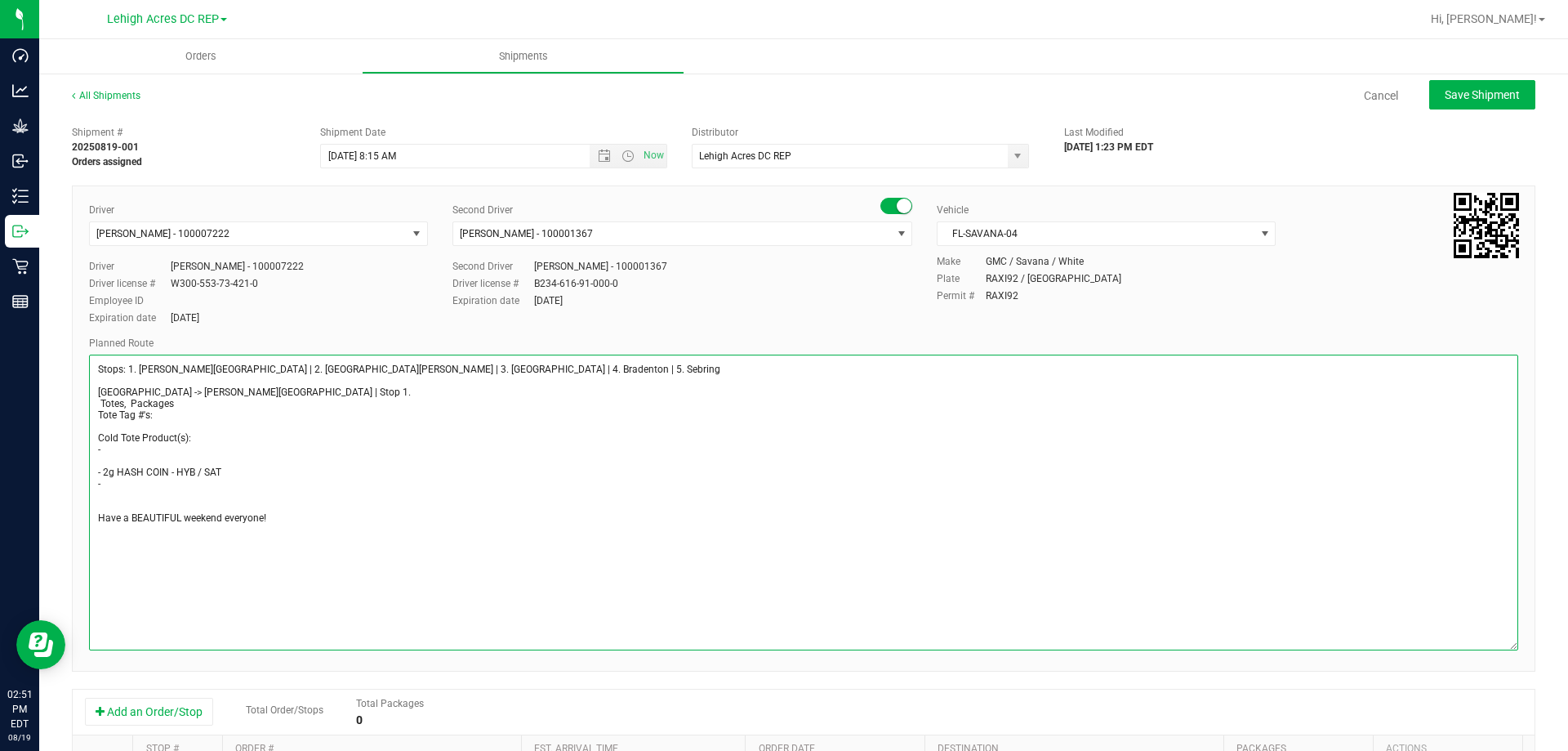
click at [241, 472] on textarea at bounding box center [803, 502] width 1429 height 296
click at [133, 490] on textarea at bounding box center [803, 502] width 1429 height 296
click at [124, 477] on textarea at bounding box center [803, 502] width 1429 height 296
click at [120, 480] on textarea at bounding box center [803, 502] width 1429 height 296
drag, startPoint x: 346, startPoint y: 486, endPoint x: 72, endPoint y: 473, distance: 274.3
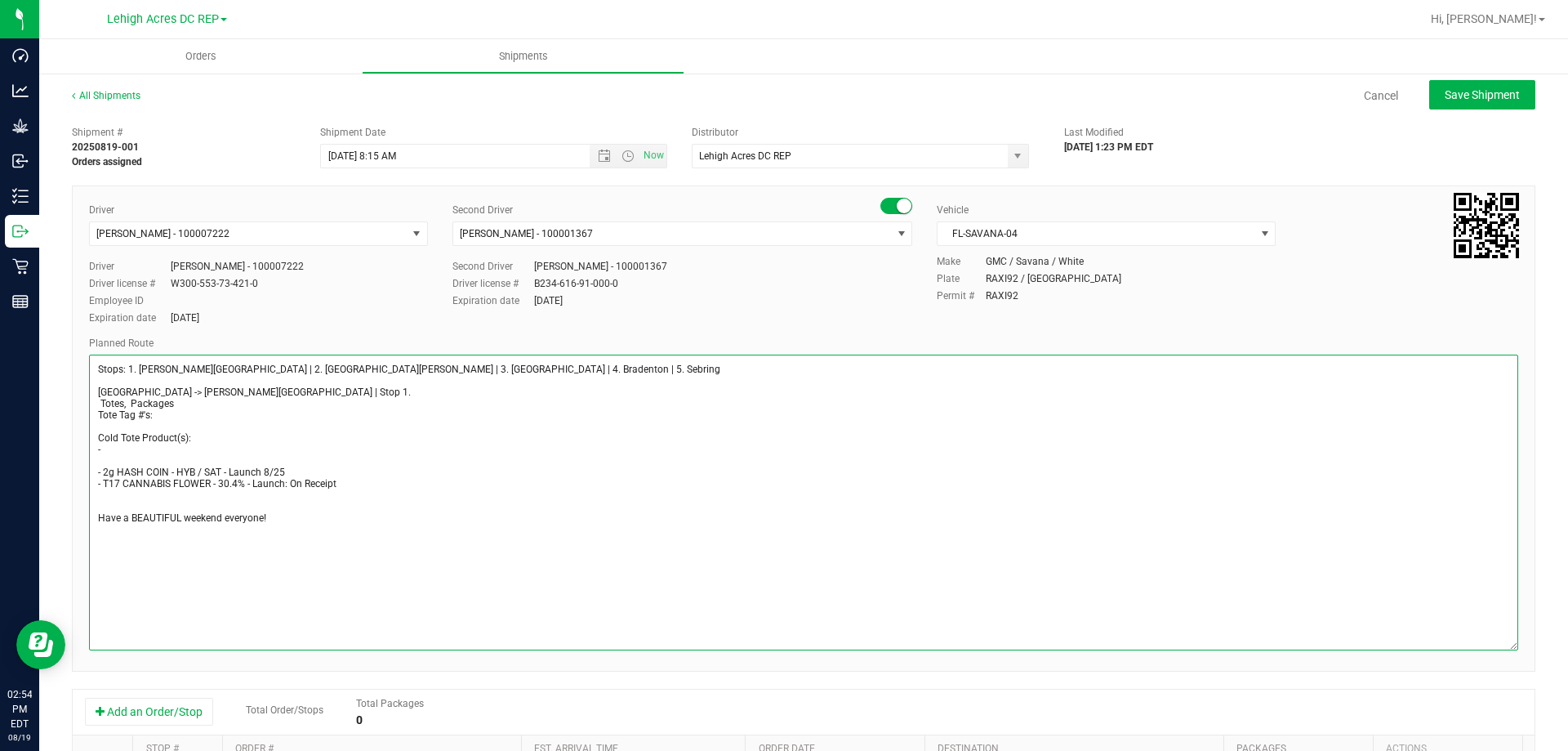
click at [72, 473] on div "Driver Matthew Waite - 100007222 Select Driver Ian Albritton - 100006559 LOGAN …" at bounding box center [803, 428] width 1463 height 486
click at [107, 479] on textarea at bounding box center [803, 502] width 1429 height 296
click at [239, 507] on textarea at bounding box center [803, 502] width 1429 height 296
click at [130, 451] on textarea at bounding box center [803, 502] width 1429 height 296
drag, startPoint x: 341, startPoint y: 479, endPoint x: 87, endPoint y: 476, distance: 254.0
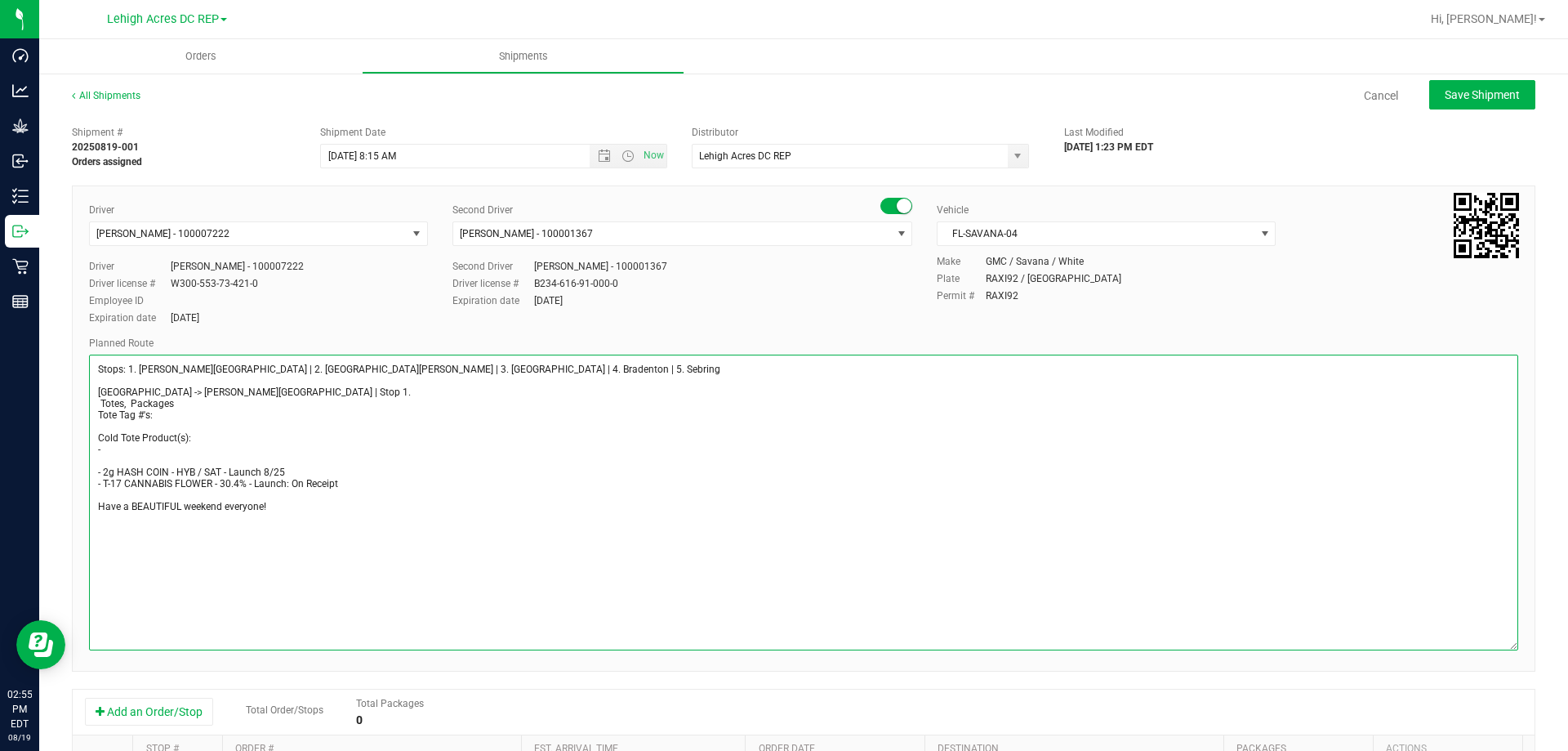
click at [87, 476] on div "Driver Matthew Waite - 100007222 Select Driver Ian Albritton - 100006559 LOGAN …" at bounding box center [803, 428] width 1463 height 486
type textarea "Stops: 1. Bonita Springs | 2. Fort Myers | 3. North Port | 4. Bradenton | 5. Se…"
click at [1453, 98] on span "Save Shipment" at bounding box center [1481, 94] width 75 height 13
type input "8/22/2025 12:15 PM"
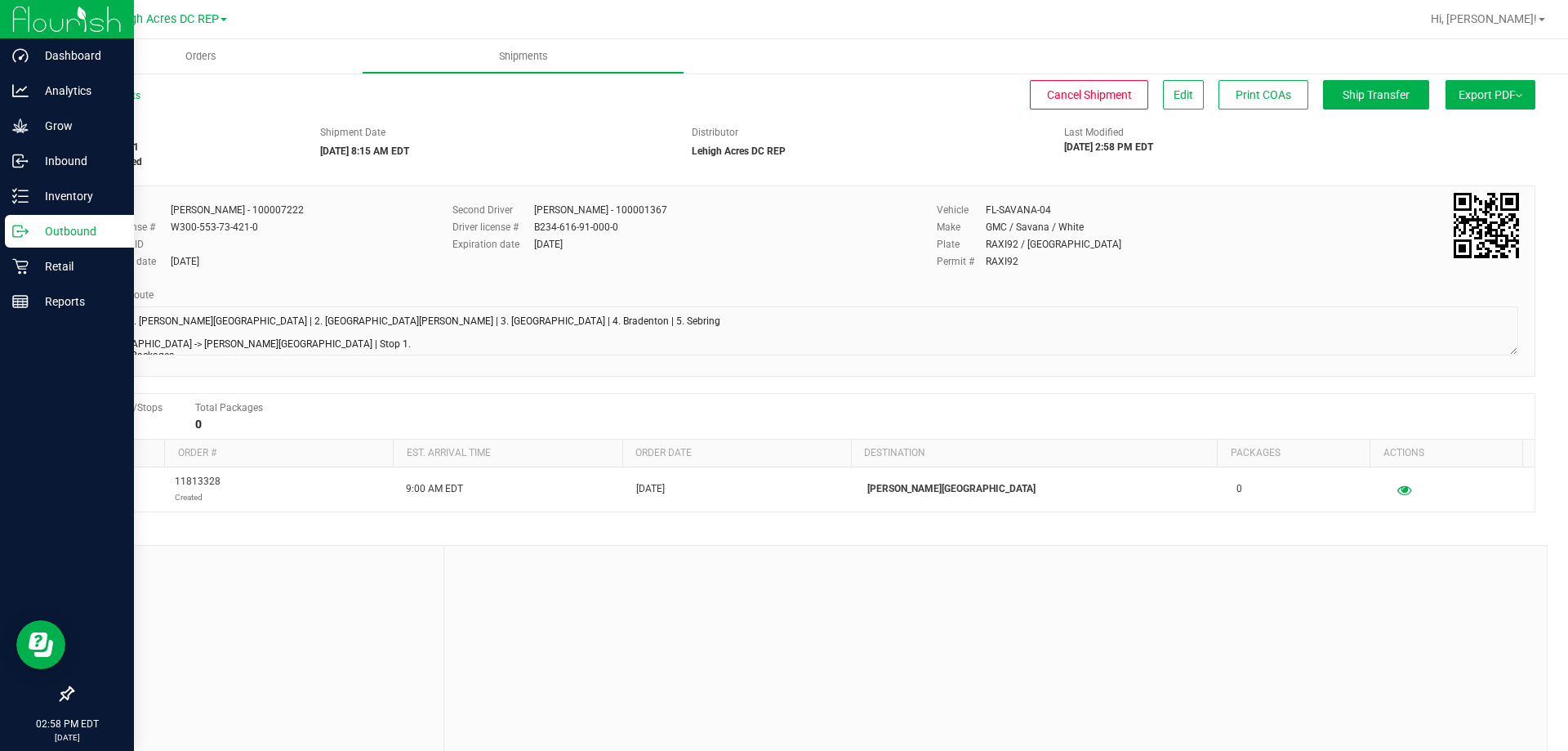
click at [29, 227] on p "Outbound" at bounding box center [78, 232] width 98 height 20
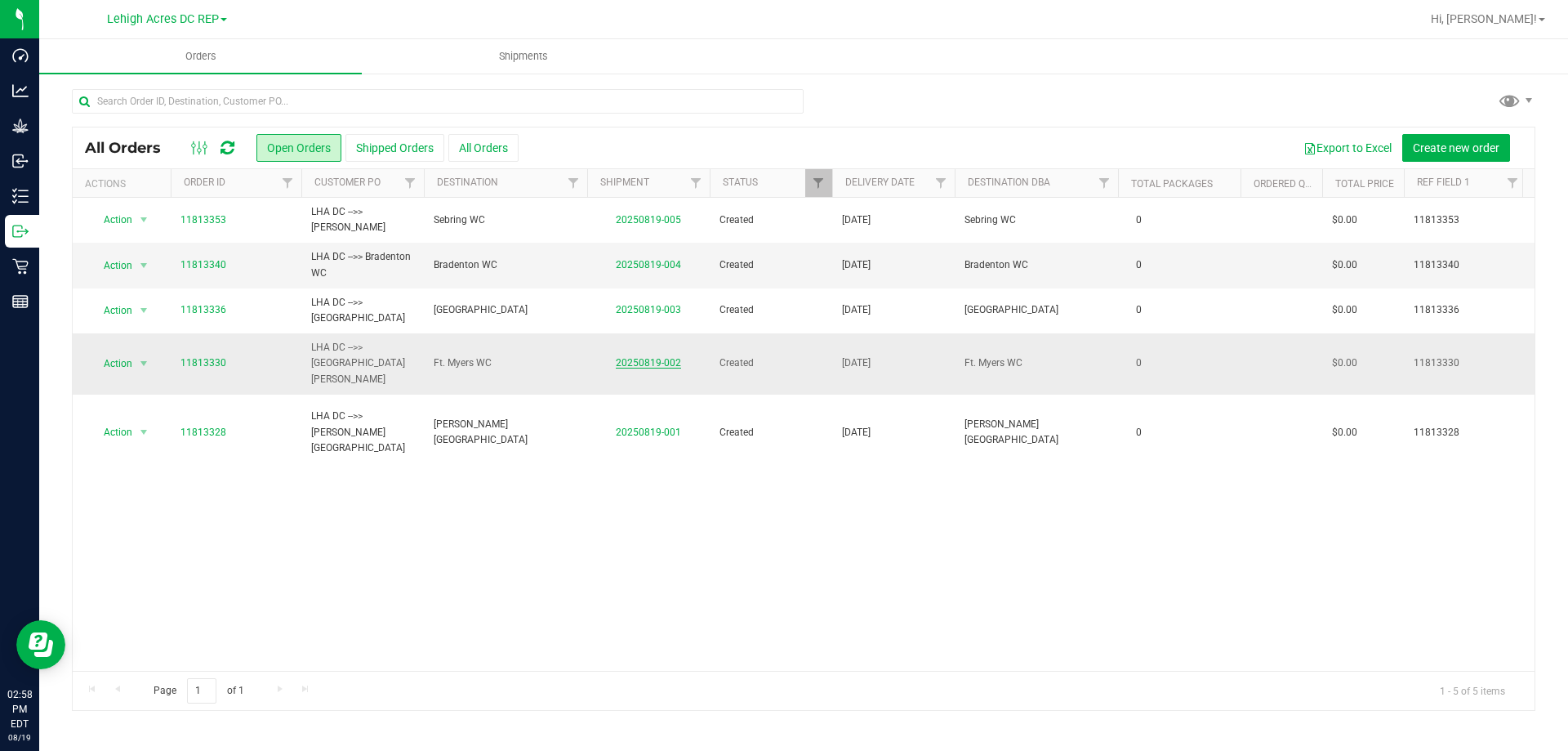
click at [650, 359] on link "20250819-002" at bounding box center [648, 363] width 65 height 11
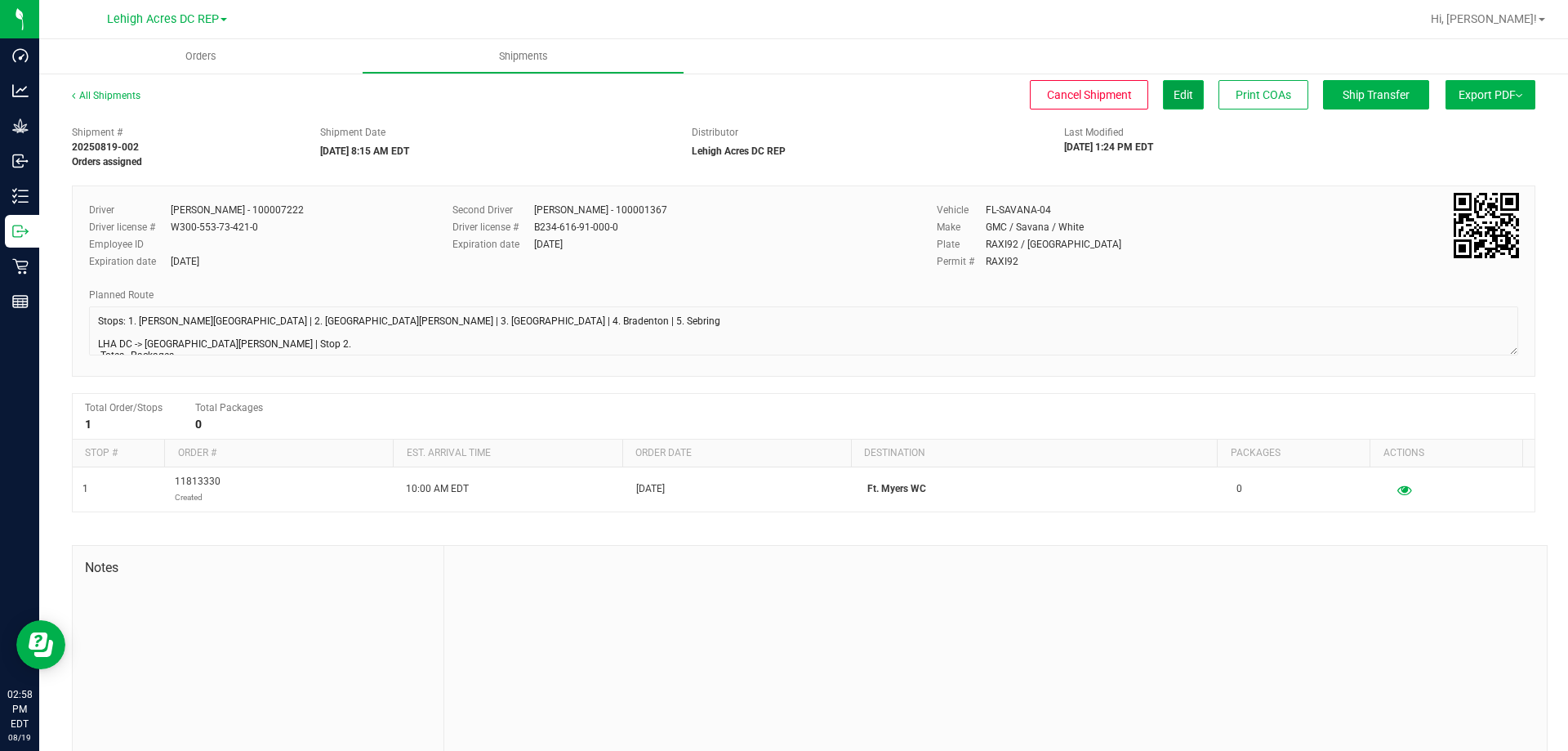
click at [1174, 92] on span "Edit" at bounding box center [1184, 94] width 20 height 13
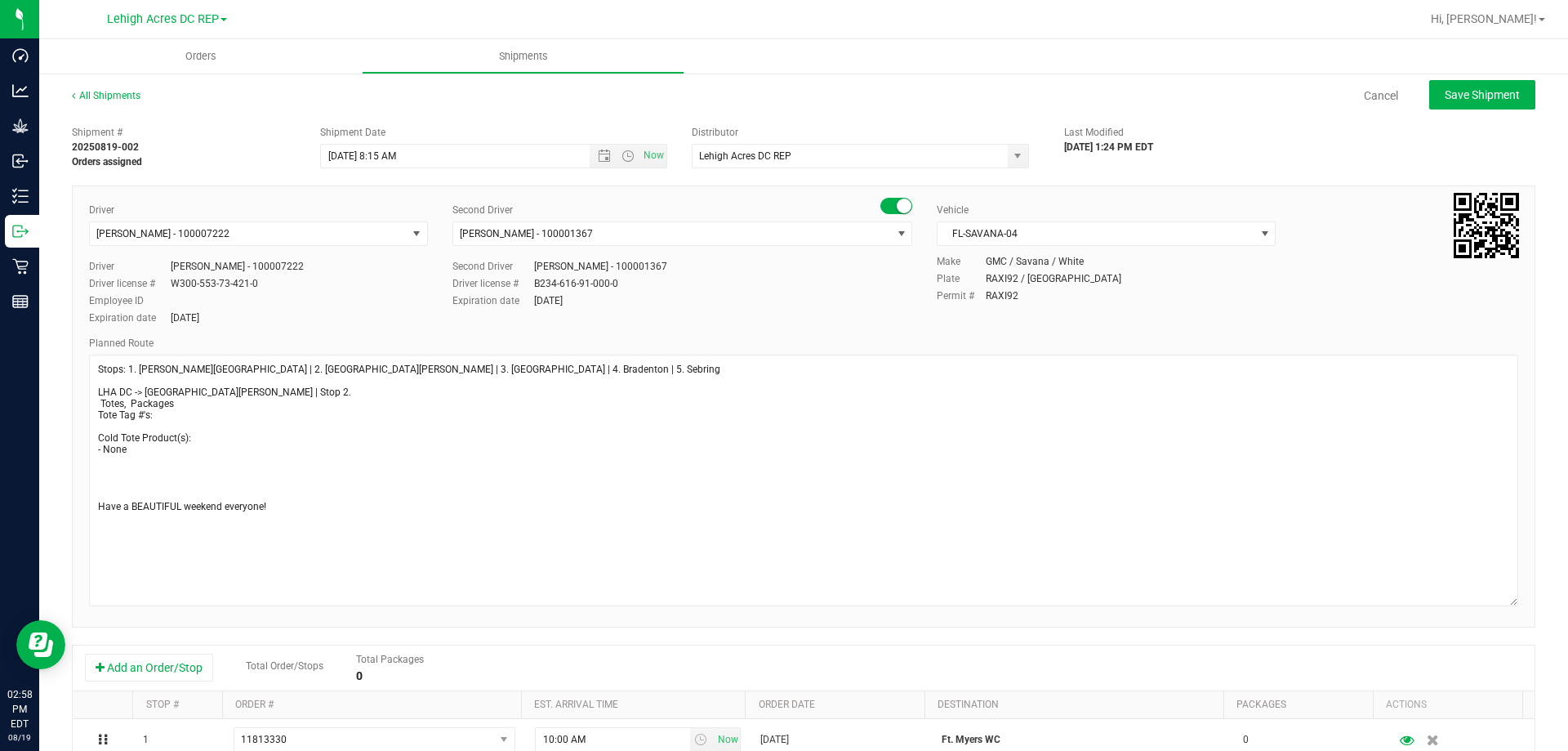
drag, startPoint x: 1500, startPoint y: 395, endPoint x: 1511, endPoint y: 598, distance: 203.3
click at [1511, 598] on div "Driver Matthew Waite - 100007222 Select Driver Ian Albritton - 100006559 LOGAN …" at bounding box center [803, 406] width 1463 height 442
click at [132, 451] on textarea at bounding box center [803, 480] width 1429 height 252
click at [105, 471] on textarea at bounding box center [803, 480] width 1429 height 252
paste textarea "- 2g HASH COIN - HYB / SAT - Launch 8/25 - T-17 CANNABIS FLOWER - 30.4% - Launc…"
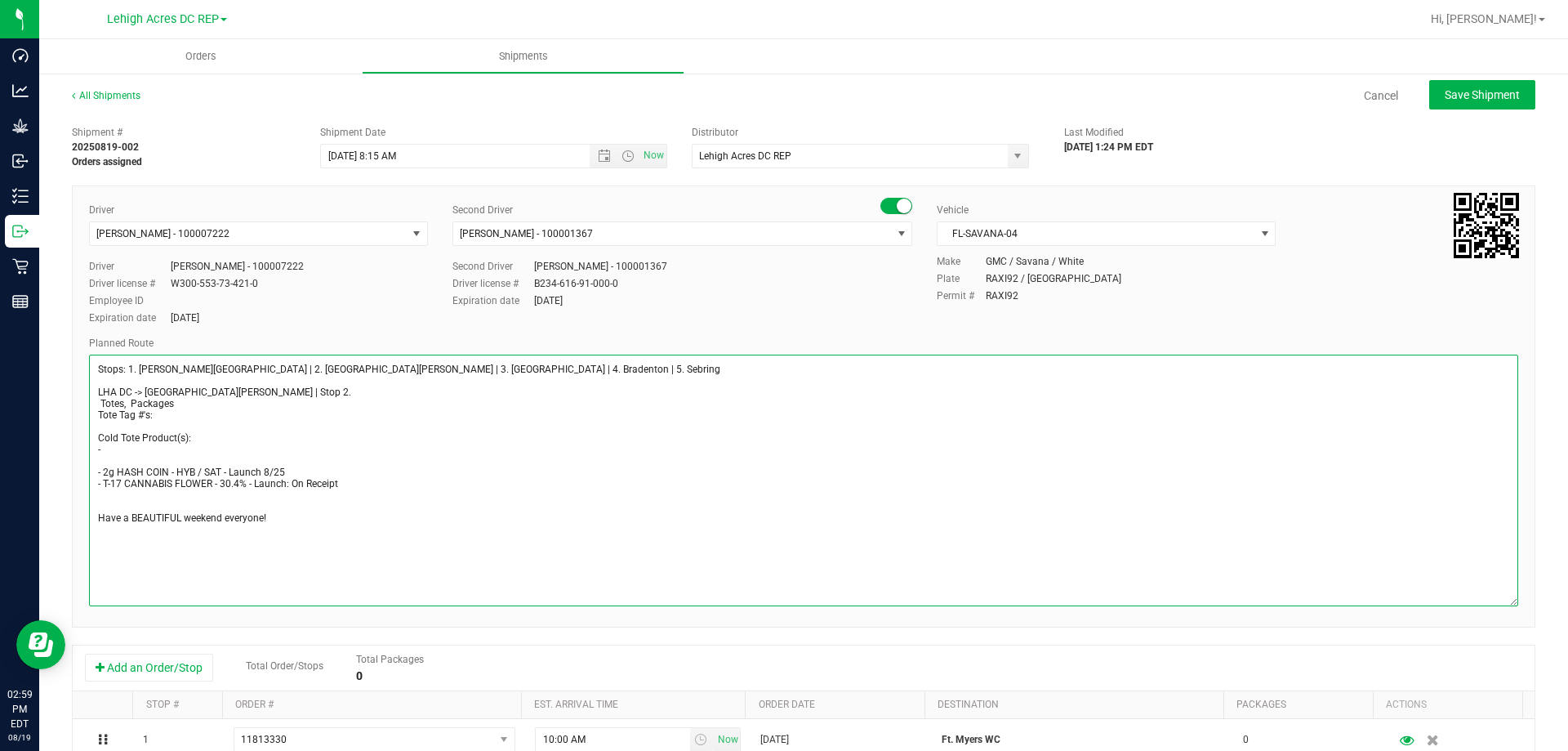
click at [140, 506] on textarea at bounding box center [803, 480] width 1429 height 252
type textarea "Stops: 1. Bonita Springs | 2. Fort Myers | 3. North Port | 4. Bradenton | 5. Se…"
click at [1482, 93] on span "Save Shipment" at bounding box center [1481, 94] width 75 height 13
type input "8/22/2025 12:15 PM"
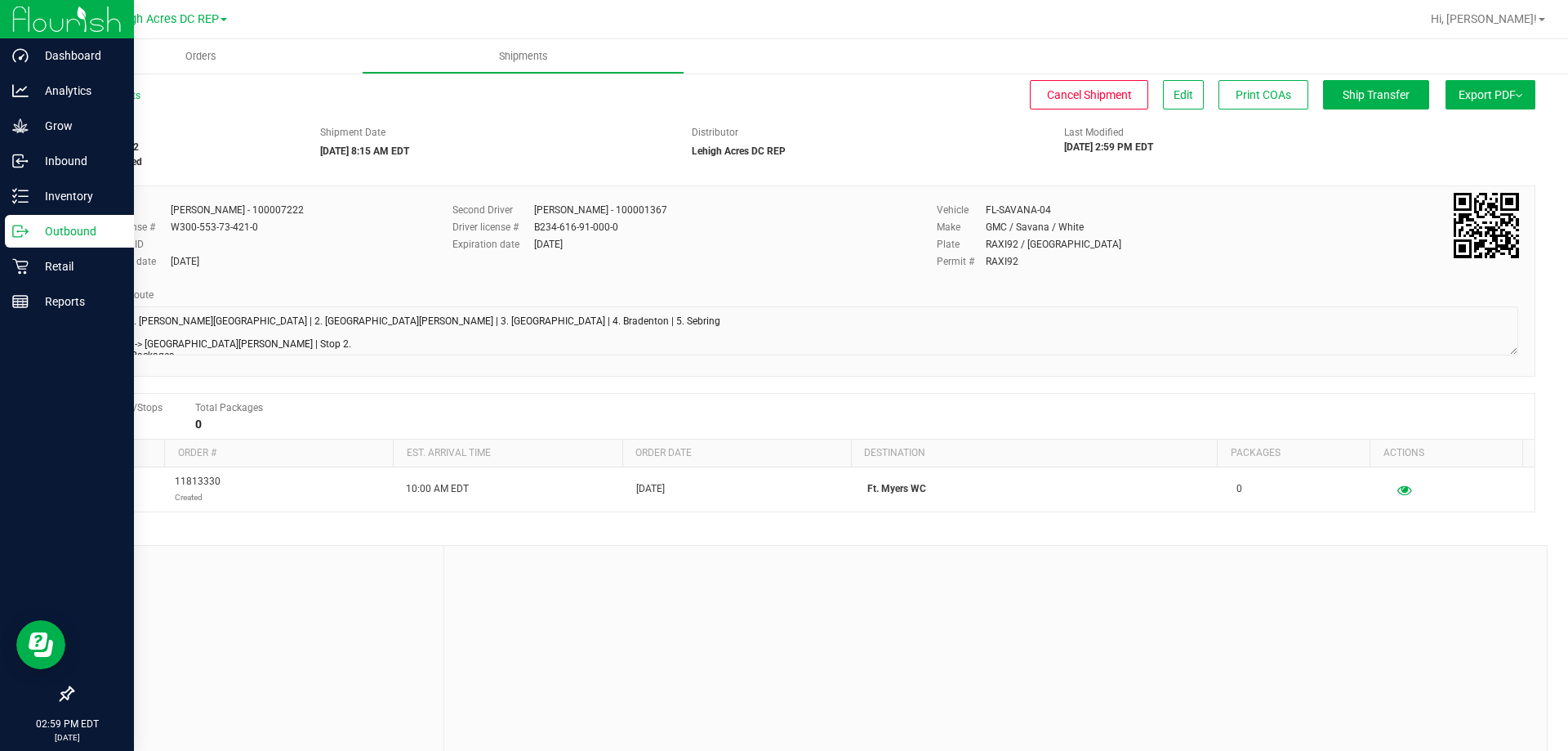
click at [66, 229] on p "Outbound" at bounding box center [78, 232] width 98 height 20
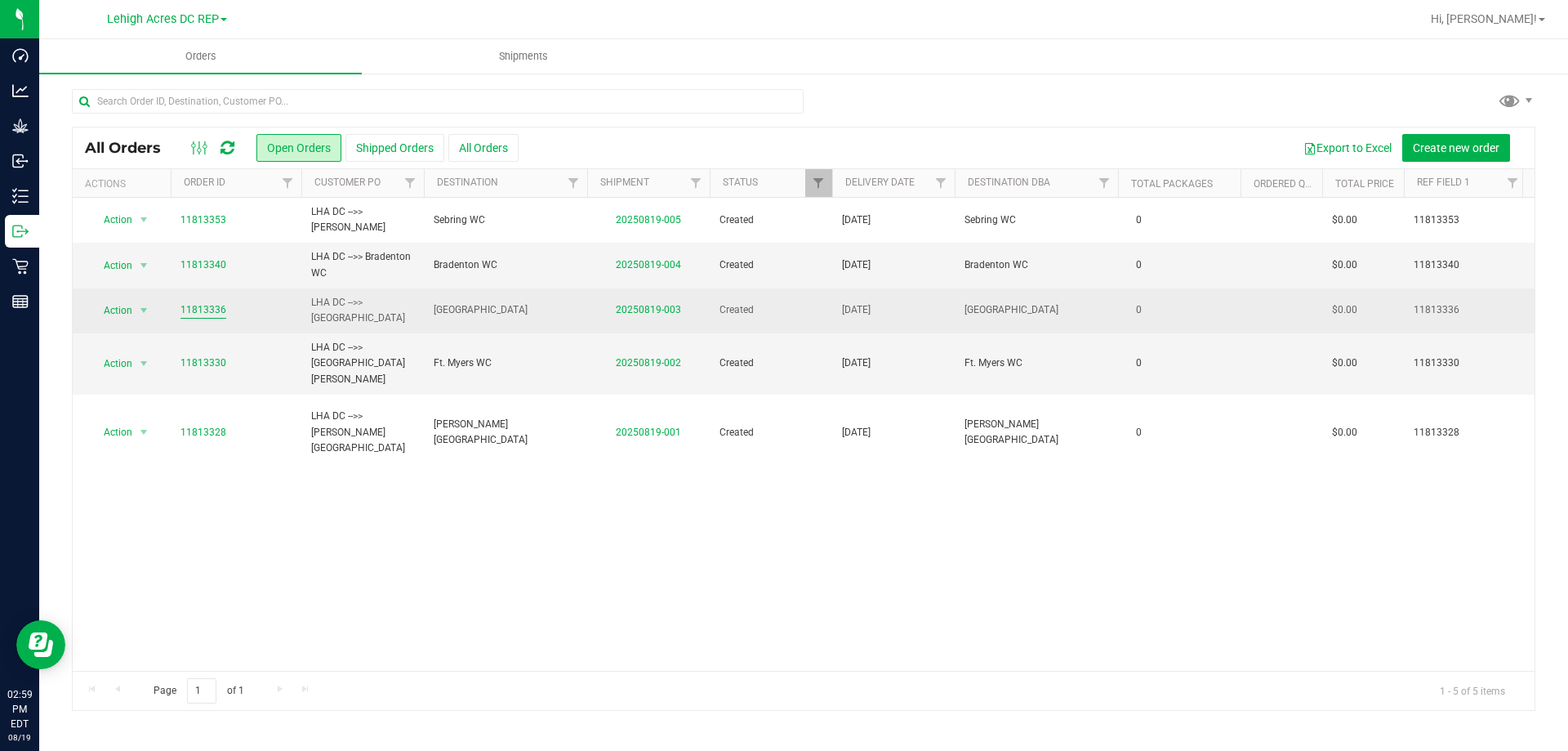
click at [201, 312] on link "11813336" at bounding box center [204, 311] width 46 height 16
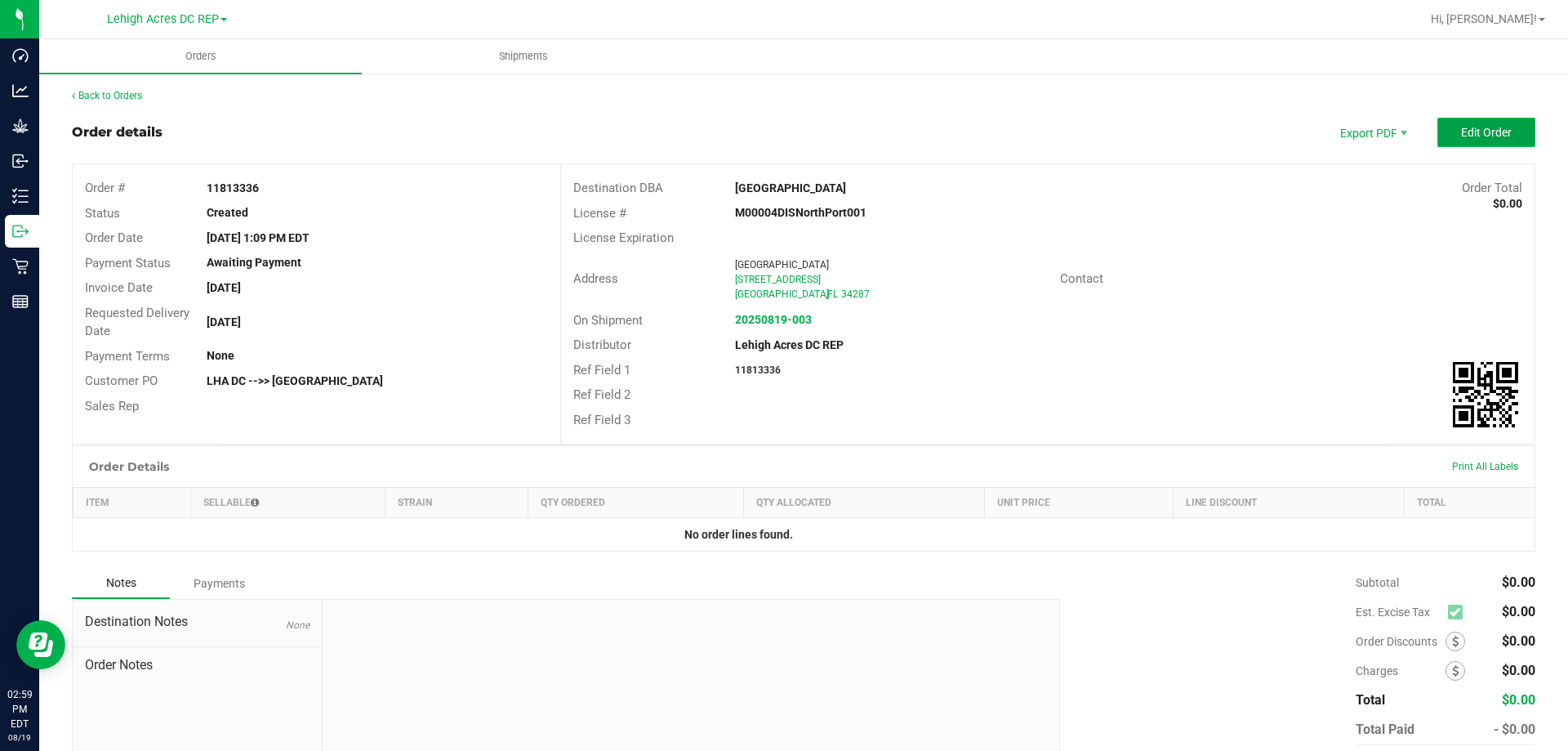
click at [1471, 144] on button "Edit Order" at bounding box center [1486, 132] width 98 height 29
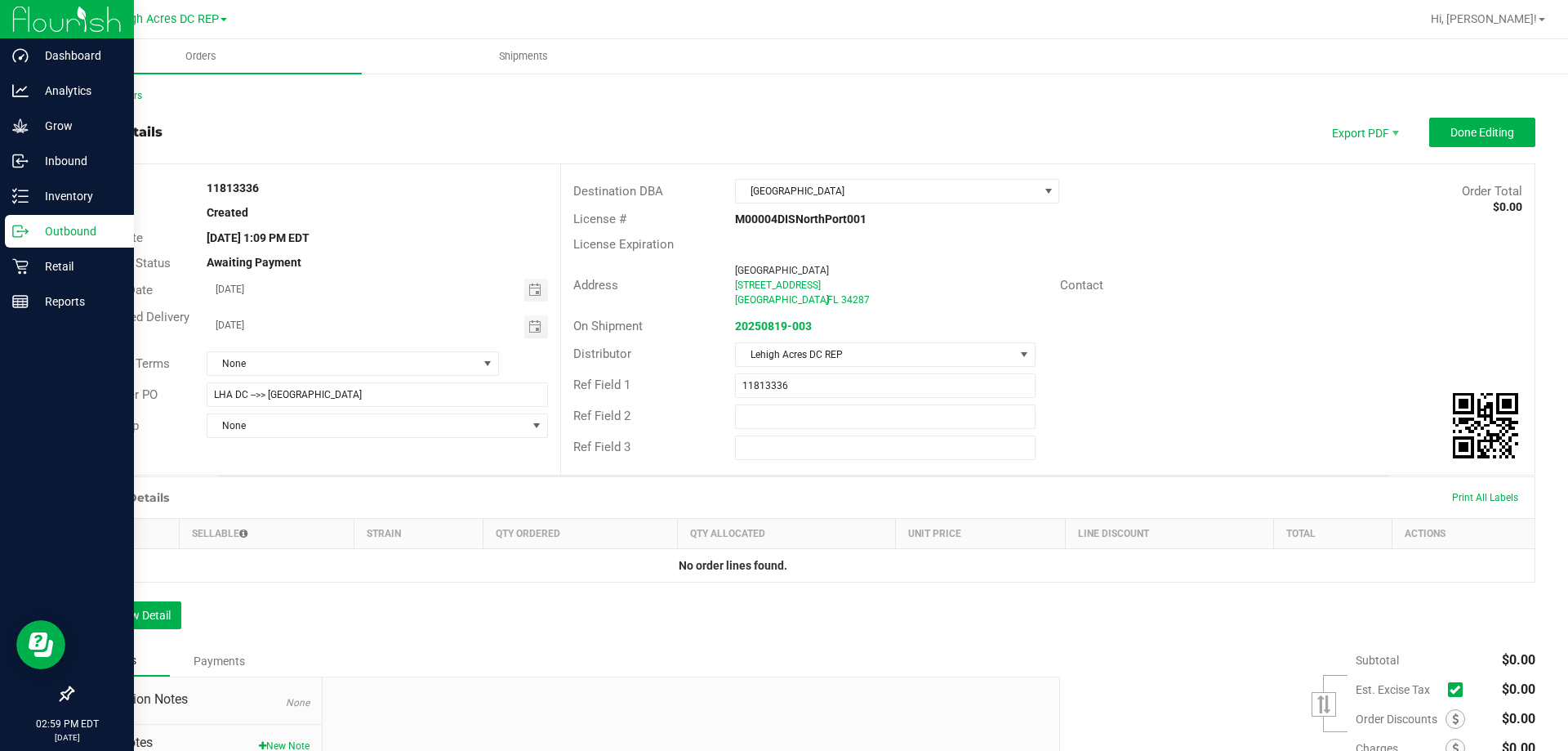
click at [66, 227] on p "Outbound" at bounding box center [78, 232] width 98 height 20
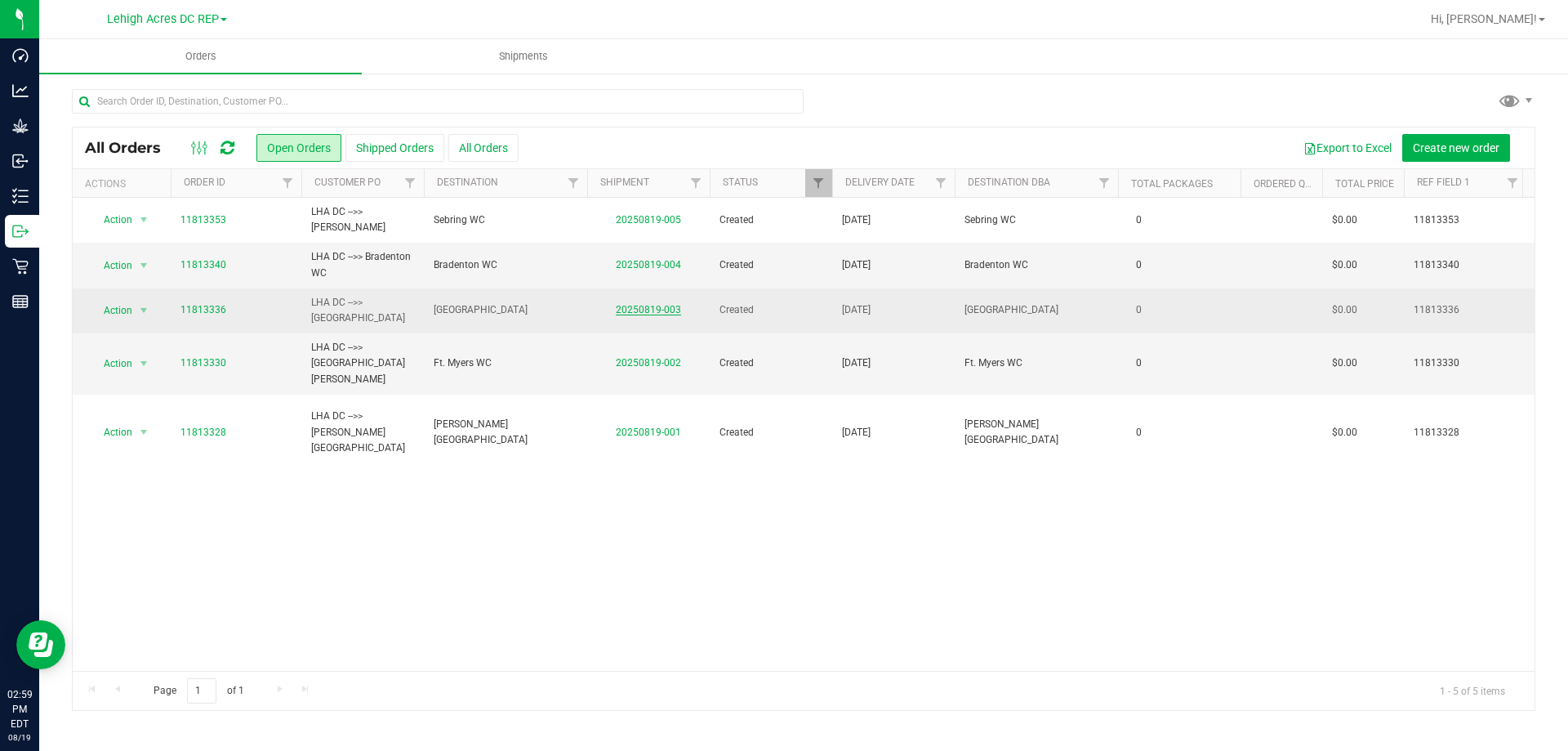
click at [637, 312] on link "20250819-003" at bounding box center [648, 309] width 65 height 11
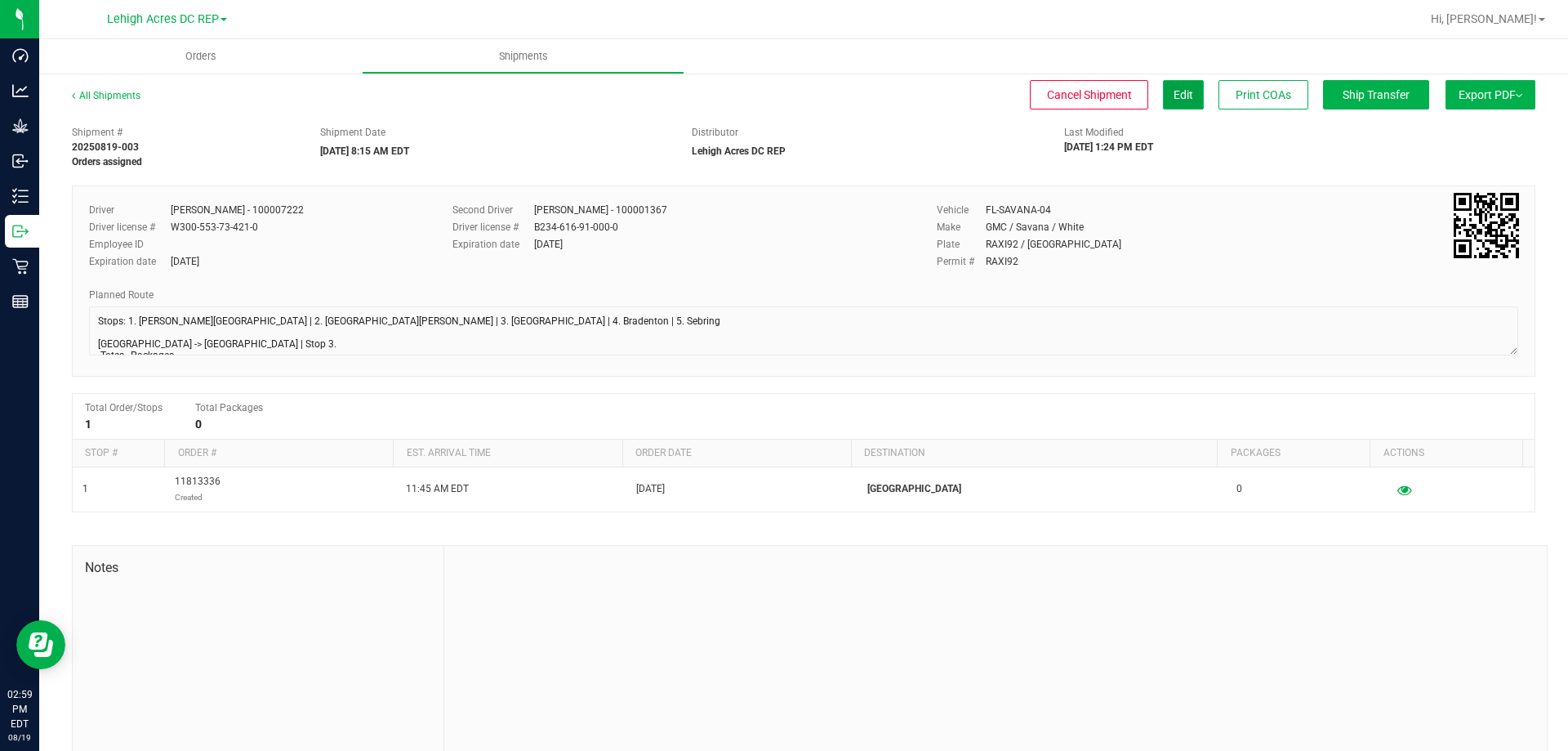
click at [1174, 99] on span "Edit" at bounding box center [1184, 94] width 20 height 13
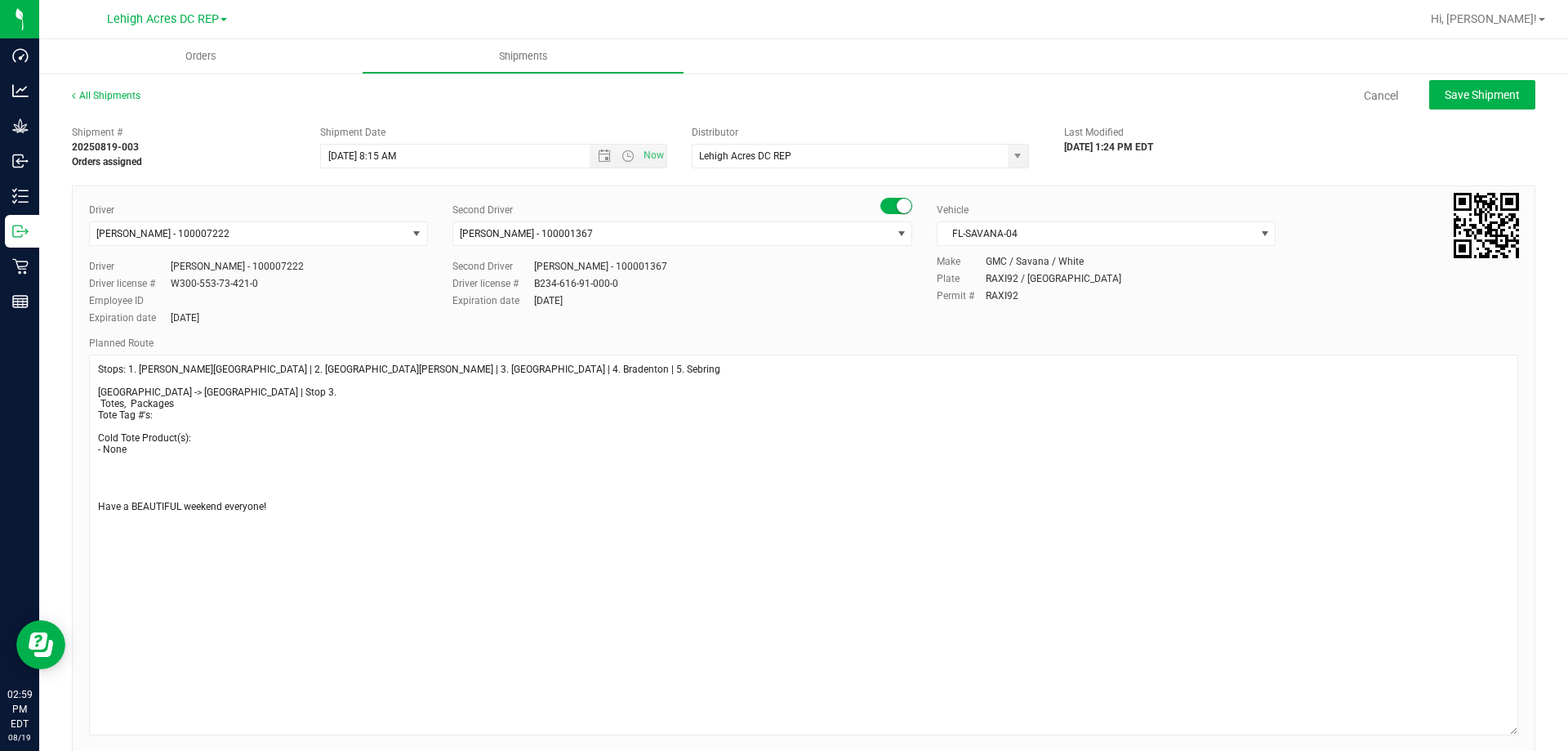
drag, startPoint x: 1498, startPoint y: 397, endPoint x: 1538, endPoint y: 729, distance: 334.4
click at [1538, 729] on div "All Shipments Cancel Save Shipment Shipment # 20250819-003 Orders assigned Ship…" at bounding box center [803, 619] width 1529 height 1095
click at [116, 476] on textarea at bounding box center [803, 544] width 1429 height 380
paste textarea "- 2g HASH COIN - HYB / SAT - Launch 8/25 - T-17 CANNABIS FLOWER - 30.4% - Launc…"
click at [145, 497] on textarea at bounding box center [803, 544] width 1429 height 380
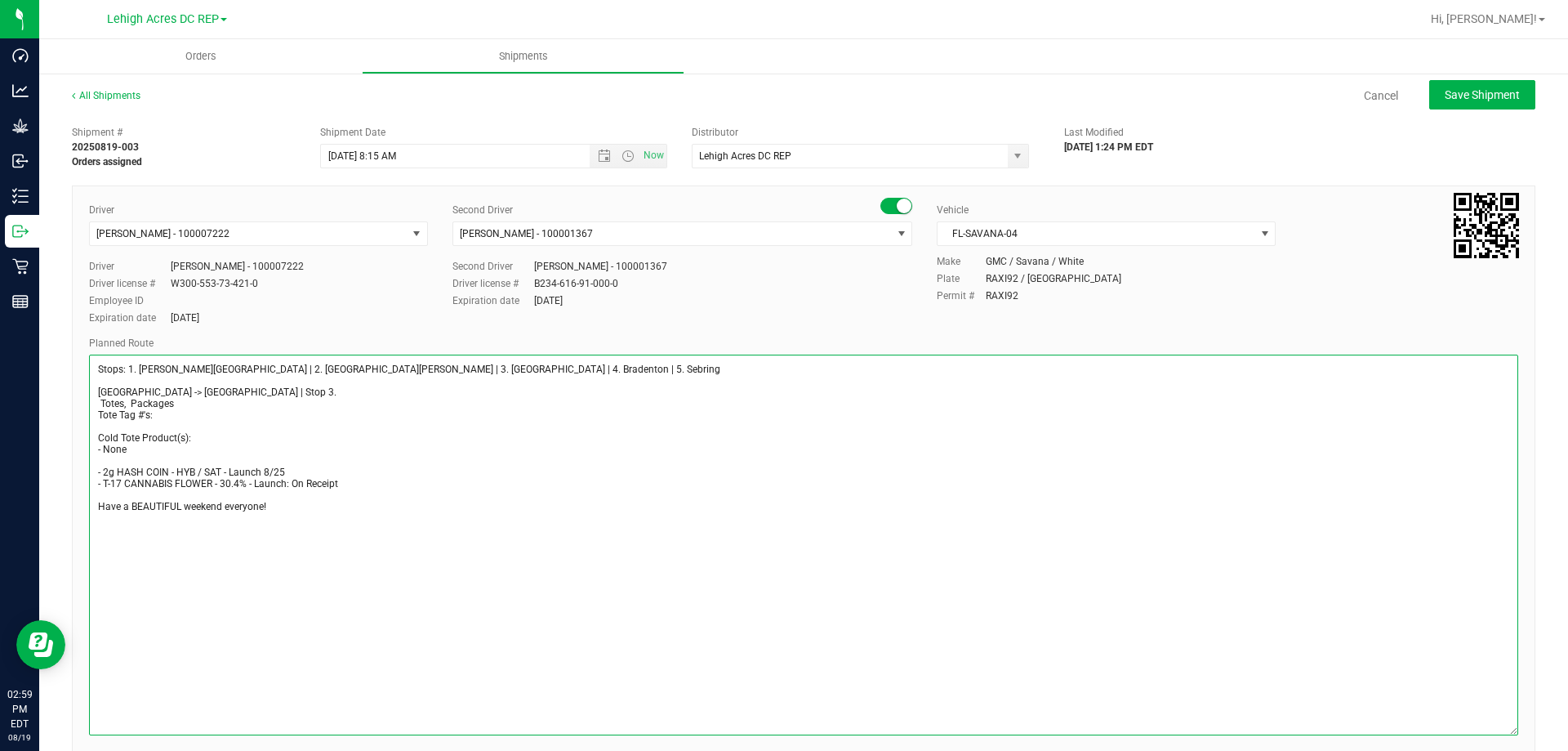
click at [138, 448] on textarea at bounding box center [803, 544] width 1429 height 380
type textarea "Stops: 1. Bonita Springs | 2. Fort Myers | 3. North Port | 4. Bradenton | 5. Se…"
click at [1490, 91] on span "Save Shipment" at bounding box center [1481, 94] width 75 height 13
type input "8/22/2025 12:15 PM"
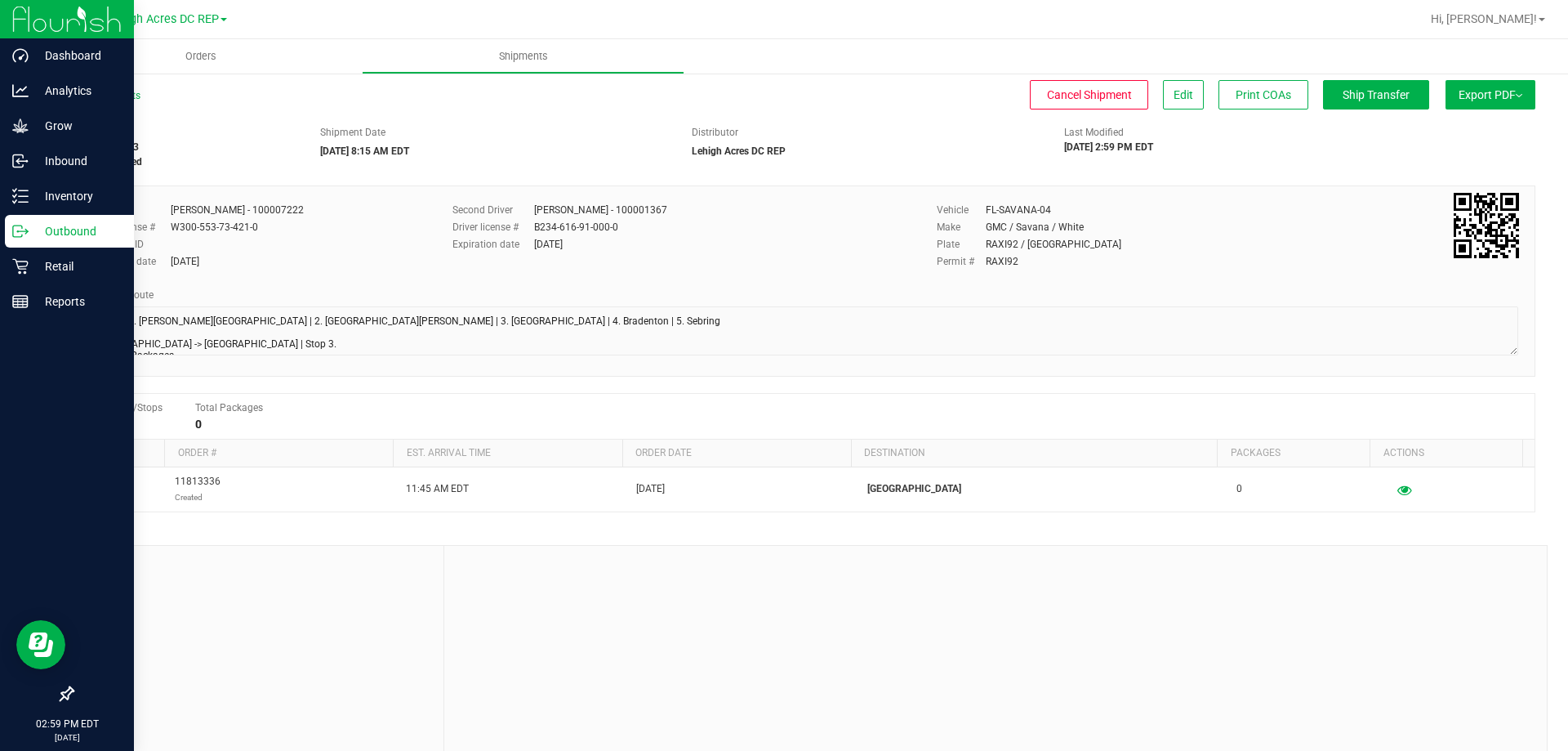
click at [59, 234] on p "Outbound" at bounding box center [78, 232] width 98 height 20
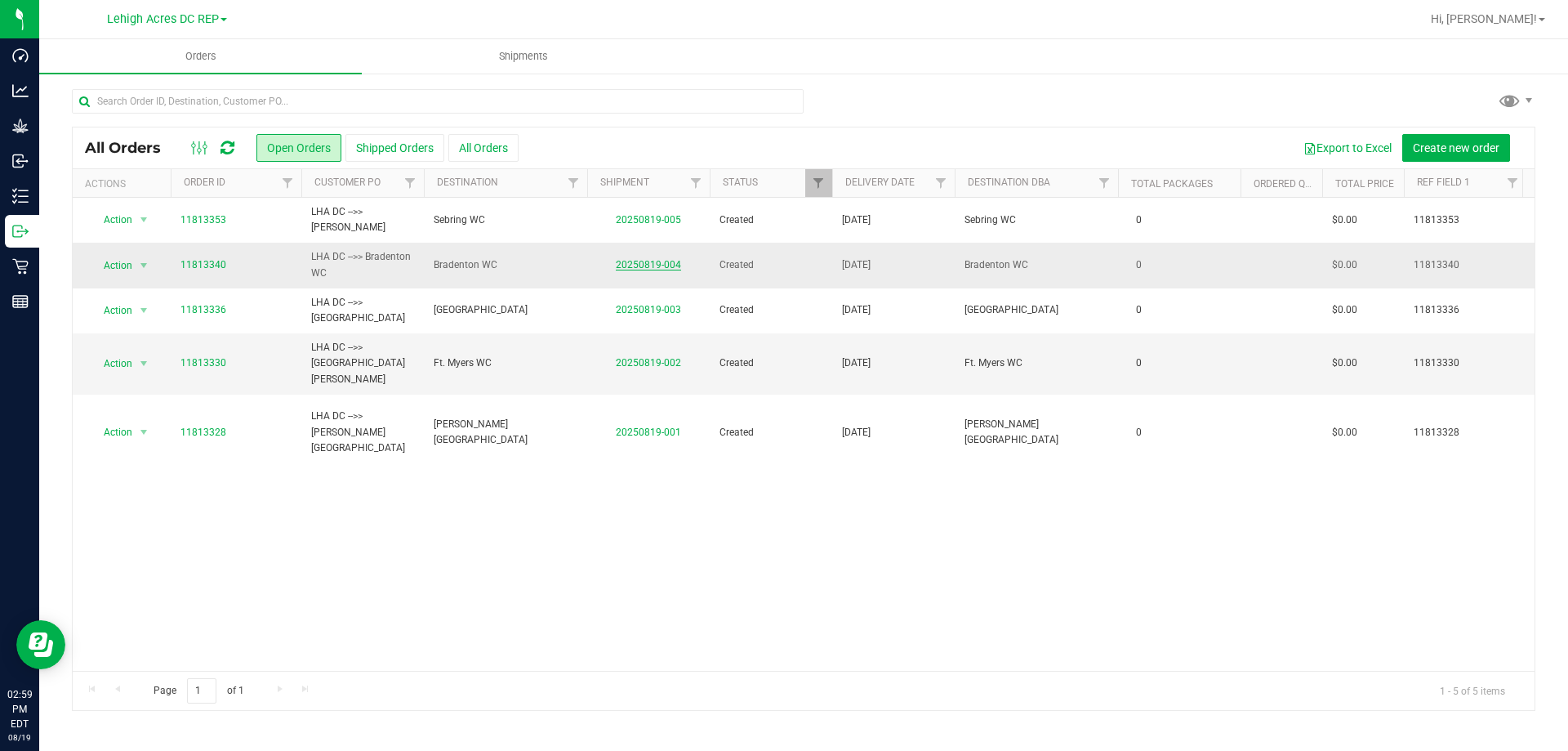
click at [653, 265] on link "20250819-004" at bounding box center [648, 264] width 65 height 11
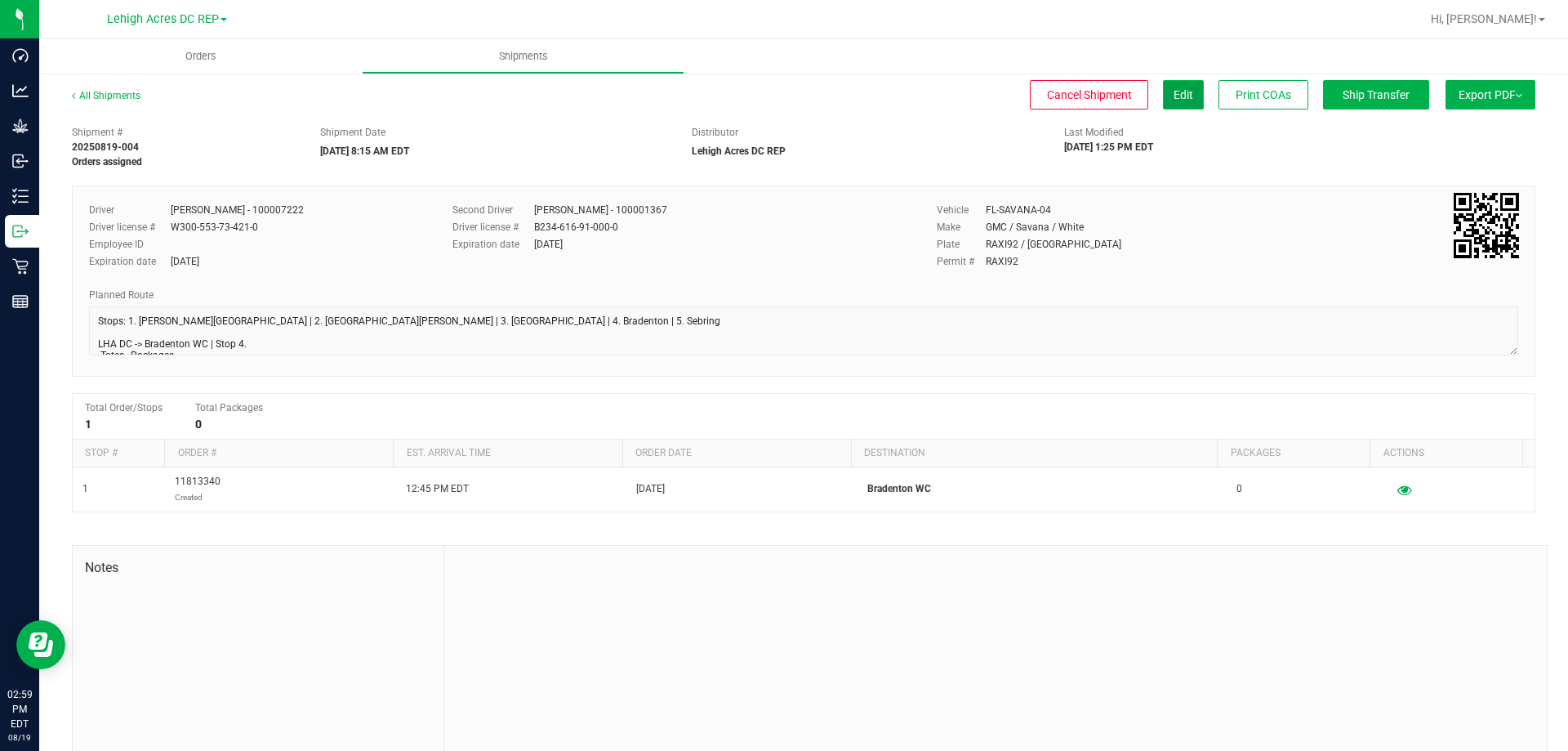
click at [1178, 100] on span "Edit" at bounding box center [1184, 94] width 20 height 13
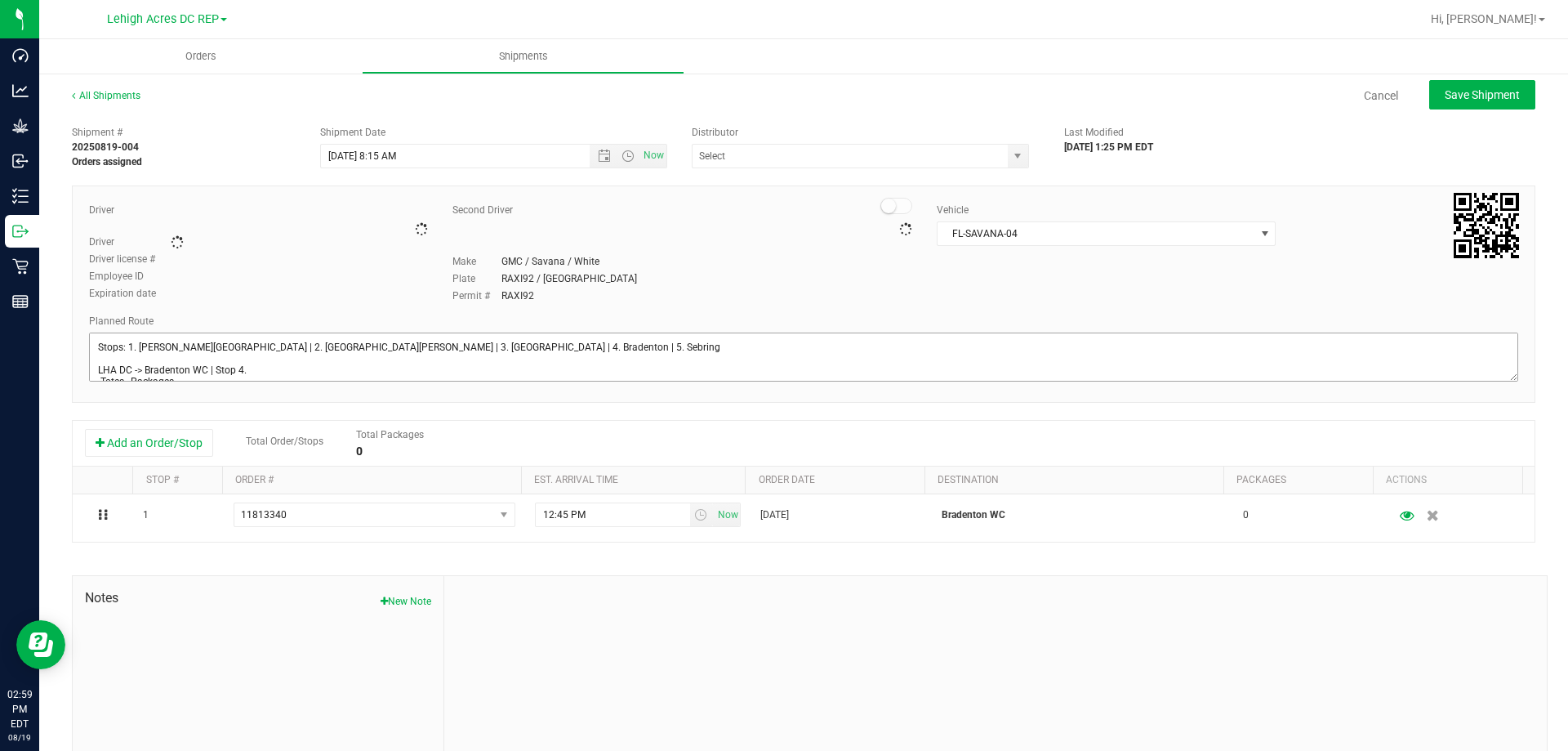
type input "Lehigh Acres DC REP"
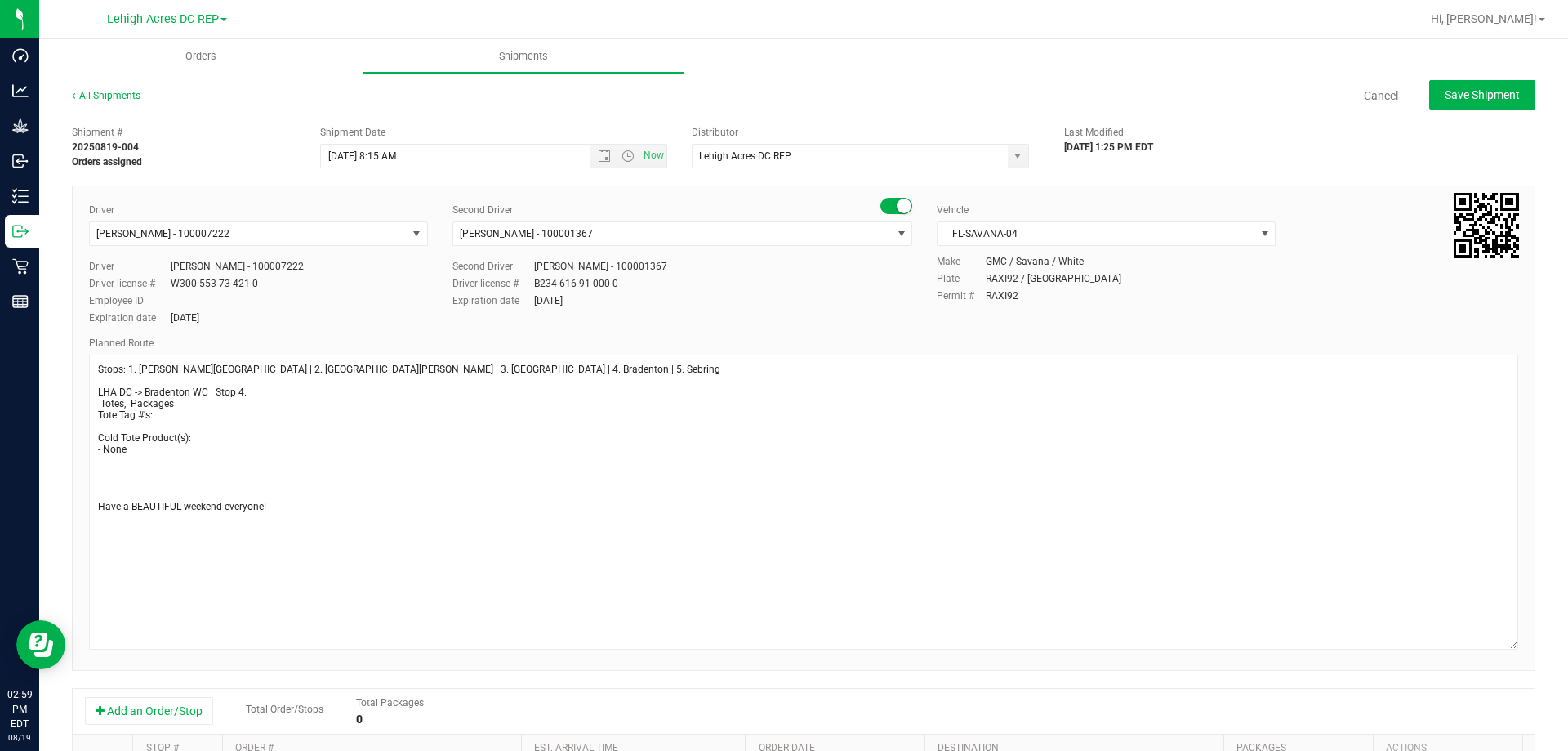
drag, startPoint x: 1498, startPoint y: 393, endPoint x: 1516, endPoint y: 640, distance: 247.7
click at [1516, 640] on div "Driver Matthew Waite - 100007222 Select Driver Ian Albritton - 100006559 LOGAN …" at bounding box center [803, 428] width 1463 height 485
click at [110, 469] on textarea at bounding box center [803, 501] width 1429 height 295
paste textarea "- 2g HASH COIN - HYB / SAT - Launch 8/25 - T-17 CANNABIS FLOWER - 30.4% - Launc…"
click at [128, 501] on textarea at bounding box center [803, 501] width 1429 height 295
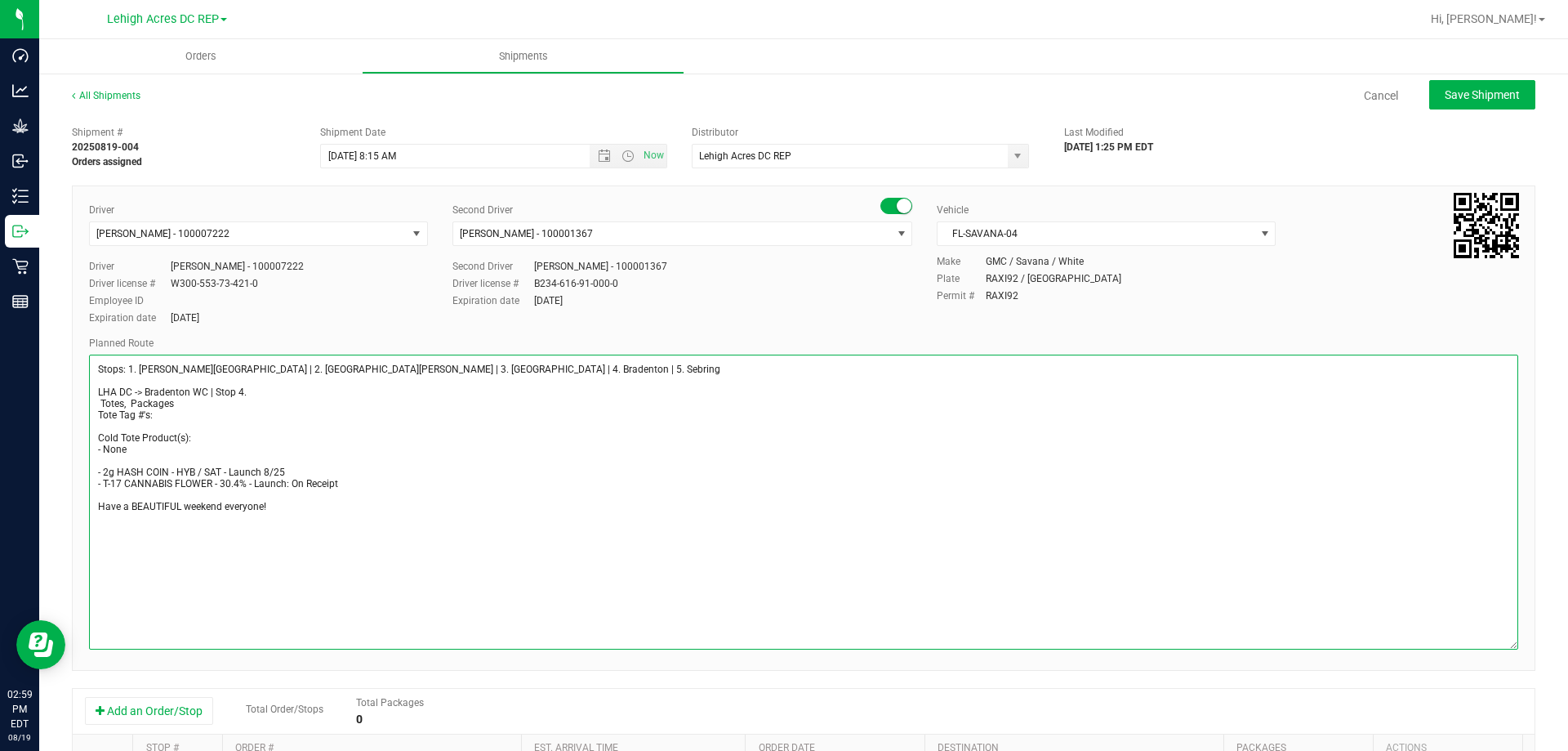
click at [127, 451] on textarea at bounding box center [803, 501] width 1429 height 295
type textarea "Stops: 1. Bonita Springs | 2. Fort Myers | 3. North Port | 4. Bradenton | 5. Se…"
click at [1455, 103] on button "Save Shipment" at bounding box center [1482, 94] width 106 height 29
type input "8/22/2025 12:15 PM"
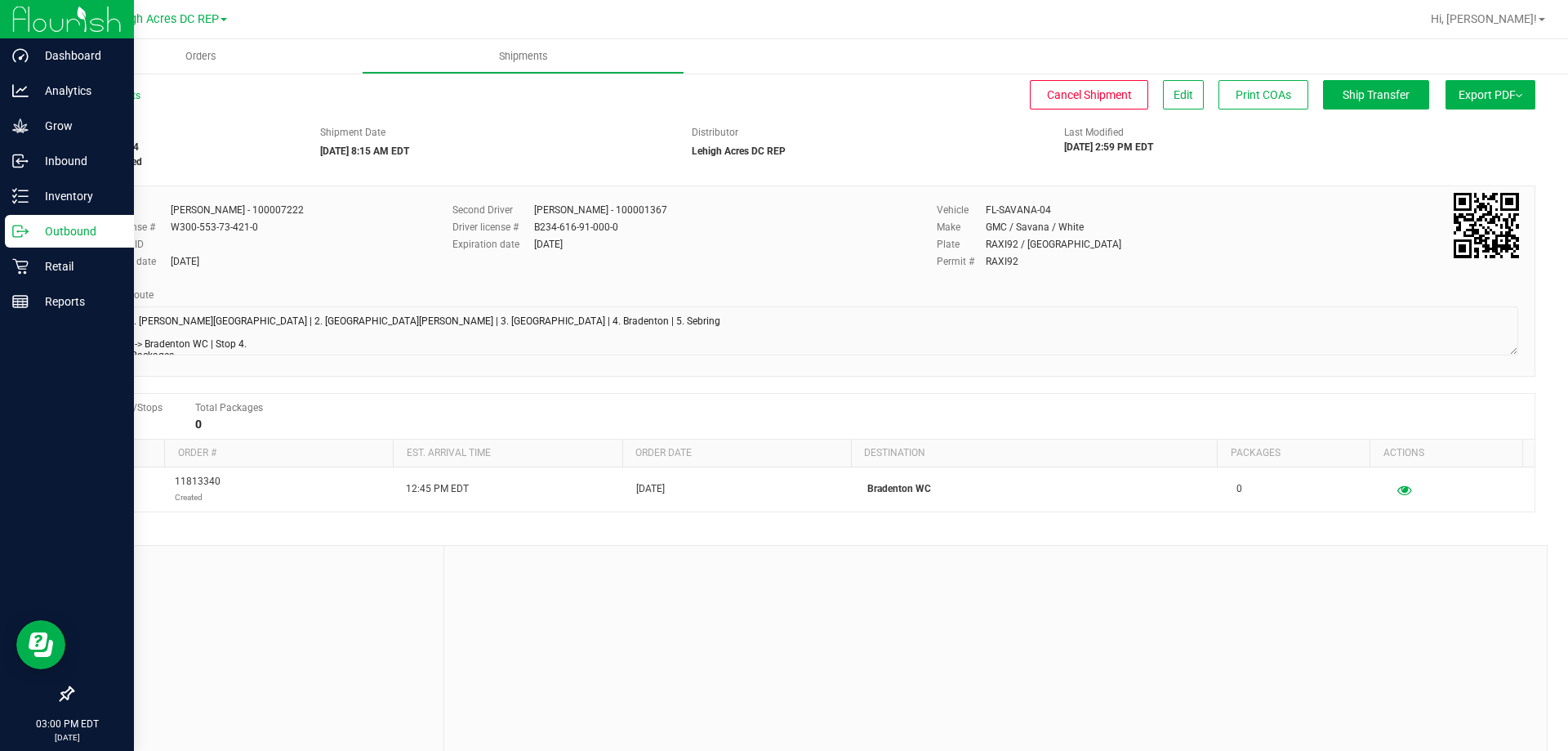
click at [47, 237] on p "Outbound" at bounding box center [78, 232] width 98 height 20
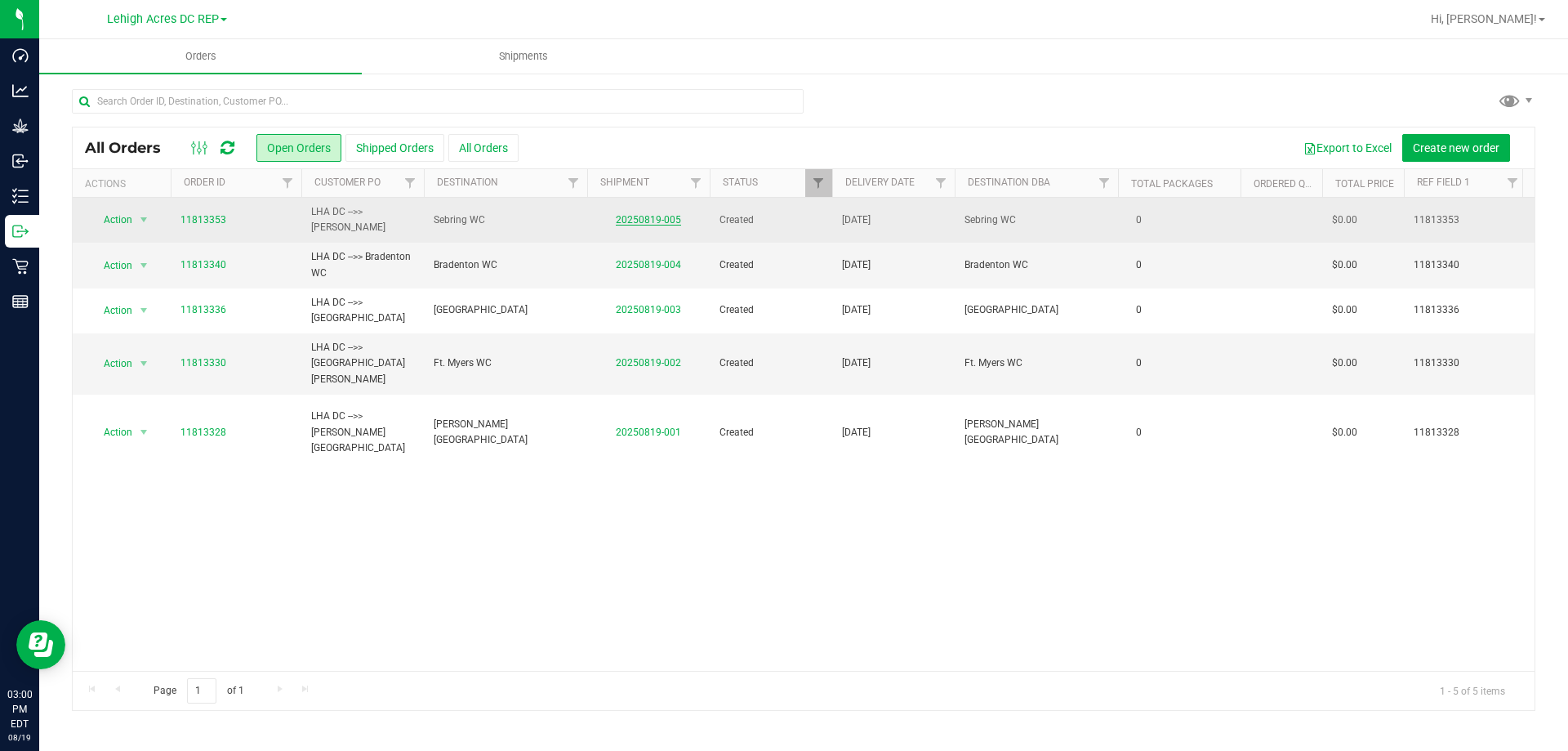
click at [654, 223] on link "20250819-005" at bounding box center [648, 219] width 65 height 11
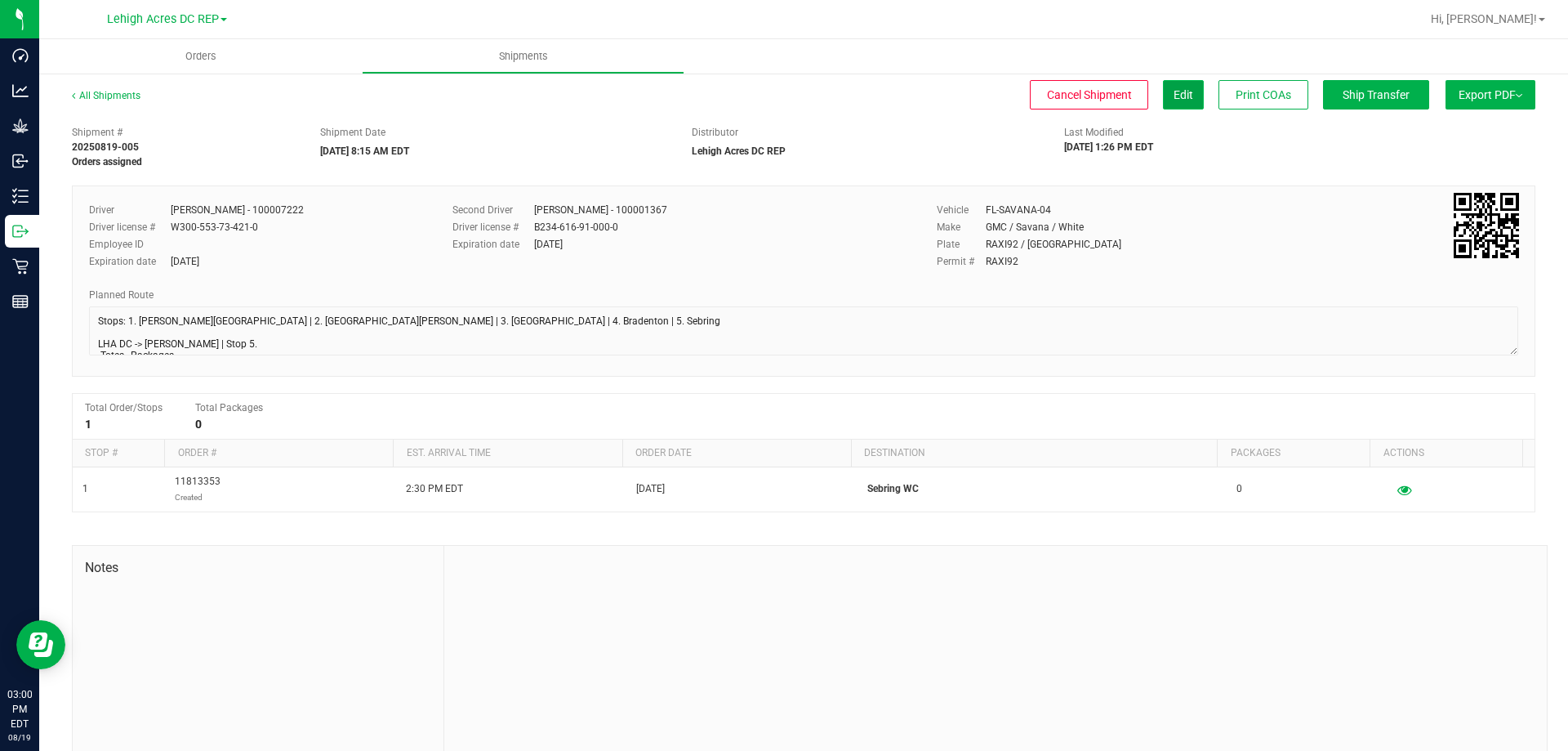
click at [1174, 90] on span "Edit" at bounding box center [1184, 94] width 20 height 13
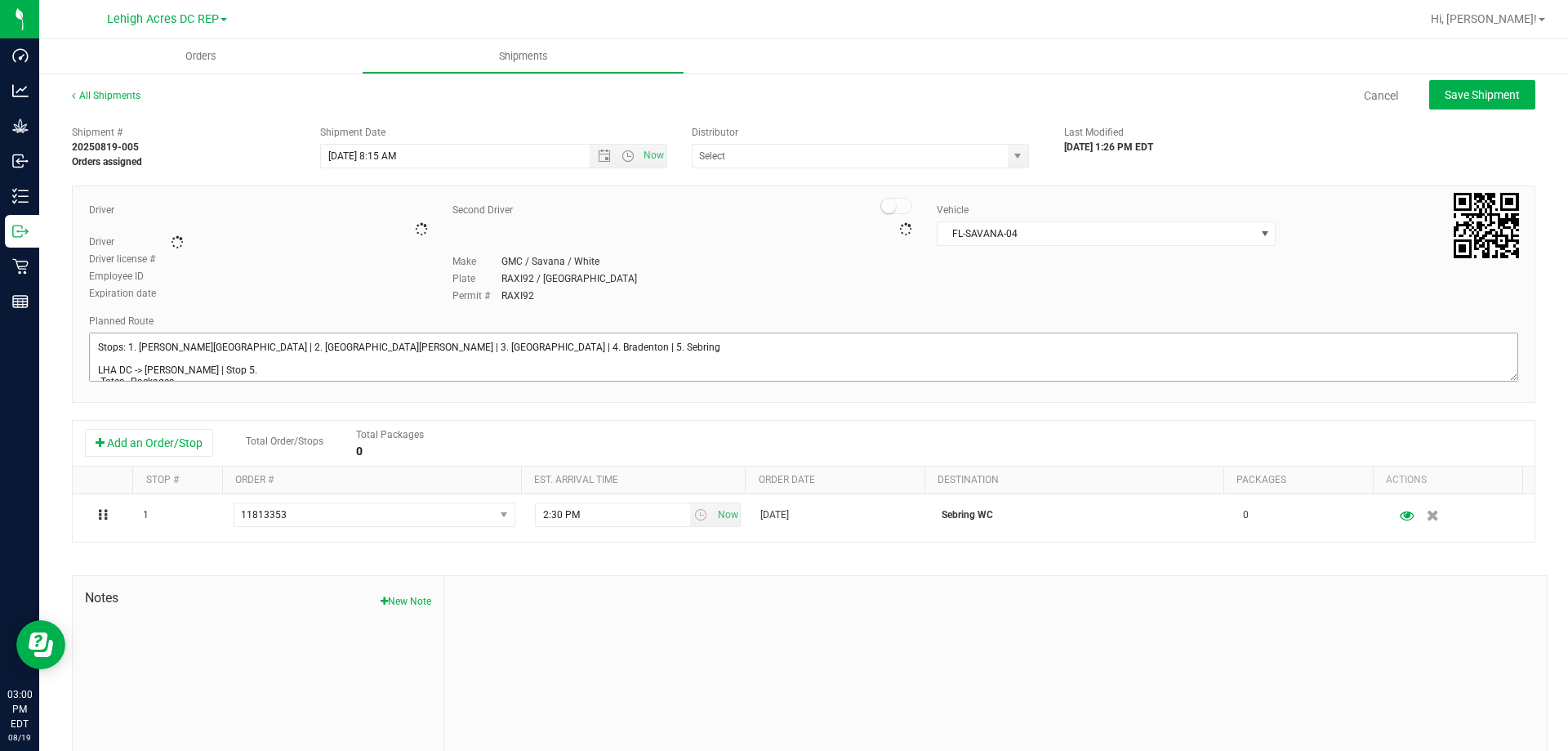
type input "Lehigh Acres DC REP"
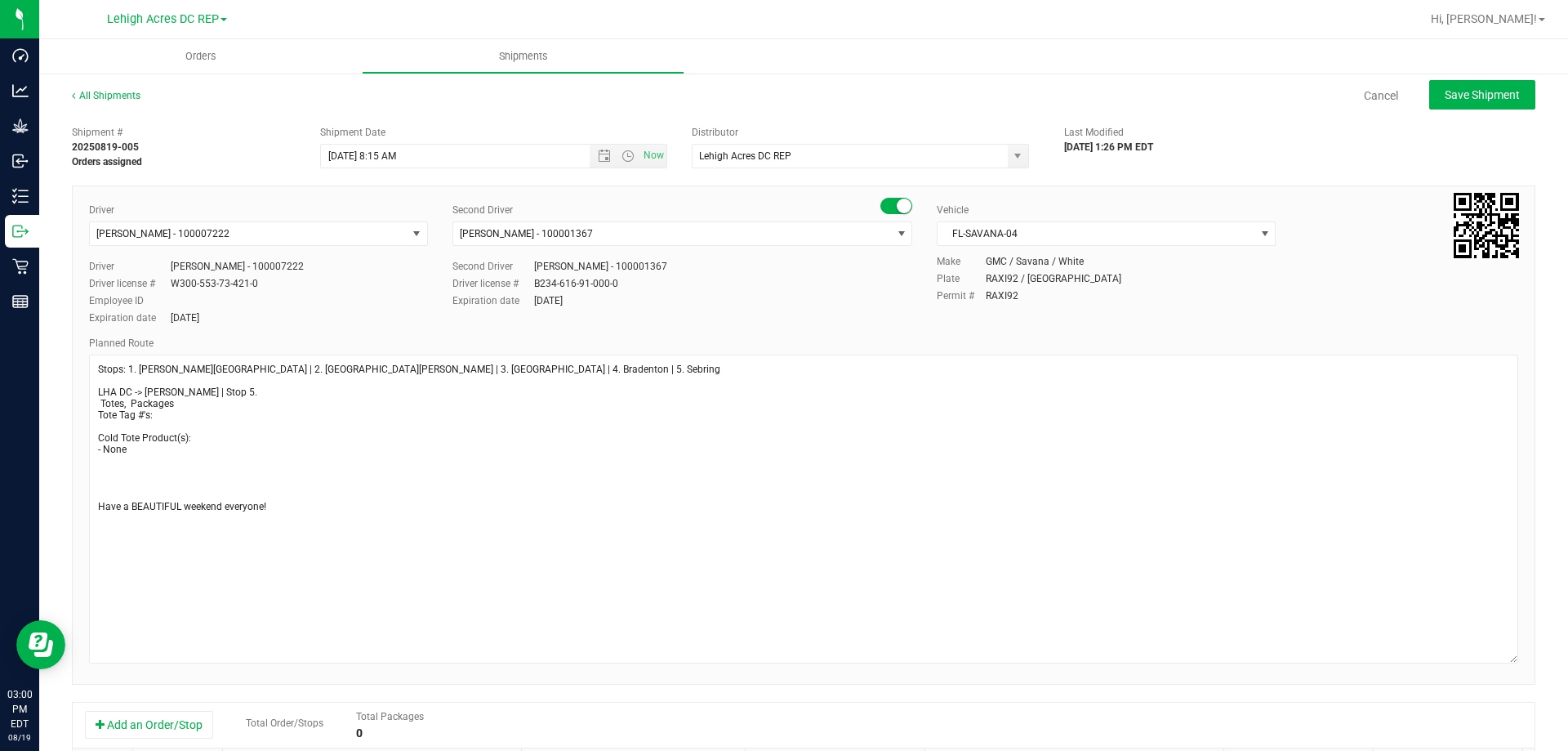
drag, startPoint x: 1498, startPoint y: 392, endPoint x: 1537, endPoint y: 652, distance: 262.9
click at [1537, 652] on div "All Shipments Cancel Save Shipment Shipment # 20250819-005 Orders assigned Ship…" at bounding box center [803, 583] width 1529 height 1023
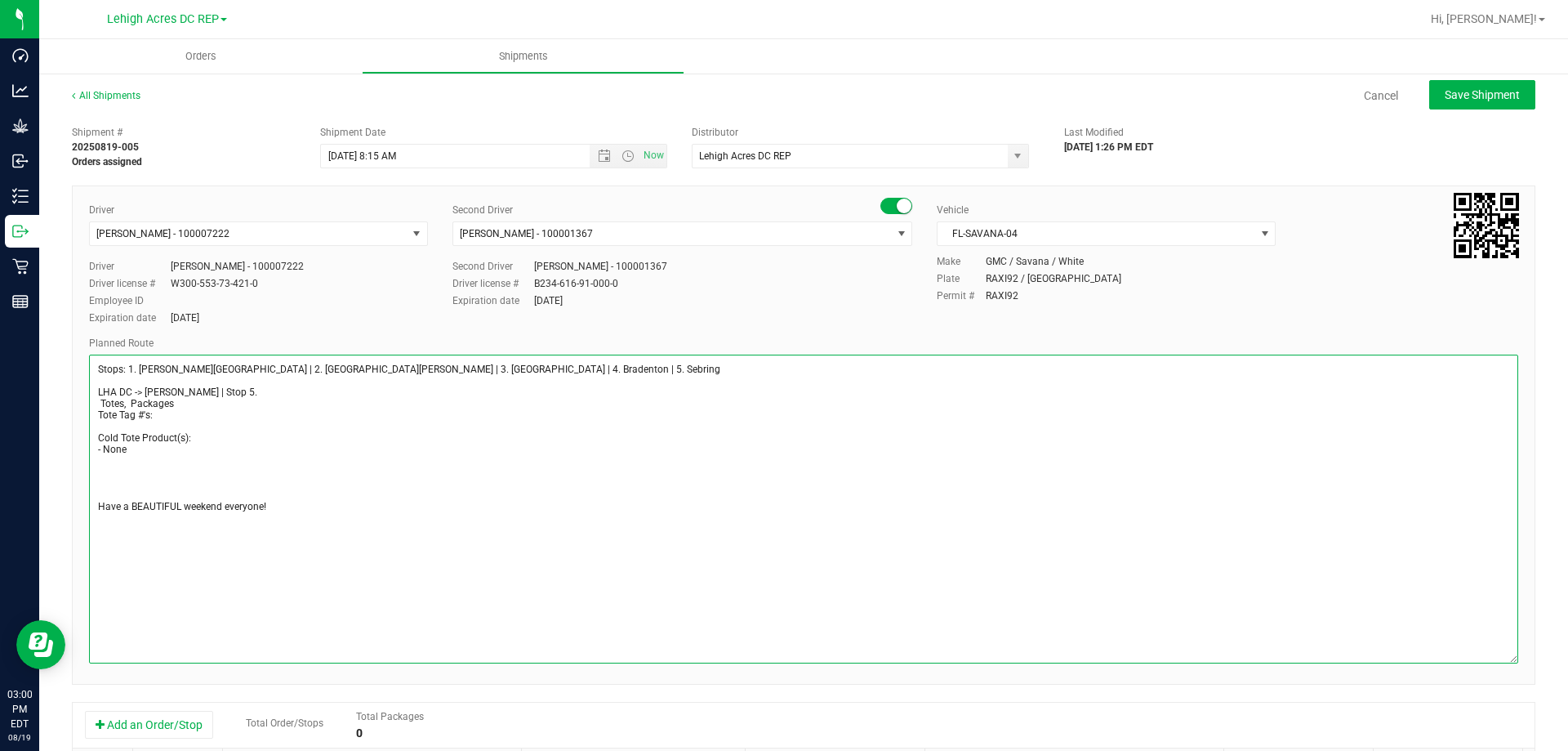
click at [106, 470] on textarea at bounding box center [803, 508] width 1429 height 309
paste textarea "- 2g HASH COIN - HYB / SAT - Launch 8/25 - T-17 CANNABIS FLOWER - 30.4% - Launc…"
click at [115, 503] on textarea at bounding box center [803, 508] width 1429 height 309
click at [132, 445] on textarea at bounding box center [803, 508] width 1429 height 309
type textarea "Stops: 1. Bonita Springs | 2. Fort Myers | 3. North Port | 4. Bradenton | 5. Se…"
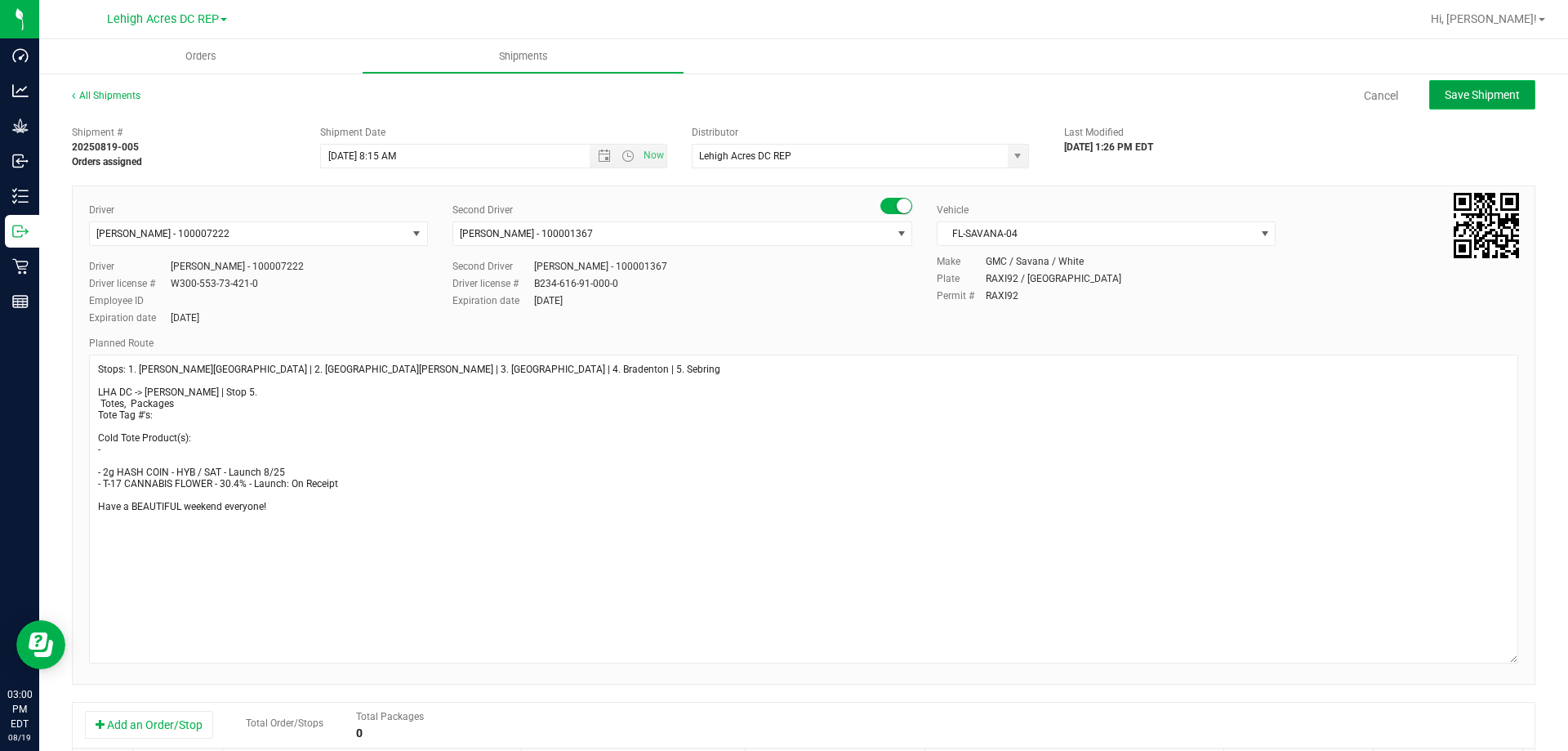
click at [1460, 88] on span "Save Shipment" at bounding box center [1481, 94] width 75 height 13
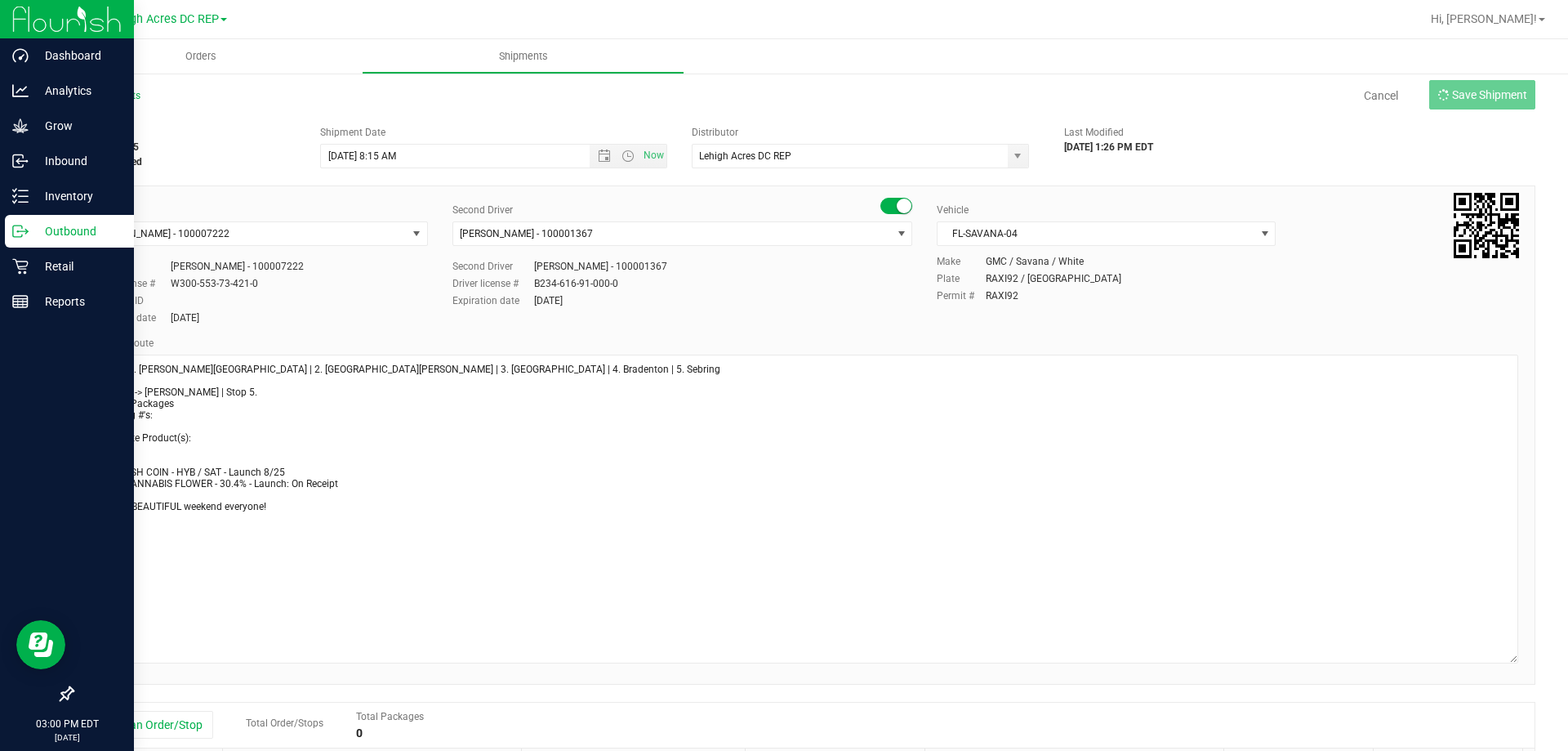
type input "8/22/2025 12:15 PM"
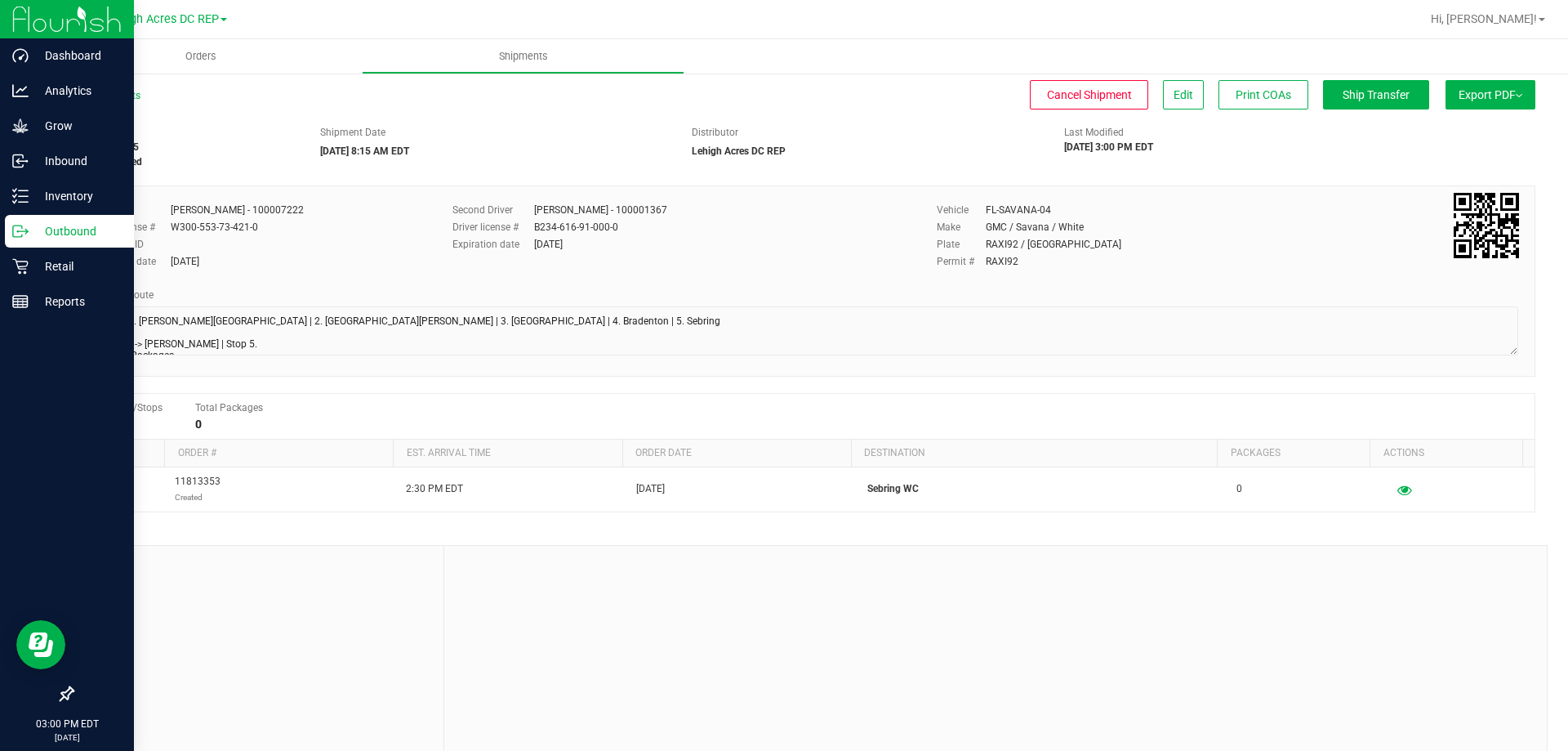
click at [44, 230] on p "Outbound" at bounding box center [78, 232] width 98 height 20
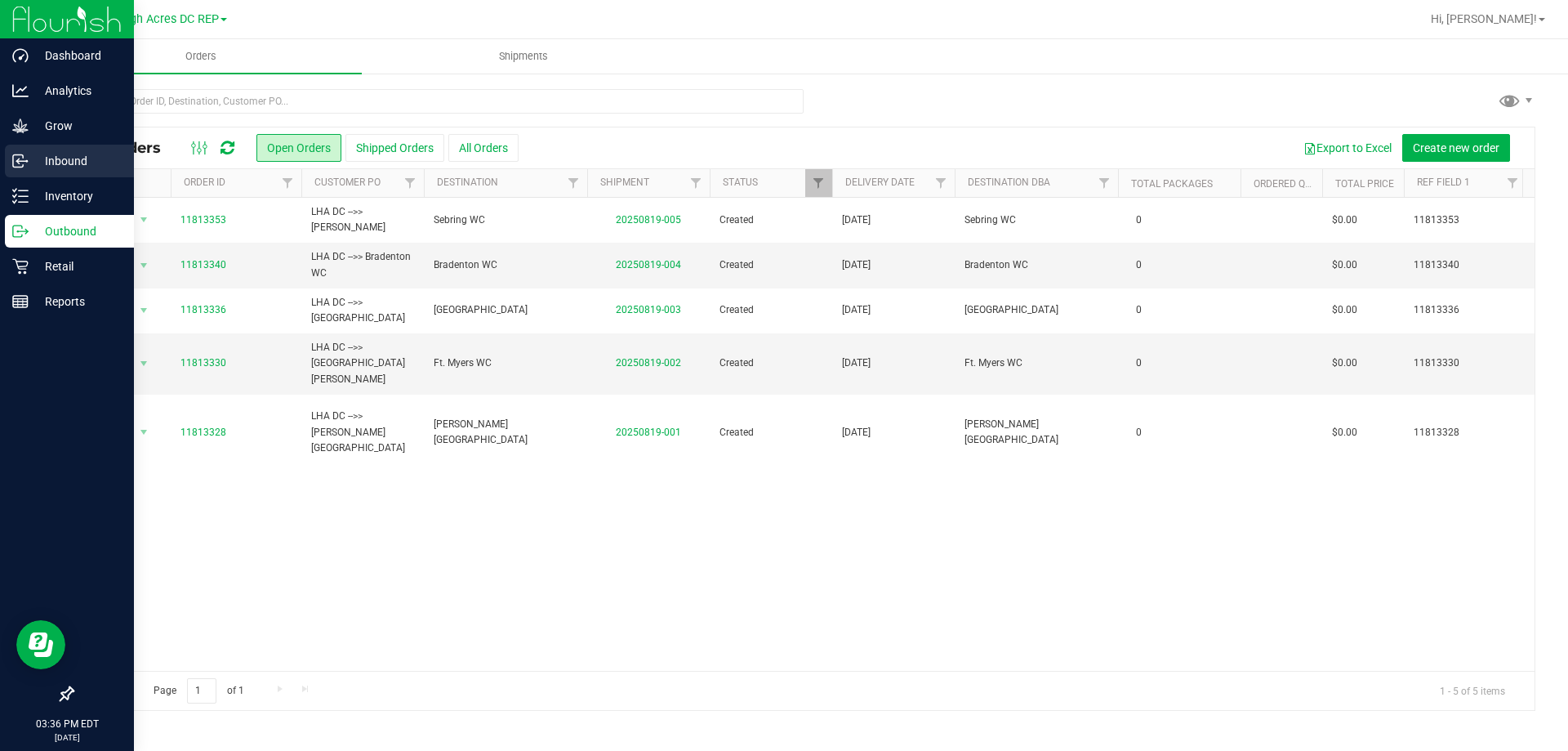
click at [58, 160] on p "Inbound" at bounding box center [78, 161] width 98 height 20
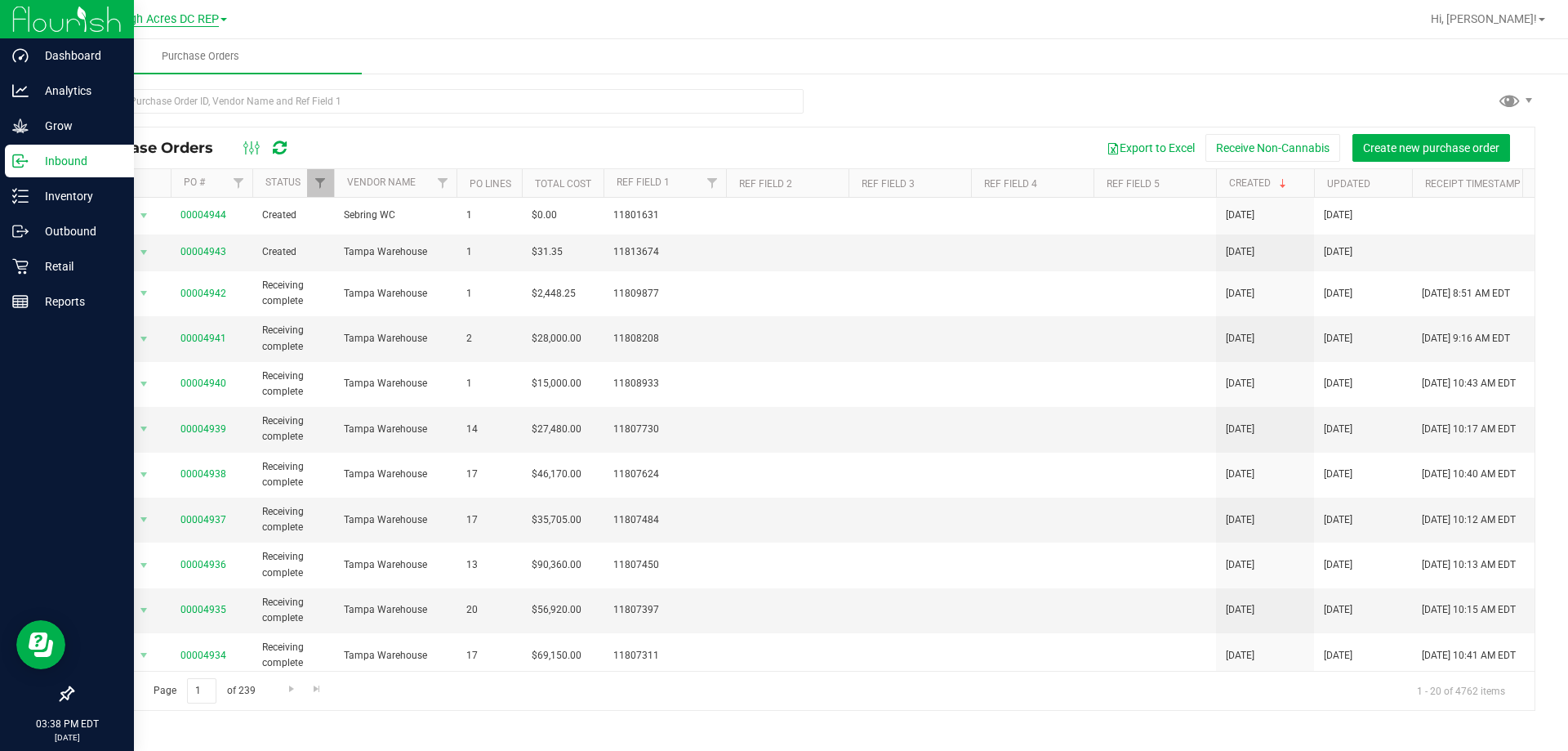
click at [189, 23] on span "Lehigh Acres DC REP" at bounding box center [163, 19] width 112 height 15
click at [139, 65] on link "[PERSON_NAME][GEOGRAPHIC_DATA]" at bounding box center [166, 58] width 239 height 22
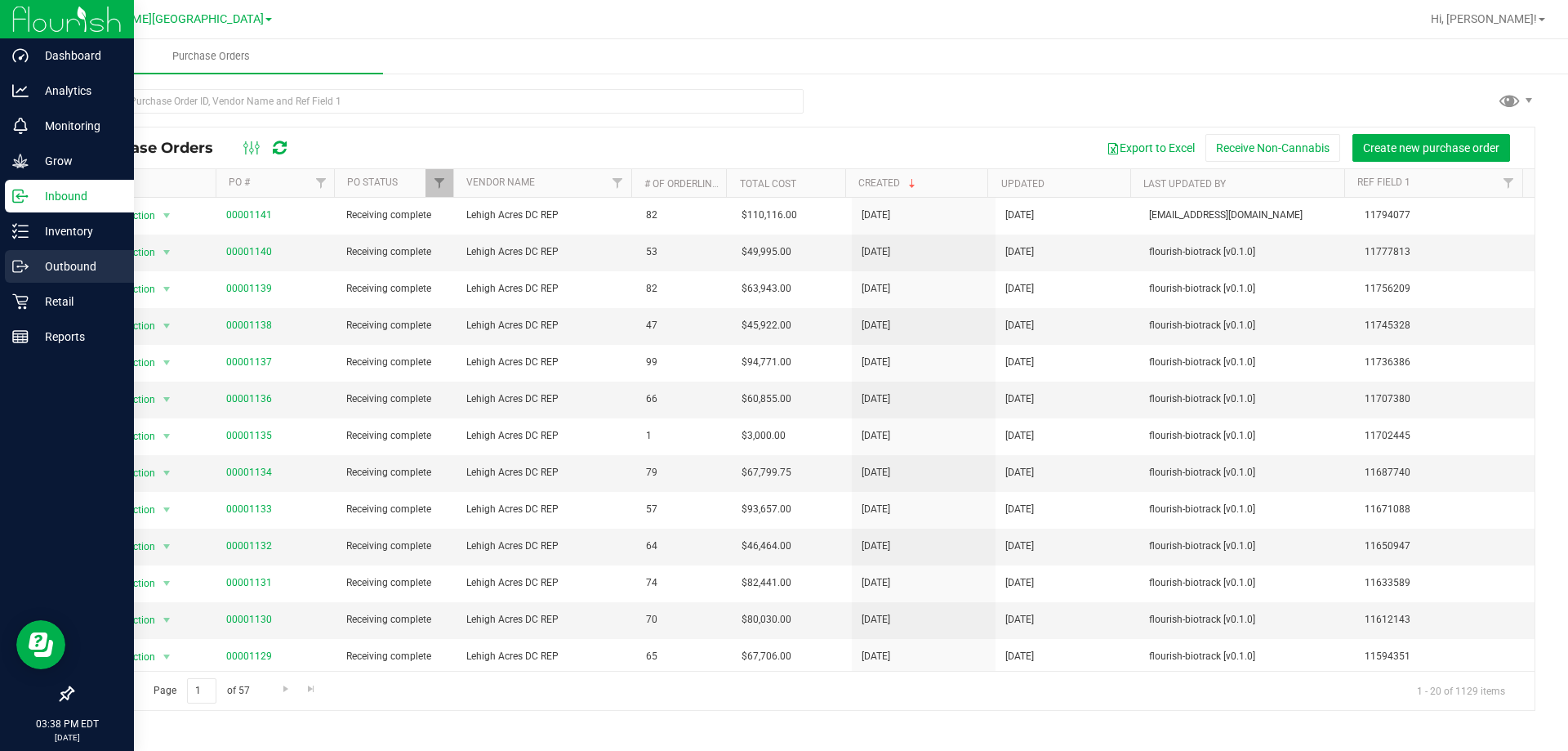
click at [67, 268] on p "Outbound" at bounding box center [78, 267] width 98 height 20
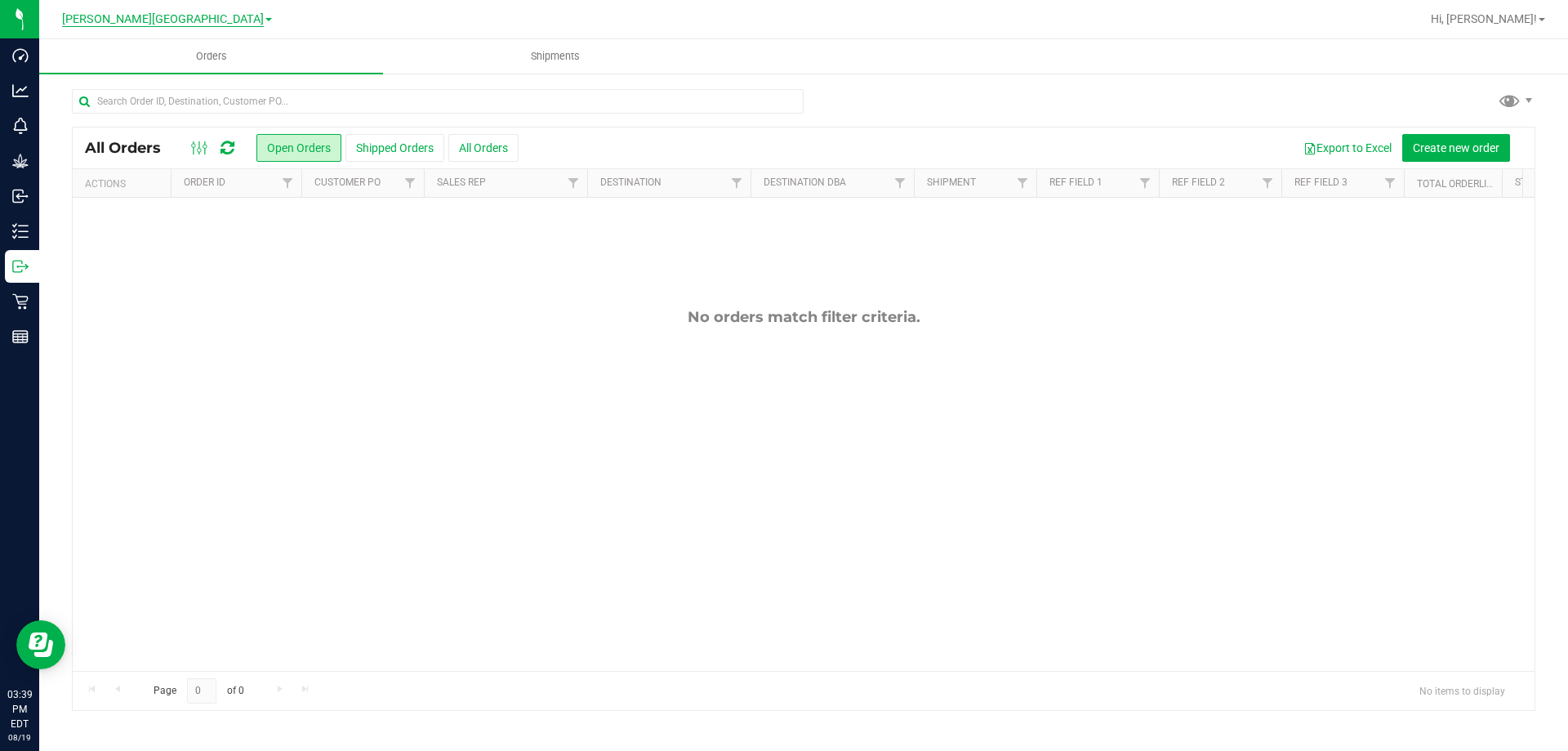
click at [178, 20] on span "[PERSON_NAME][GEOGRAPHIC_DATA]" at bounding box center [163, 19] width 202 height 15
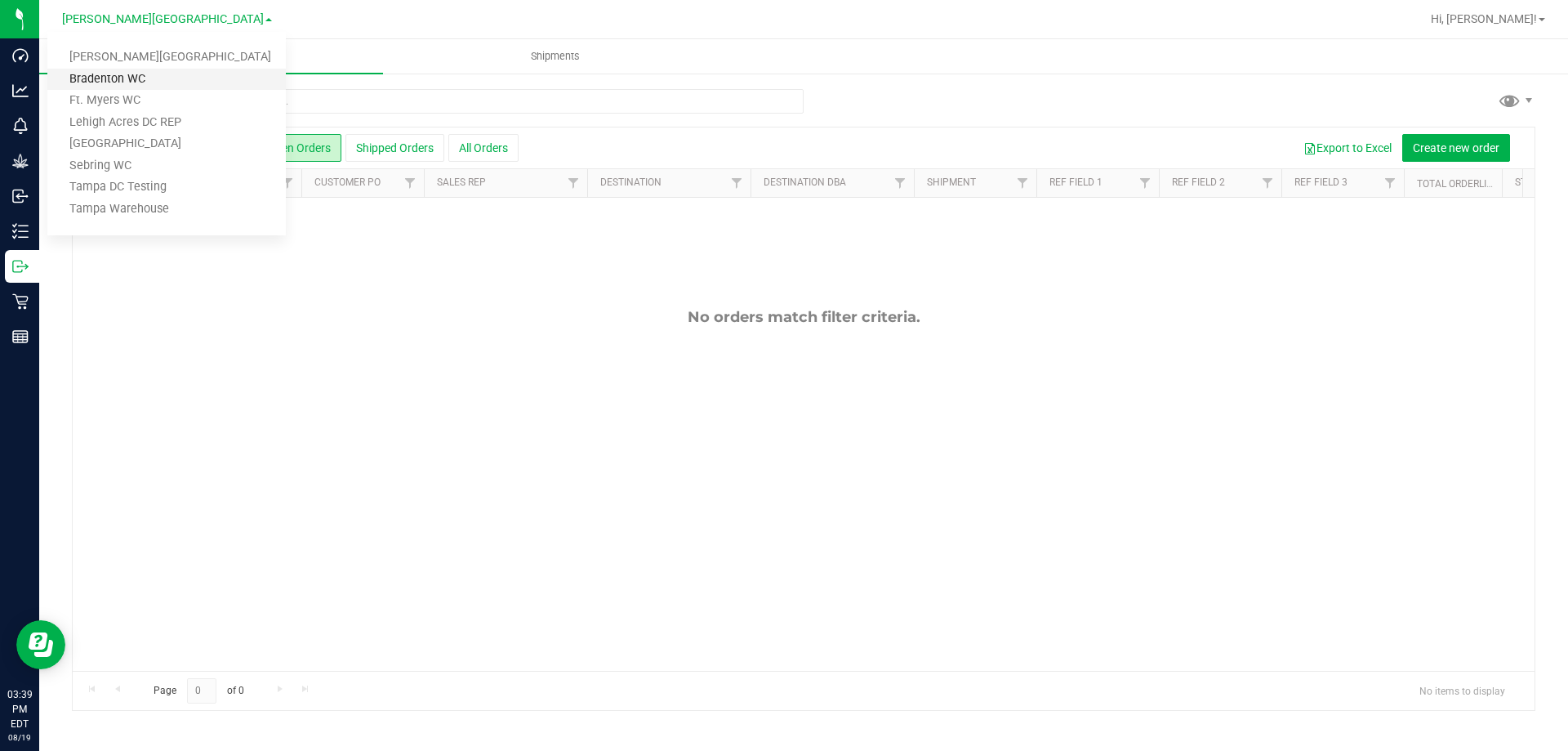
click at [146, 75] on link "Bradenton WC" at bounding box center [166, 80] width 239 height 22
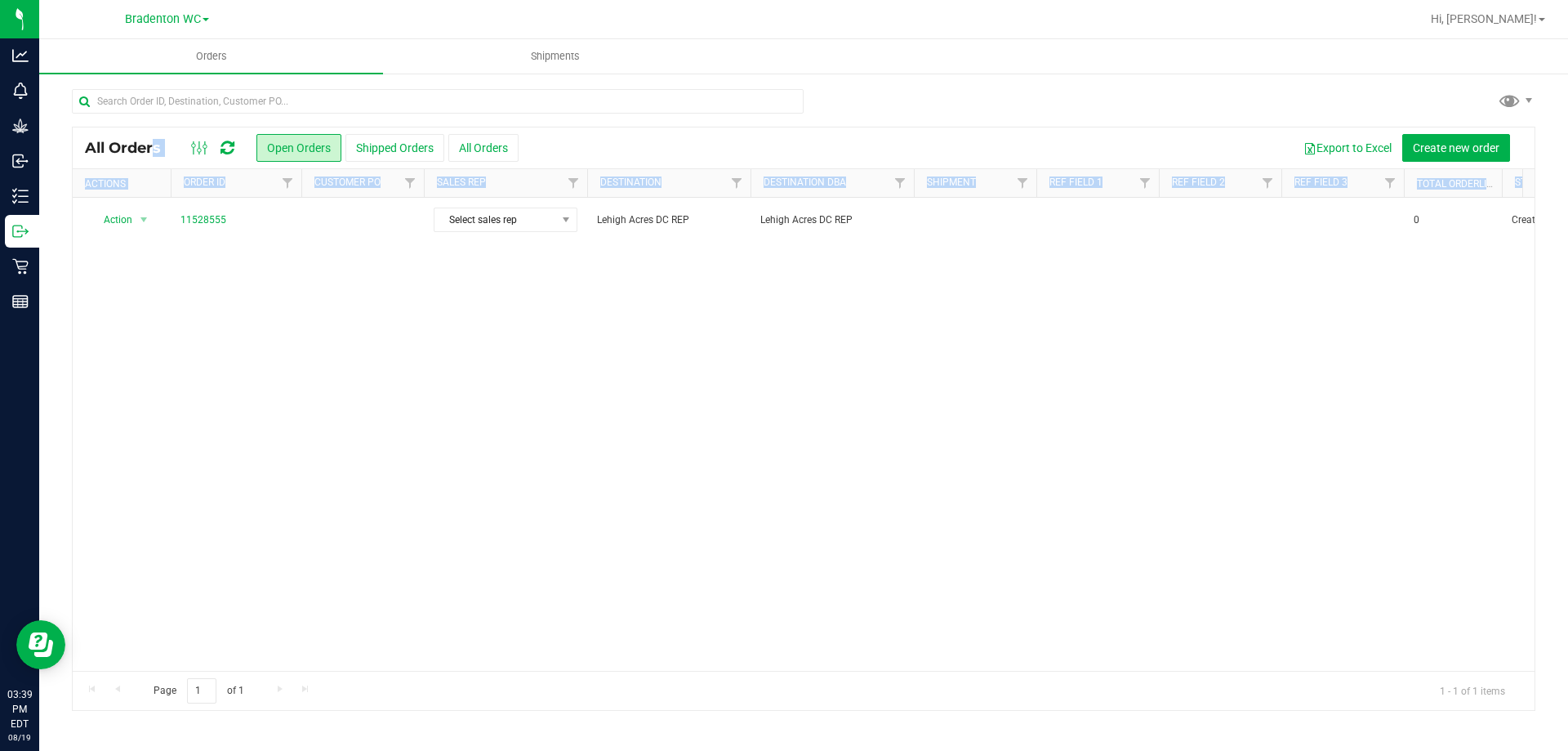
drag, startPoint x: 251, startPoint y: 663, endPoint x: 542, endPoint y: 661, distance: 291.0
click at [128, 21] on span "Bradenton WC" at bounding box center [163, 19] width 76 height 15
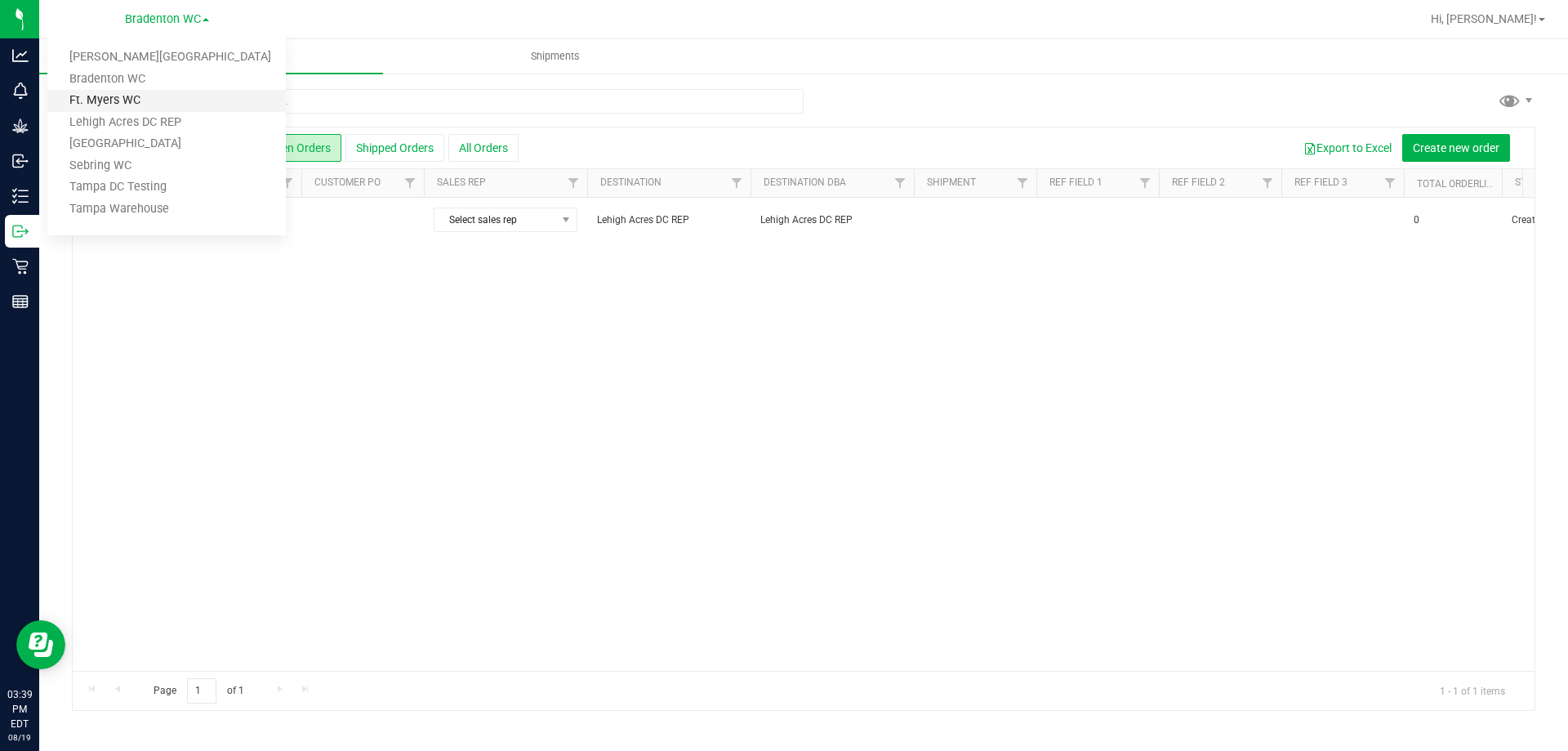
click at [140, 98] on link "Ft. Myers WC" at bounding box center [166, 101] width 239 height 22
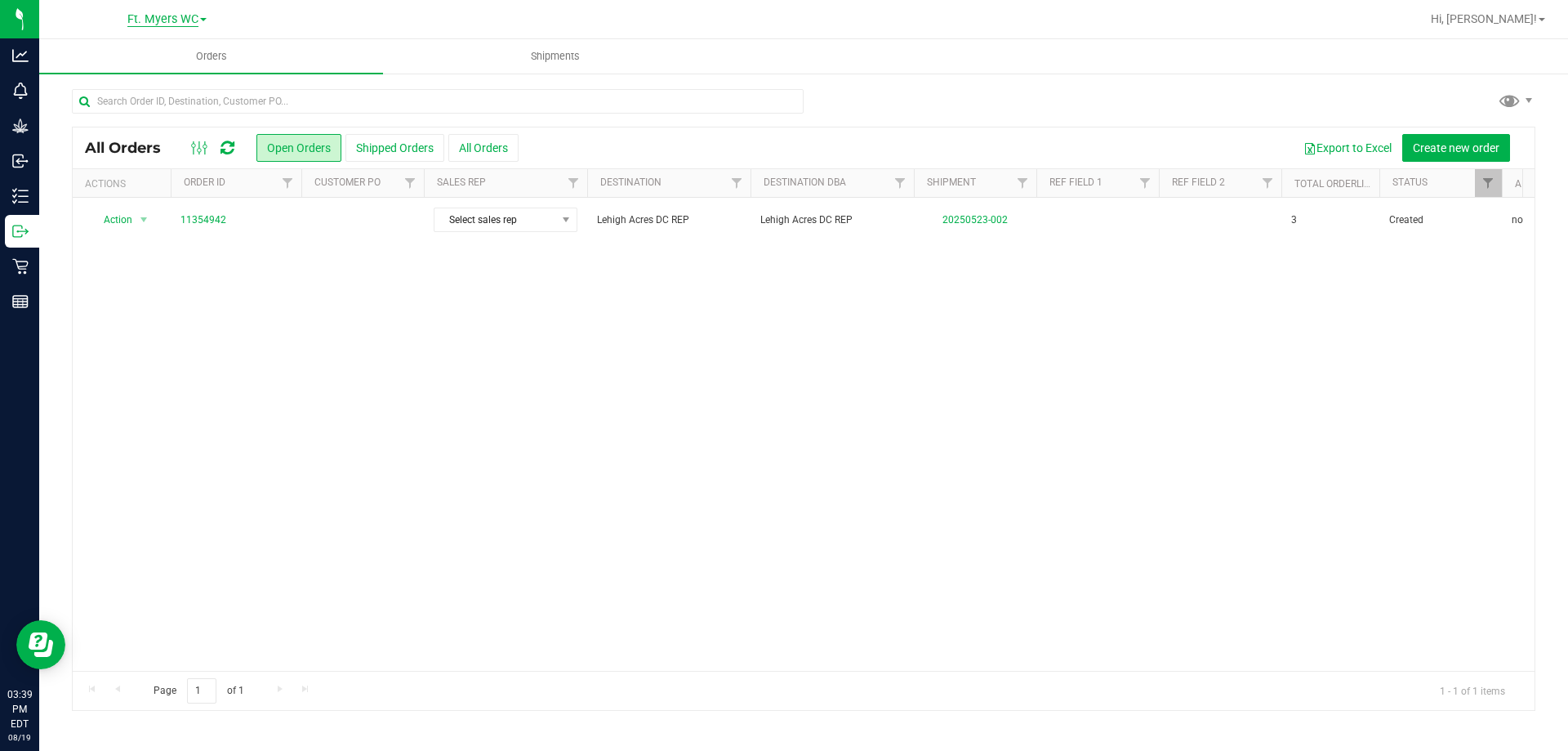
click at [146, 20] on span "Ft. Myers WC" at bounding box center [163, 19] width 71 height 15
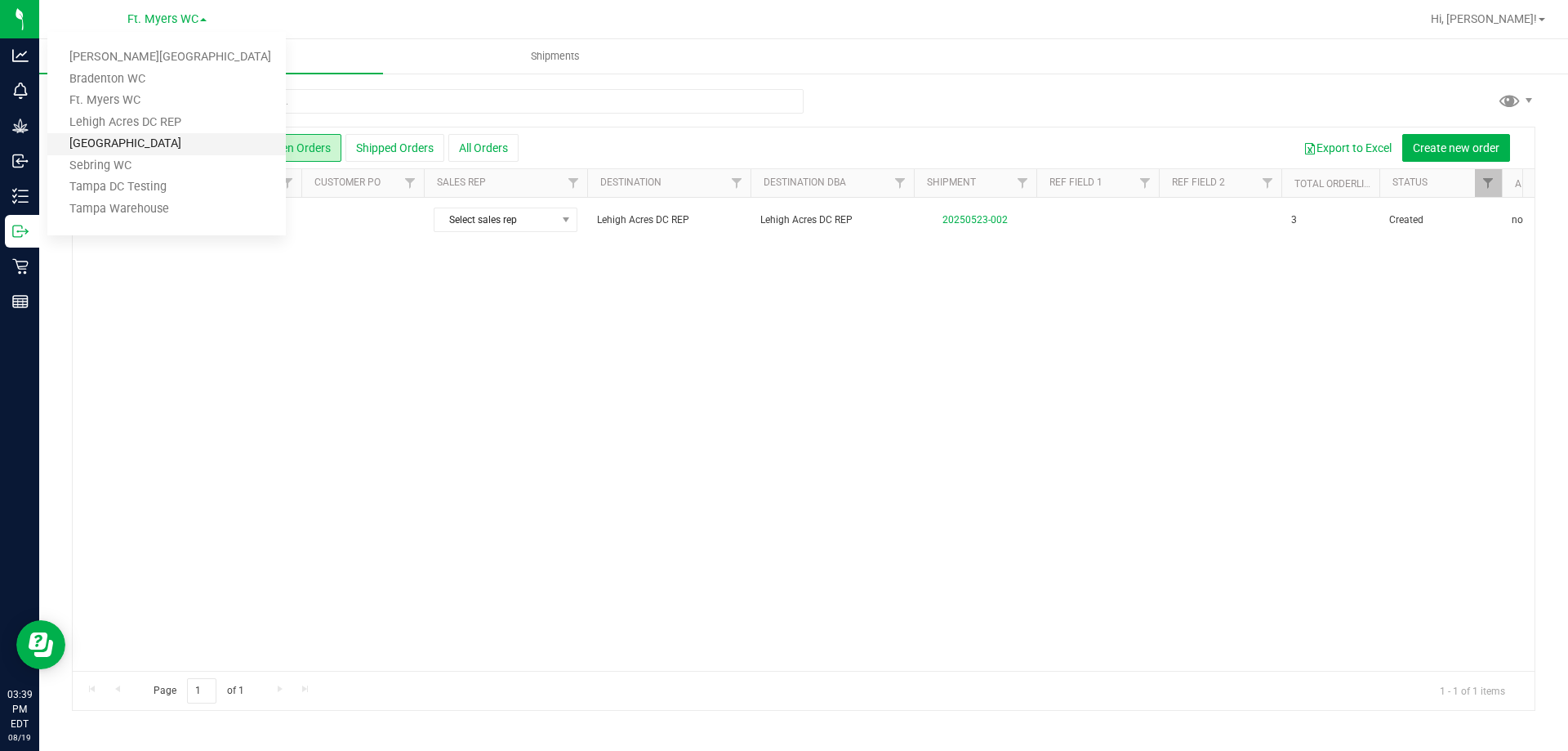
click at [136, 141] on link "[GEOGRAPHIC_DATA]" at bounding box center [166, 144] width 239 height 22
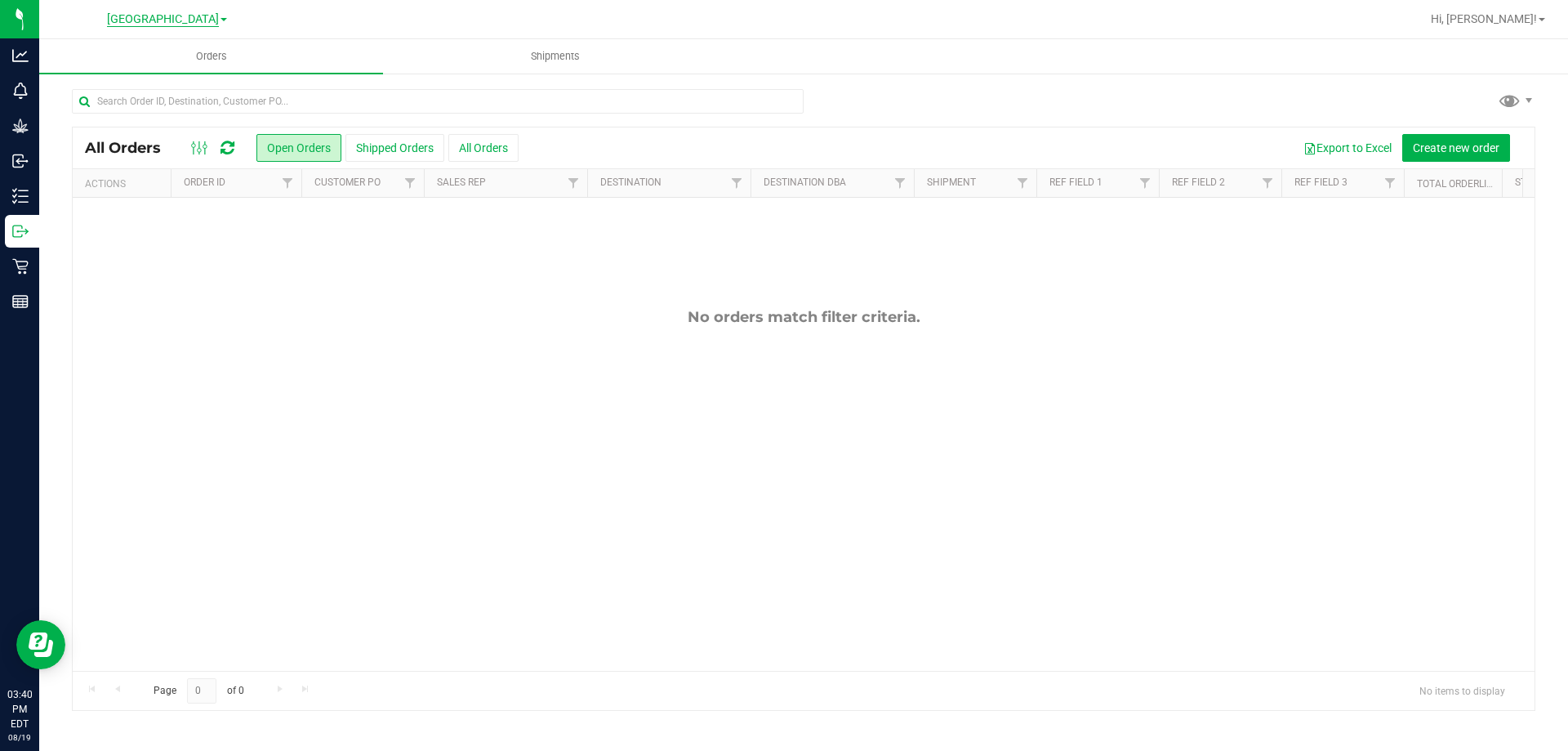
click at [187, 17] on span "[GEOGRAPHIC_DATA]" at bounding box center [163, 19] width 112 height 15
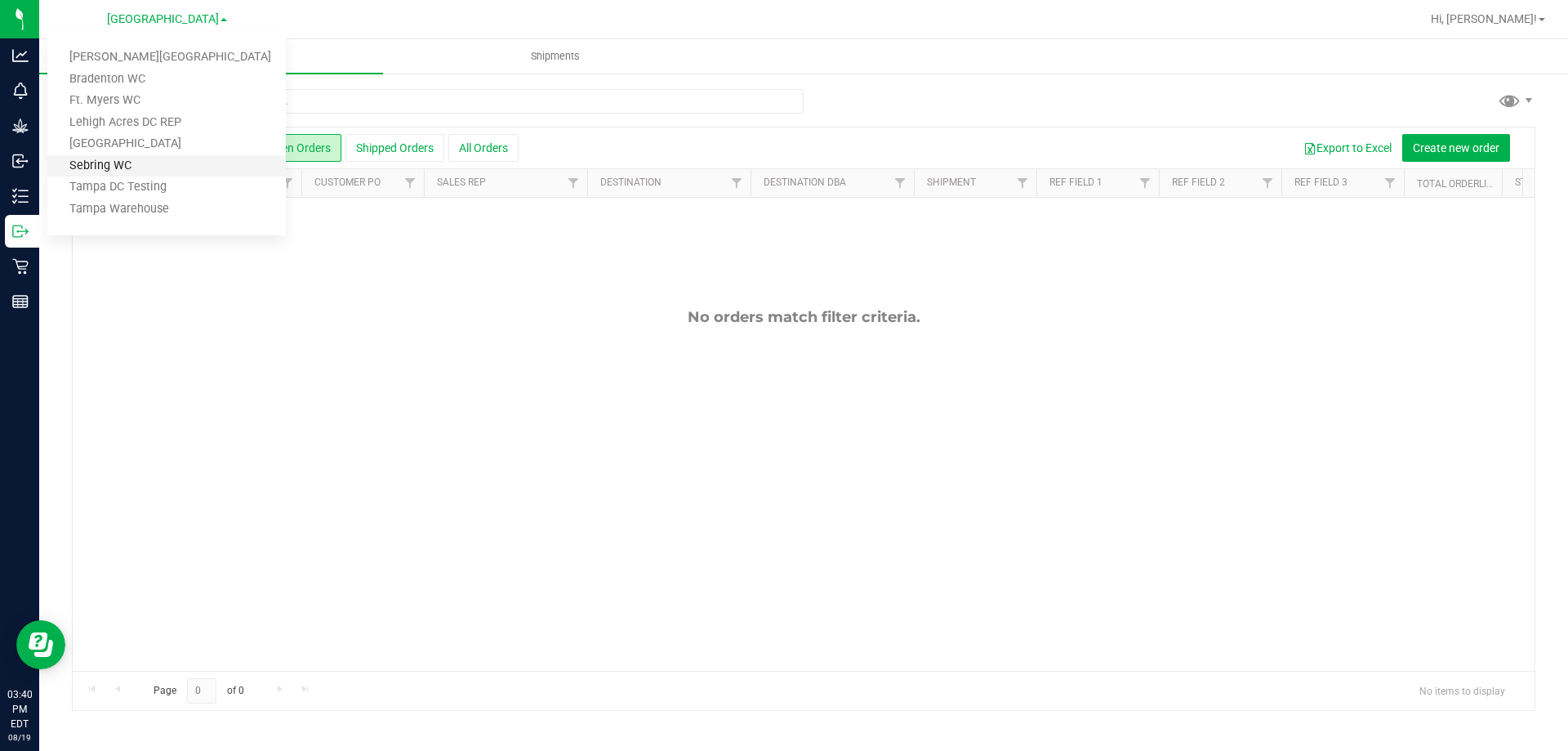
click at [128, 168] on link "Sebring WC" at bounding box center [166, 166] width 239 height 22
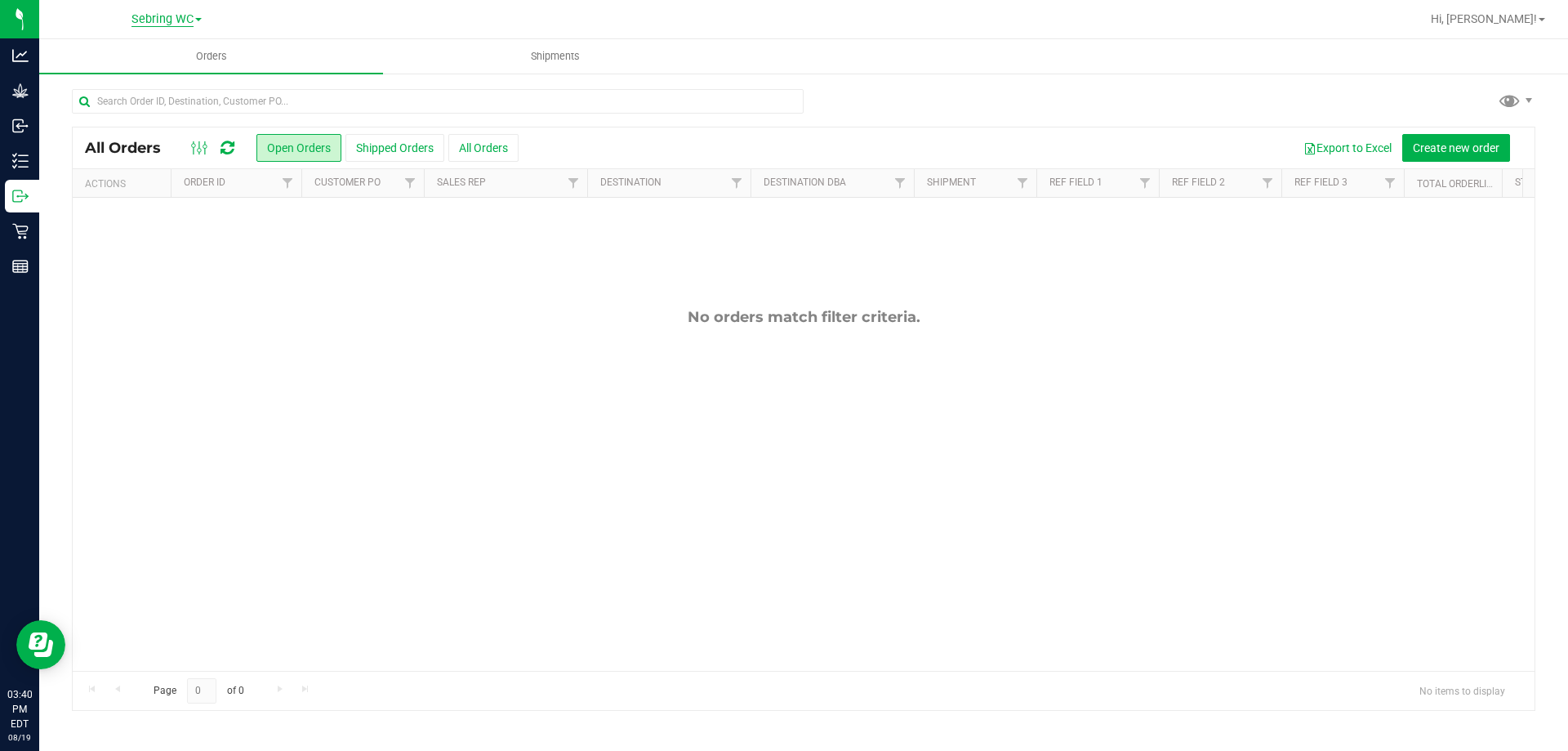
click at [156, 21] on span "Sebring WC" at bounding box center [163, 19] width 62 height 15
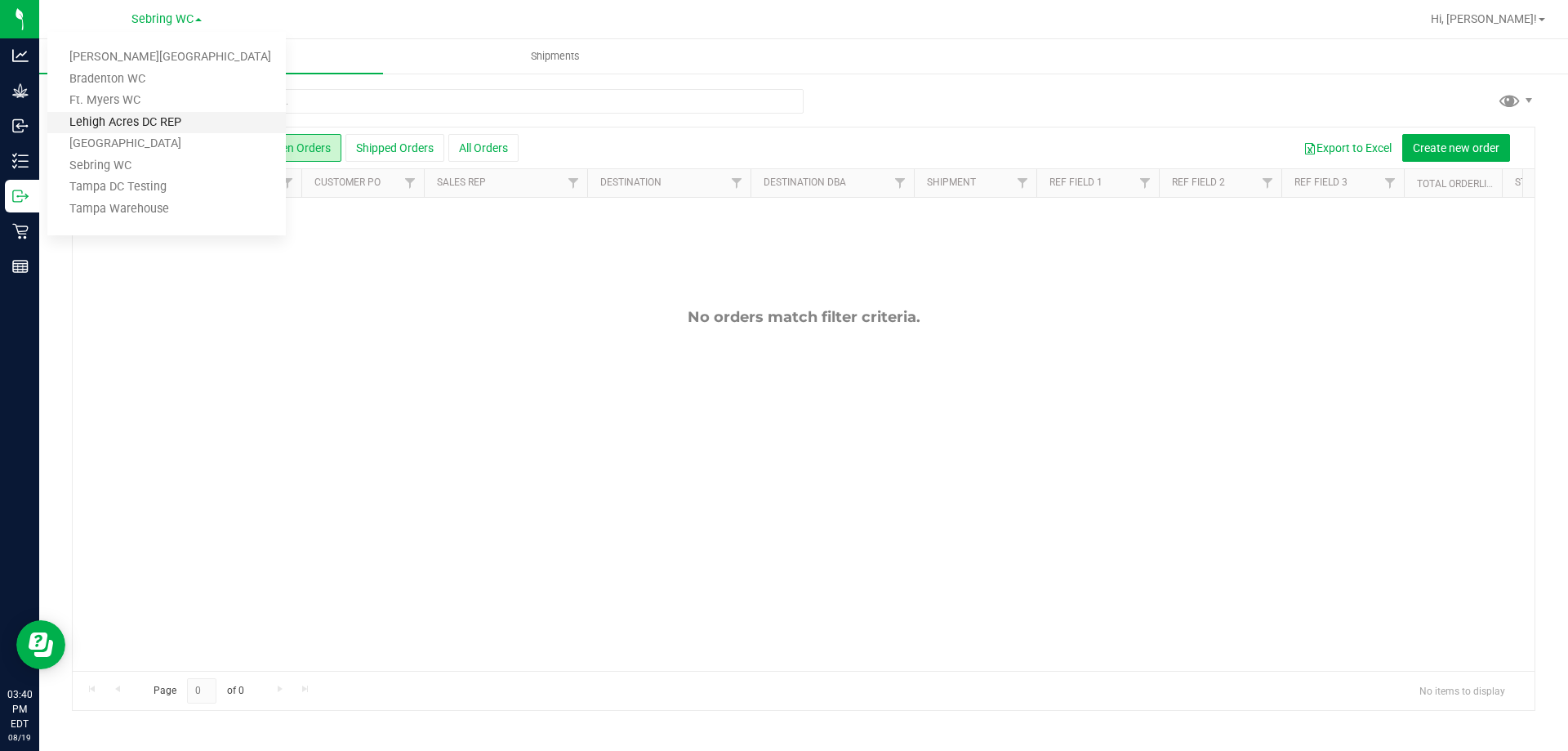
click at [119, 116] on link "Lehigh Acres DC REP" at bounding box center [166, 123] width 239 height 22
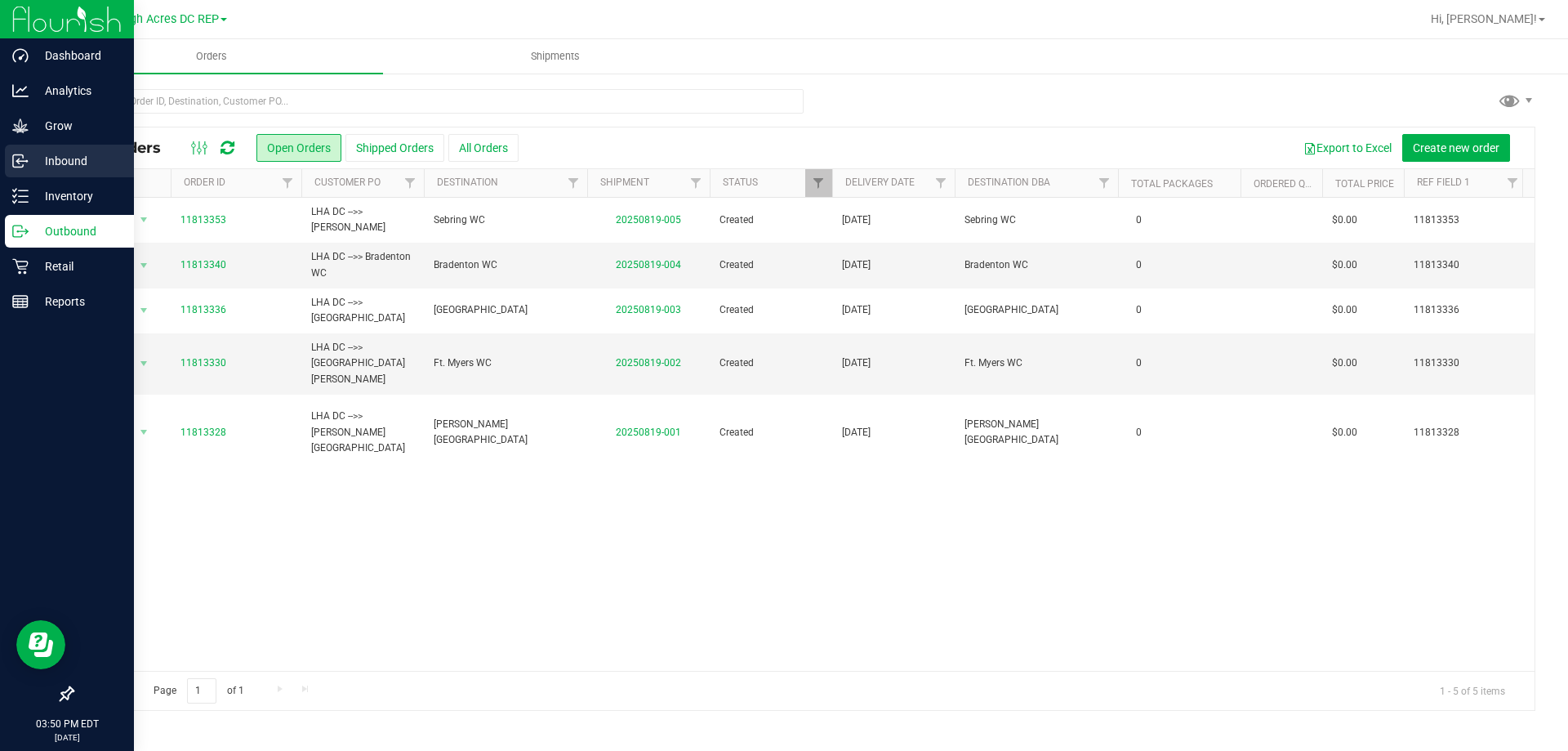
click at [56, 162] on p "Inbound" at bounding box center [78, 161] width 98 height 20
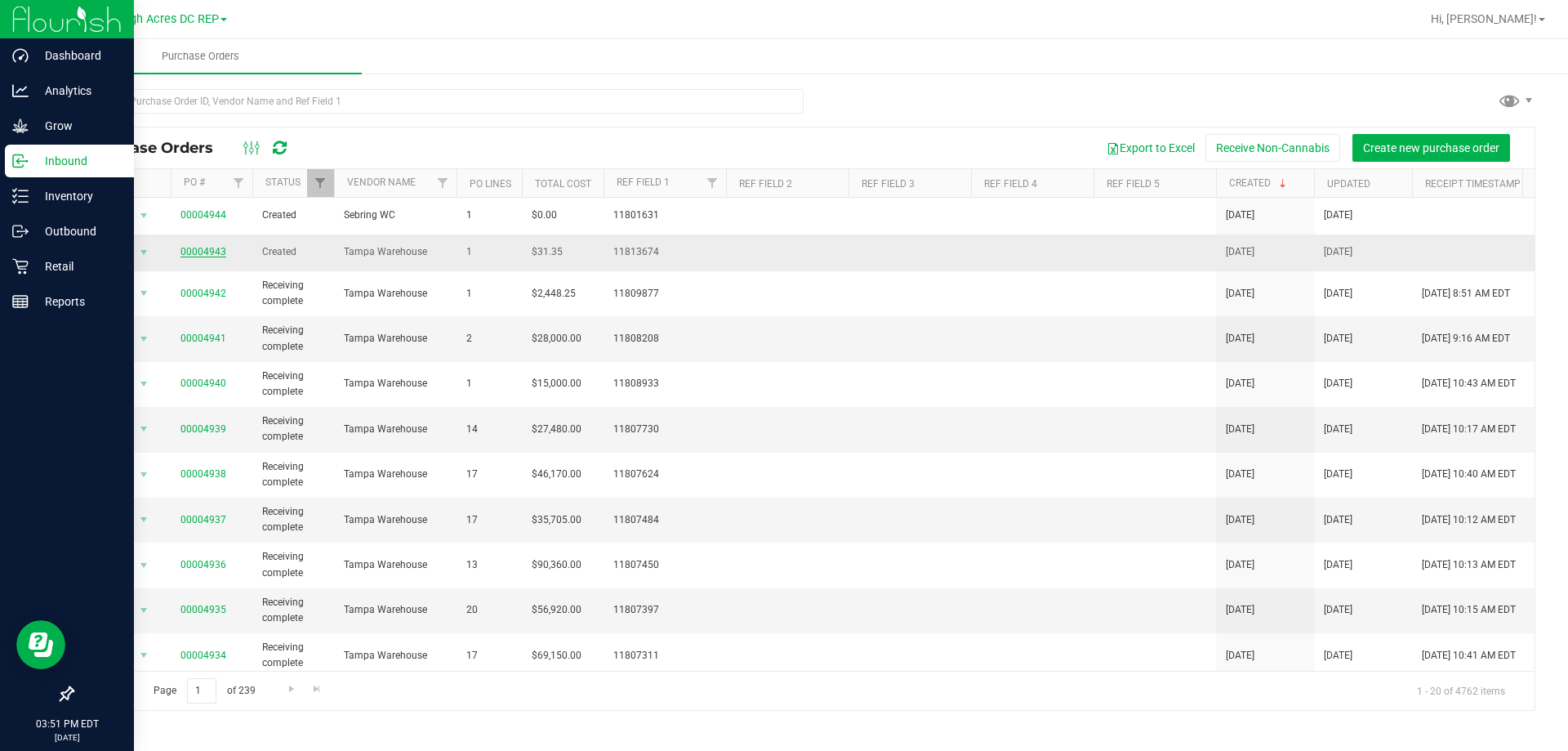
click at [190, 253] on link "00004943" at bounding box center [204, 251] width 46 height 11
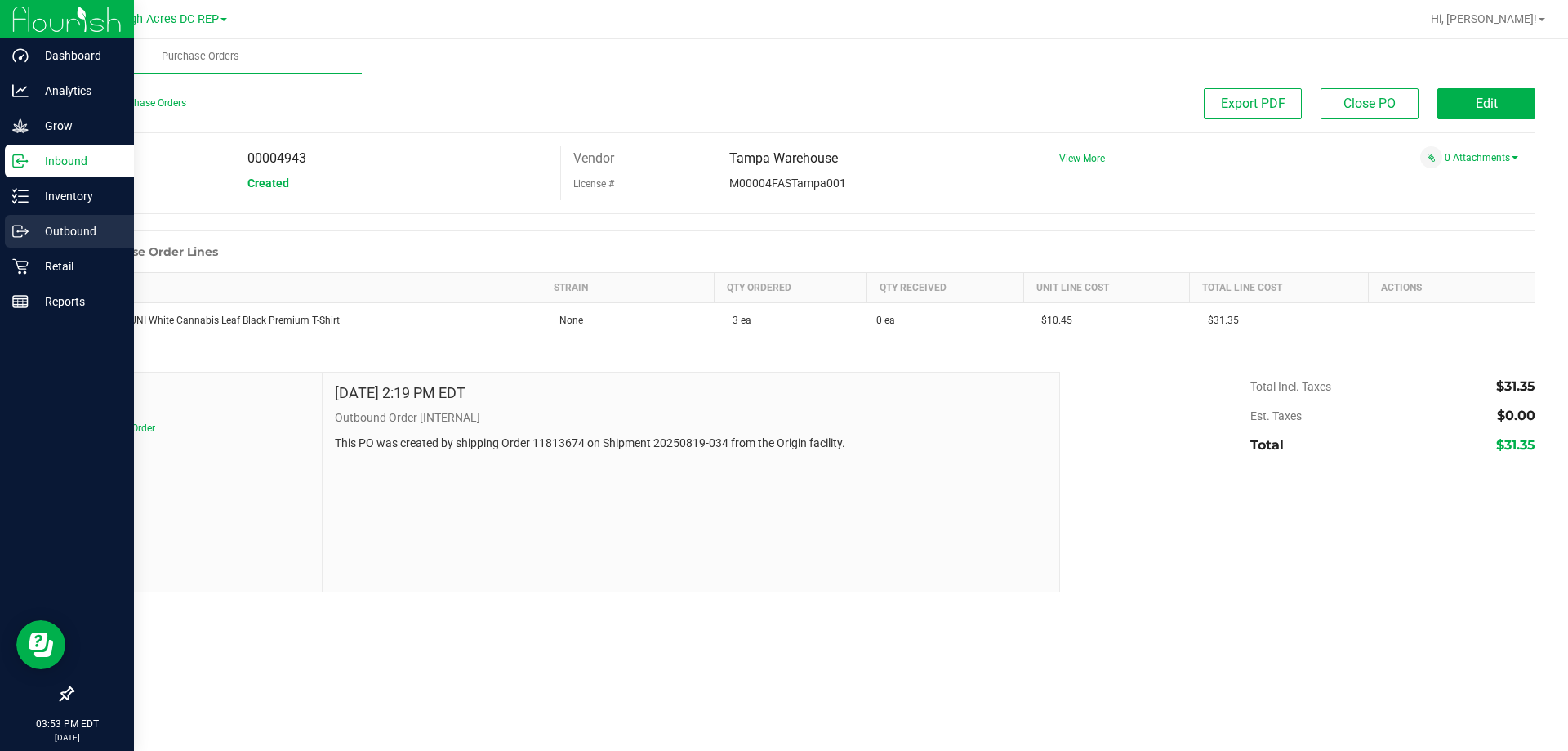
drag, startPoint x: 58, startPoint y: 237, endPoint x: 77, endPoint y: 232, distance: 19.6
click at [59, 237] on p "Outbound" at bounding box center [78, 232] width 98 height 20
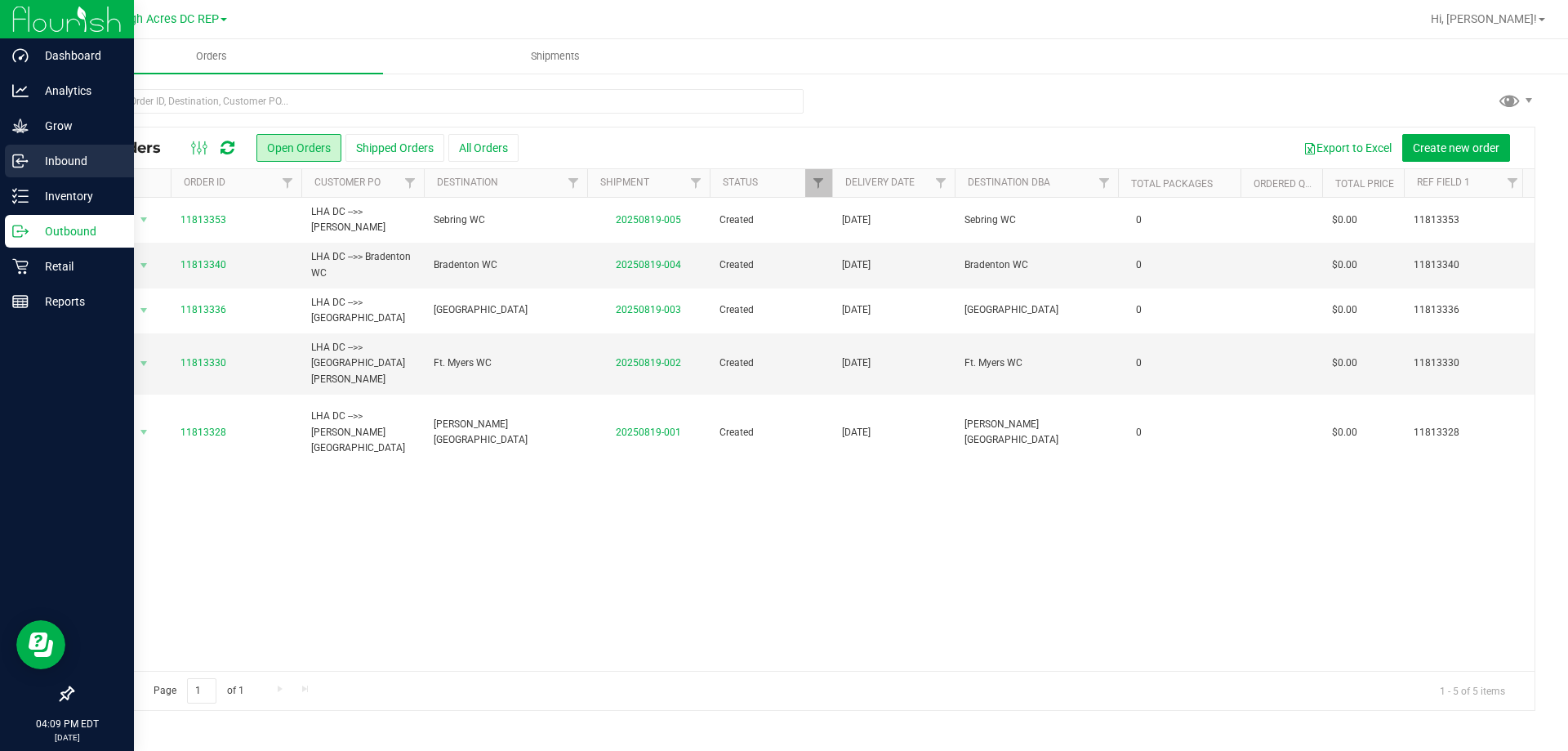
click at [52, 161] on p "Inbound" at bounding box center [78, 161] width 98 height 20
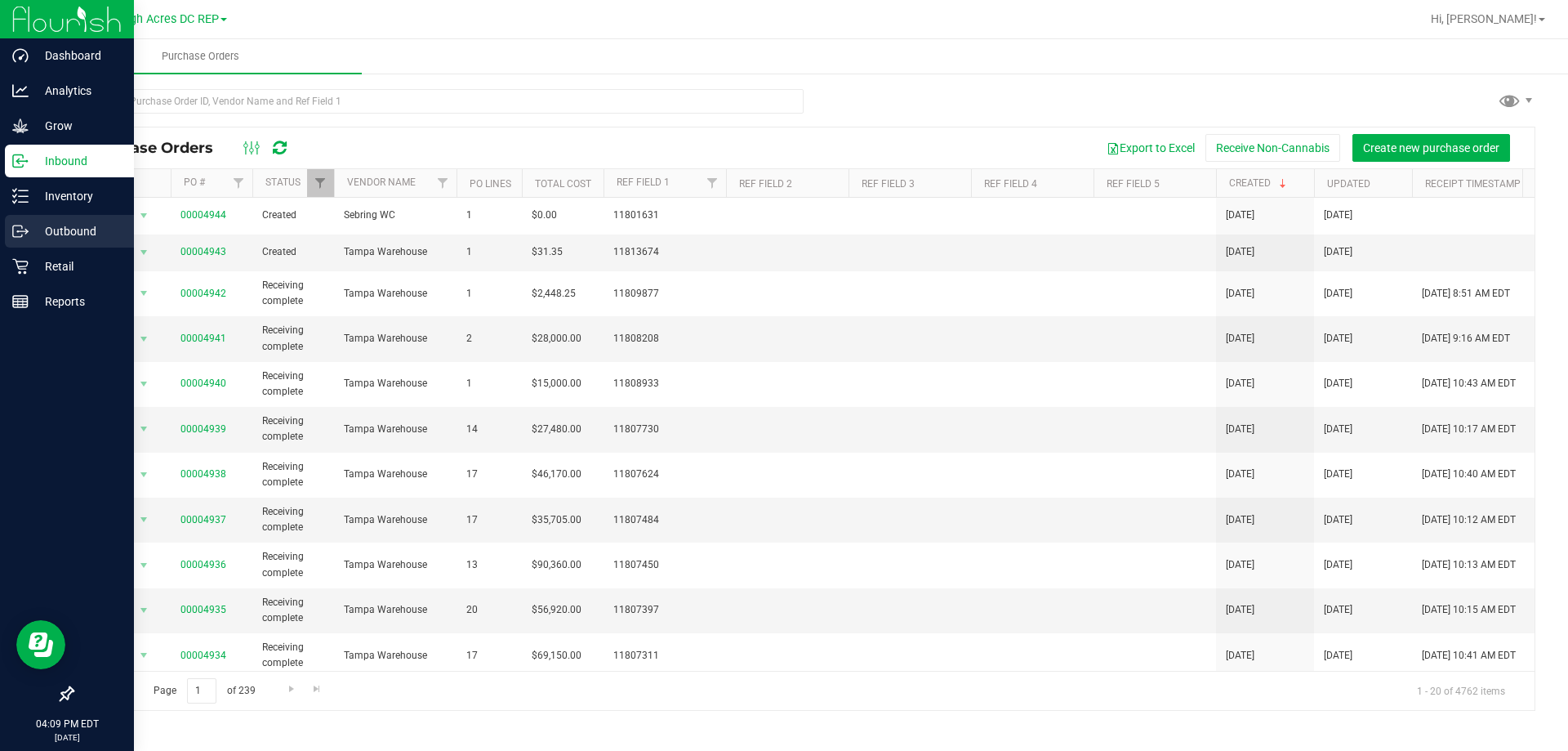
click at [61, 227] on p "Outbound" at bounding box center [78, 232] width 98 height 20
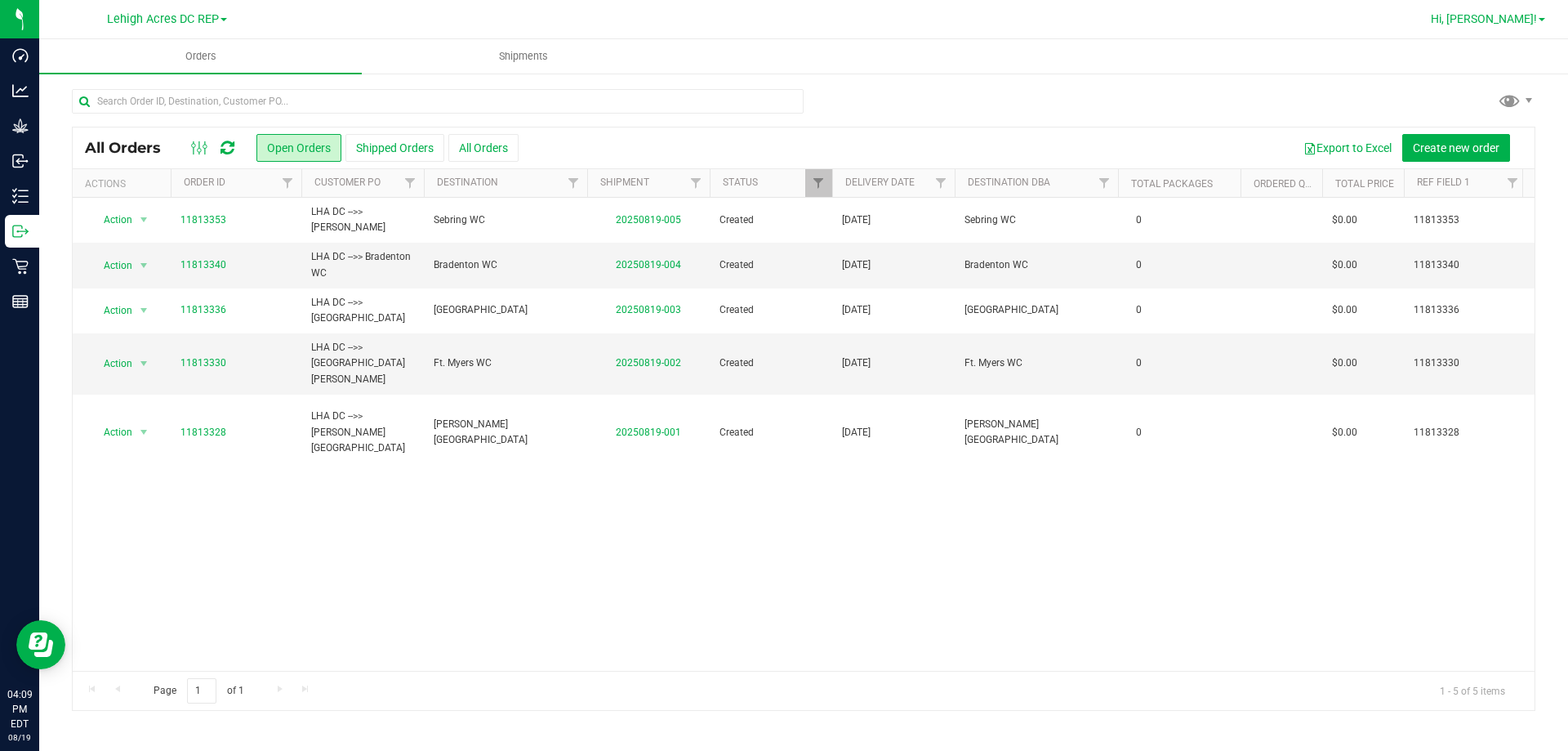
click at [1535, 24] on span "Hi, [PERSON_NAME]!" at bounding box center [1483, 18] width 106 height 13
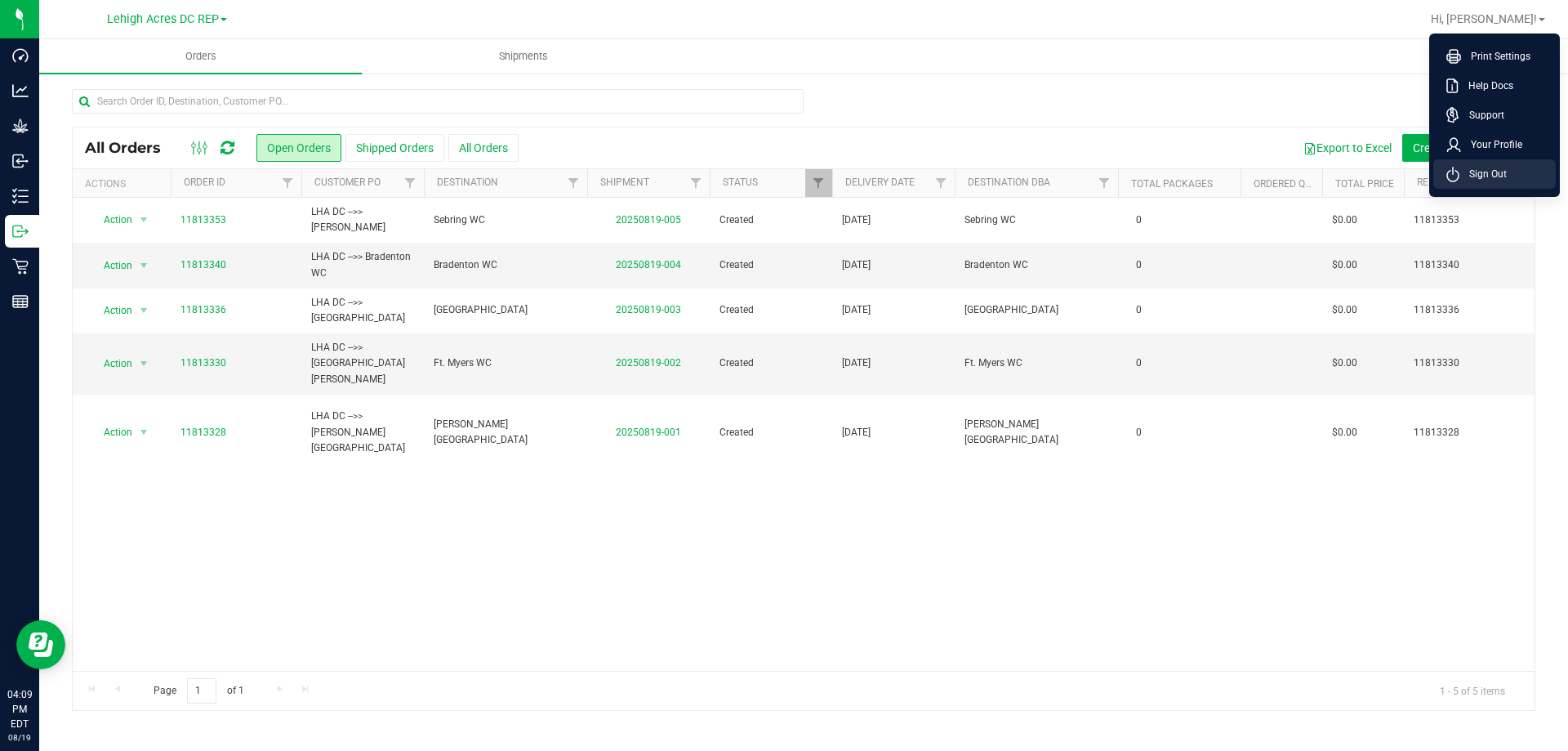
click at [1494, 177] on span "Sign Out" at bounding box center [1482, 174] width 47 height 16
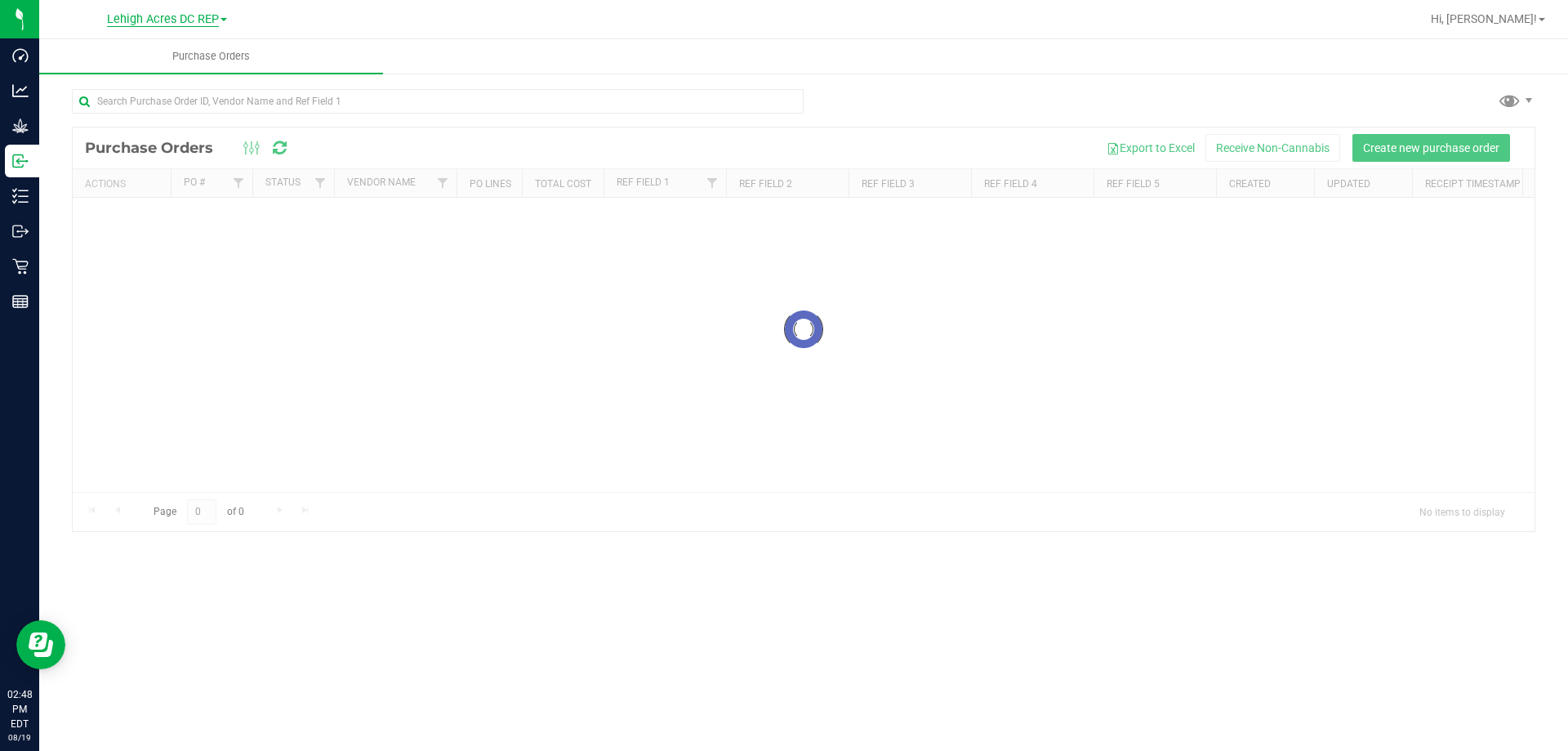
click at [194, 17] on span "Lehigh Acres DC REP" at bounding box center [163, 19] width 112 height 15
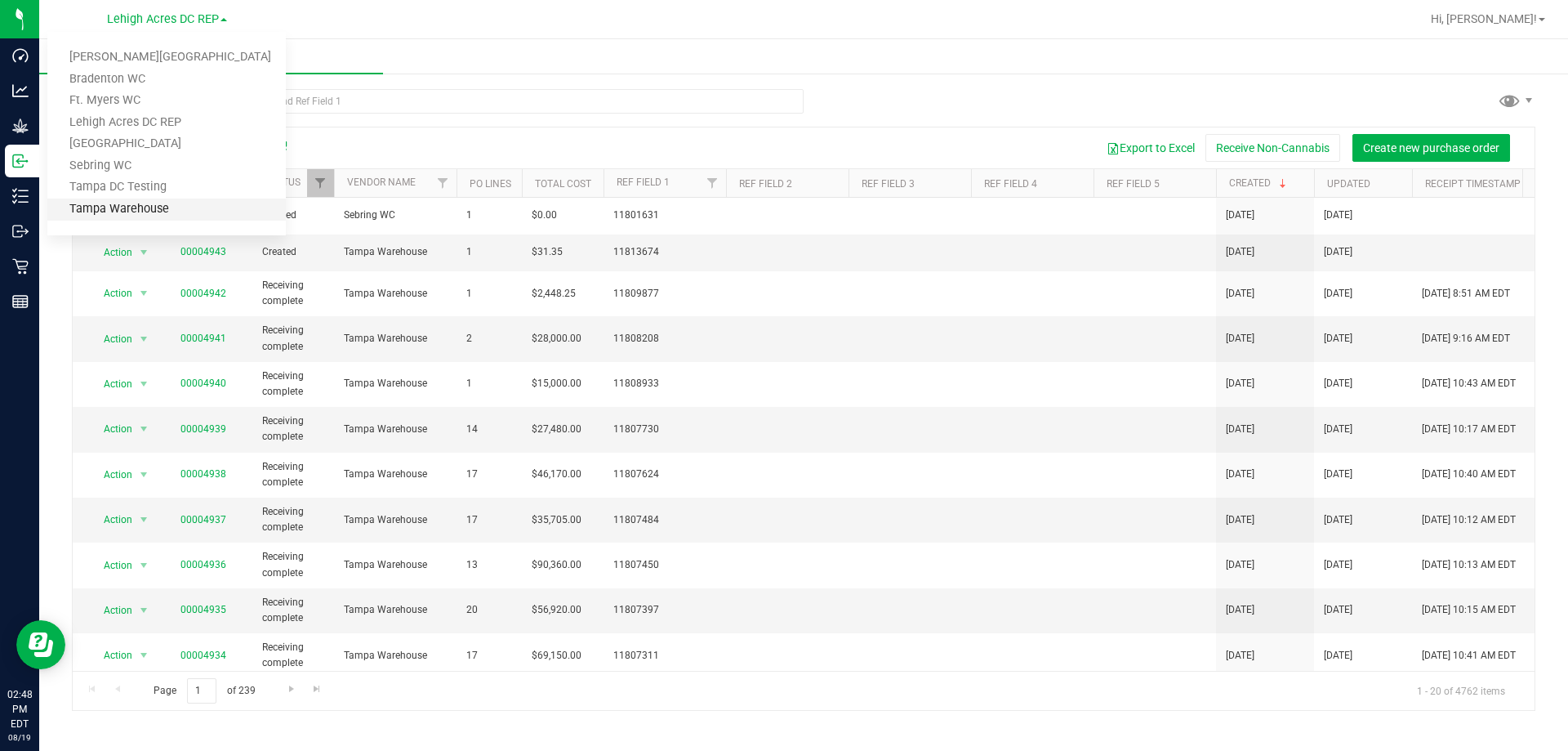
click at [140, 211] on link "Tampa Warehouse" at bounding box center [166, 210] width 239 height 22
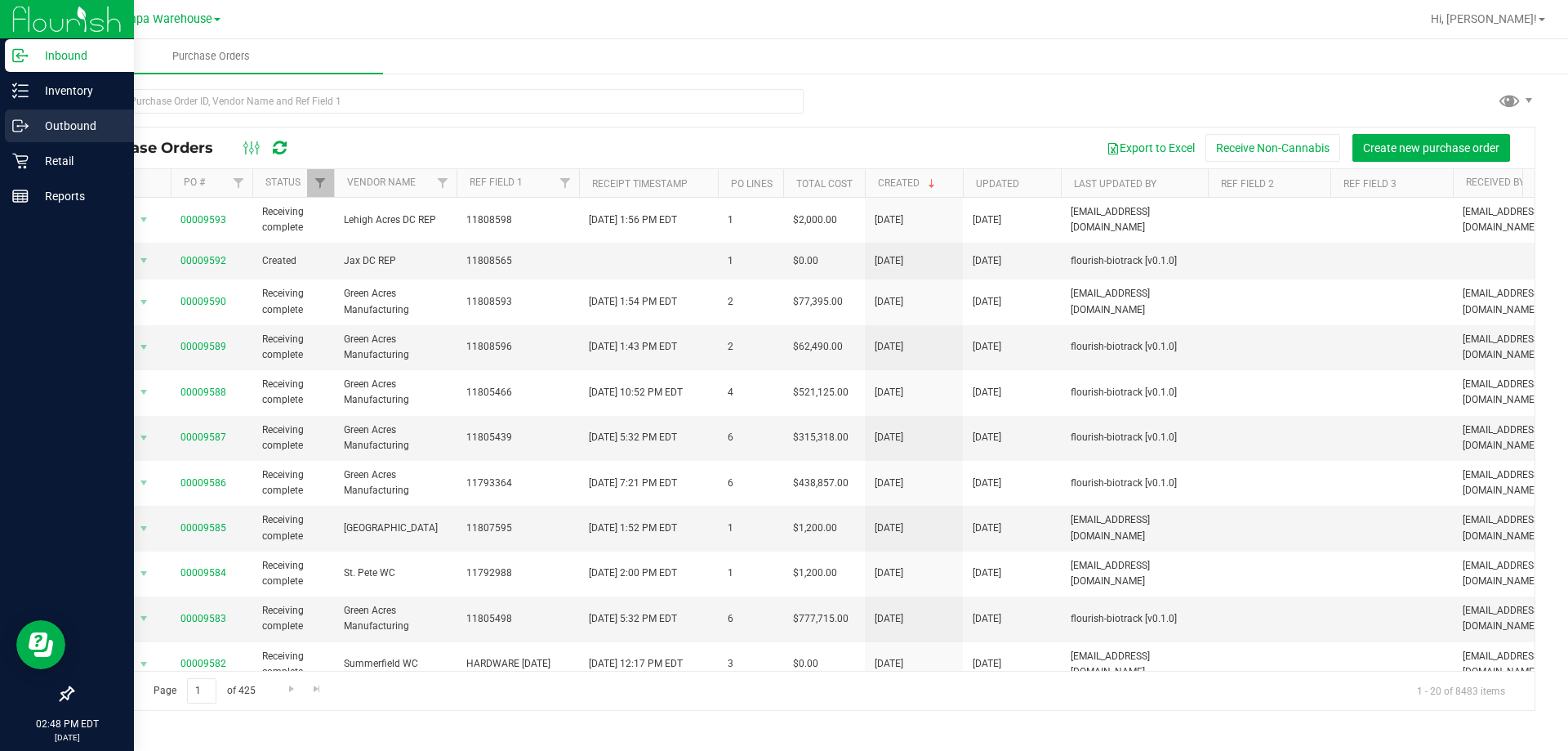
click at [64, 128] on p "Outbound" at bounding box center [78, 126] width 98 height 20
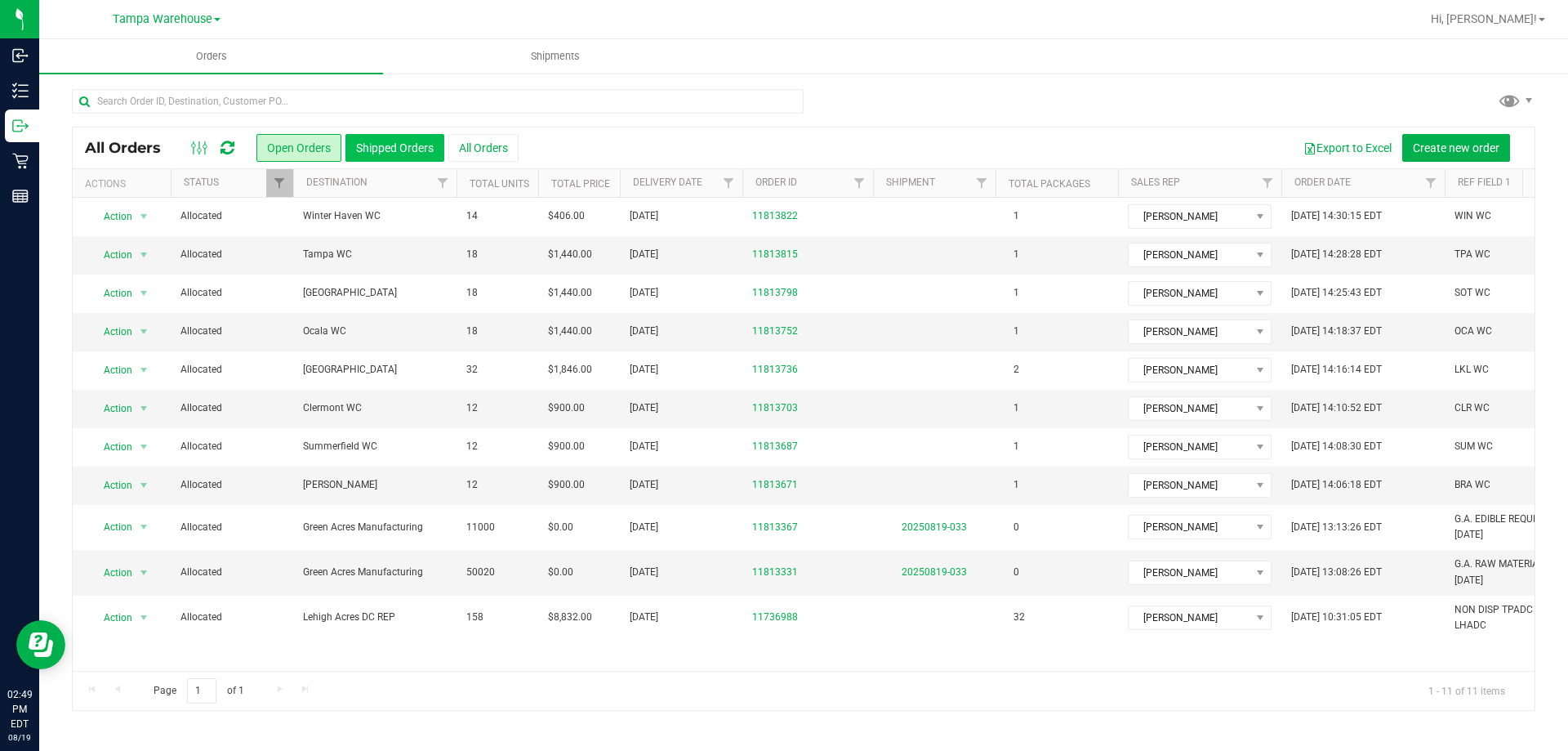
click at [379, 143] on button "Shipped Orders" at bounding box center [394, 148] width 99 height 28
